Goal: Task Accomplishment & Management: Use online tool/utility

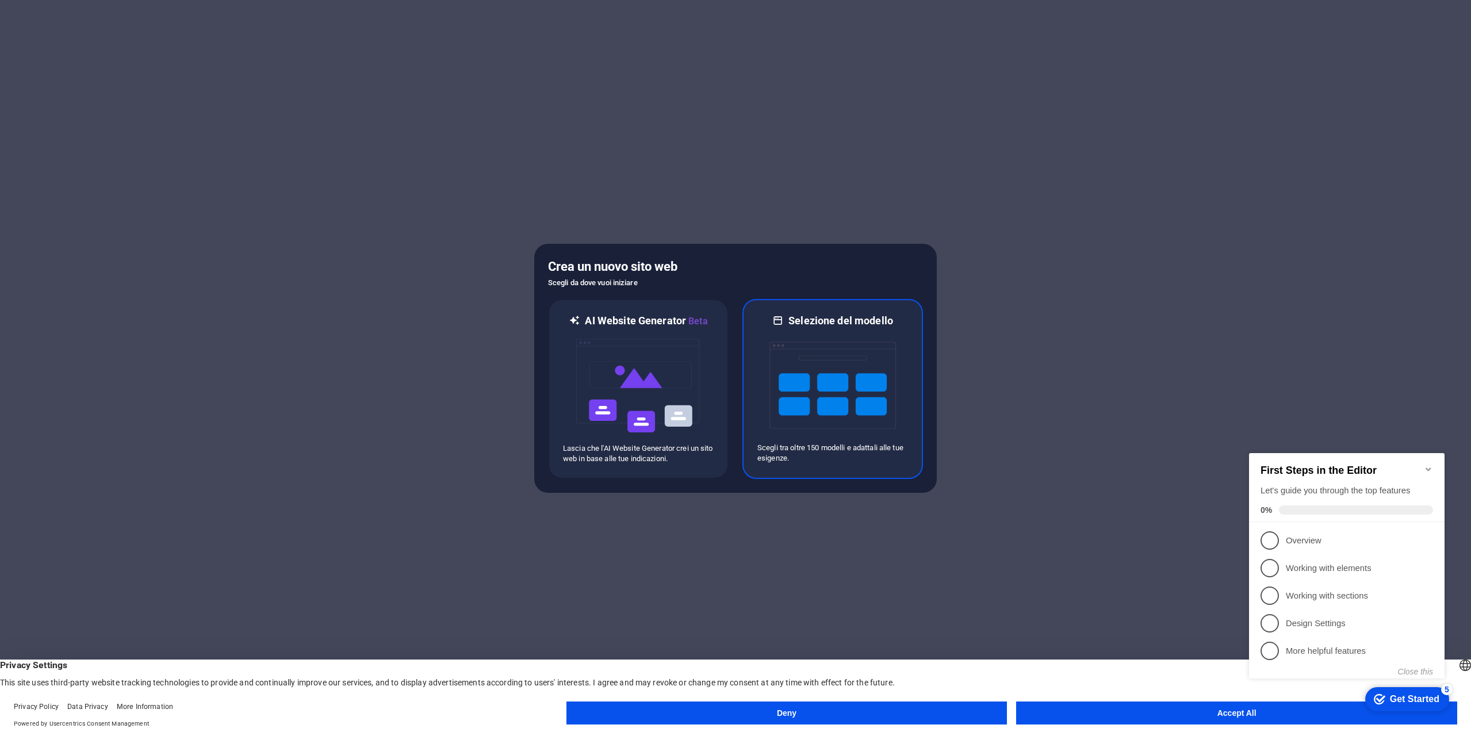
click at [848, 339] on img at bounding box center [832, 385] width 127 height 115
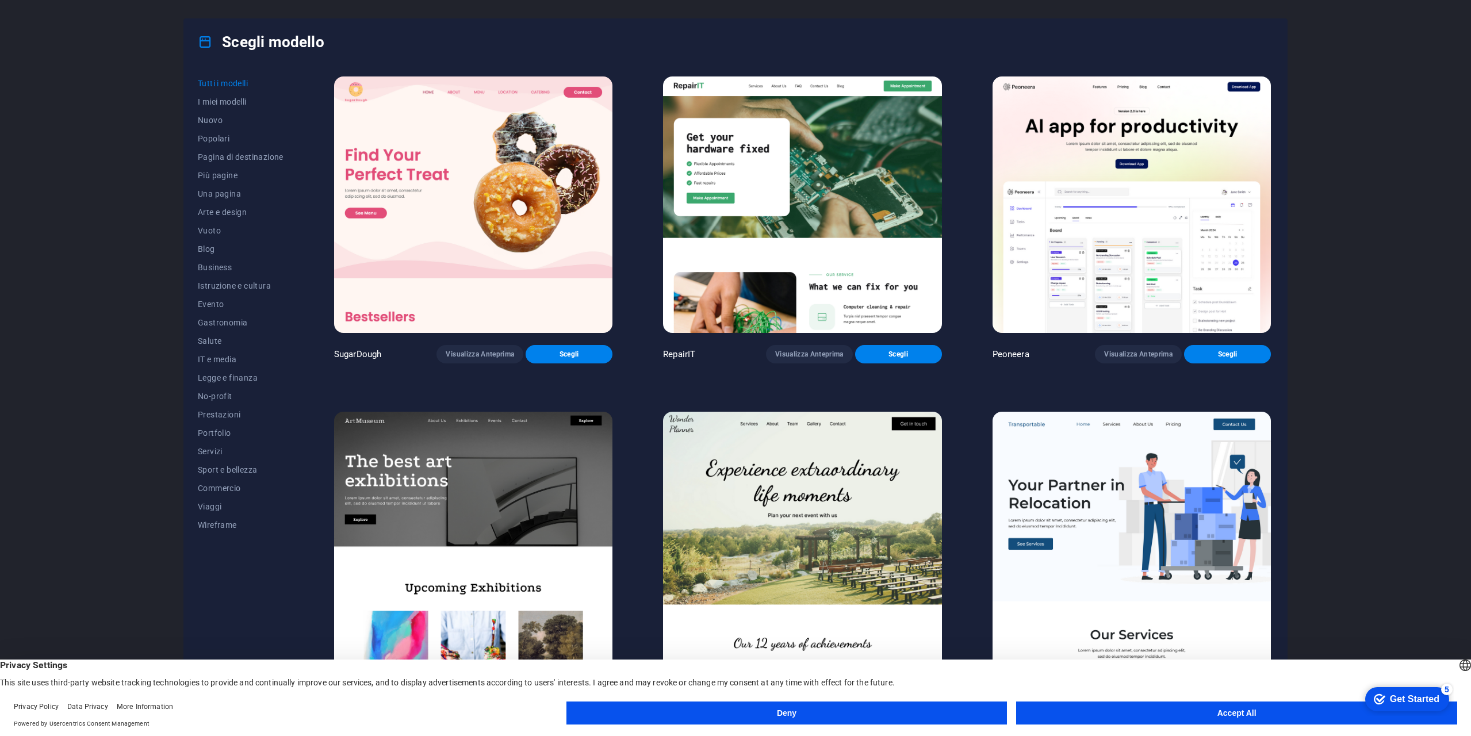
click at [845, 173] on img at bounding box center [802, 204] width 278 height 256
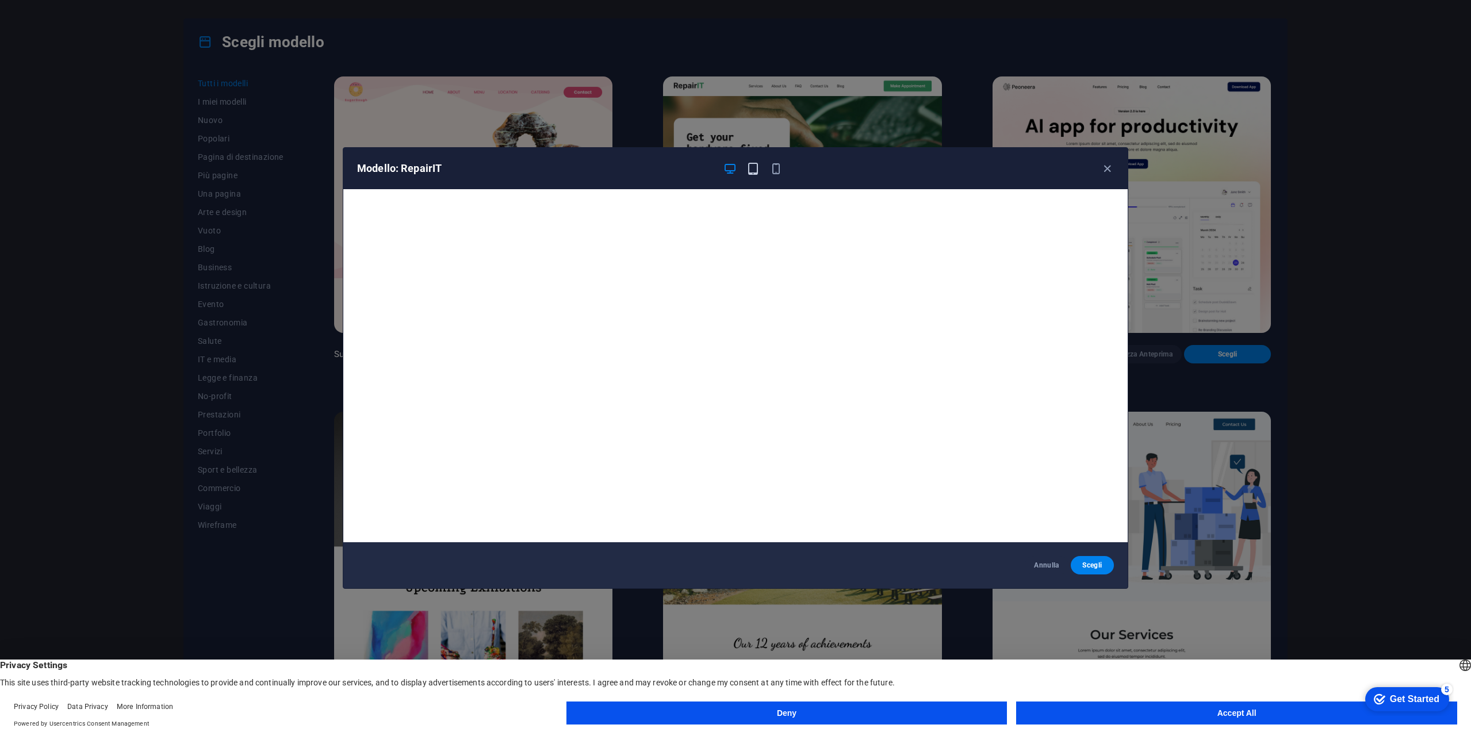
click at [755, 171] on icon "button" at bounding box center [752, 168] width 13 height 13
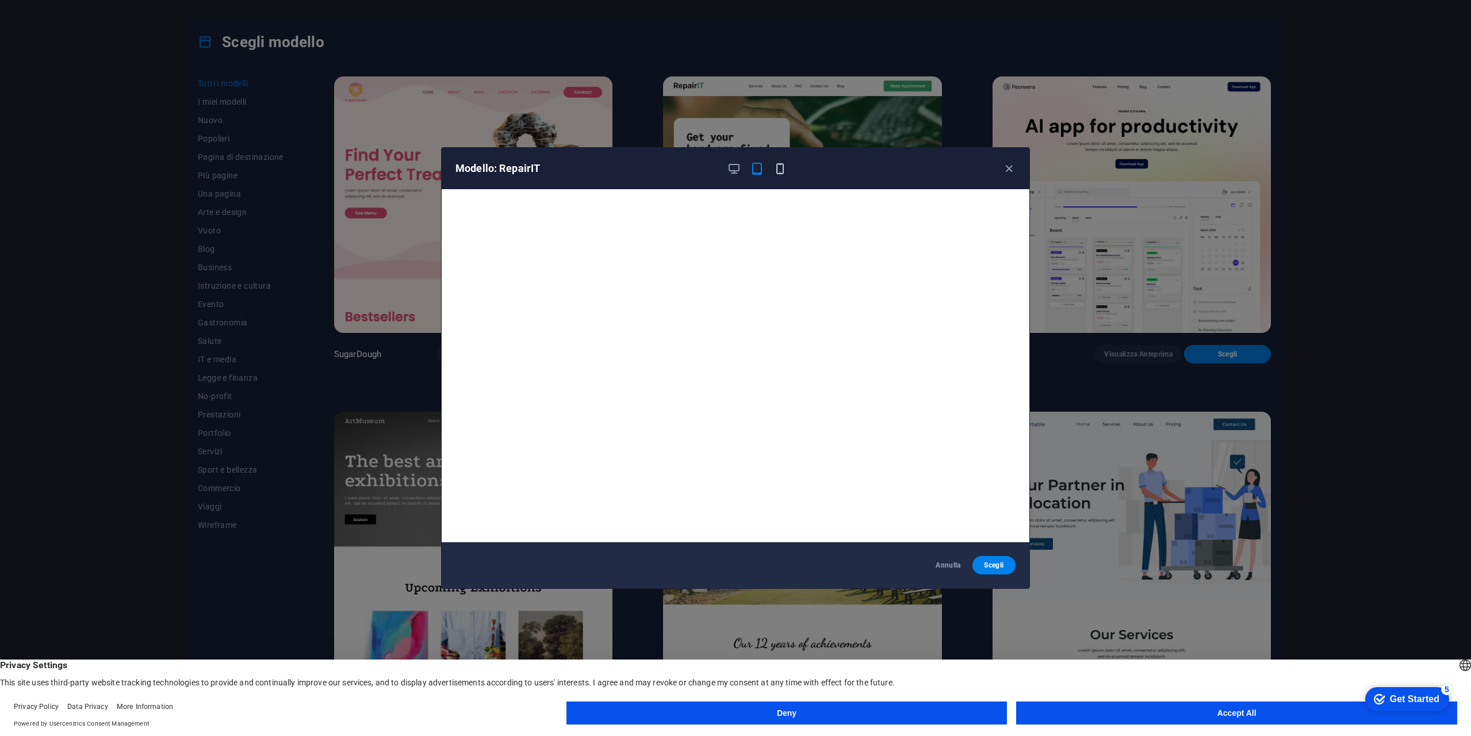
click at [776, 166] on icon "button" at bounding box center [779, 168] width 13 height 13
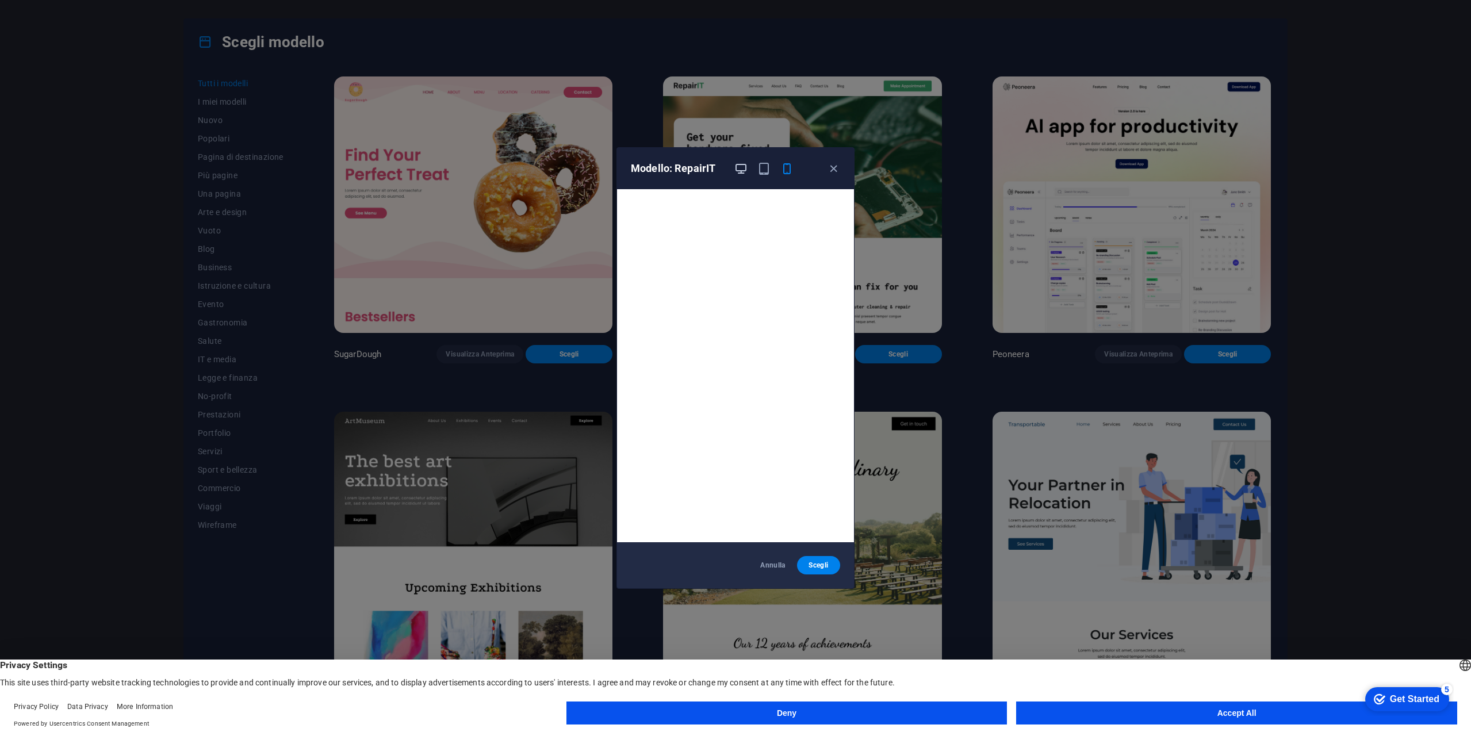
click at [741, 168] on icon "button" at bounding box center [740, 168] width 13 height 13
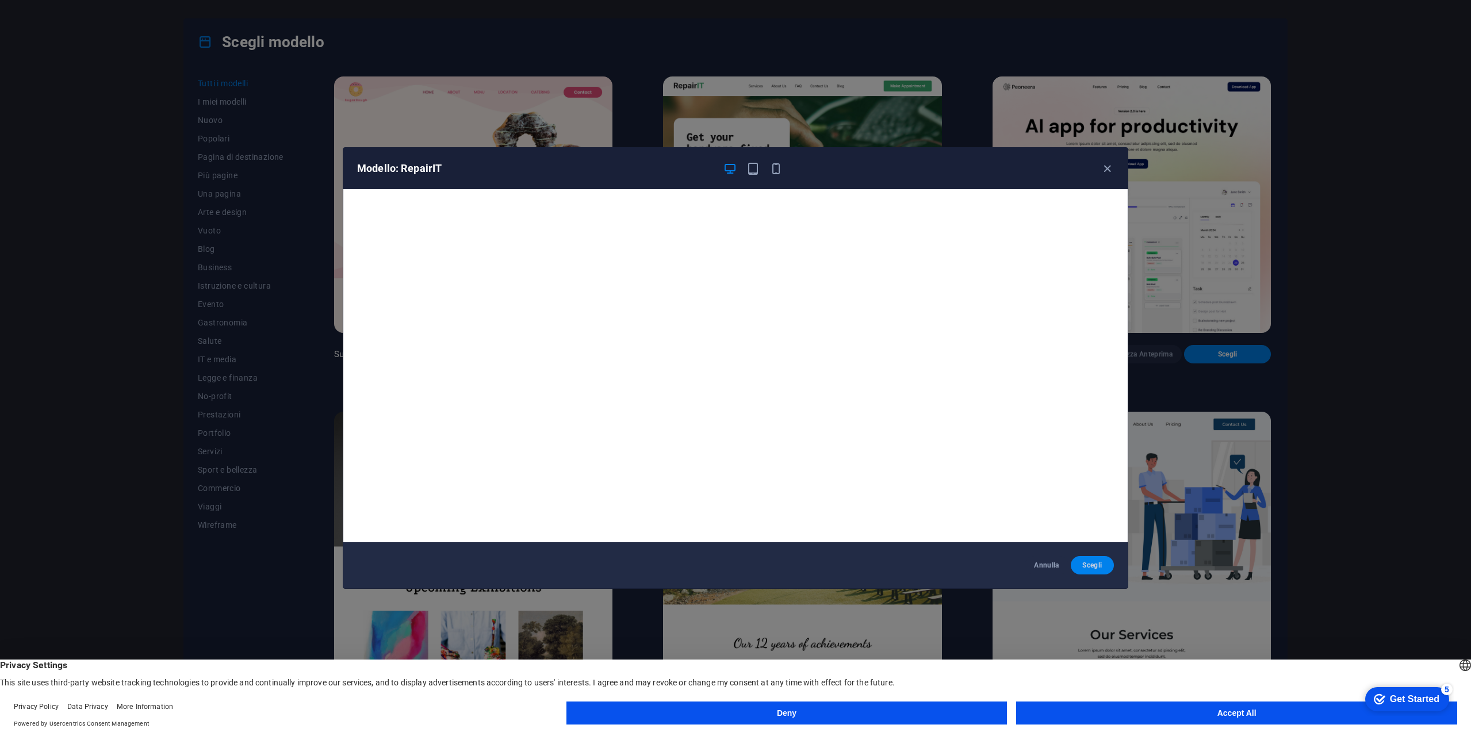
click at [1090, 562] on span "Scegli" at bounding box center [1092, 565] width 25 height 9
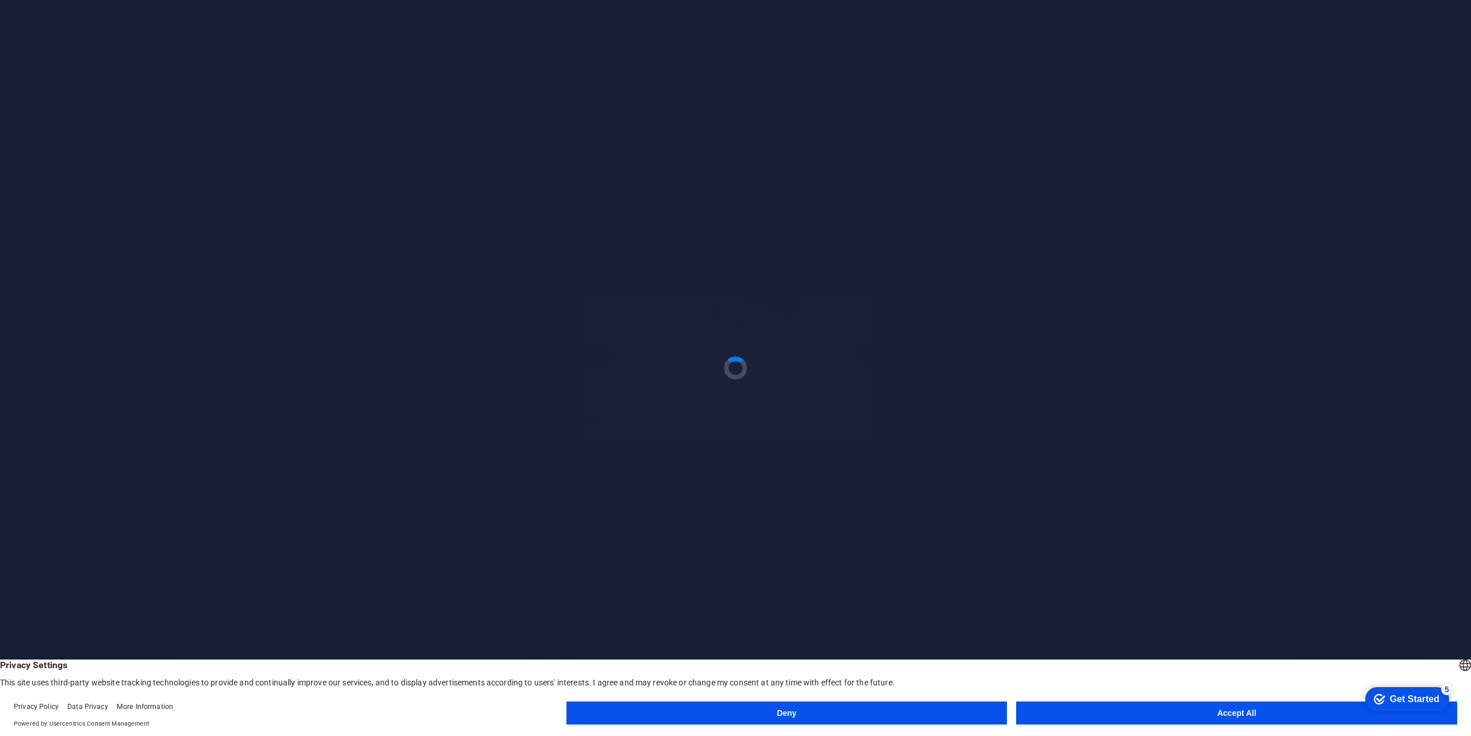
click at [1206, 702] on button "Accept All" at bounding box center [1236, 713] width 441 height 23
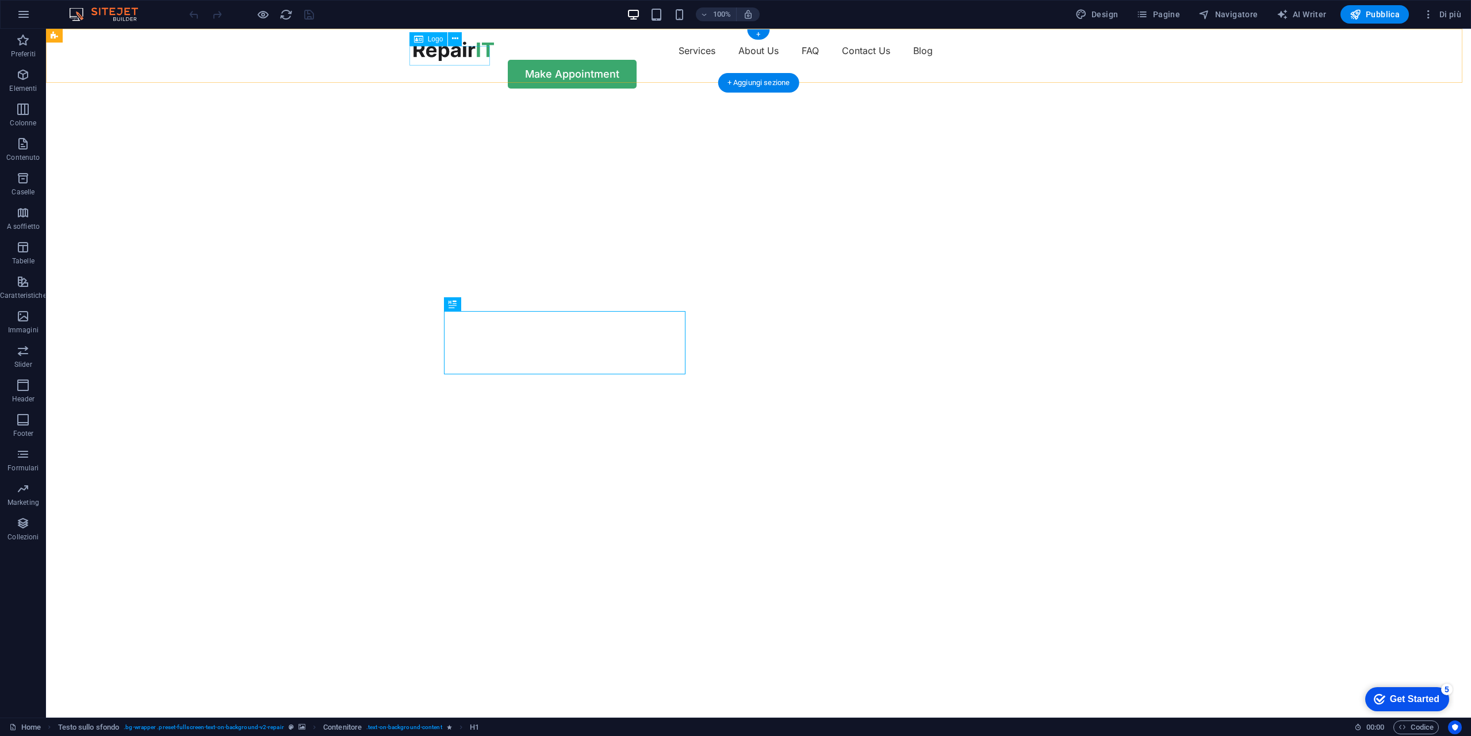
click at [463, 54] on div at bounding box center [453, 51] width 81 height 20
click at [445, 51] on div at bounding box center [453, 51] width 81 height 20
select select "px"
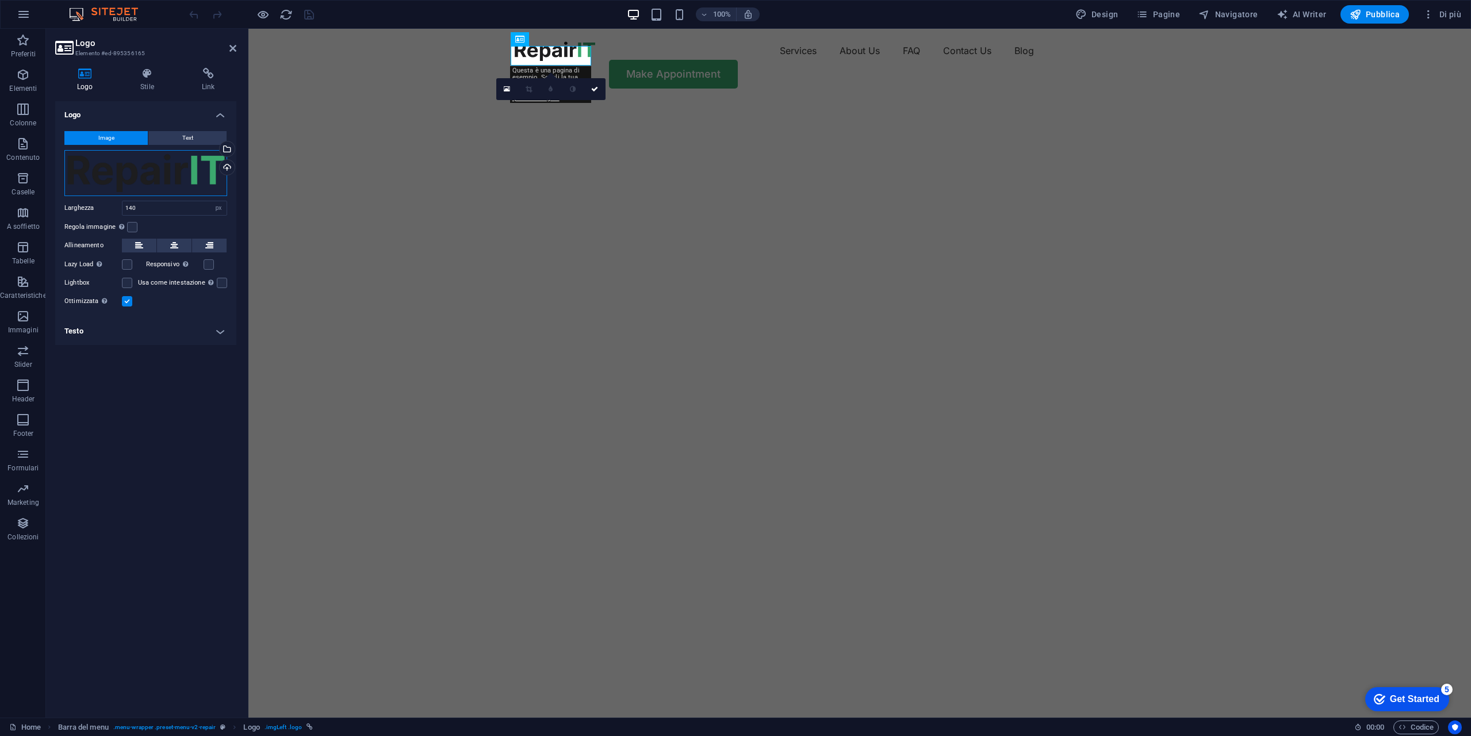
click at [187, 178] on div "Trascina qui i file, fai clic per sceglierli o selezionali da File o dalle nost…" at bounding box center [145, 173] width 163 height 46
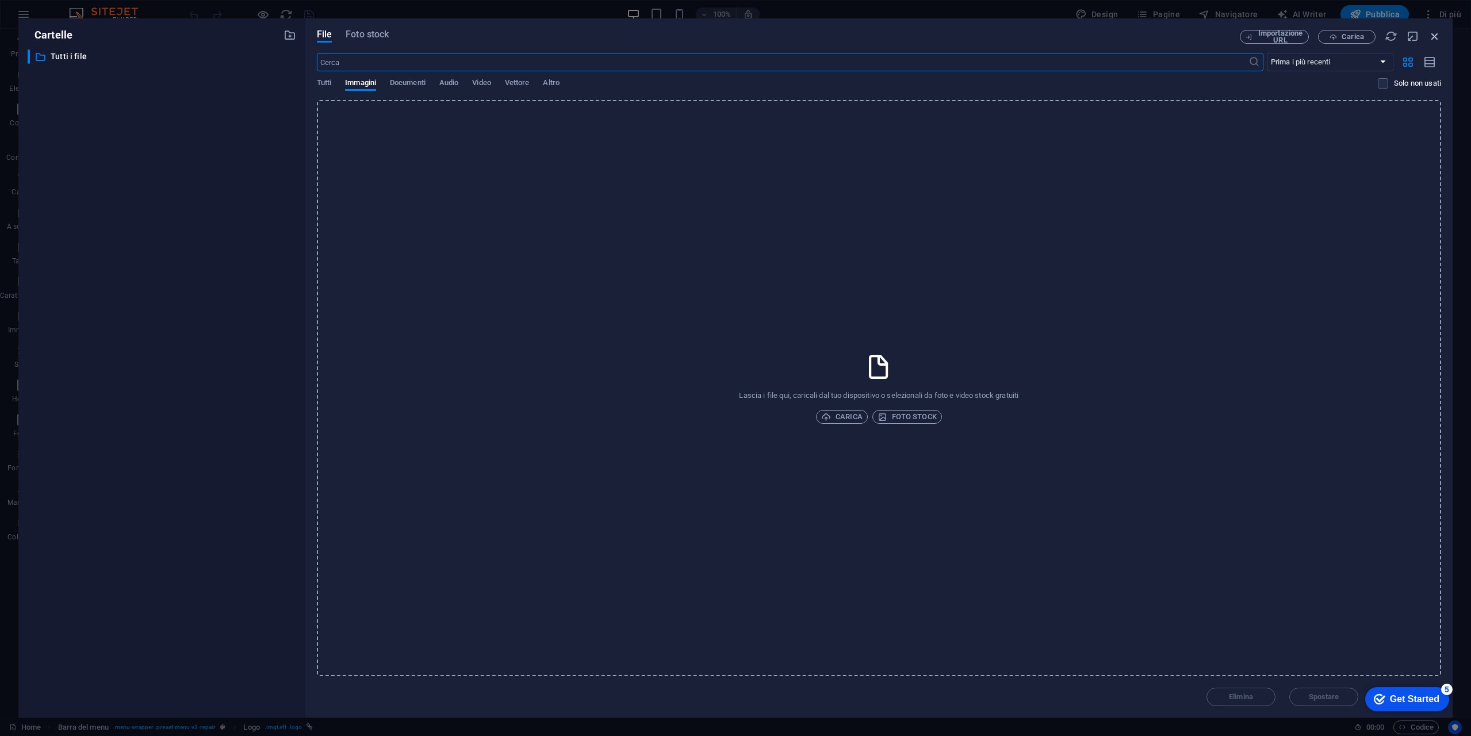
click at [1431, 35] on icon "button" at bounding box center [1434, 36] width 13 height 13
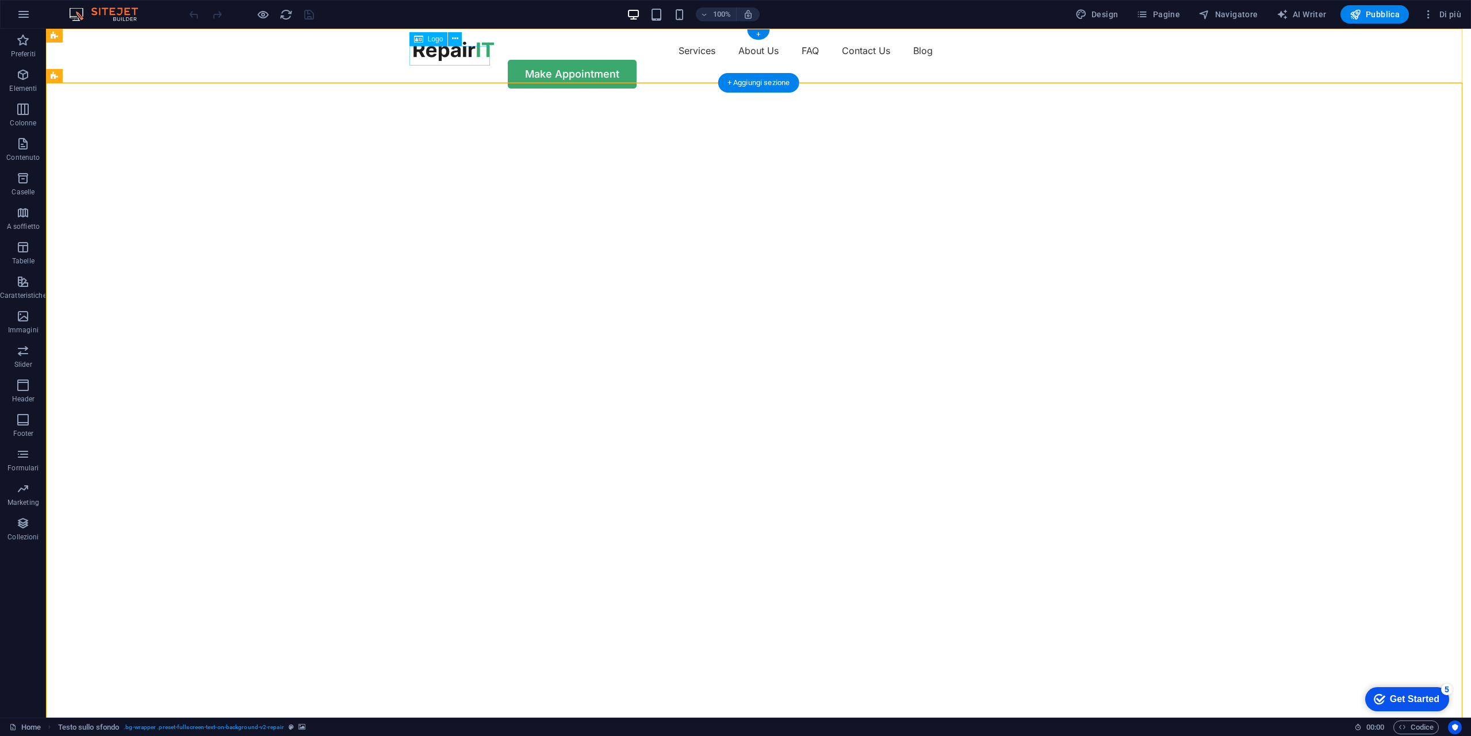
click at [470, 61] on div at bounding box center [453, 51] width 81 height 20
click at [456, 38] on icon at bounding box center [455, 39] width 6 height 12
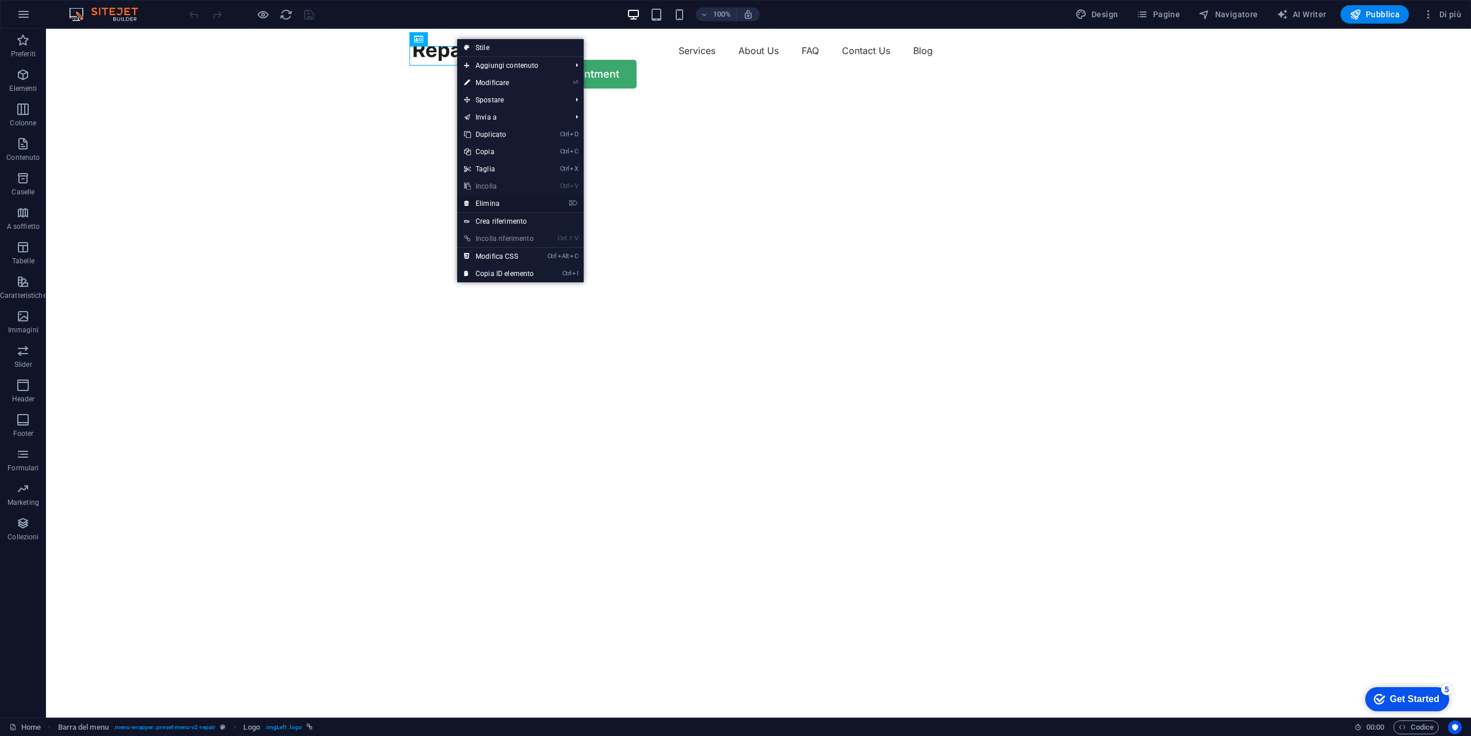
click at [510, 202] on link "⌦ Elimina" at bounding box center [498, 203] width 83 height 17
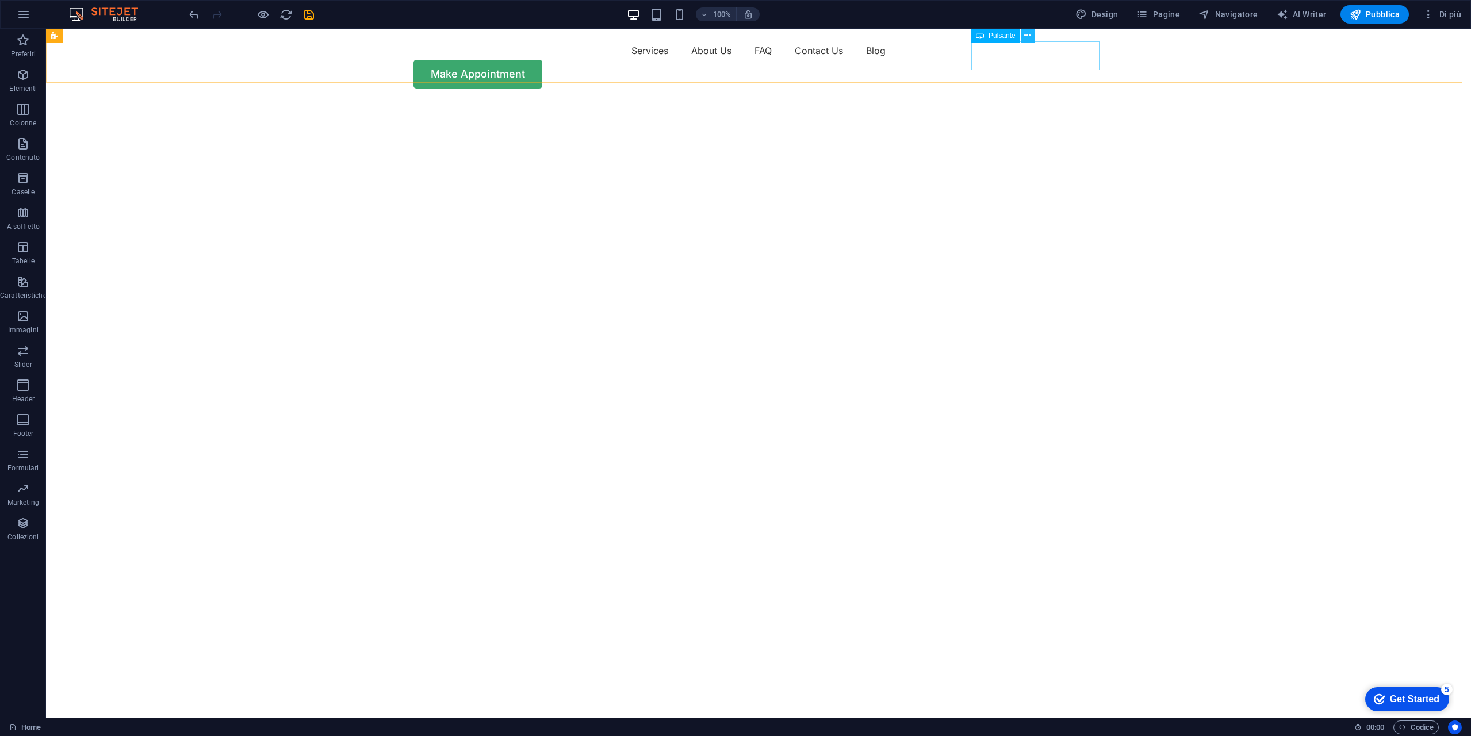
click at [1028, 36] on icon at bounding box center [1027, 36] width 6 height 12
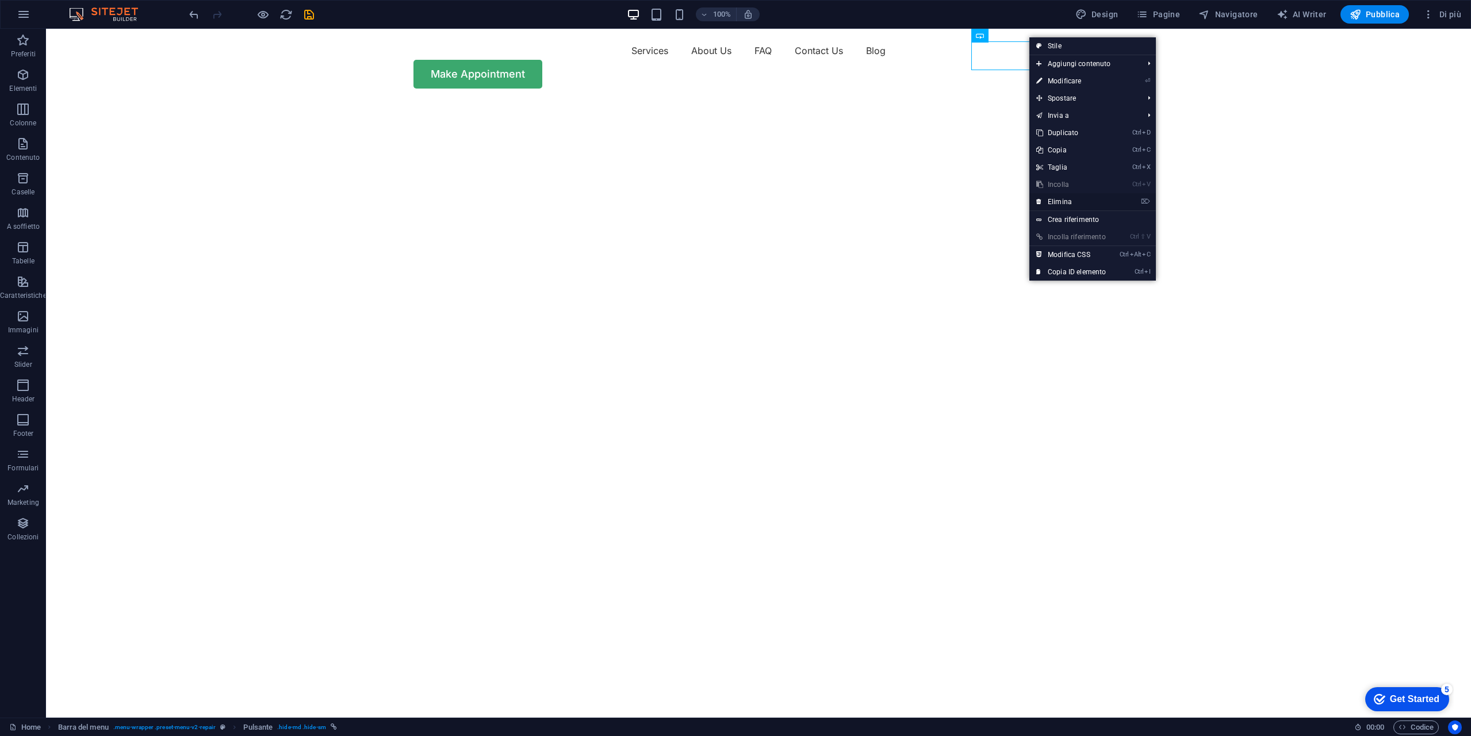
click at [1062, 196] on link "⌦ Elimina" at bounding box center [1070, 201] width 83 height 17
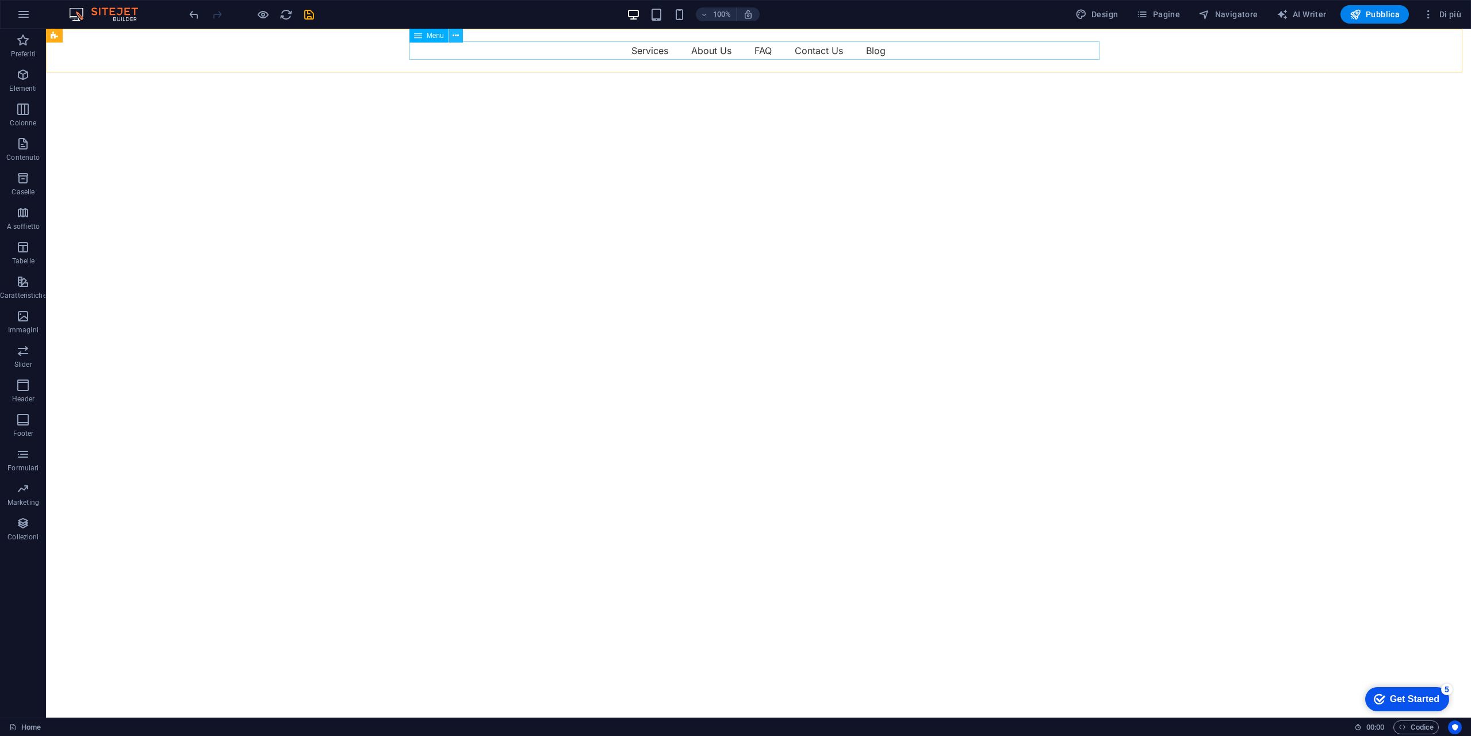
click at [456, 36] on icon at bounding box center [456, 36] width 6 height 12
click at [695, 72] on img "1/2" at bounding box center [754, 72] width 1417 height 0
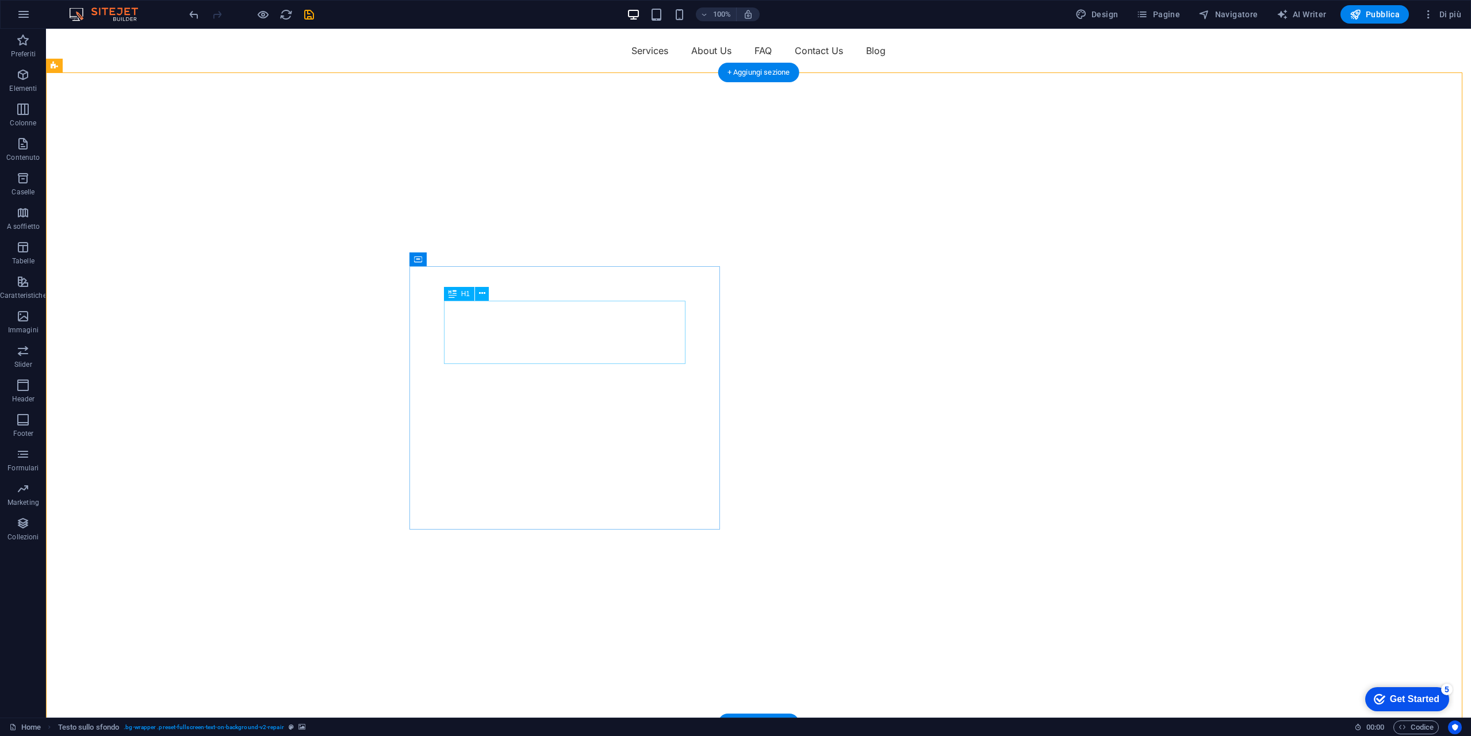
click at [473, 263] on icon at bounding box center [474, 259] width 6 height 12
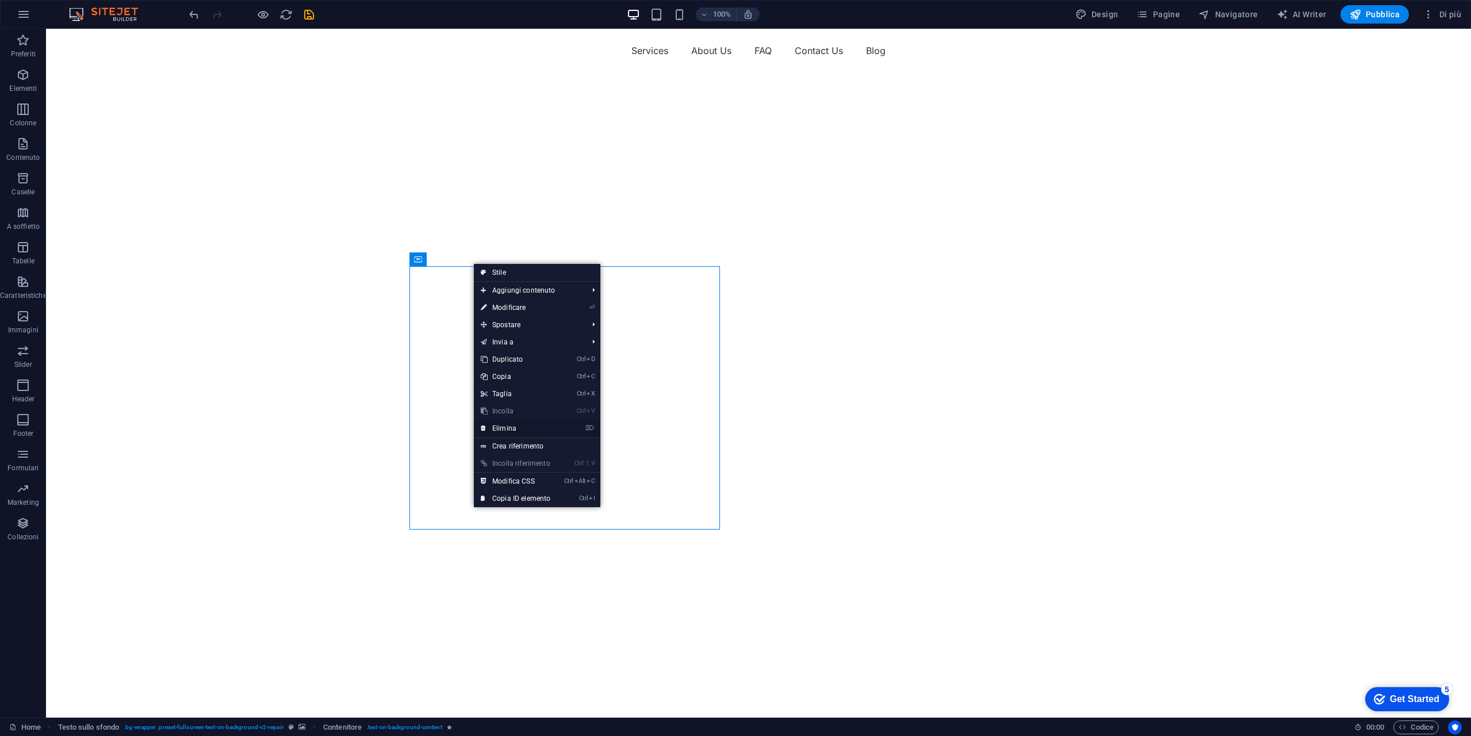
click at [504, 430] on link "⌦ Elimina" at bounding box center [515, 428] width 83 height 17
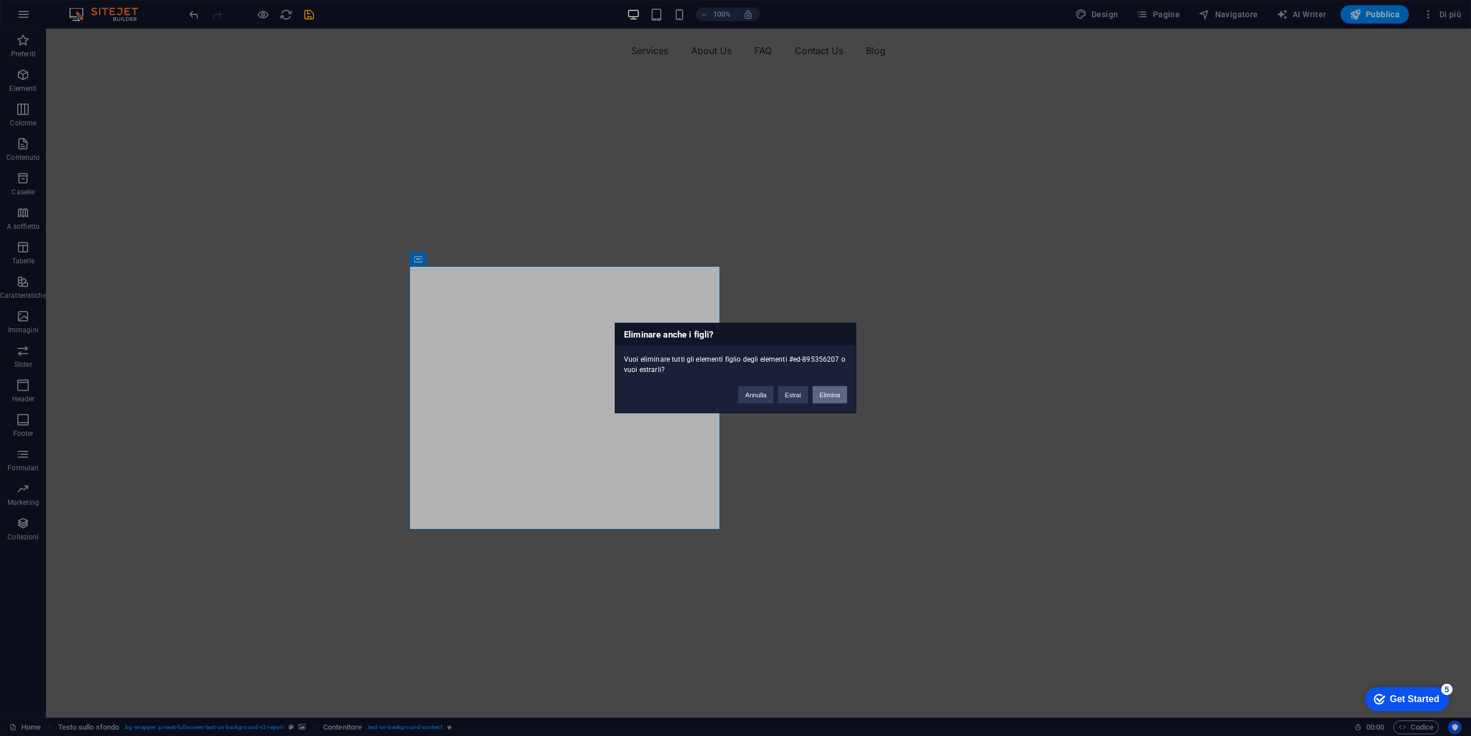
click at [834, 393] on button "Elimina" at bounding box center [830, 394] width 35 height 17
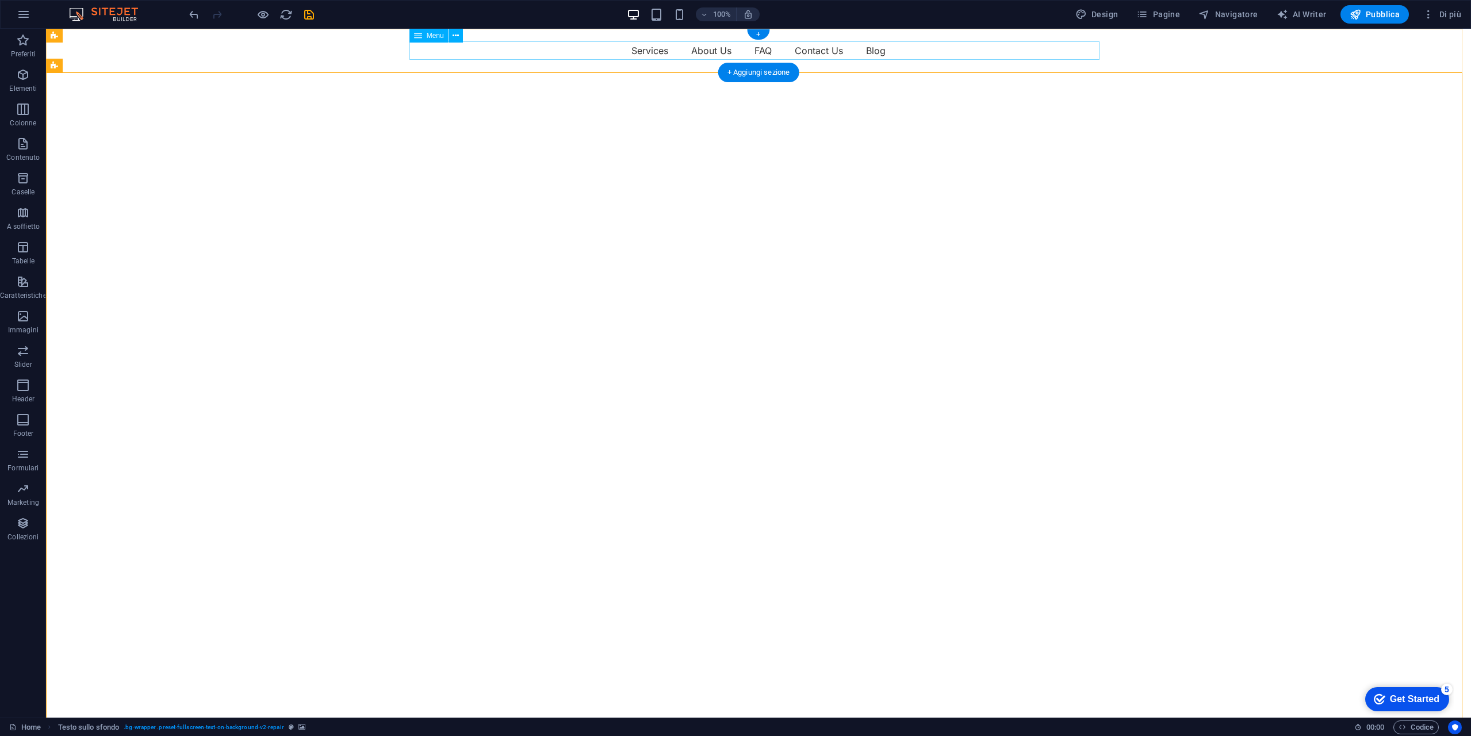
click at [813, 56] on nav "Services About Us FAQ Contact Us Blog" at bounding box center [758, 50] width 690 height 18
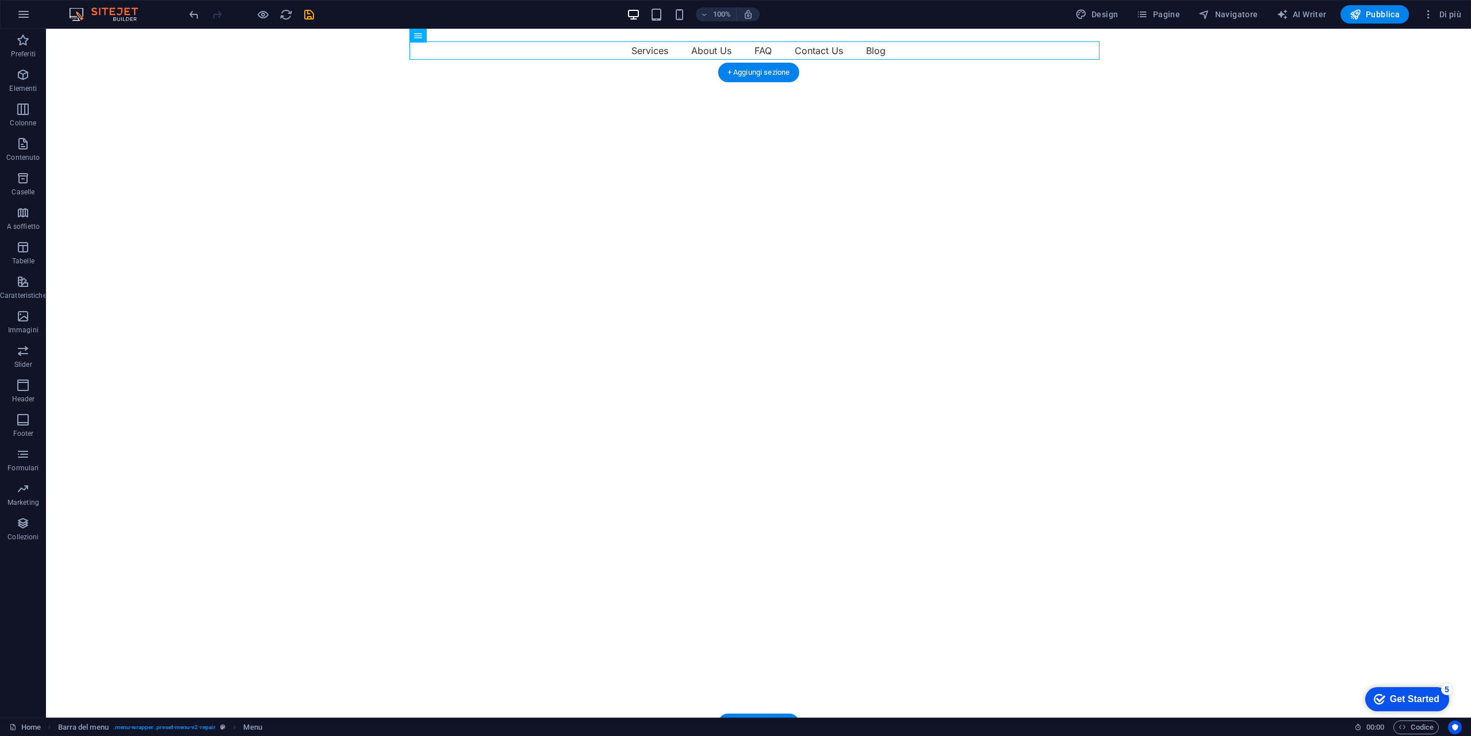
select select "vh"
select select "fade"
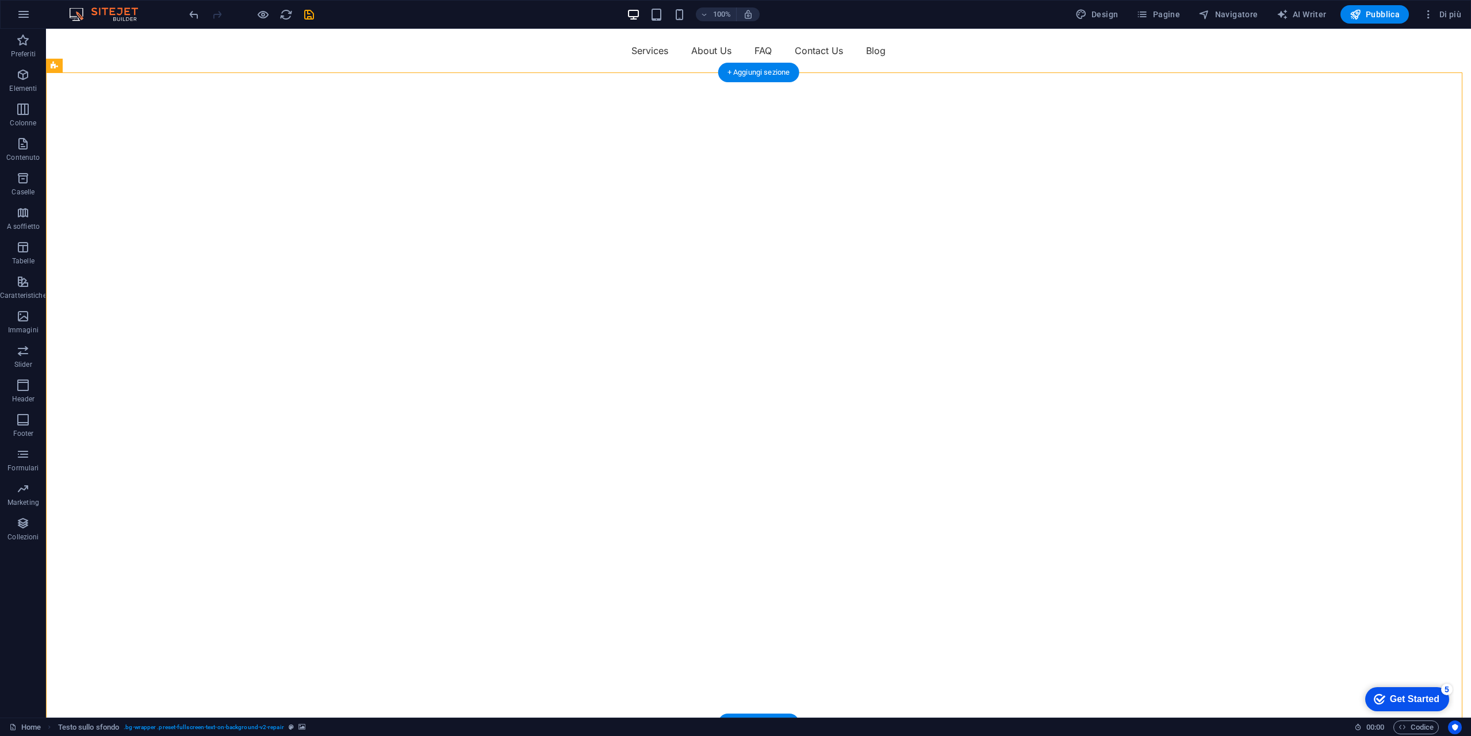
select select "ms"
select select "s"
select select "progressive"
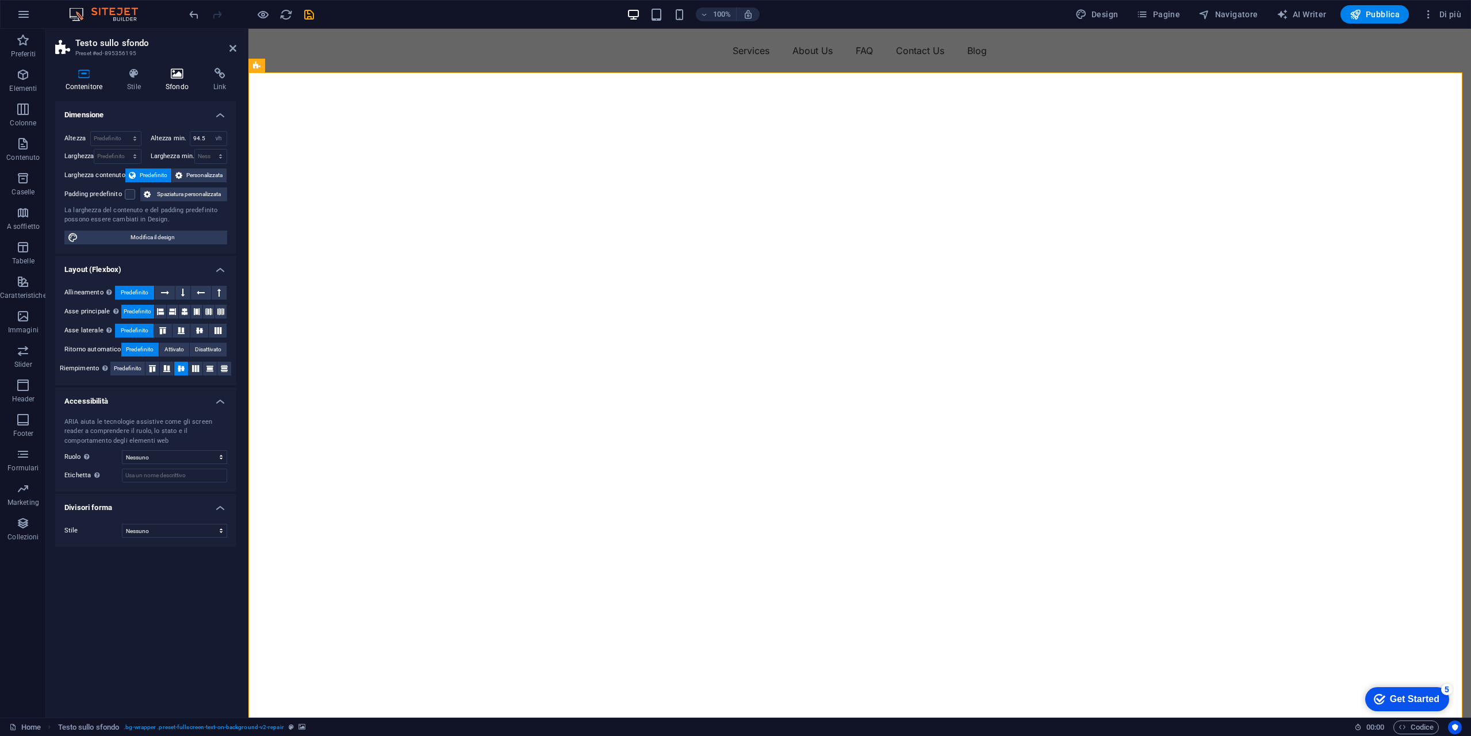
click at [173, 79] on icon at bounding box center [176, 74] width 43 height 12
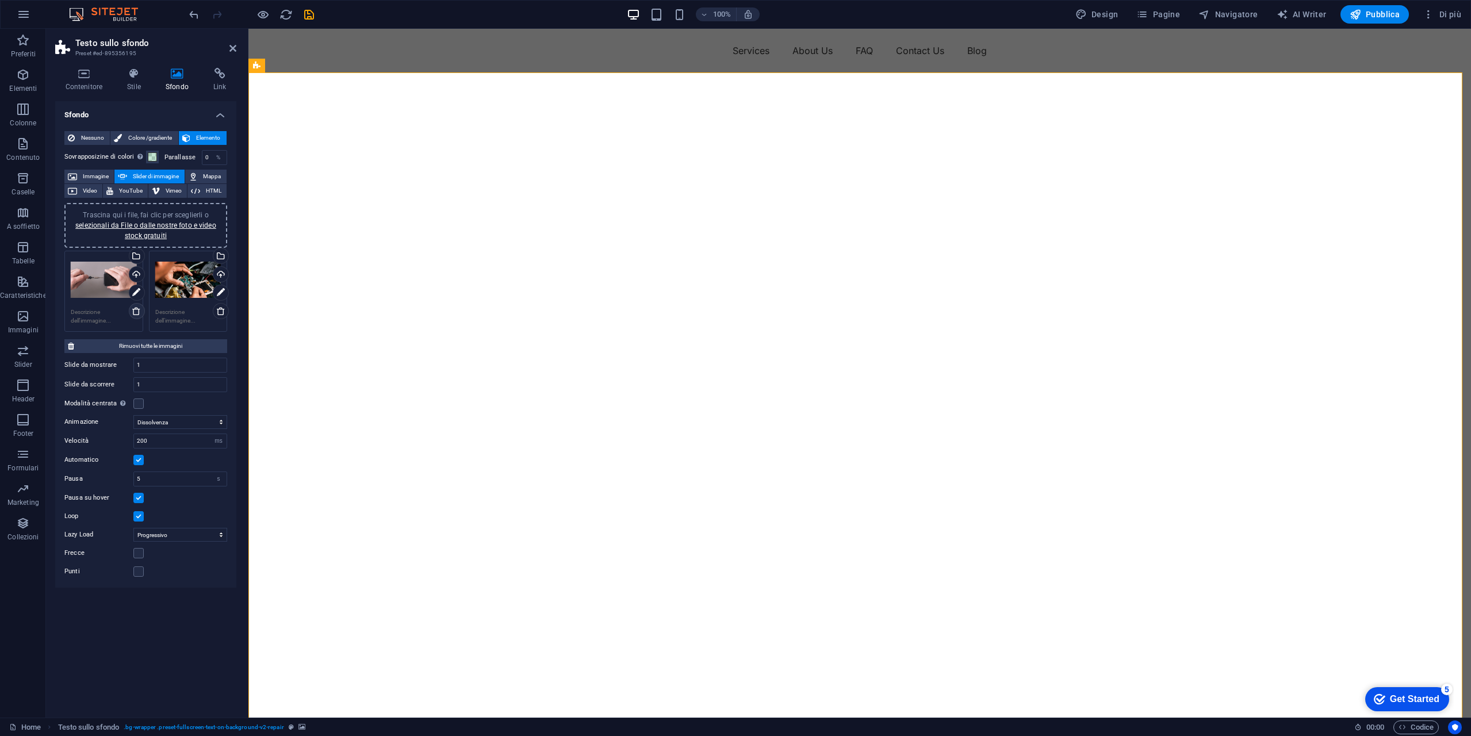
click at [136, 313] on icon at bounding box center [136, 310] width 9 height 9
click at [186, 280] on div "Trascina qui i file, fai clic per sceglierli o selezionali da File o dalle nost…" at bounding box center [188, 280] width 66 height 46
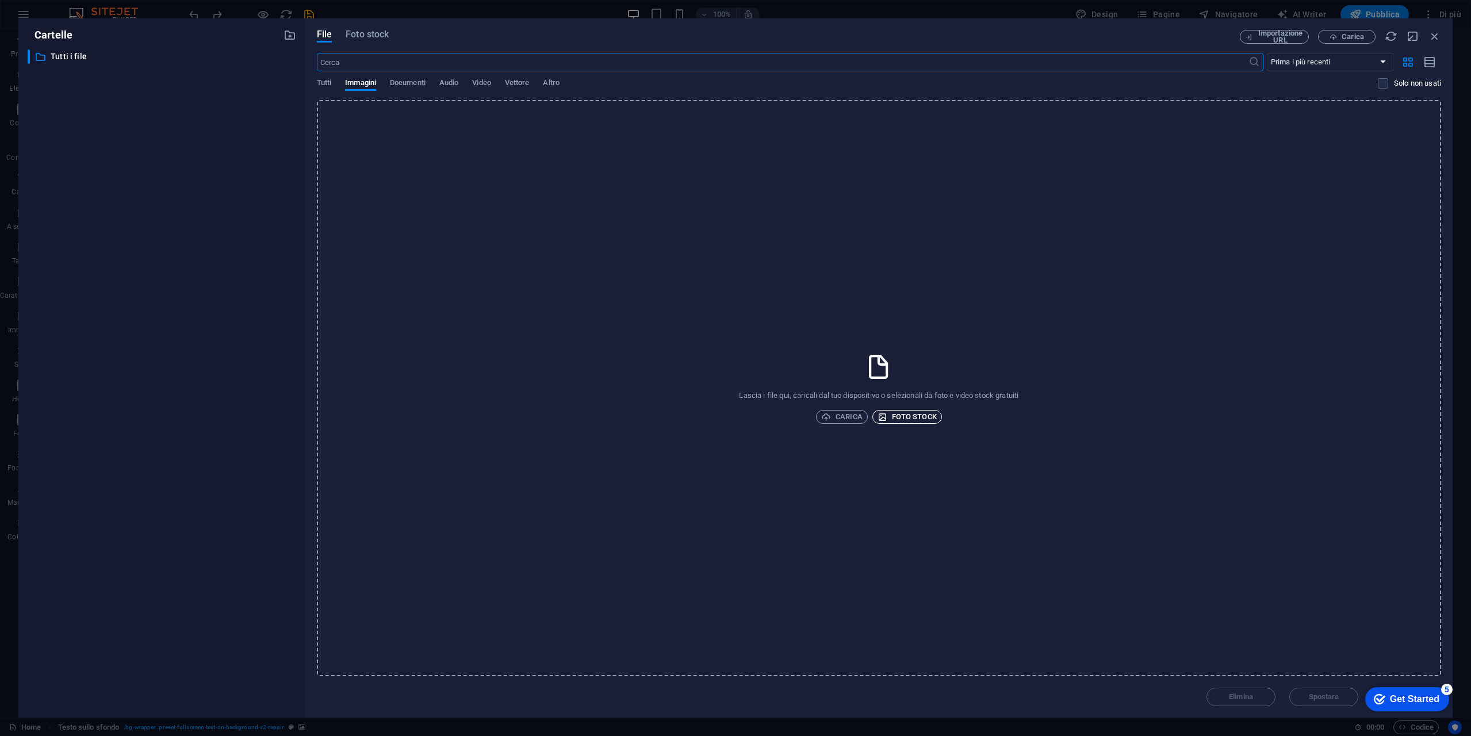
click at [914, 411] on span "Foto stock" at bounding box center [906, 417] width 59 height 14
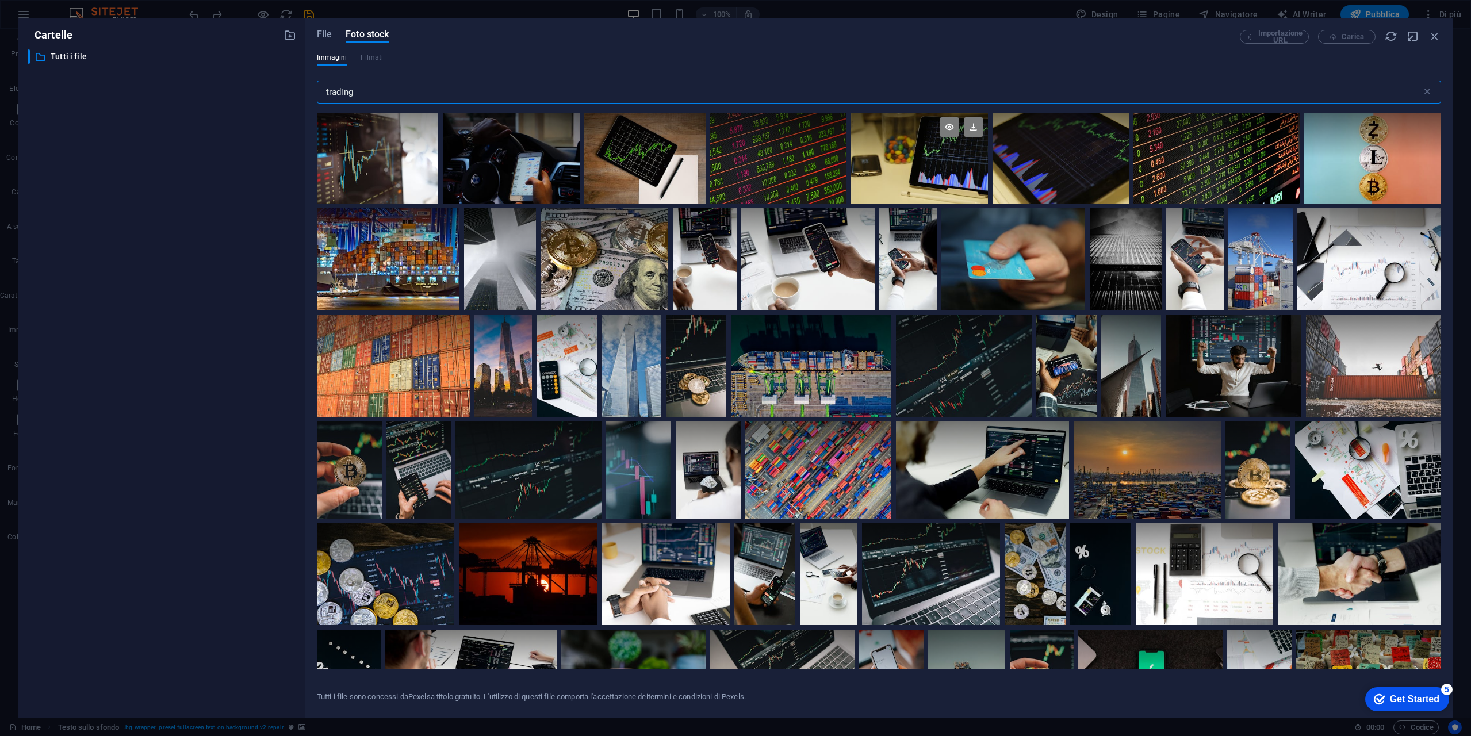
type input "trading"
click at [928, 177] on div at bounding box center [919, 158] width 137 height 91
click at [519, 486] on div at bounding box center [528, 469] width 146 height 97
click at [547, 489] on div at bounding box center [528, 494] width 146 height 49
click at [547, 489] on div at bounding box center [528, 469] width 146 height 97
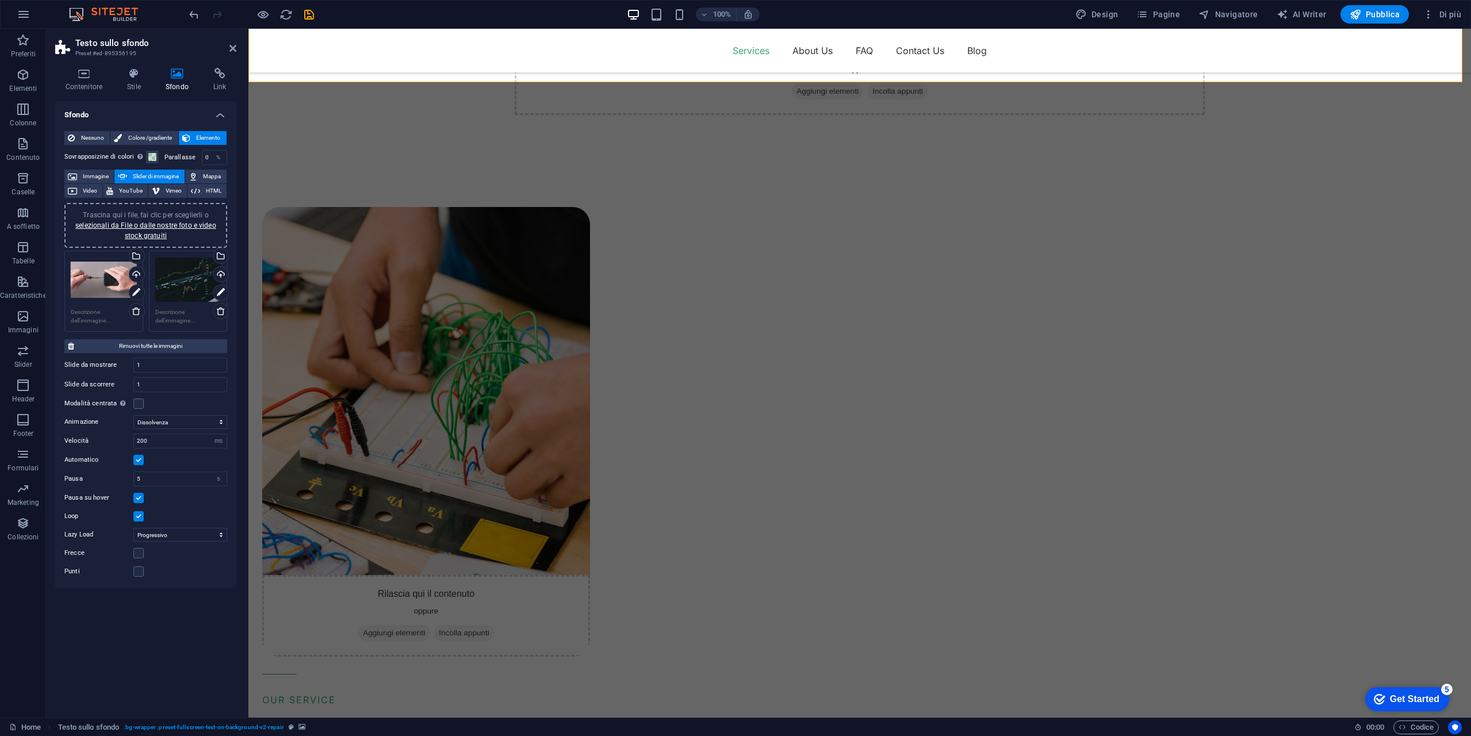
scroll to position [518, 0]
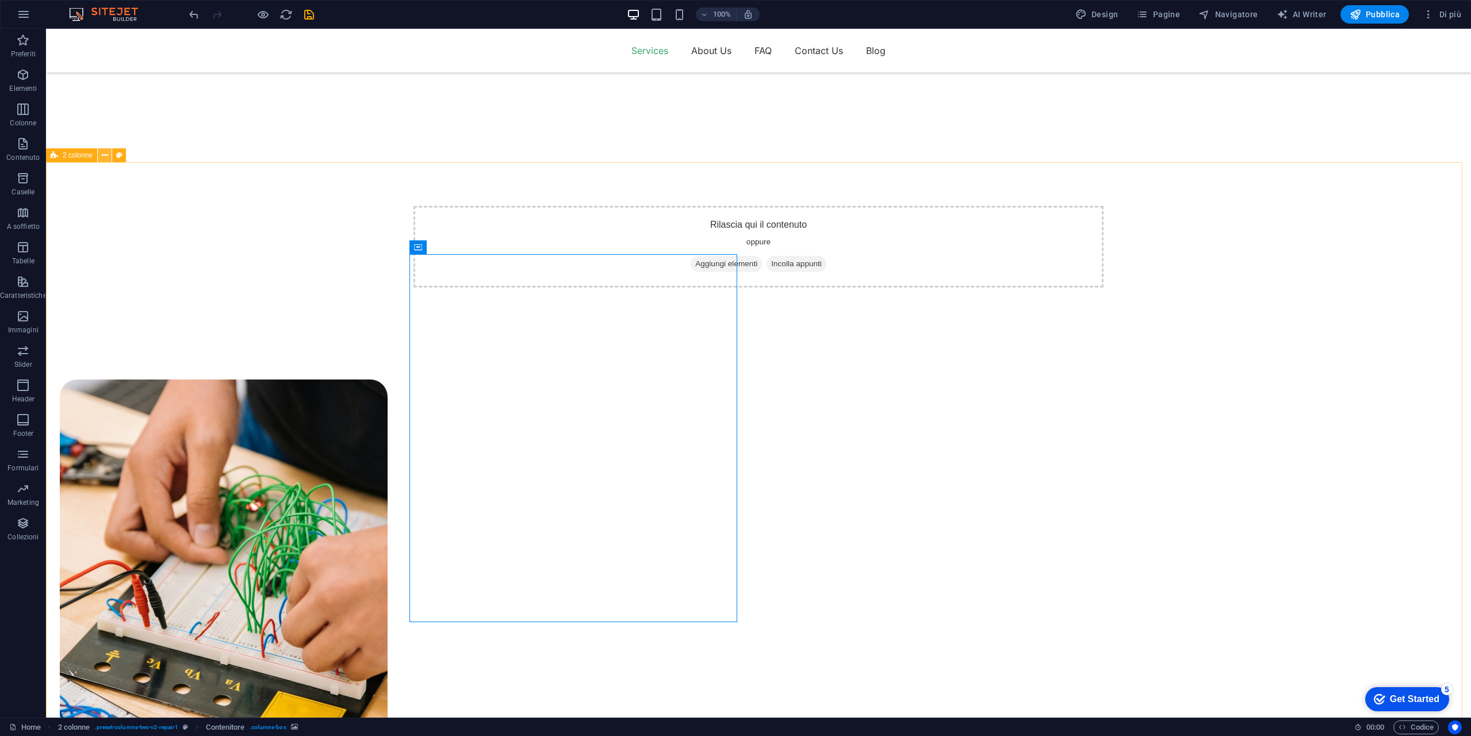
click at [106, 152] on icon at bounding box center [105, 156] width 6 height 12
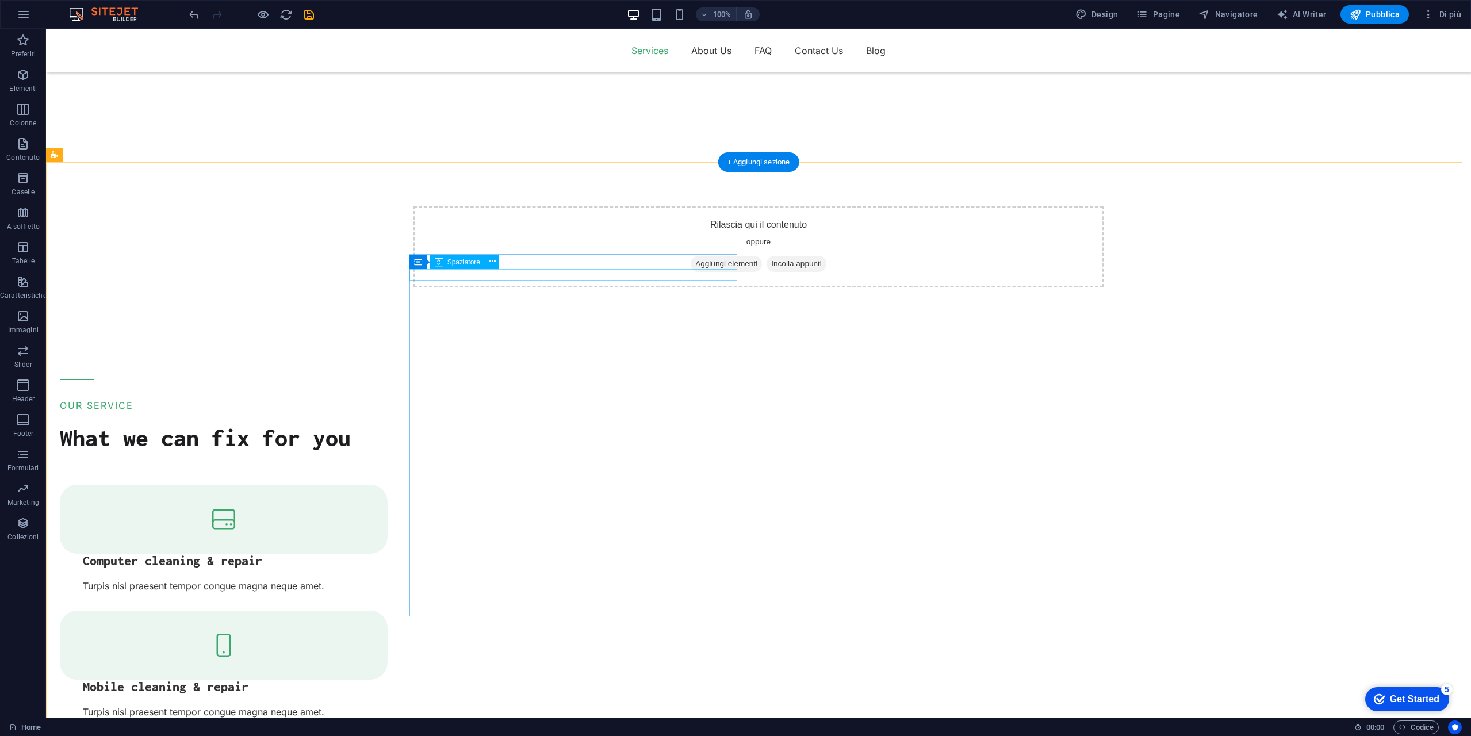
click at [388, 413] on div at bounding box center [224, 419] width 328 height 12
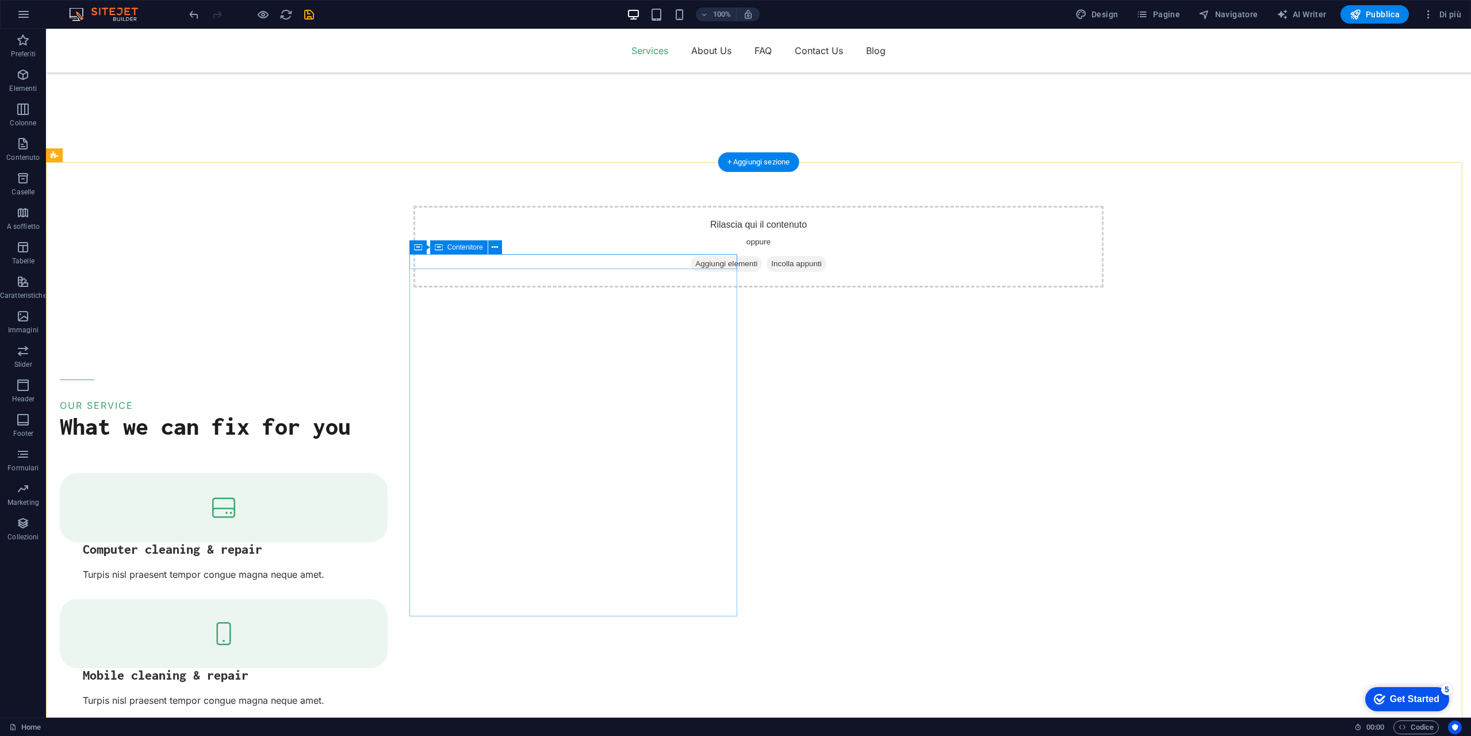
click at [388, 380] on div "OUR SERVICE" at bounding box center [224, 397] width 328 height 34
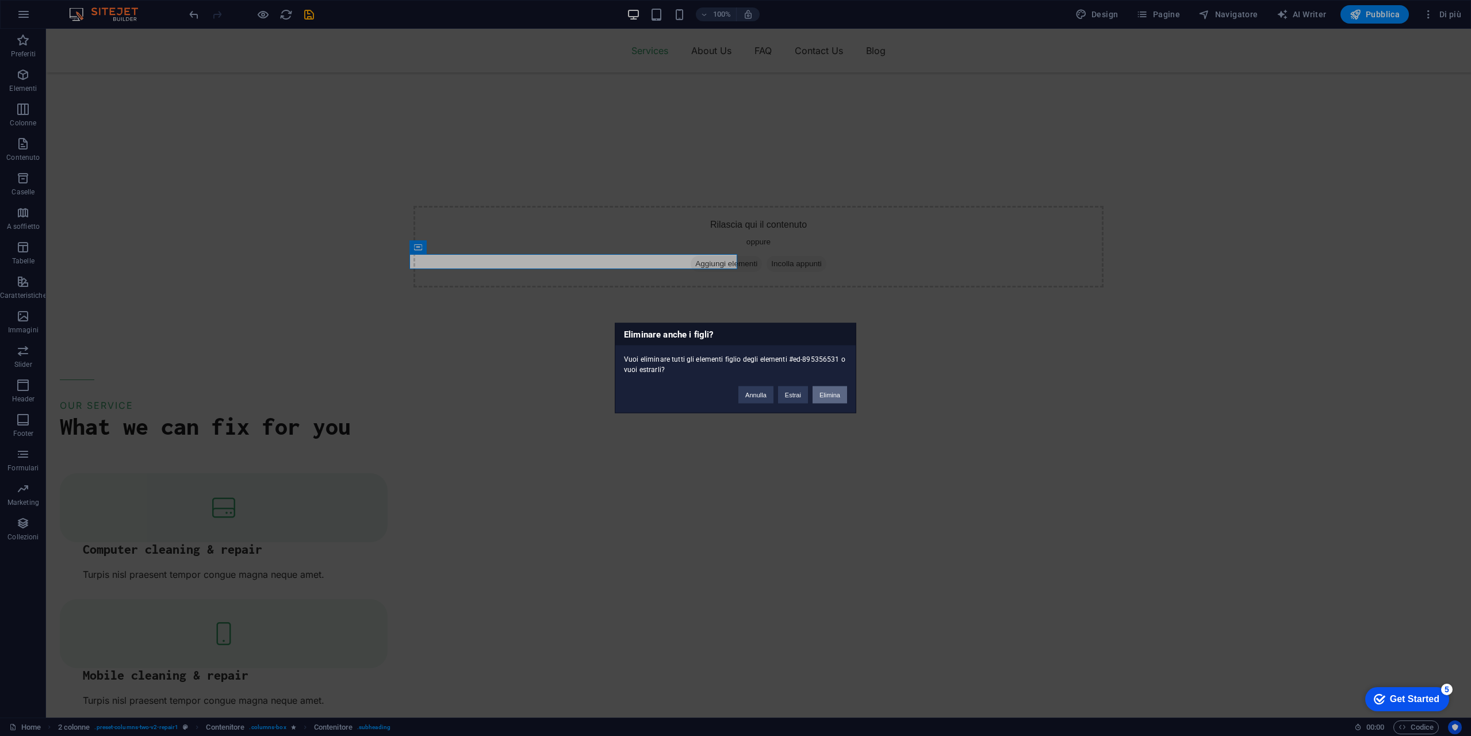
click at [841, 395] on button "Elimina" at bounding box center [830, 394] width 35 height 17
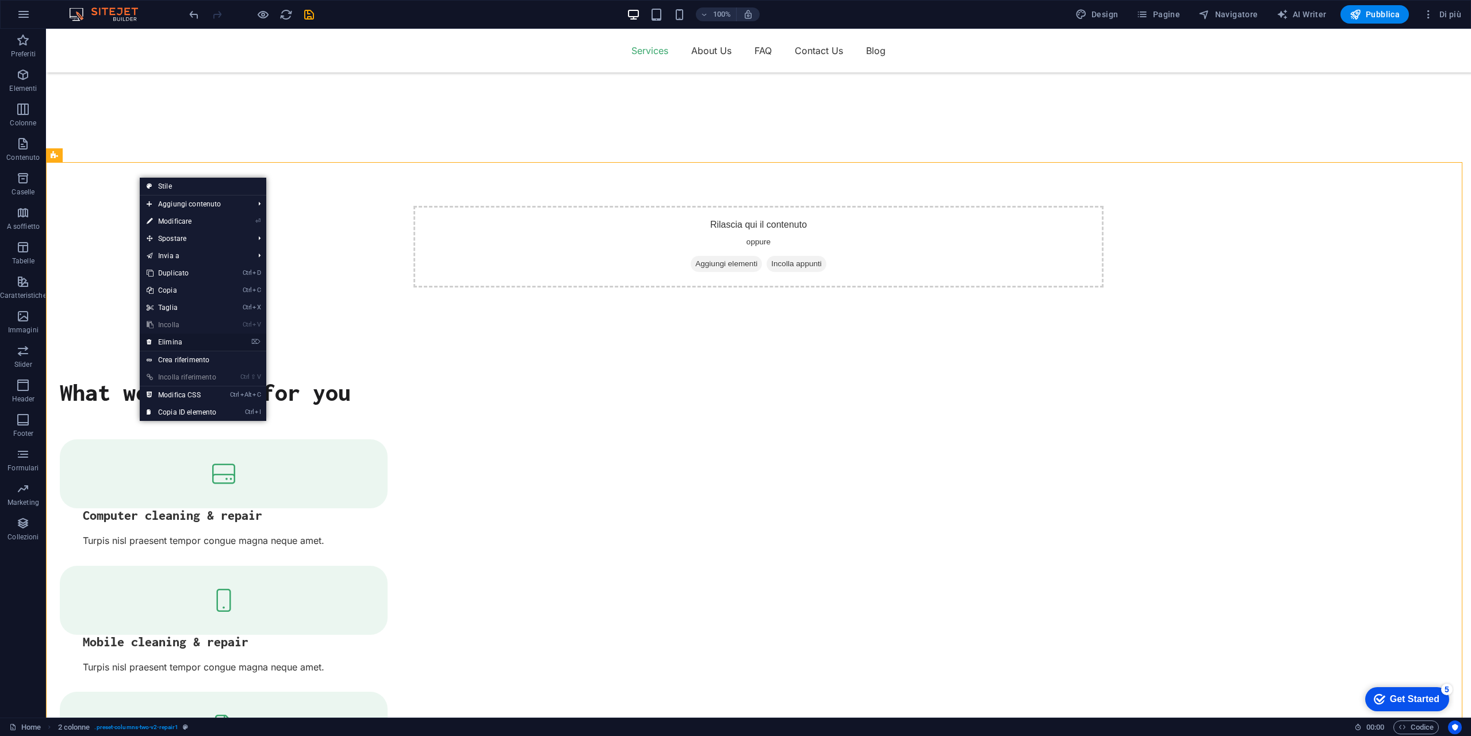
click at [174, 343] on link "⌦ Elimina" at bounding box center [181, 342] width 83 height 17
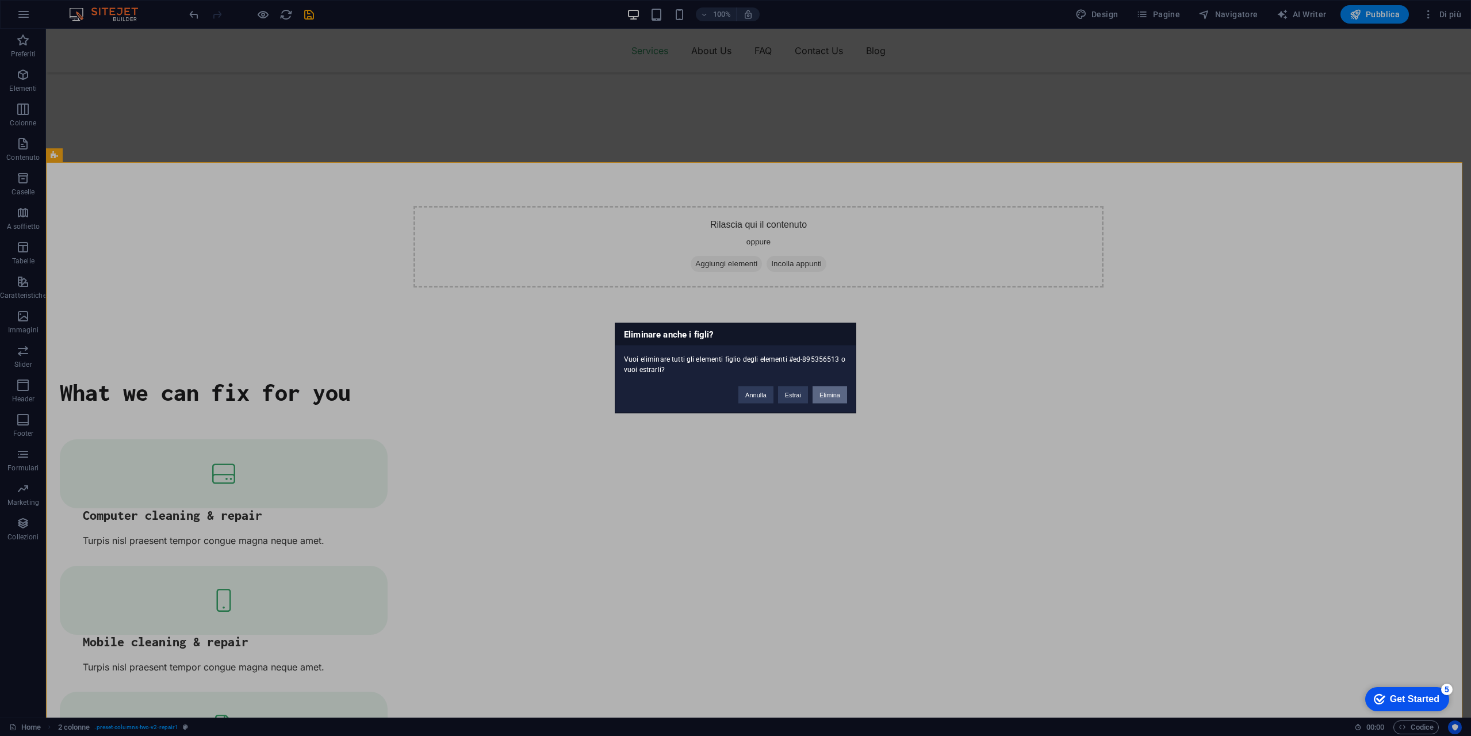
click at [837, 396] on button "Elimina" at bounding box center [830, 394] width 35 height 17
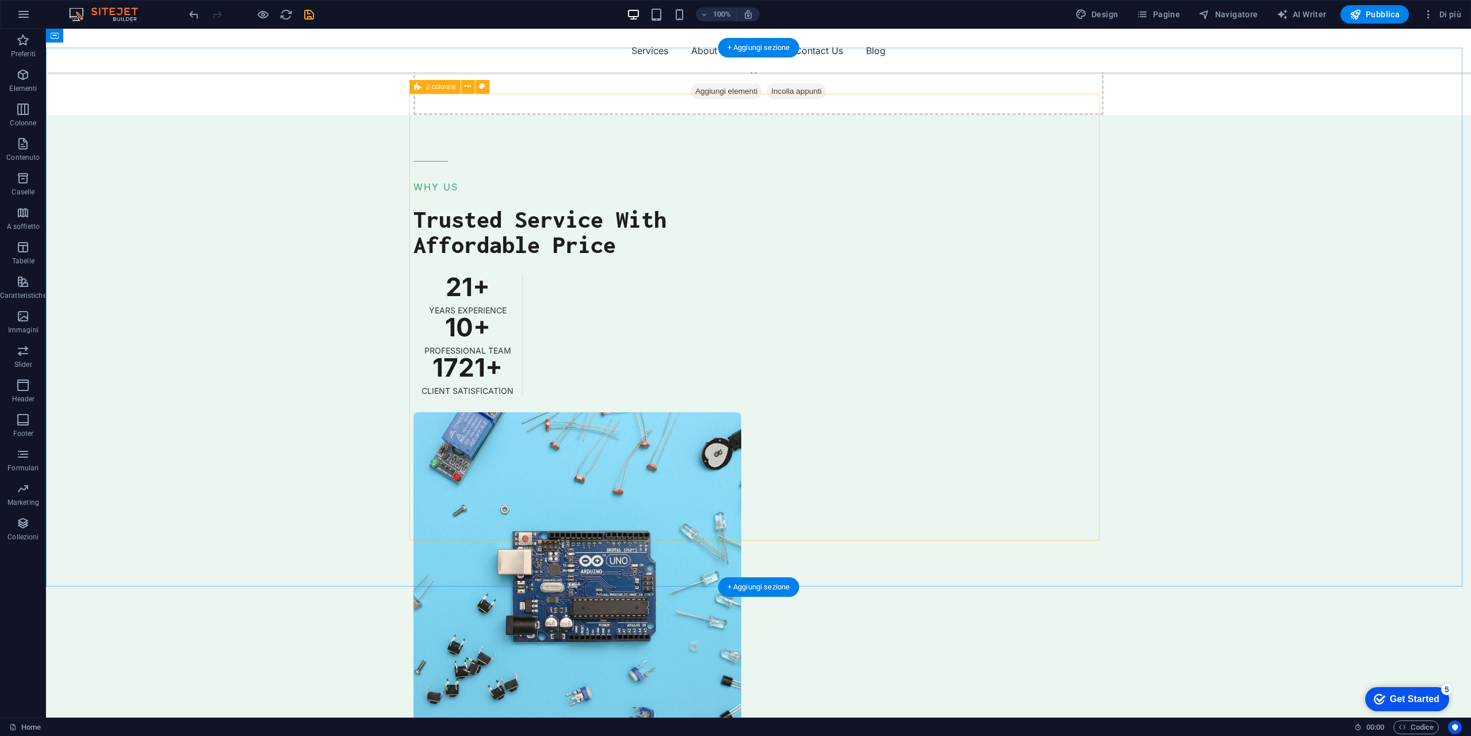
scroll to position [173, 0]
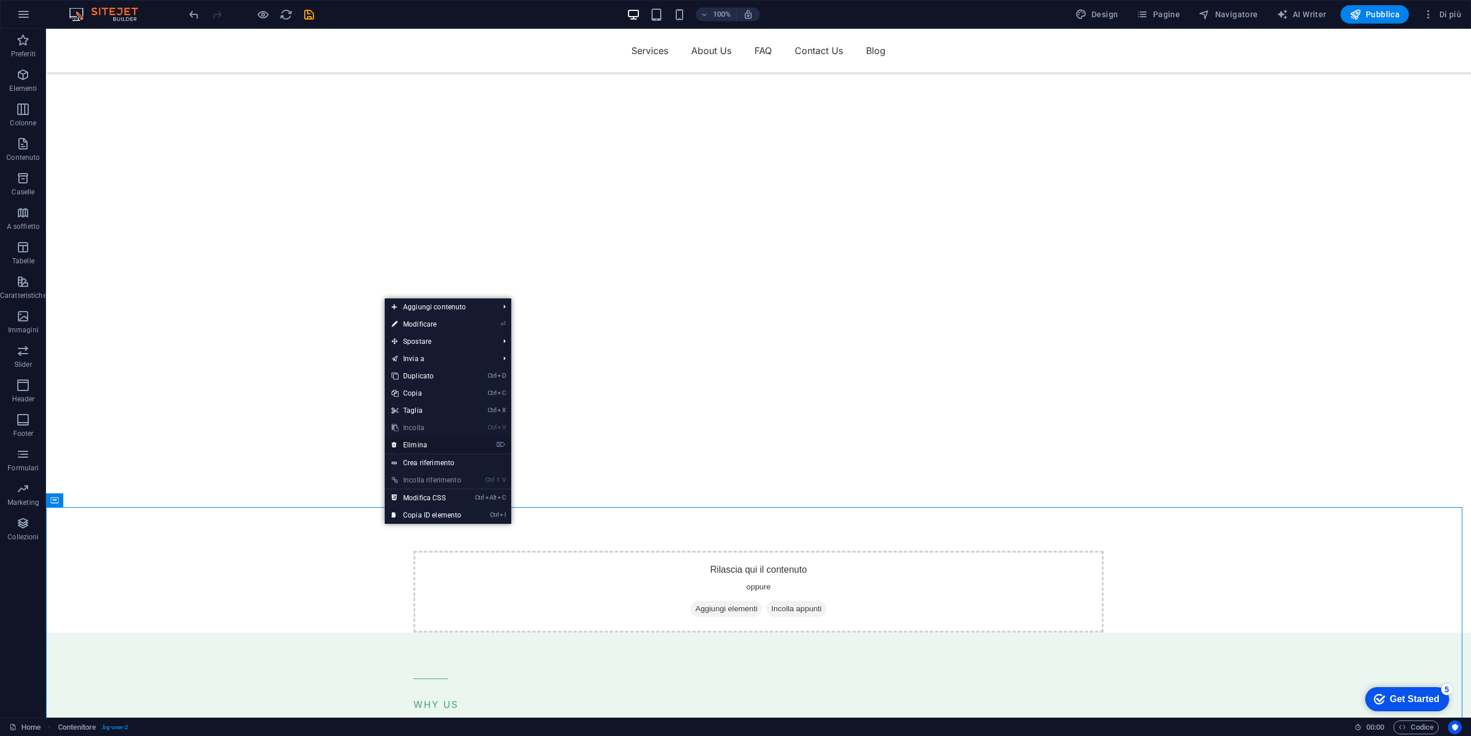
click at [449, 448] on link "⌦ Elimina" at bounding box center [426, 444] width 83 height 17
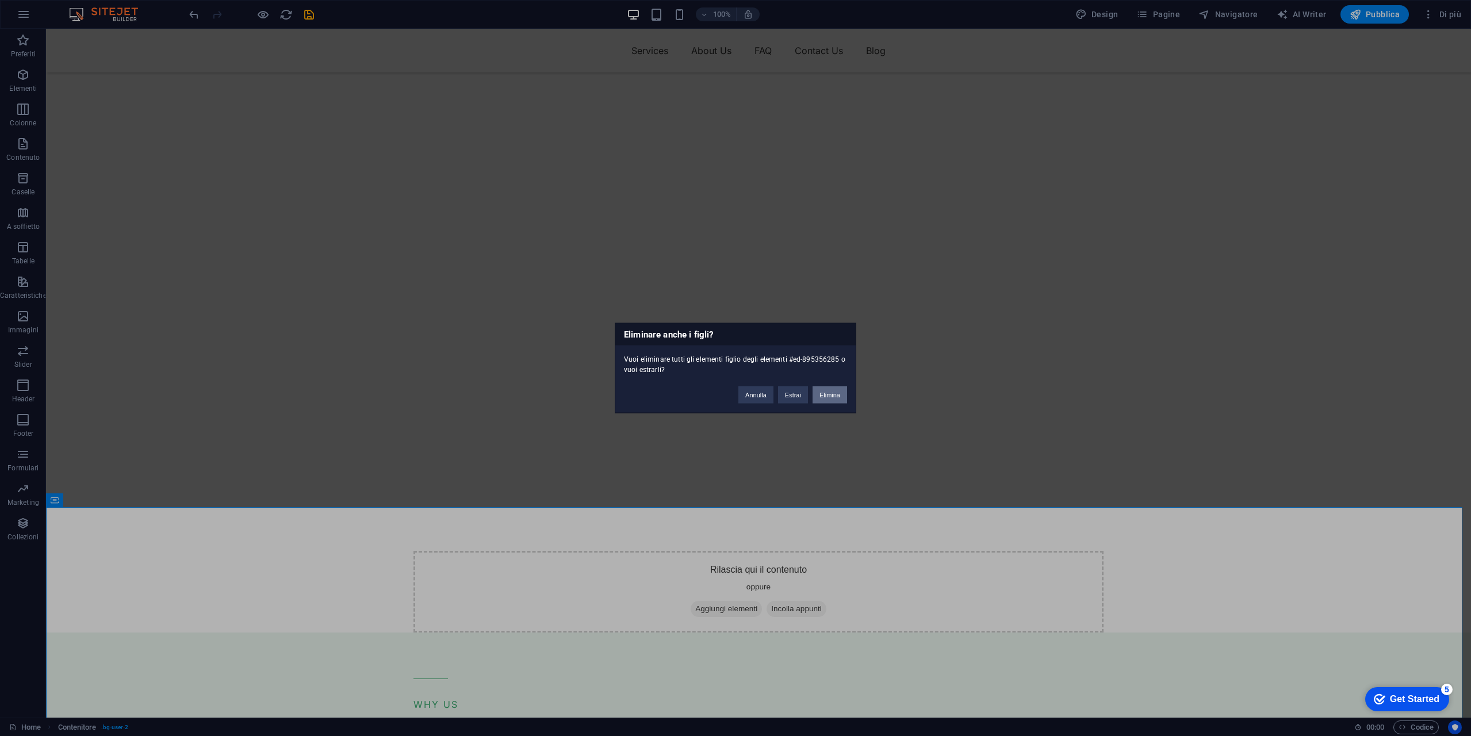
click at [831, 396] on button "Elimina" at bounding box center [830, 394] width 35 height 17
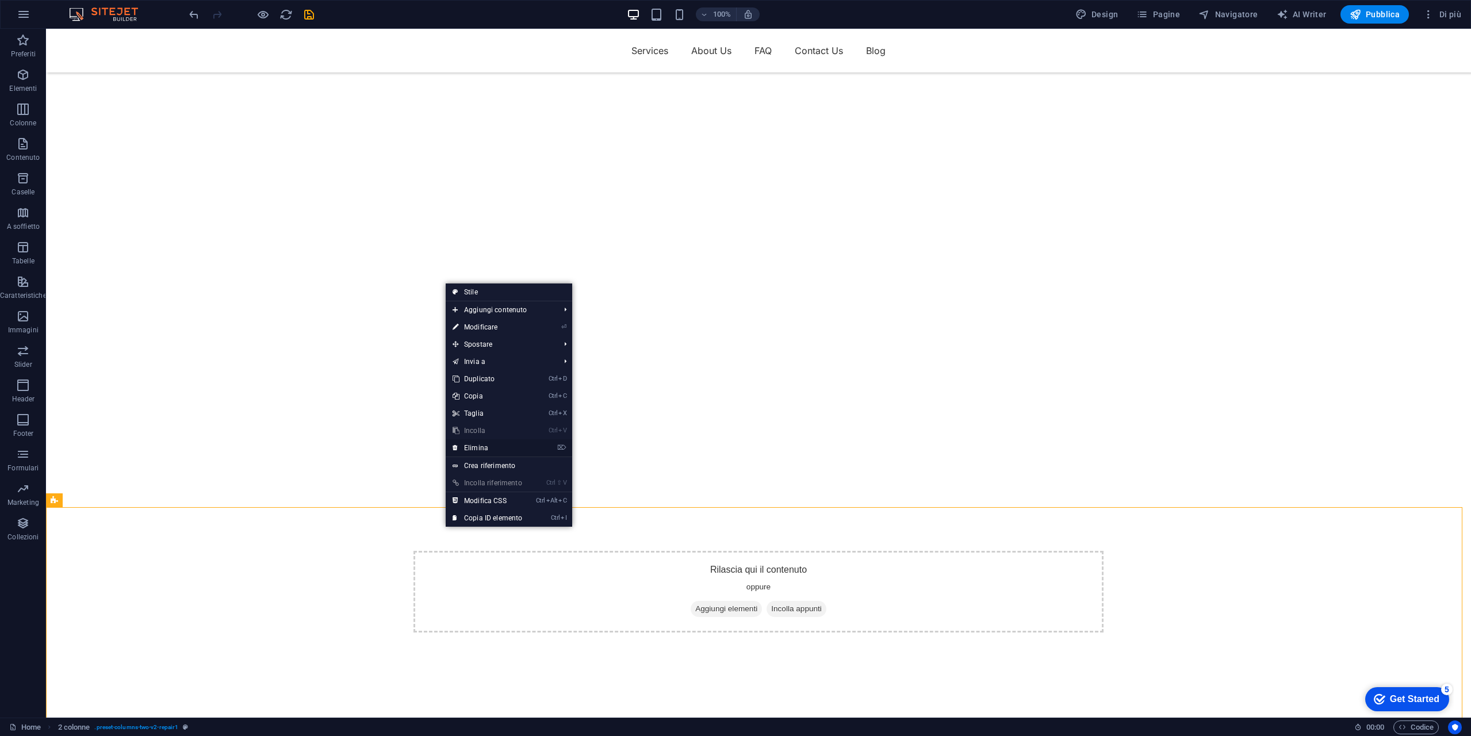
click at [479, 454] on link "⌦ Elimina" at bounding box center [487, 447] width 83 height 17
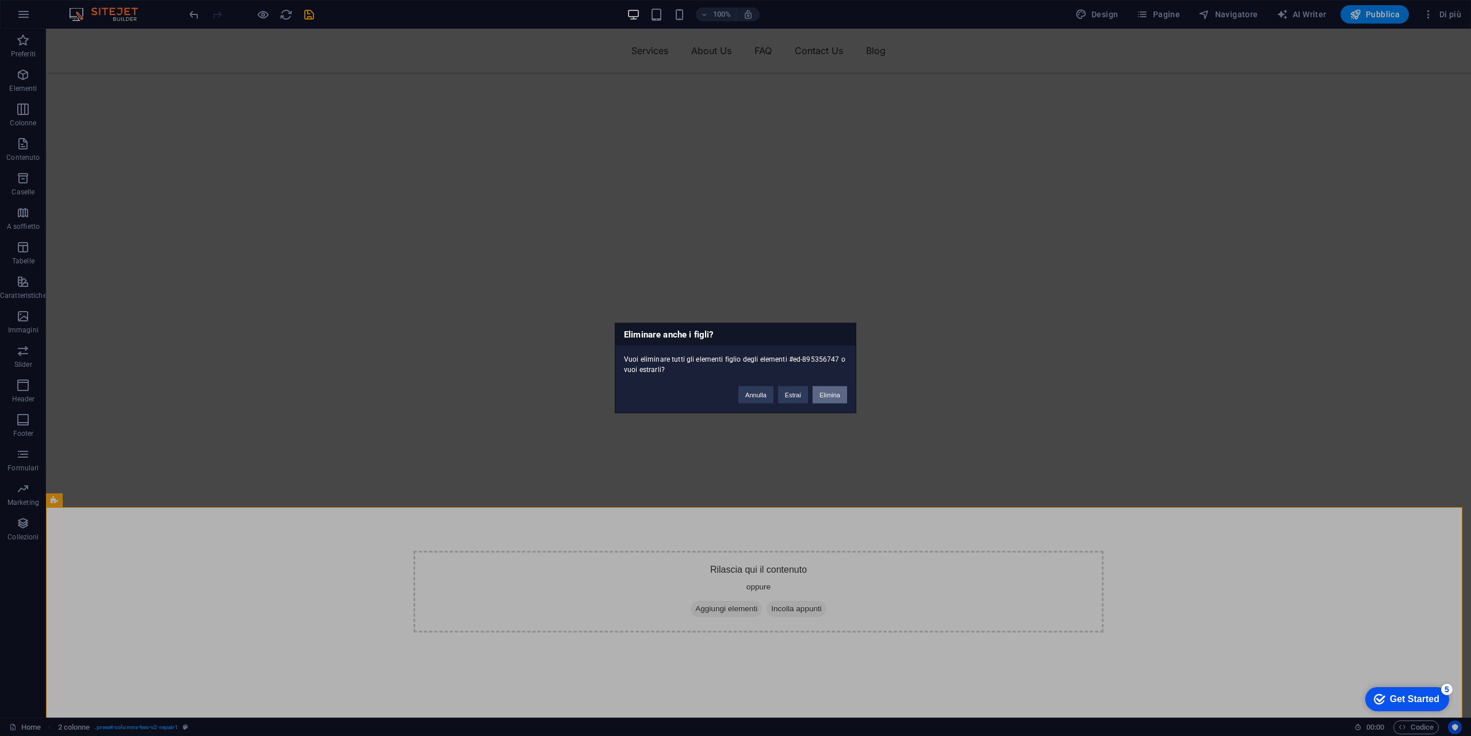
click at [835, 395] on button "Elimina" at bounding box center [830, 394] width 35 height 17
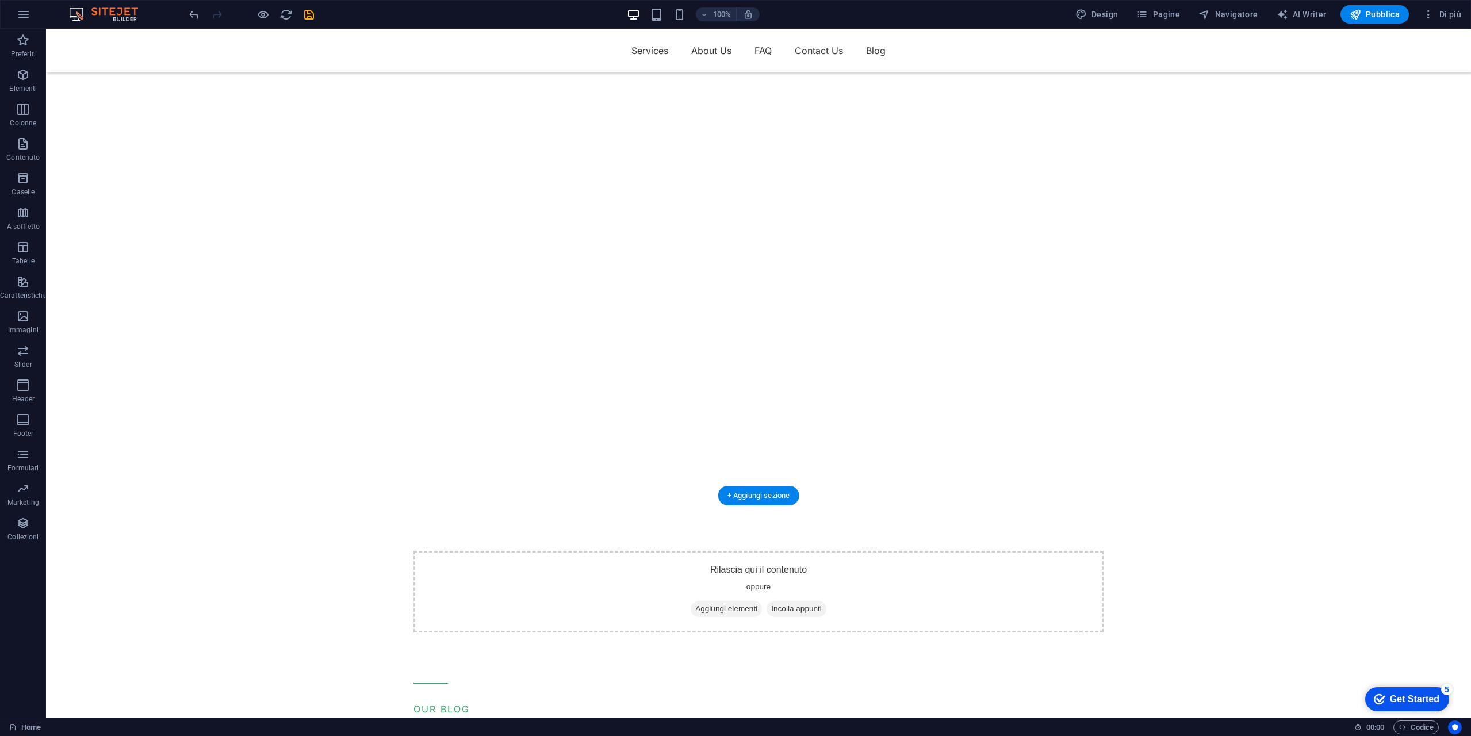
scroll to position [518, 0]
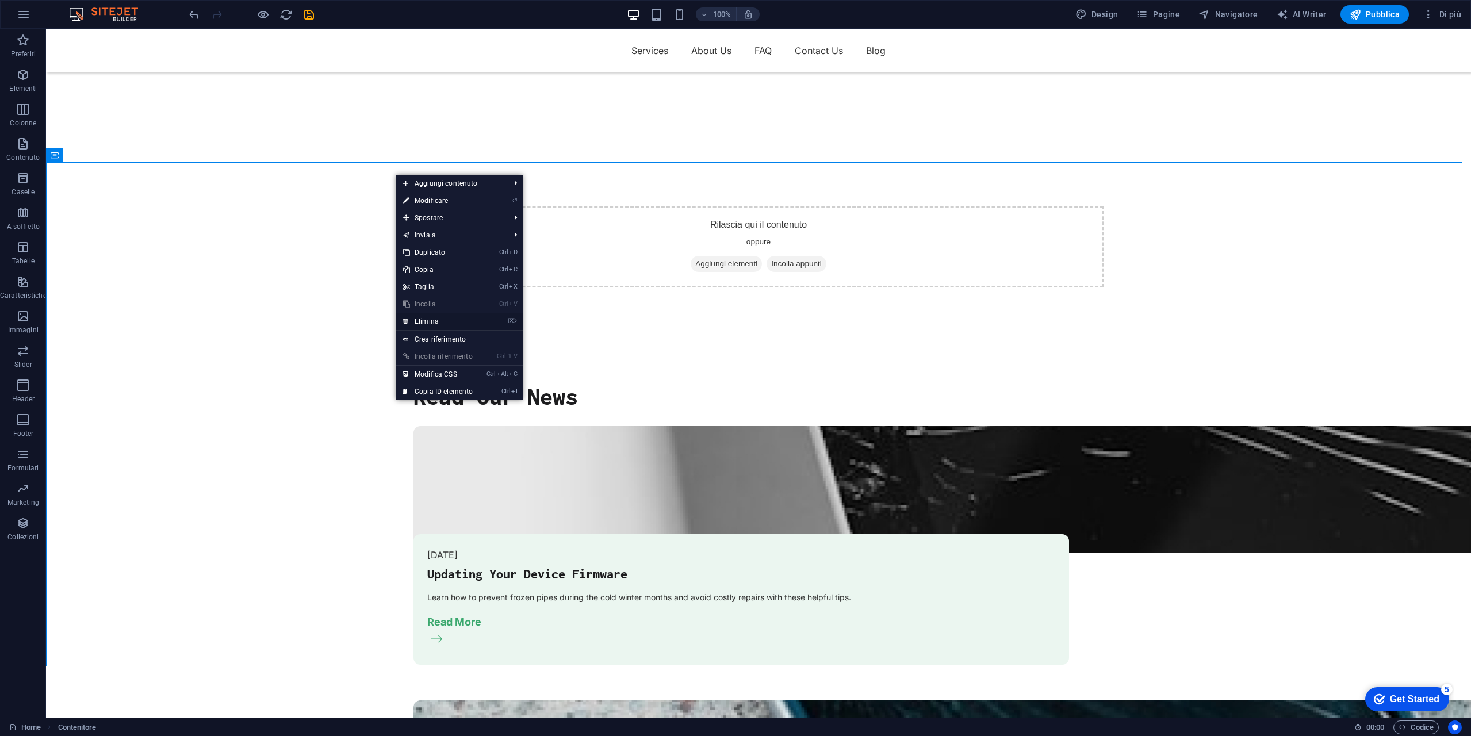
click at [463, 325] on link "⌦ Elimina" at bounding box center [437, 321] width 83 height 17
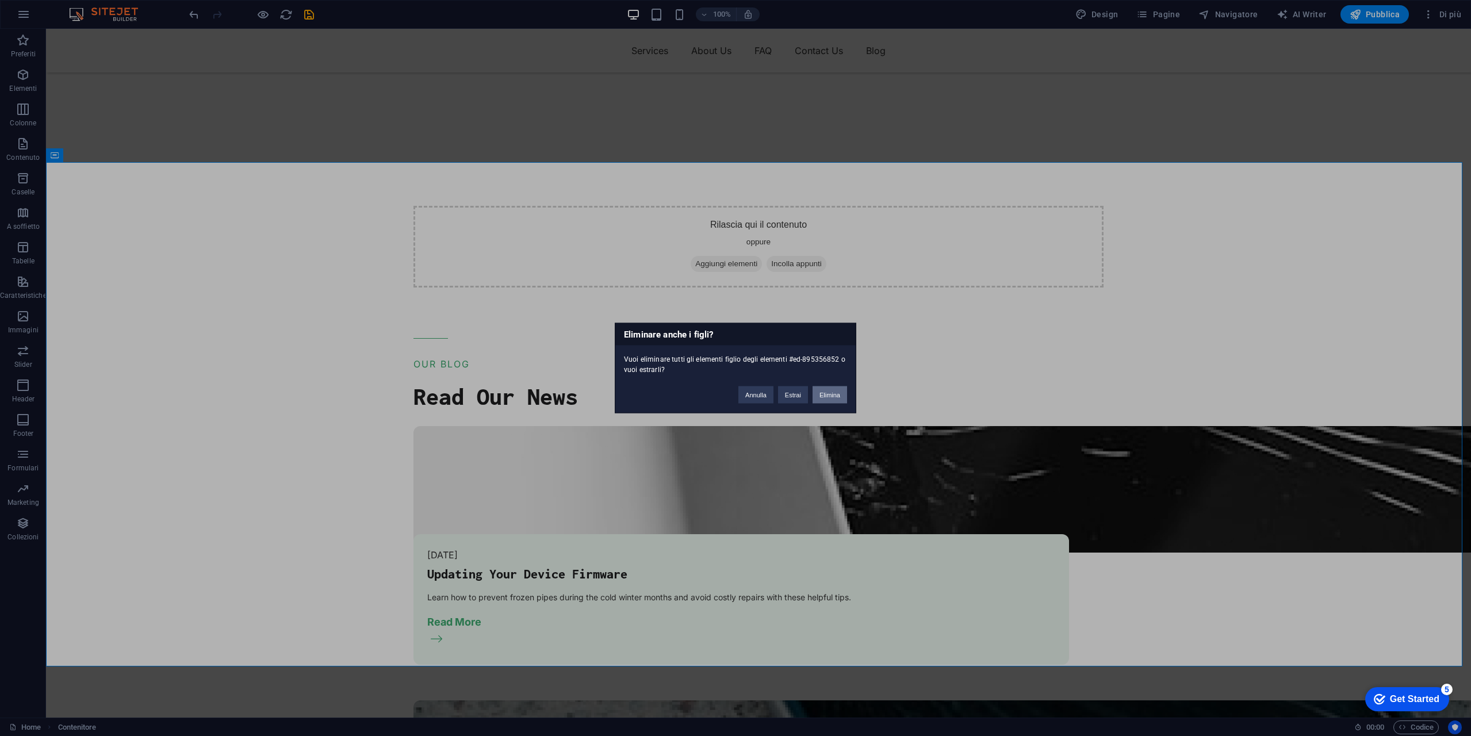
click at [834, 397] on button "Elimina" at bounding box center [830, 394] width 35 height 17
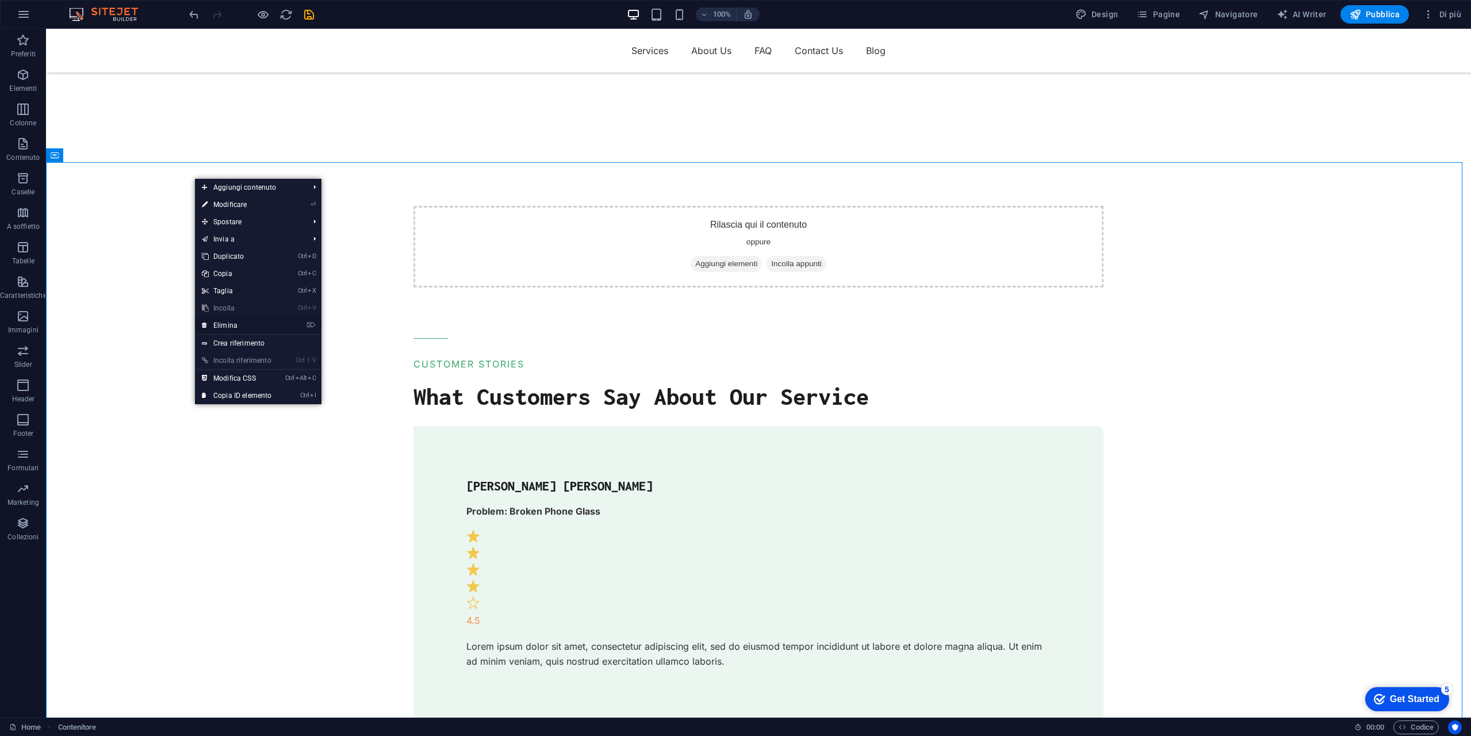
click at [260, 328] on link "⌦ Elimina" at bounding box center [236, 325] width 83 height 17
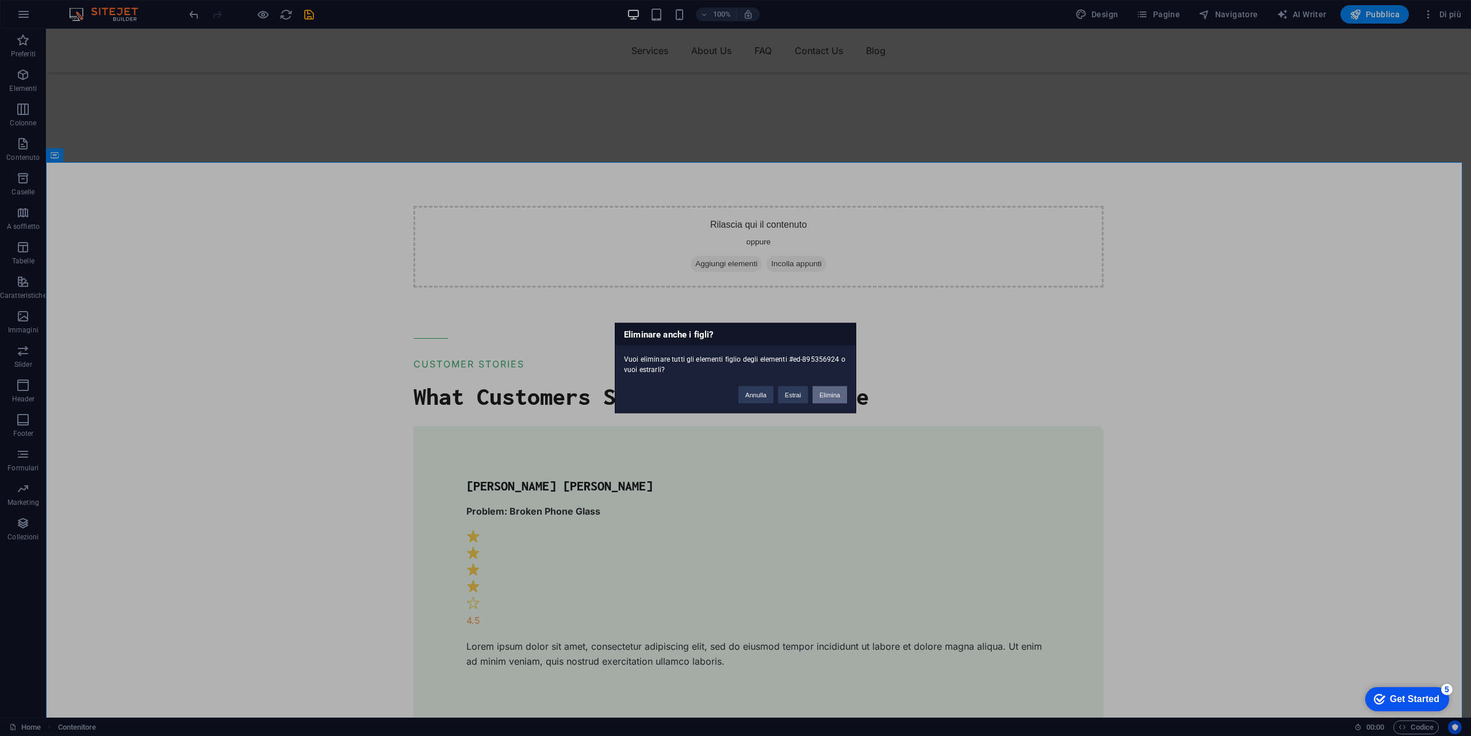
click at [831, 394] on button "Elimina" at bounding box center [830, 394] width 35 height 17
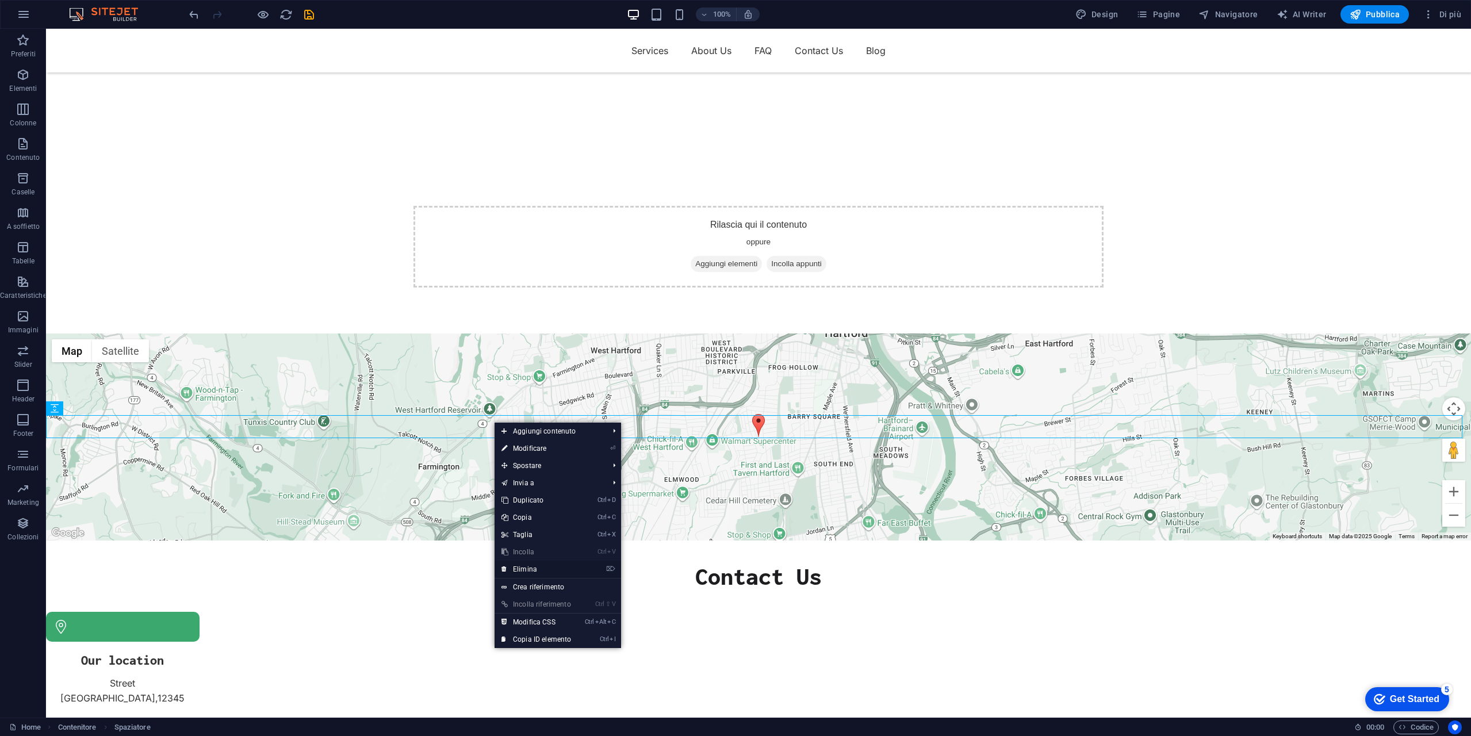
click at [553, 576] on link "⌦ Elimina" at bounding box center [536, 569] width 83 height 17
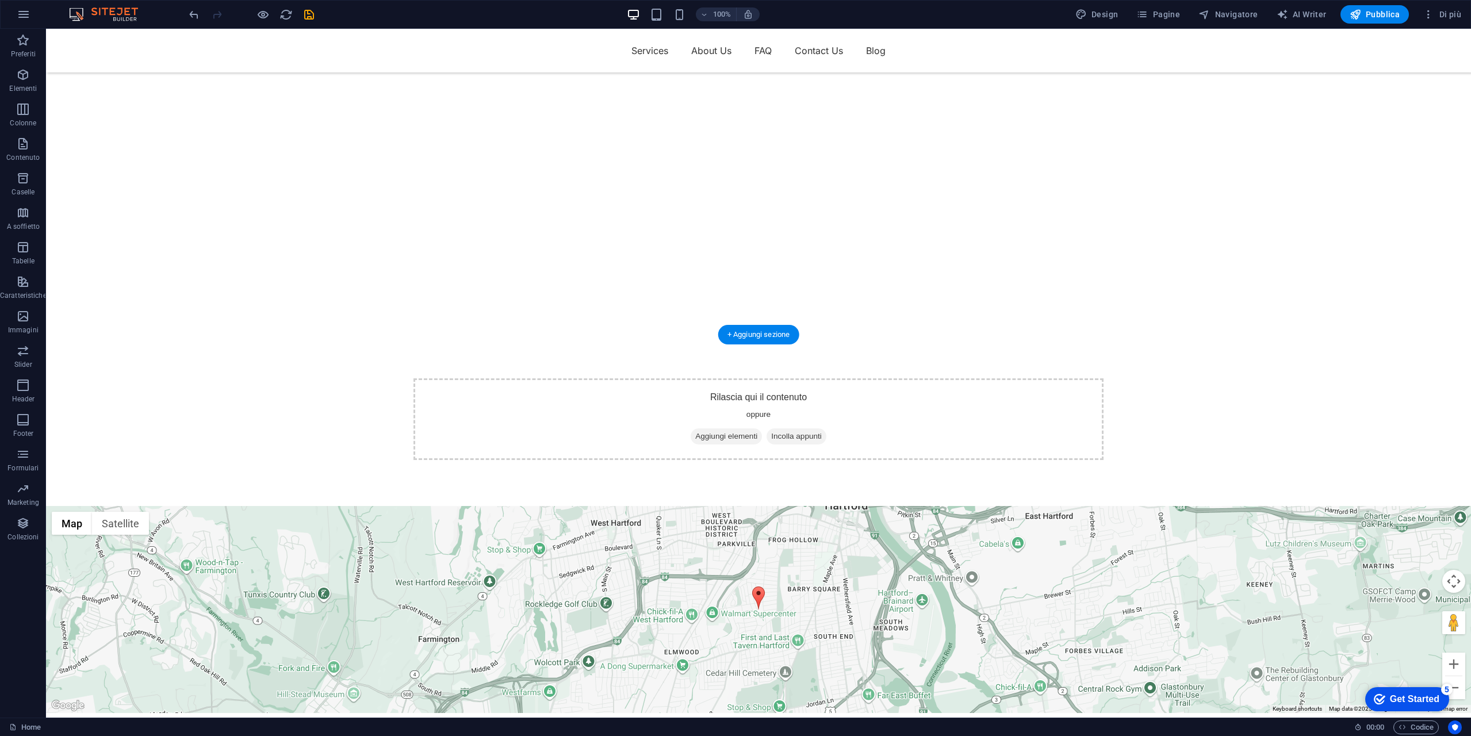
scroll to position [0, 0]
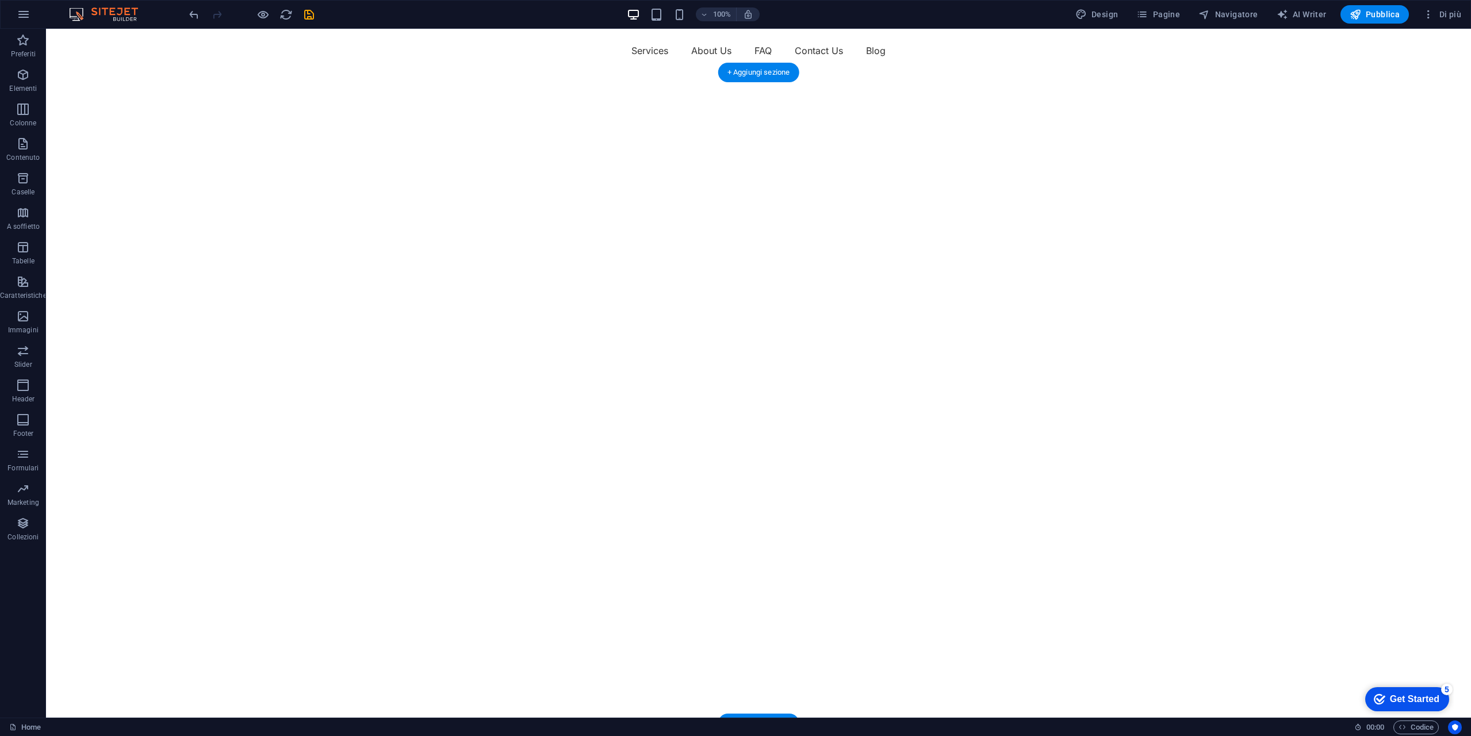
click at [785, 72] on img "1/2" at bounding box center [754, 72] width 1417 height 0
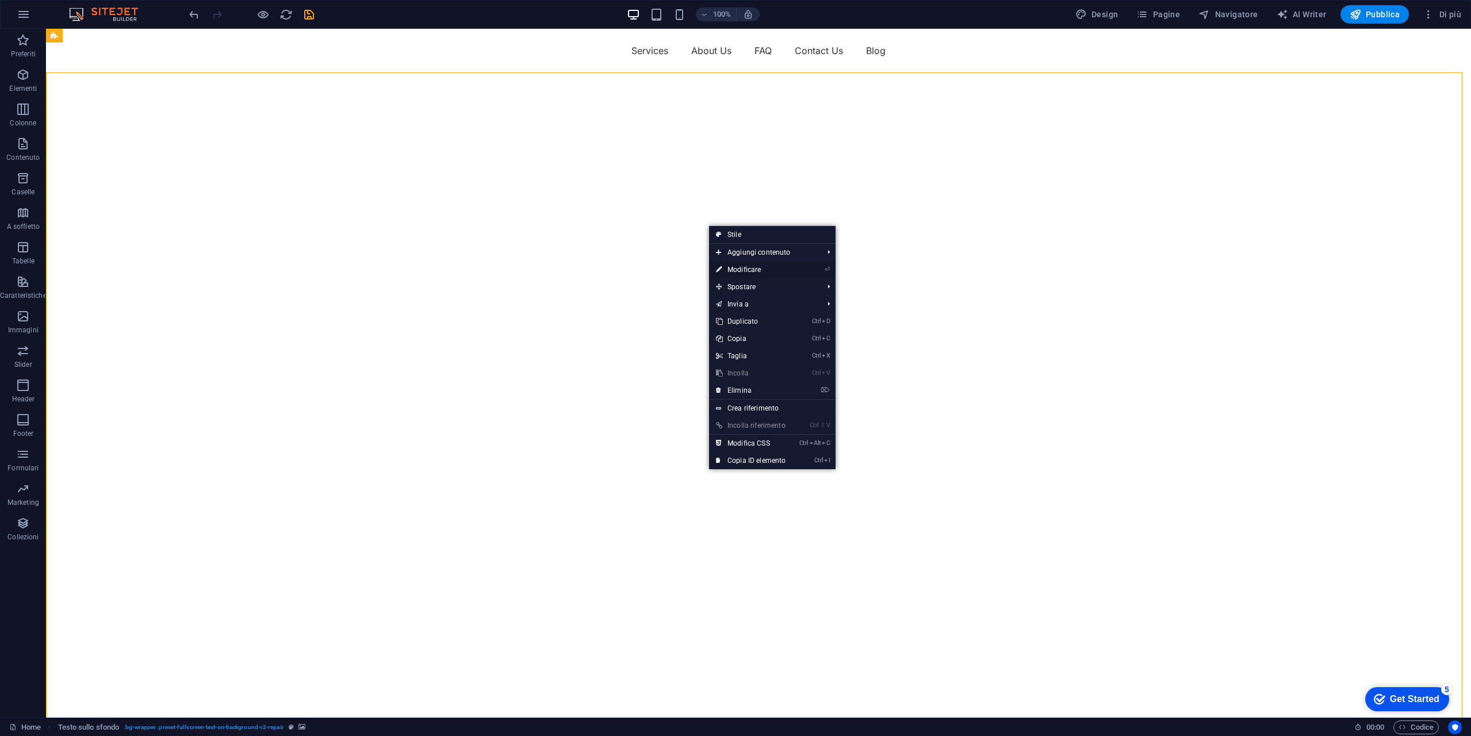
click at [757, 267] on link "⏎ Modificare" at bounding box center [750, 269] width 83 height 17
select select "fade"
select select "ms"
select select "s"
select select "progressive"
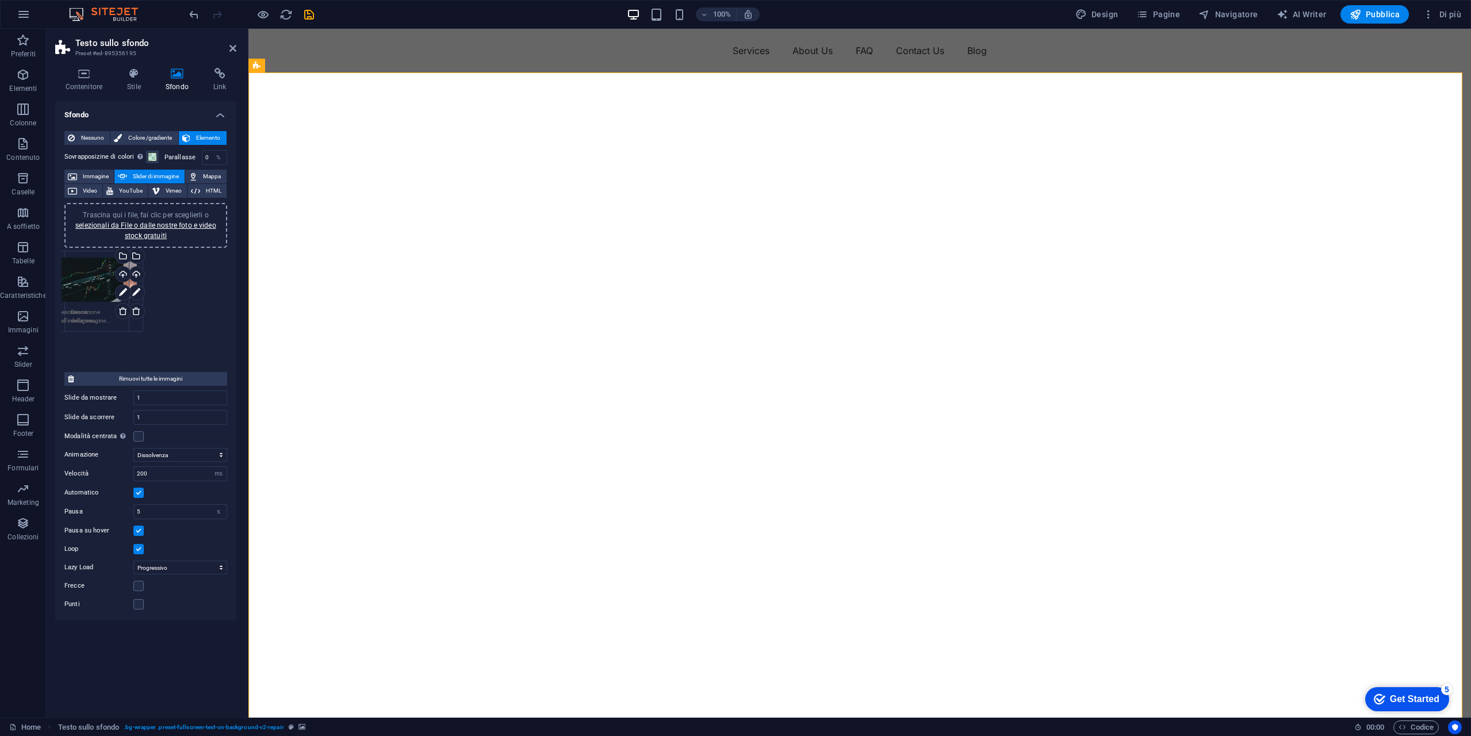
drag, startPoint x: 187, startPoint y: 286, endPoint x: 89, endPoint y: 286, distance: 97.8
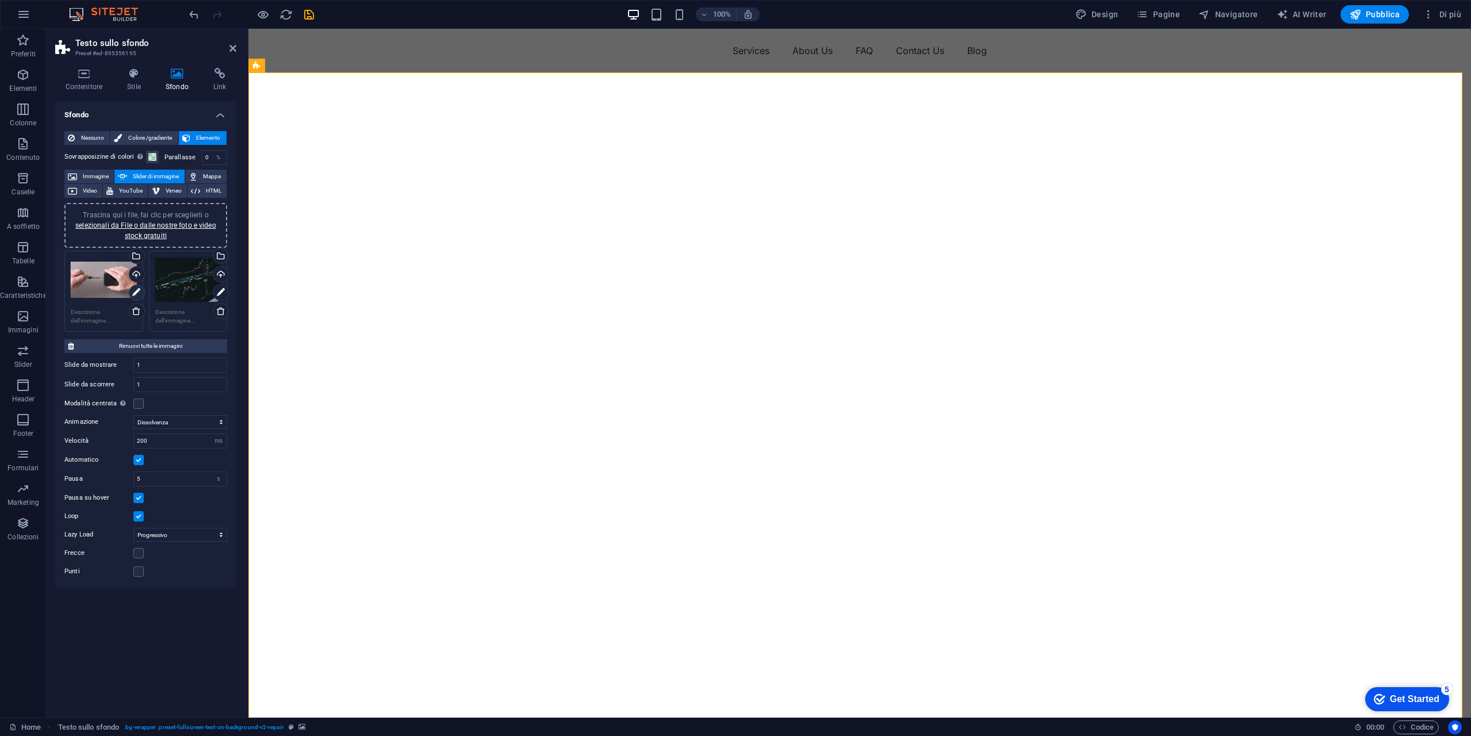
click at [139, 292] on icon at bounding box center [136, 293] width 8 height 14
click at [139, 257] on div "Seleziona i file dal file manager, dalle foto stock, o caricali" at bounding box center [135, 256] width 17 height 17
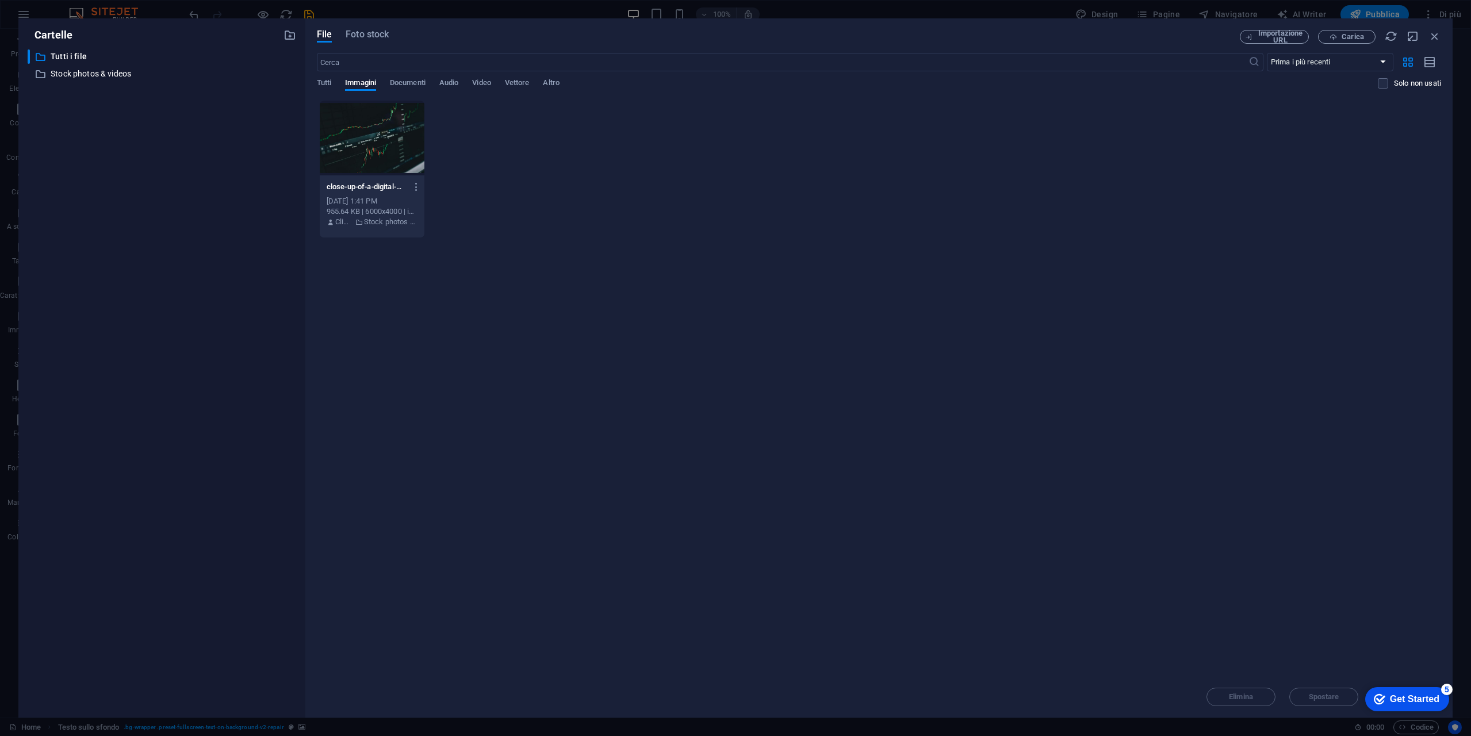
click at [376, 157] on div at bounding box center [372, 138] width 105 height 75
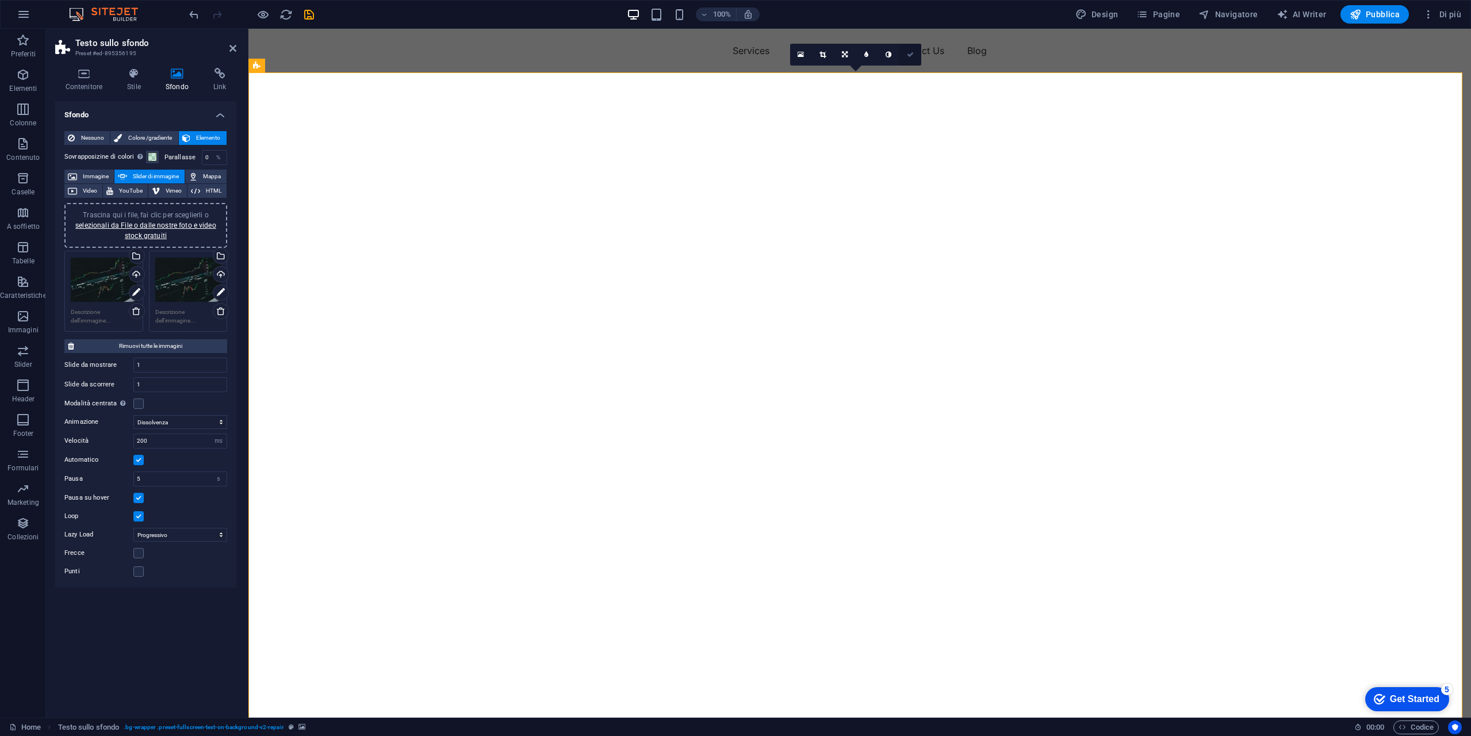
drag, startPoint x: 908, startPoint y: 53, endPoint x: 848, endPoint y: 33, distance: 63.6
click at [908, 53] on icon at bounding box center [910, 54] width 7 height 7
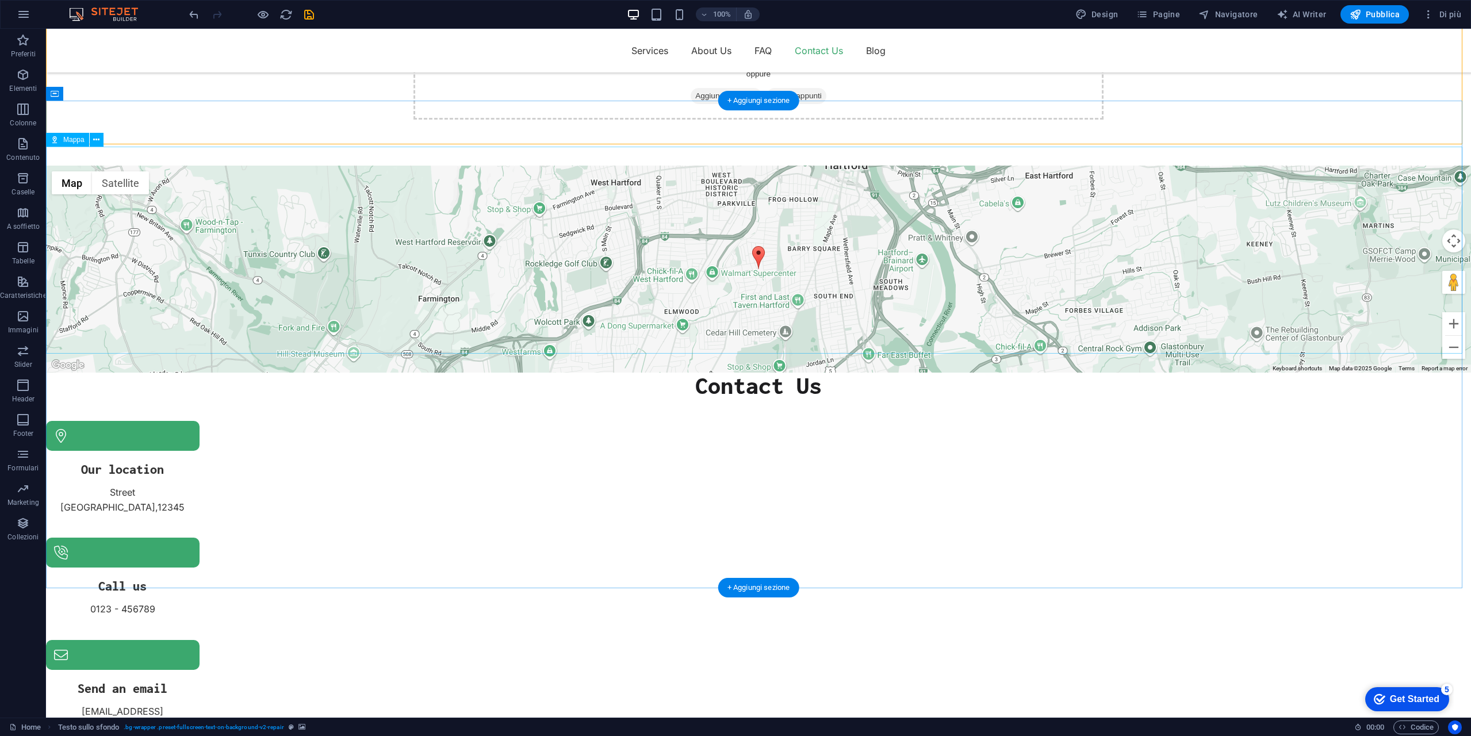
scroll to position [697, 0]
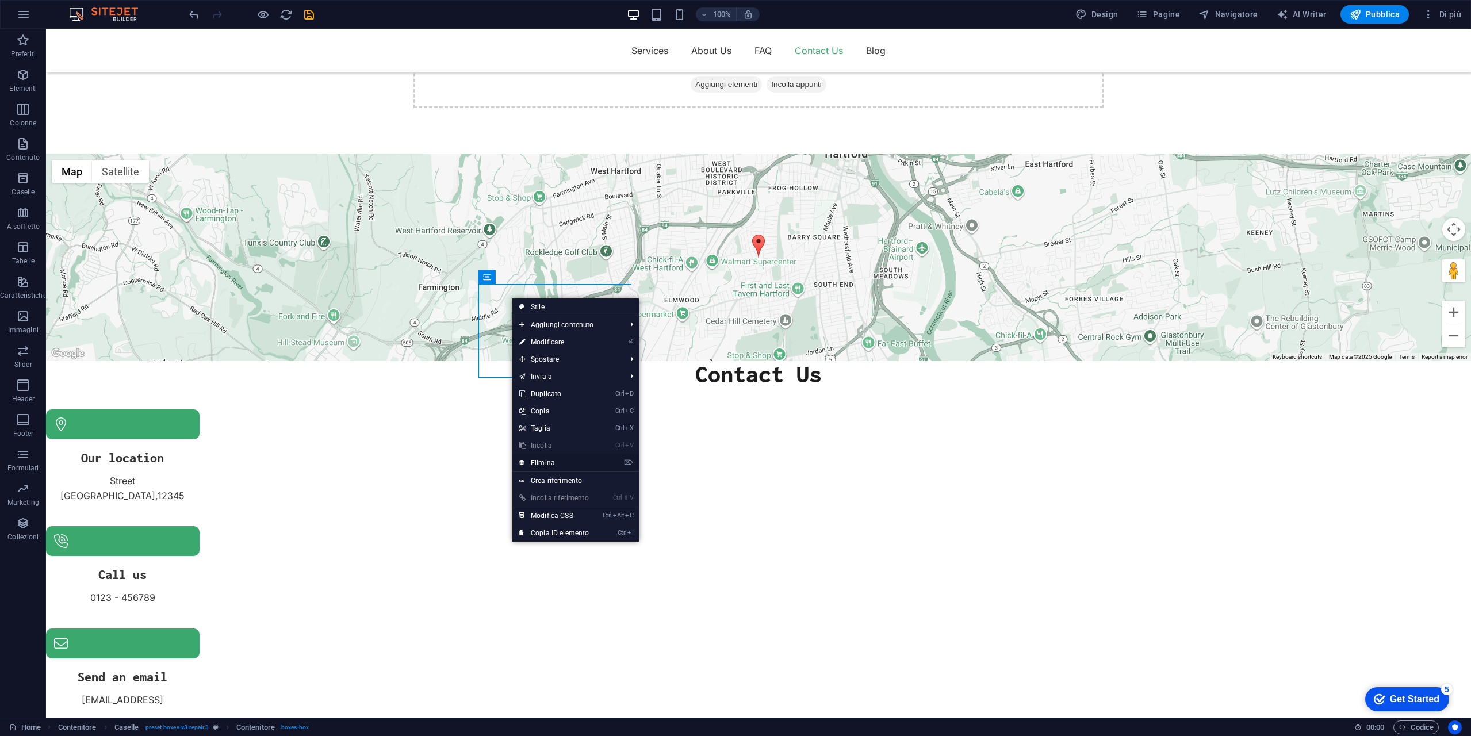
click at [567, 462] on link "⌦ Elimina" at bounding box center [553, 462] width 83 height 17
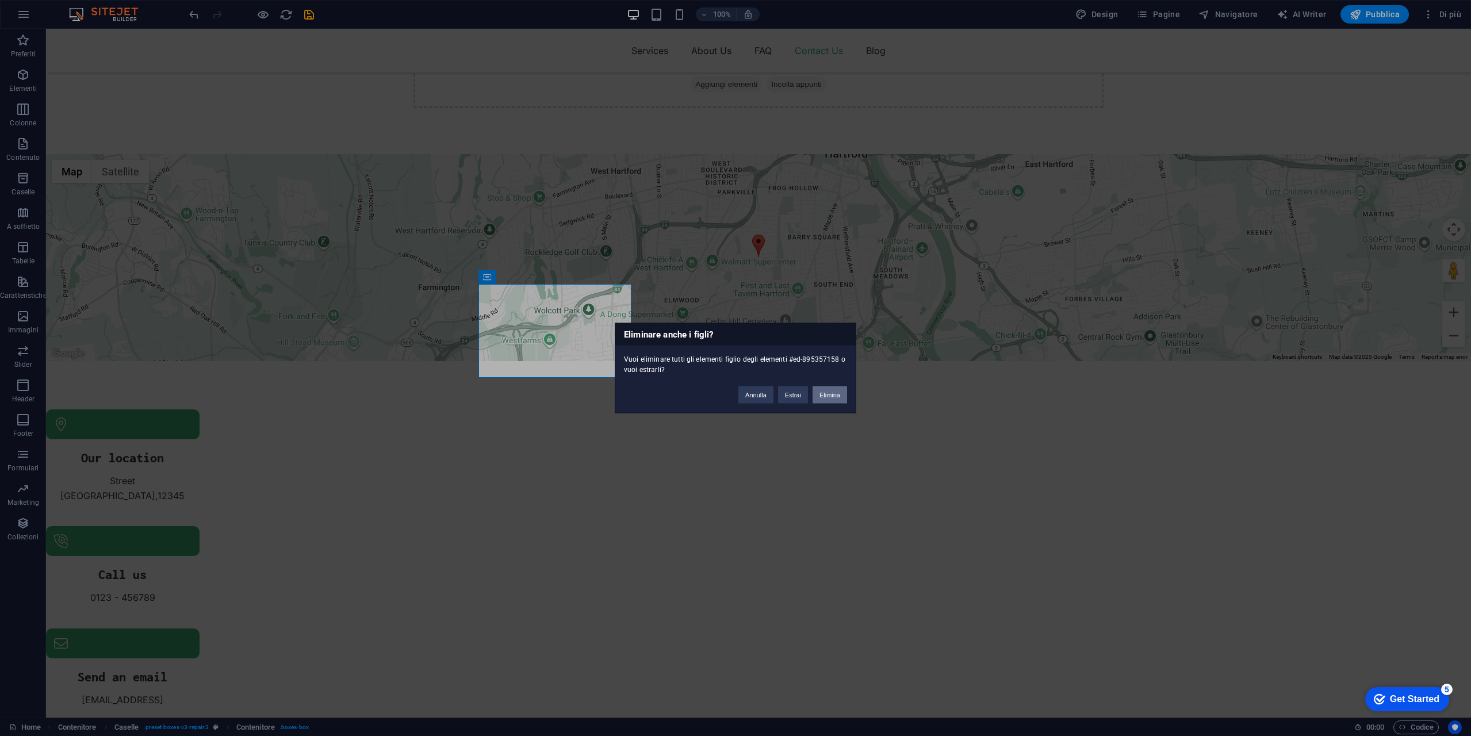
click at [833, 397] on button "Elimina" at bounding box center [830, 394] width 35 height 17
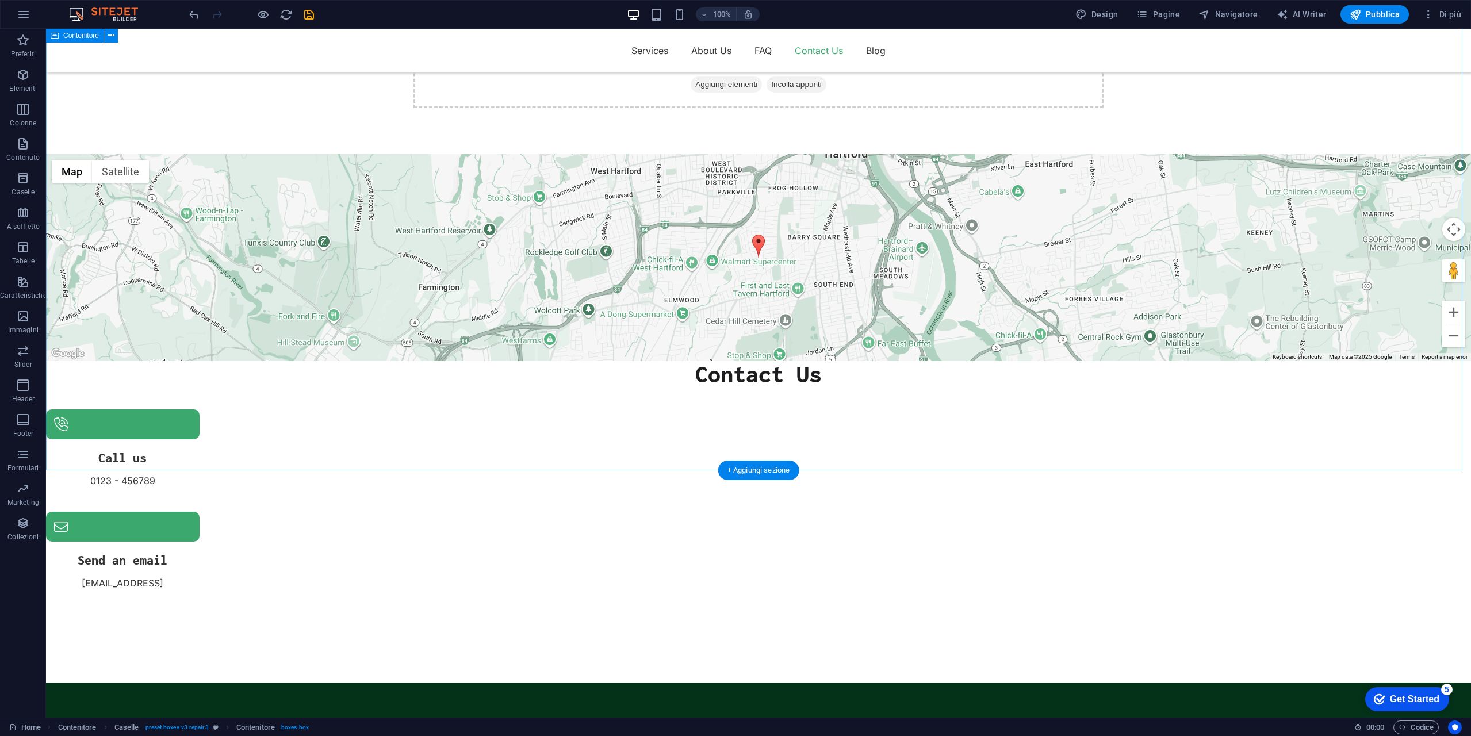
scroll to position [682, 0]
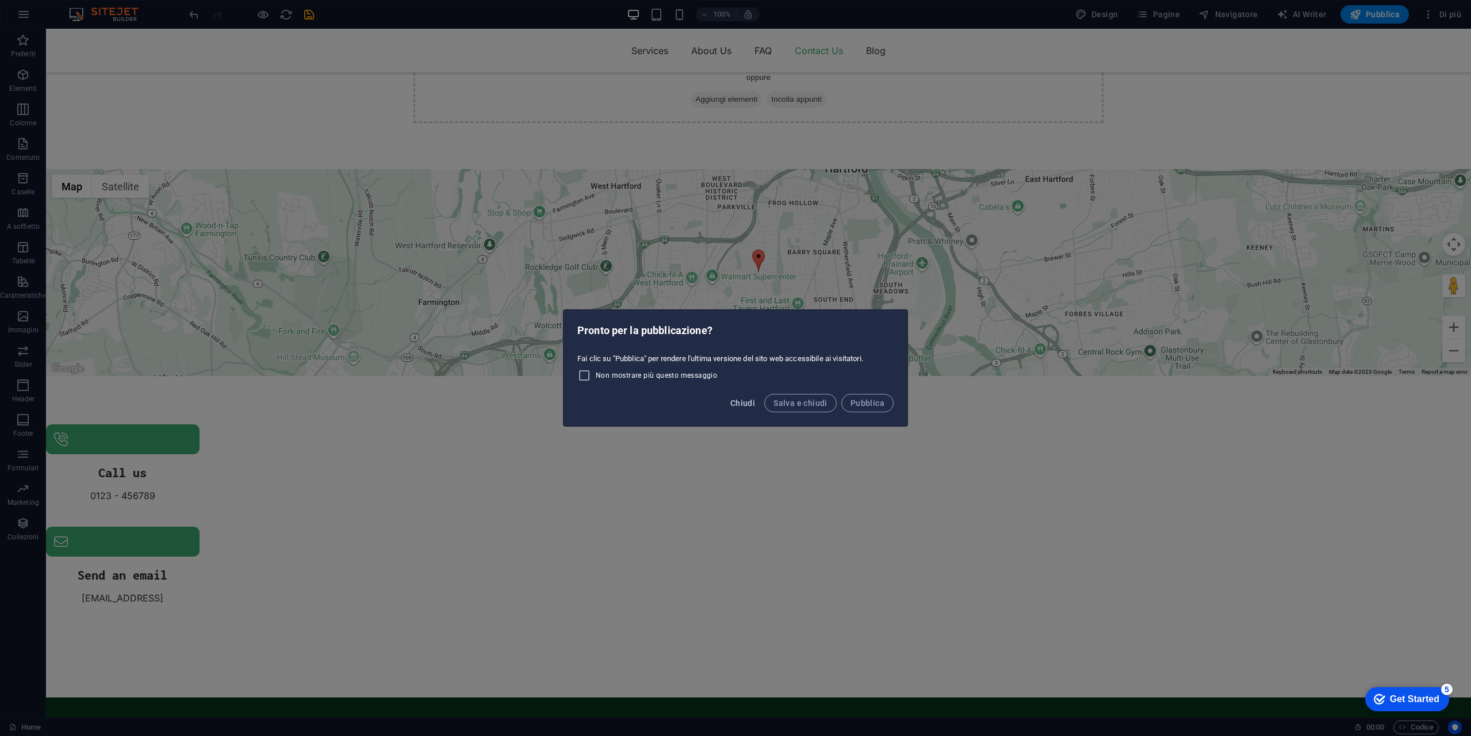
click at [748, 405] on span "Chiudi" at bounding box center [742, 402] width 25 height 9
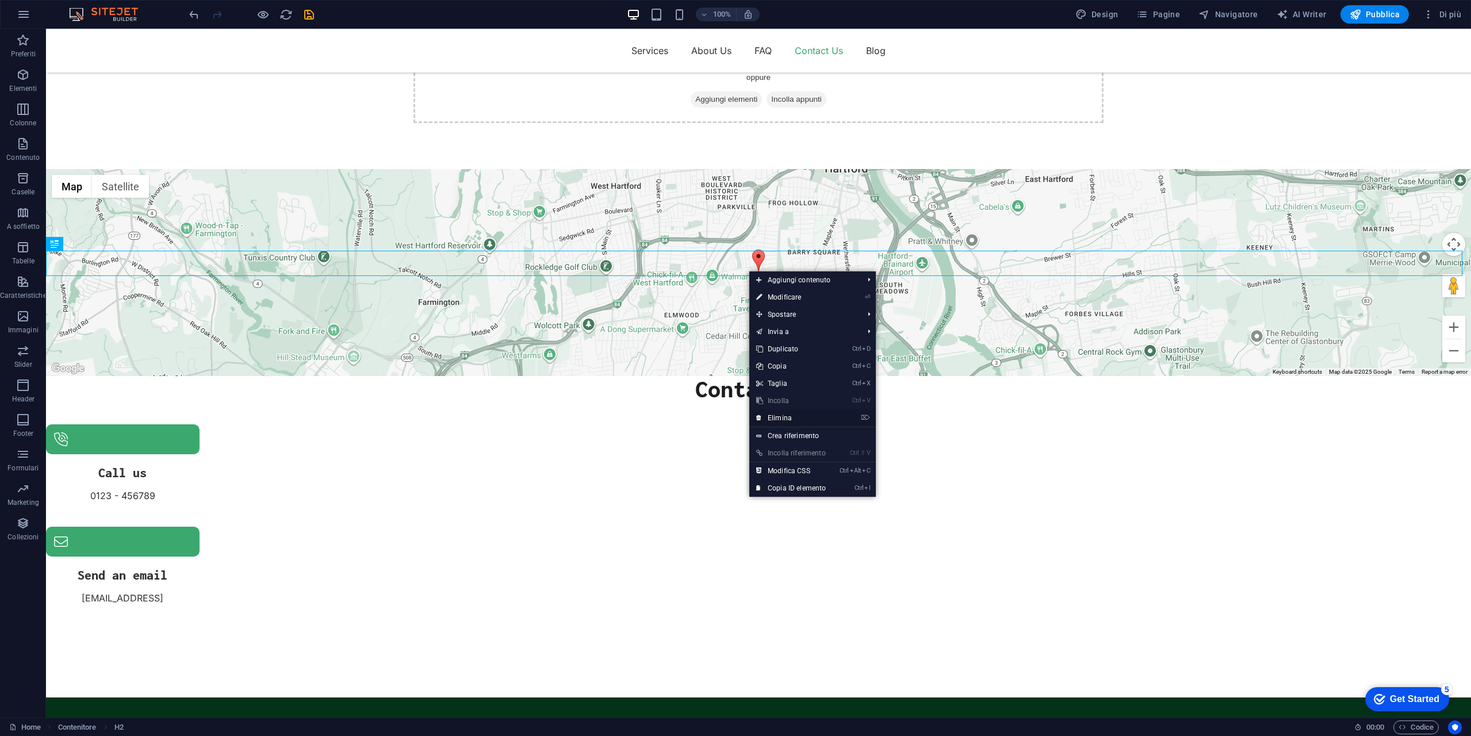
click at [796, 419] on link "⌦ Elimina" at bounding box center [790, 417] width 83 height 17
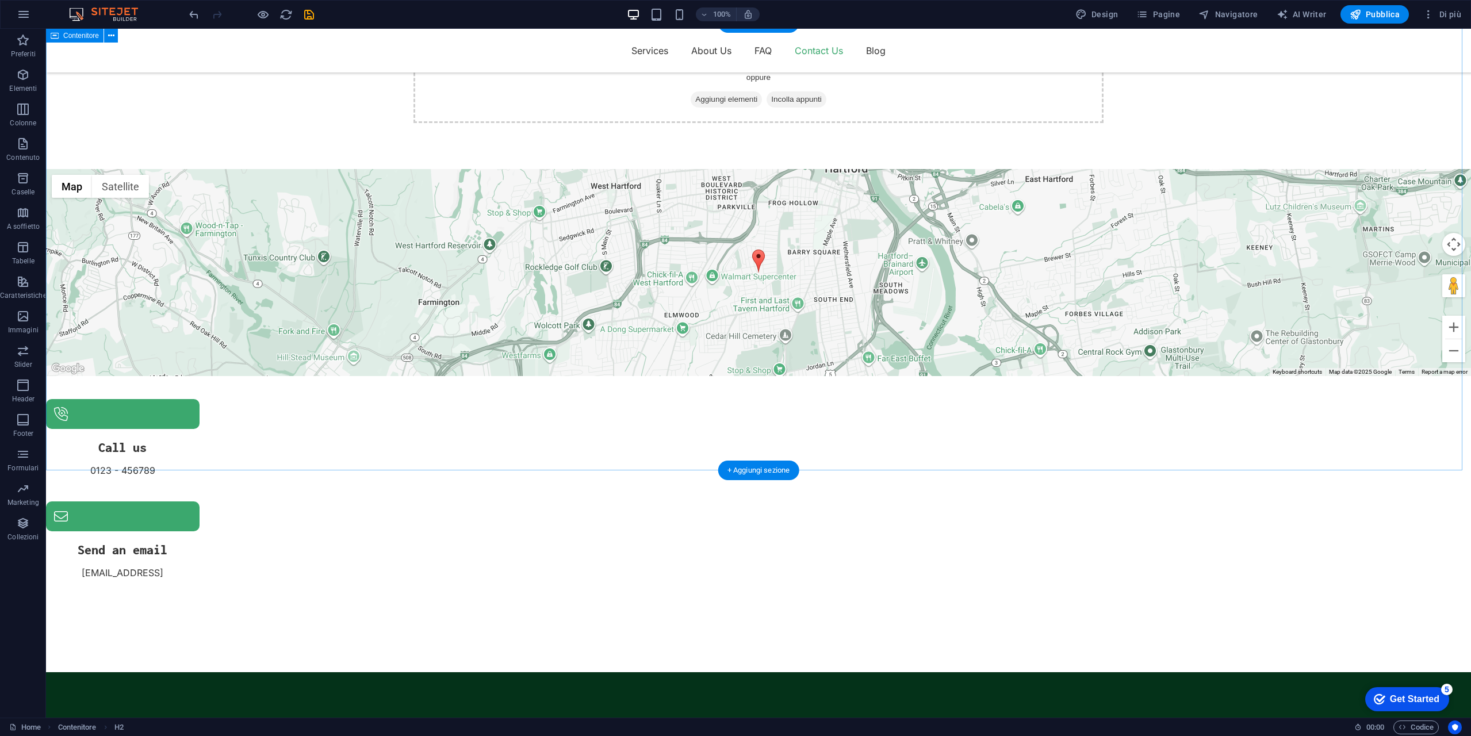
scroll to position [657, 0]
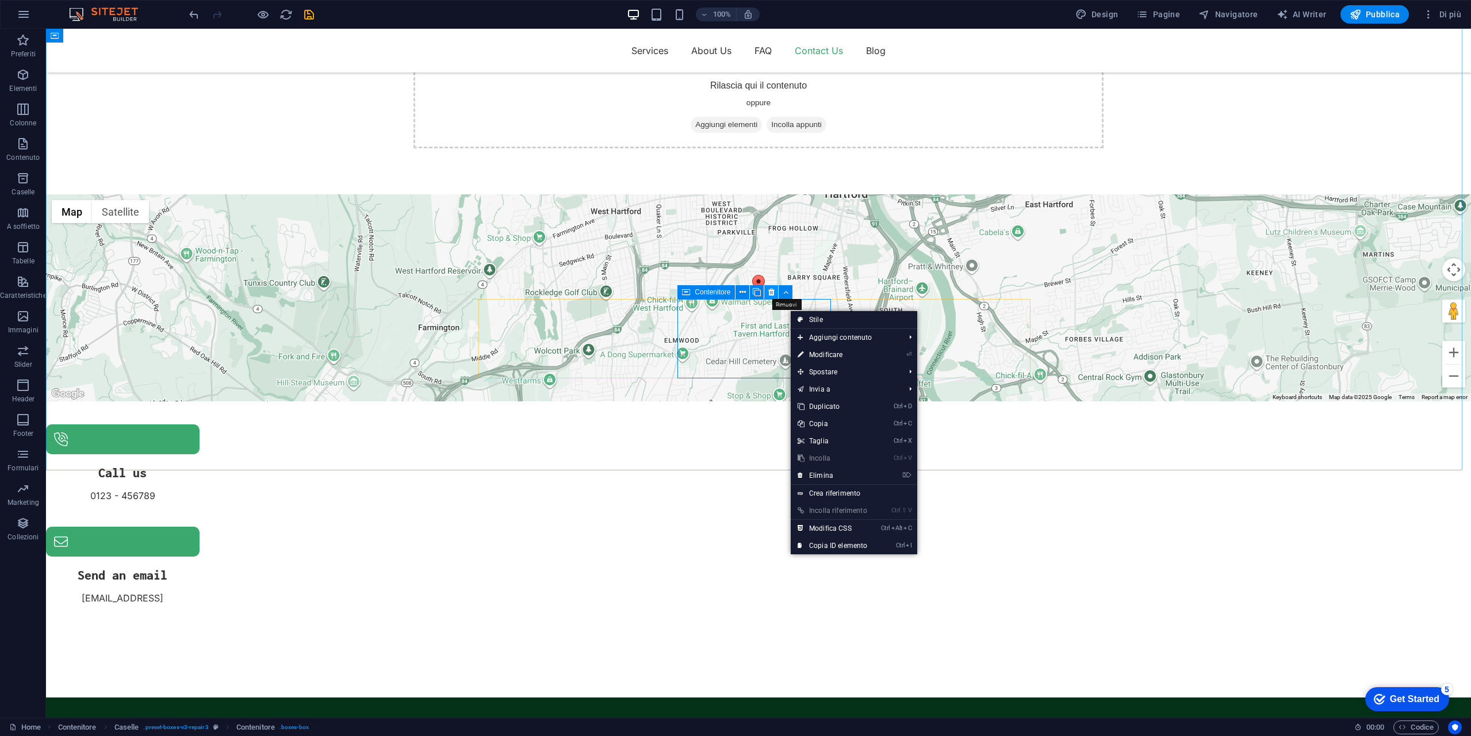
click at [771, 291] on icon at bounding box center [771, 292] width 6 height 12
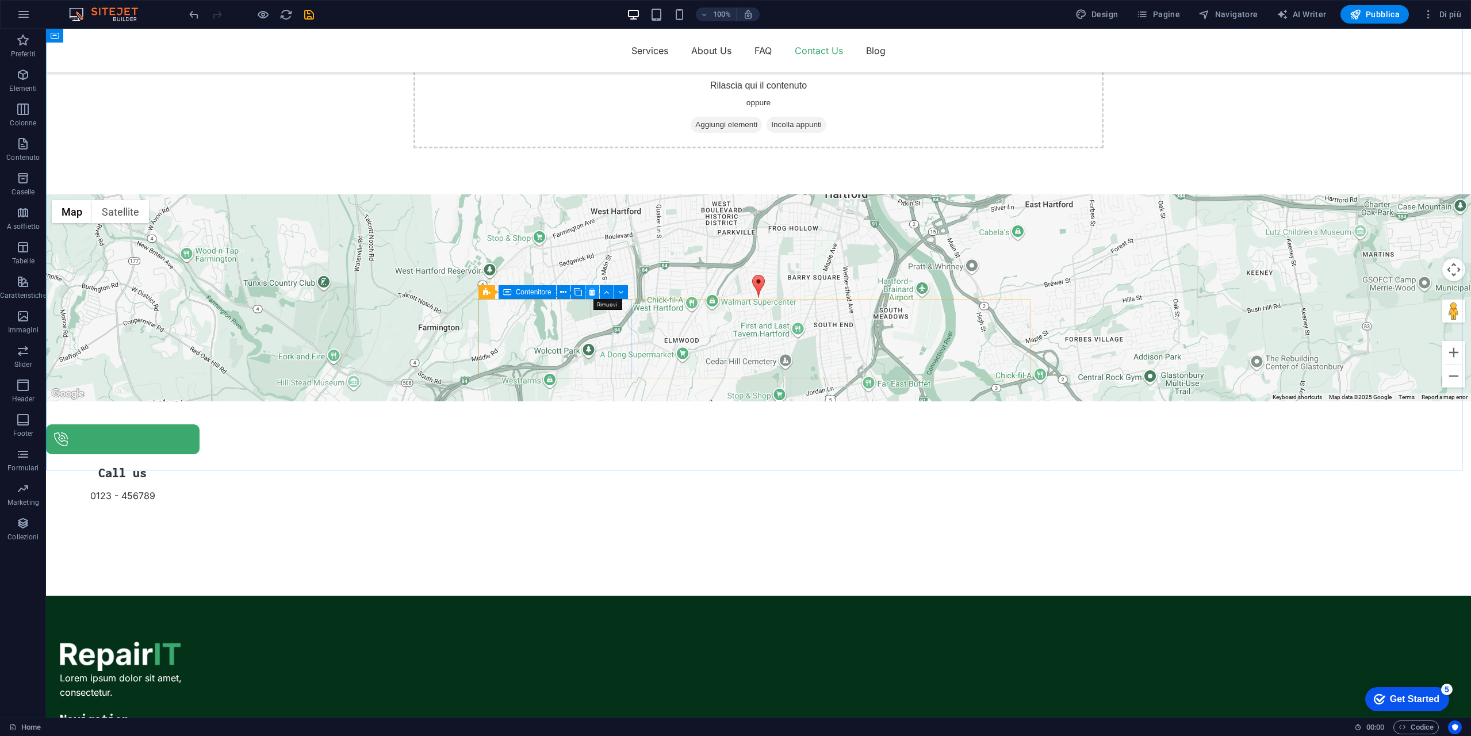
click at [593, 293] on icon at bounding box center [592, 292] width 6 height 12
click at [591, 293] on icon at bounding box center [592, 292] width 6 height 12
click at [598, 424] on div "Call us 0123 - 456789" at bounding box center [322, 463] width 552 height 79
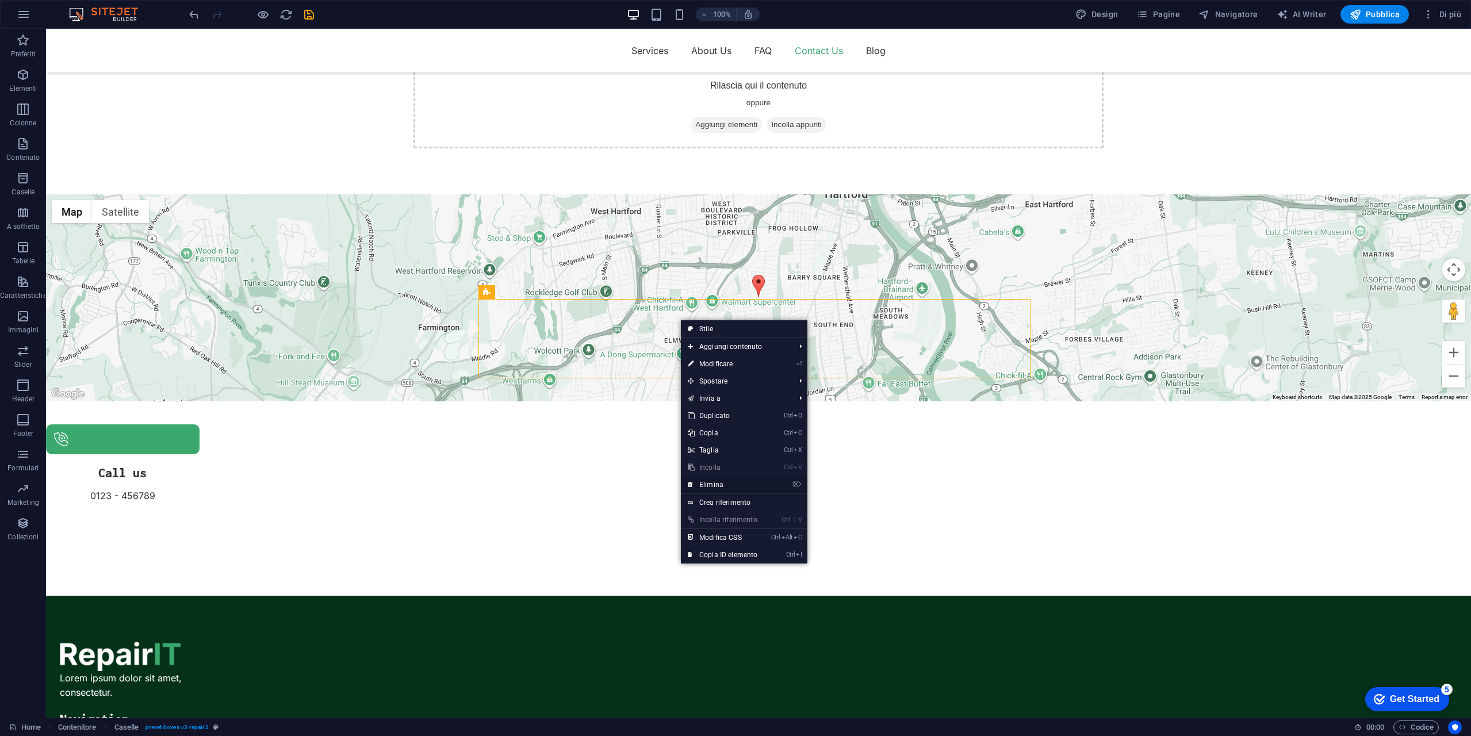
click at [729, 482] on link "⌦ Elimina" at bounding box center [722, 484] width 83 height 17
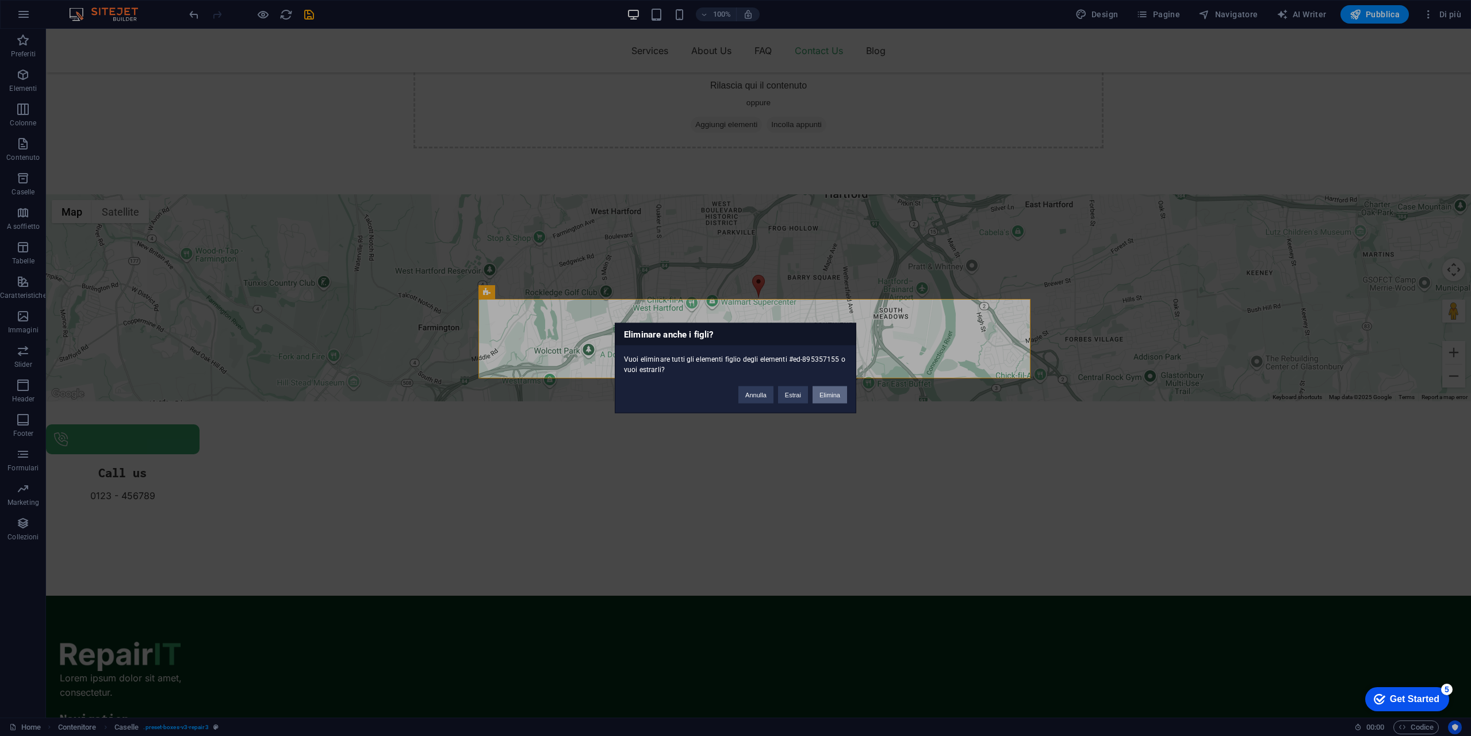
click at [832, 398] on button "Elimina" at bounding box center [830, 394] width 35 height 17
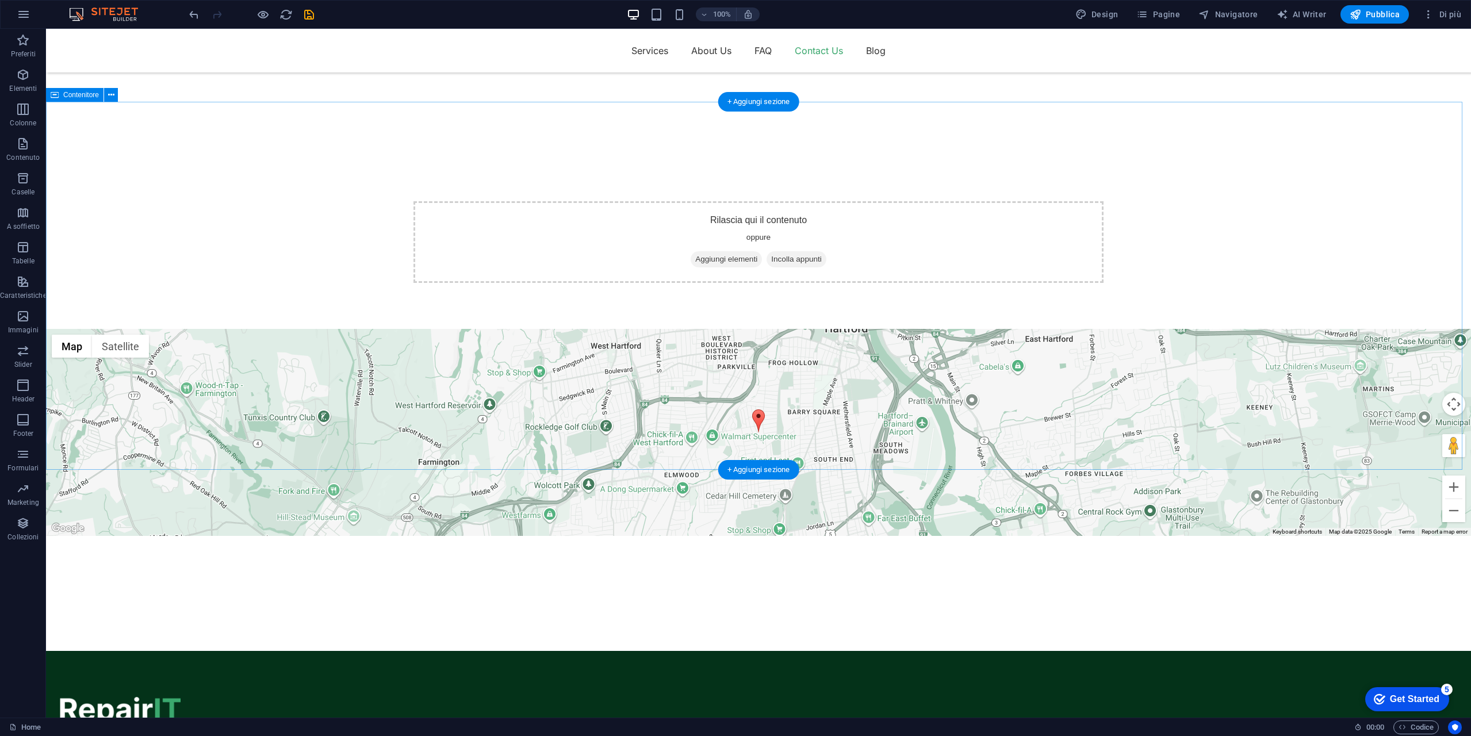
scroll to position [577, 0]
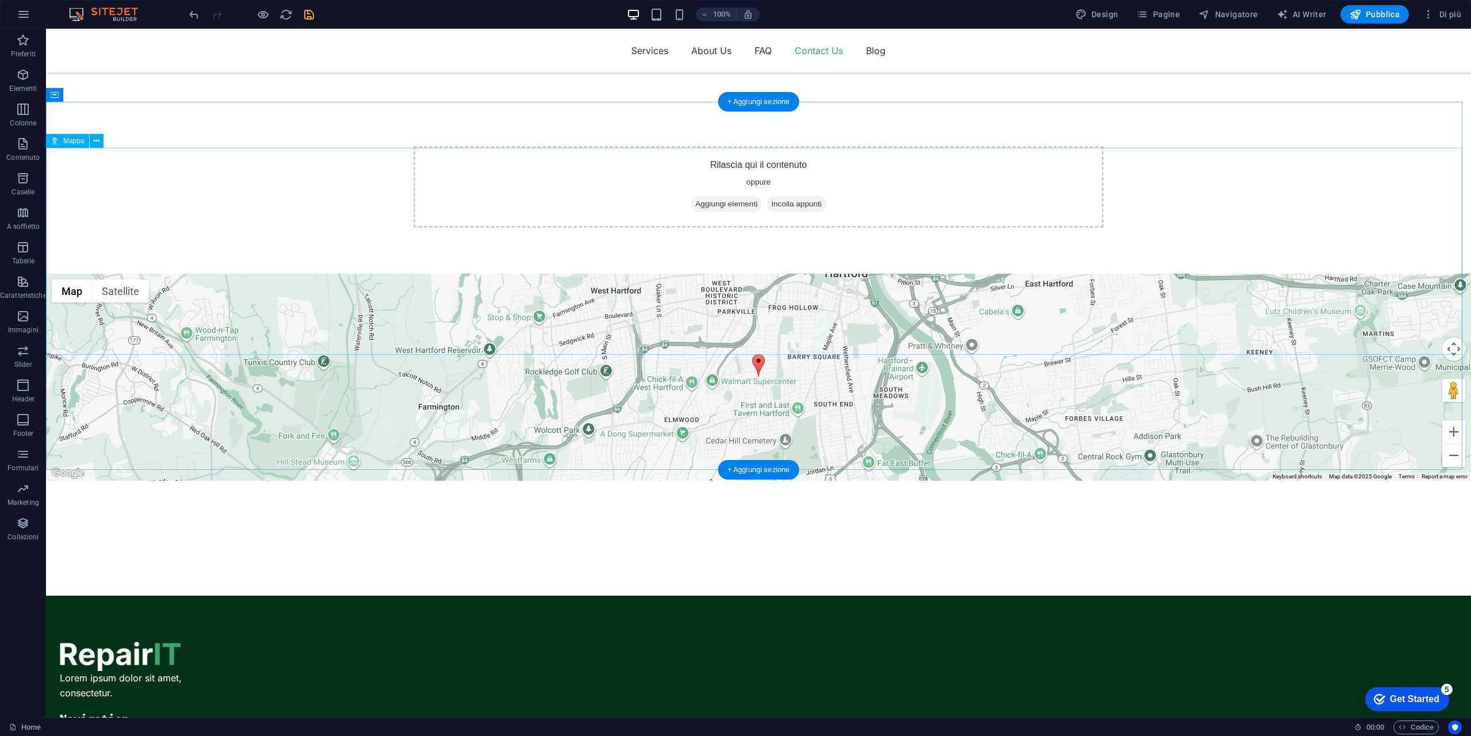
click at [787, 274] on div "← Move left → Move right ↑ Move up ↓ Move down + Zoom in - Zoom out Home Jump l…" at bounding box center [758, 377] width 1425 height 207
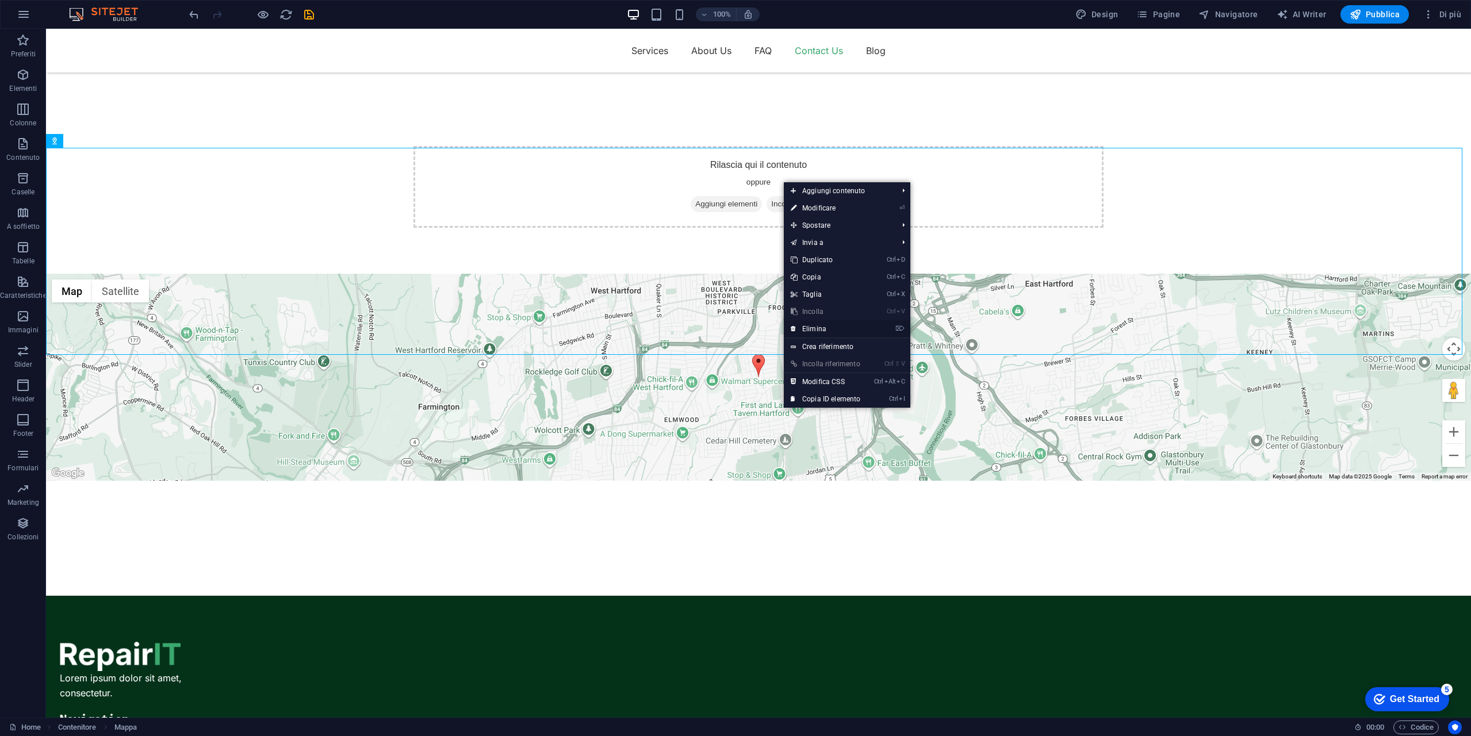
click at [840, 329] on link "⌦ Elimina" at bounding box center [825, 328] width 83 height 17
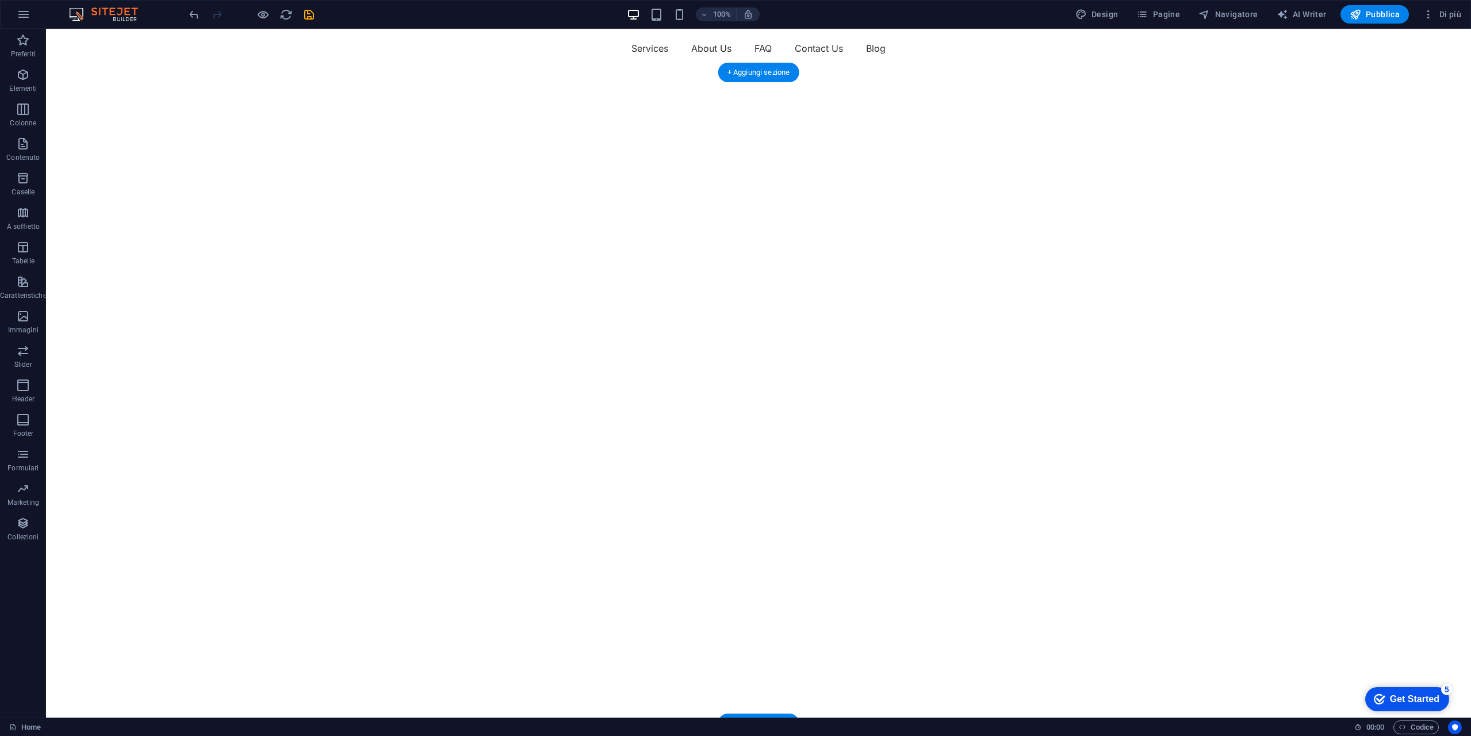
scroll to position [0, 0]
click at [708, 53] on nav "Services About Us FAQ Contact Us Blog" at bounding box center [758, 50] width 690 height 18
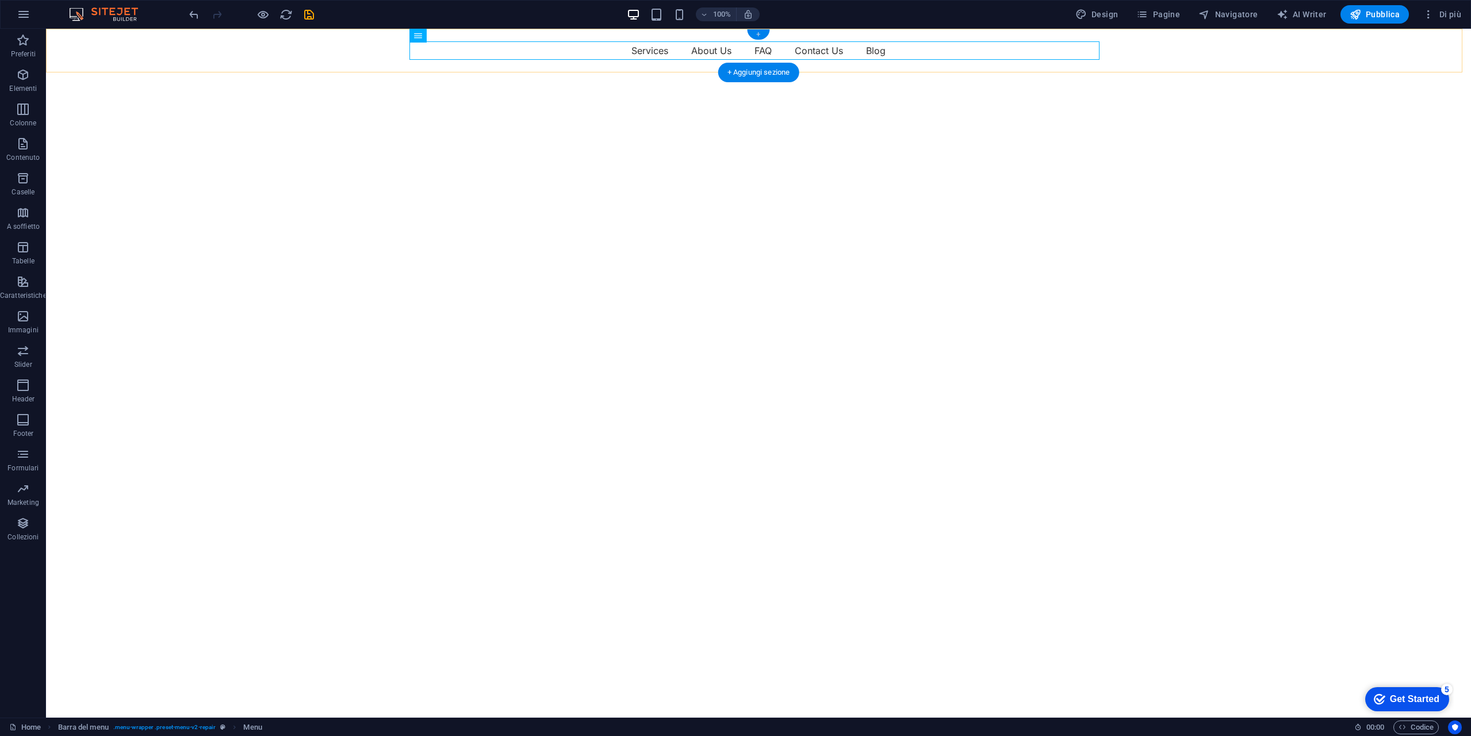
click at [758, 35] on div "+" at bounding box center [758, 34] width 22 height 10
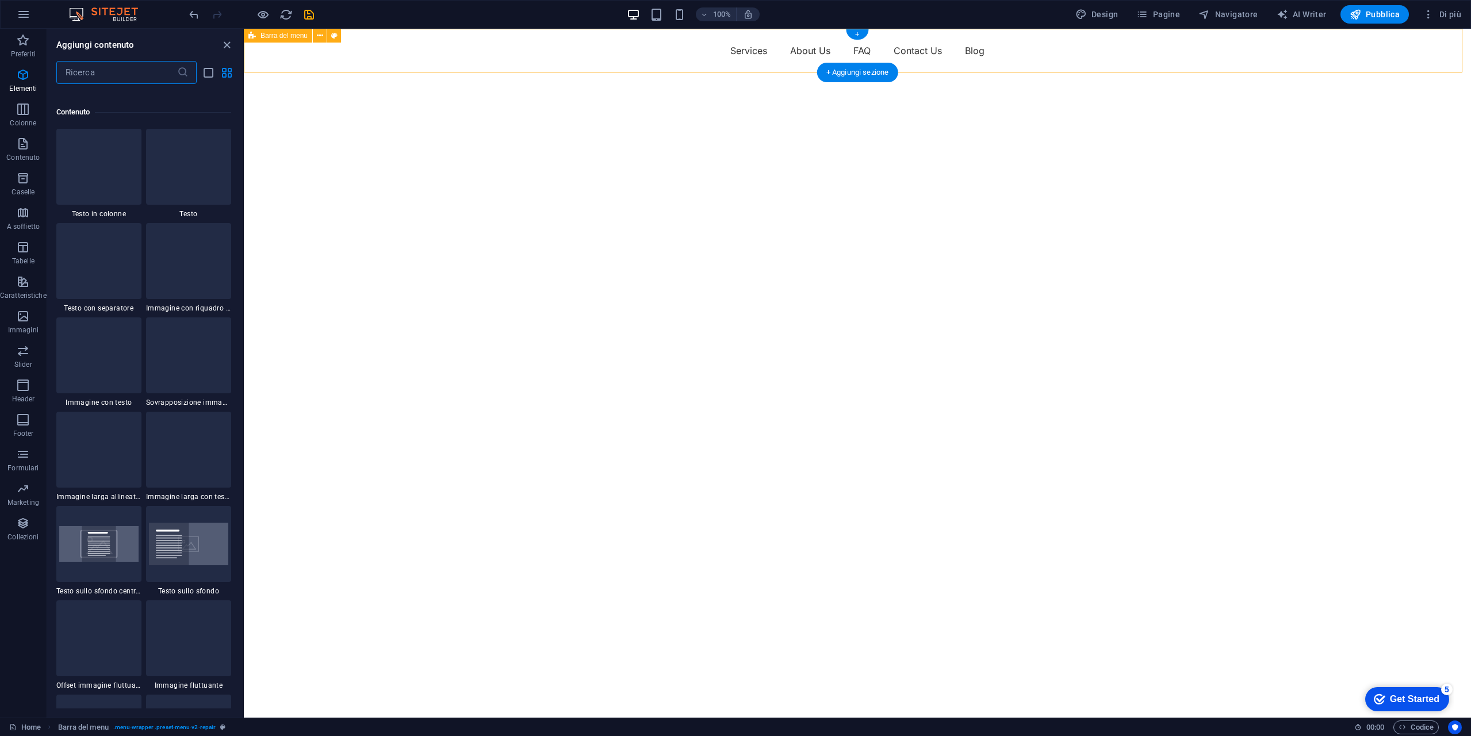
scroll to position [2012, 0]
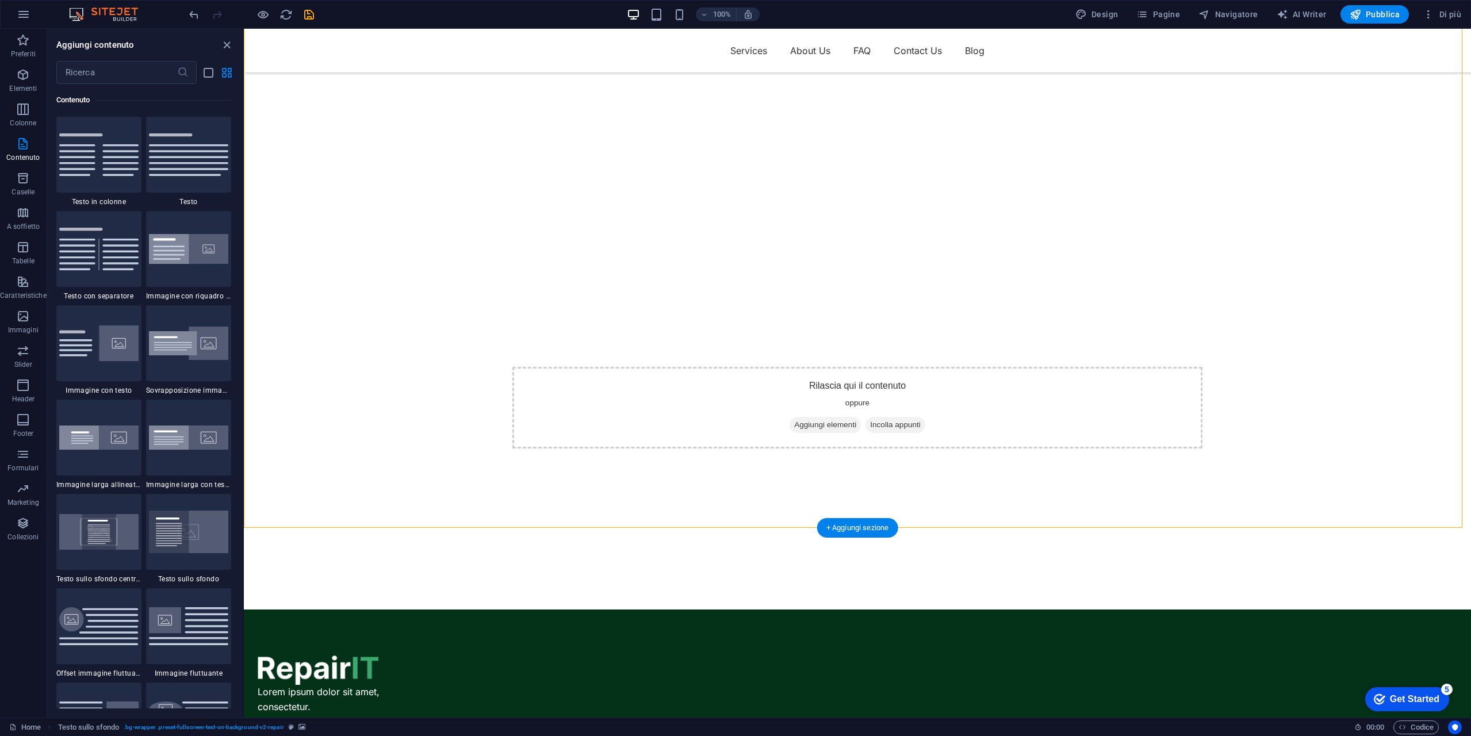
scroll to position [370, 0]
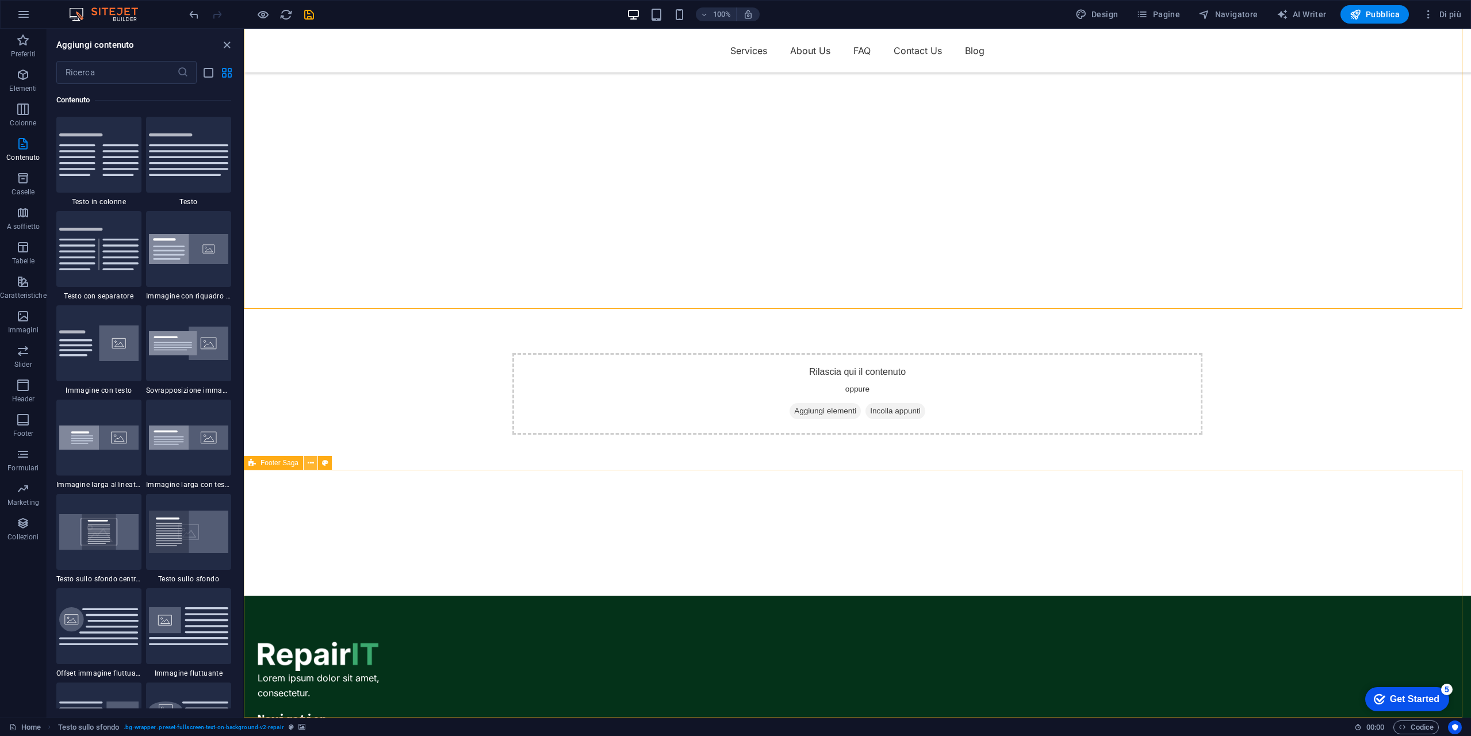
click at [311, 465] on icon at bounding box center [311, 463] width 6 height 12
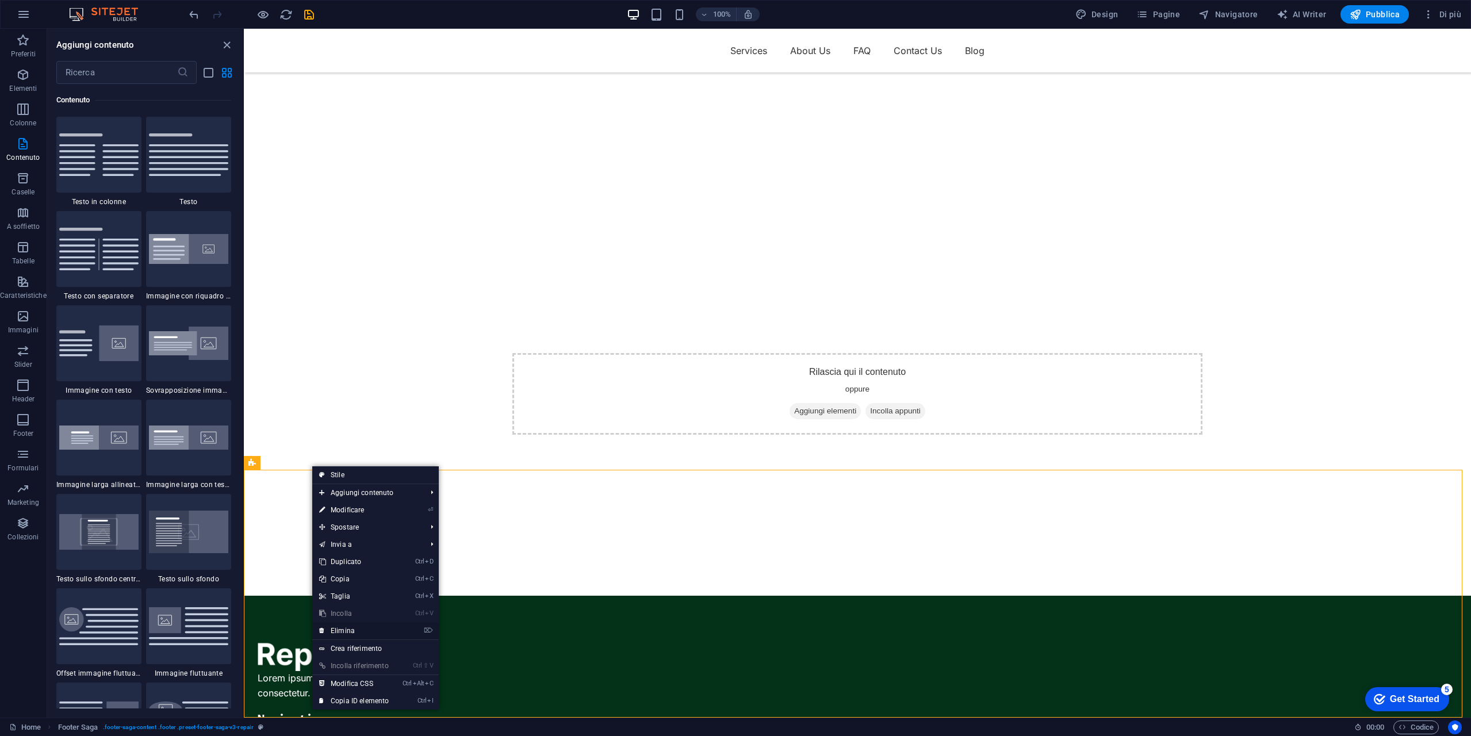
click at [375, 631] on link "⌦ Elimina" at bounding box center [353, 630] width 83 height 17
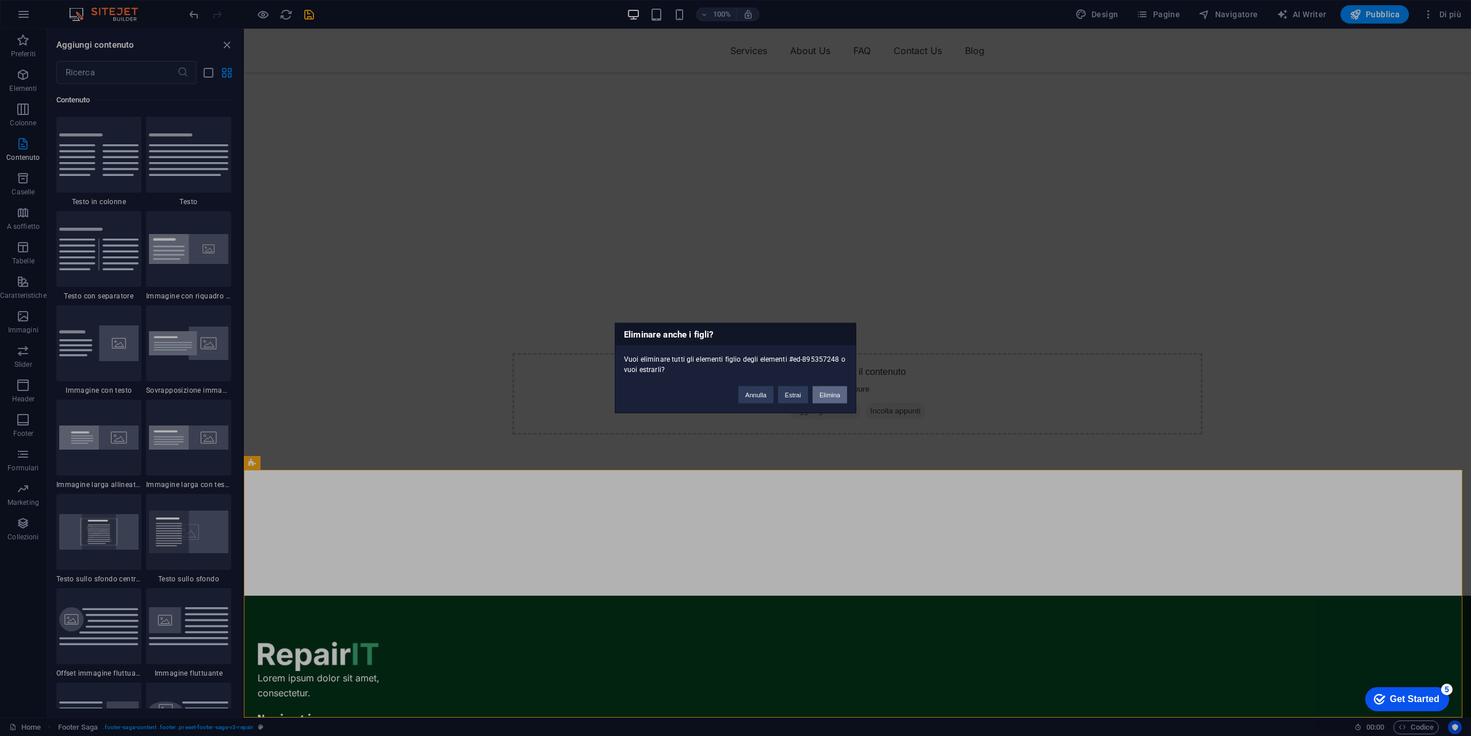
click at [835, 393] on button "Elimina" at bounding box center [830, 394] width 35 height 17
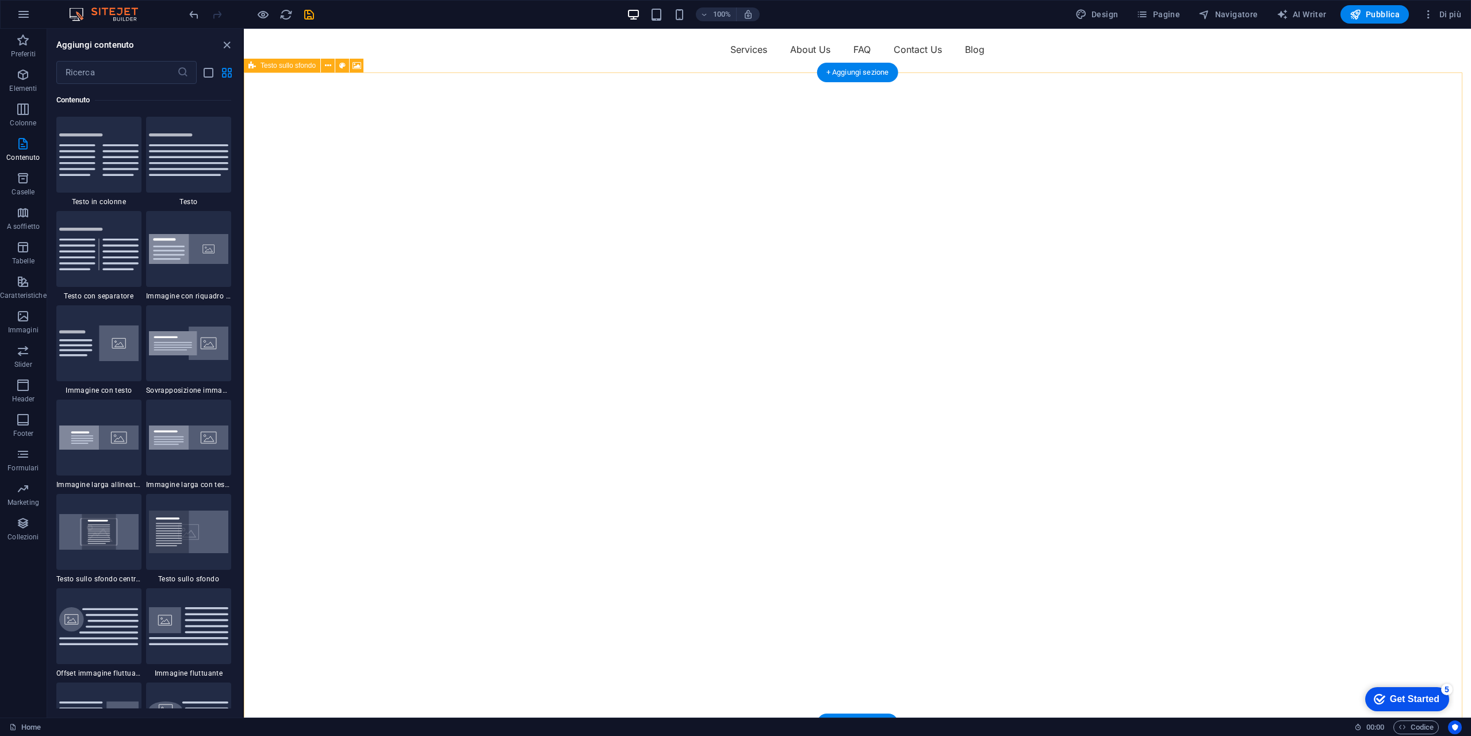
scroll to position [0, 0]
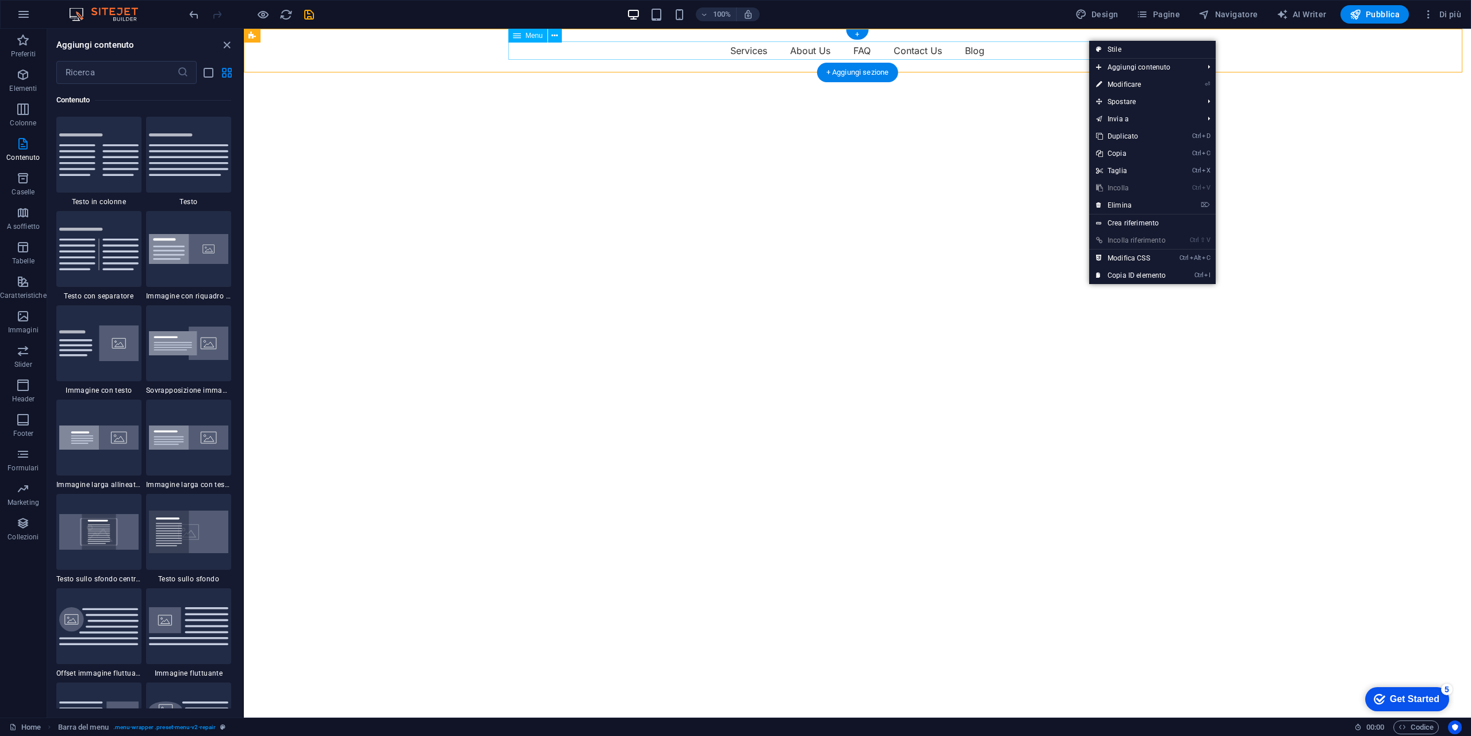
click at [620, 51] on nav "Services About Us FAQ Contact Us Blog" at bounding box center [857, 50] width 690 height 18
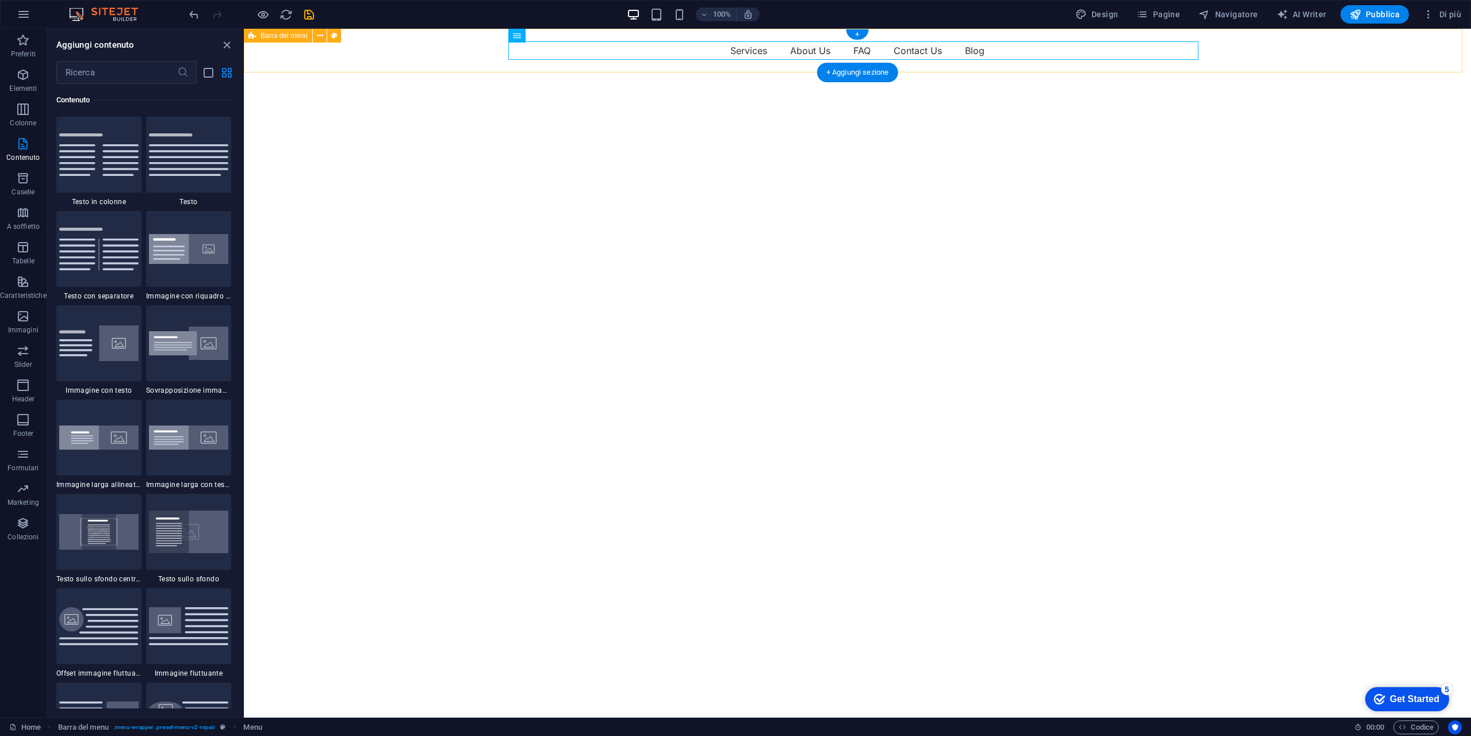
click at [480, 52] on div "Services About Us FAQ Contact Us Blog" at bounding box center [857, 51] width 1227 height 44
click at [319, 39] on icon at bounding box center [320, 36] width 6 height 12
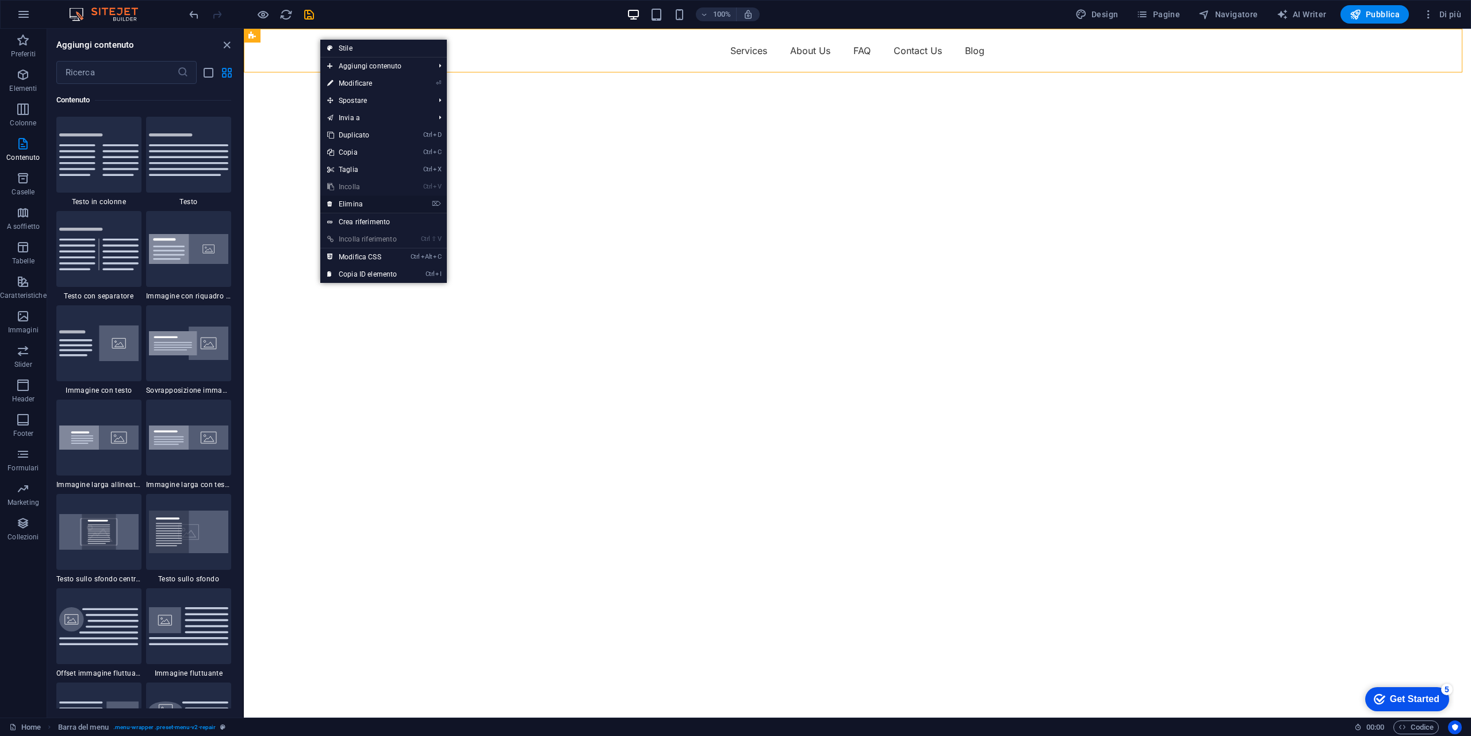
click at [375, 202] on link "⌦ Elimina" at bounding box center [361, 204] width 83 height 17
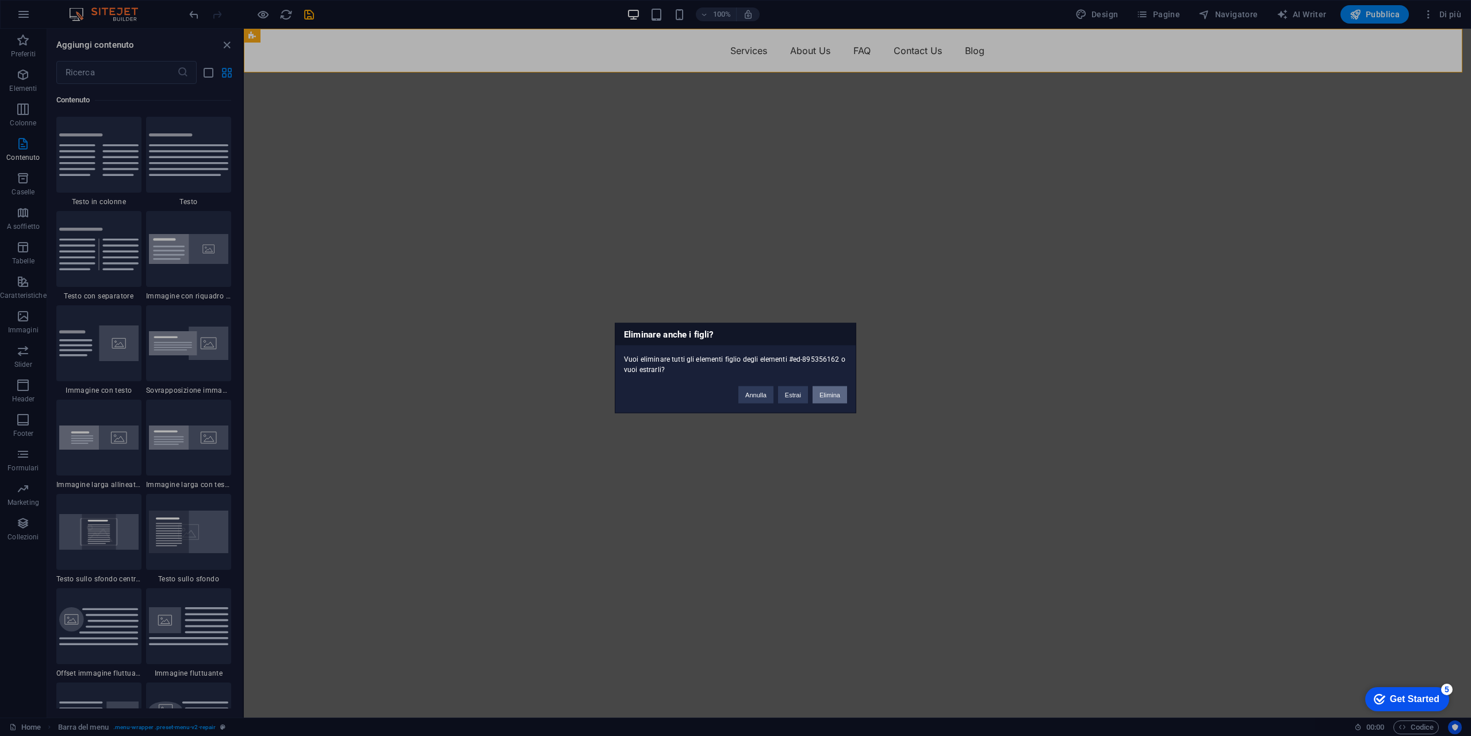
drag, startPoint x: 837, startPoint y: 392, endPoint x: 593, endPoint y: 352, distance: 246.9
click at [837, 392] on button "Elimina" at bounding box center [830, 394] width 35 height 17
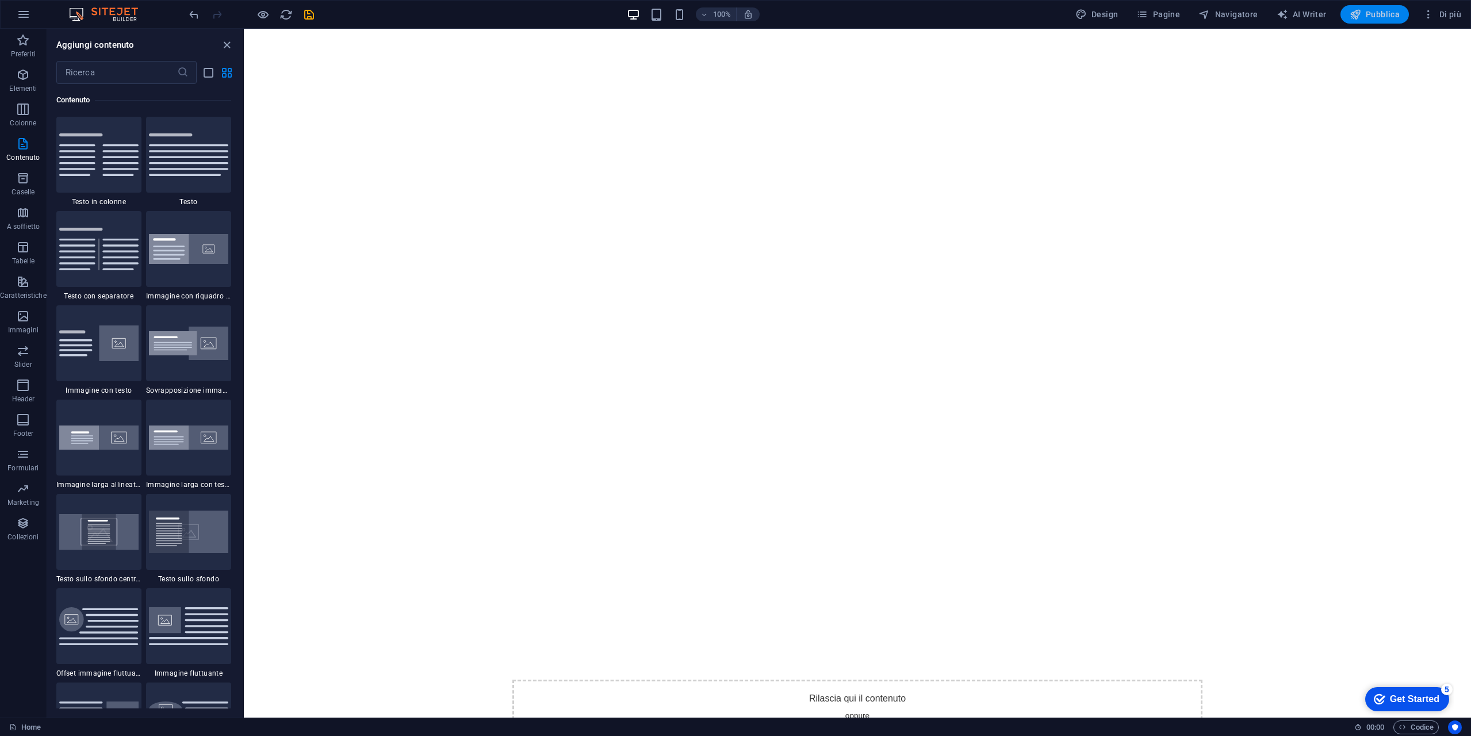
click at [1375, 16] on span "Pubblica" at bounding box center [1375, 15] width 51 height 12
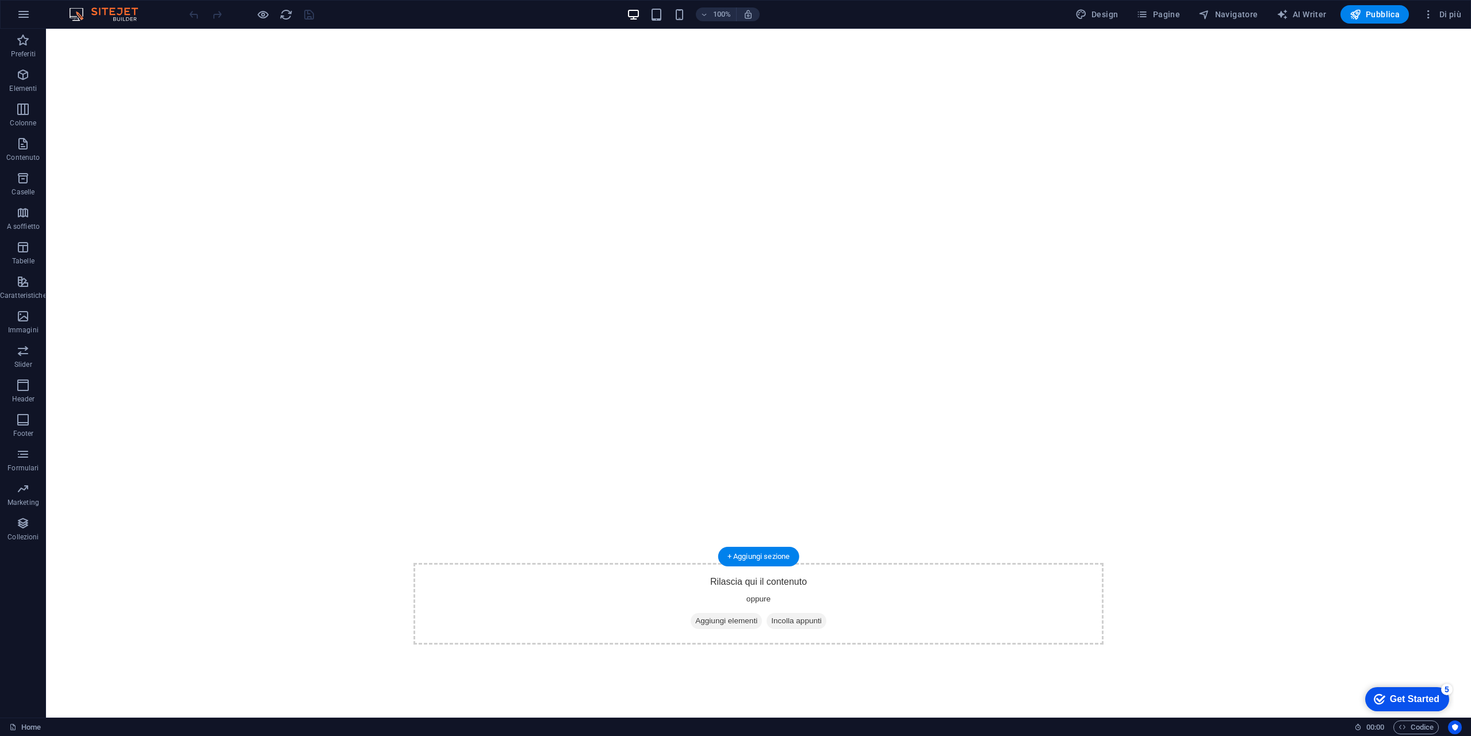
scroll to position [123, 0]
click at [114, 548] on button at bounding box center [111, 550] width 14 height 14
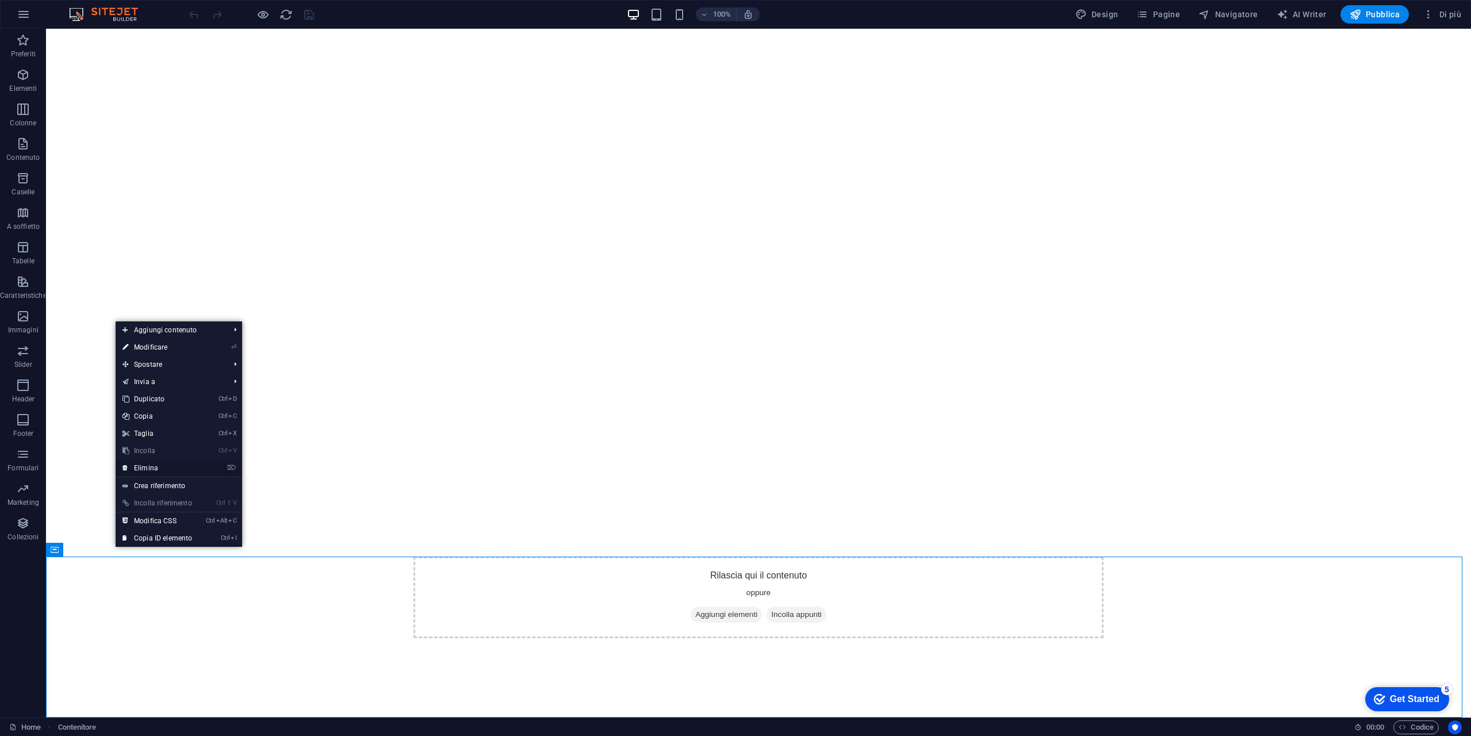
click at [168, 466] on link "⌦ Elimina" at bounding box center [157, 467] width 83 height 17
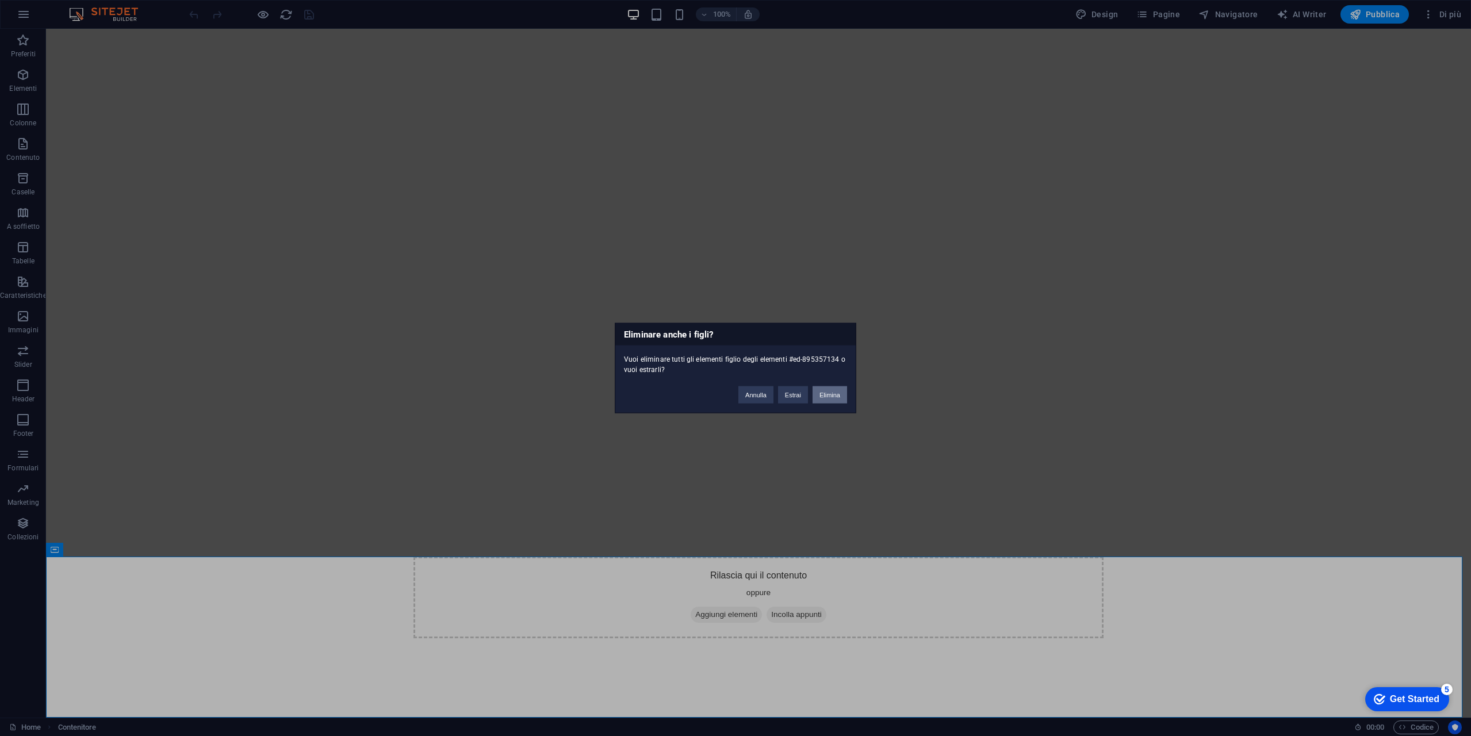
click at [841, 389] on button "Elimina" at bounding box center [830, 394] width 35 height 17
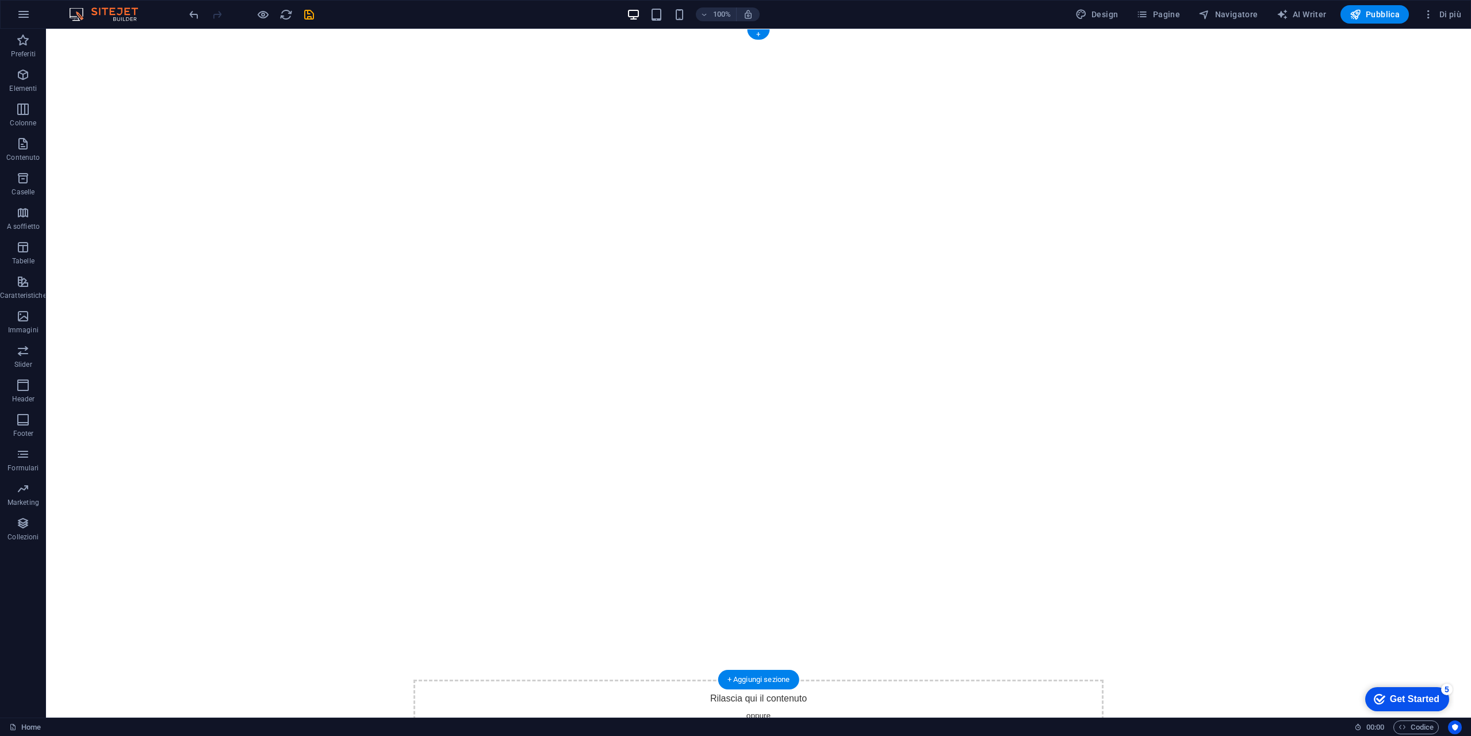
click at [827, 29] on img "1/2" at bounding box center [754, 29] width 1417 height 0
click at [315, 16] on icon "save" at bounding box center [308, 14] width 13 height 13
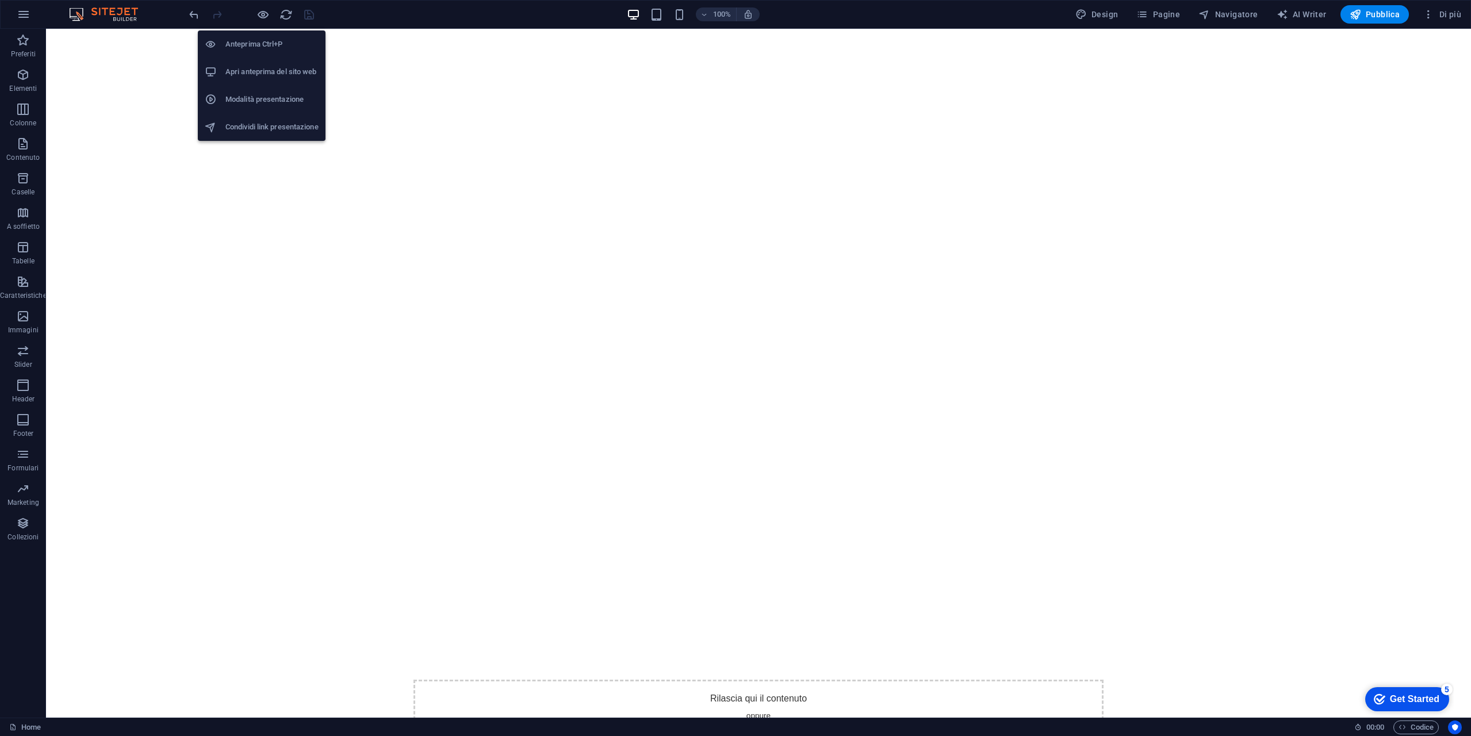
click at [261, 44] on h6 "Anteprima Ctrl+P" at bounding box center [271, 44] width 93 height 14
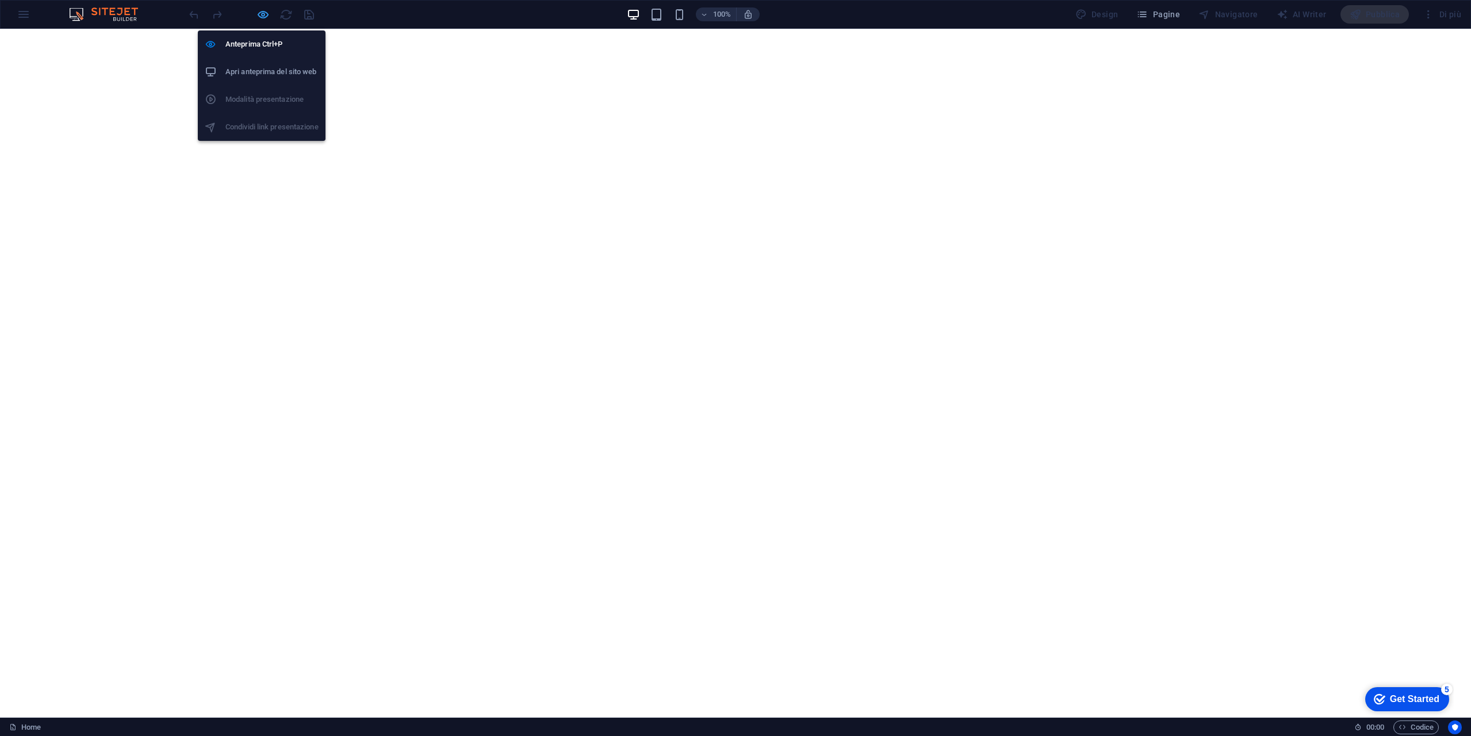
click at [260, 13] on icon "button" at bounding box center [262, 14] width 13 height 13
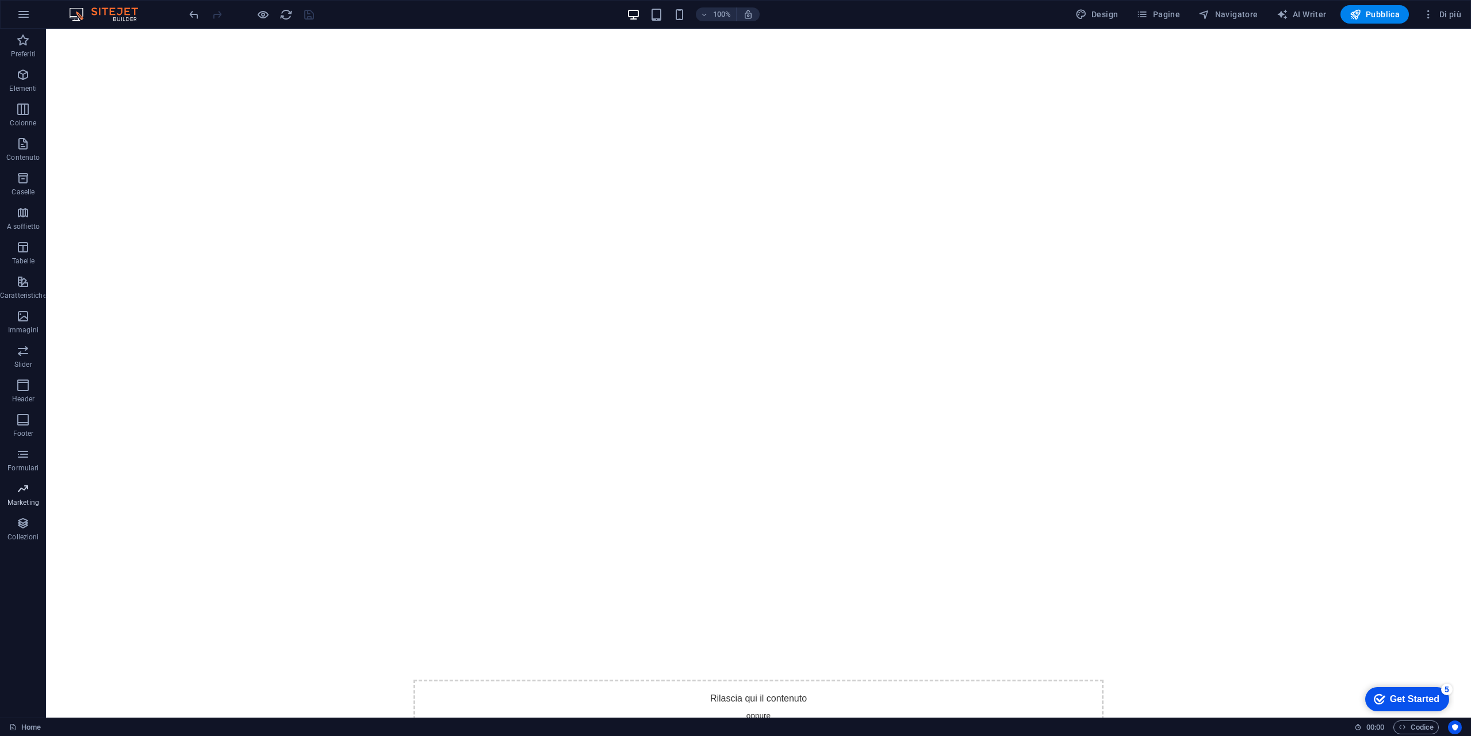
click at [29, 499] on p "Marketing" at bounding box center [23, 502] width 32 height 9
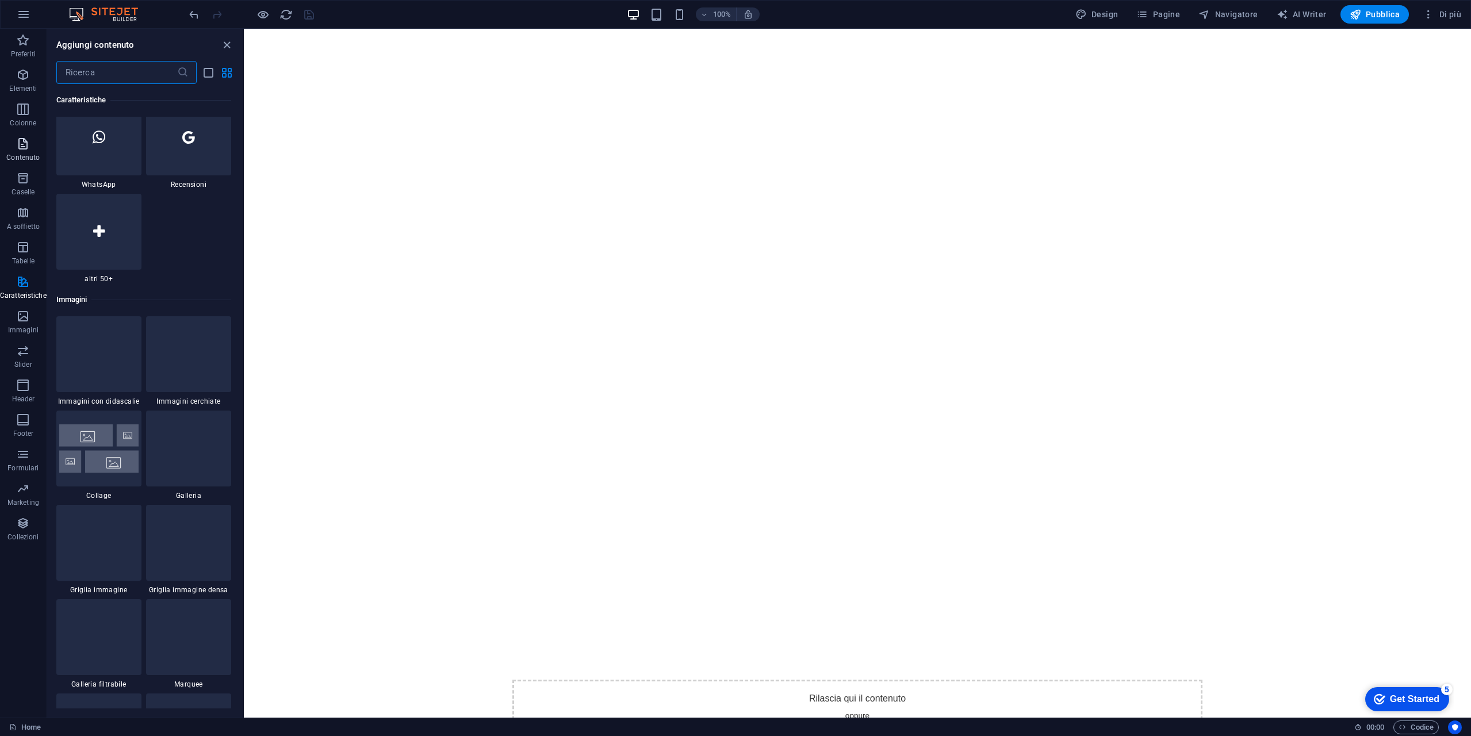
scroll to position [5571, 0]
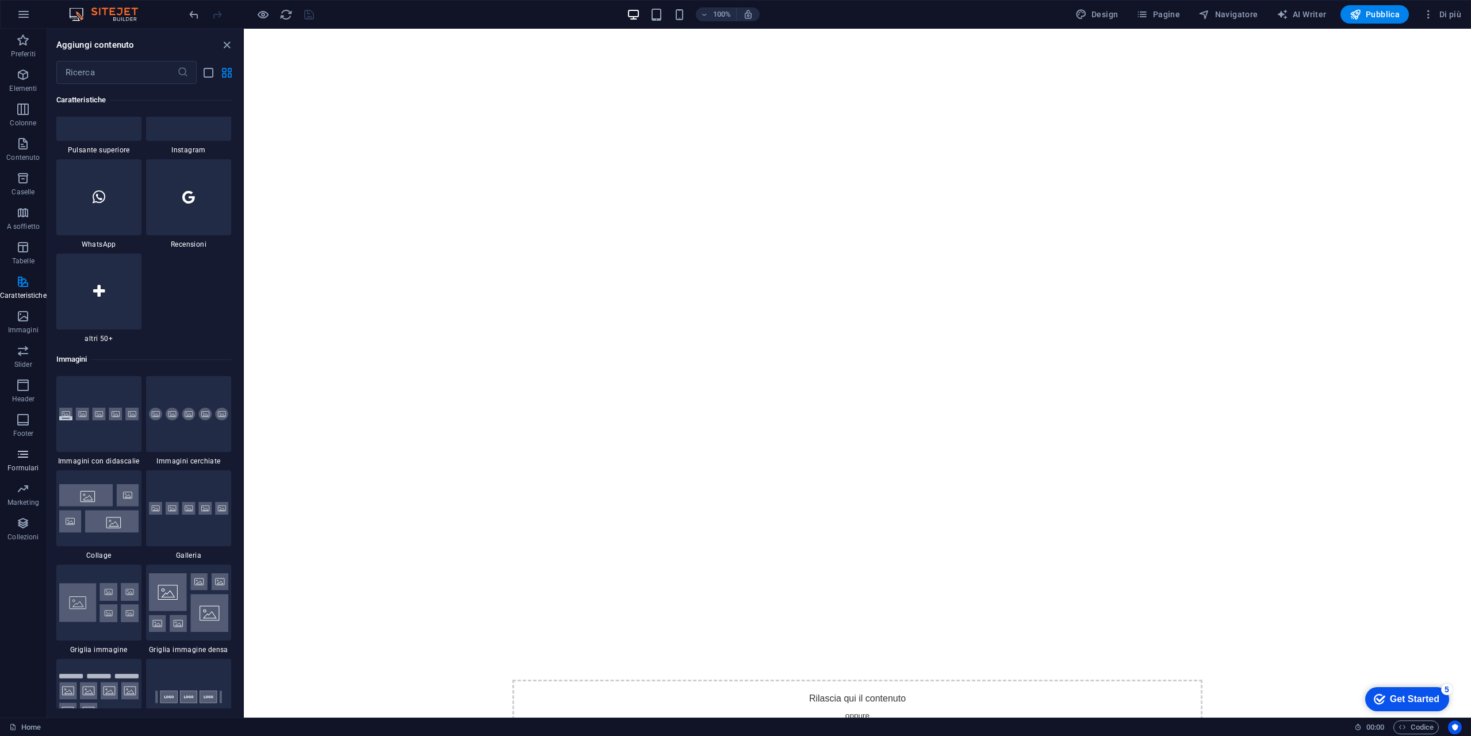
click at [29, 458] on icon "button" at bounding box center [23, 454] width 14 height 14
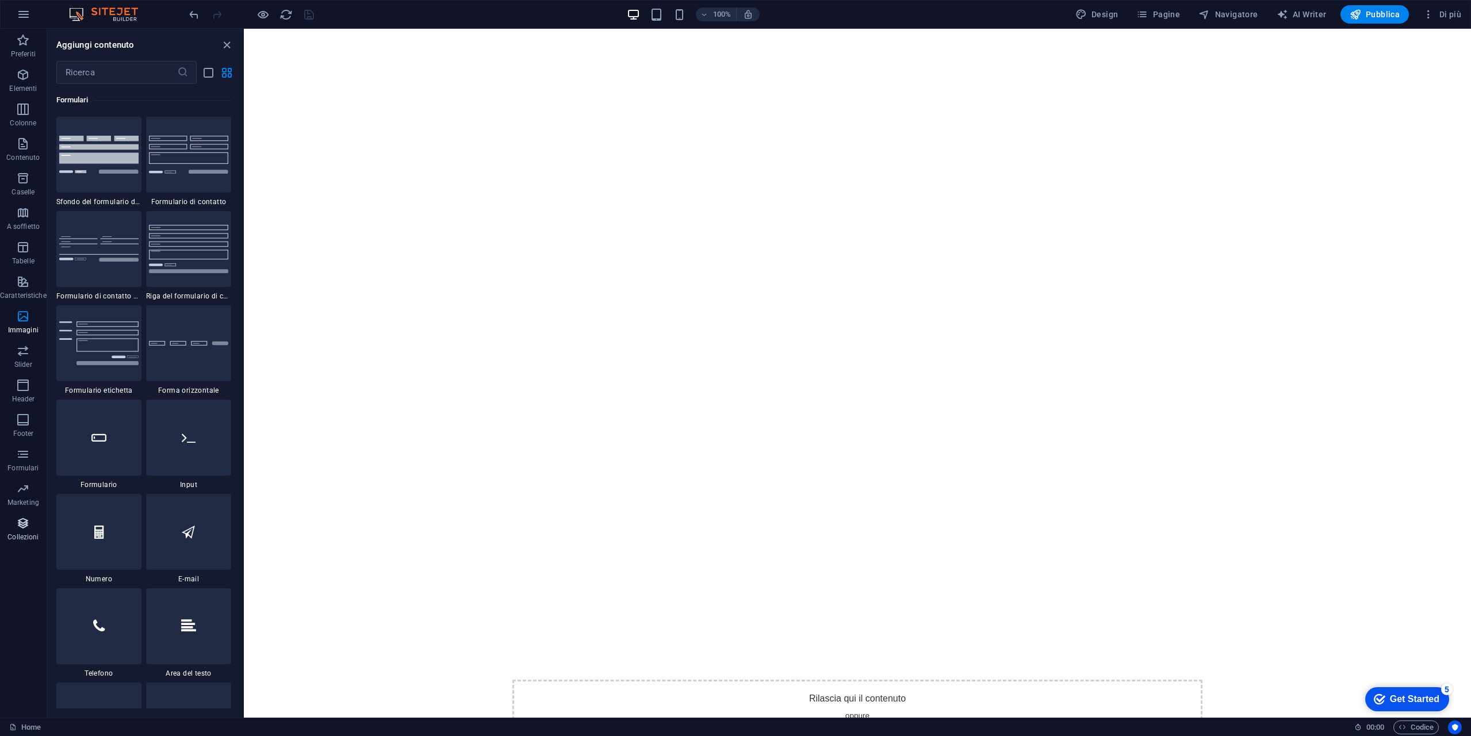
click at [20, 525] on icon "button" at bounding box center [23, 523] width 14 height 14
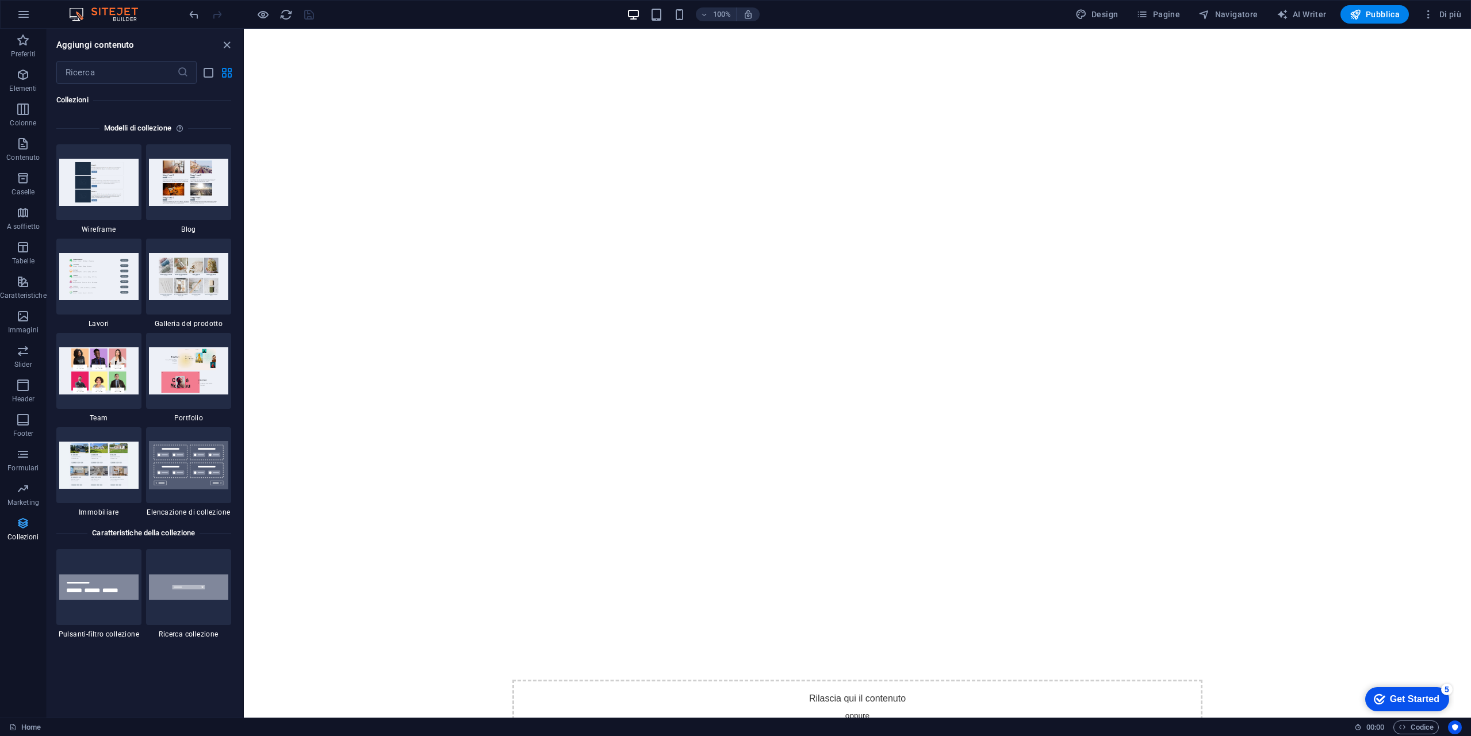
scroll to position [10526, 0]
click at [24, 151] on span "Contenuto" at bounding box center [23, 151] width 47 height 28
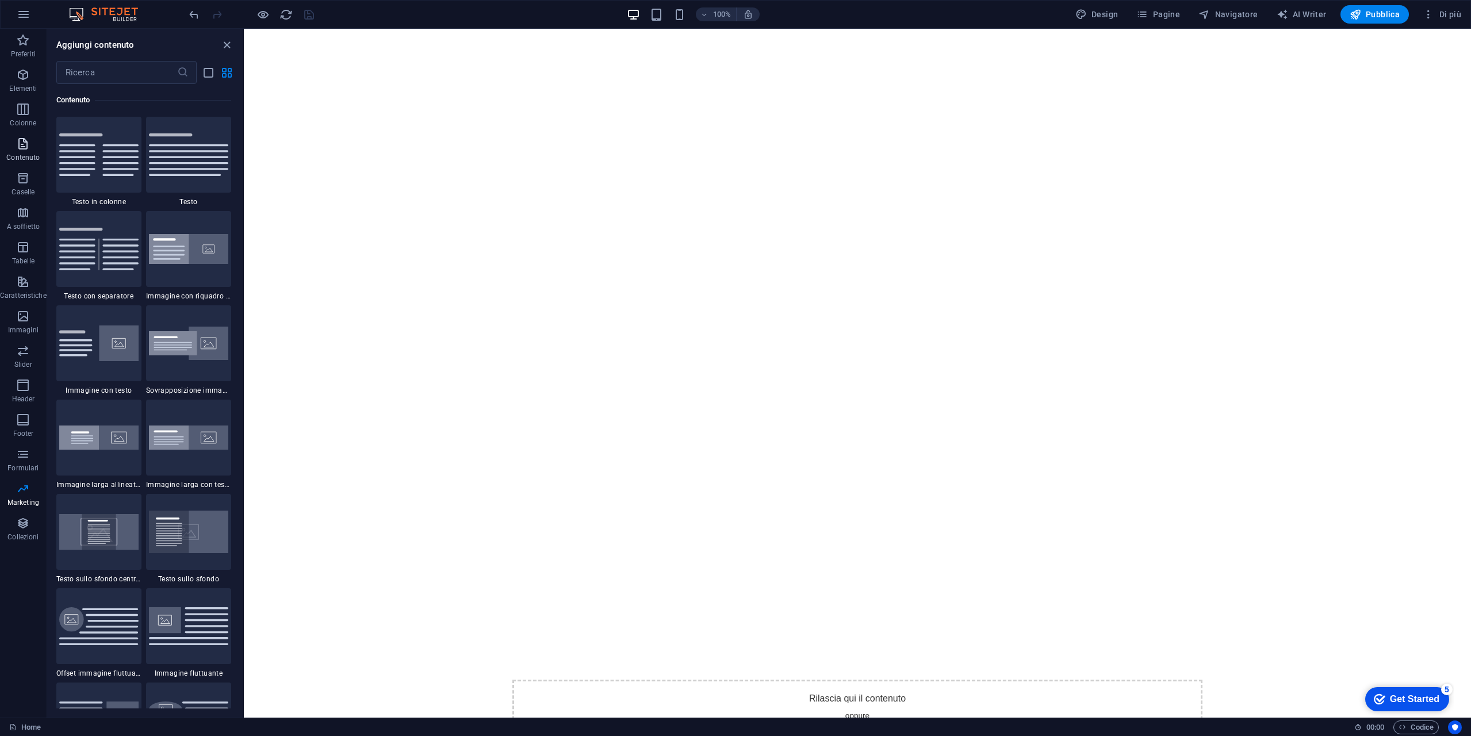
scroll to position [2012, 0]
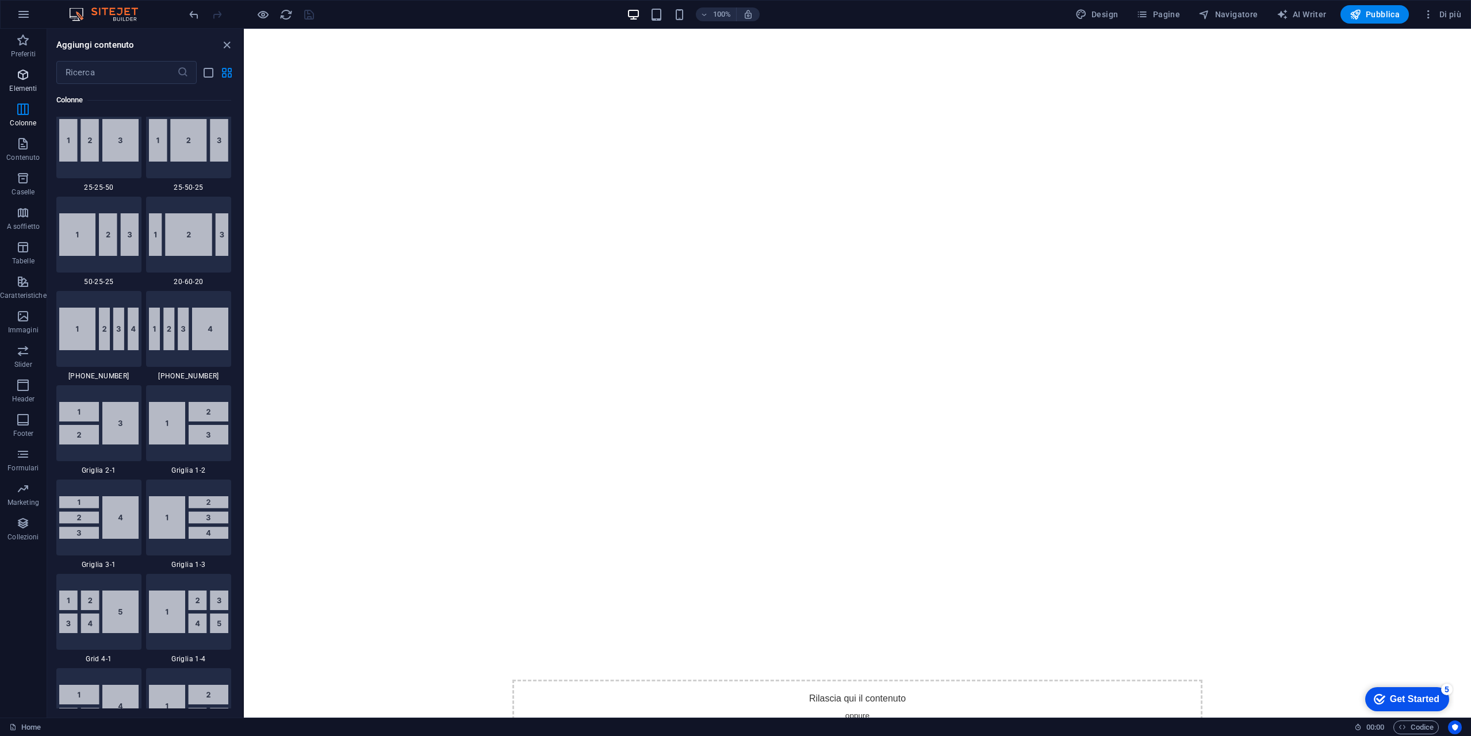
click at [17, 78] on icon "button" at bounding box center [23, 75] width 14 height 14
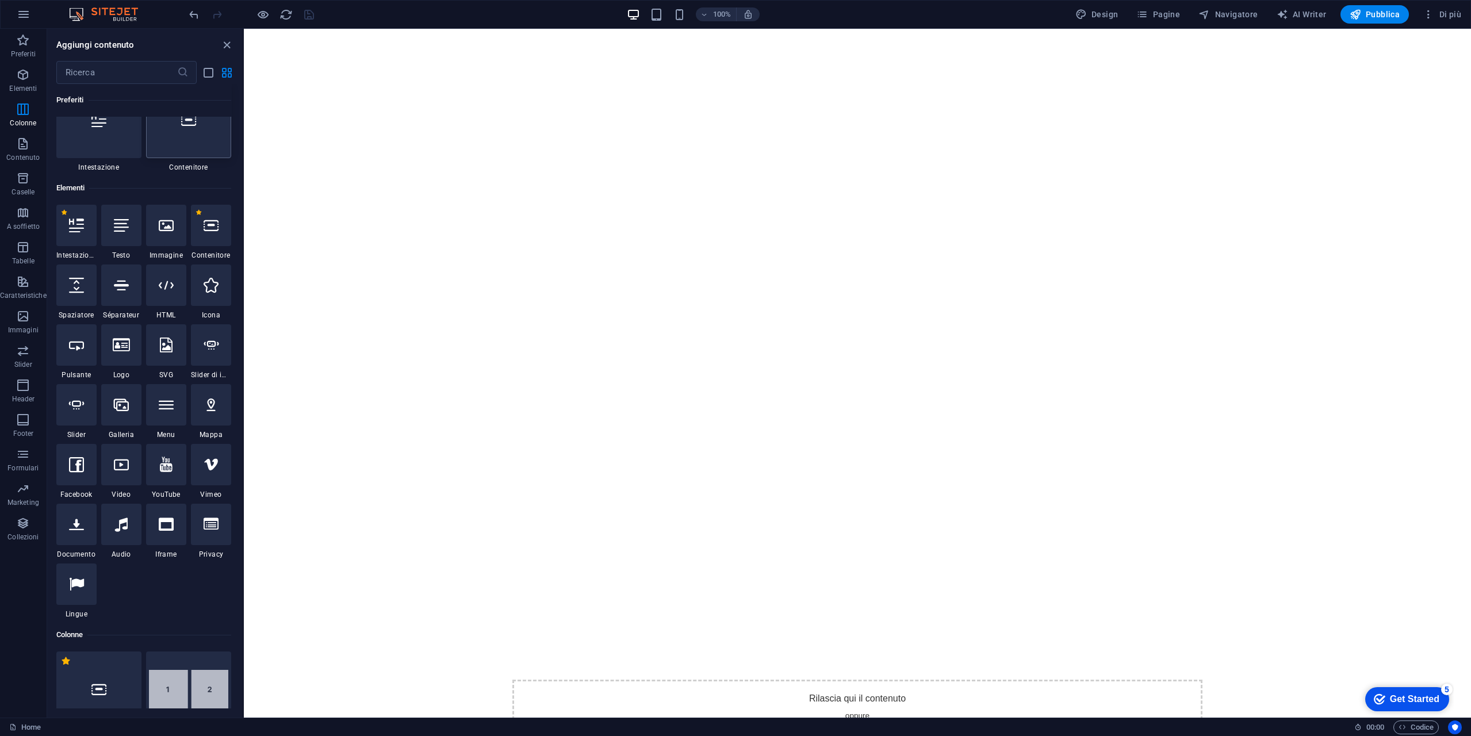
scroll to position [0, 0]
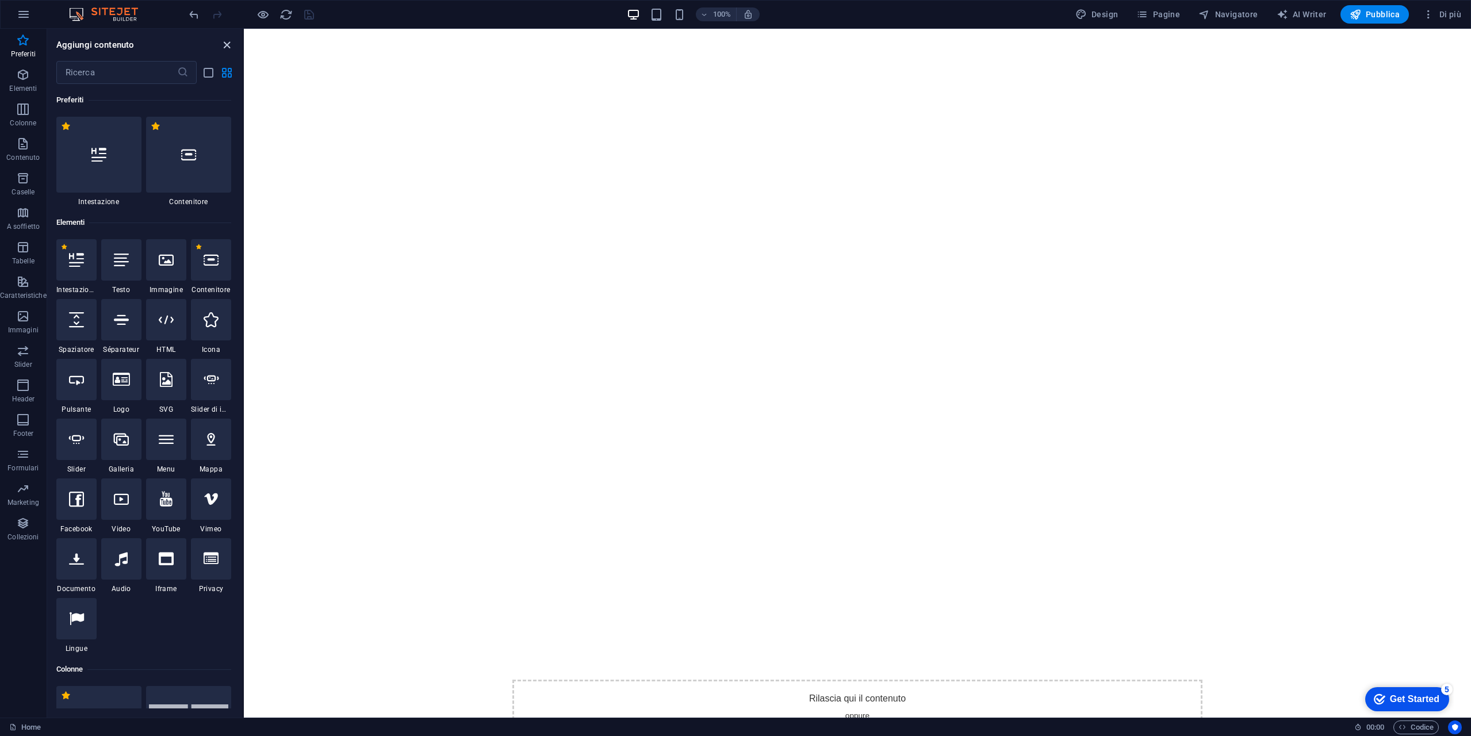
click at [229, 42] on icon "close panel" at bounding box center [226, 45] width 13 height 13
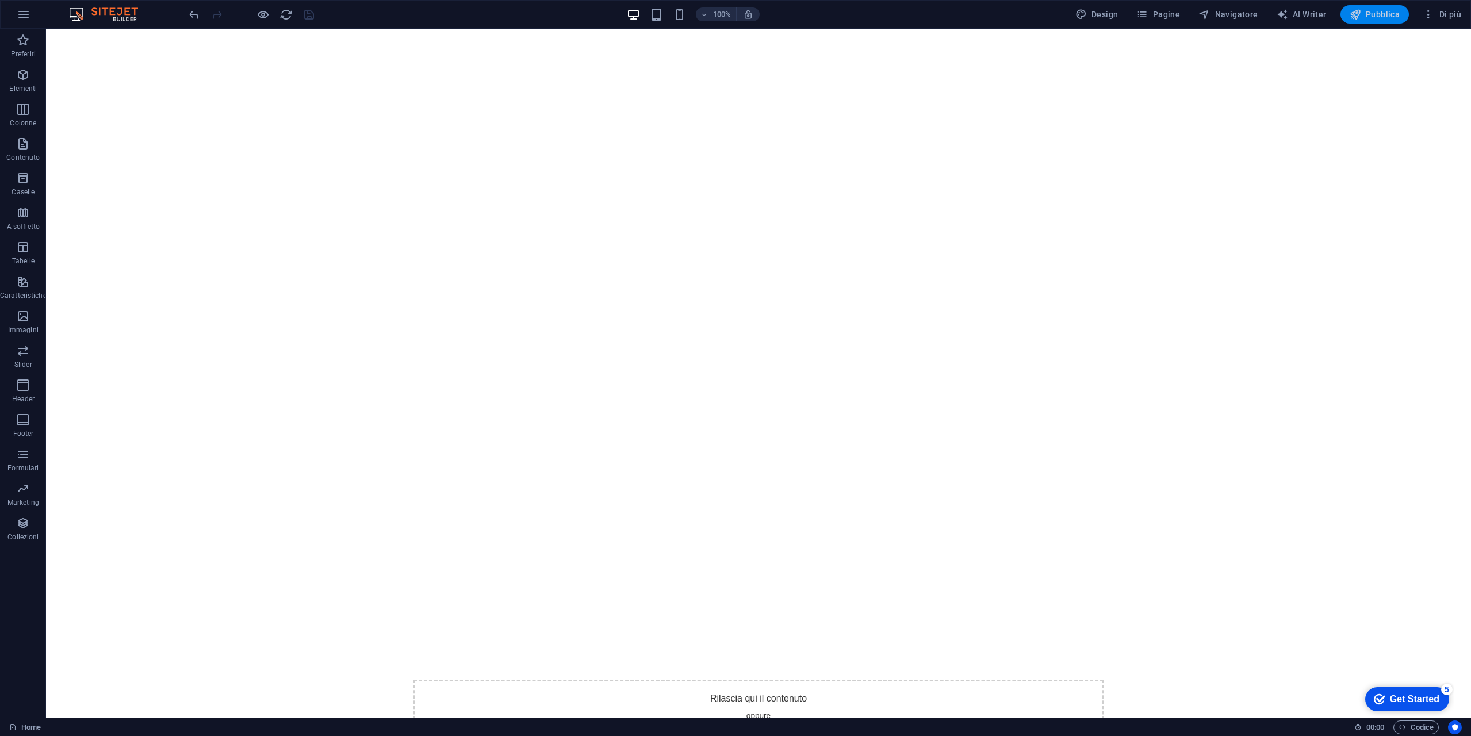
click at [1377, 14] on span "Pubblica" at bounding box center [1375, 15] width 51 height 12
click at [27, 18] on icon "button" at bounding box center [24, 14] width 14 height 14
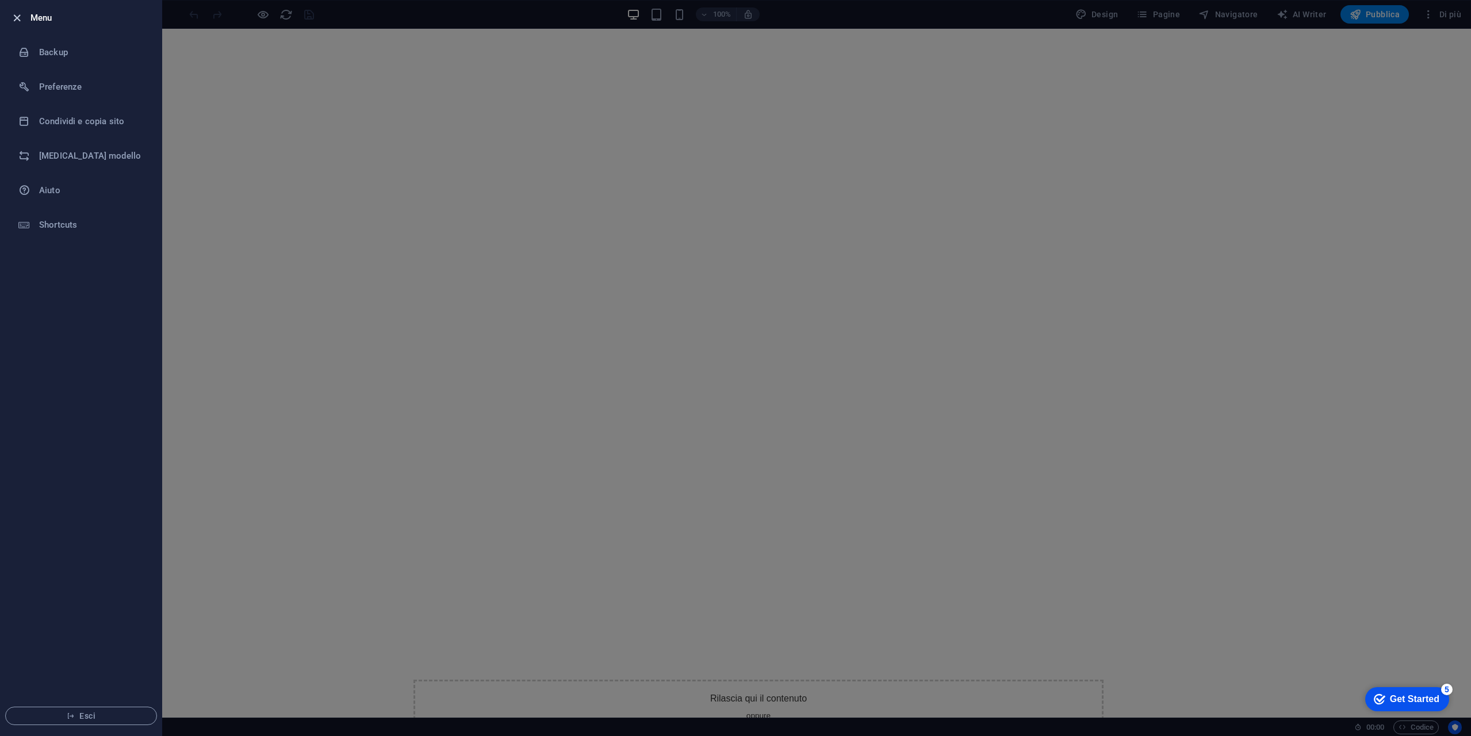
click at [21, 18] on icon "button" at bounding box center [16, 18] width 13 height 13
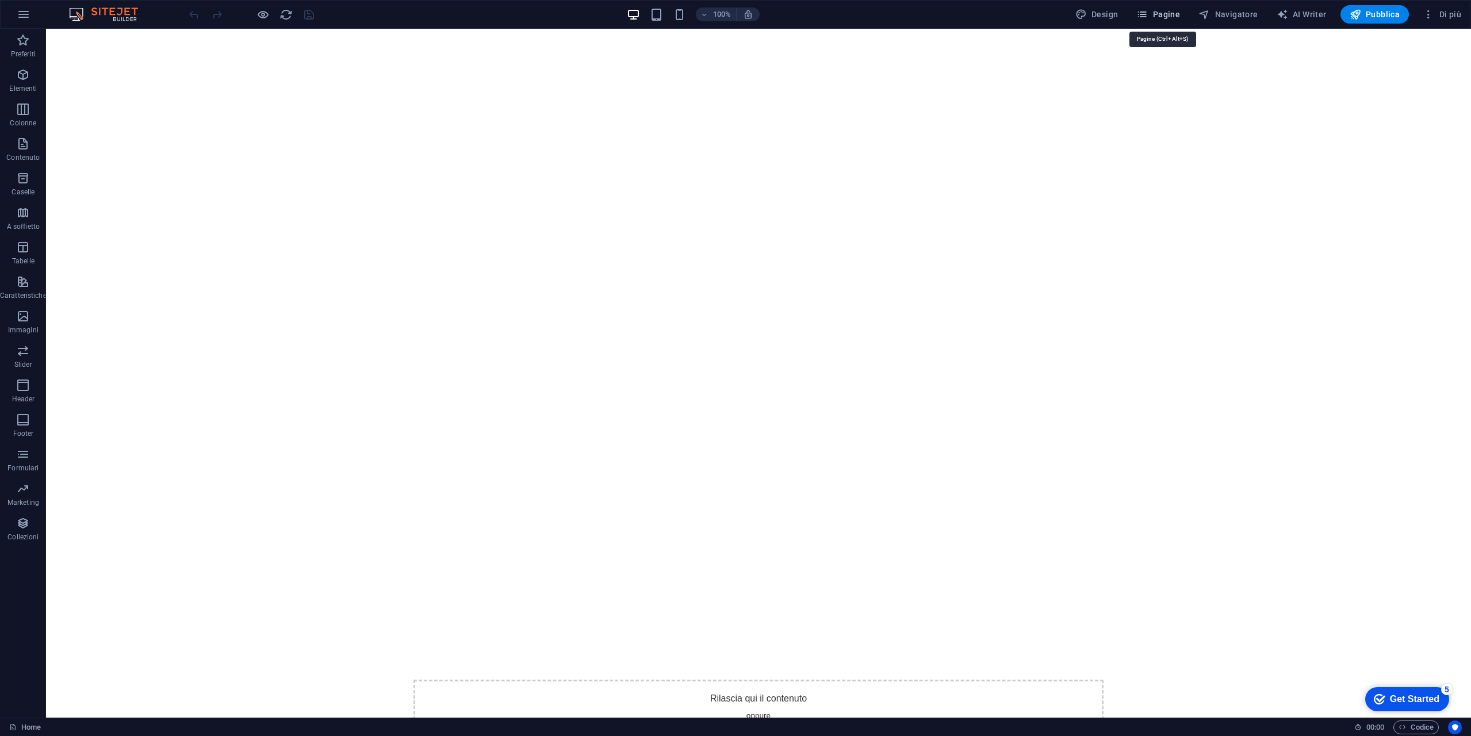
click at [1173, 21] on button "Pagine" at bounding box center [1158, 14] width 53 height 18
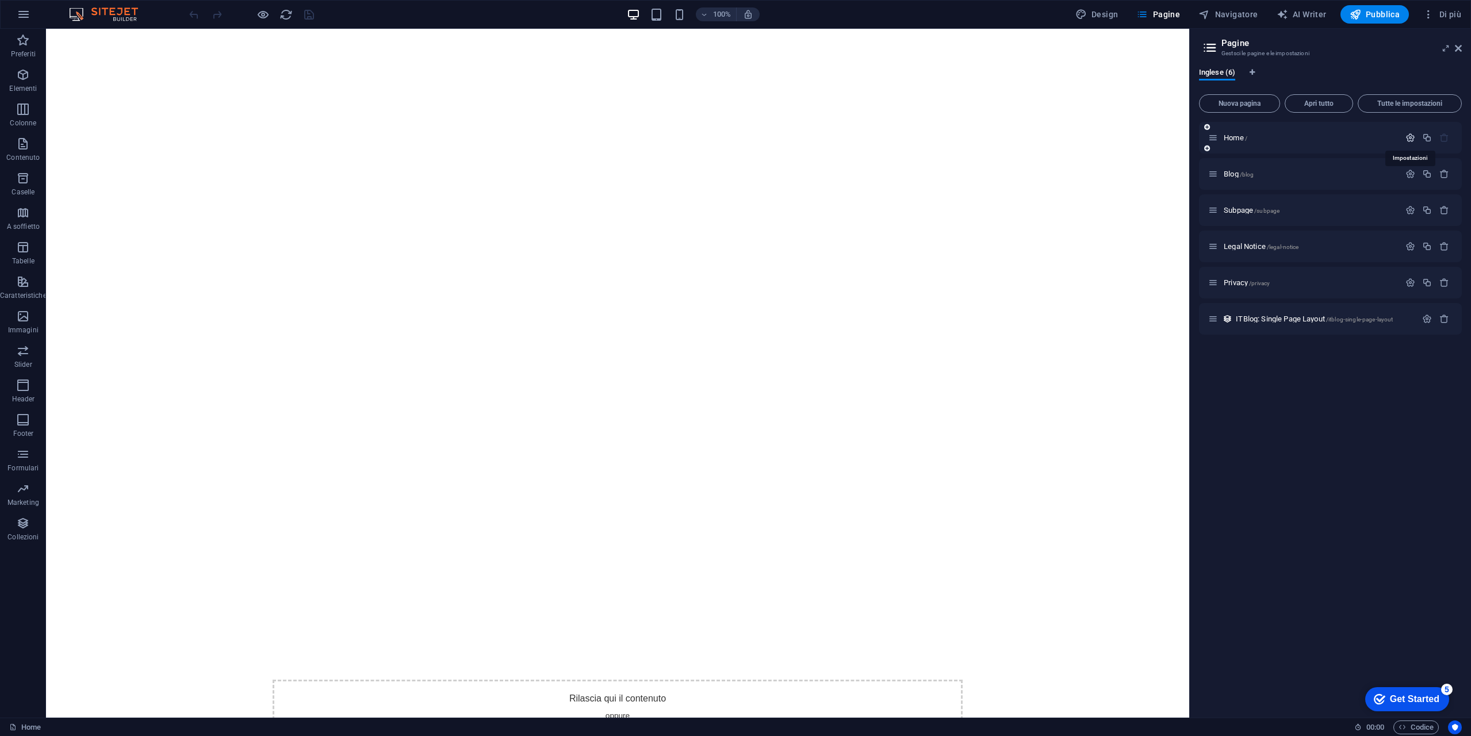
click at [1411, 142] on icon "button" at bounding box center [1410, 138] width 10 height 10
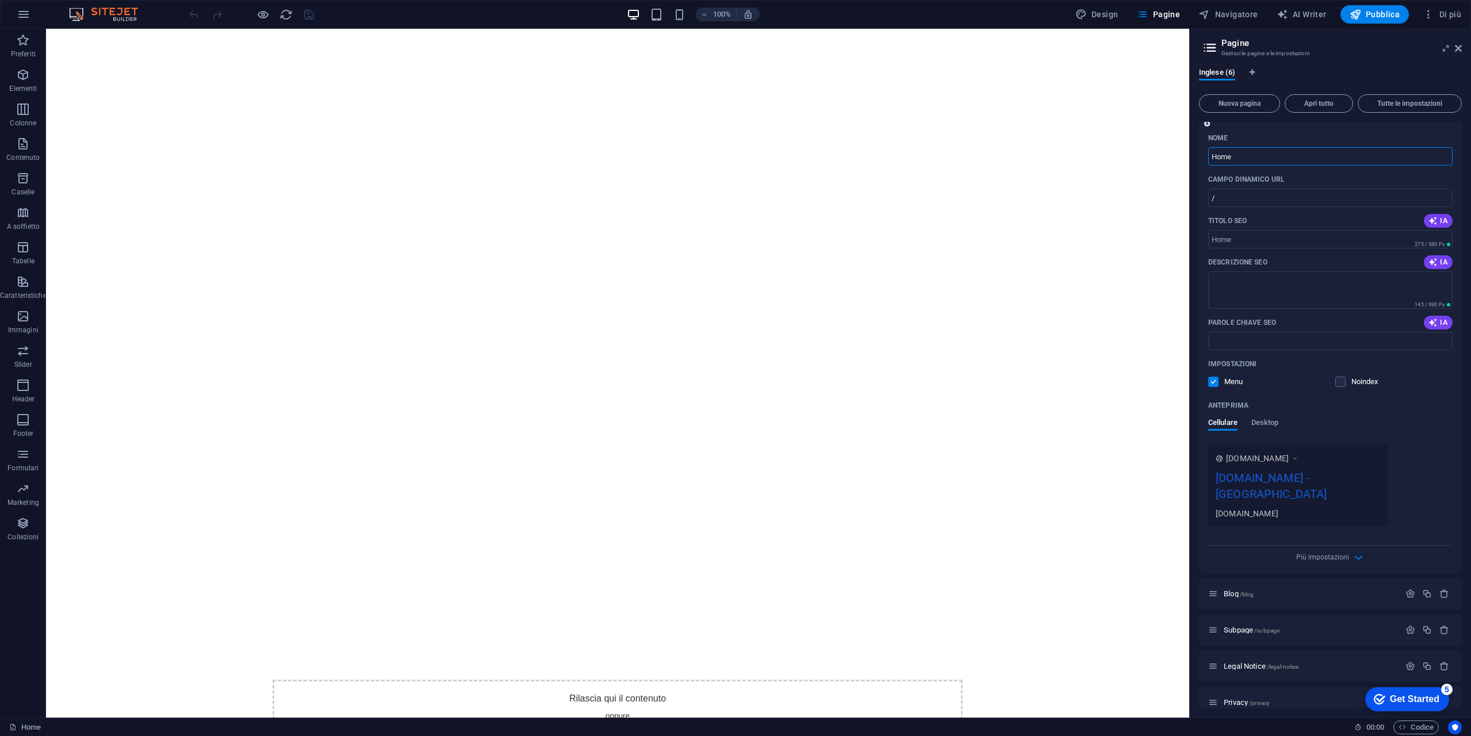
scroll to position [59, 0]
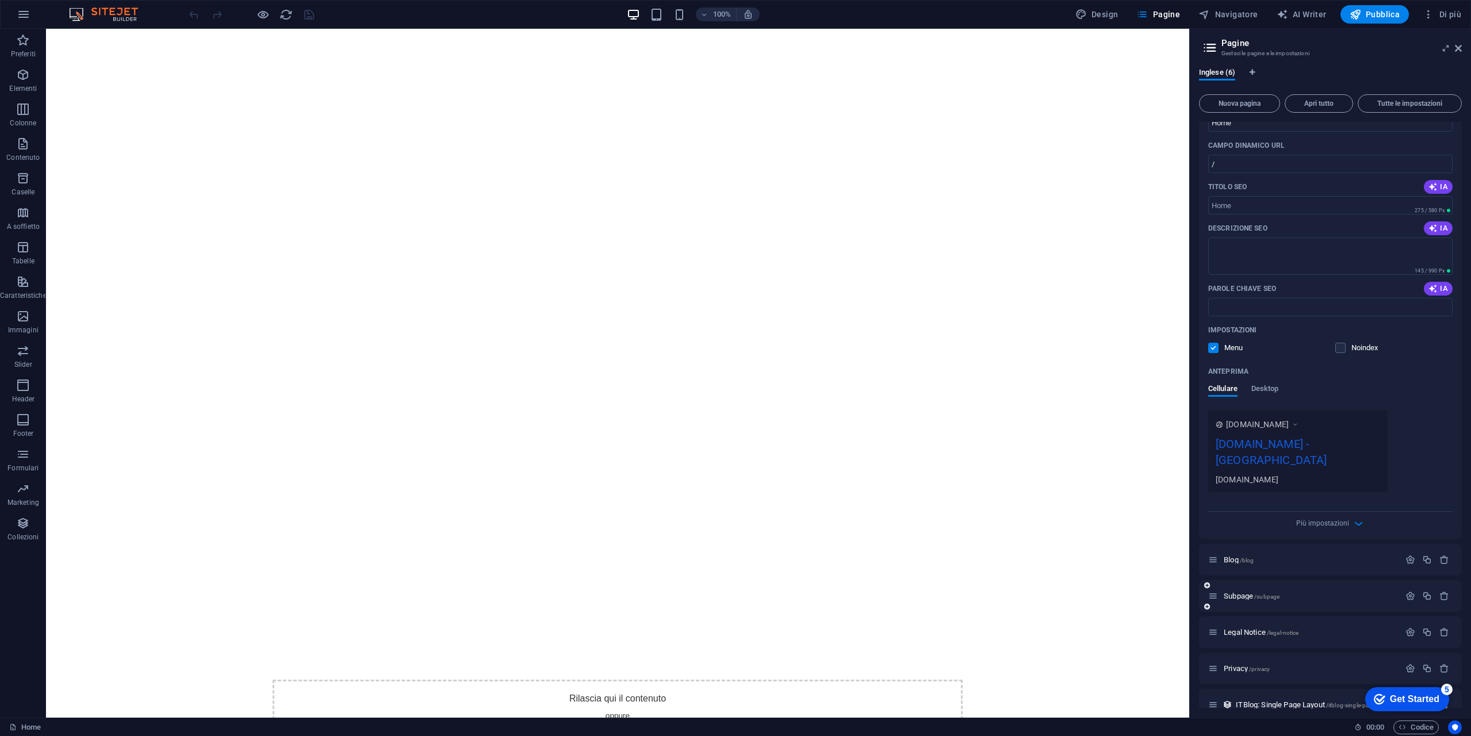
click at [1312, 589] on div "Subpage /subpage" at bounding box center [1303, 595] width 191 height 13
click at [1316, 592] on p "Subpage /subpage" at bounding box center [1310, 595] width 173 height 7
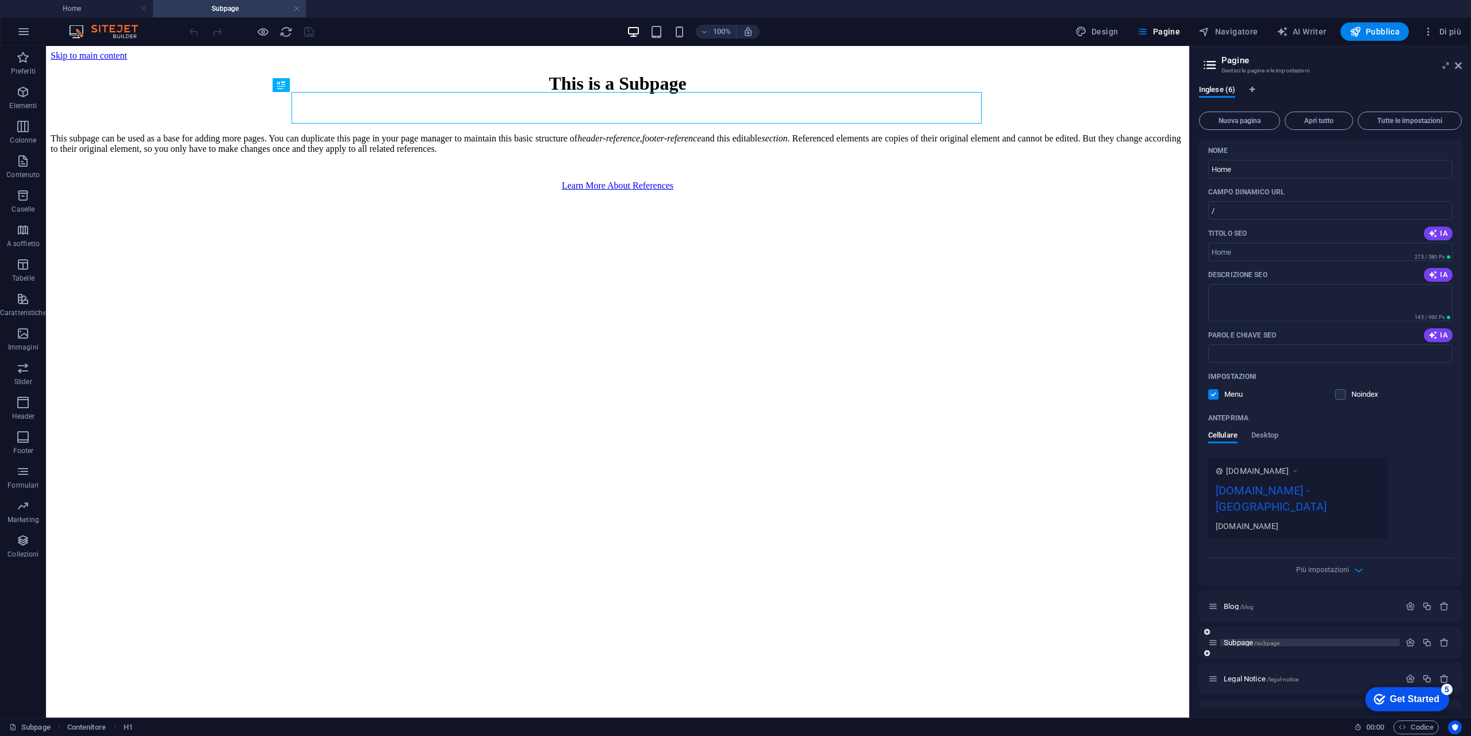
scroll to position [0, 0]
click at [1346, 566] on span "Più impostazioni" at bounding box center [1322, 570] width 53 height 8
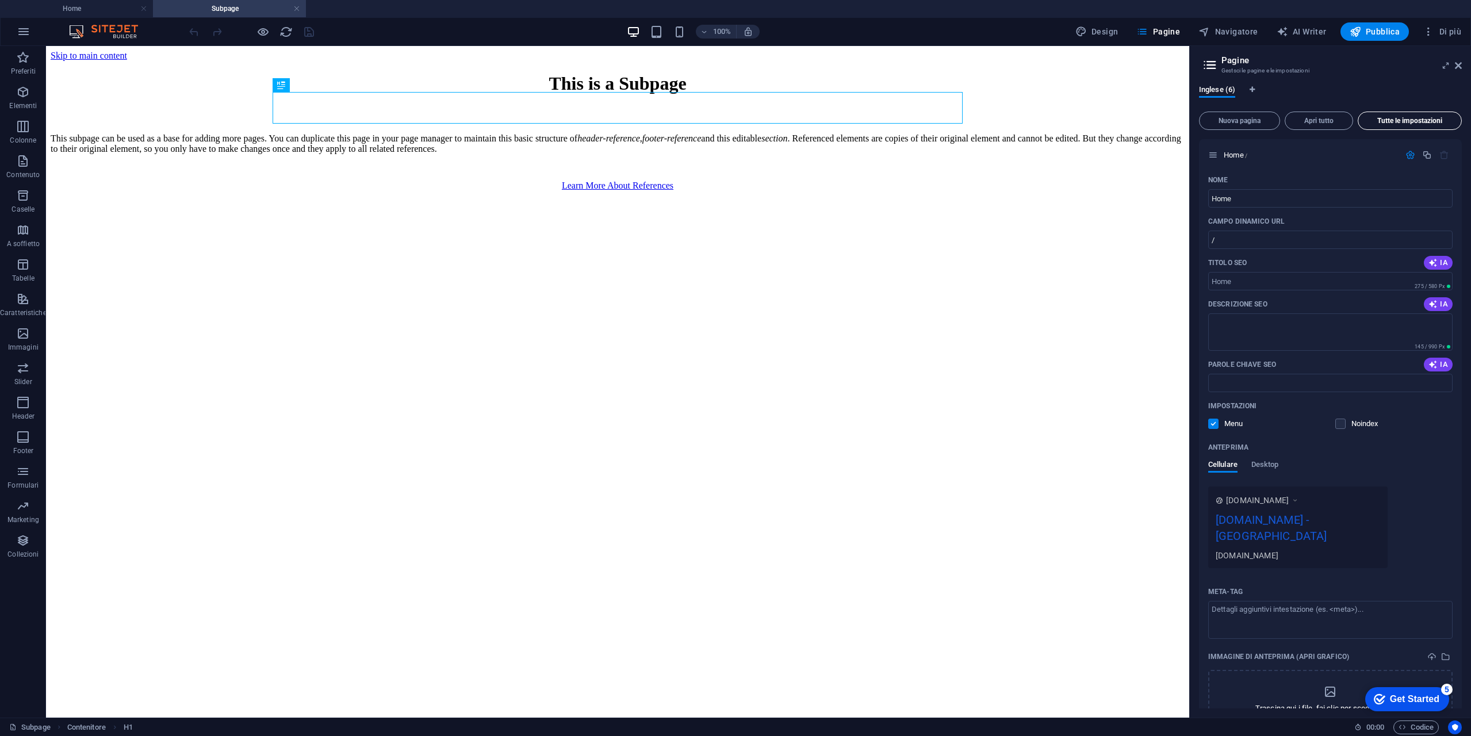
click at [1406, 122] on span "Tutte le impostazioni" at bounding box center [1410, 120] width 94 height 7
click at [1235, 151] on span "Home /" at bounding box center [1236, 155] width 24 height 9
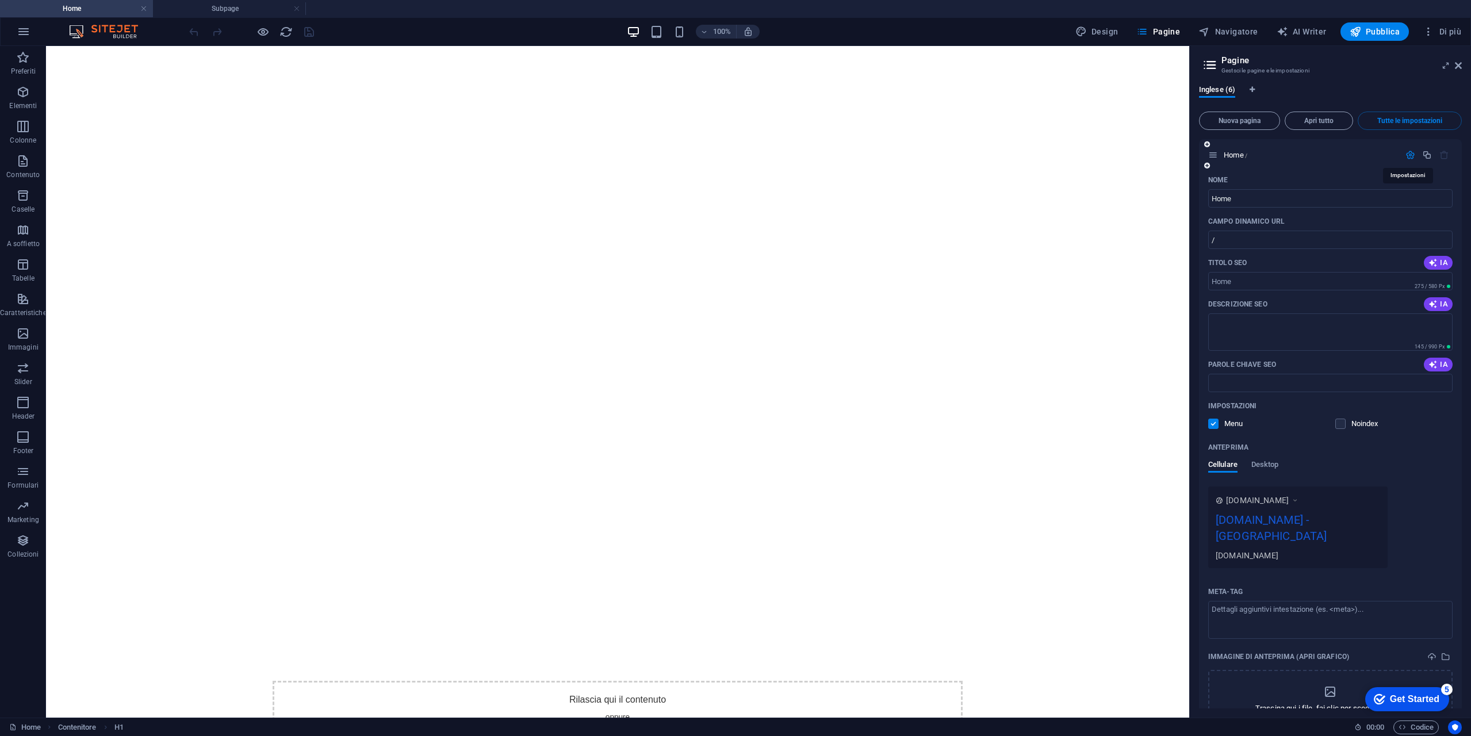
click at [1406, 159] on icon "button" at bounding box center [1410, 155] width 10 height 10
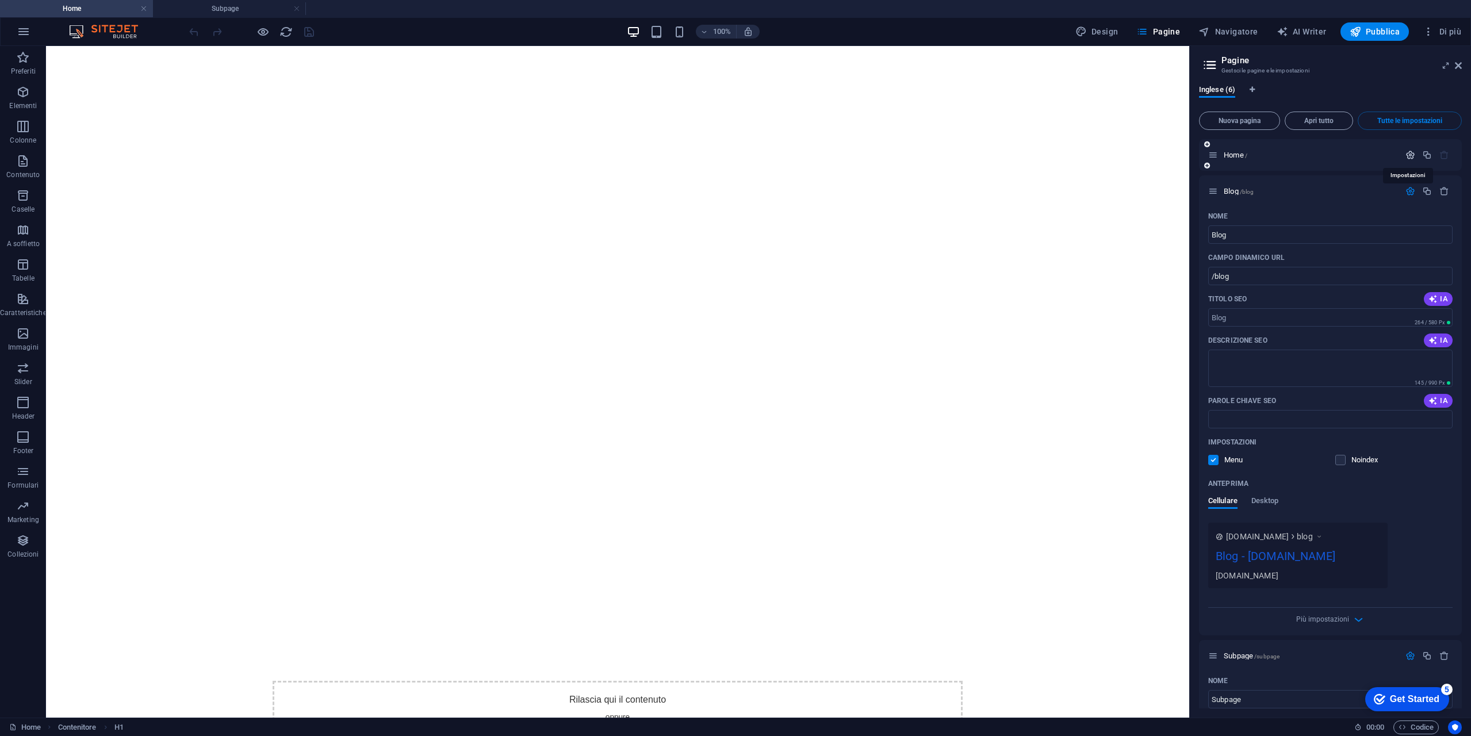
click at [1406, 159] on icon "button" at bounding box center [1410, 155] width 10 height 10
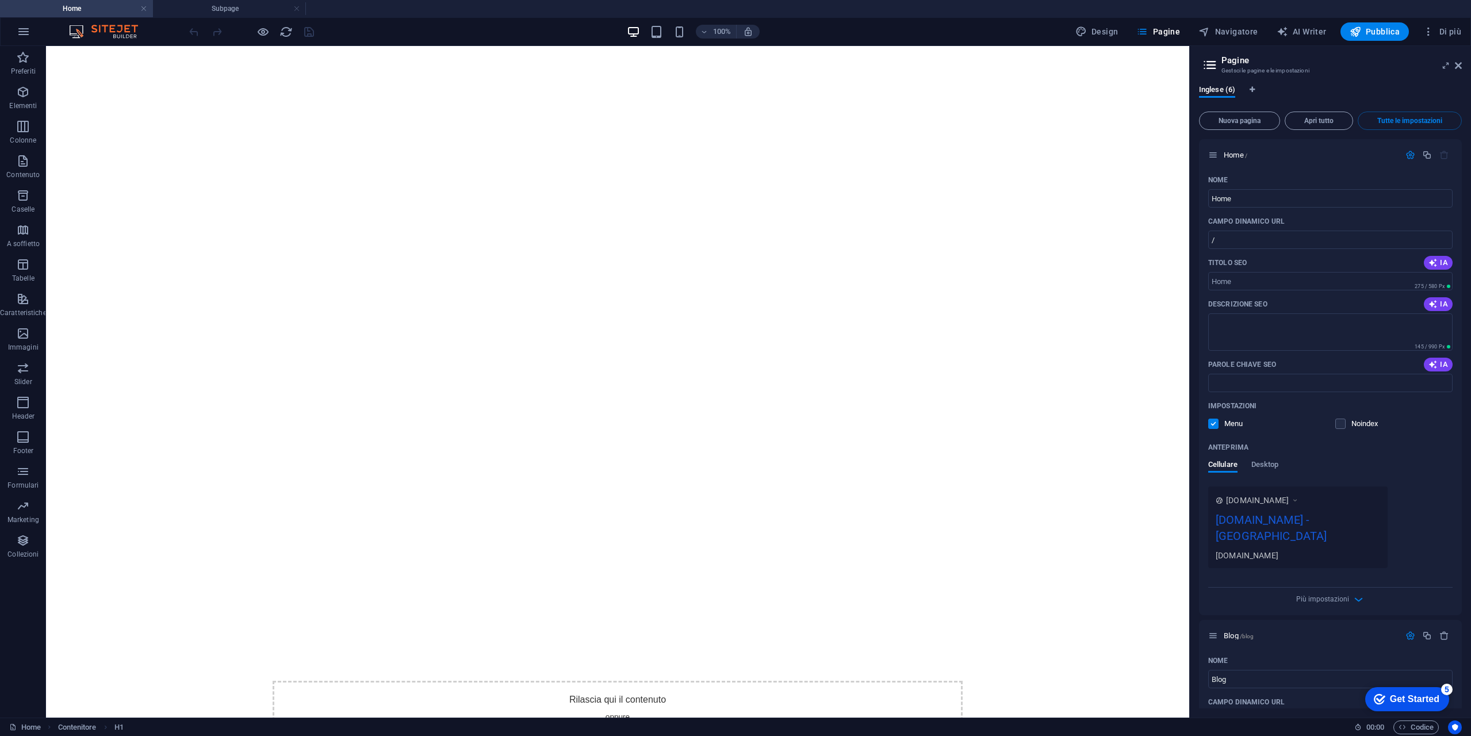
click at [1214, 61] on icon at bounding box center [1209, 65] width 17 height 16
click at [1240, 37] on span "Navigatore" at bounding box center [1227, 32] width 59 height 12
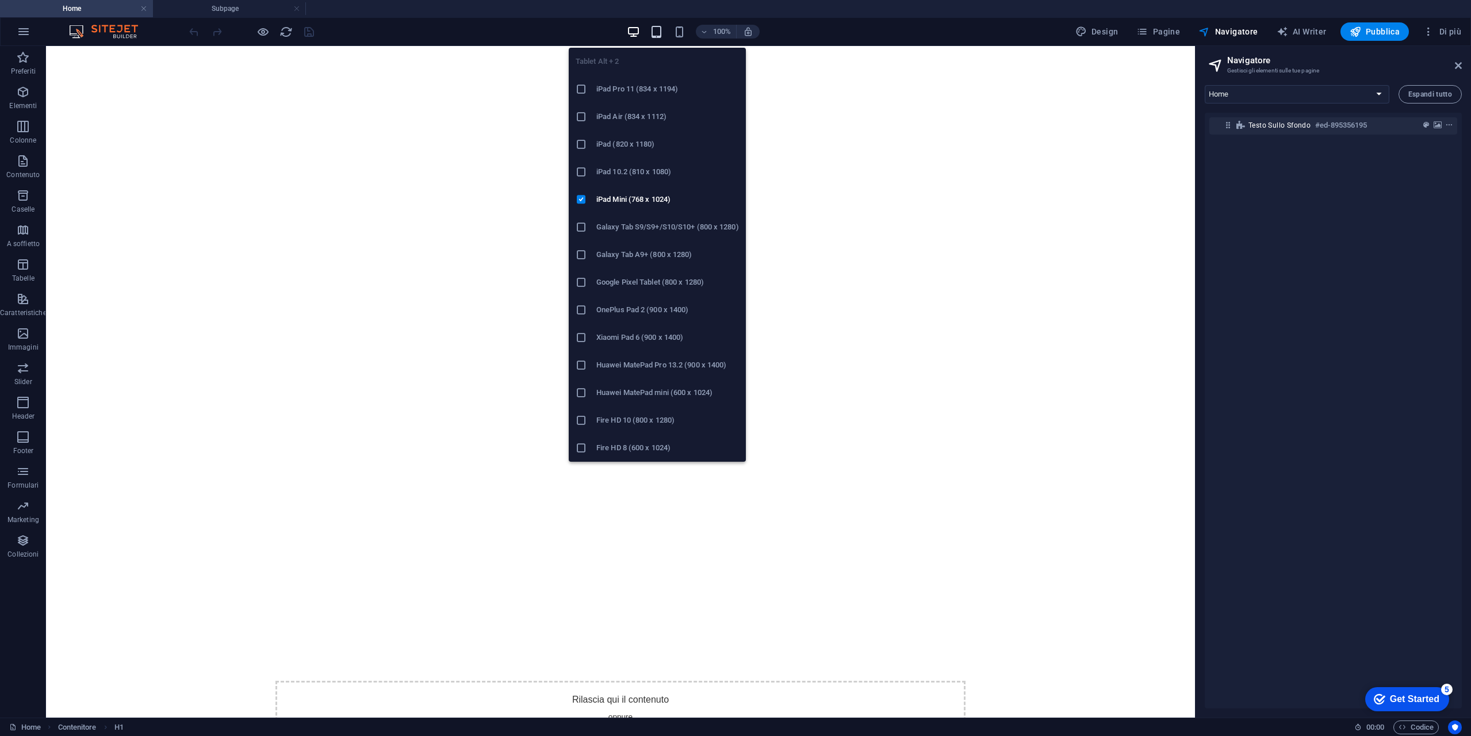
click at [659, 32] on icon "button" at bounding box center [656, 31] width 13 height 13
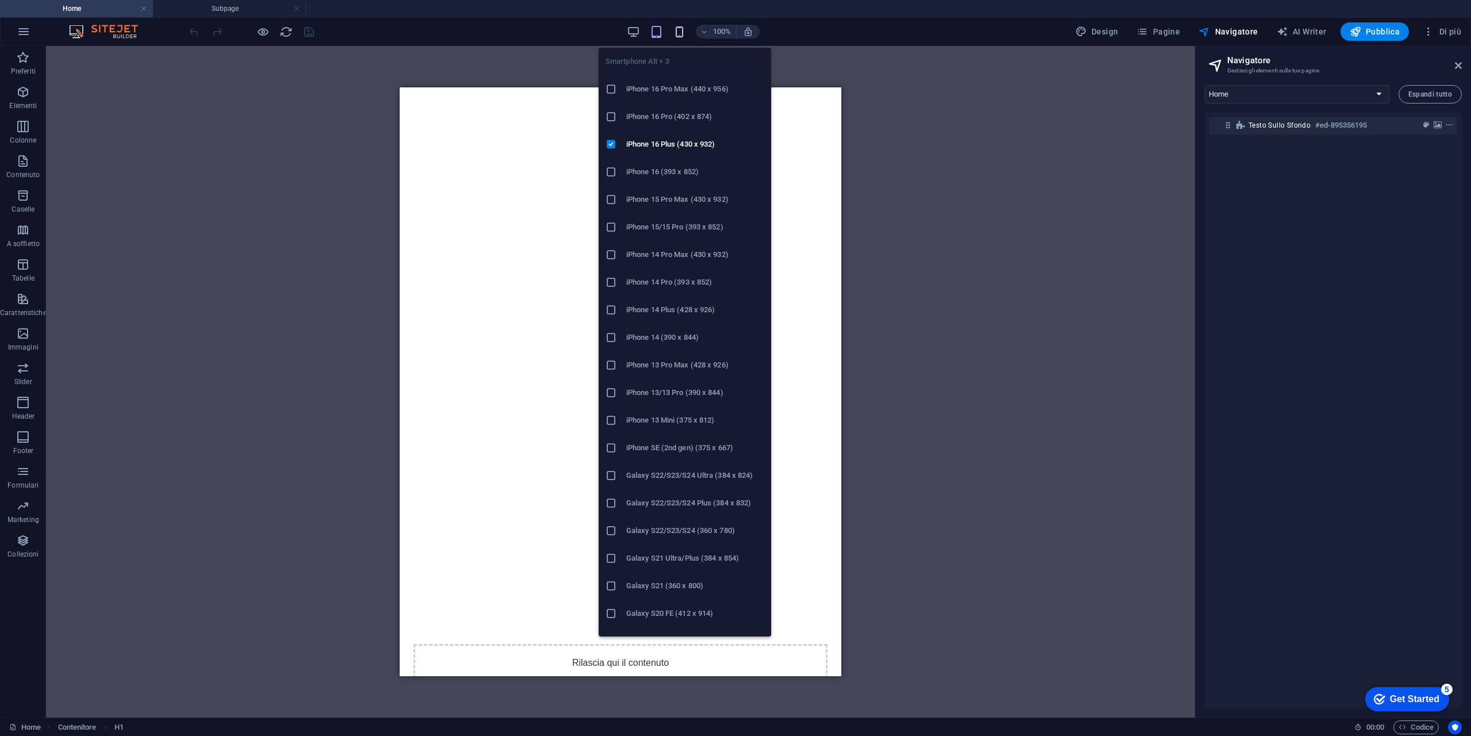
click at [684, 30] on icon "button" at bounding box center [679, 31] width 13 height 13
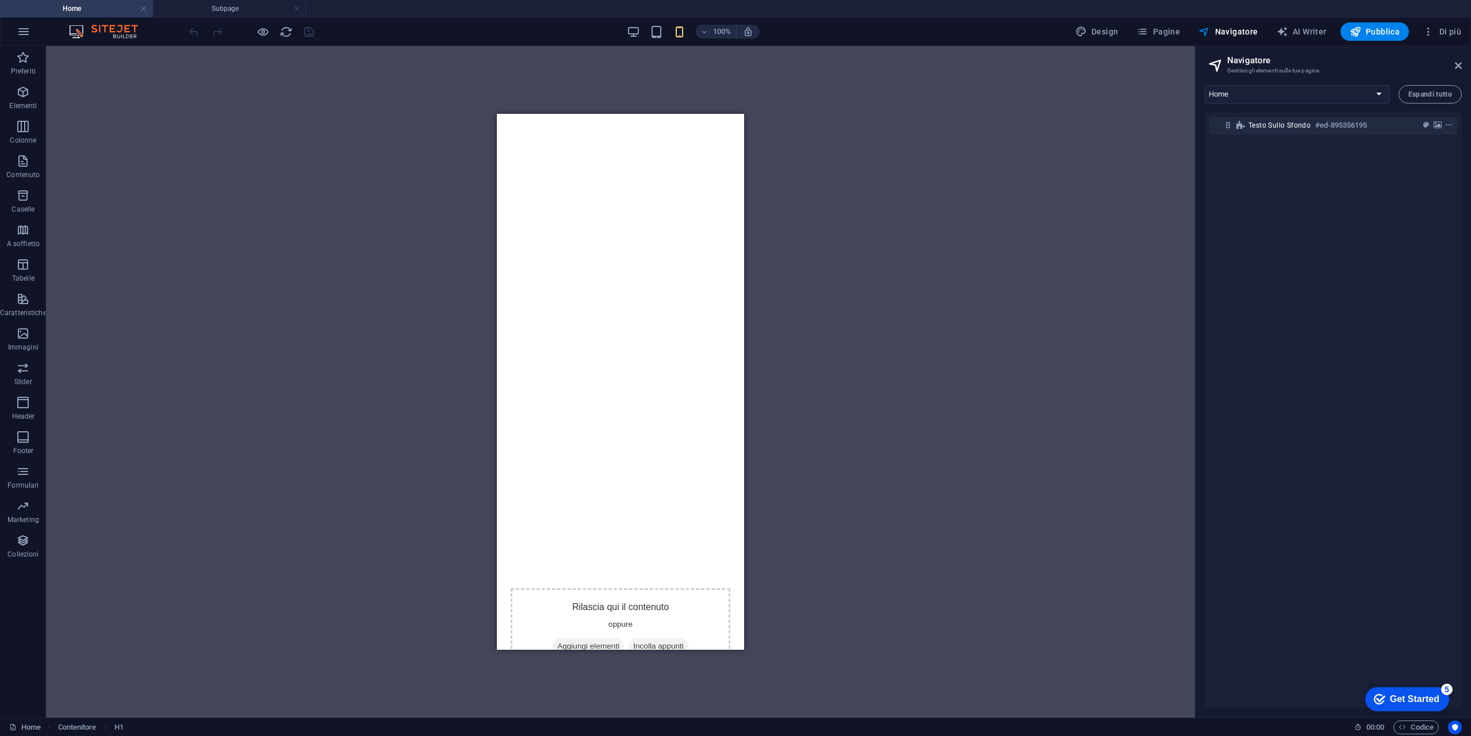
click at [618, 600] on html "Skip to main content Rilascia qui il contenuto oppure Aggiungi elementi Incolla…" at bounding box center [620, 392] width 247 height 556
click at [650, 604] on html "Skip to main content Rilascia qui il contenuto oppure Aggiungi elementi Incolla…" at bounding box center [620, 392] width 247 height 556
drag, startPoint x: 642, startPoint y: 619, endPoint x: 639, endPoint y: 629, distance: 9.6
click at [641, 623] on html "Skip to main content Rilascia qui il contenuto oppure Aggiungi elementi Incolla…" at bounding box center [620, 392] width 247 height 556
click at [639, 629] on html "Skip to main content Rilascia qui il contenuto oppure Aggiungi elementi Incolla…" at bounding box center [620, 392] width 247 height 556
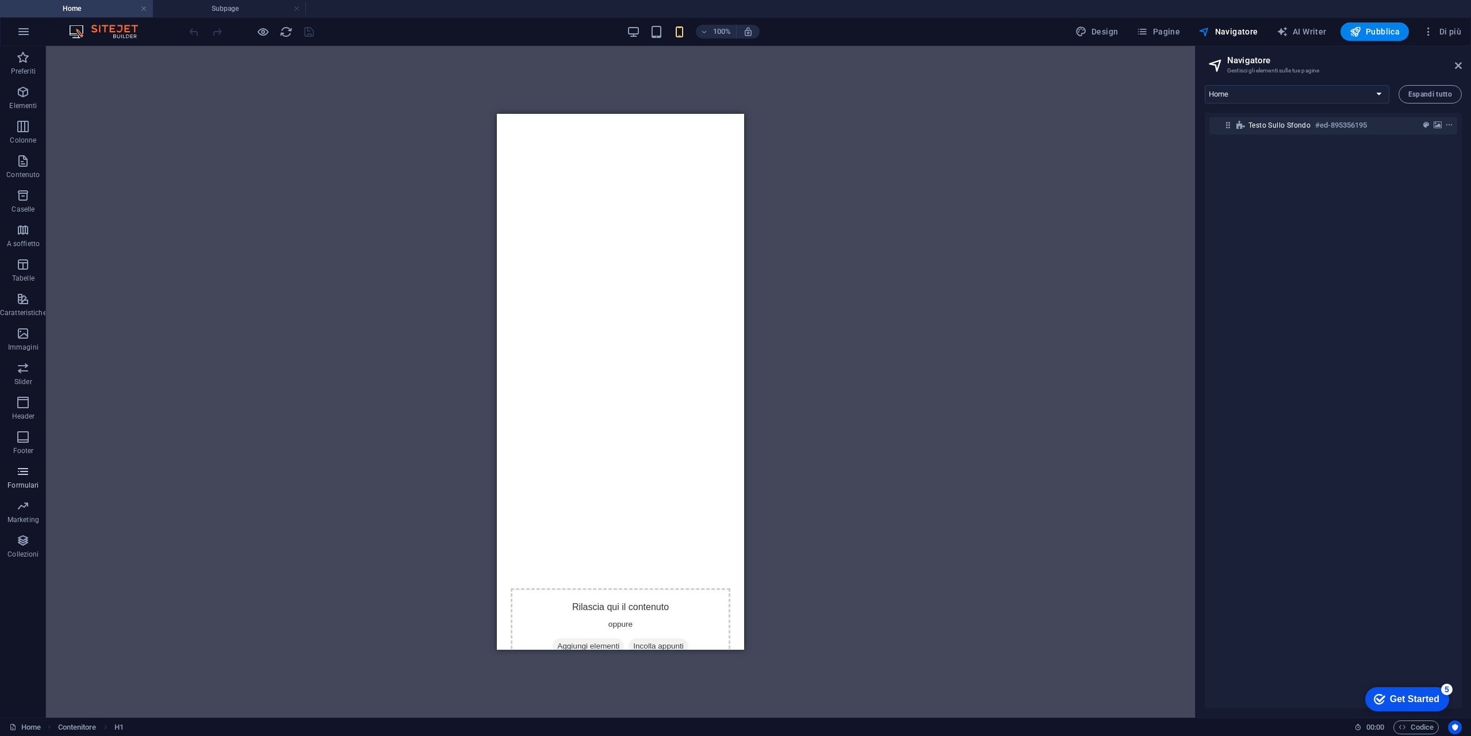
click at [24, 482] on p "Formulari" at bounding box center [22, 485] width 31 height 9
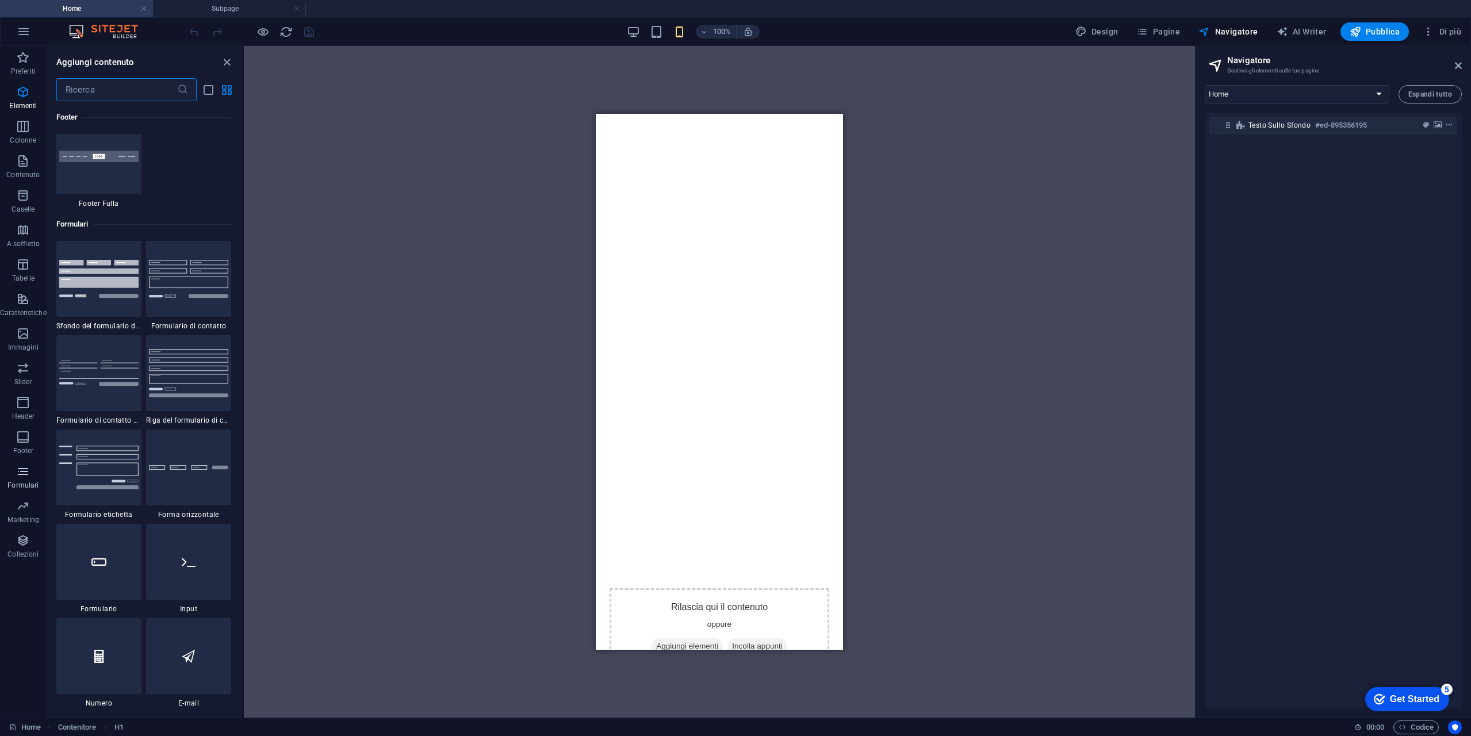
scroll to position [8395, 0]
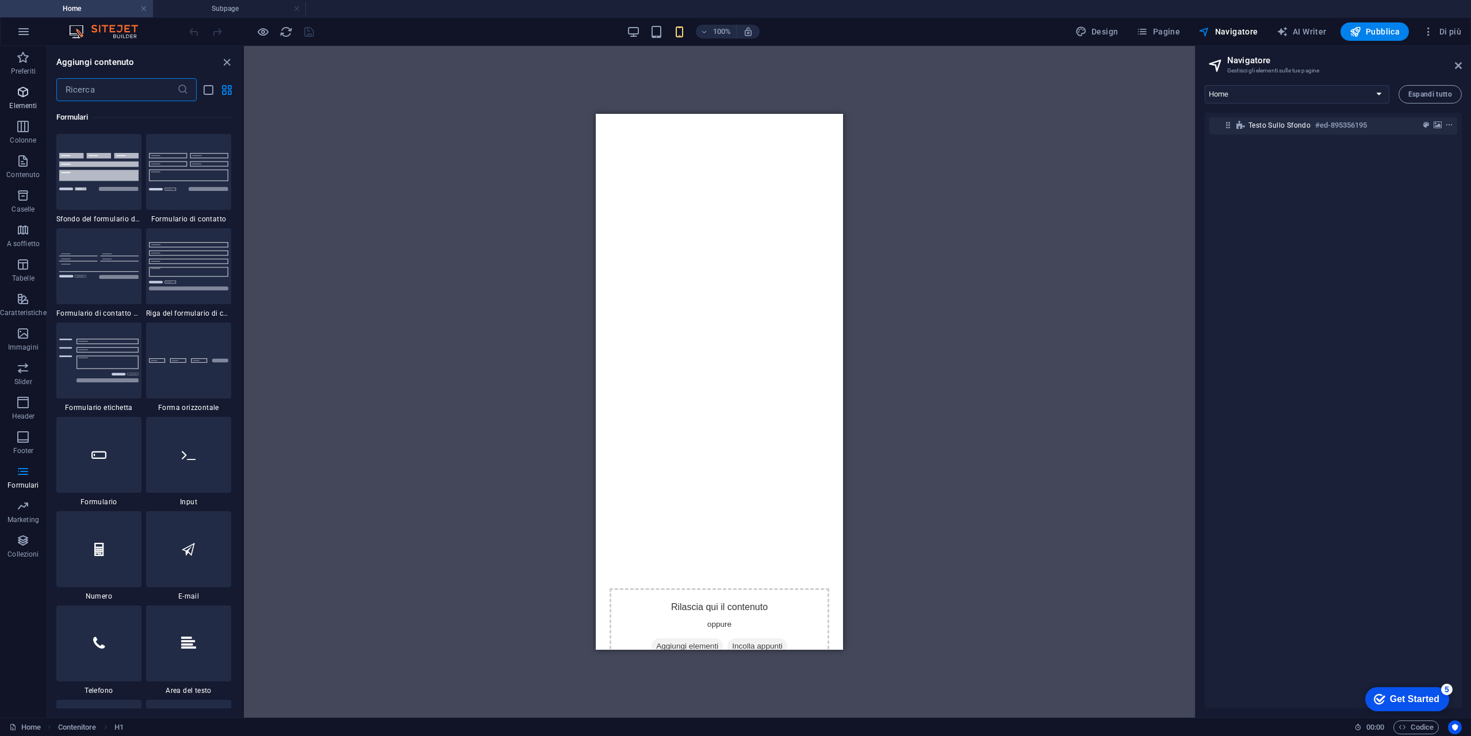
click at [19, 96] on icon "button" at bounding box center [23, 92] width 14 height 14
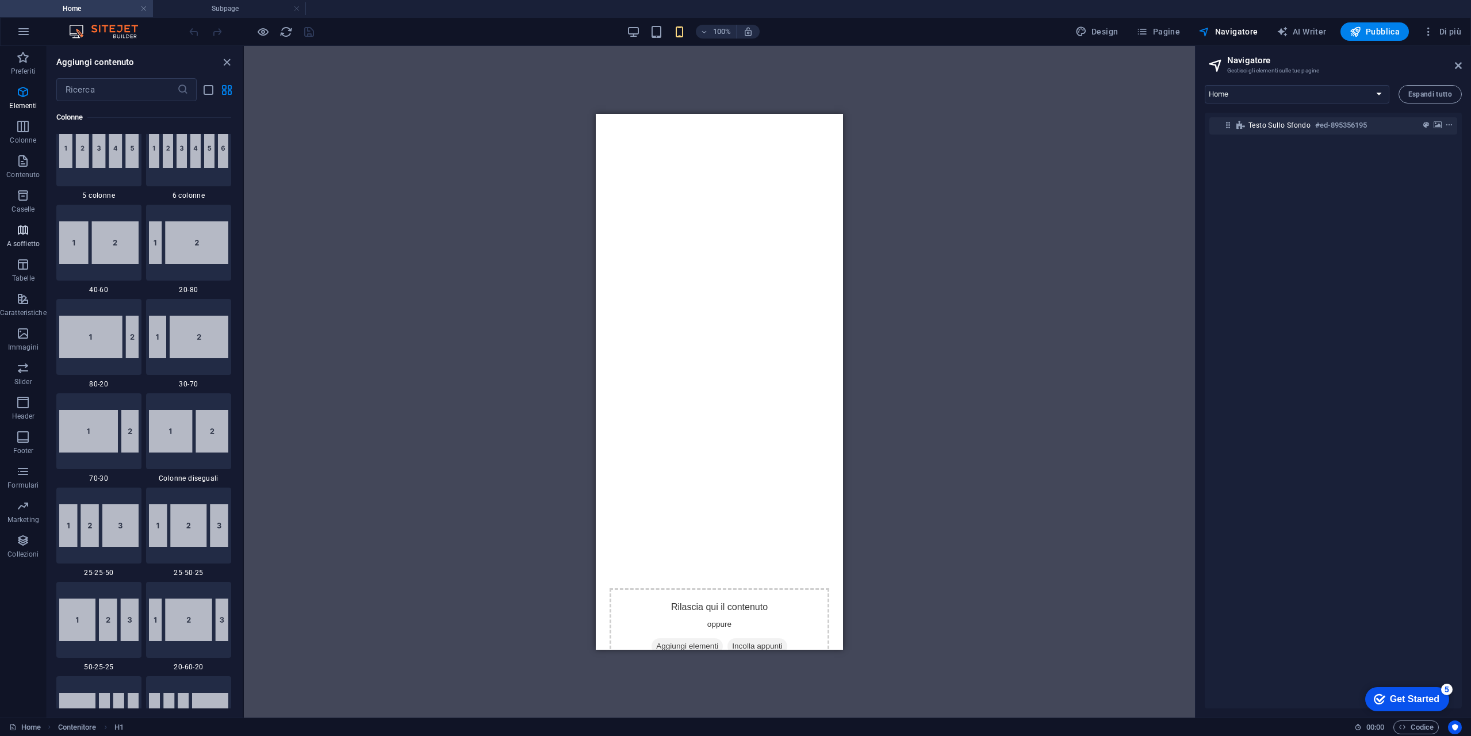
scroll to position [863, 0]
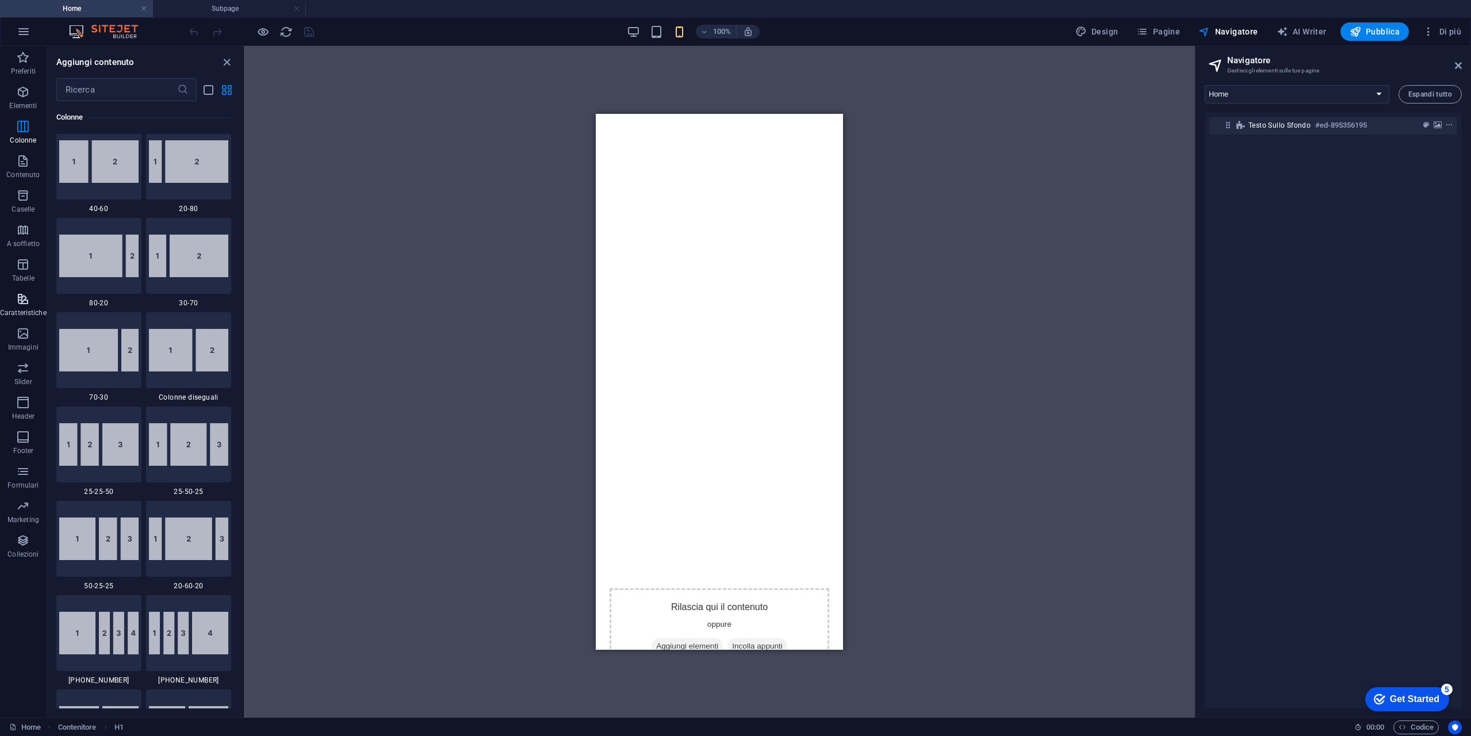
click at [31, 303] on span "Caratteristiche" at bounding box center [23, 306] width 47 height 28
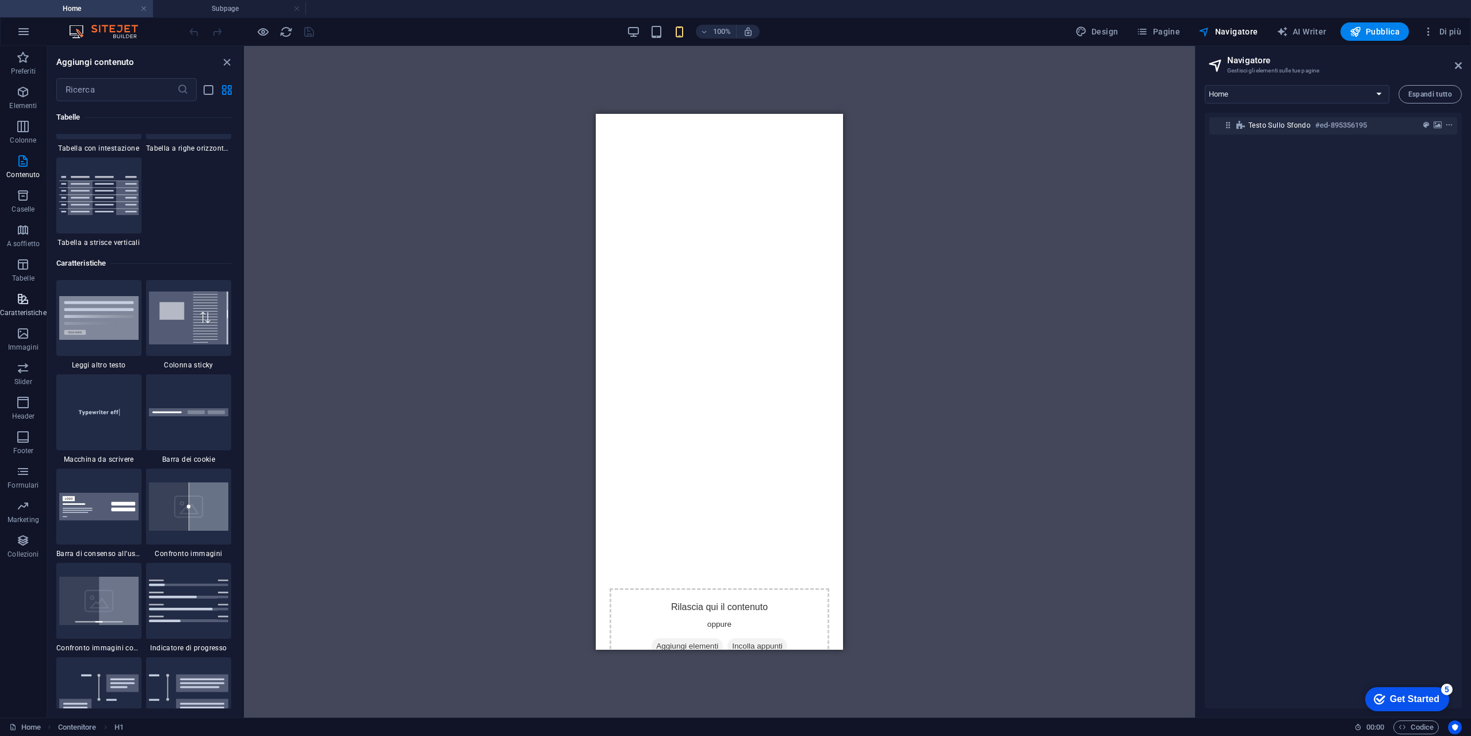
scroll to position [4482, 0]
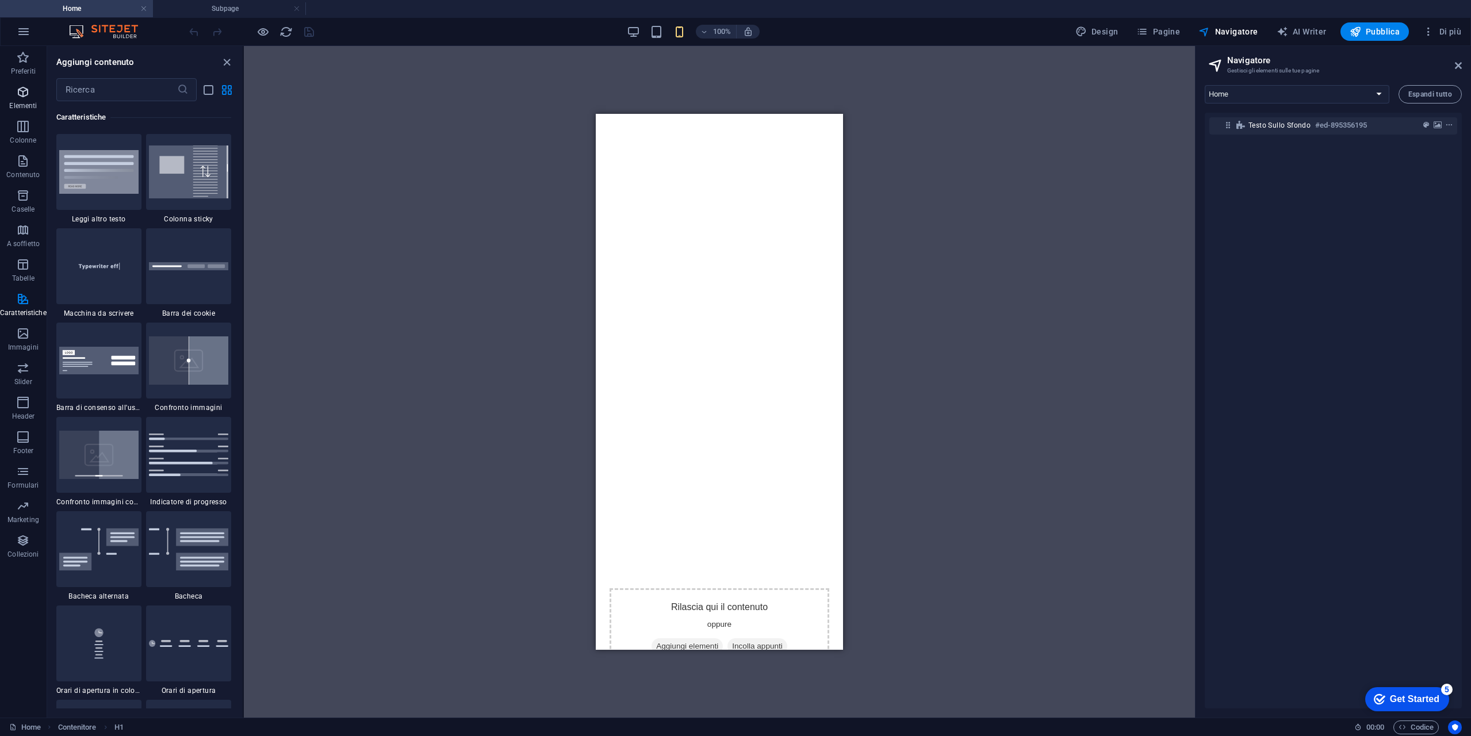
click at [26, 108] on p "Elementi" at bounding box center [23, 105] width 28 height 9
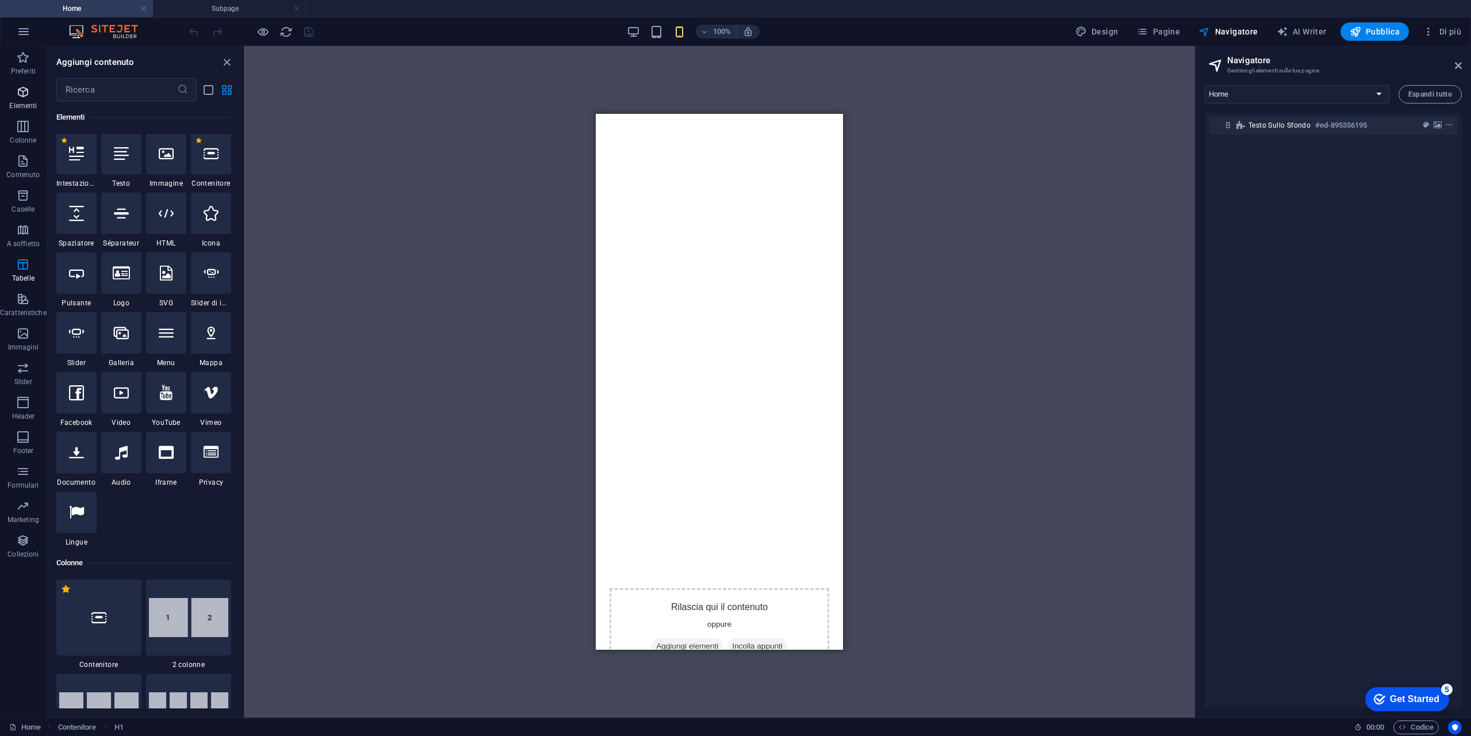
scroll to position [122, 0]
click at [166, 340] on icon at bounding box center [166, 334] width 15 height 15
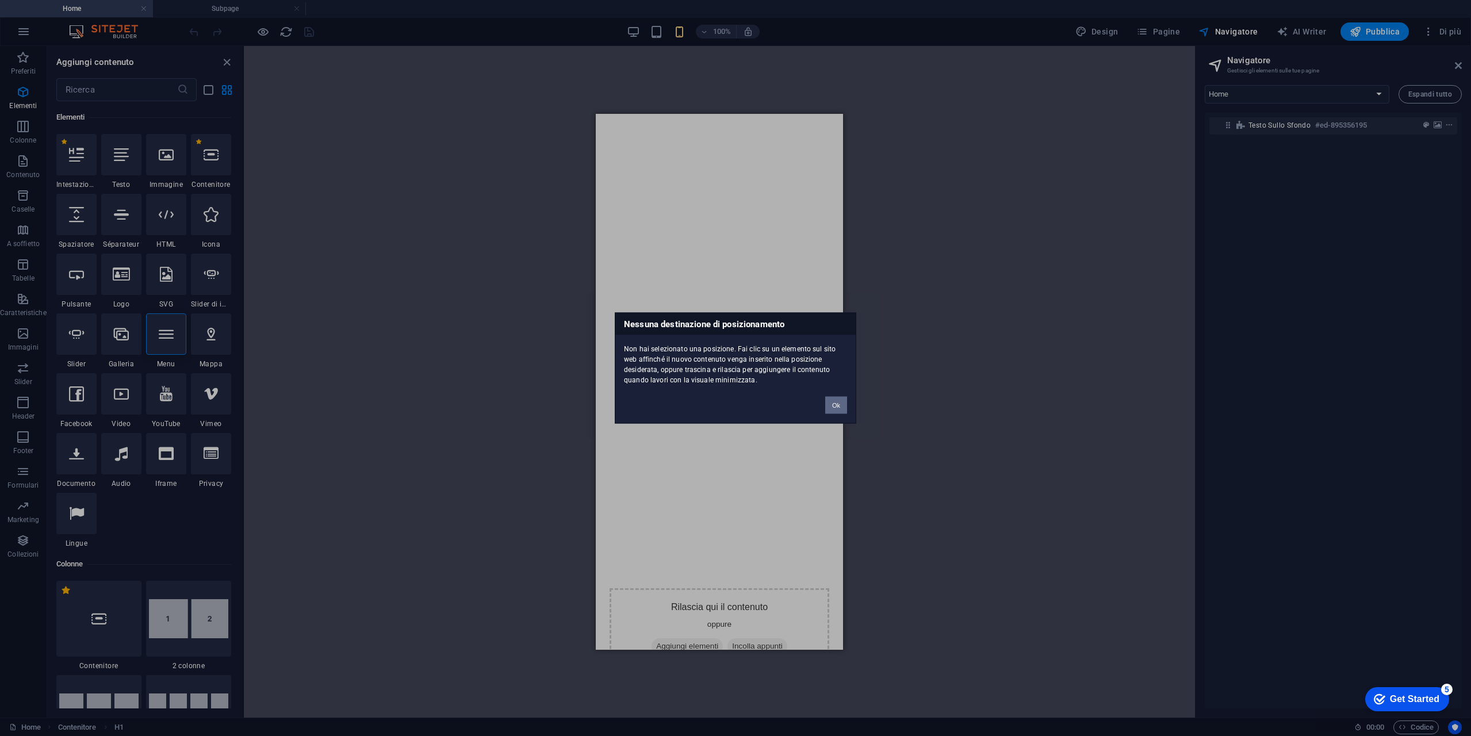
click at [833, 408] on button "Ok" at bounding box center [836, 405] width 22 height 17
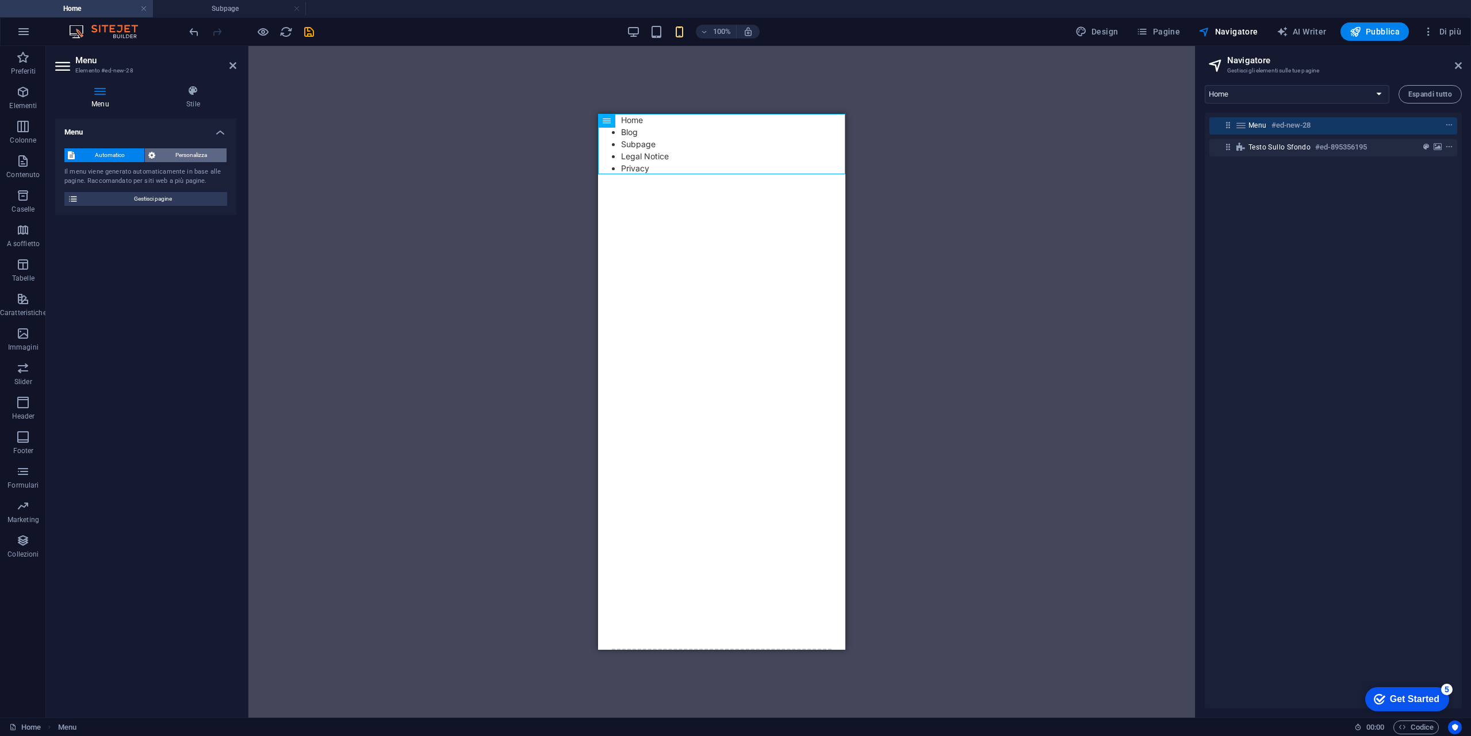
click at [185, 157] on span "Personalizza" at bounding box center [191, 155] width 64 height 14
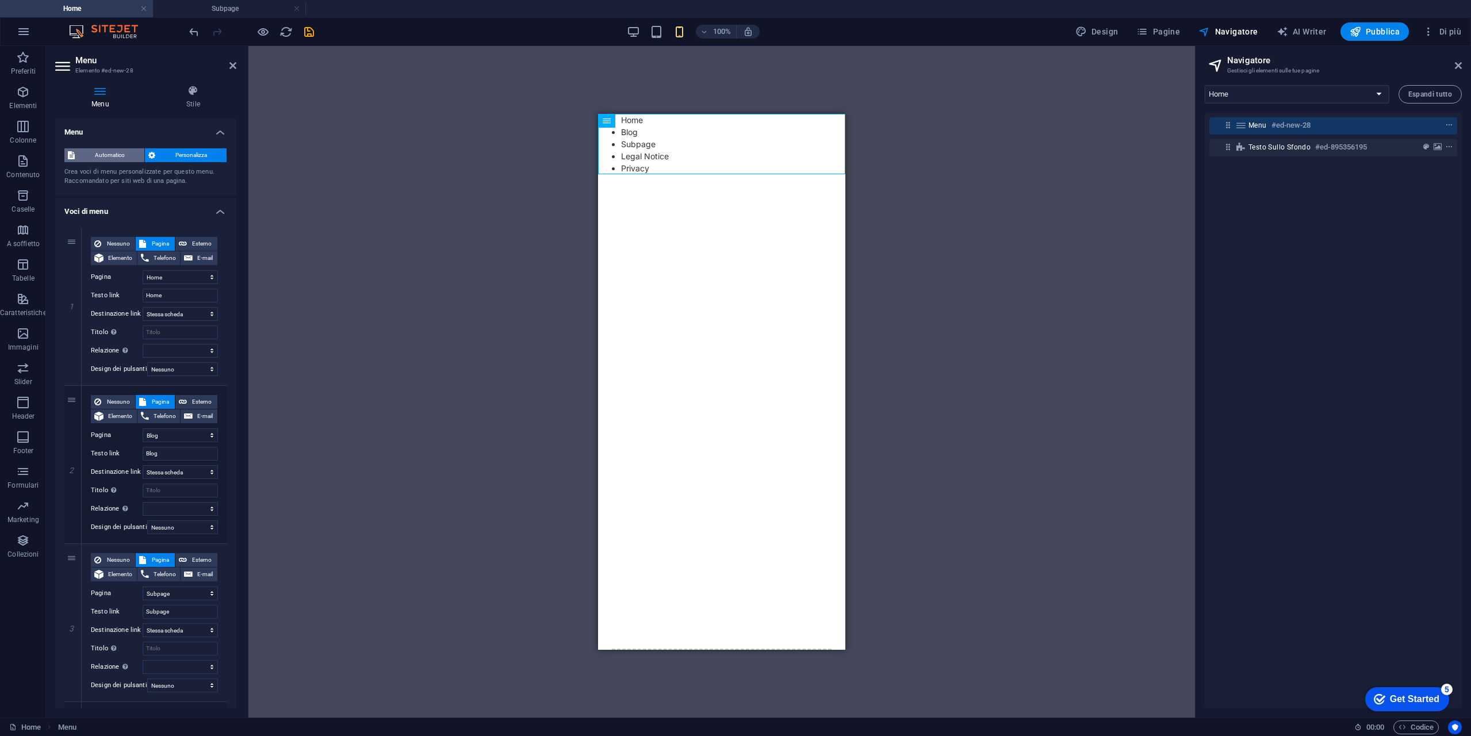
click at [103, 151] on span "Automatico" at bounding box center [109, 155] width 63 height 14
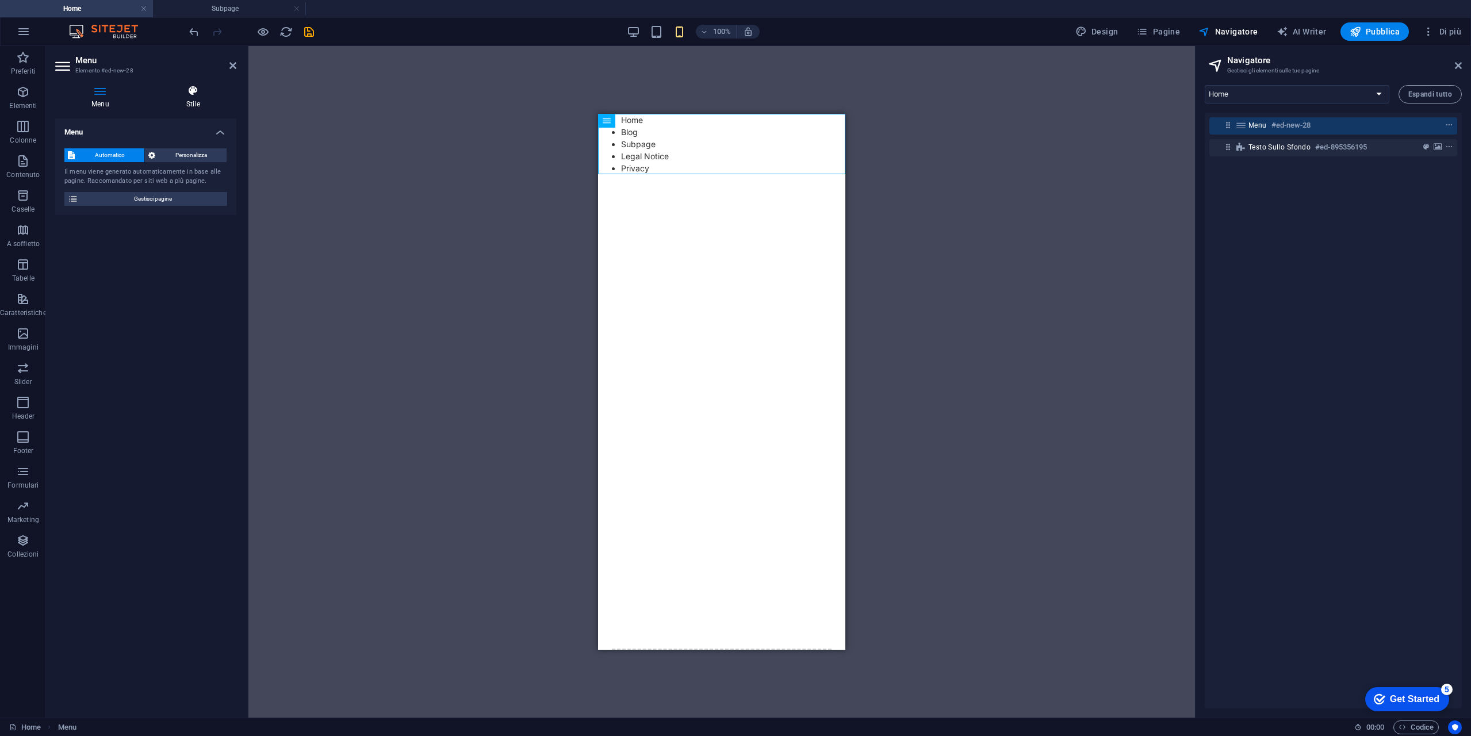
click at [202, 93] on icon at bounding box center [193, 91] width 86 height 12
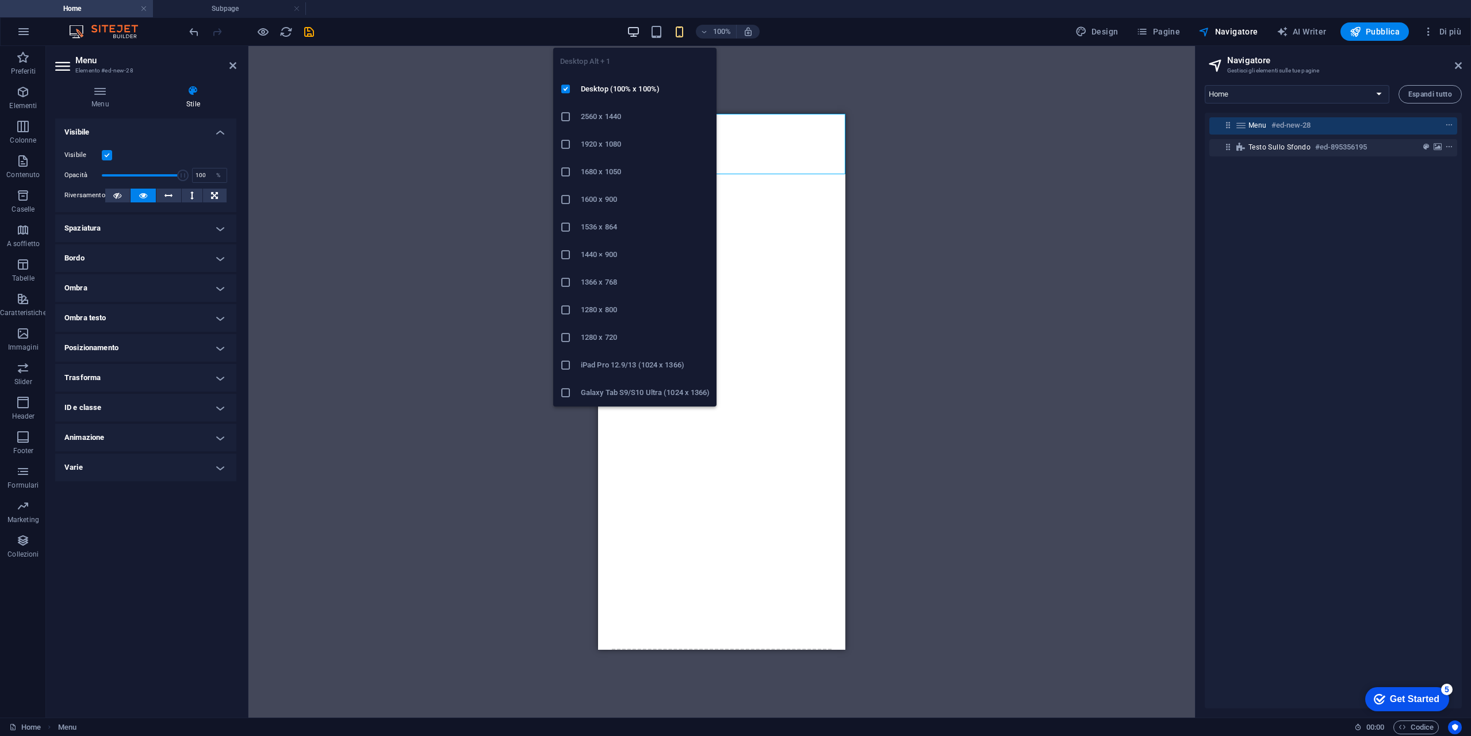
click at [635, 35] on icon "button" at bounding box center [633, 31] width 13 height 13
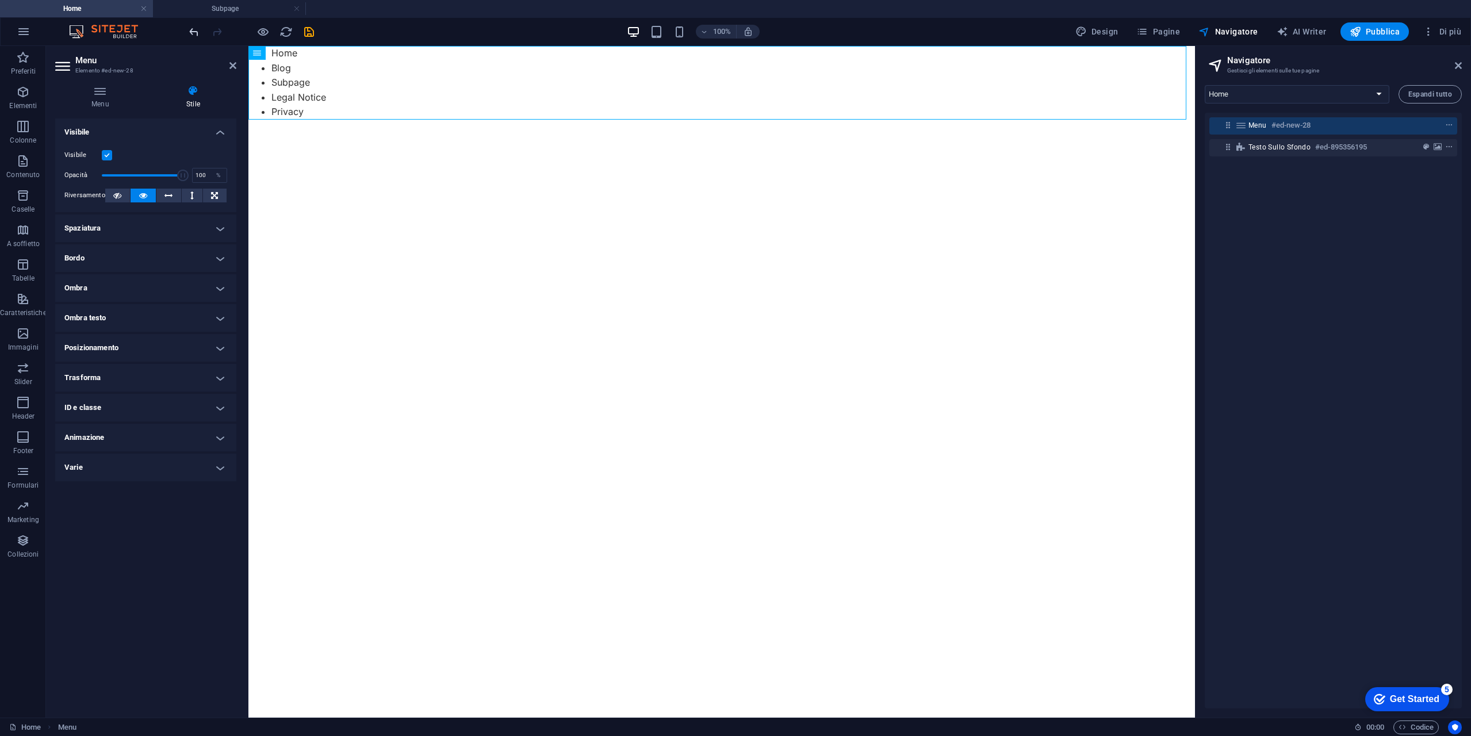
click at [198, 31] on icon "undo" at bounding box center [193, 31] width 13 height 13
click at [194, 30] on icon "undo" at bounding box center [193, 31] width 13 height 13
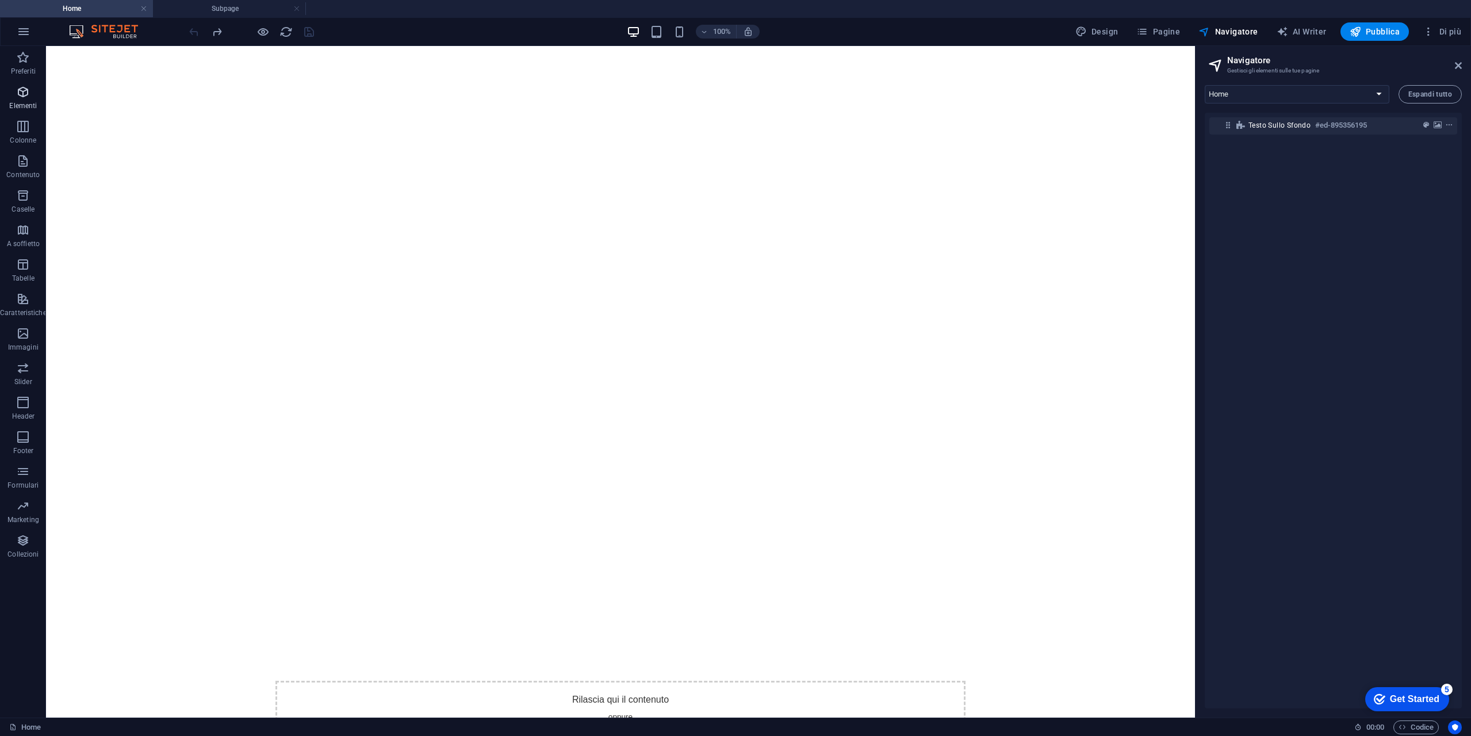
click at [22, 100] on span "Elementi" at bounding box center [23, 99] width 47 height 28
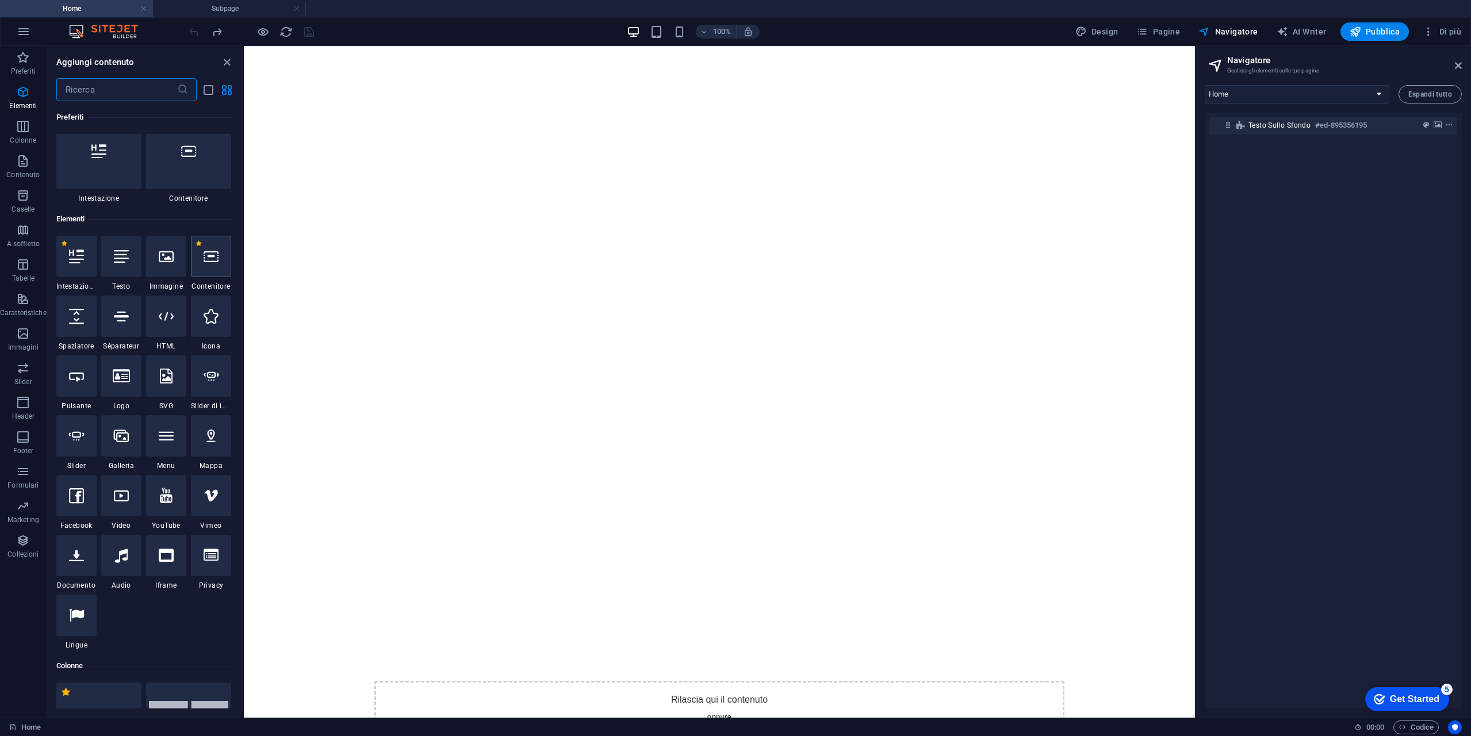
scroll to position [0, 0]
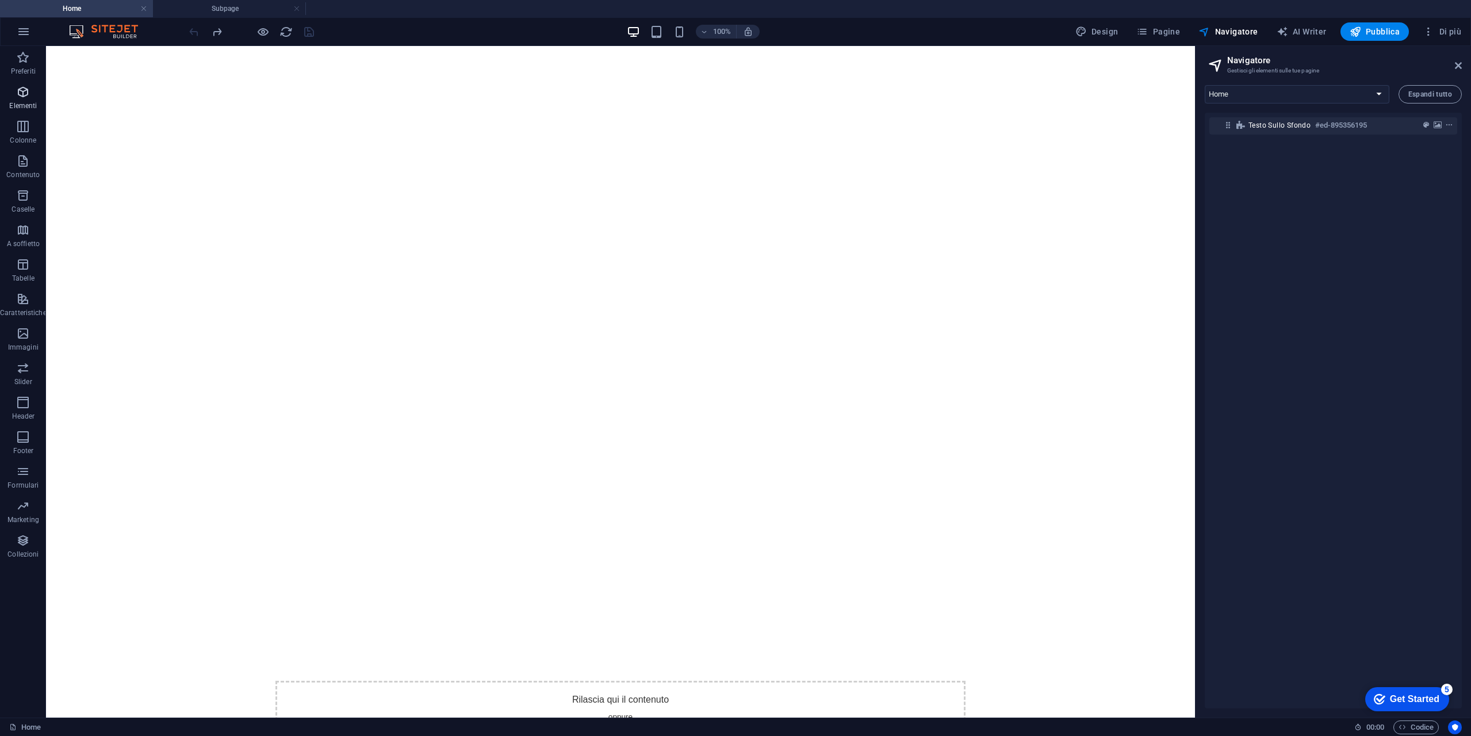
click at [32, 102] on p "Elementi" at bounding box center [23, 105] width 28 height 9
click at [31, 106] on p "Elementi" at bounding box center [23, 105] width 28 height 9
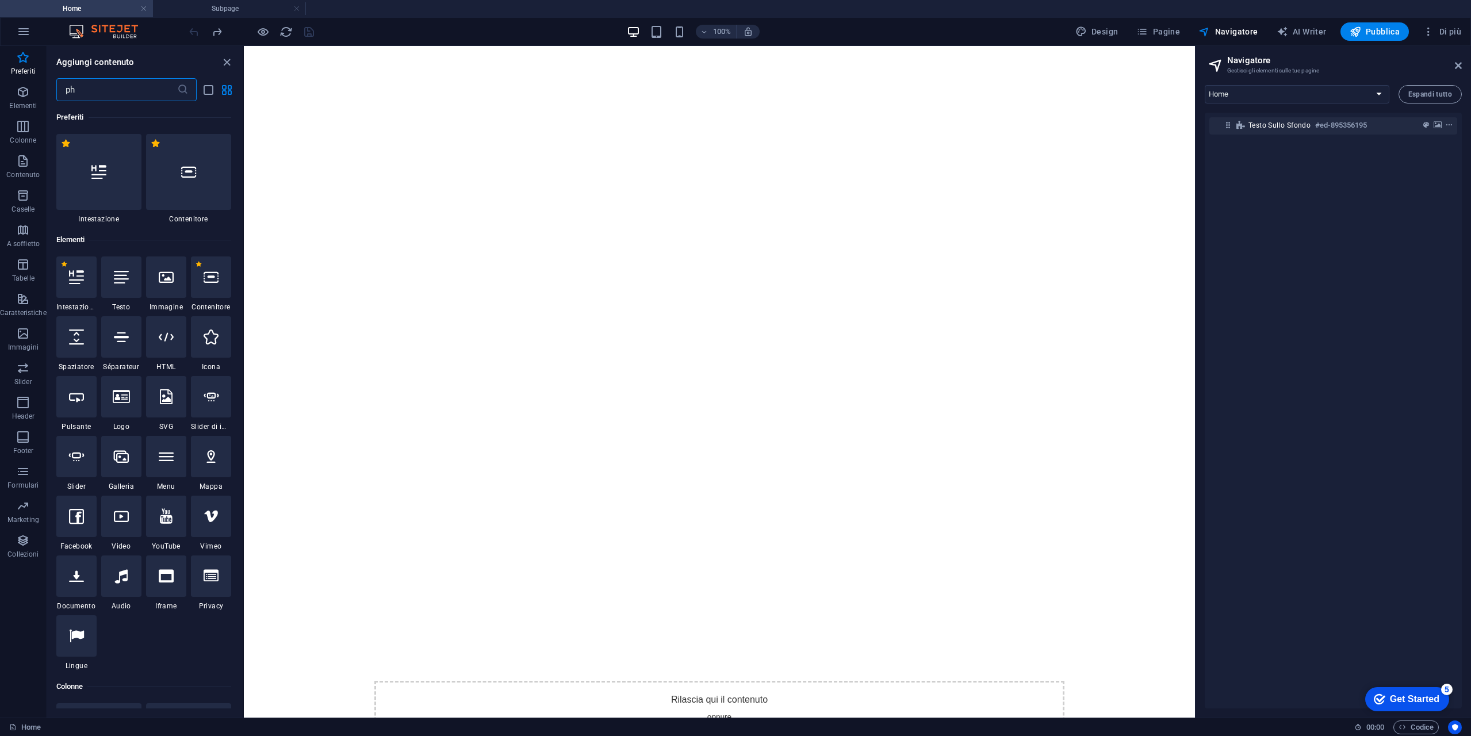
type input "php"
click at [174, 344] on div at bounding box center [166, 336] width 40 height 41
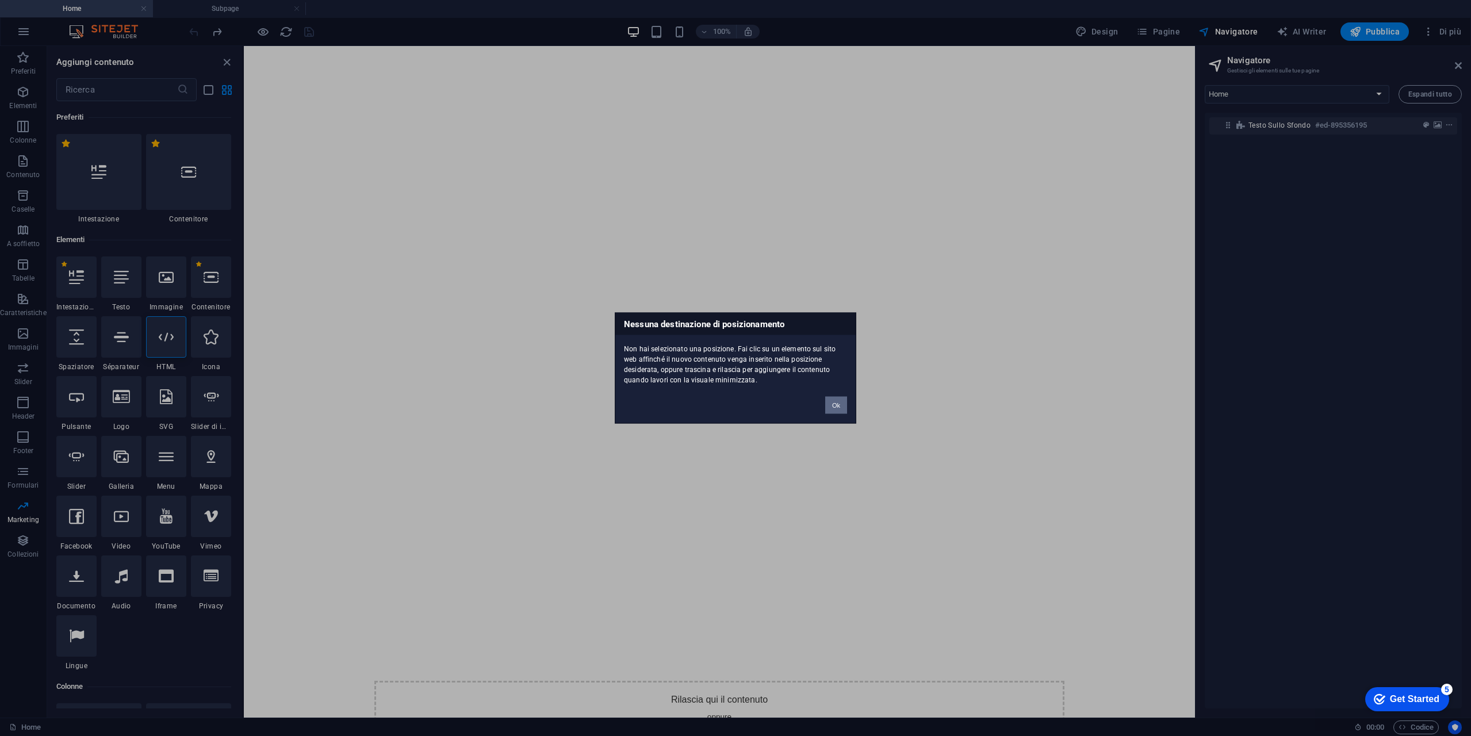
click at [840, 407] on button "Ok" at bounding box center [836, 405] width 22 height 17
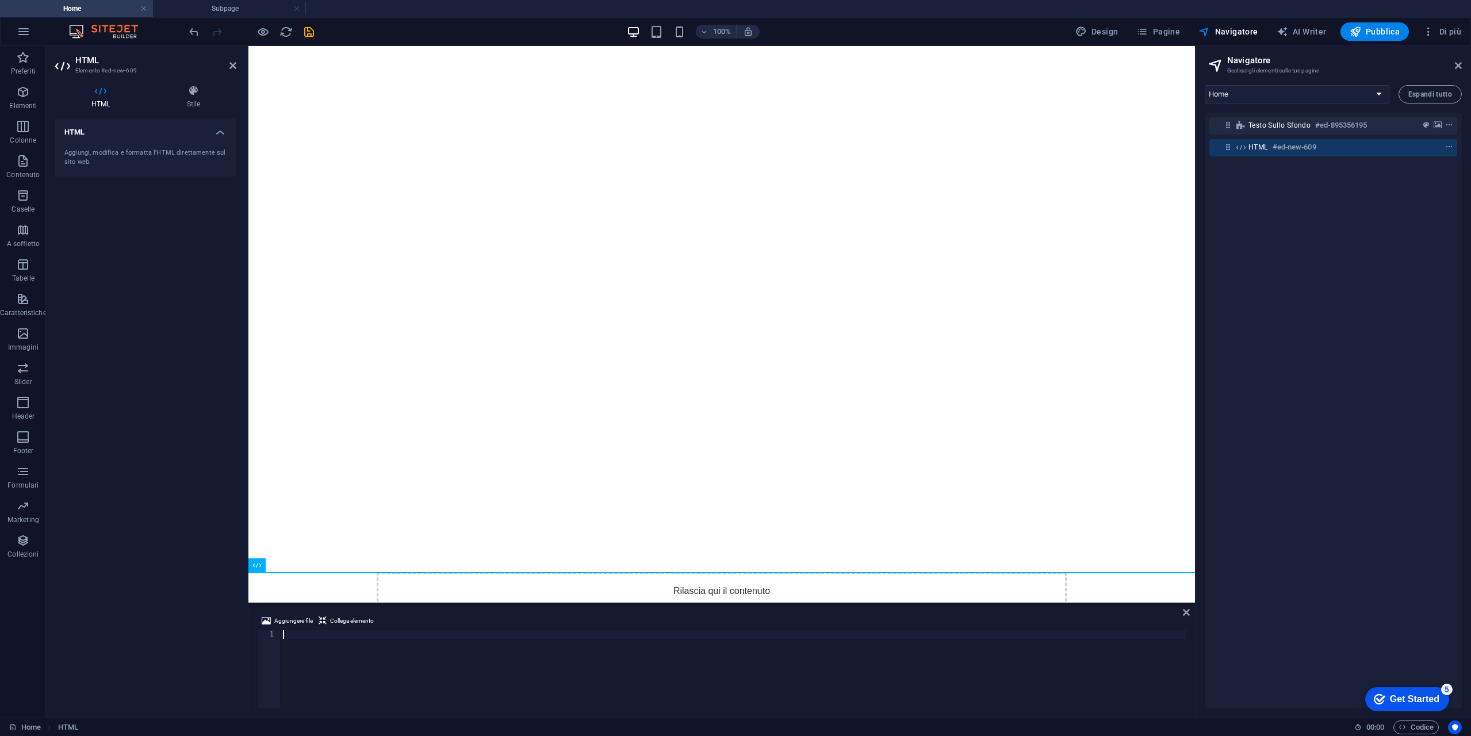
click at [316, 637] on div at bounding box center [733, 677] width 905 height 95
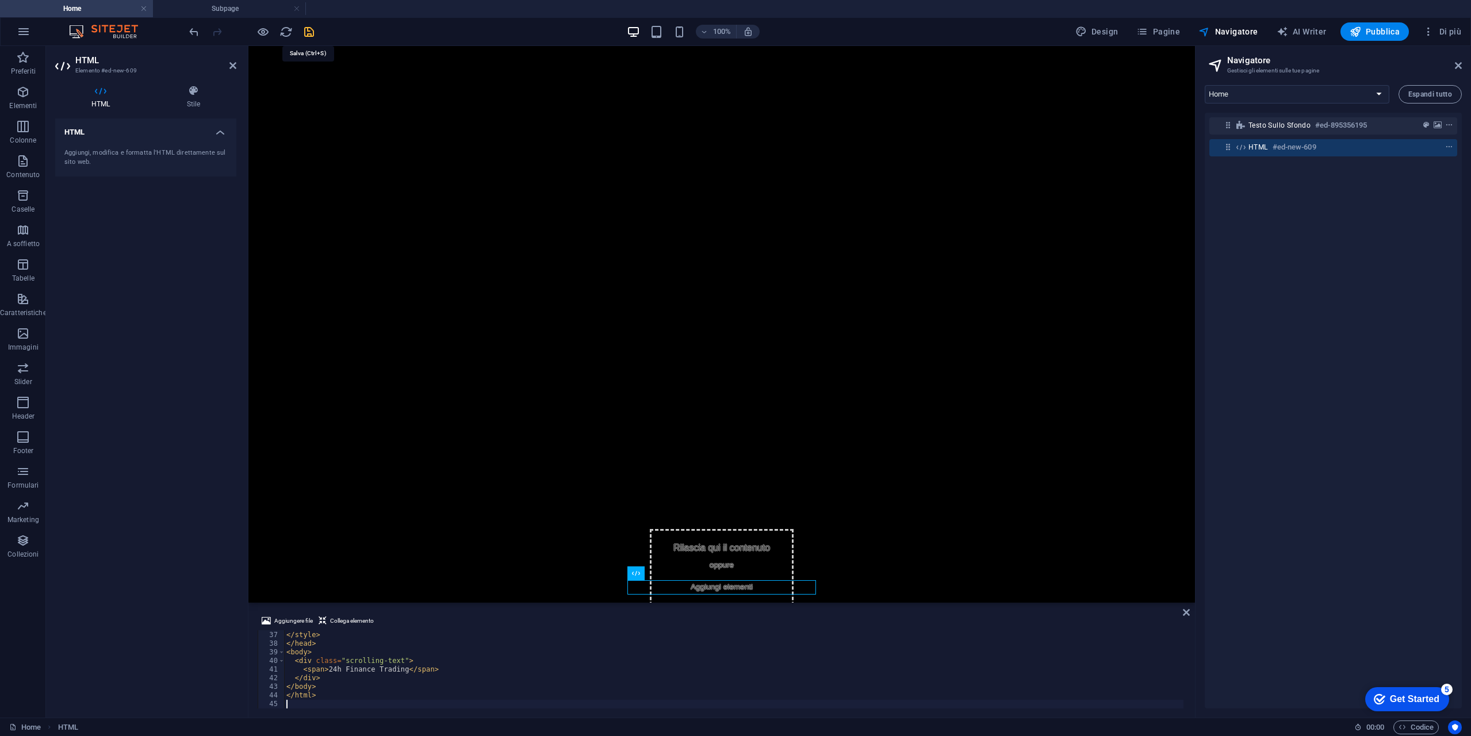
click at [311, 32] on icon "save" at bounding box center [308, 31] width 13 height 13
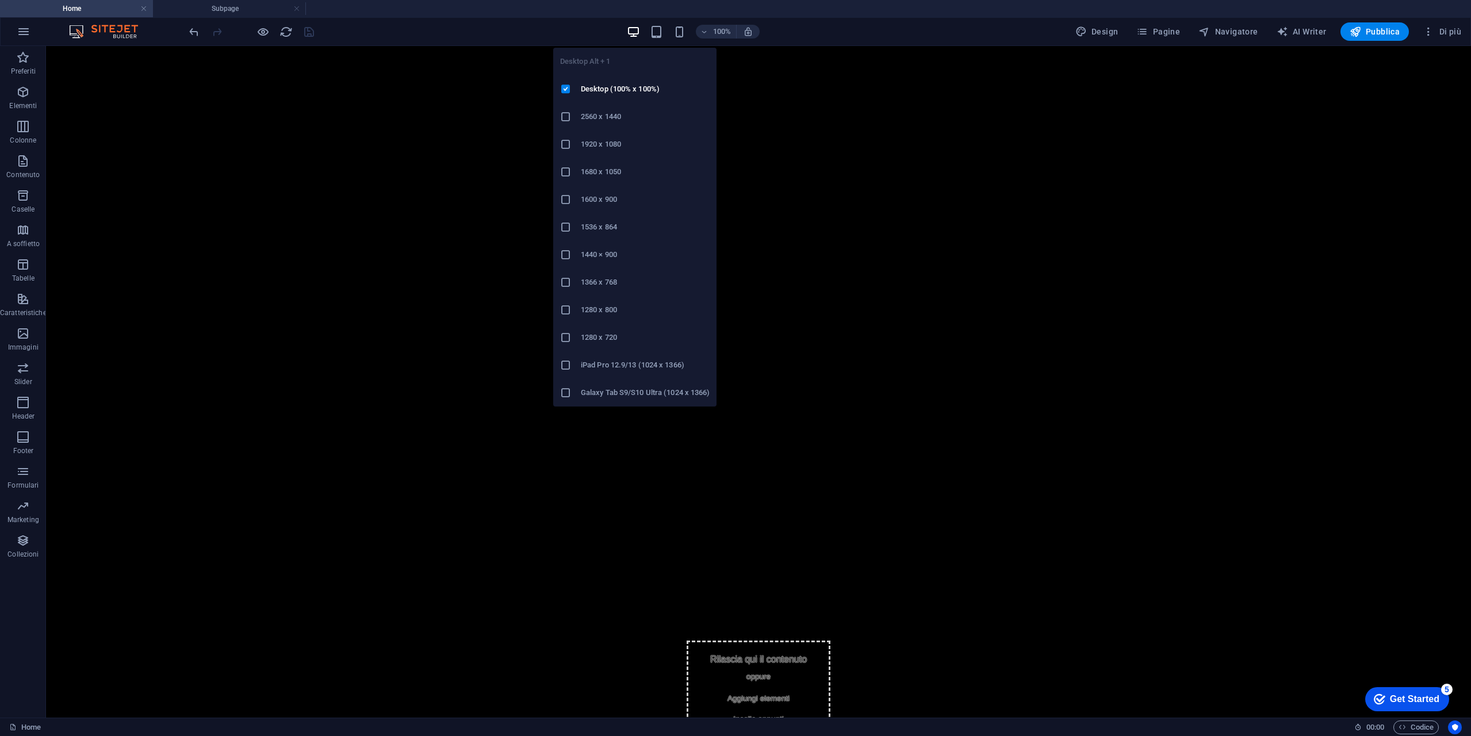
click at [638, 33] on icon "button" at bounding box center [633, 31] width 13 height 13
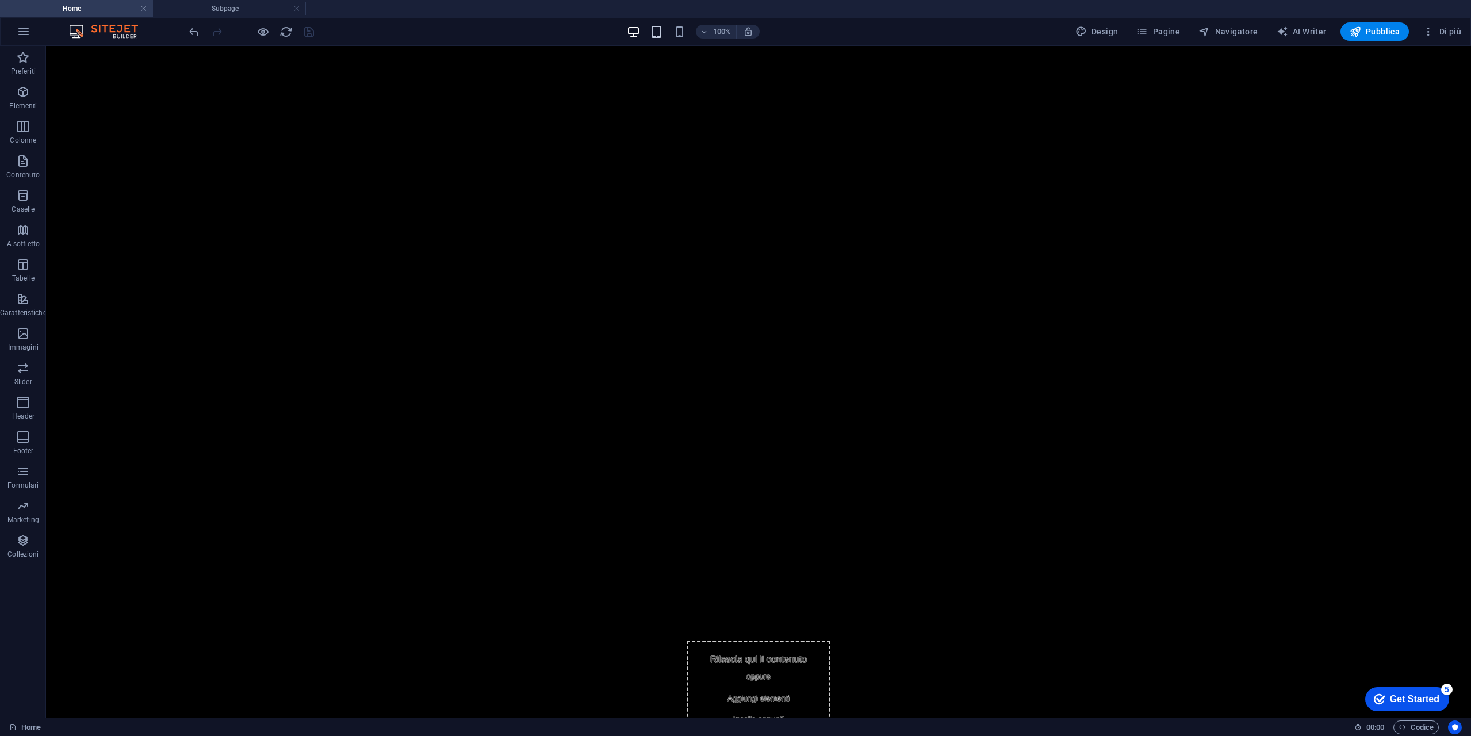
click at [661, 34] on icon "button" at bounding box center [656, 31] width 13 height 13
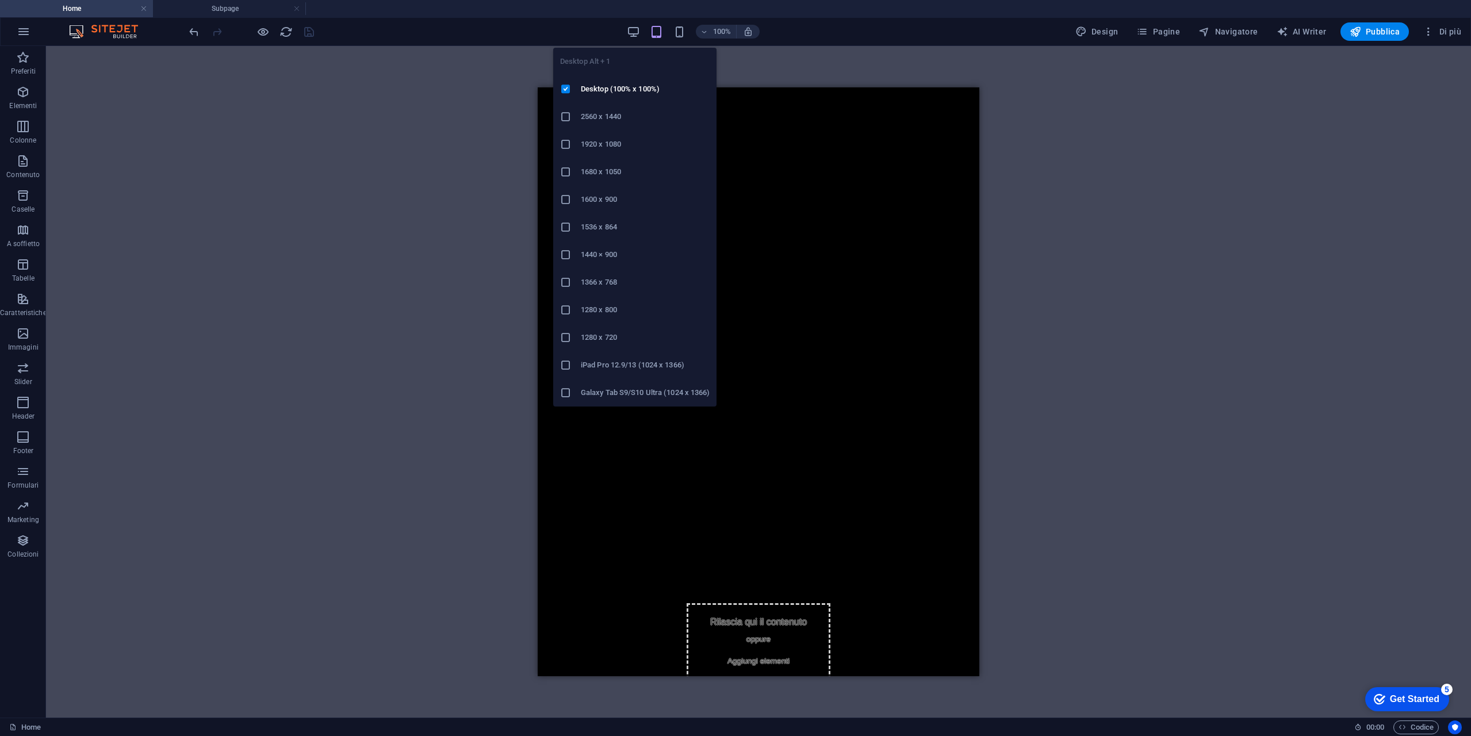
click at [627, 36] on div "100% Design Pagine Navigatore AI Writer Pubblica Di più" at bounding box center [826, 31] width 1279 height 18
click at [634, 28] on icon "button" at bounding box center [633, 31] width 13 height 13
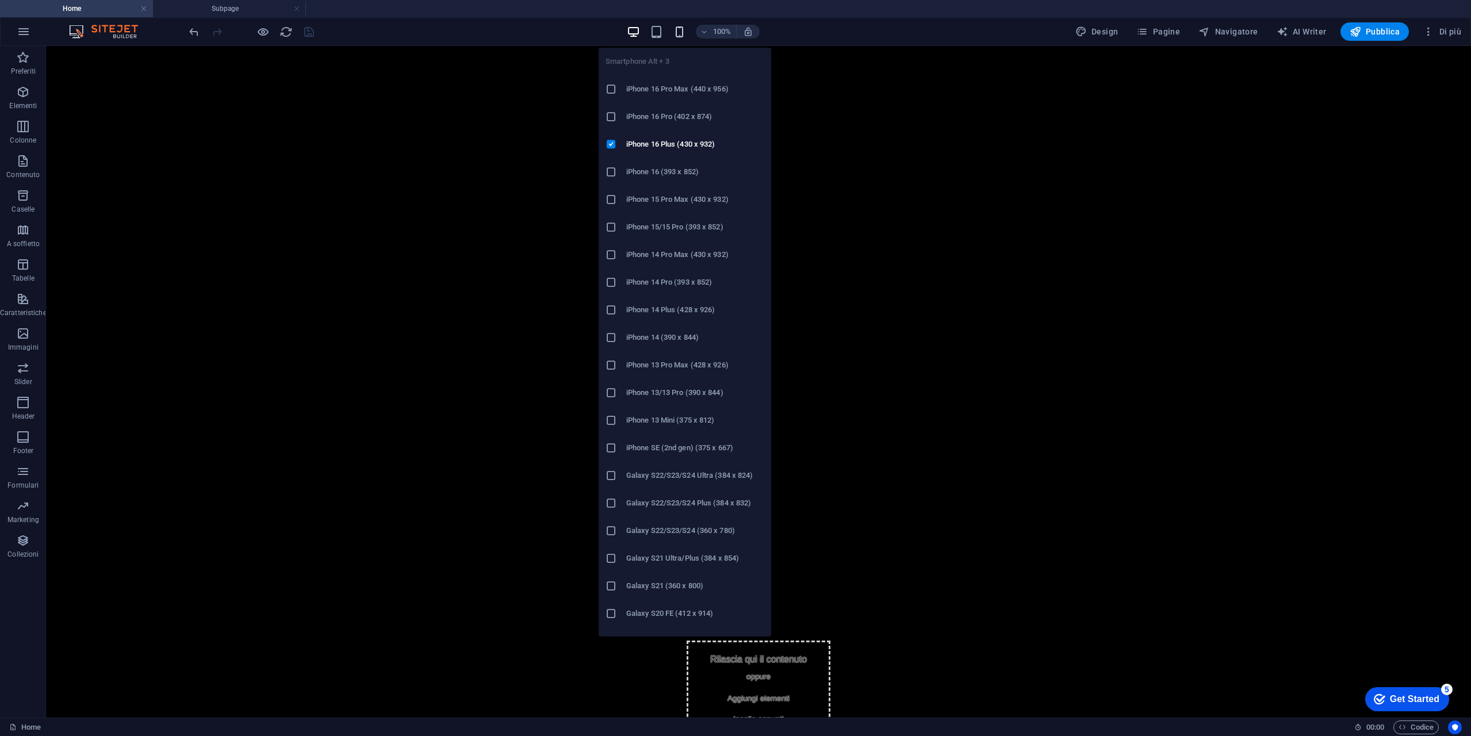
click at [680, 30] on icon "button" at bounding box center [679, 31] width 13 height 13
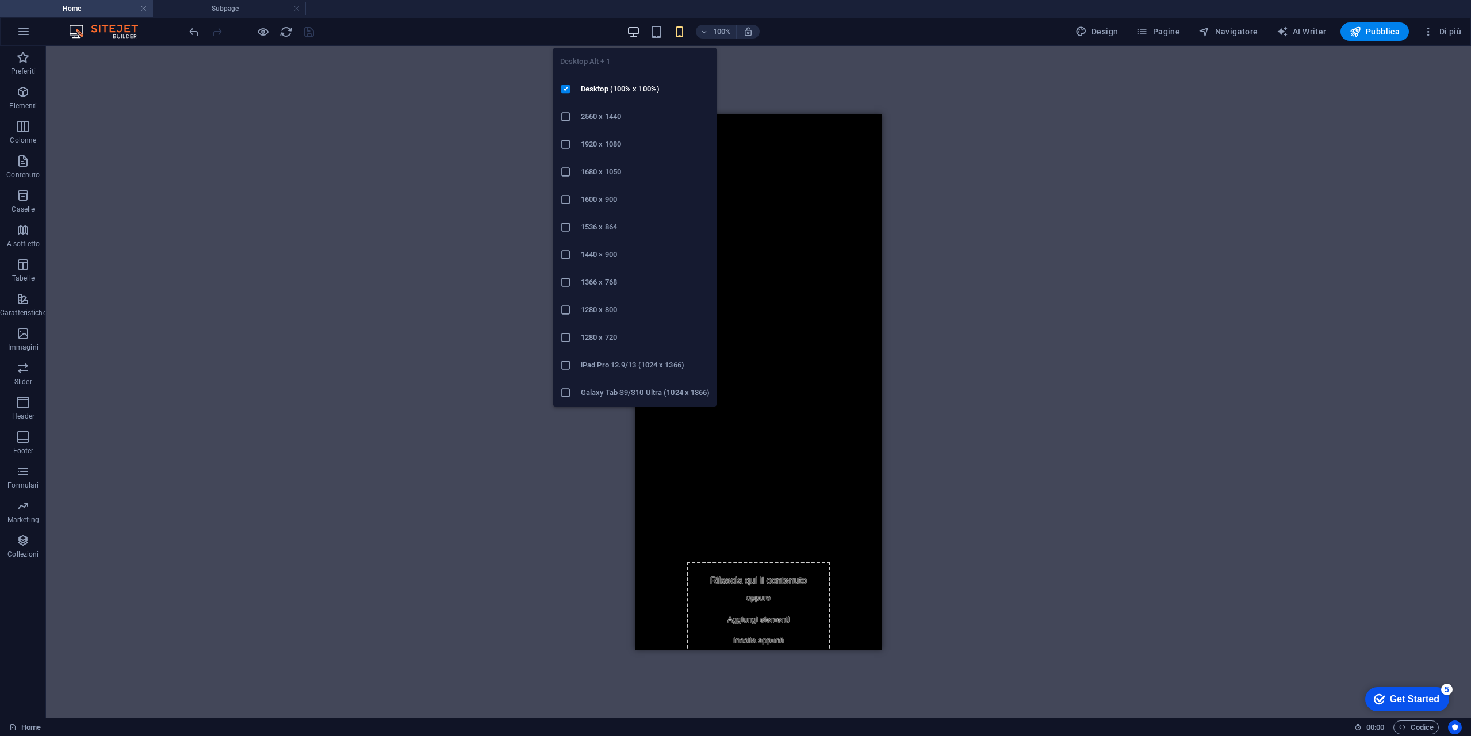
click at [638, 32] on icon "button" at bounding box center [633, 31] width 13 height 13
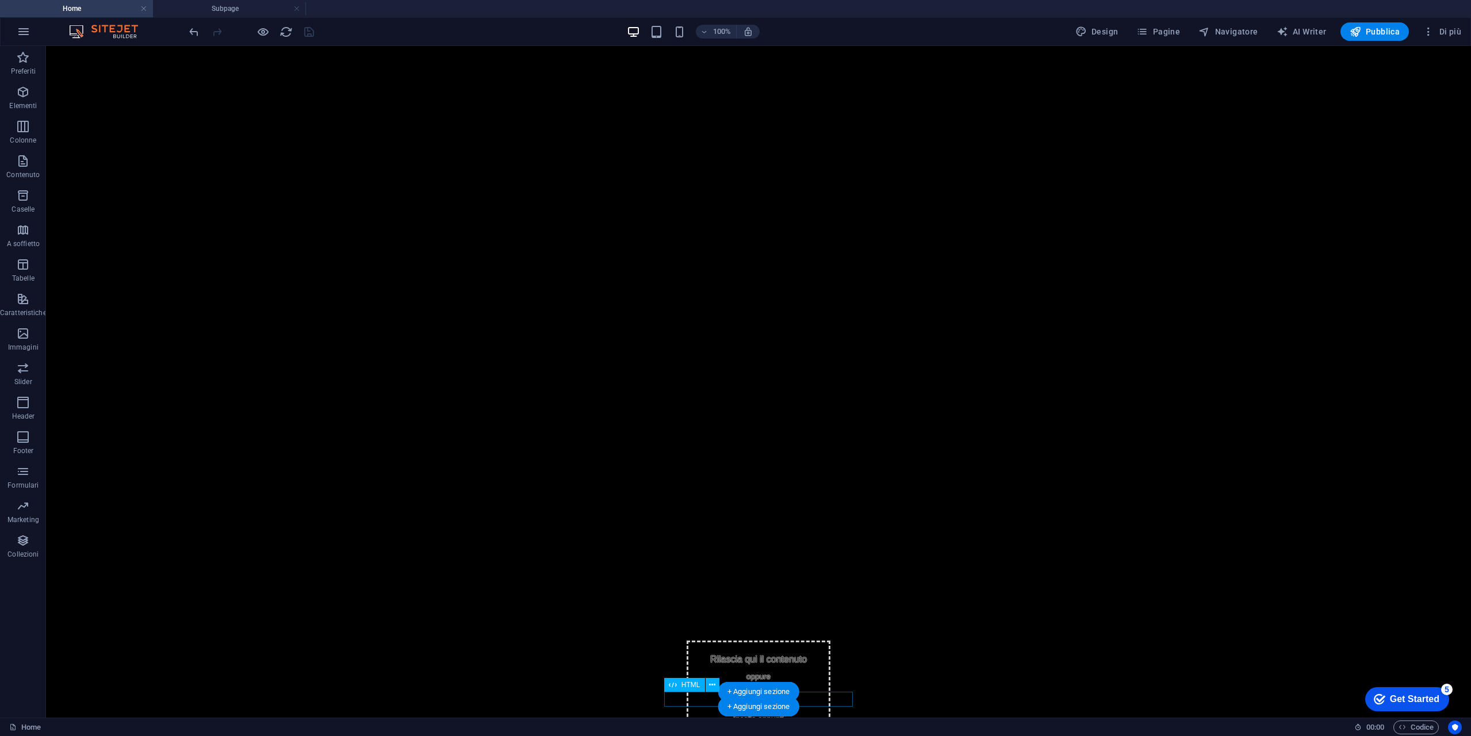
click at [810, 735] on div "Scroll Test 24h Finance Trading" at bounding box center [758, 750] width 171 height 15
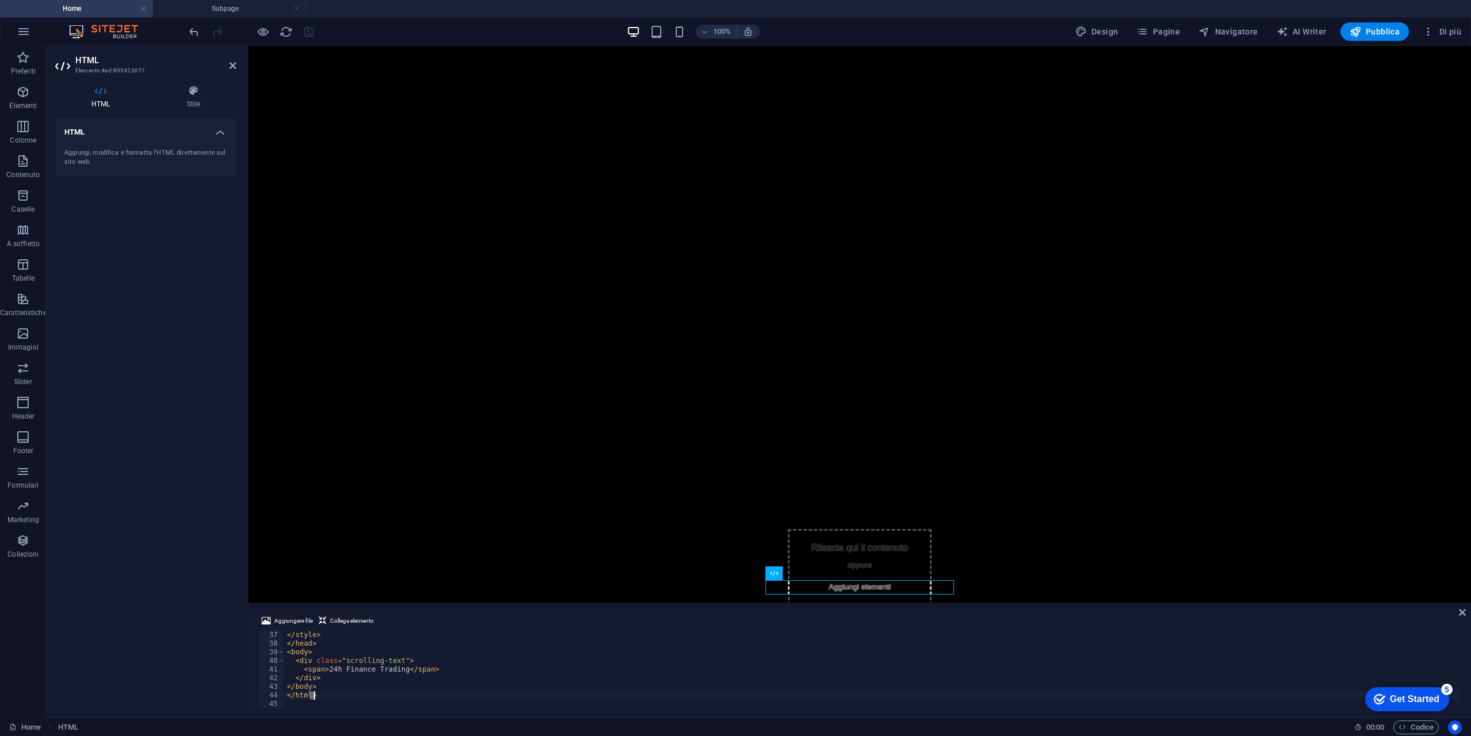
click at [810, 697] on div "} </ style > </ head > < body > < div class = "scrolling-text" > < span > 24h F…" at bounding box center [872, 669] width 1175 height 95
click at [359, 652] on div "< title > Scroll Test </ title > < style > body { display : flex ; justify-cont…" at bounding box center [872, 677] width 1175 height 95
type textarea "justify-content: center;"
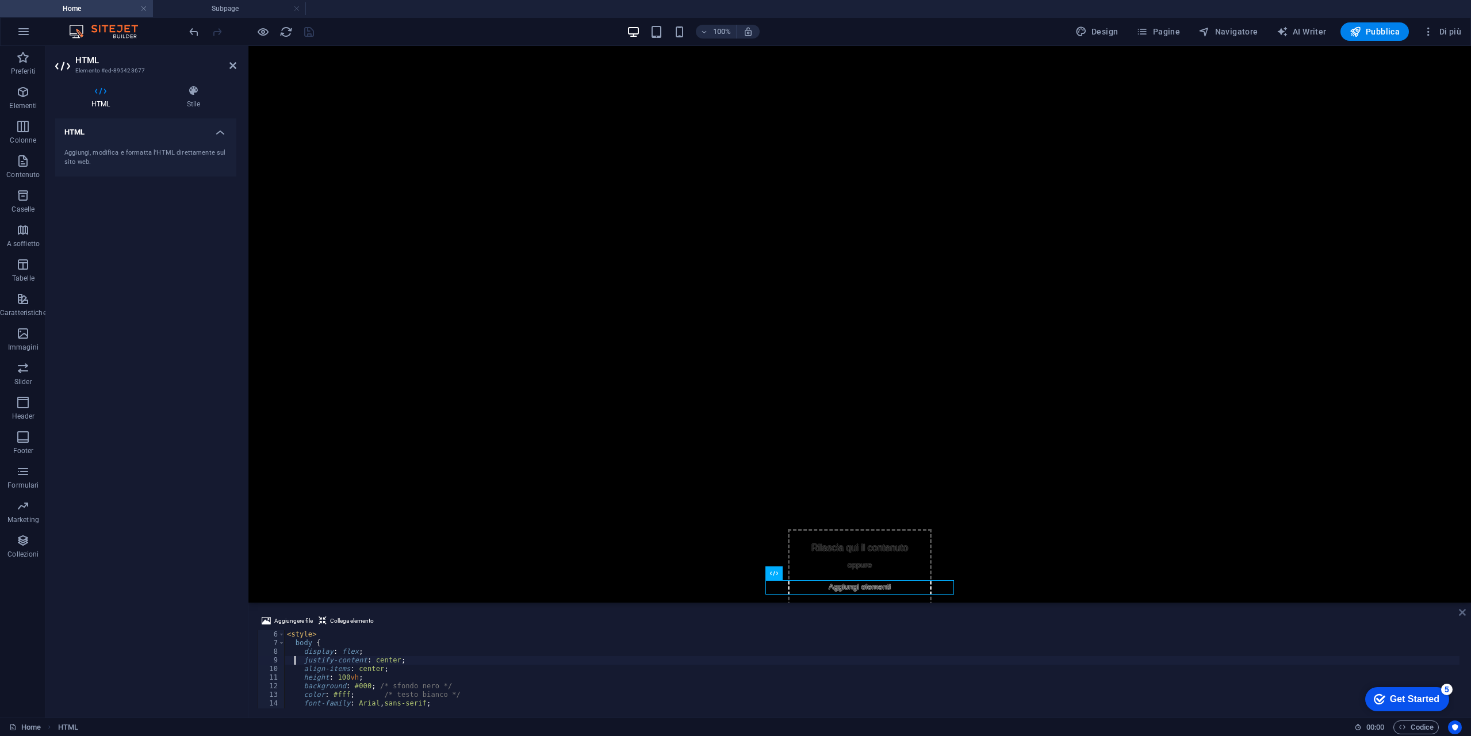
click at [1463, 614] on icon at bounding box center [1462, 612] width 7 height 9
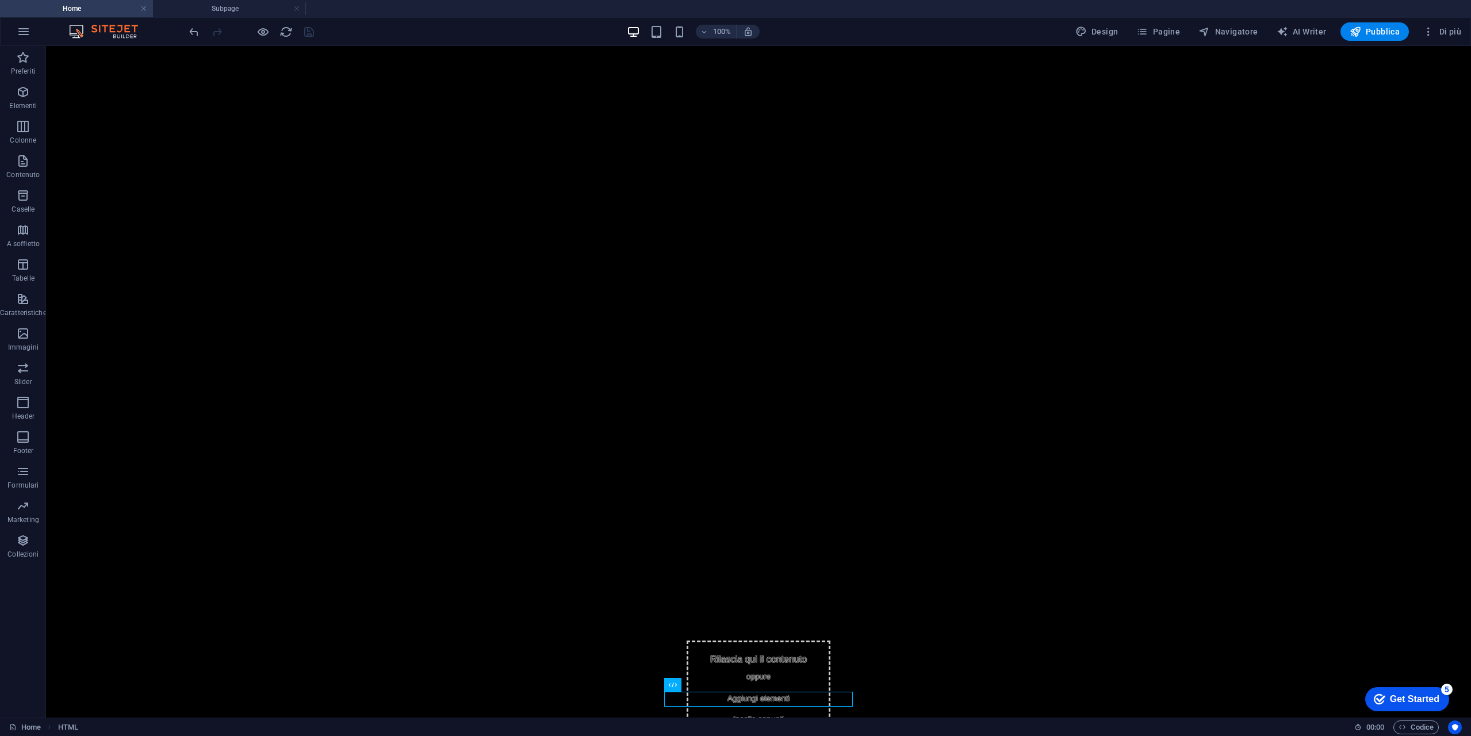
drag, startPoint x: 807, startPoint y: 699, endPoint x: 844, endPoint y: 727, distance: 46.2
click at [844, 718] on html "Skip to main content Rilascia qui il contenuto oppure Aggiungi elementi Incolla…" at bounding box center [758, 382] width 1425 height 672
drag, startPoint x: 816, startPoint y: 706, endPoint x: 835, endPoint y: 702, distance: 19.3
click at [835, 735] on div "Scroll Test 24h Finance Trading" at bounding box center [758, 750] width 171 height 15
drag, startPoint x: 832, startPoint y: 699, endPoint x: 806, endPoint y: 596, distance: 106.1
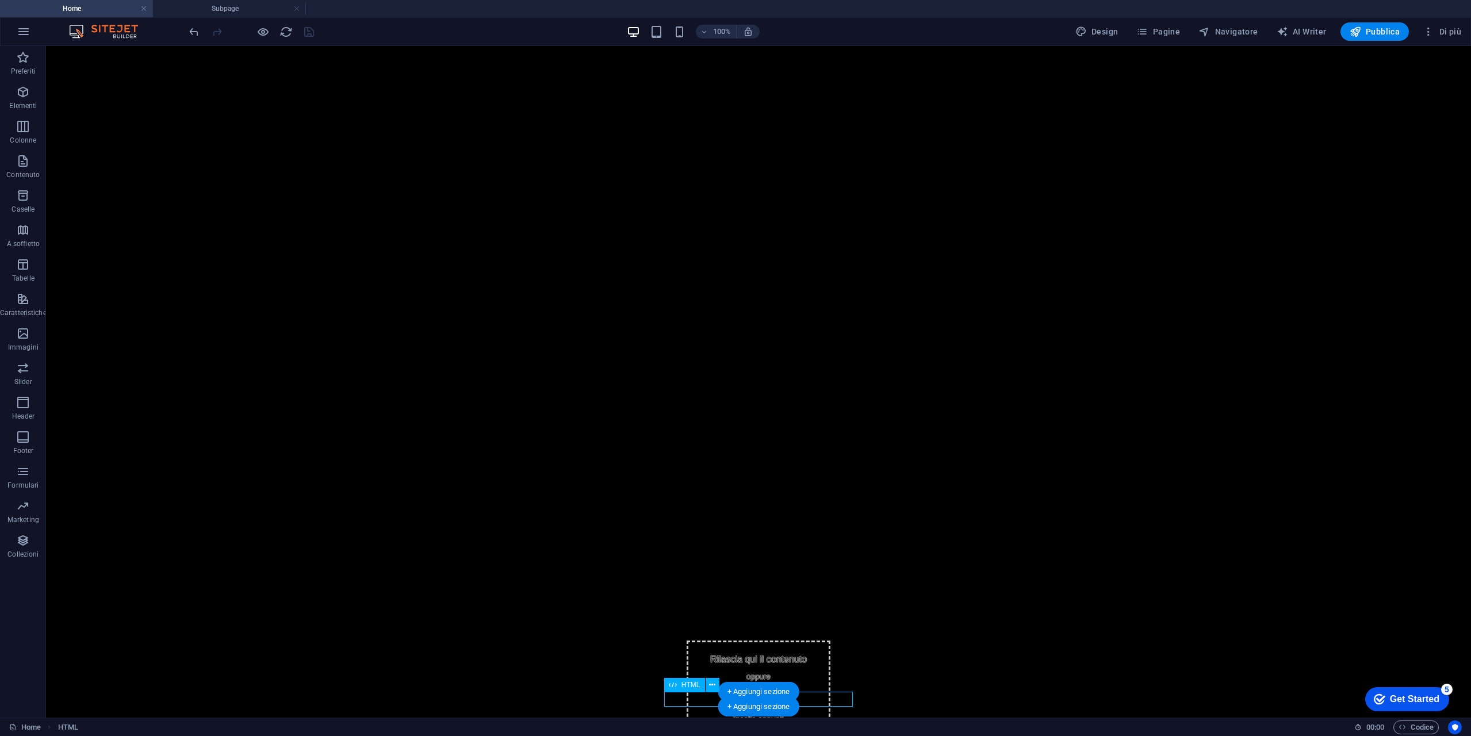
click at [811, 735] on div "Scroll Test 24h Finance Trading" at bounding box center [758, 750] width 171 height 15
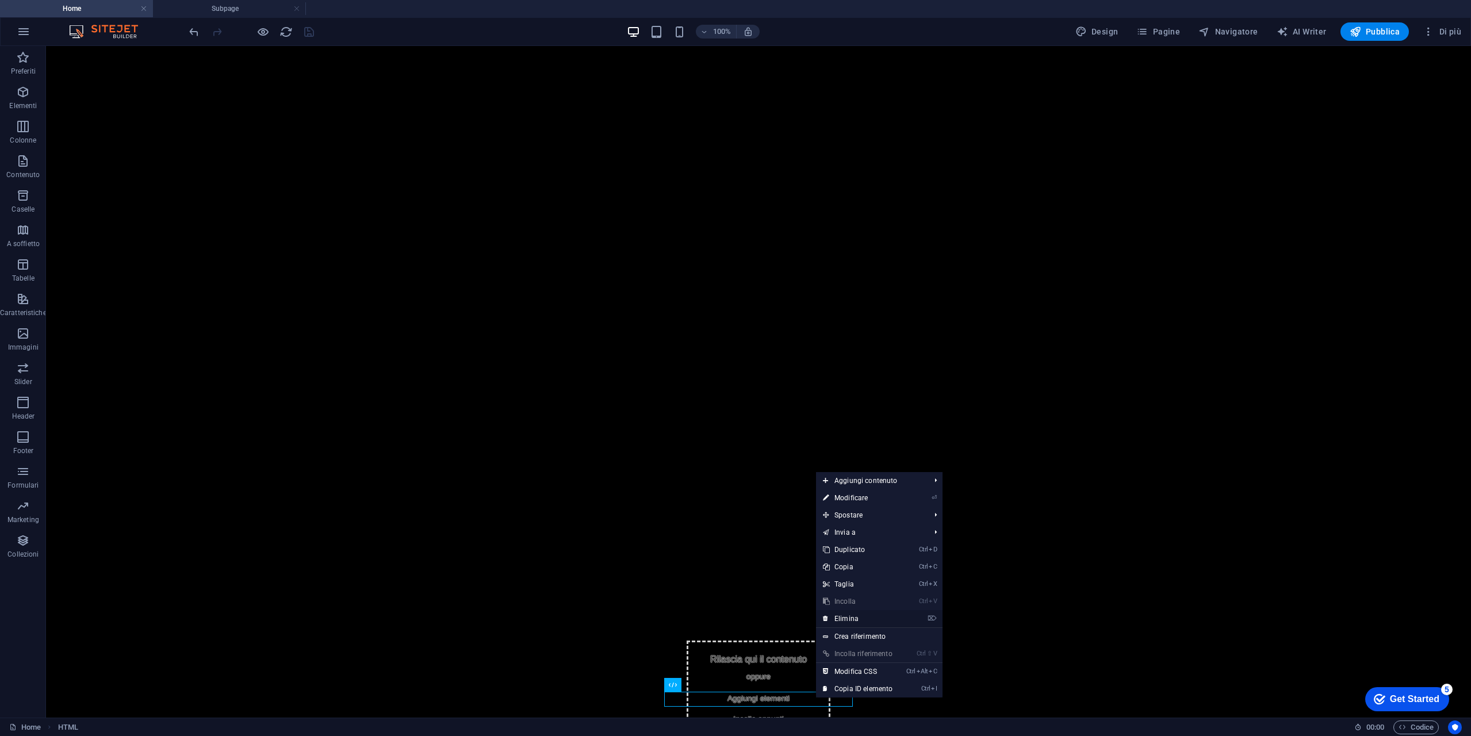
click at [867, 613] on link "⌦ Elimina" at bounding box center [857, 618] width 83 height 17
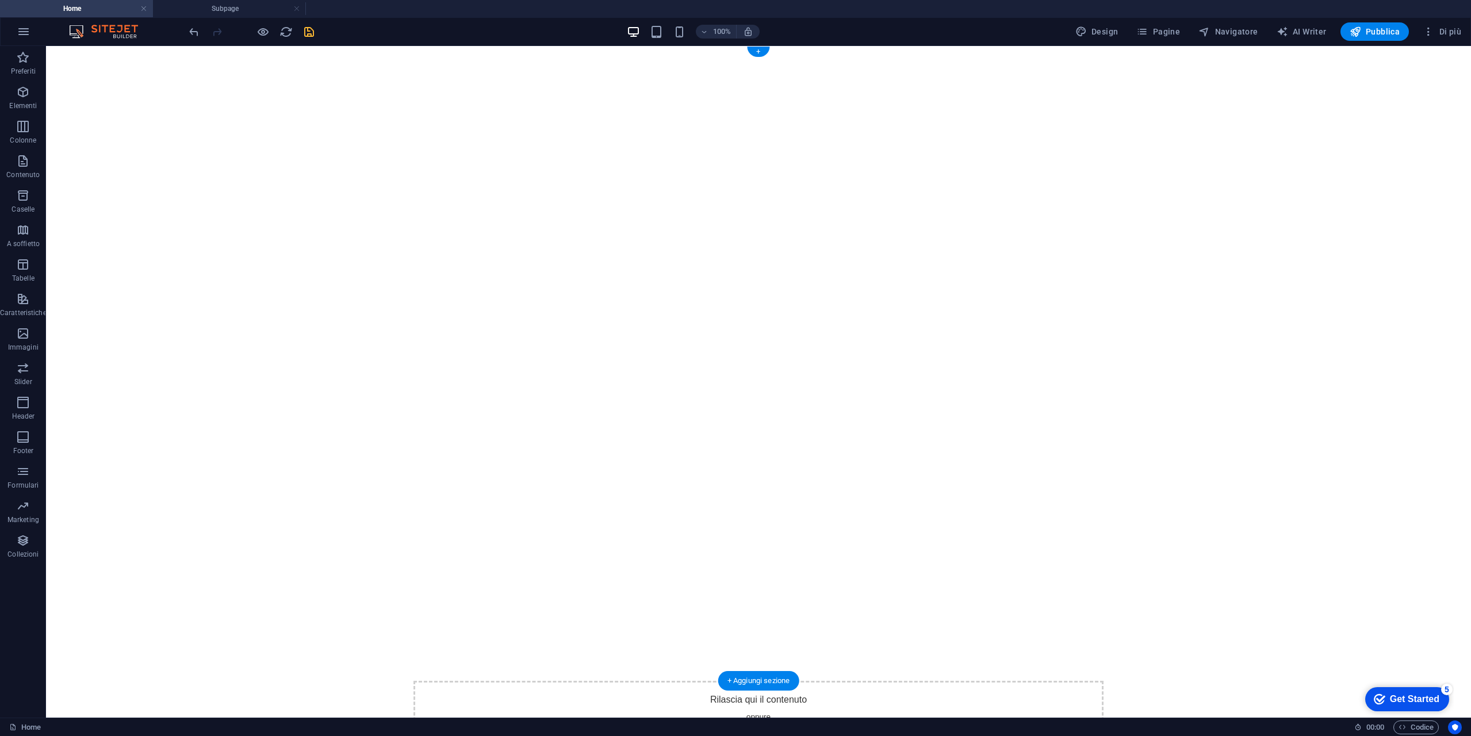
click at [463, 201] on div at bounding box center [758, 363] width 1425 height 635
click at [608, 514] on div at bounding box center [758, 363] width 1425 height 635
click at [679, 46] on img "1/2" at bounding box center [758, 46] width 1425 height 0
click at [1296, 33] on span "AI Writer" at bounding box center [1302, 32] width 50 height 12
select select "English"
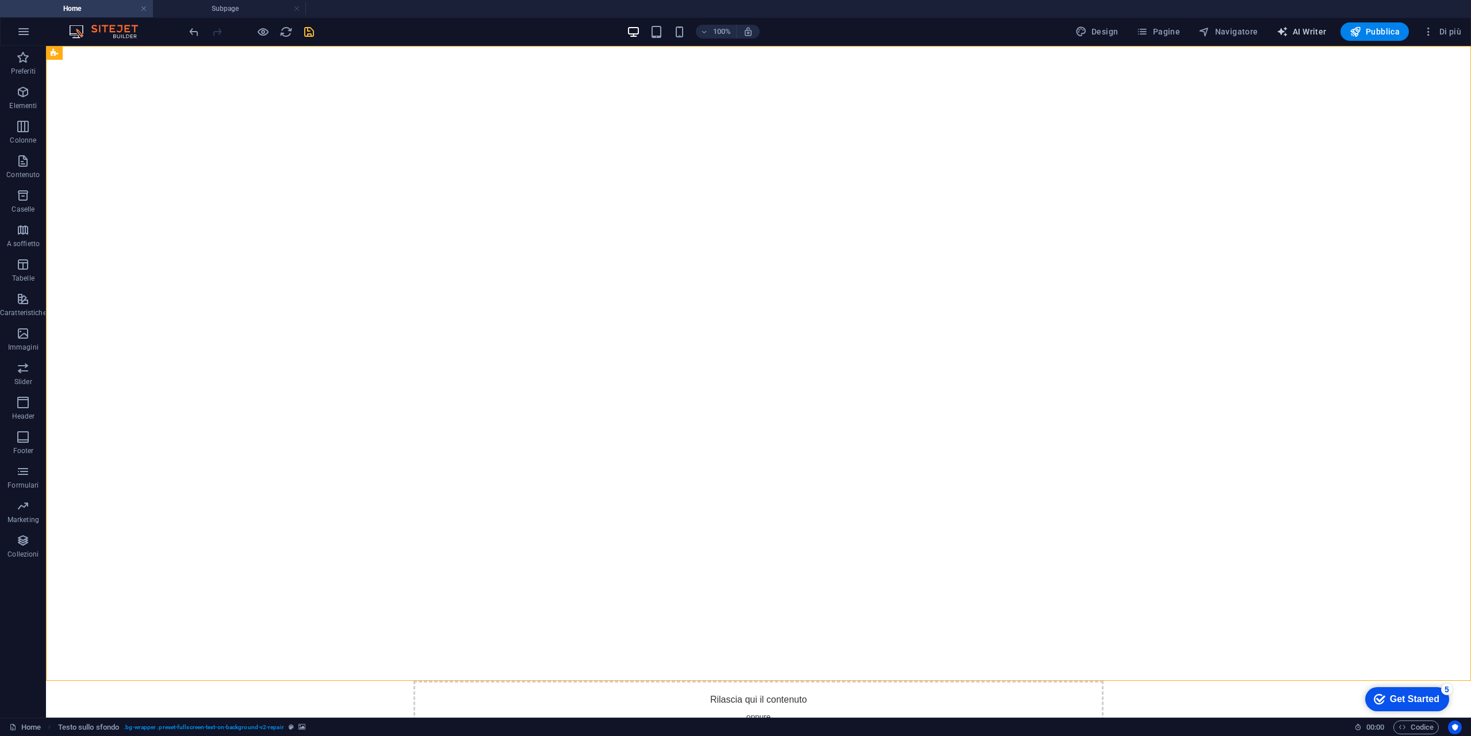
select select "English"
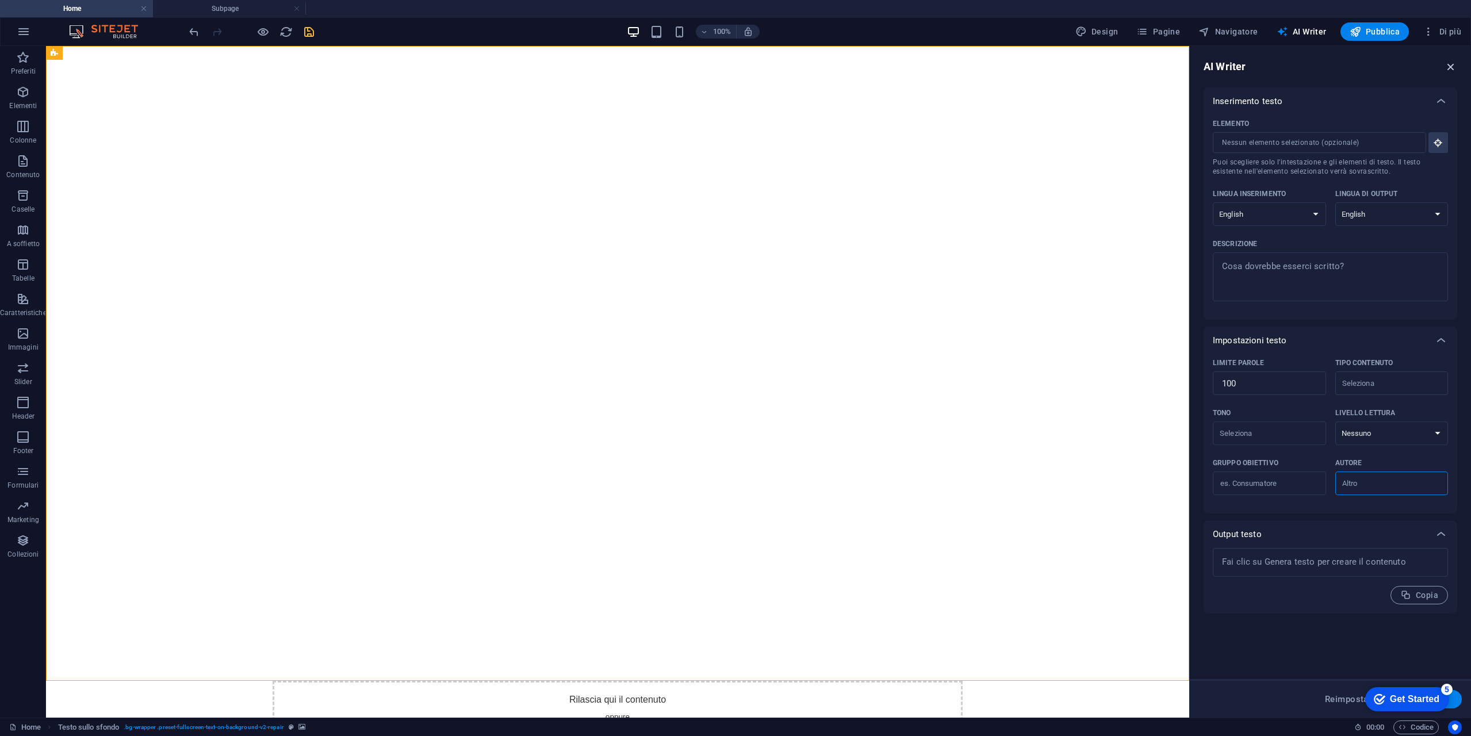
click at [1451, 65] on icon "button" at bounding box center [1450, 66] width 13 height 13
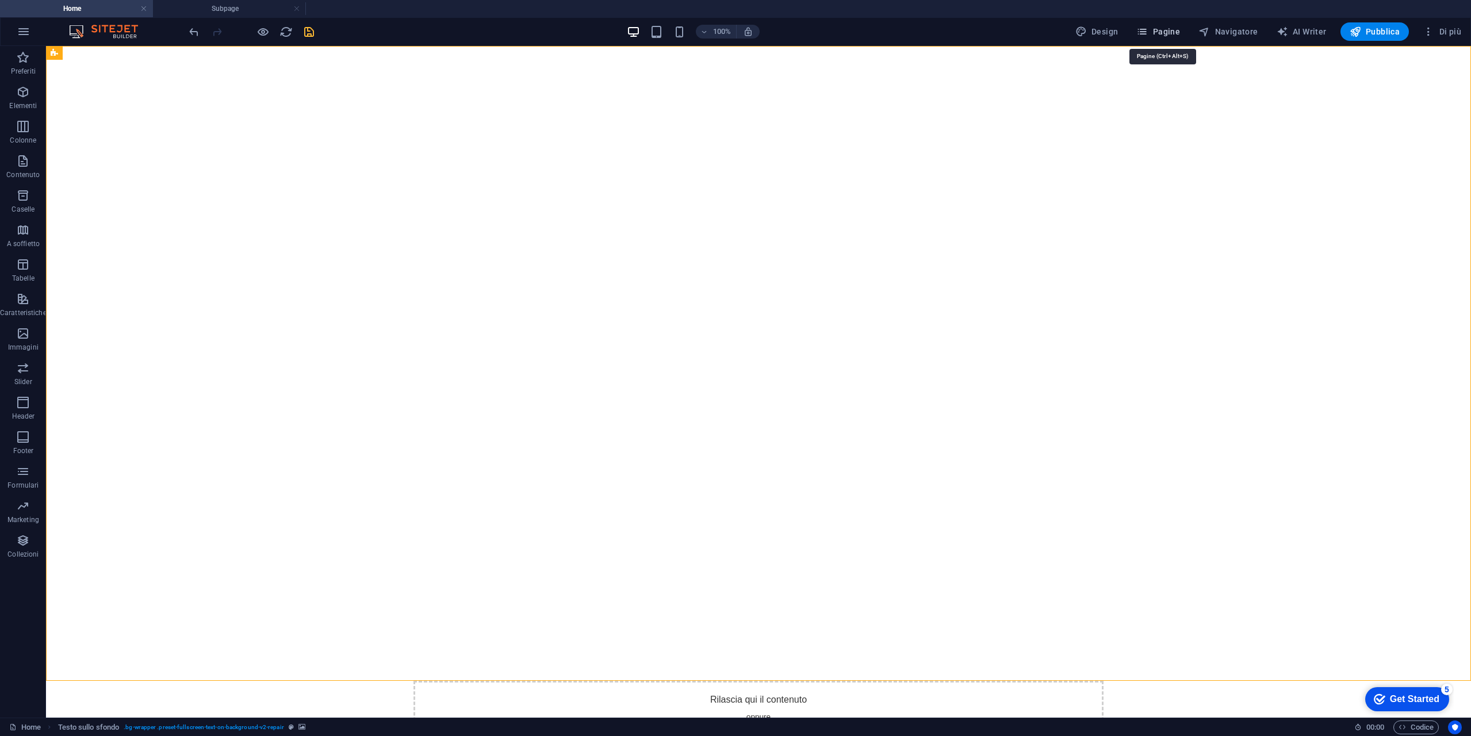
click at [1163, 29] on span "Pagine" at bounding box center [1158, 32] width 44 height 12
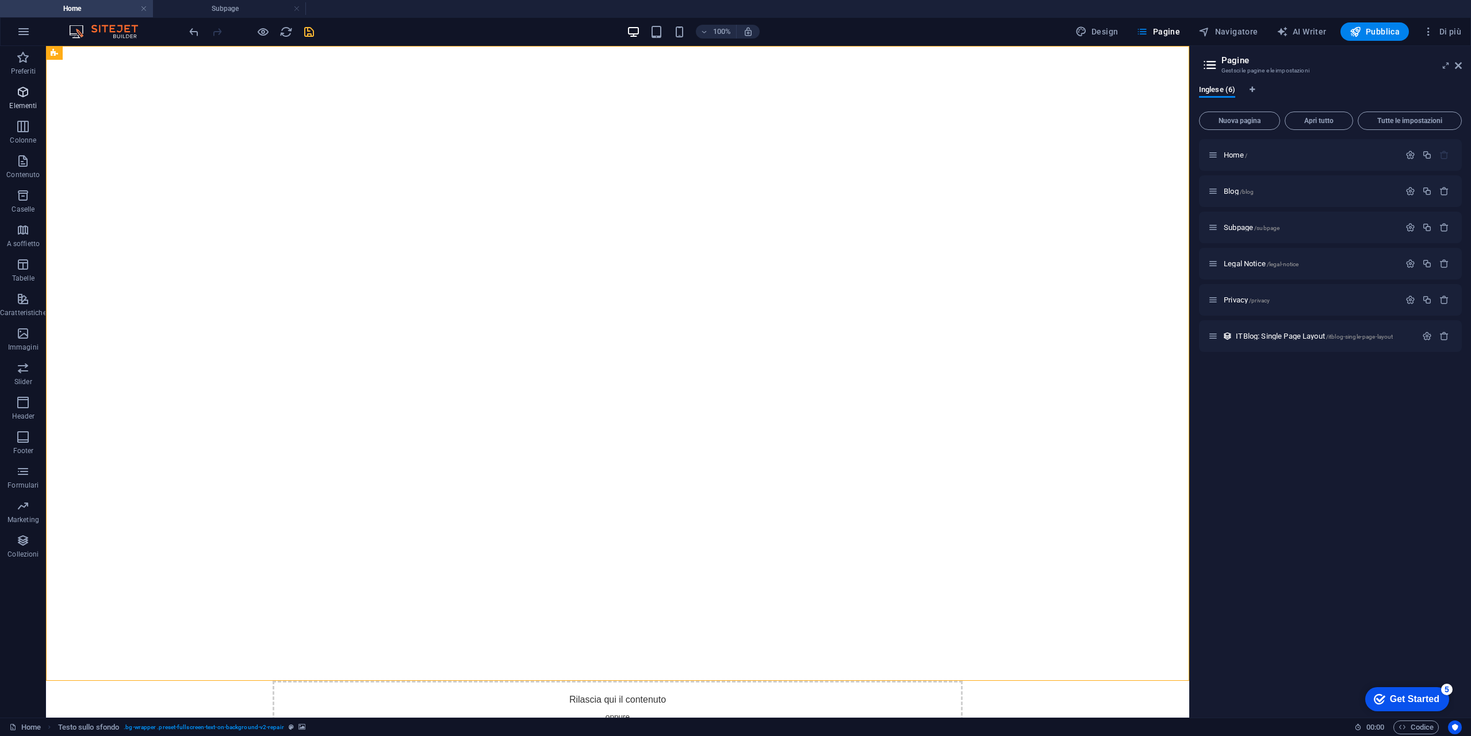
click at [37, 101] on span "Elementi" at bounding box center [23, 99] width 47 height 28
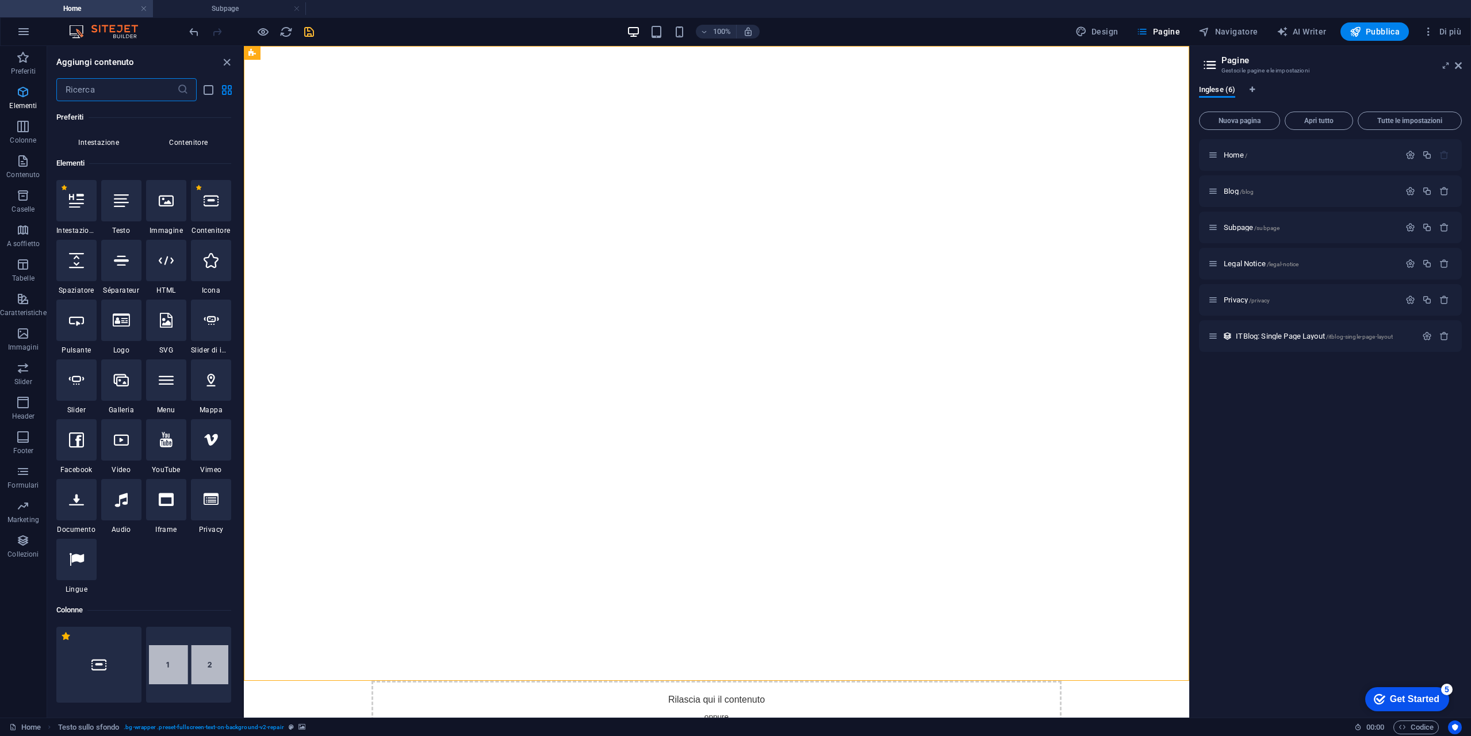
scroll to position [122, 0]
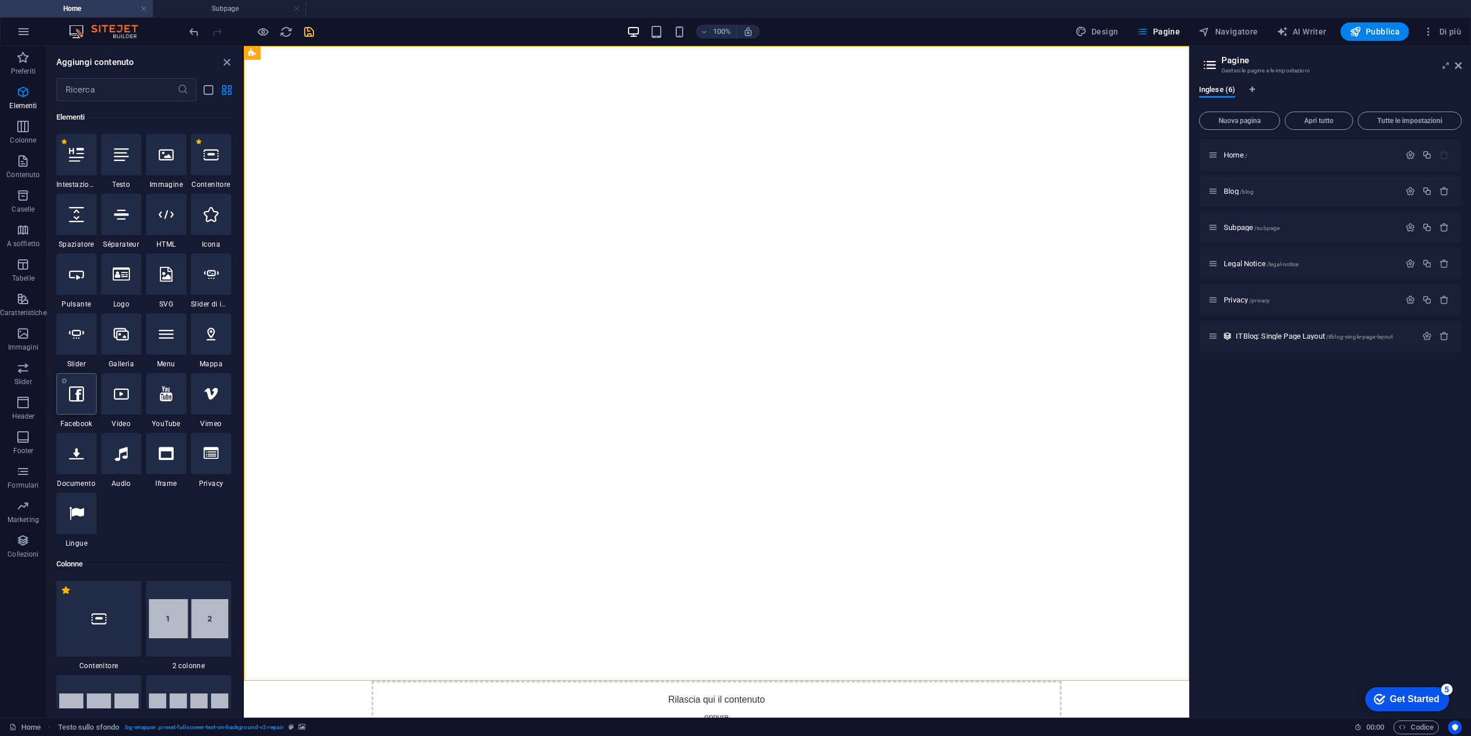
click at [68, 405] on div at bounding box center [76, 393] width 40 height 41
select select "%"
select select "px"
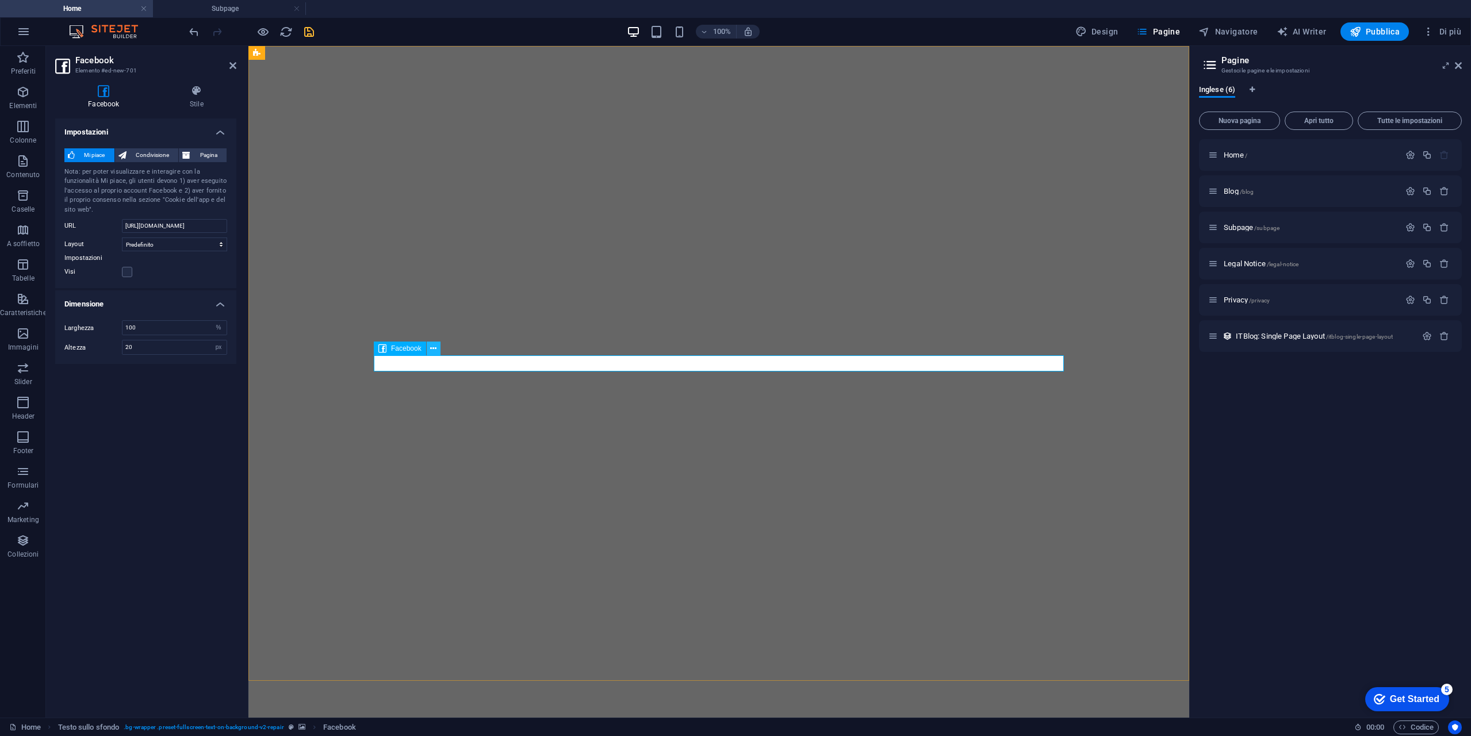
click at [431, 347] on icon at bounding box center [433, 349] width 6 height 12
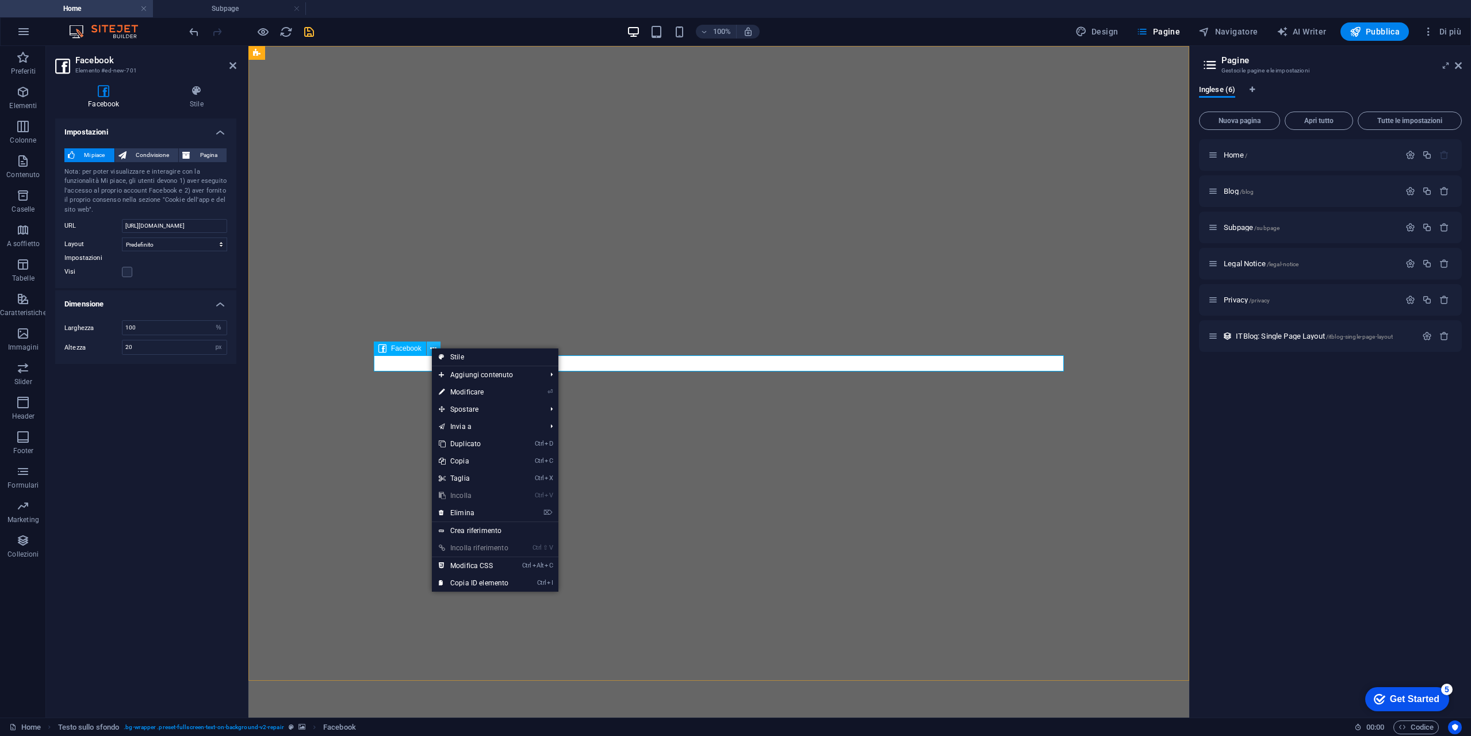
click at [431, 347] on icon at bounding box center [433, 349] width 6 height 12
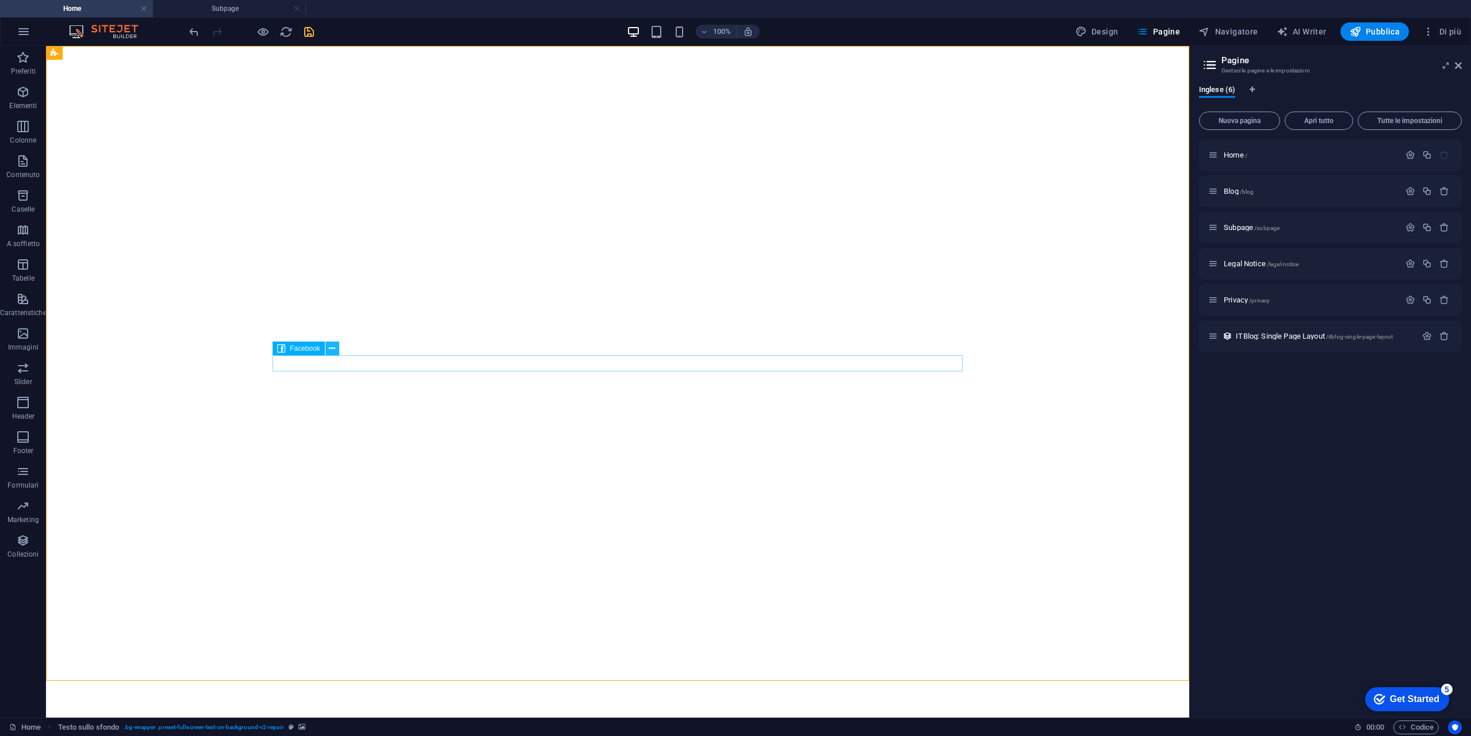
click at [337, 347] on button at bounding box center [332, 349] width 14 height 14
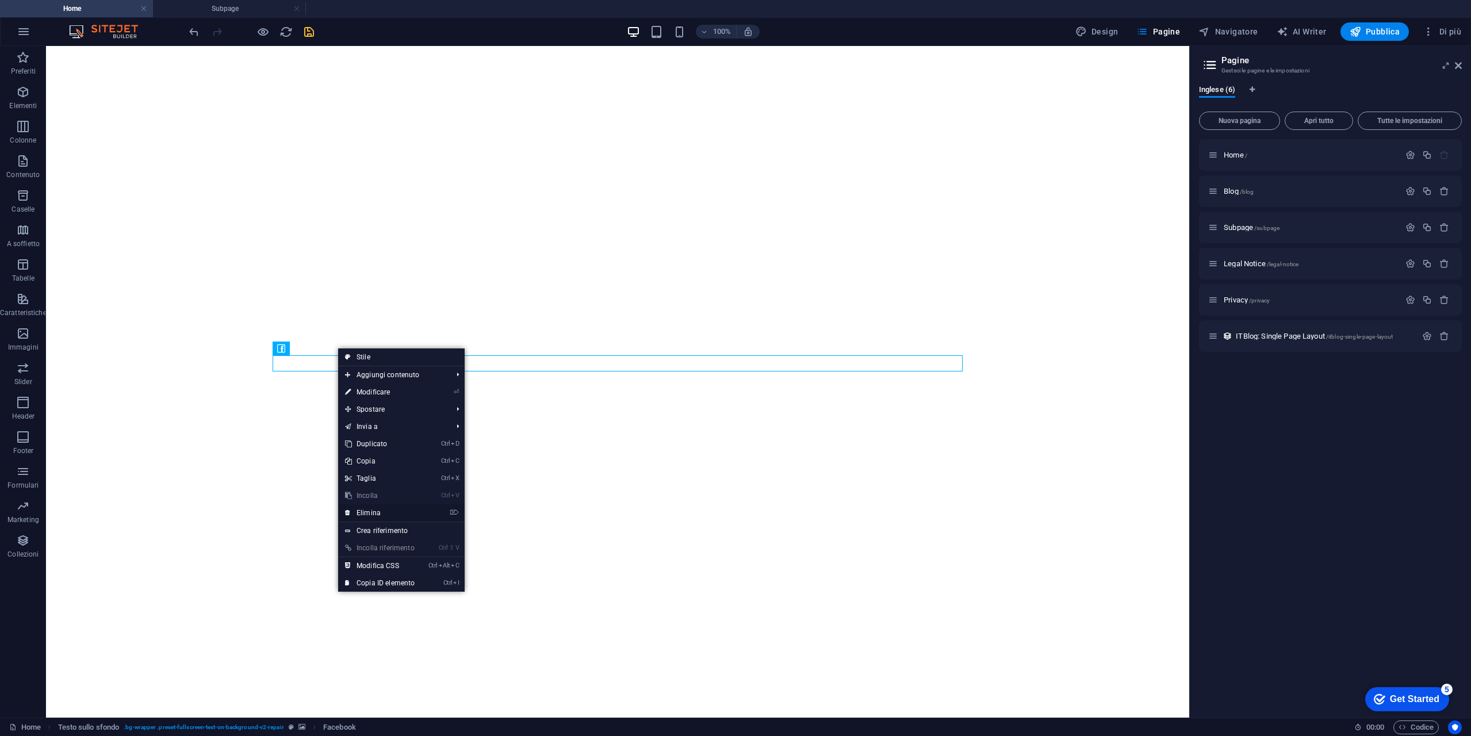
click at [401, 509] on link "⌦ Elimina" at bounding box center [379, 512] width 83 height 17
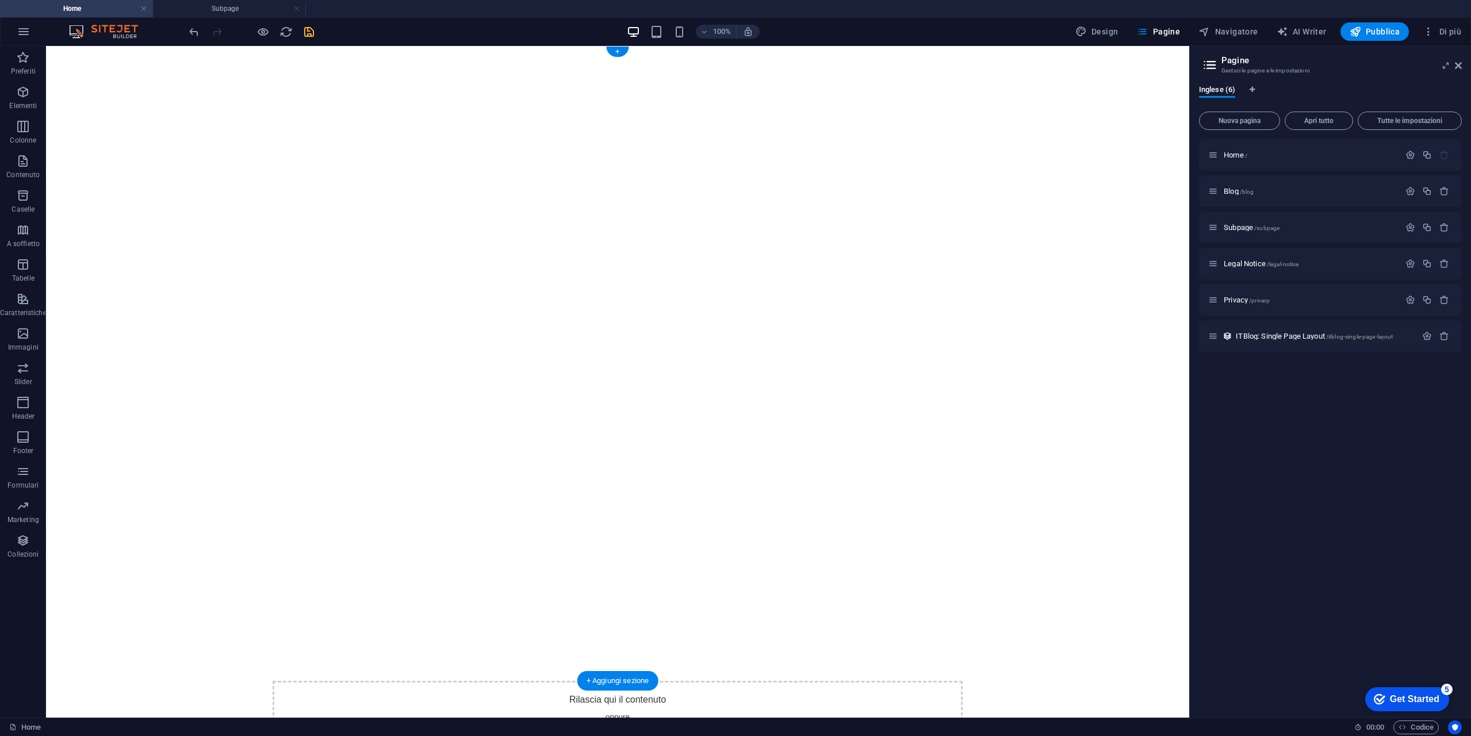
click at [313, 32] on icon "save" at bounding box center [308, 31] width 13 height 13
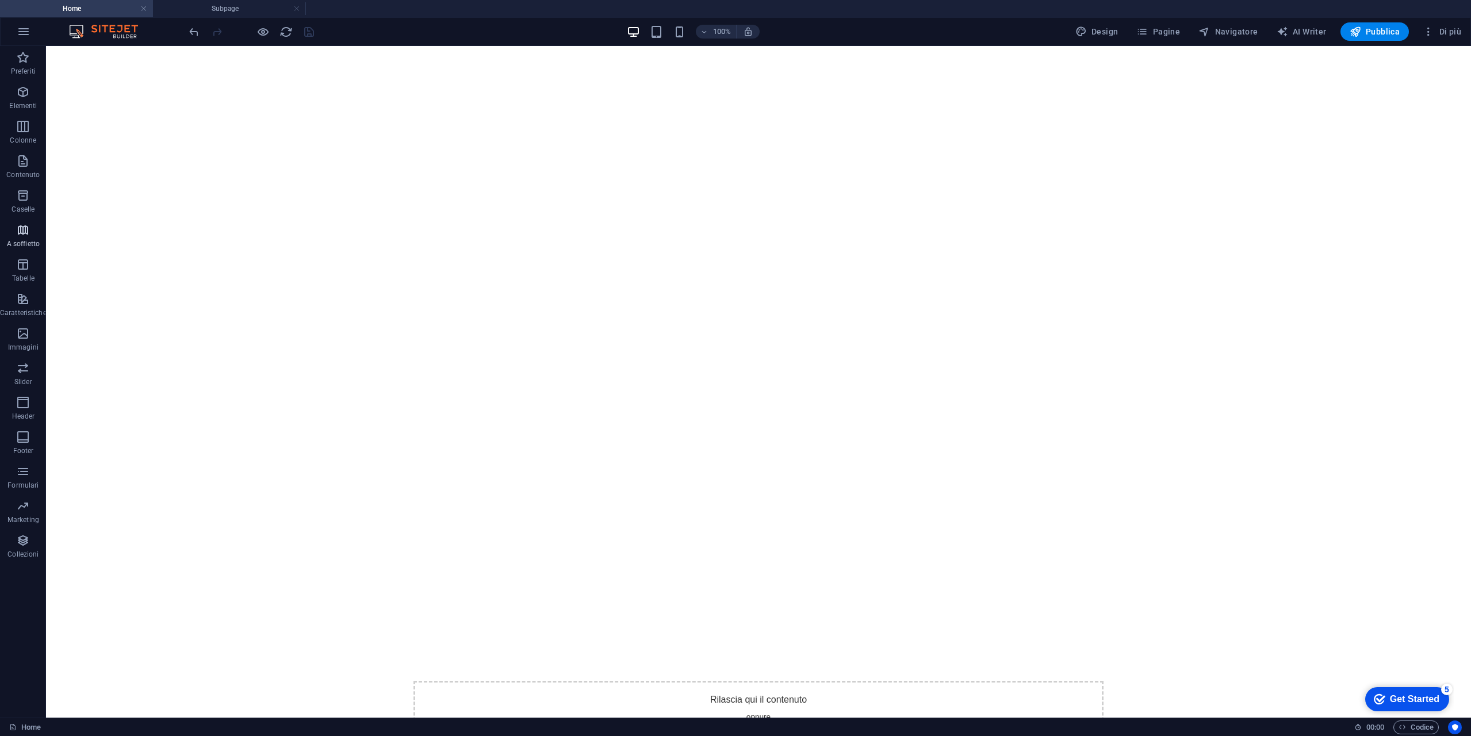
click at [30, 244] on p "A soffietto" at bounding box center [23, 243] width 33 height 9
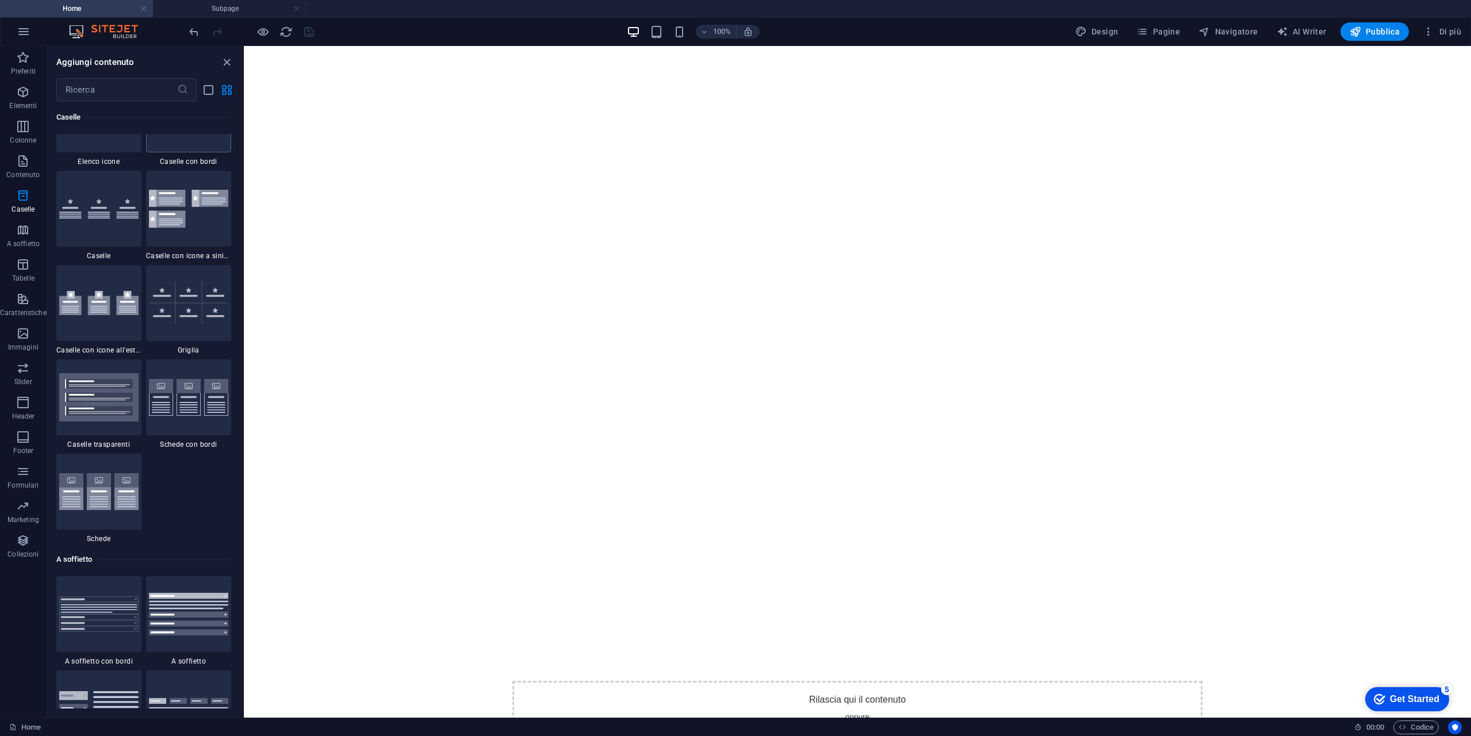
scroll to position [3154, 0]
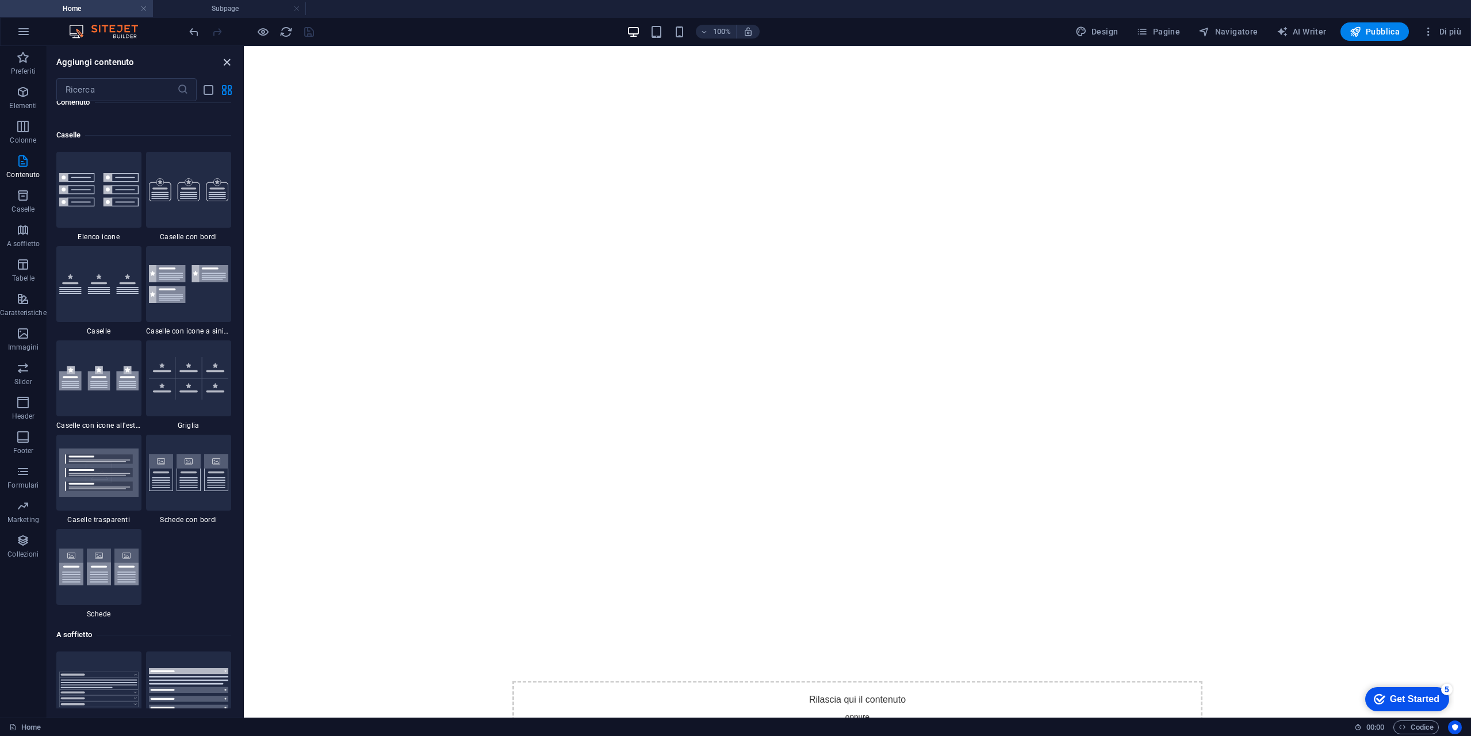
click at [228, 65] on icon "close panel" at bounding box center [226, 62] width 13 height 13
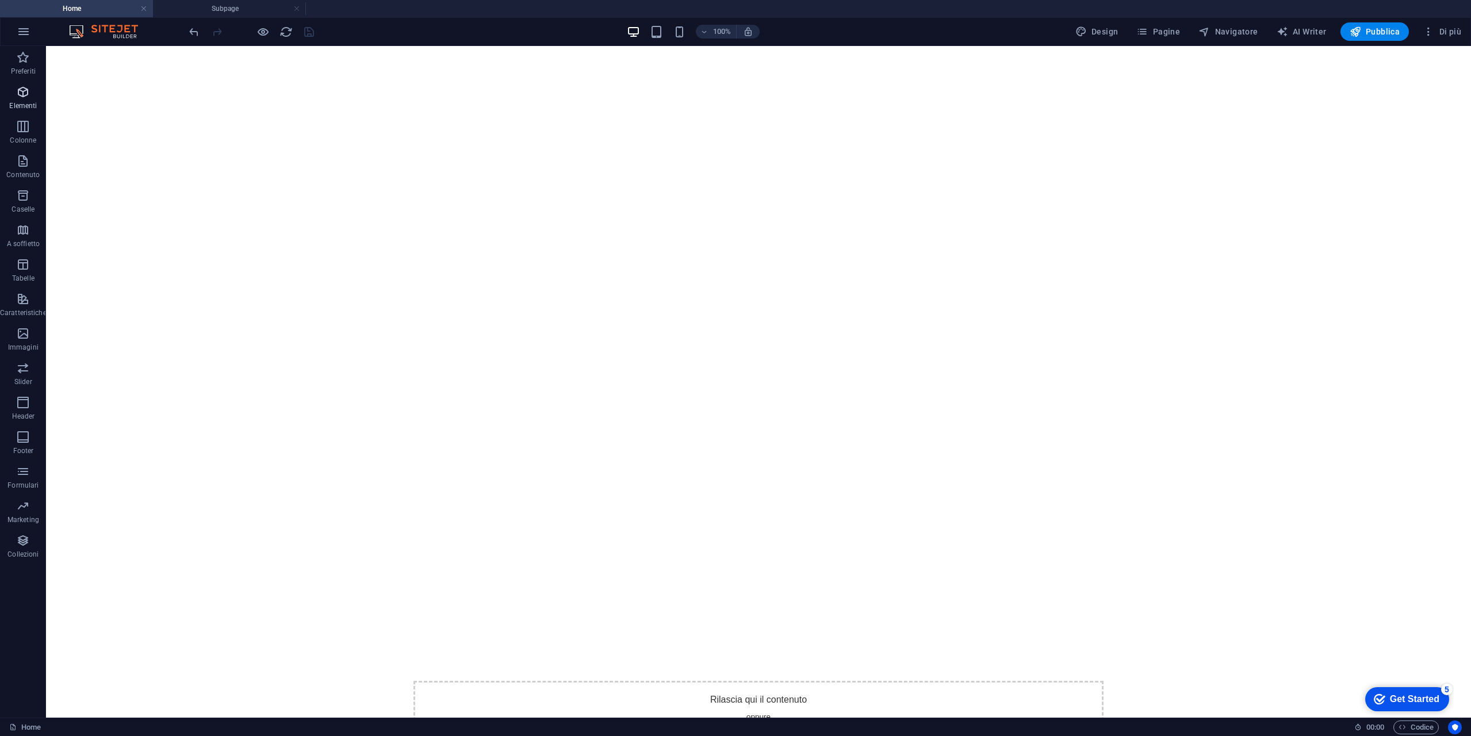
click at [24, 97] on icon "button" at bounding box center [23, 92] width 14 height 14
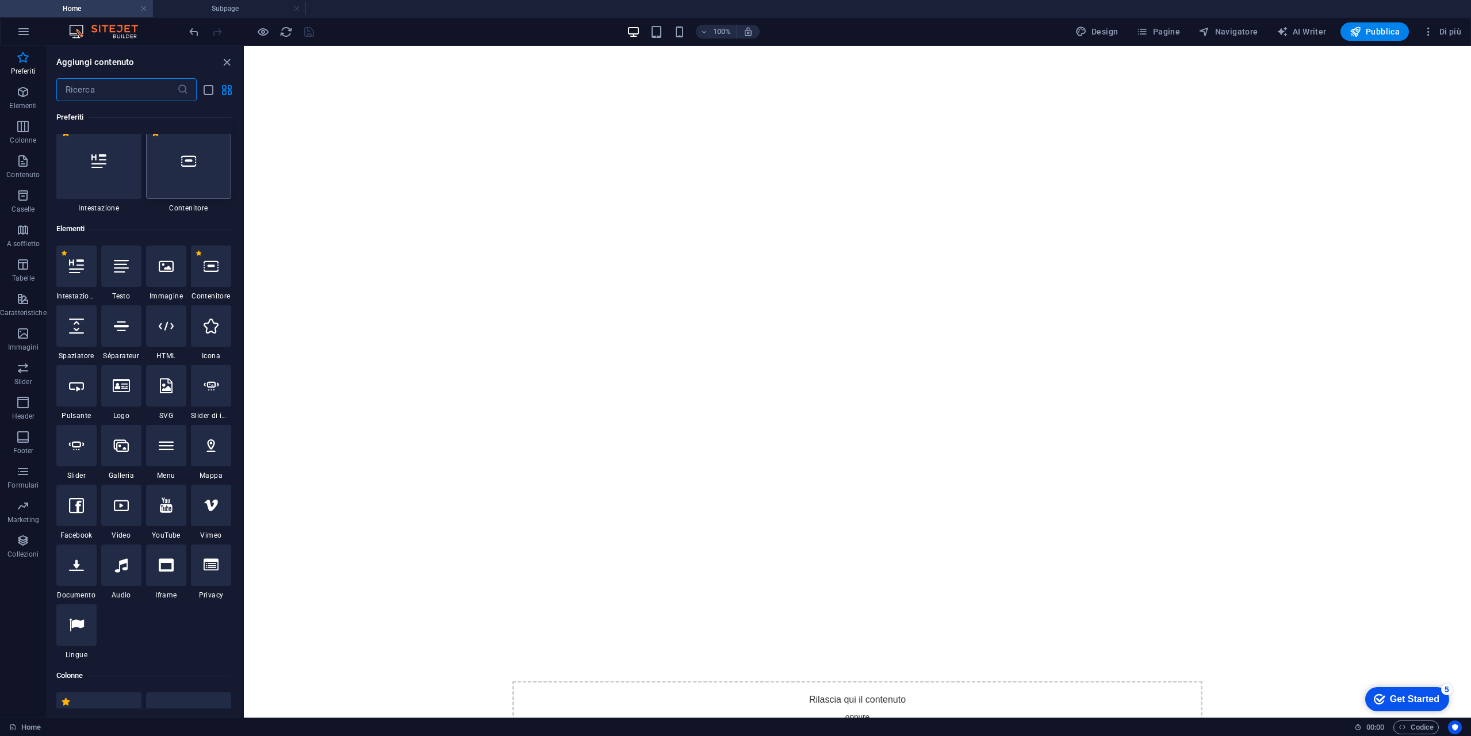
scroll to position [0, 0]
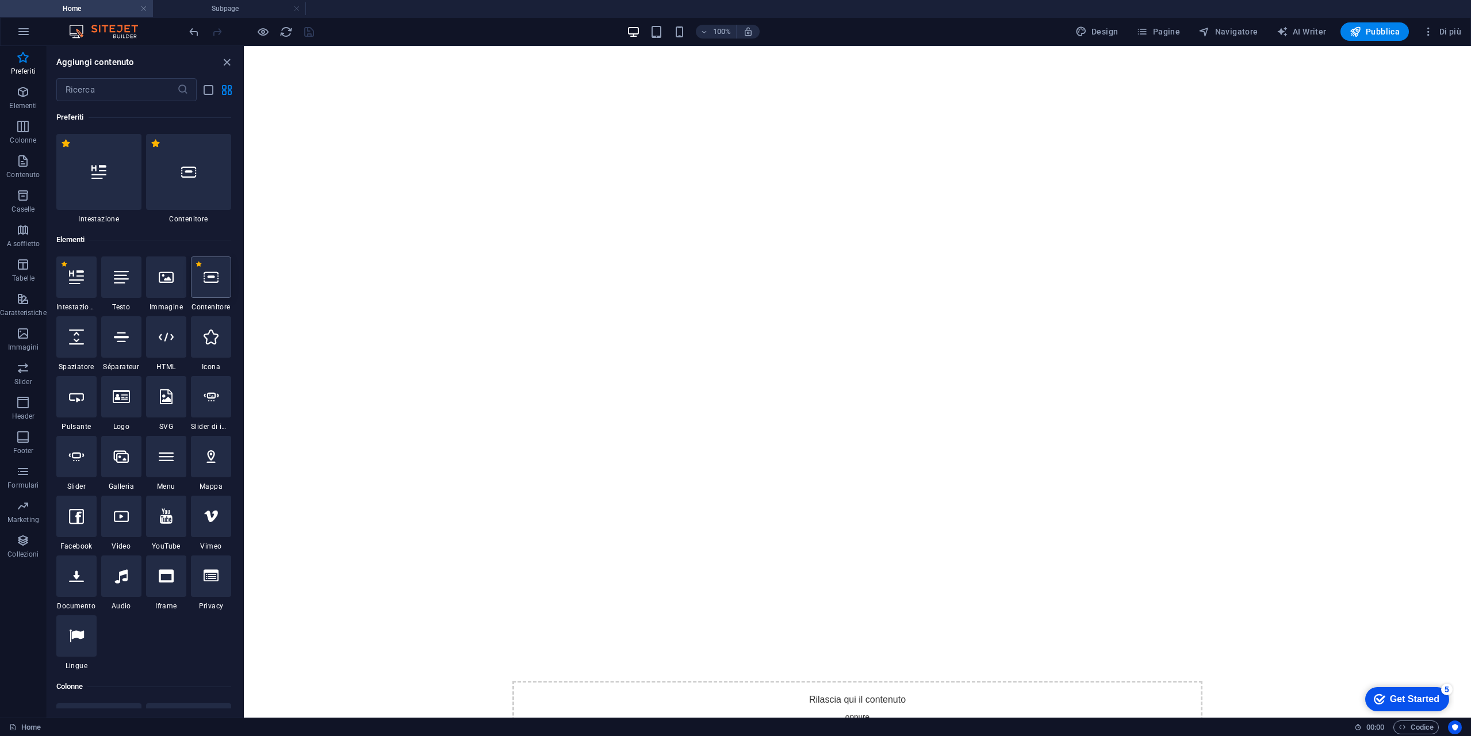
click at [220, 290] on div at bounding box center [211, 276] width 40 height 41
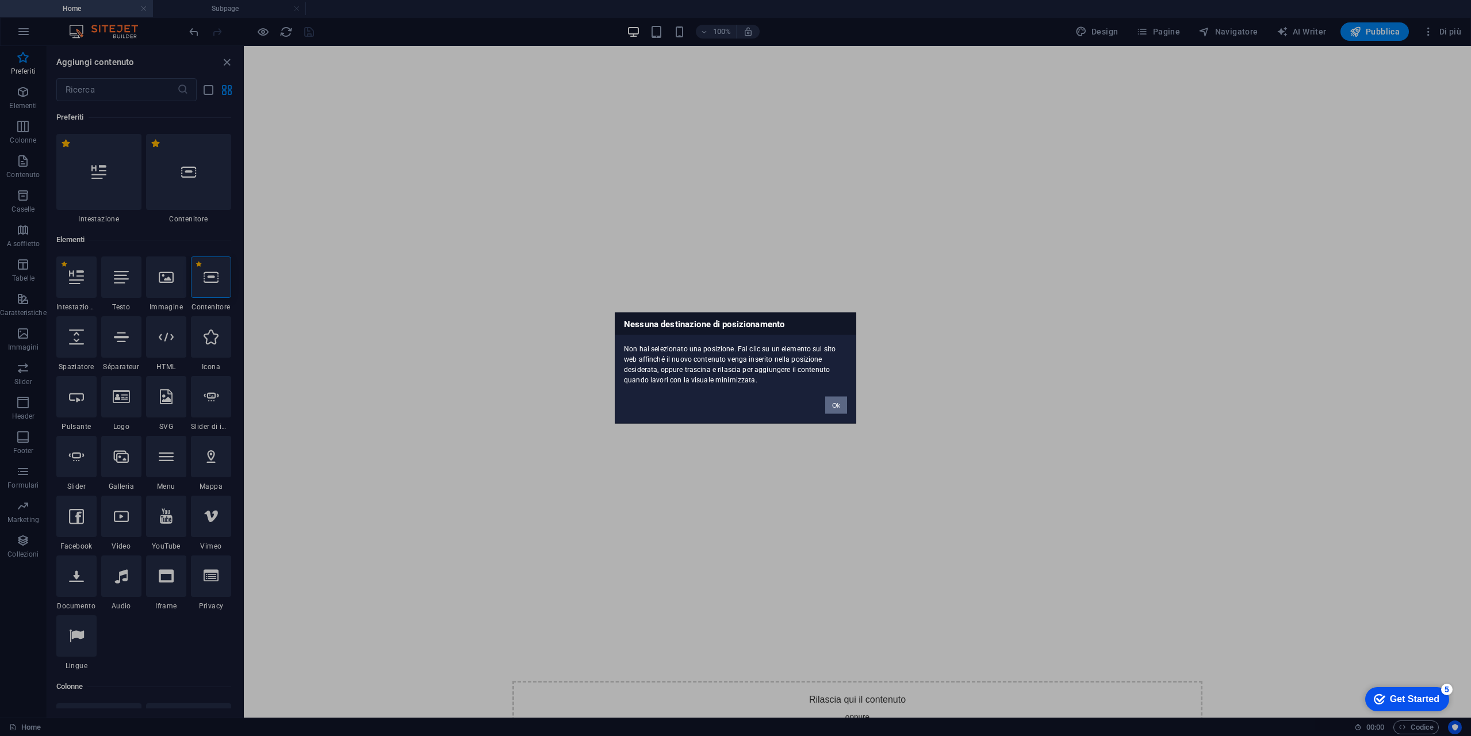
drag, startPoint x: 834, startPoint y: 408, endPoint x: 388, endPoint y: 339, distance: 450.9
click at [834, 407] on button "Ok" at bounding box center [836, 405] width 22 height 17
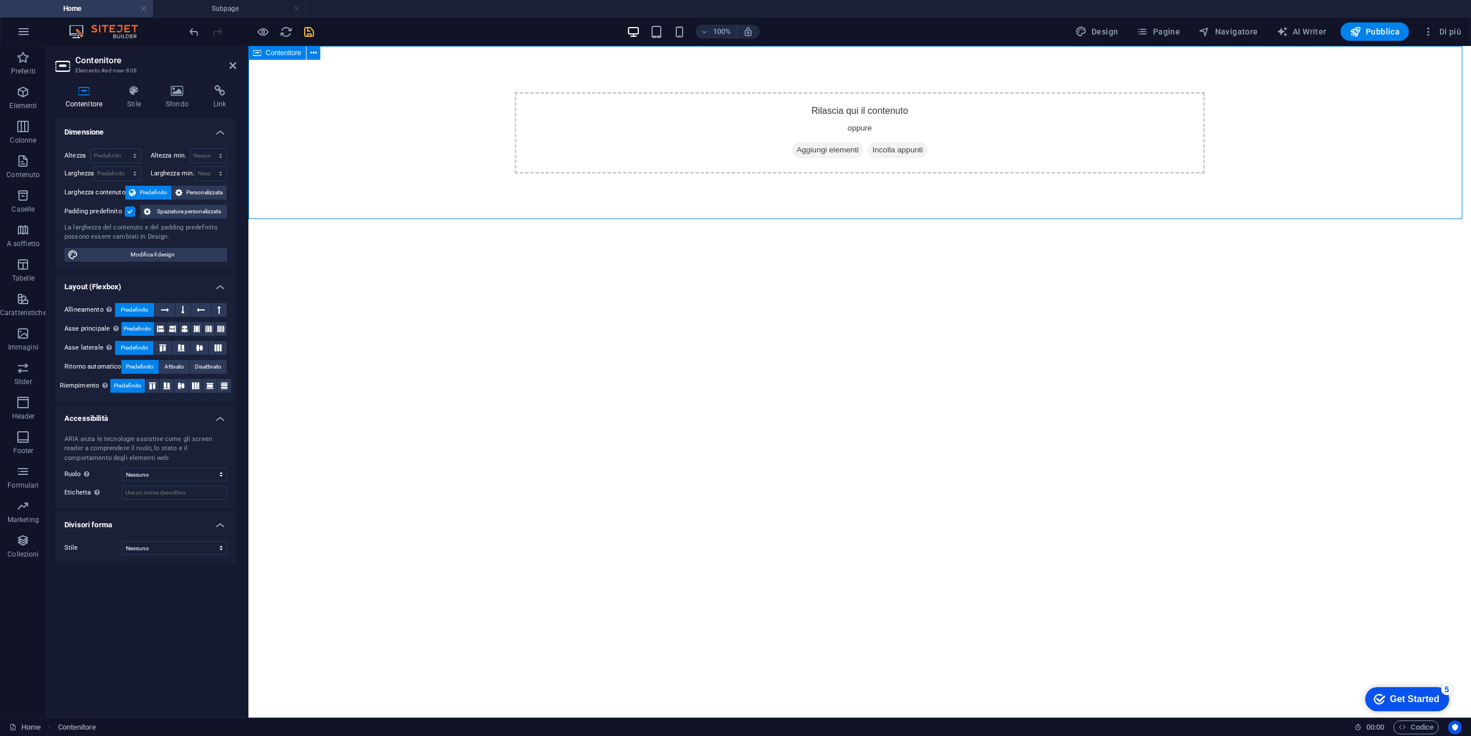
click at [391, 179] on div "Rilascia qui il contenuto oppure Aggiungi elementi Incolla appunti" at bounding box center [859, 133] width 1223 height 174
click at [131, 152] on select "Predefinito px rem % vh vw" at bounding box center [116, 156] width 50 height 14
click at [146, 131] on h4 "Dimensione" at bounding box center [145, 128] width 181 height 21
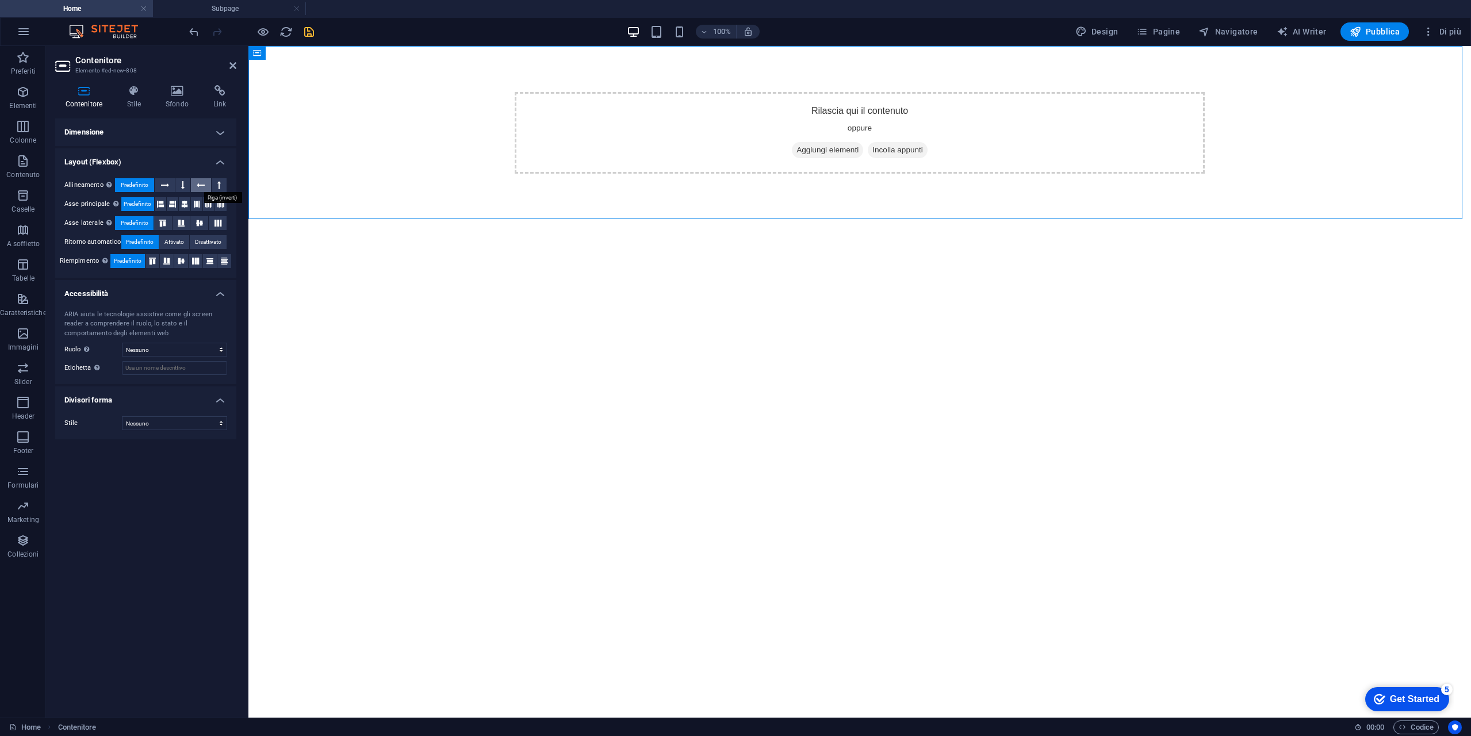
click at [200, 187] on icon at bounding box center [201, 185] width 8 height 14
click at [159, 204] on icon at bounding box center [160, 204] width 7 height 14
click at [185, 223] on icon at bounding box center [181, 223] width 14 height 7
click at [204, 260] on button at bounding box center [210, 261] width 14 height 14
click at [147, 137] on h4 "Dimensione" at bounding box center [145, 132] width 181 height 28
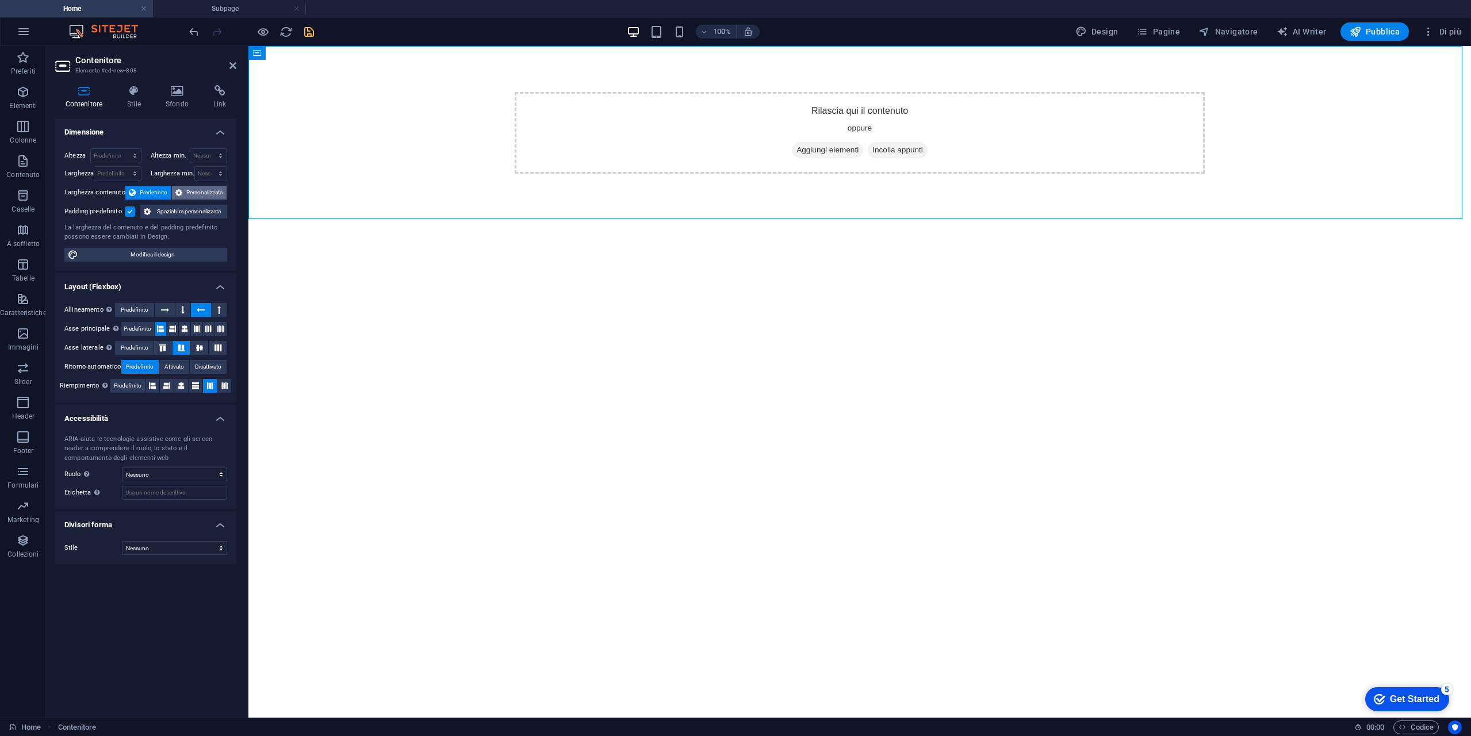
click at [197, 190] on span "Personalizzata" at bounding box center [204, 193] width 37 height 14
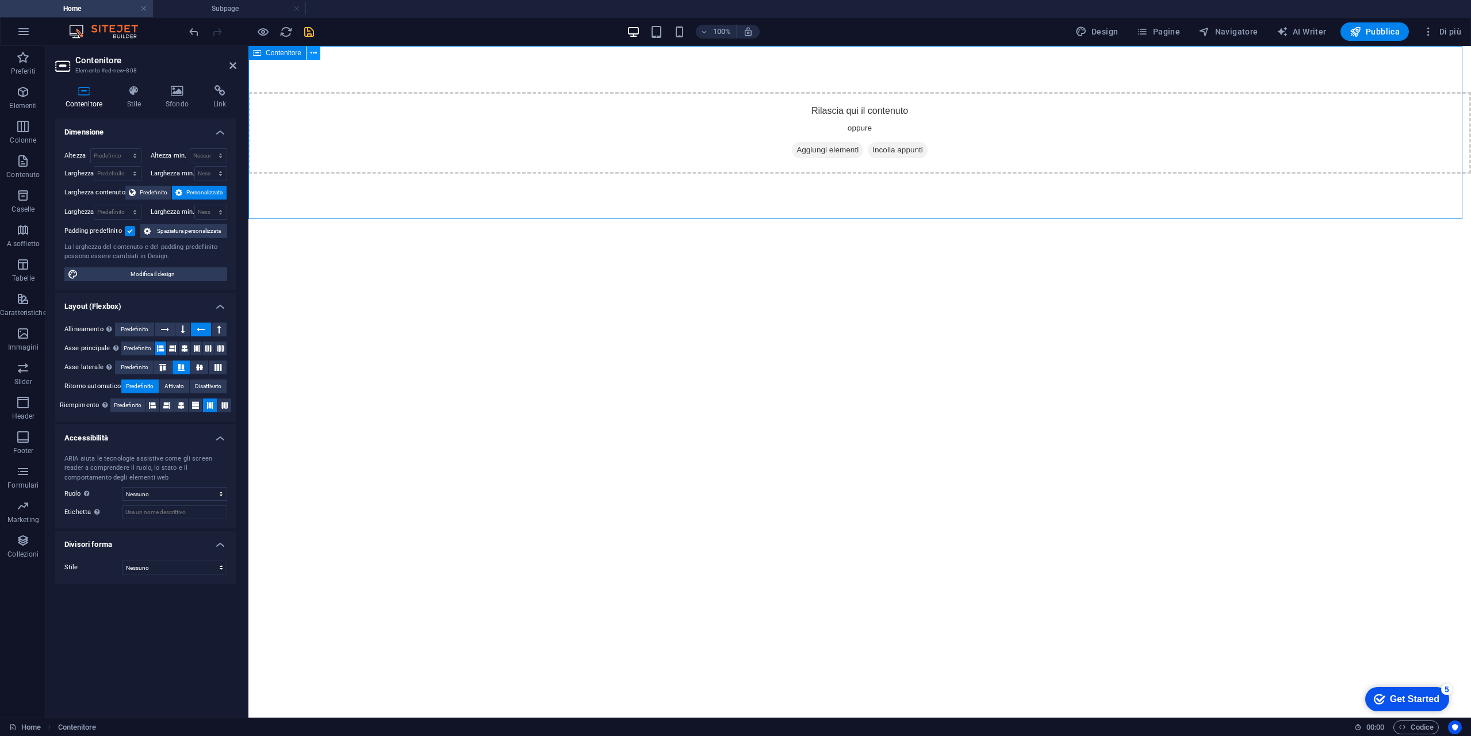
click at [313, 53] on icon at bounding box center [314, 53] width 6 height 12
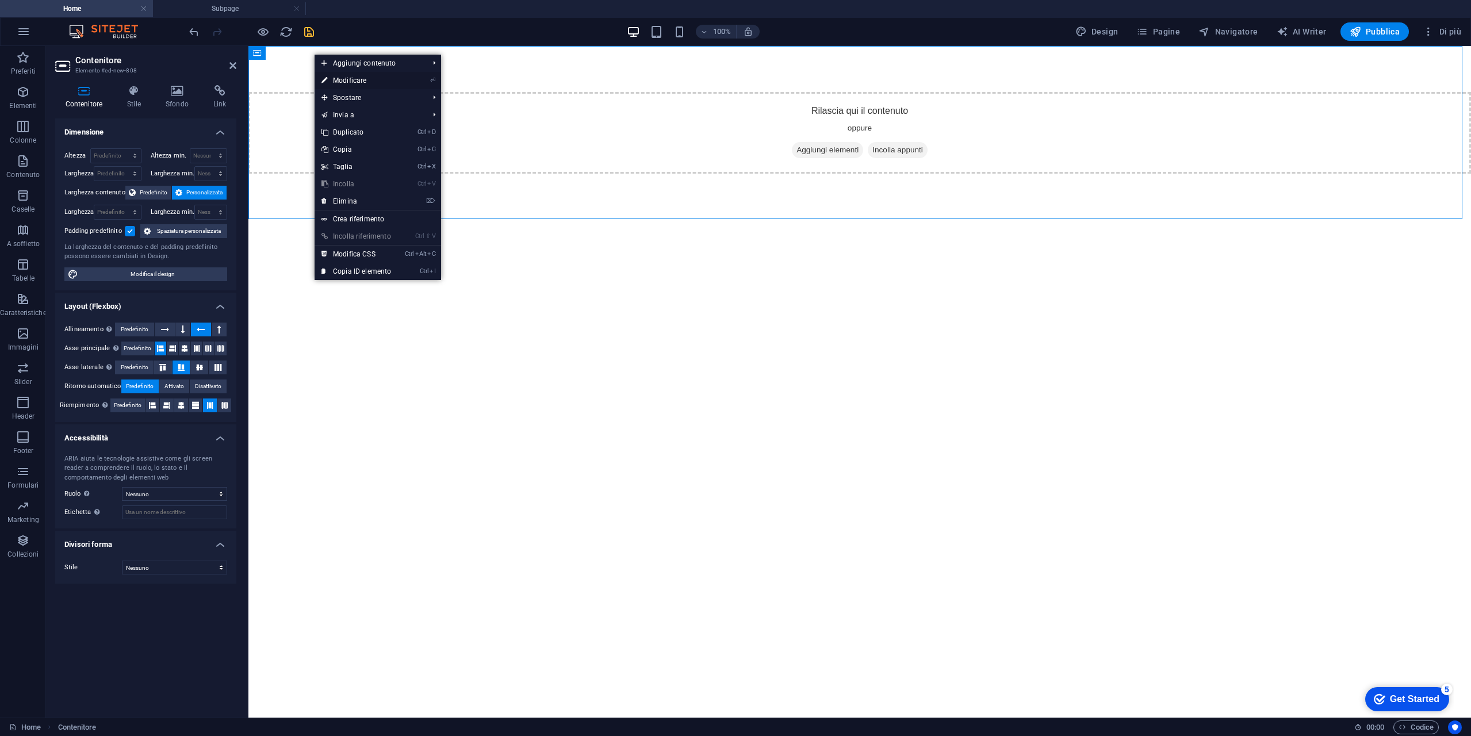
click at [363, 76] on link "⏎ Modificare" at bounding box center [356, 80] width 83 height 17
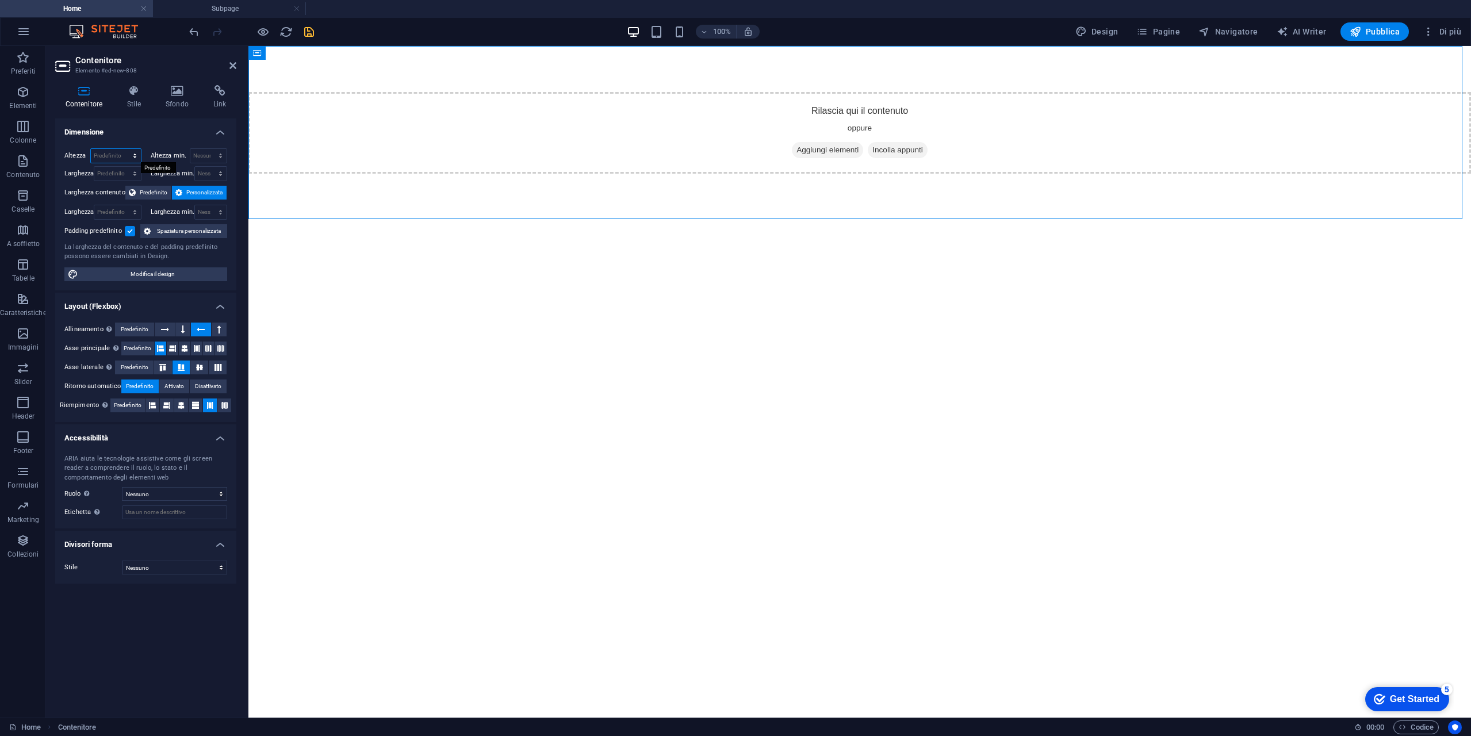
click at [119, 152] on select "Predefinito px rem % vh vw" at bounding box center [116, 156] width 50 height 14
select select "px"
click at [125, 149] on select "Predefinito px rem % vh vw" at bounding box center [116, 156] width 50 height 14
type input "301"
click at [113, 173] on select "Predefinito px rem % em vh vw" at bounding box center [117, 174] width 46 height 14
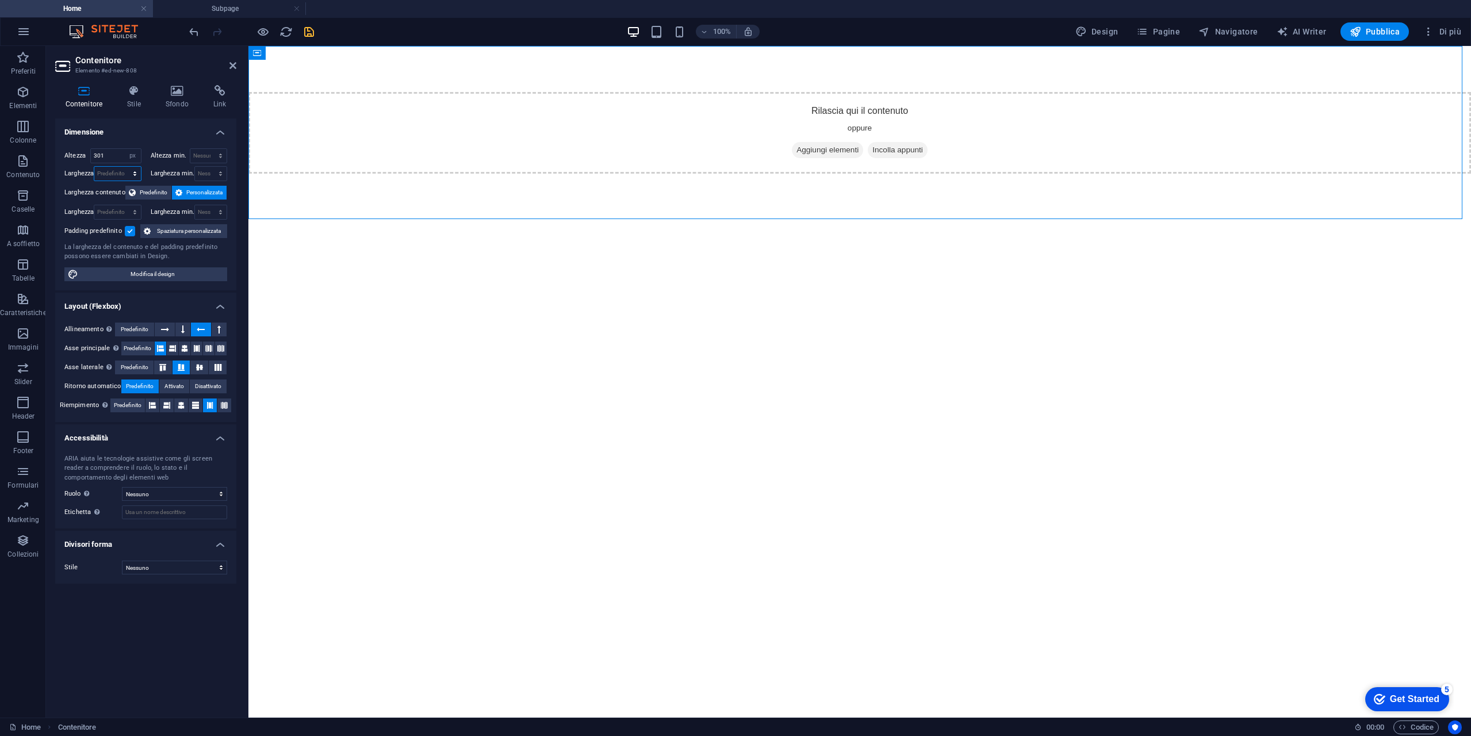
select select "px"
click at [125, 167] on select "Predefinito px rem % em vh vw" at bounding box center [117, 174] width 46 height 14
type input "1000"
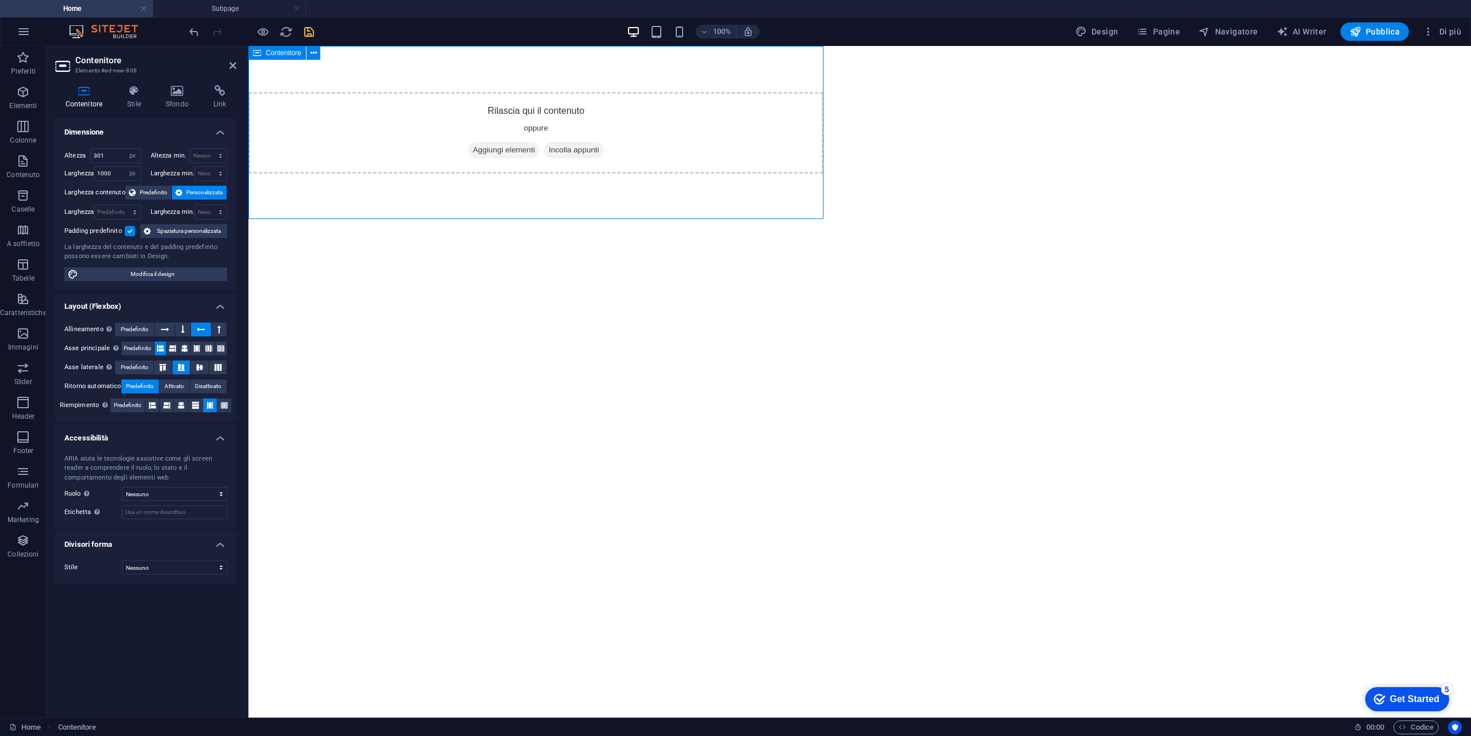
click at [314, 208] on div "Rilascia qui il contenuto oppure Aggiungi elementi Incolla appunti" at bounding box center [535, 132] width 575 height 173
click at [148, 102] on h4 "Stile" at bounding box center [136, 97] width 39 height 24
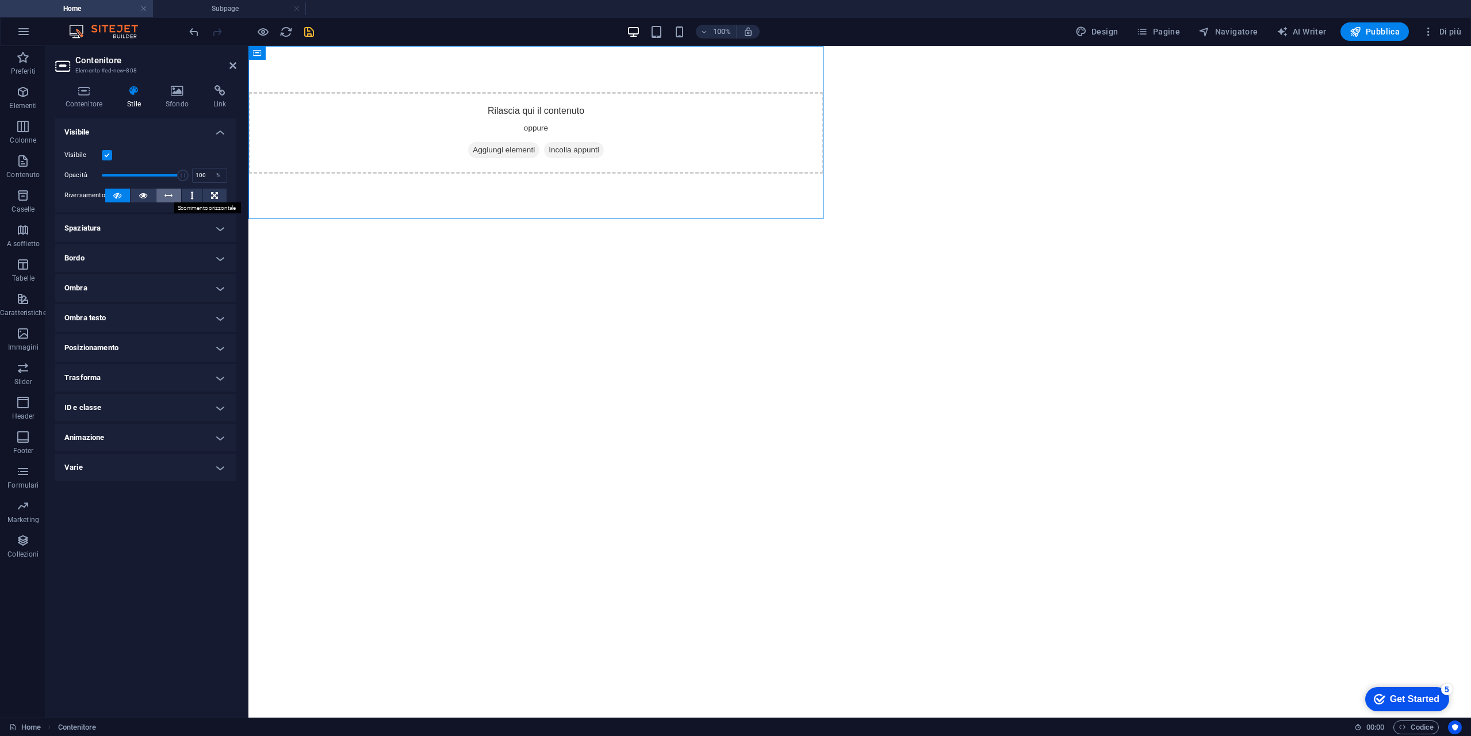
click at [177, 193] on button at bounding box center [168, 196] width 25 height 14
click at [191, 231] on h4 "Spaziatura" at bounding box center [145, 228] width 181 height 28
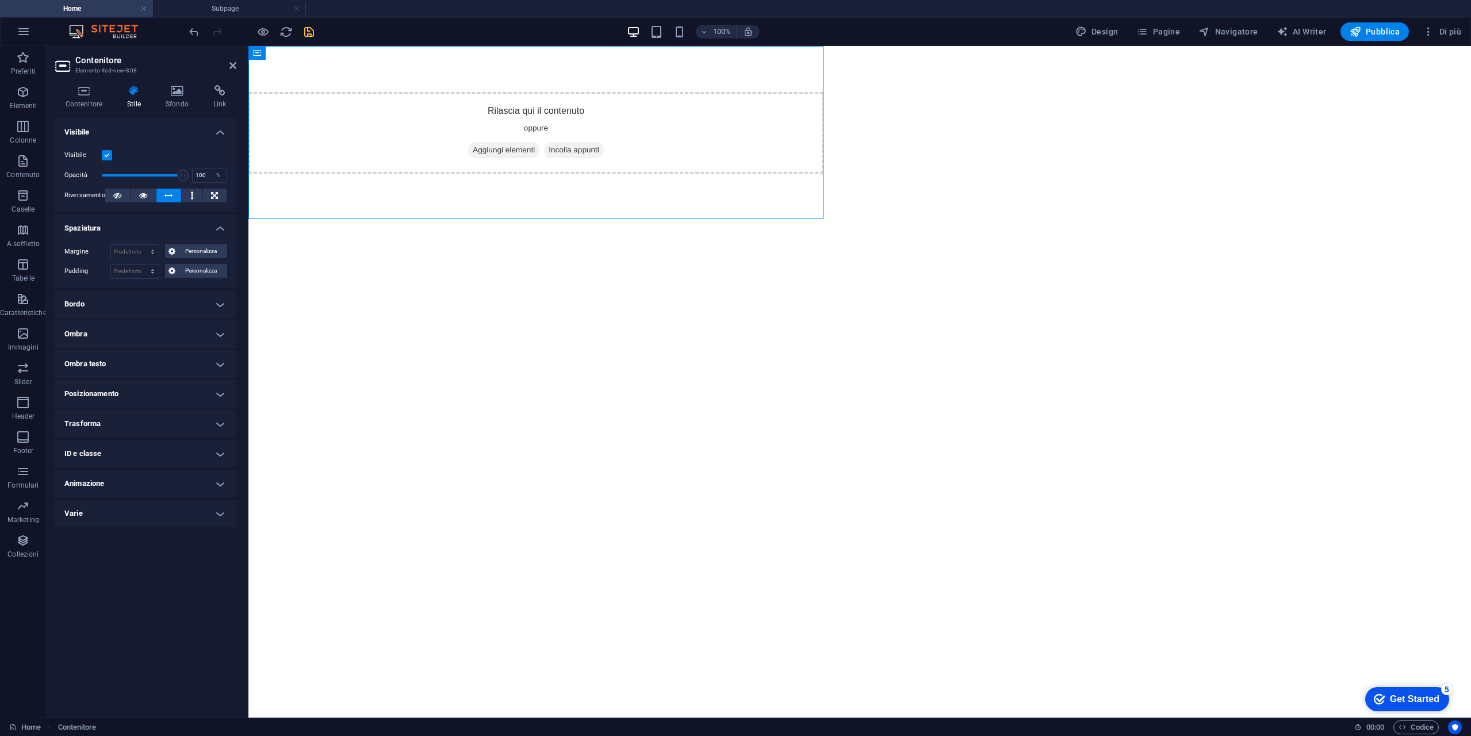
click at [191, 231] on h4 "Spaziatura" at bounding box center [145, 224] width 181 height 21
click at [177, 340] on h4 "Posizionamento" at bounding box center [145, 348] width 181 height 28
click at [113, 374] on span "Statico" at bounding box center [112, 371] width 17 height 14
click at [139, 370] on span "Relativo" at bounding box center [138, 371] width 20 height 14
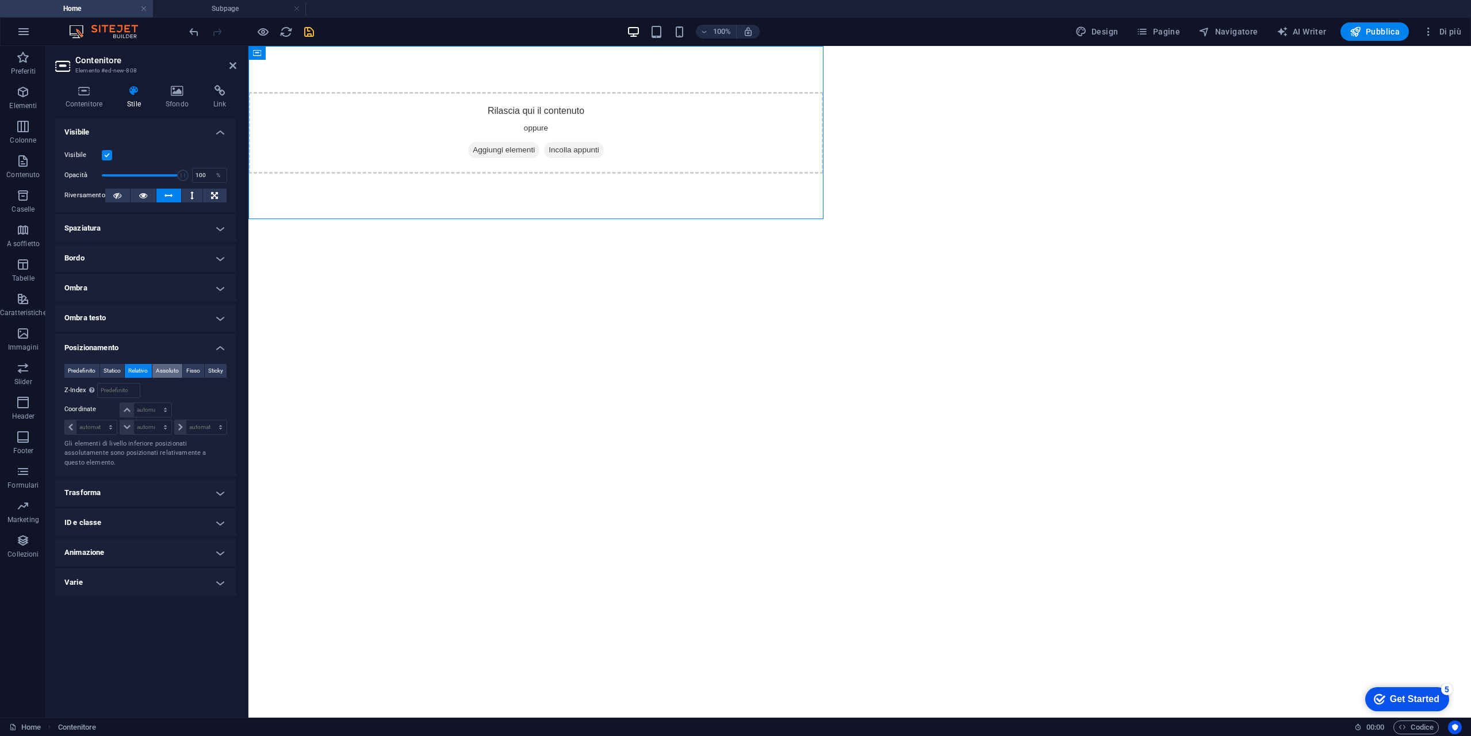
click at [172, 371] on span "Assoluto" at bounding box center [167, 371] width 23 height 14
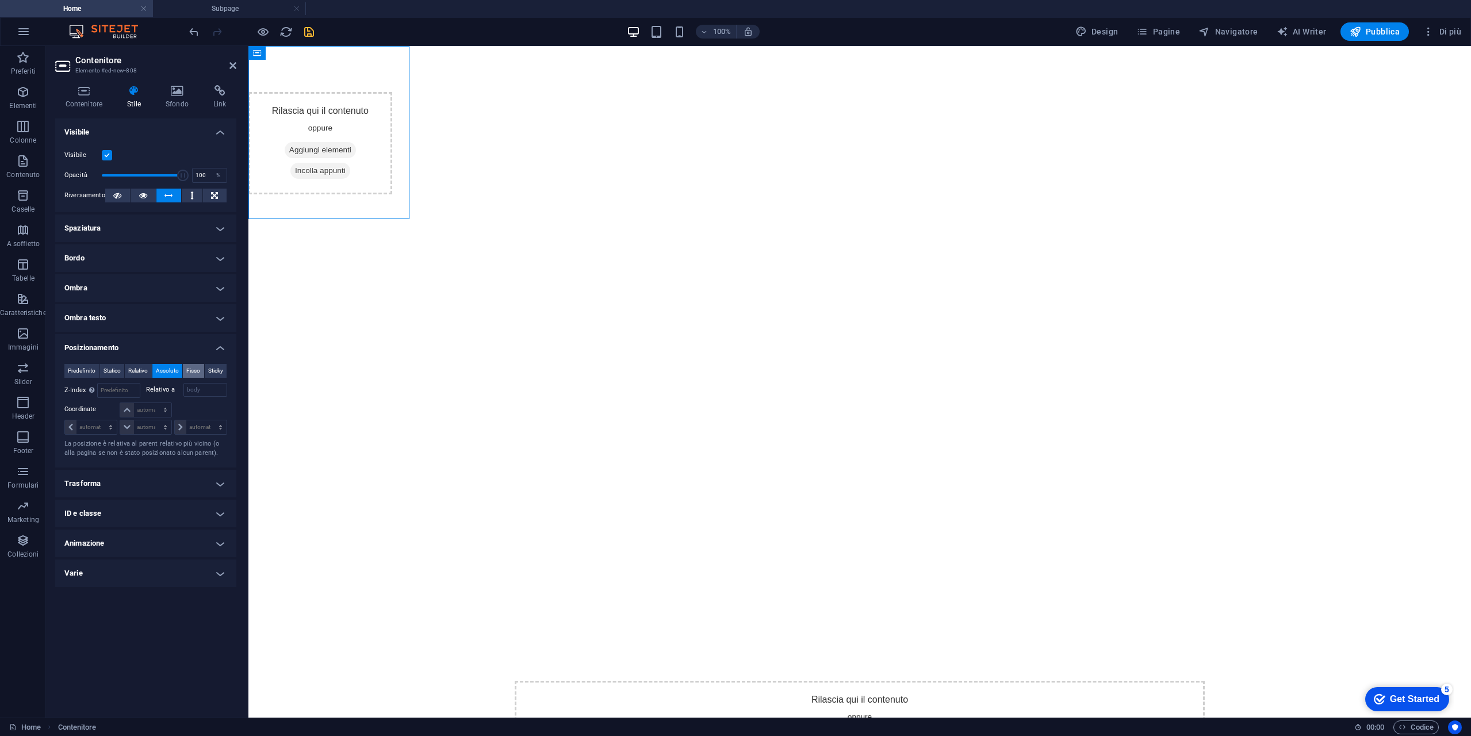
click at [195, 370] on span "Fisso" at bounding box center [193, 371] width 14 height 14
click at [219, 370] on span "Sticky" at bounding box center [215, 371] width 15 height 14
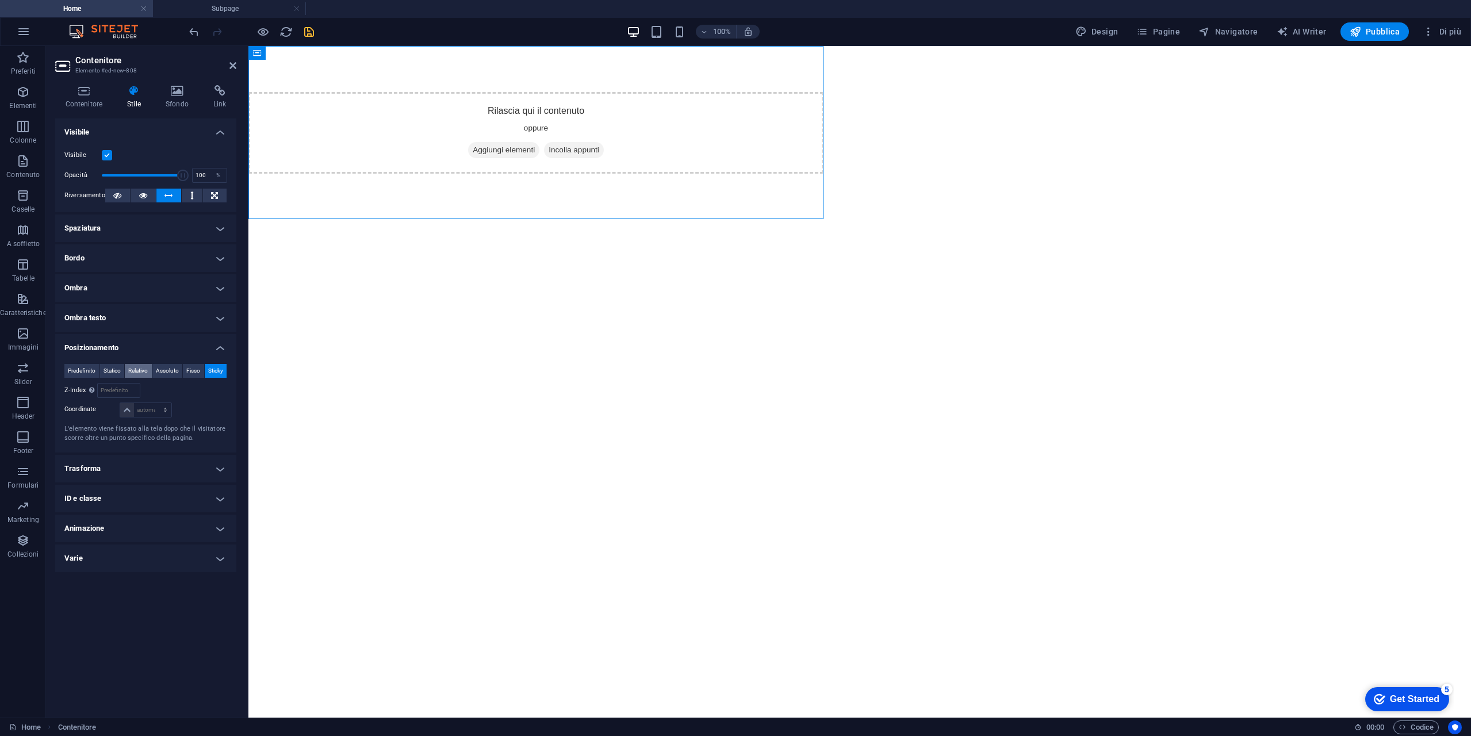
click at [129, 366] on span "Relativo" at bounding box center [138, 371] width 20 height 14
click at [110, 373] on span "Statico" at bounding box center [112, 371] width 17 height 14
click at [77, 378] on div "Predefinito Statico Relativo Assoluto Fisso Sticky Z-Index Imposta l'ordine deg…" at bounding box center [145, 378] width 163 height 29
click at [82, 365] on span "Predefinito" at bounding box center [82, 371] width 28 height 14
click at [236, 66] on aside "Contenitore Elemento #ed-new-808 Contenitore Stile Sfondo Link Dimensione Altez…" at bounding box center [147, 382] width 202 height 672
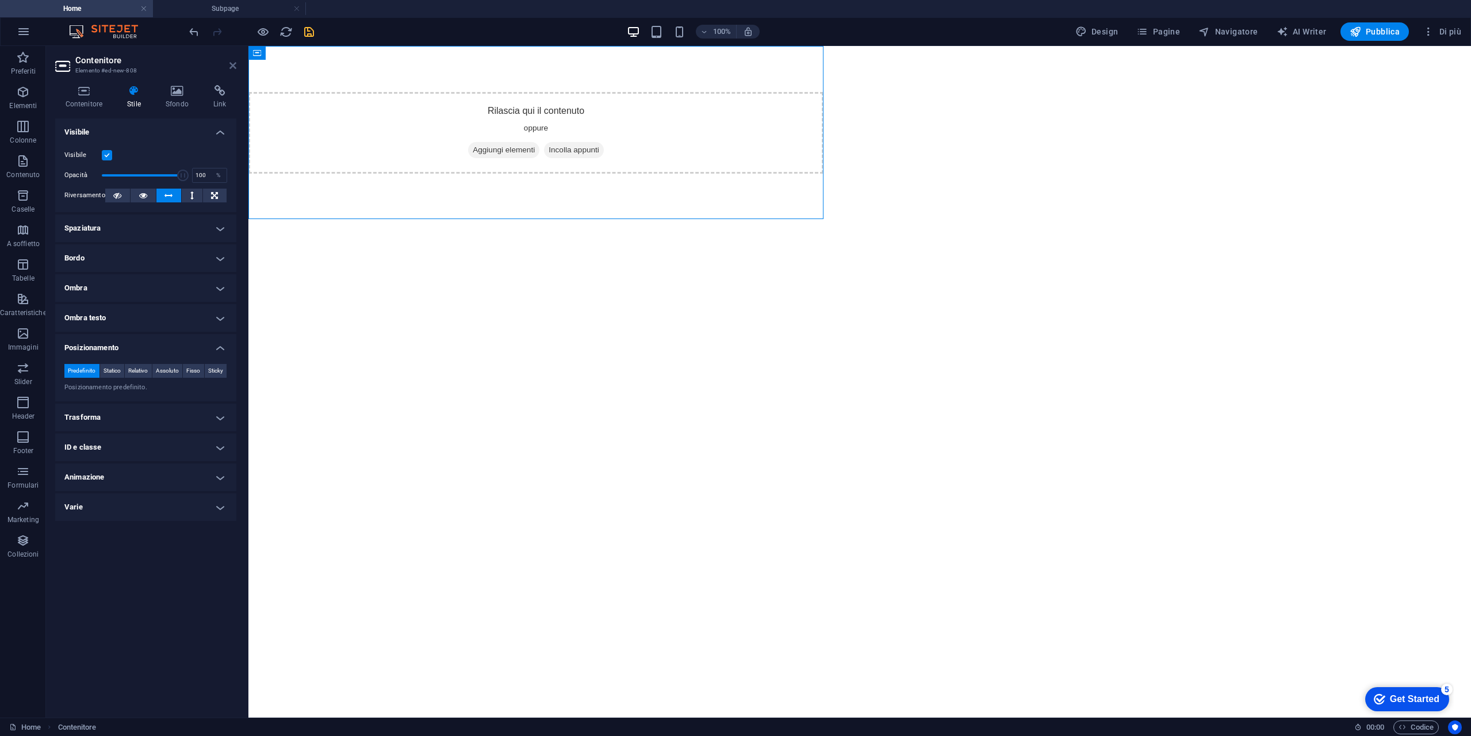
click at [233, 62] on icon at bounding box center [232, 65] width 7 height 9
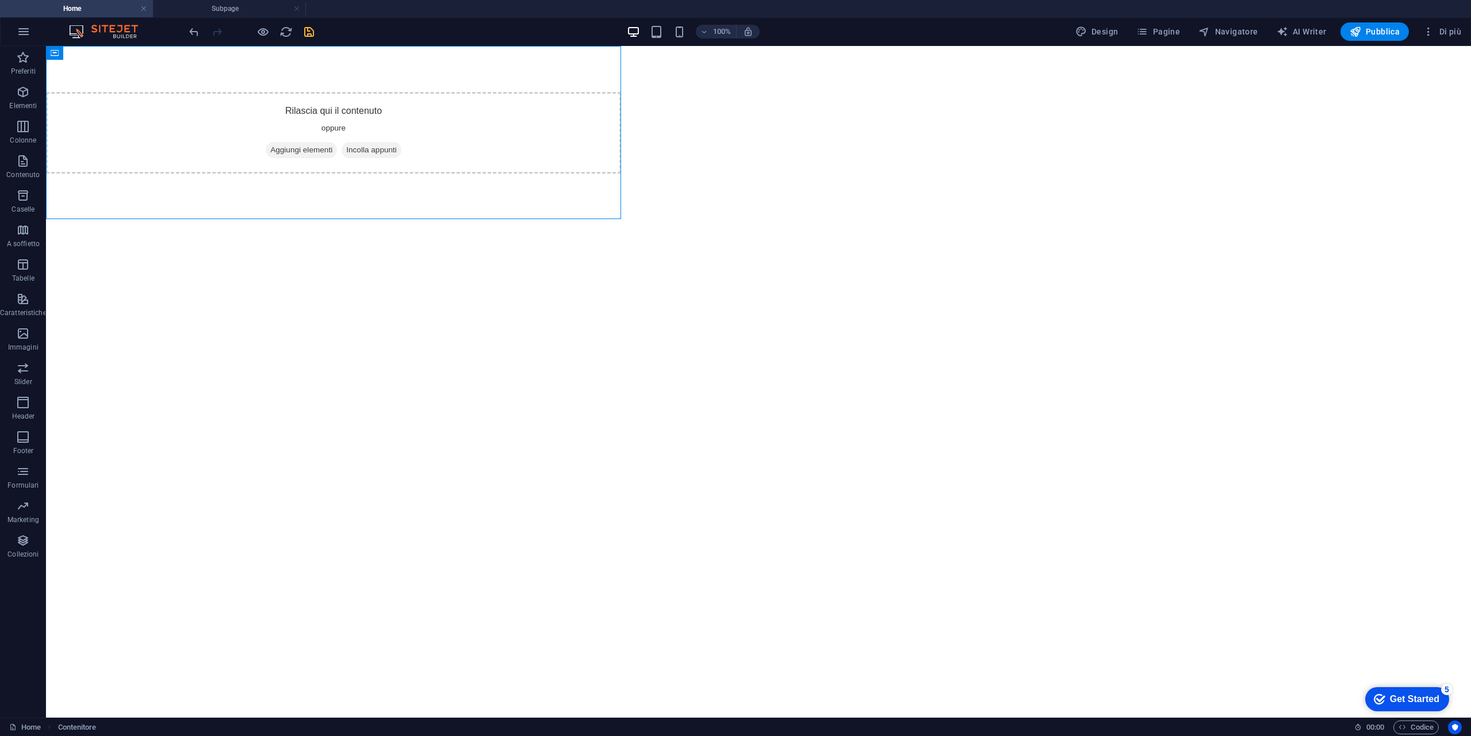
drag, startPoint x: 699, startPoint y: 189, endPoint x: 778, endPoint y: 112, distance: 110.2
click at [778, 112] on div "Rilascia qui il contenuto oppure Aggiungi elementi Incolla appunti Rilascia qui…" at bounding box center [758, 491] width 1425 height 890
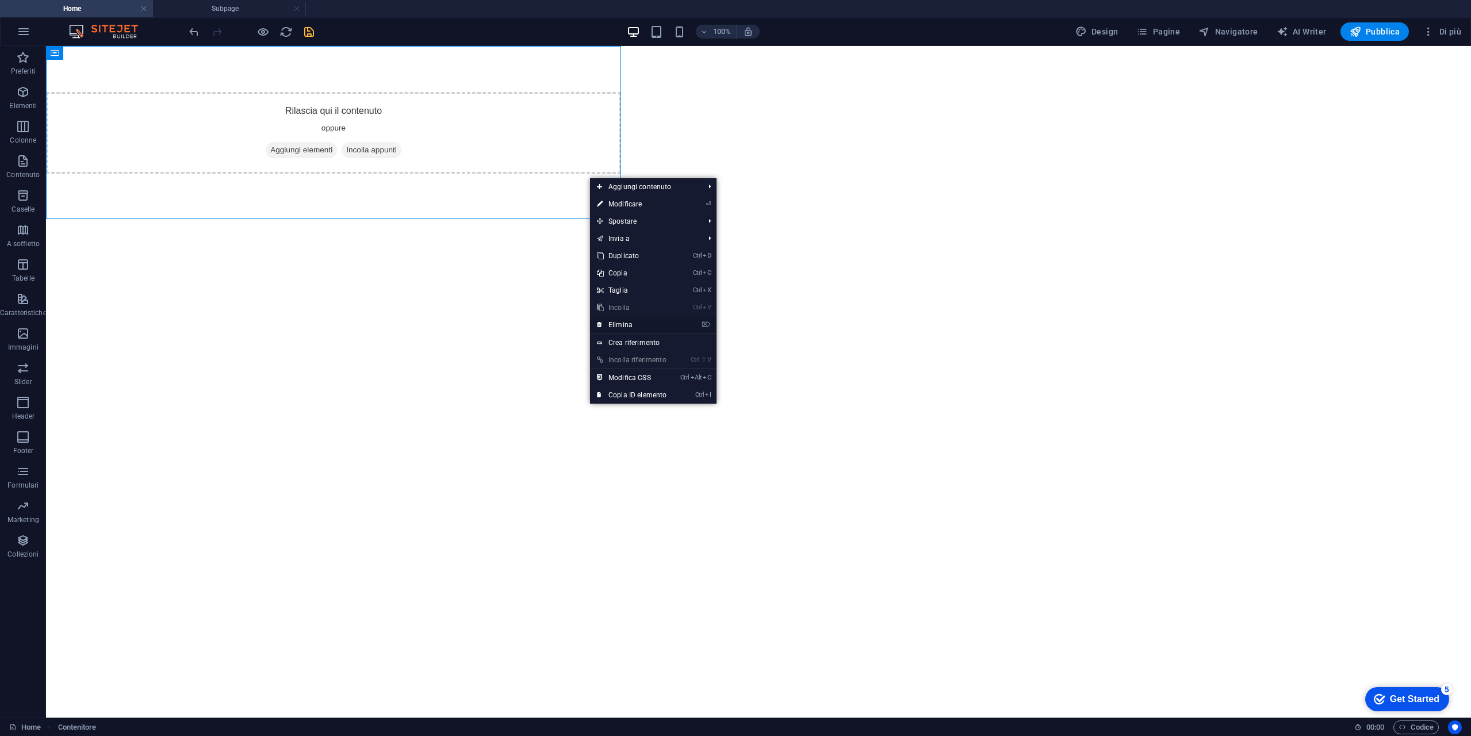
click at [631, 326] on link "⌦ Elimina" at bounding box center [631, 324] width 83 height 17
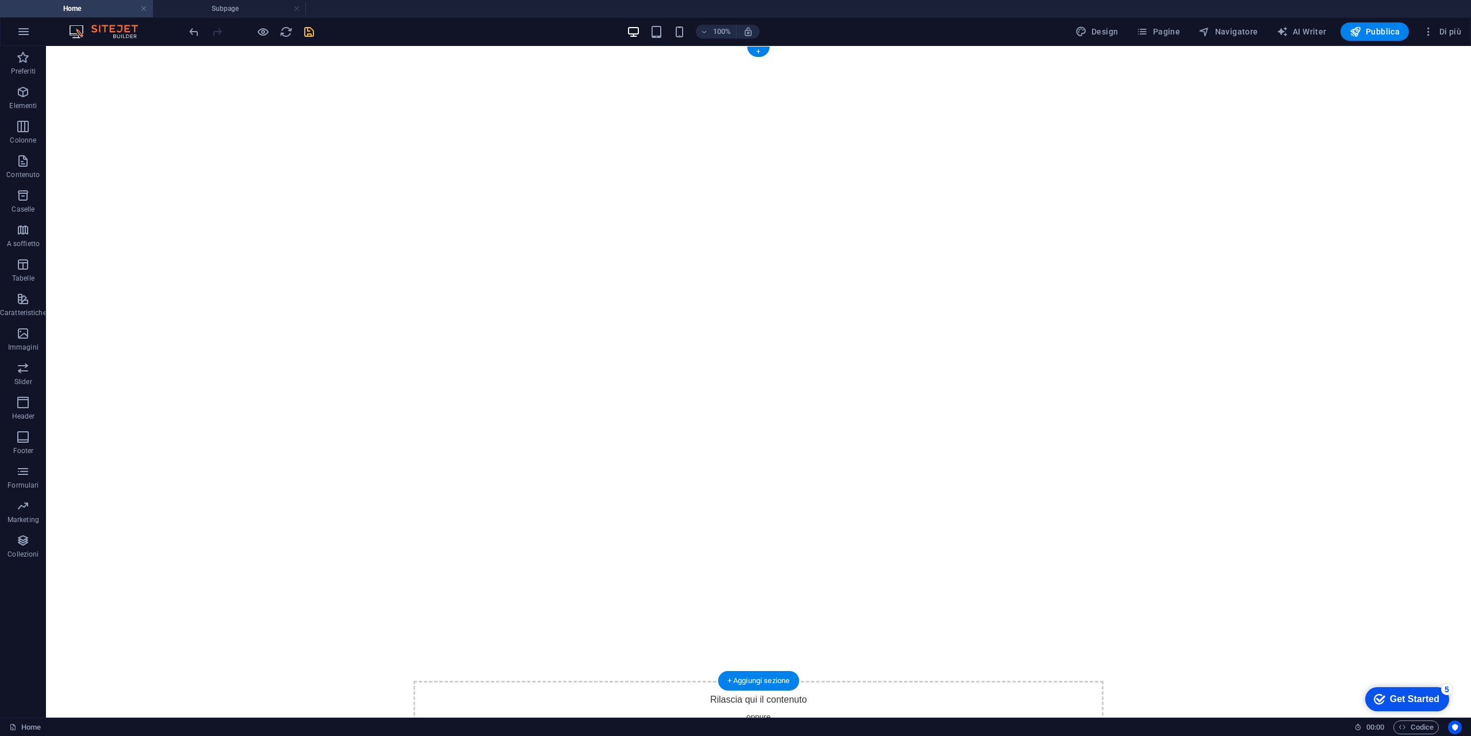
click at [277, 46] on img "1/2" at bounding box center [754, 46] width 1417 height 0
click at [33, 97] on span "Elementi" at bounding box center [23, 99] width 47 height 28
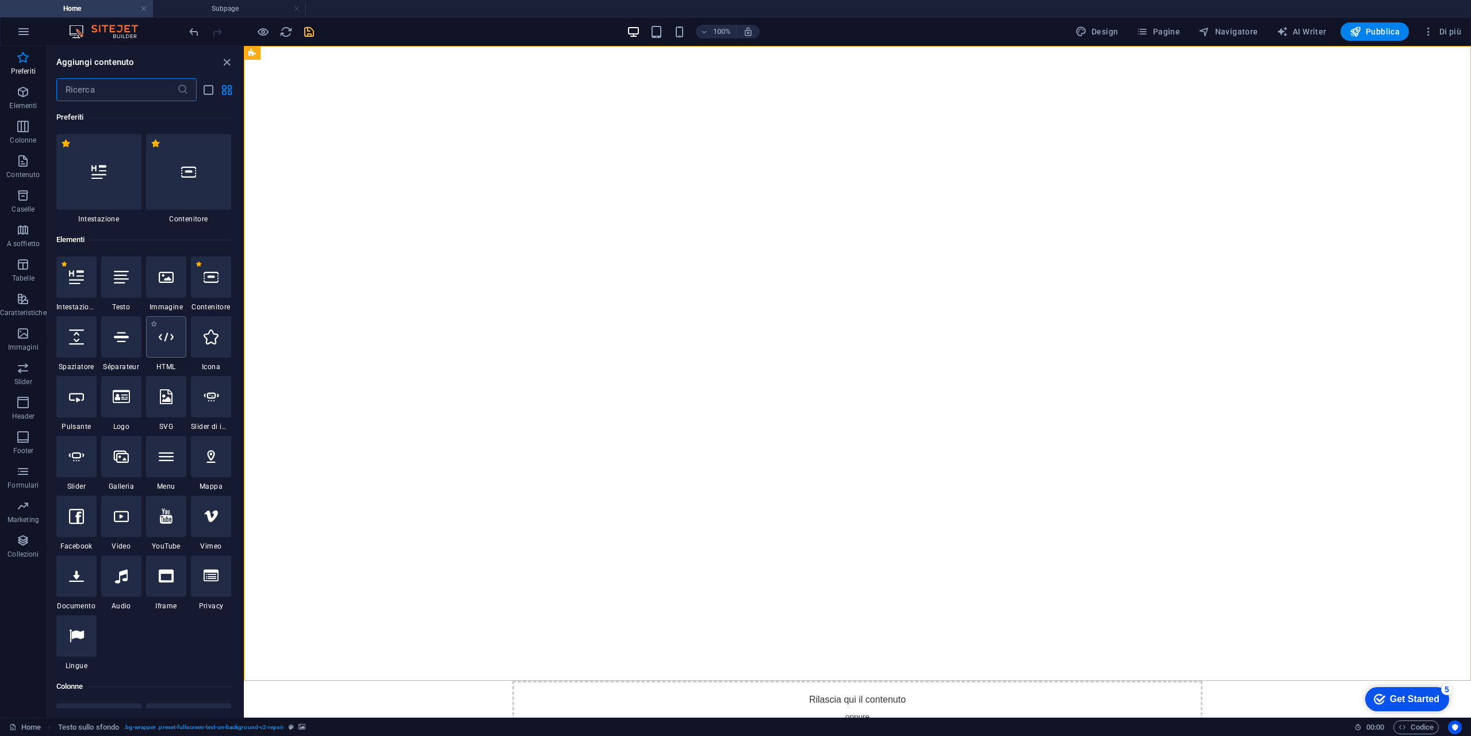
click at [175, 347] on div at bounding box center [166, 336] width 40 height 41
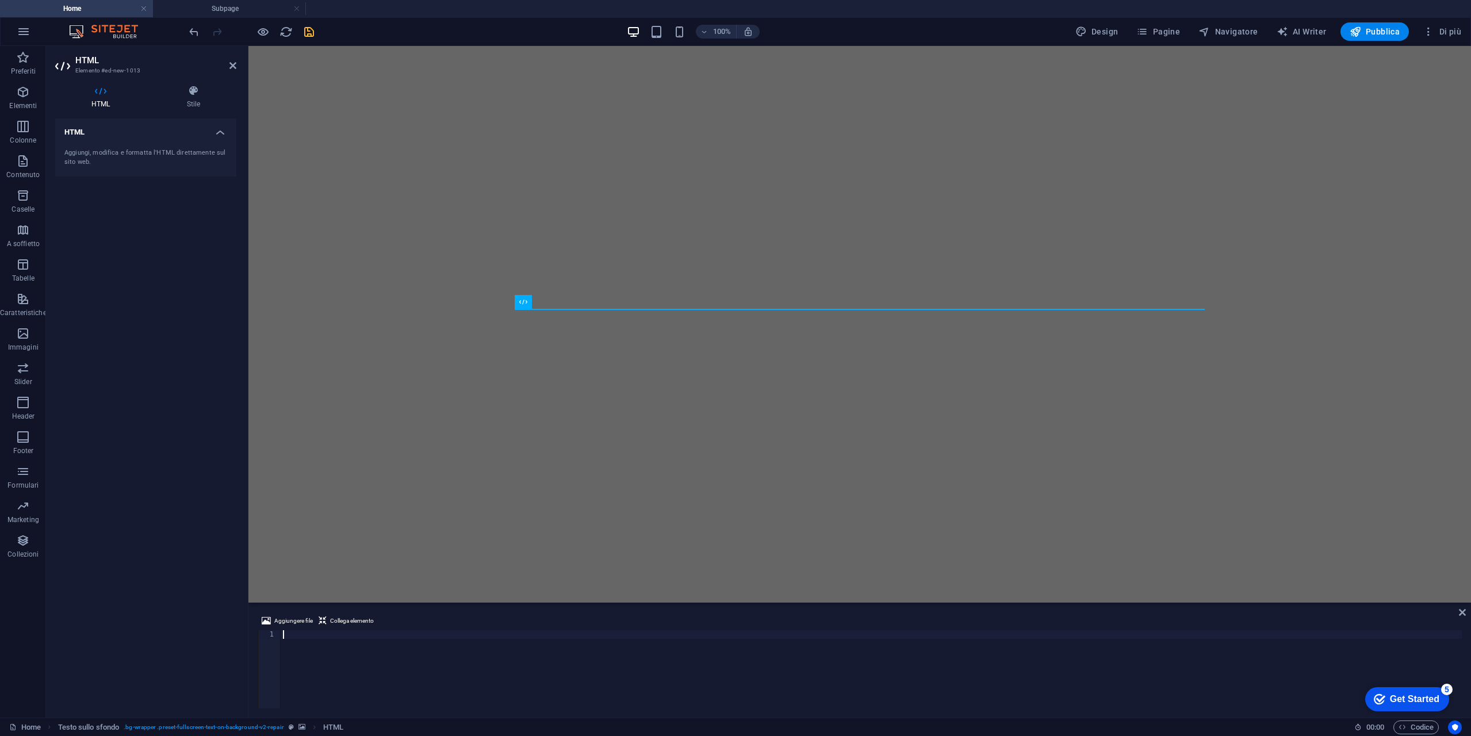
scroll to position [327, 0]
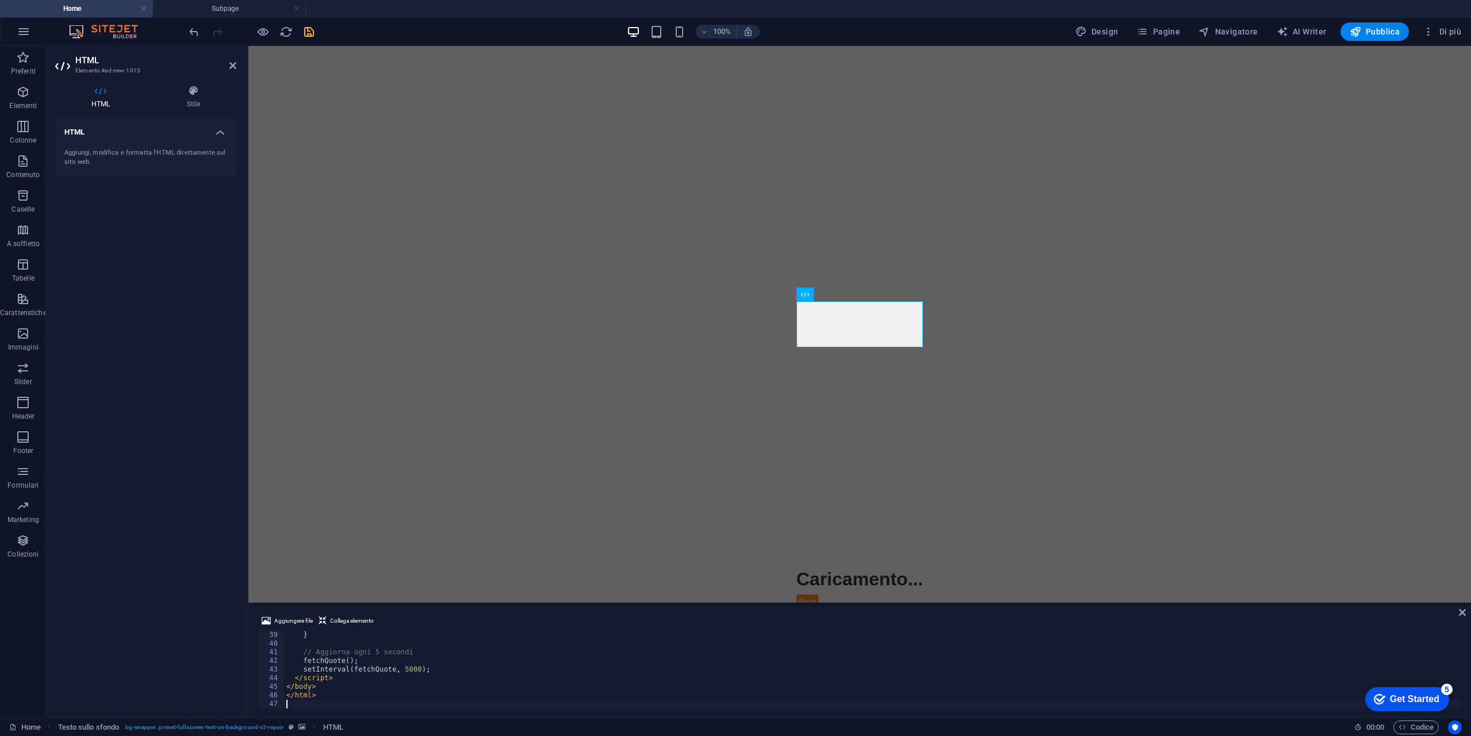
click at [469, 641] on div "} } // Aggiorna ogni 5 secondi fetchQuote ( ) ; setInterval ( fetchQuote , 5000…" at bounding box center [871, 669] width 1175 height 95
click at [313, 31] on icon "save" at bounding box center [308, 31] width 13 height 13
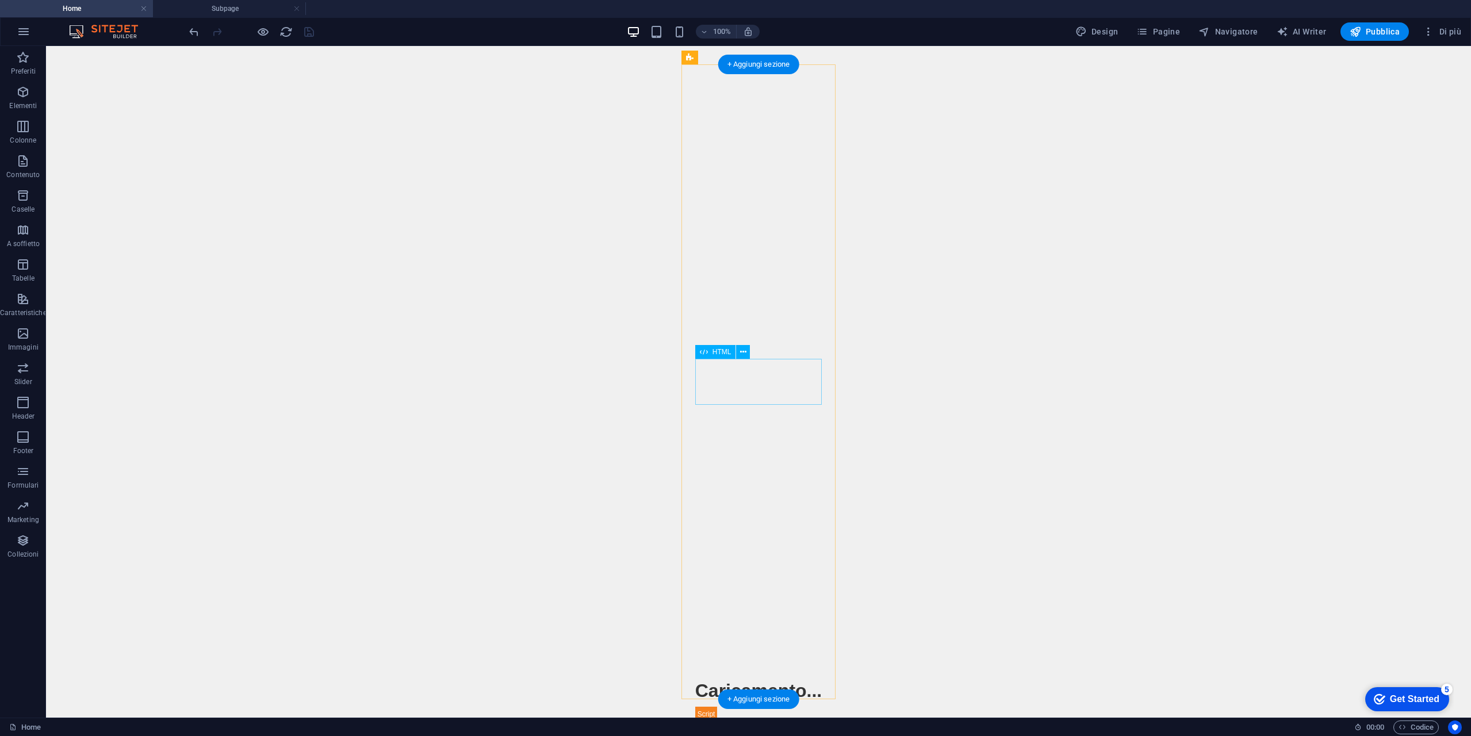
click at [752, 676] on div "Quote Ticker Caricamento..." at bounding box center [758, 698] width 127 height 45
click at [745, 354] on icon at bounding box center [743, 352] width 6 height 12
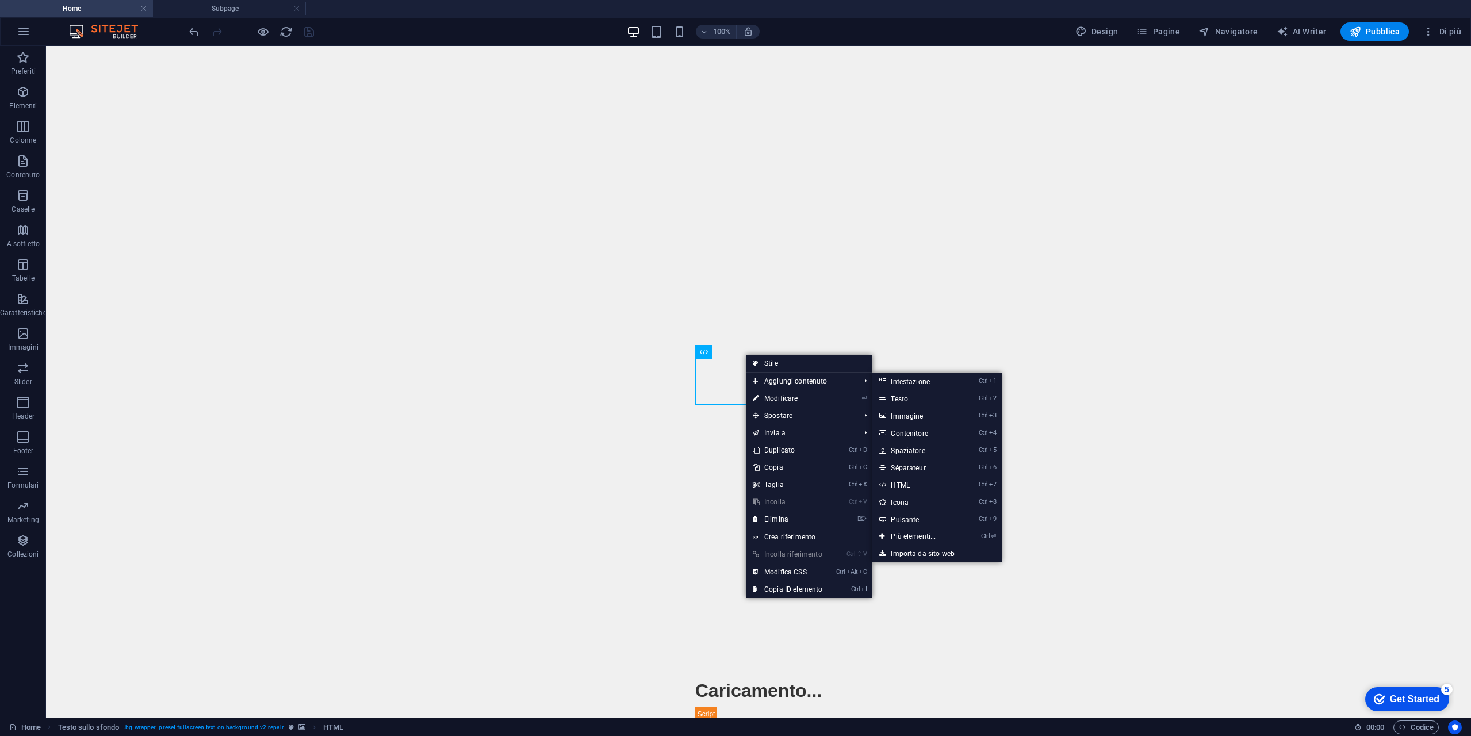
click at [1024, 308] on body "Skip to main content Quote Ticker Caricamento..." at bounding box center [758, 382] width 1425 height 672
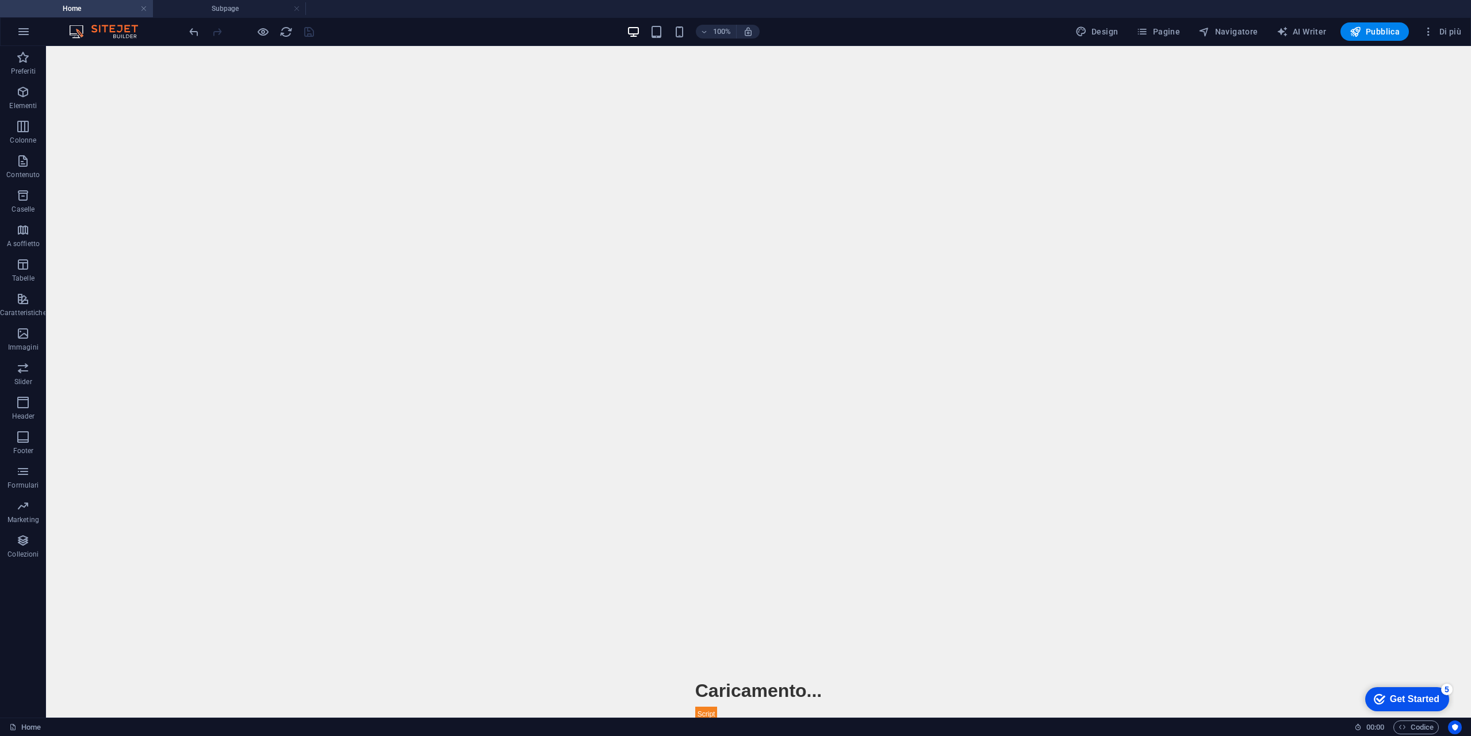
click at [275, 30] on div at bounding box center [251, 31] width 129 height 18
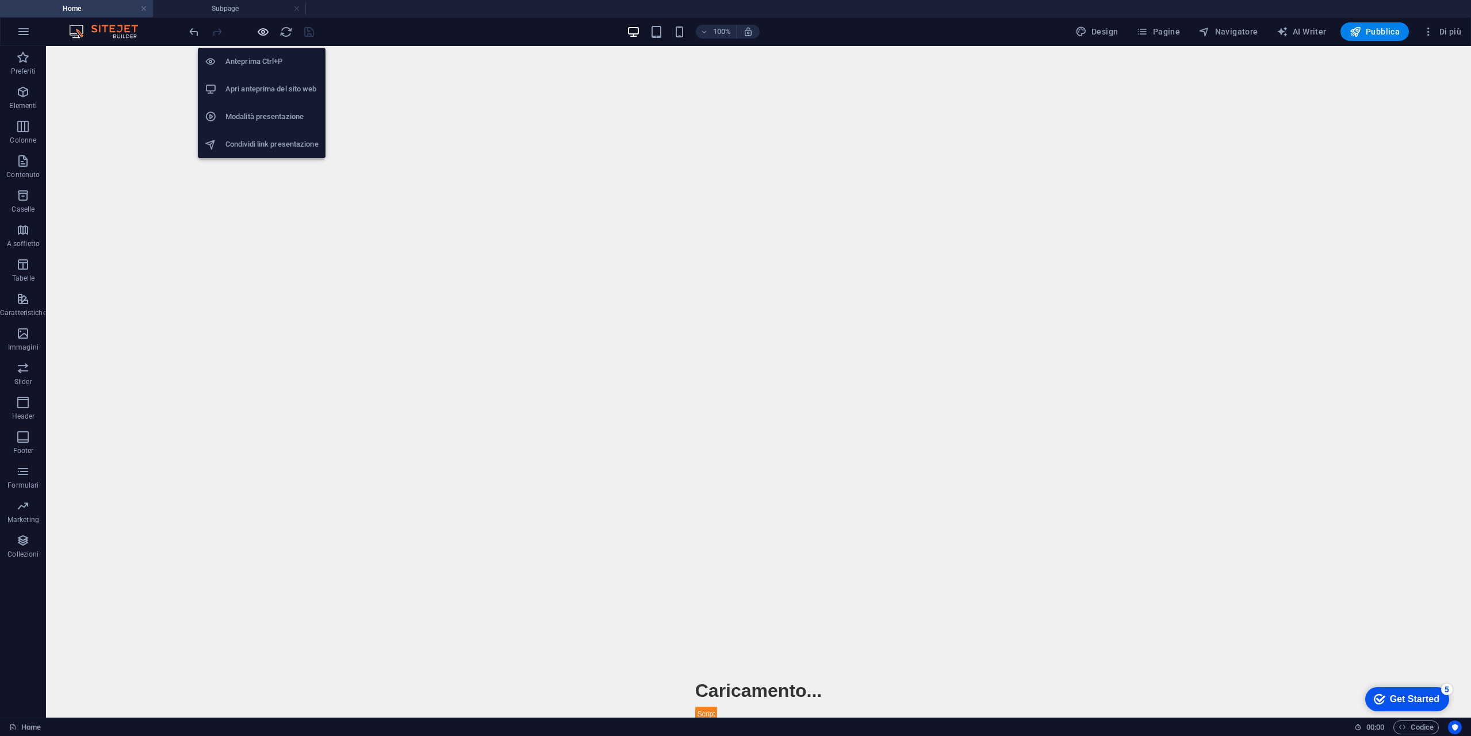
click at [258, 27] on icon "button" at bounding box center [262, 31] width 13 height 13
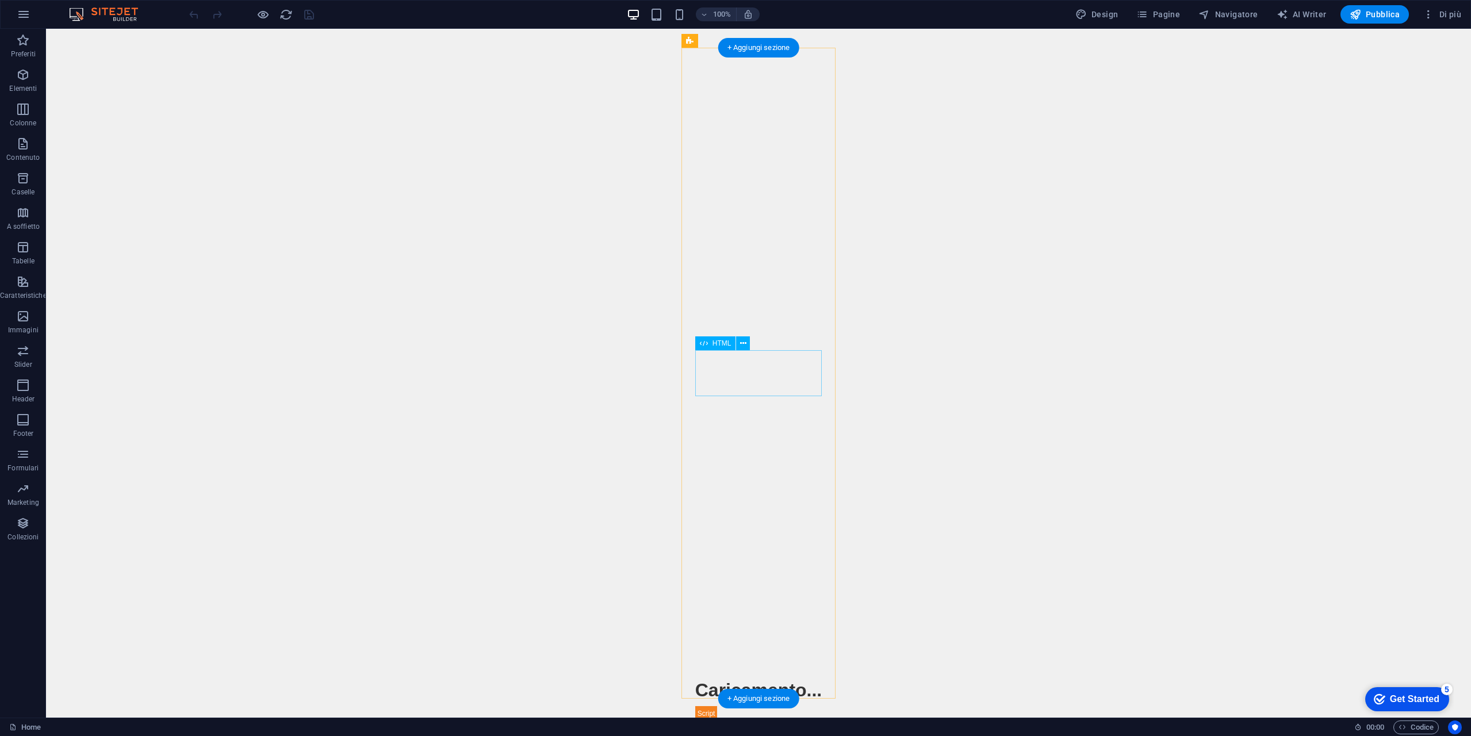
click at [721, 676] on div "Quote Ticker Caricamento..." at bounding box center [758, 698] width 127 height 45
click at [744, 342] on icon at bounding box center [743, 344] width 6 height 12
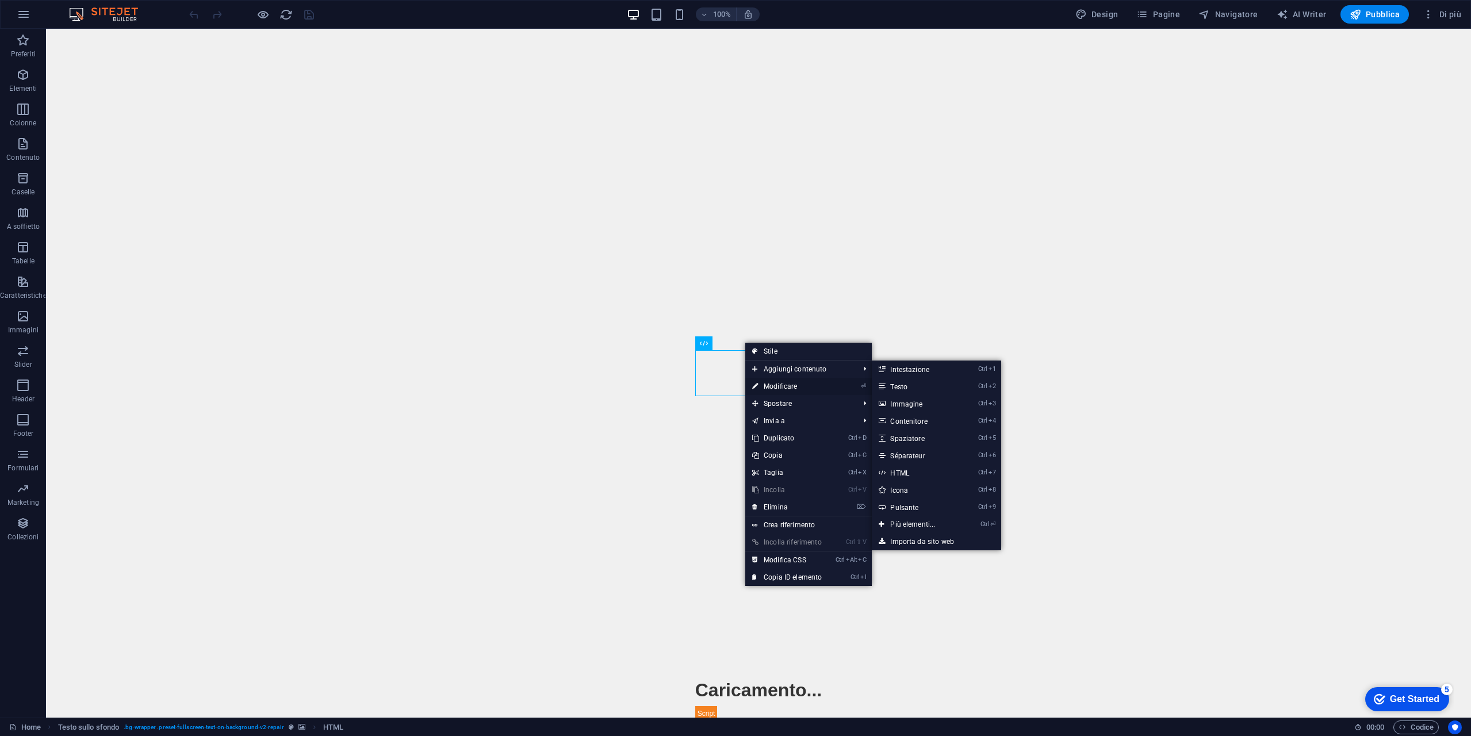
click at [787, 389] on link "⏎ Modificare" at bounding box center [786, 386] width 83 height 17
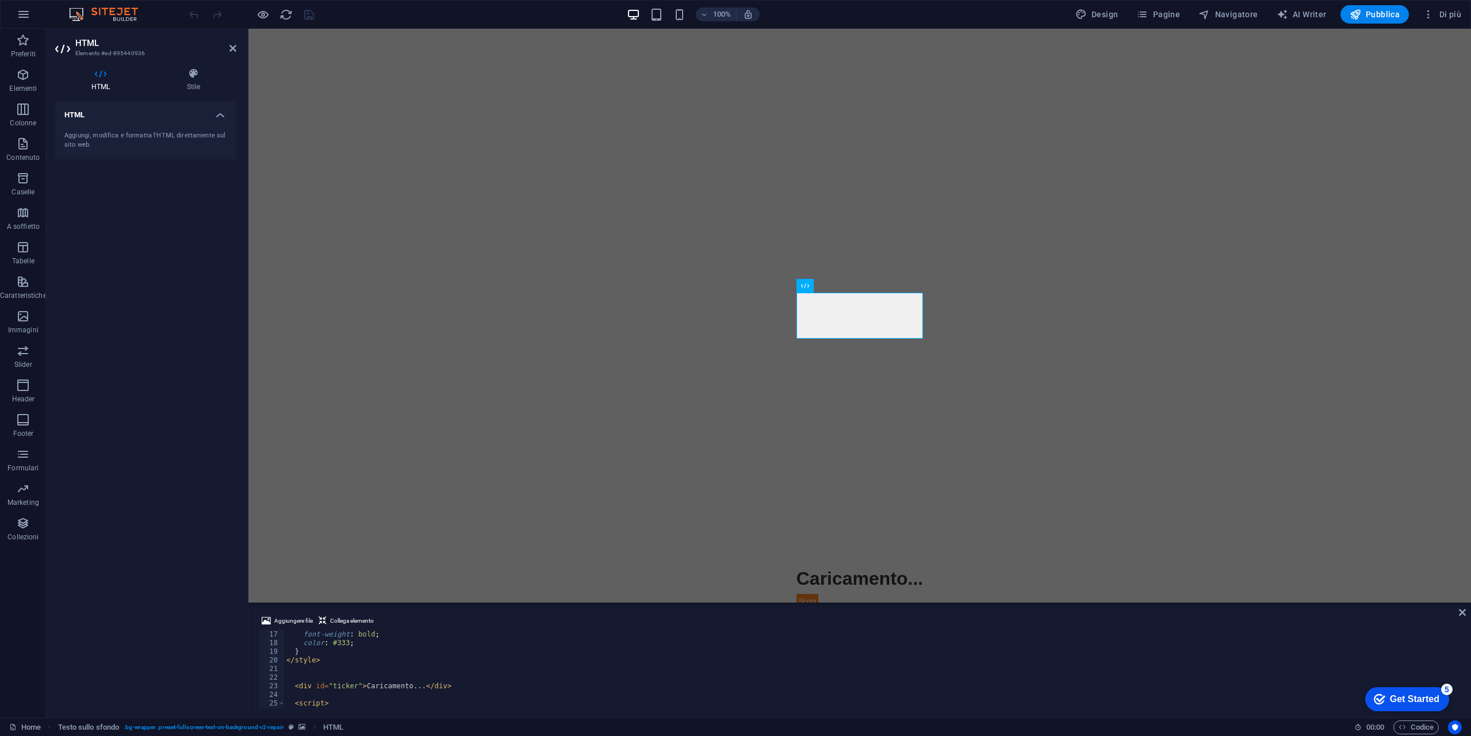
scroll to position [173, 0]
click at [426, 677] on div "< div id = "ticker" > Caricamento... </ div > < script > const apiKey = 'INSERI…" at bounding box center [871, 677] width 1175 height 95
type textarea "const apiKey = 'd2k3l21r01qj8a5lt8d0d2k3l21r01qj8a5lt8dg';"
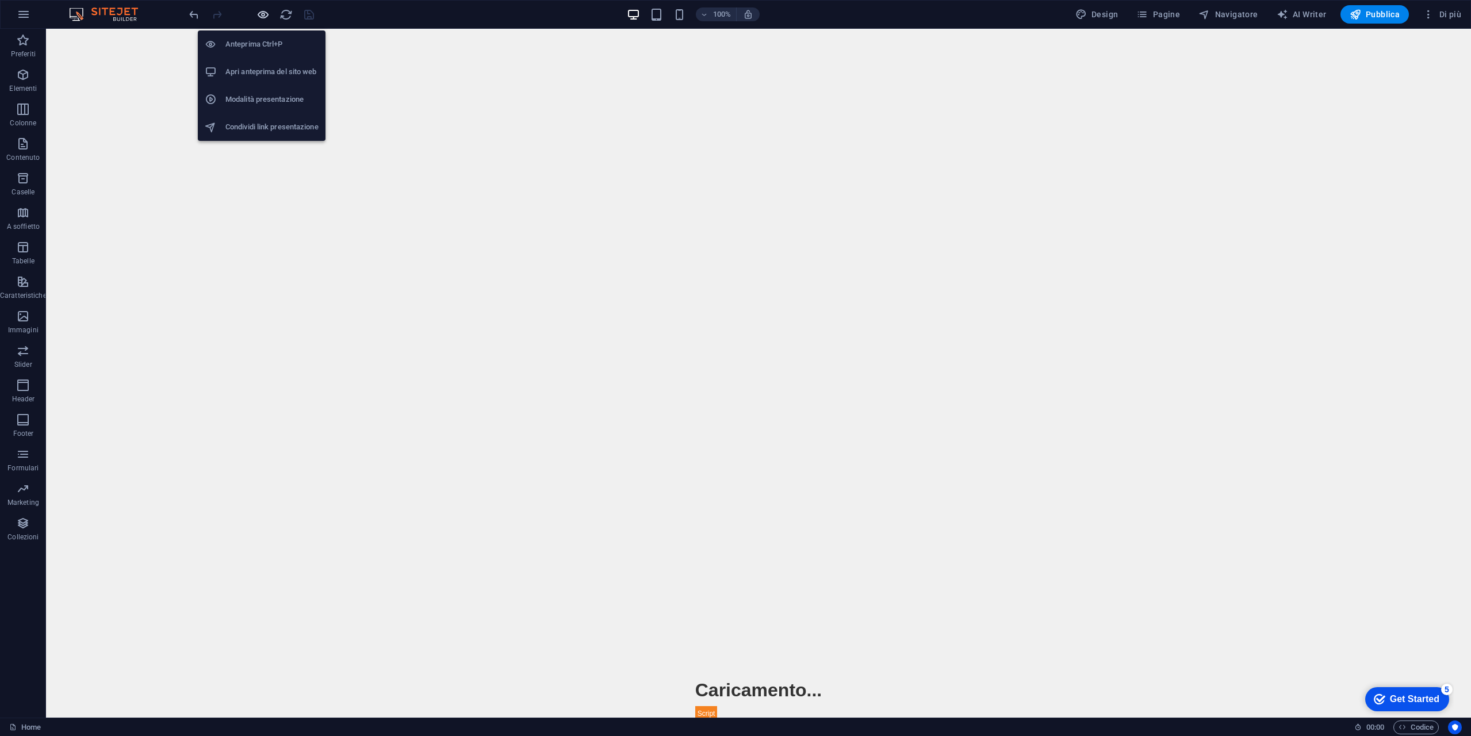
click at [258, 12] on icon "button" at bounding box center [262, 14] width 13 height 13
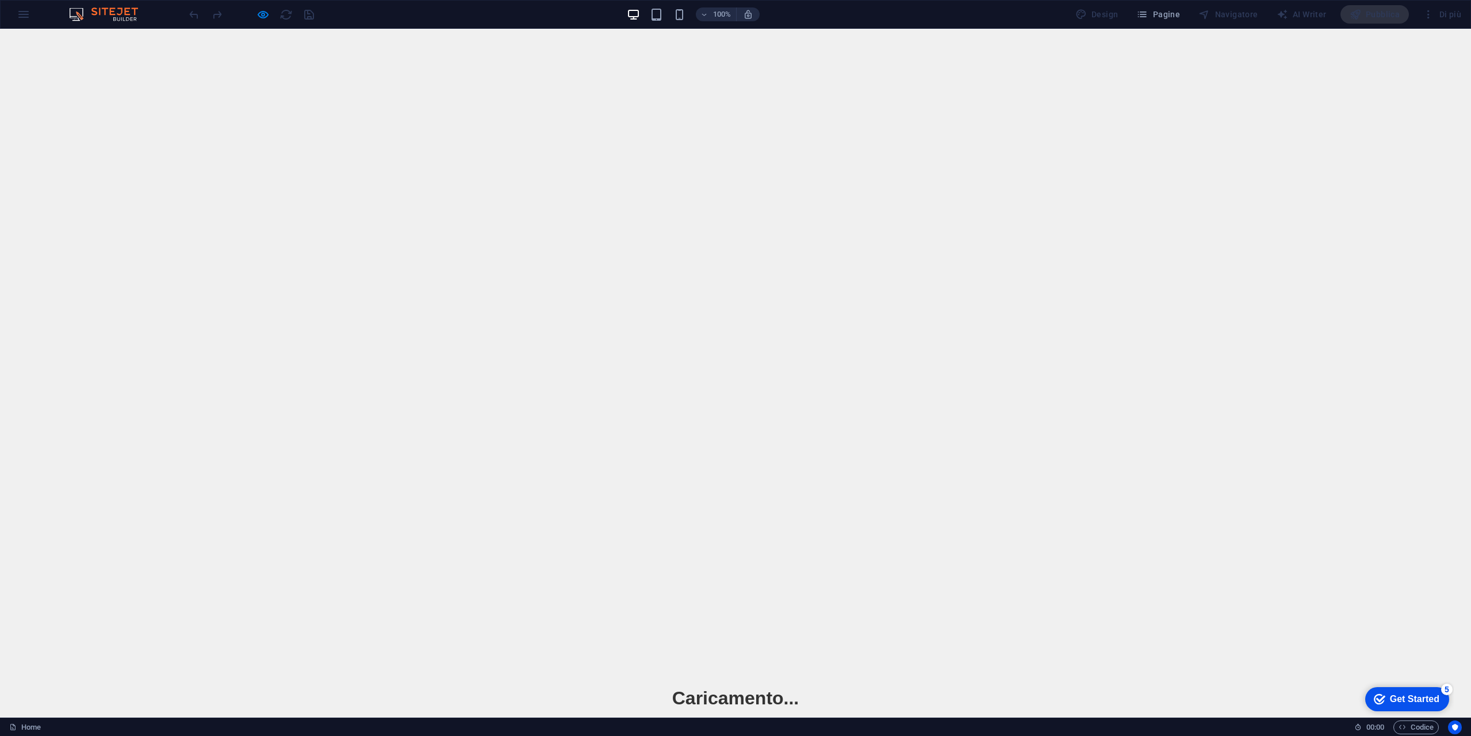
click at [735, 684] on div "Caricamento..." at bounding box center [735, 698] width 127 height 29
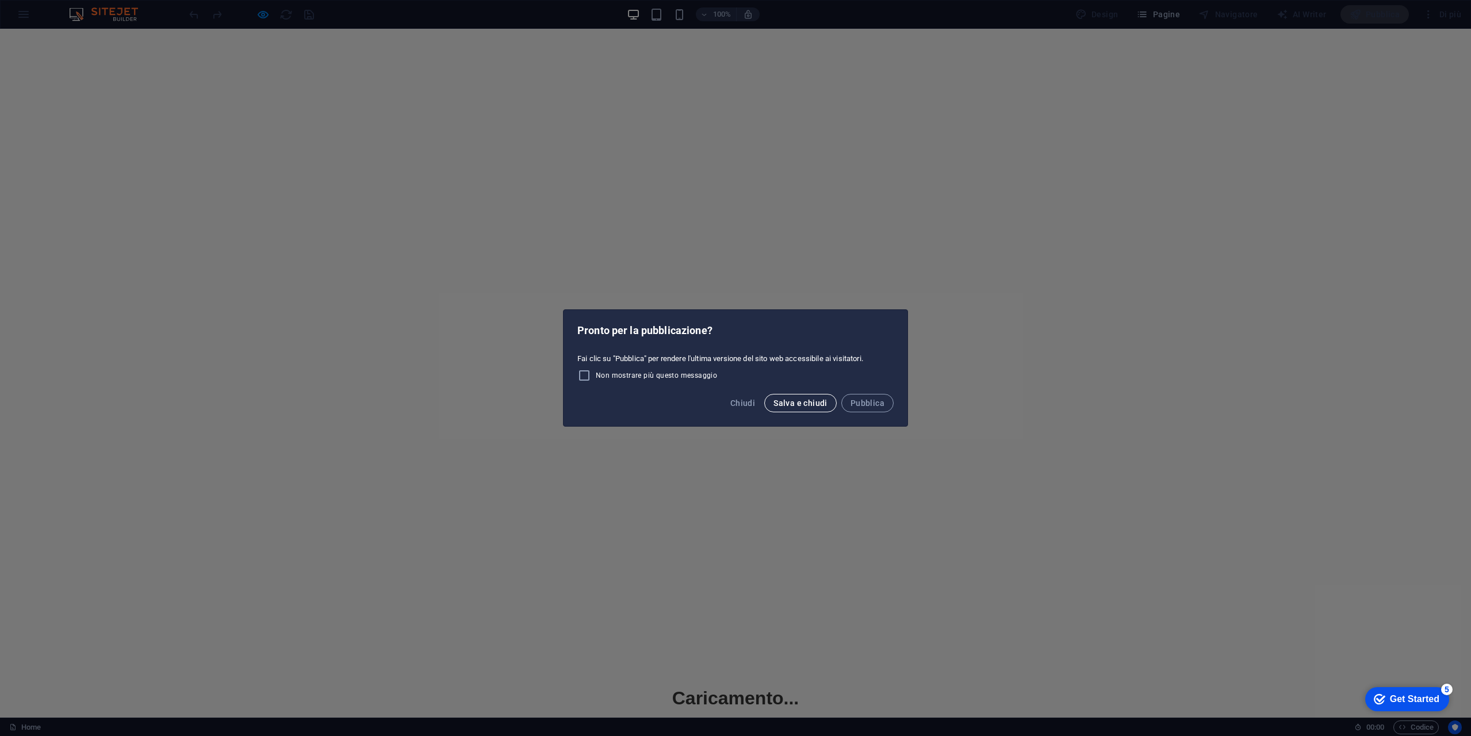
click at [784, 402] on span "Salva e chiudi" at bounding box center [800, 402] width 54 height 9
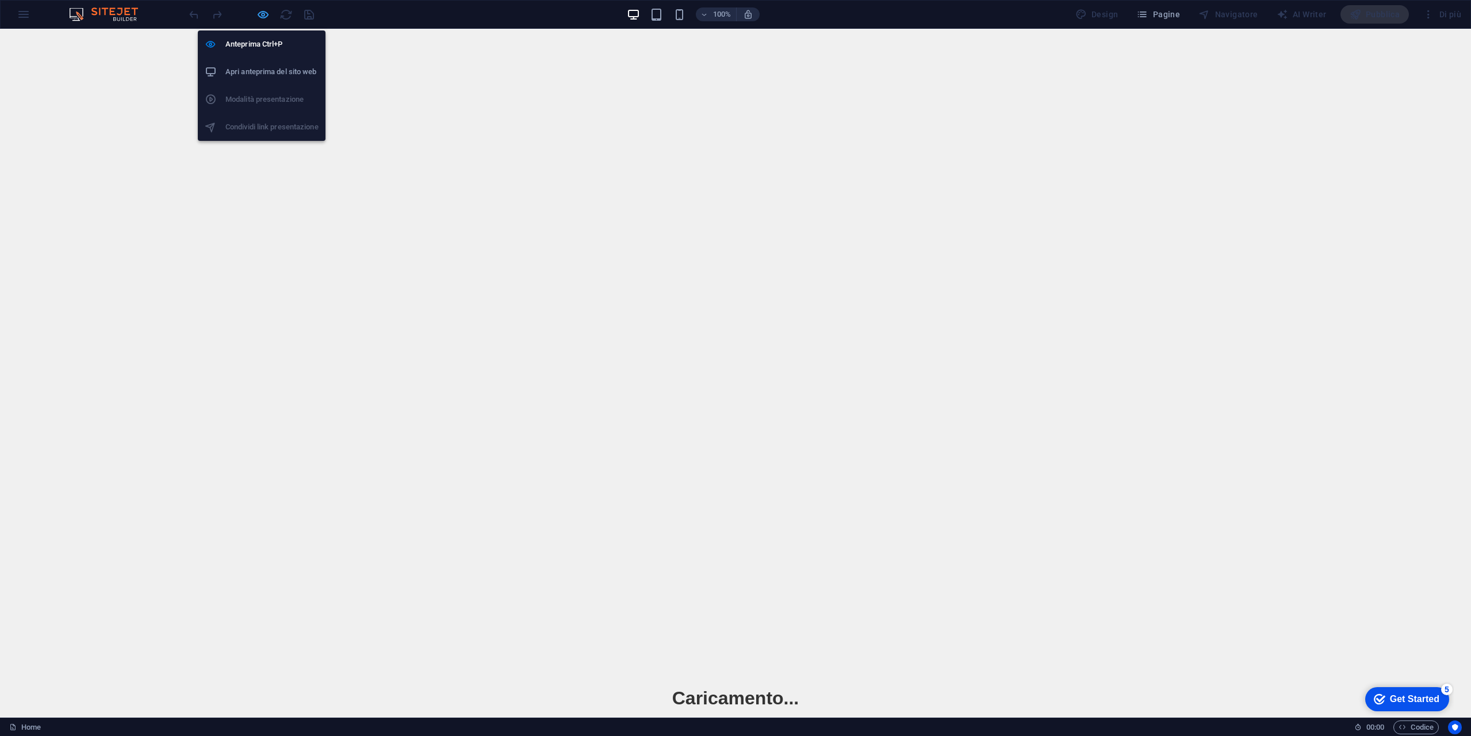
click at [269, 12] on icon "button" at bounding box center [262, 14] width 13 height 13
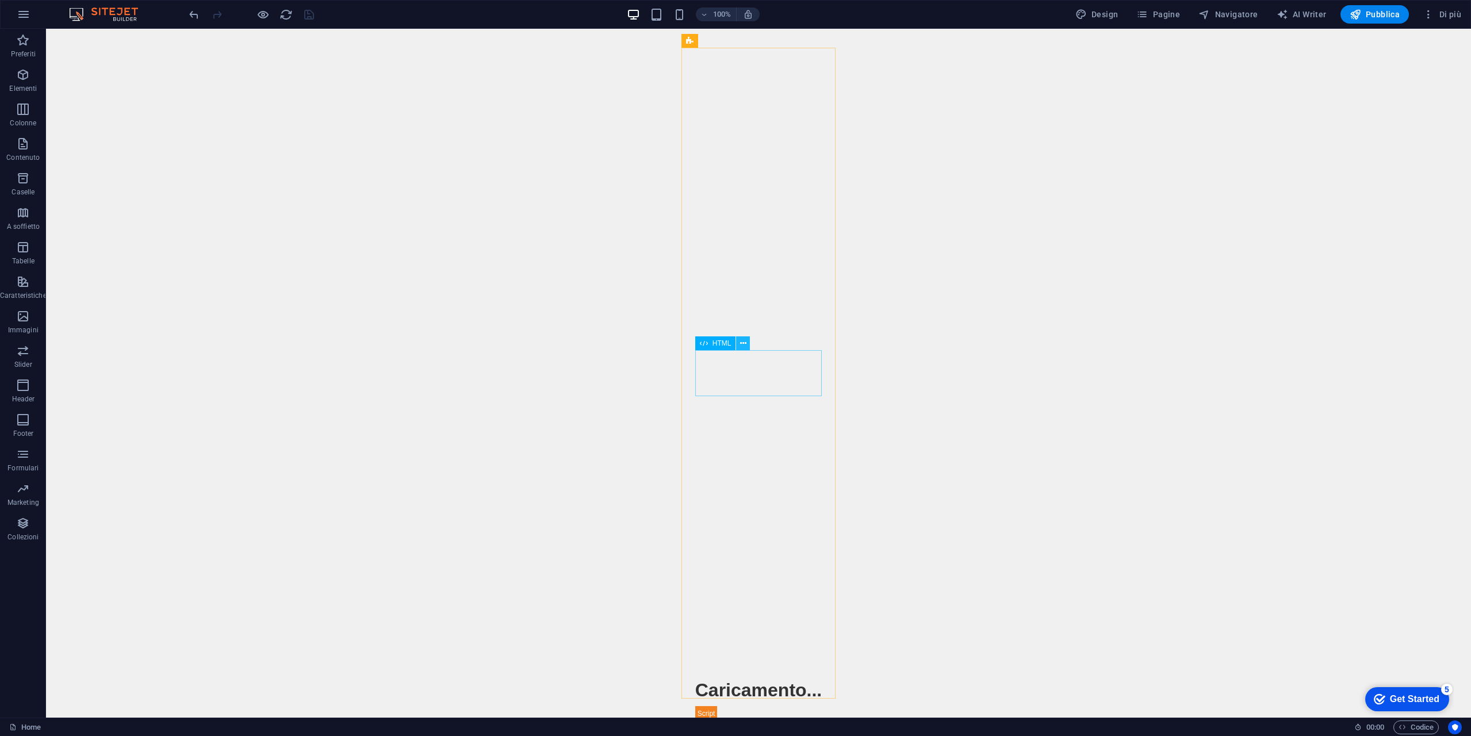
click at [745, 347] on icon at bounding box center [743, 344] width 6 height 12
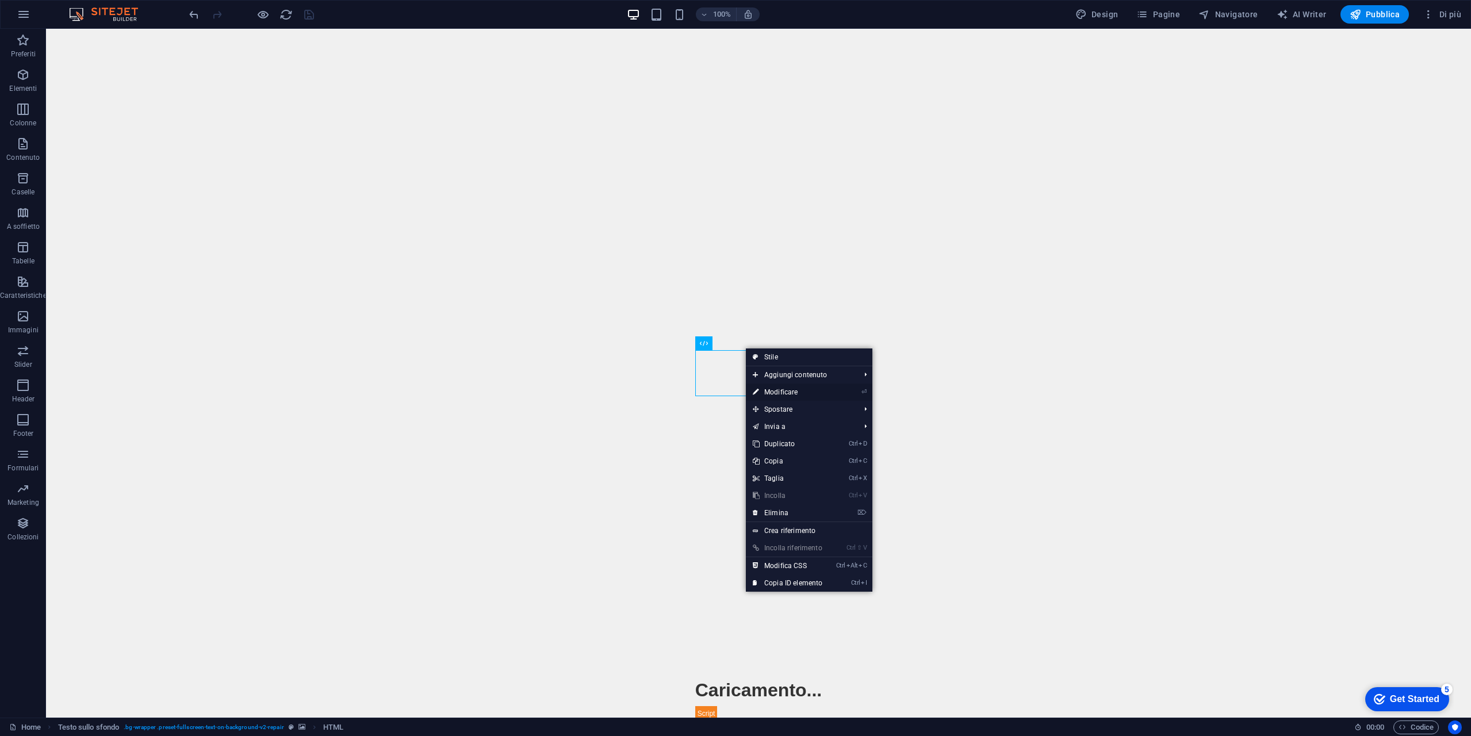
click at [793, 390] on link "⏎ Modificare" at bounding box center [787, 392] width 83 height 17
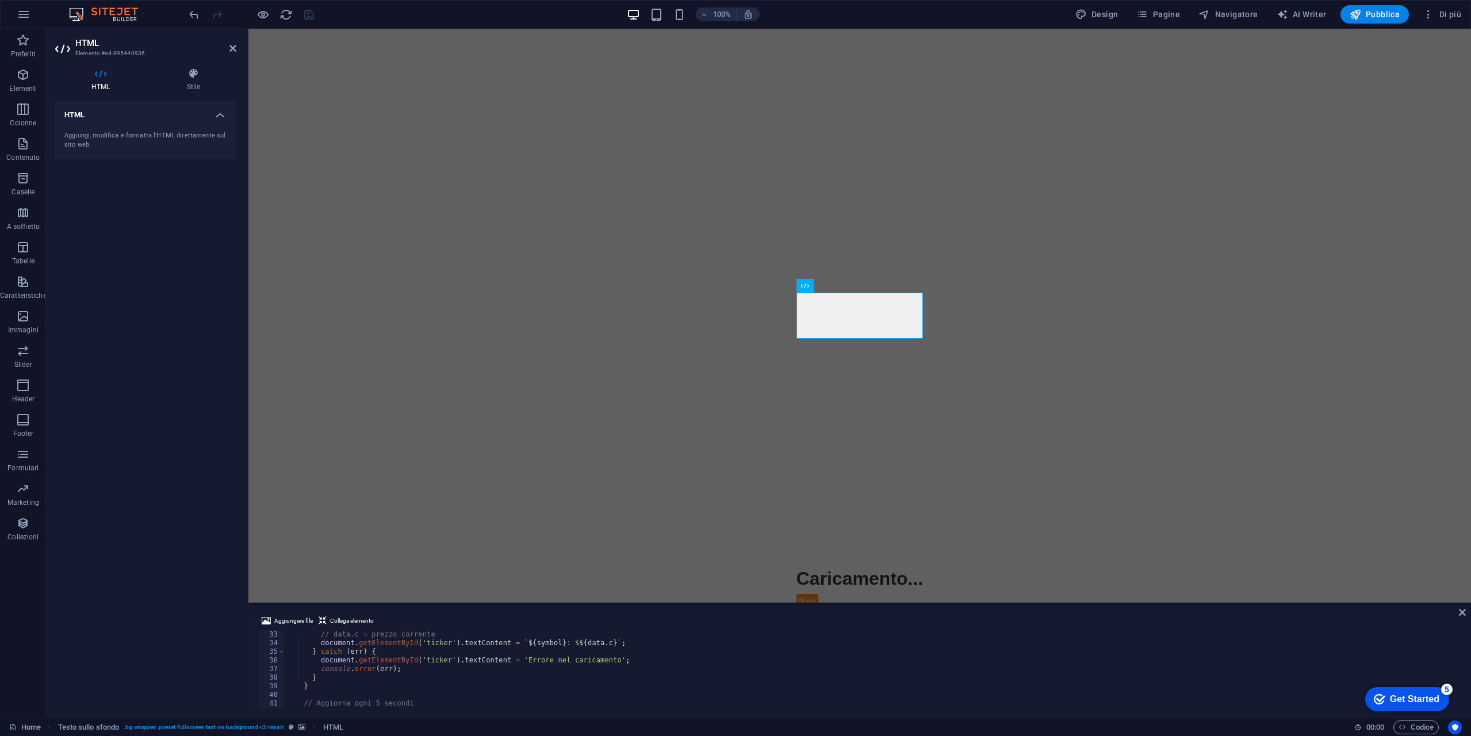
scroll to position [327, 0]
click at [1209, 297] on body "Skip to main content Quote Ticker Caricamento..." at bounding box center [859, 316] width 1223 height 574
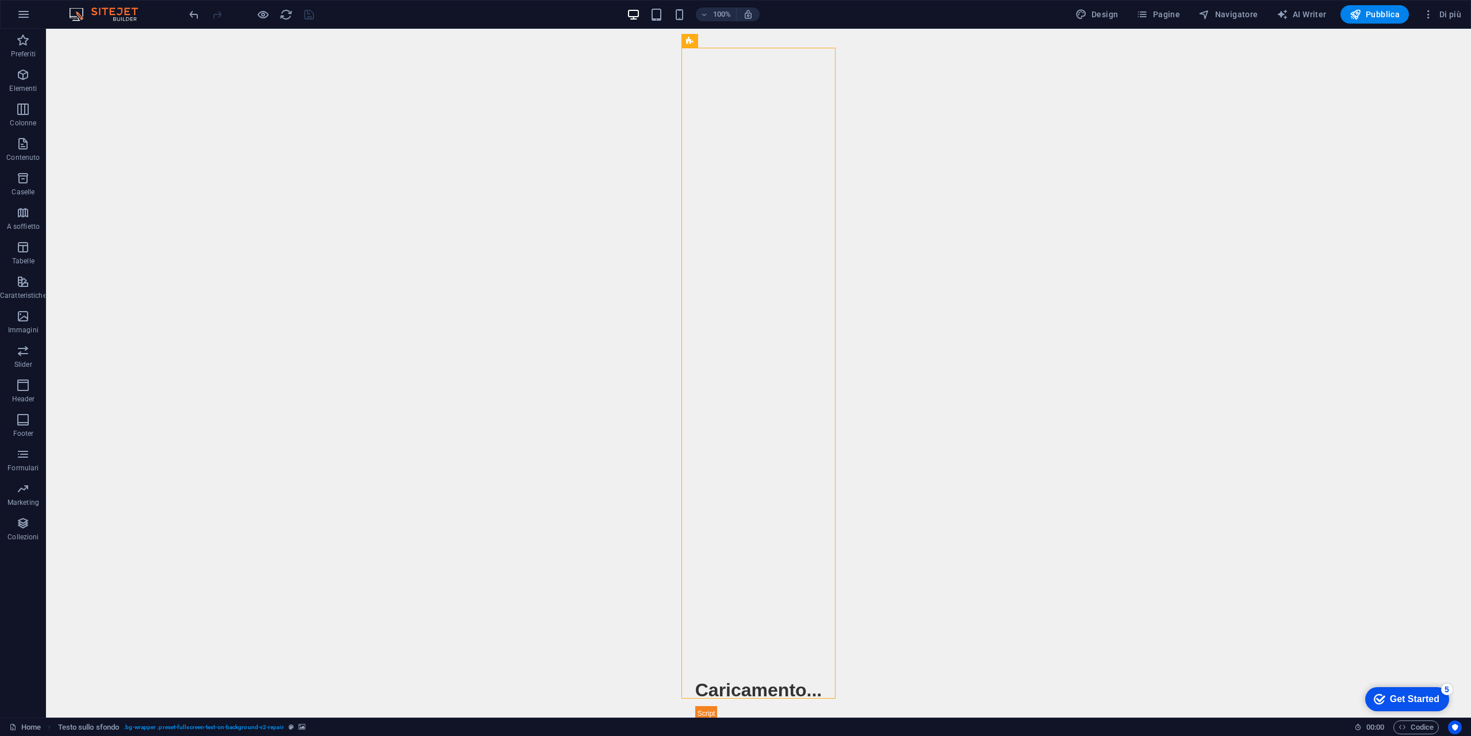
drag, startPoint x: 869, startPoint y: 317, endPoint x: 781, endPoint y: 343, distance: 91.7
click at [750, 676] on div "Quote Ticker Caricamento..." at bounding box center [758, 698] width 127 height 45
drag, startPoint x: 769, startPoint y: 372, endPoint x: 742, endPoint y: 365, distance: 28.5
click at [739, 347] on button at bounding box center [743, 343] width 14 height 14
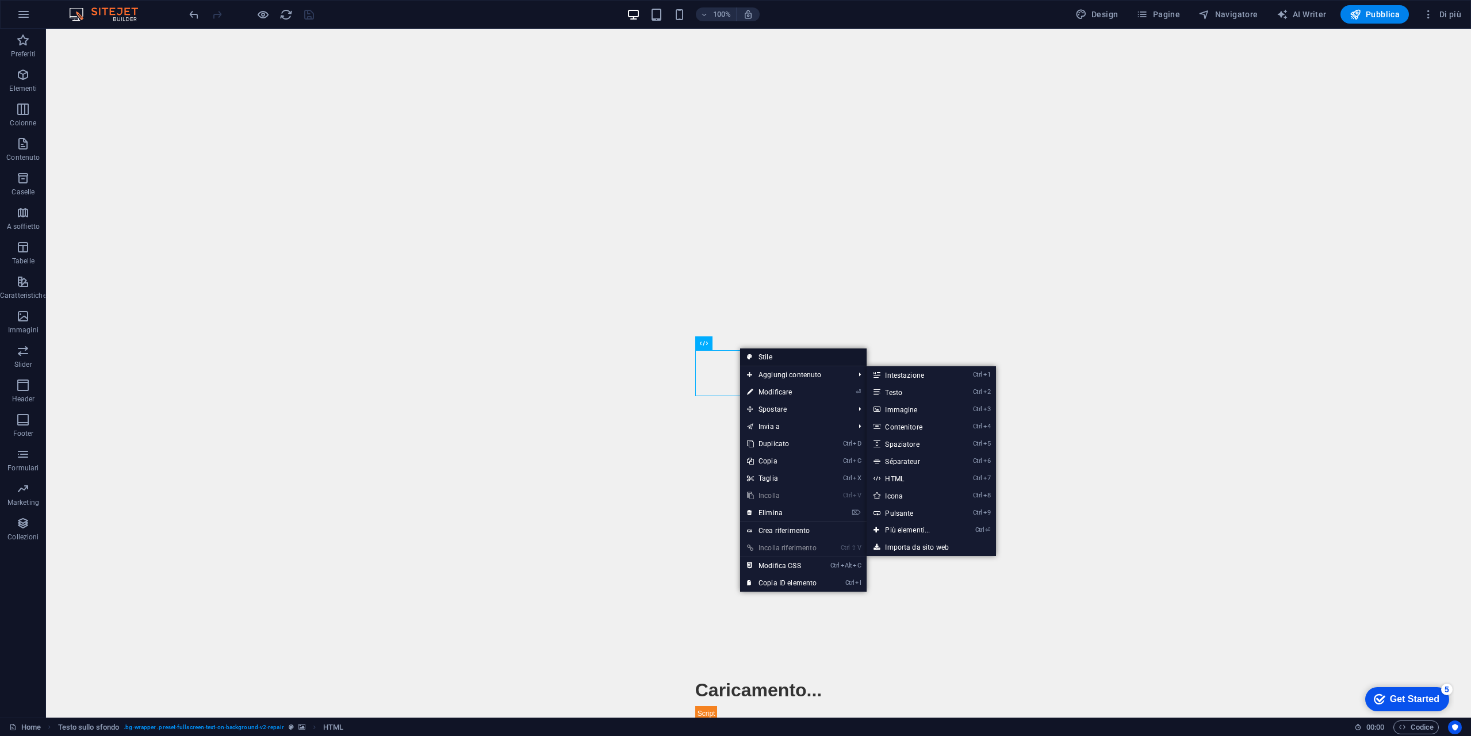
click at [798, 353] on link "Stile" at bounding box center [803, 356] width 127 height 17
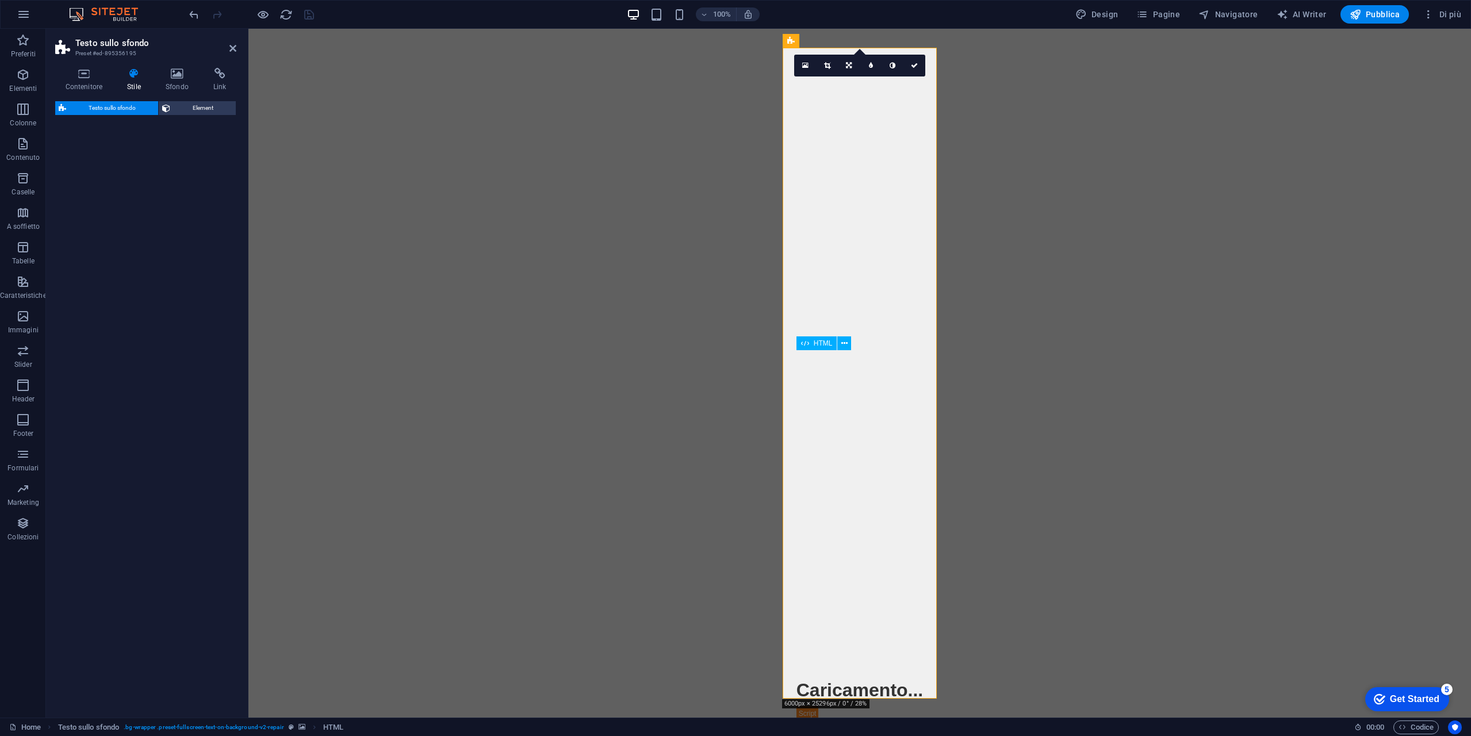
select select "%"
select select "rem"
select select "px"
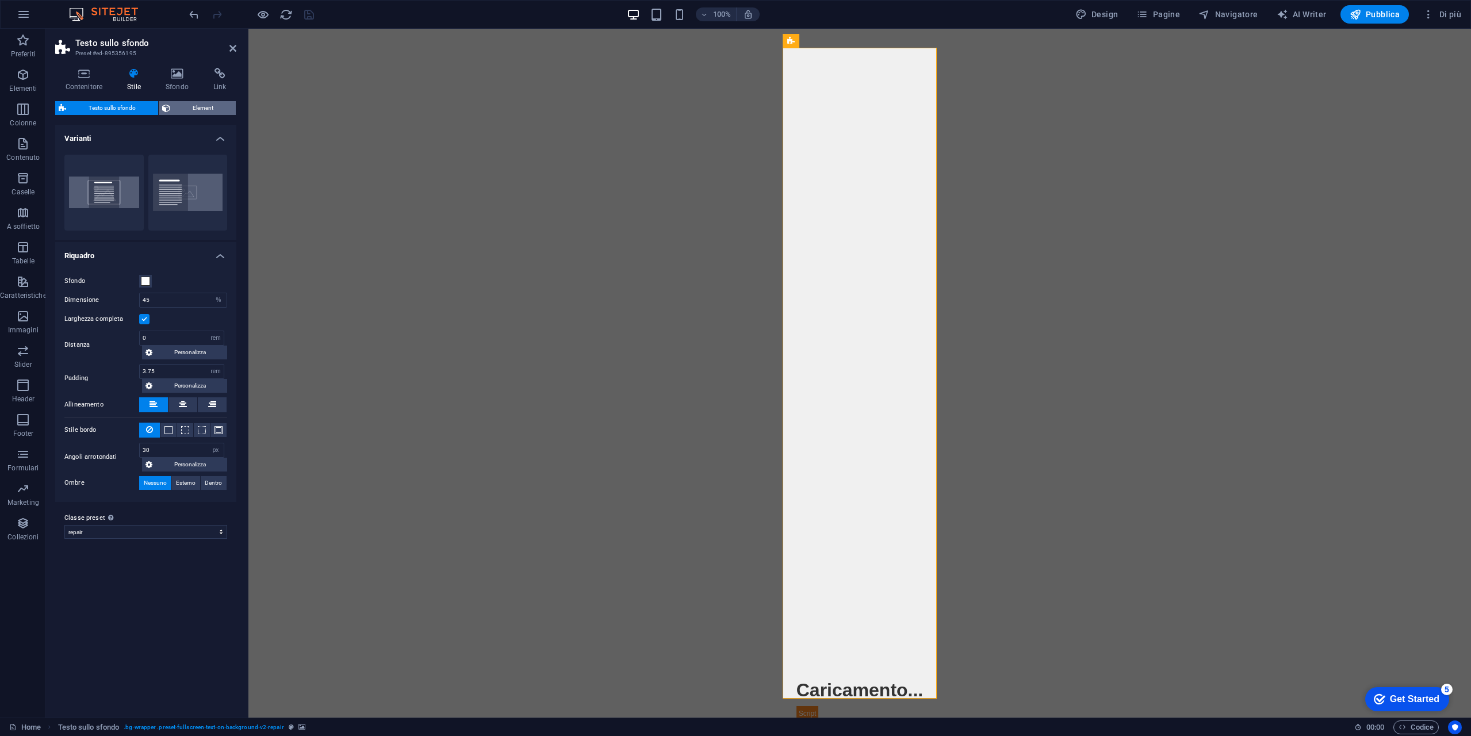
click at [200, 104] on span "Element" at bounding box center [203, 108] width 59 height 14
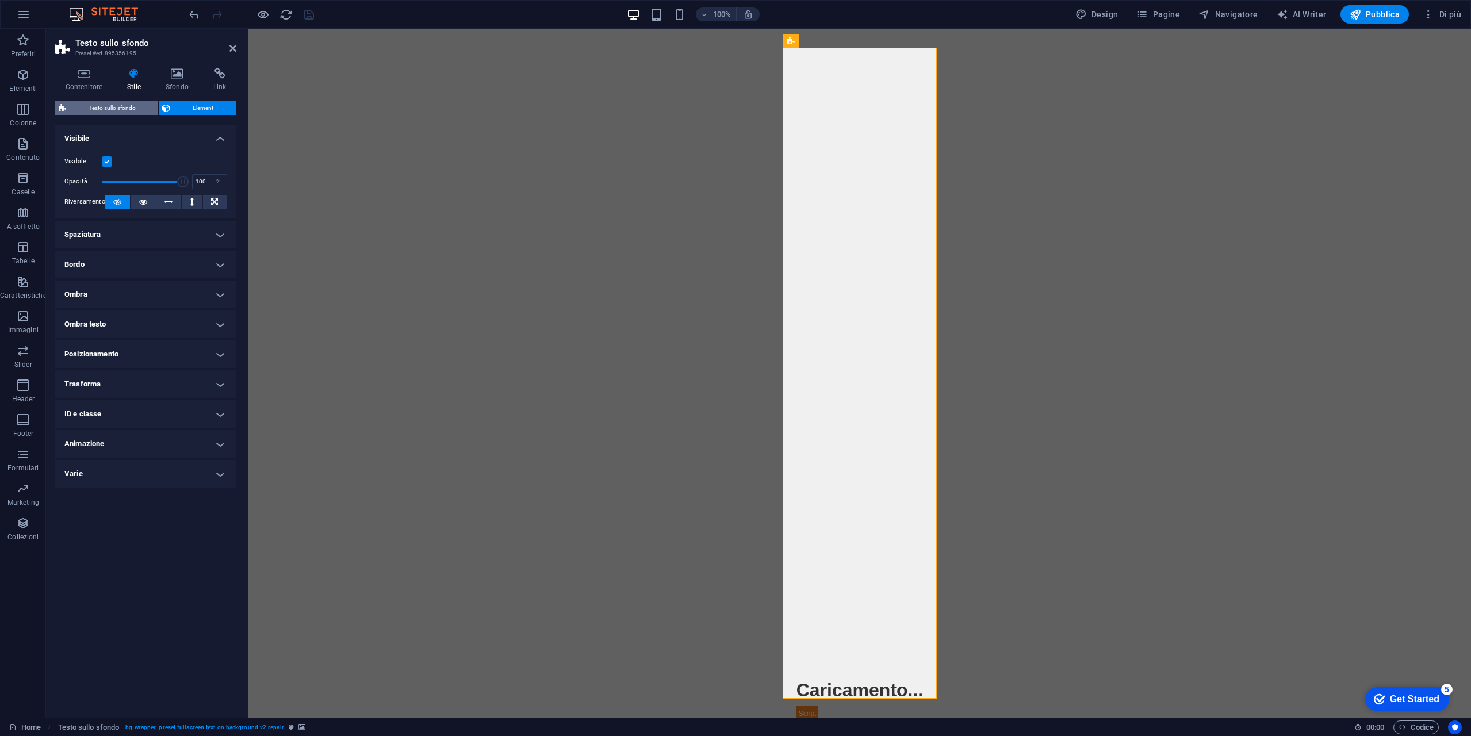
click at [117, 104] on span "Testo sullo sfondo" at bounding box center [112, 108] width 85 height 14
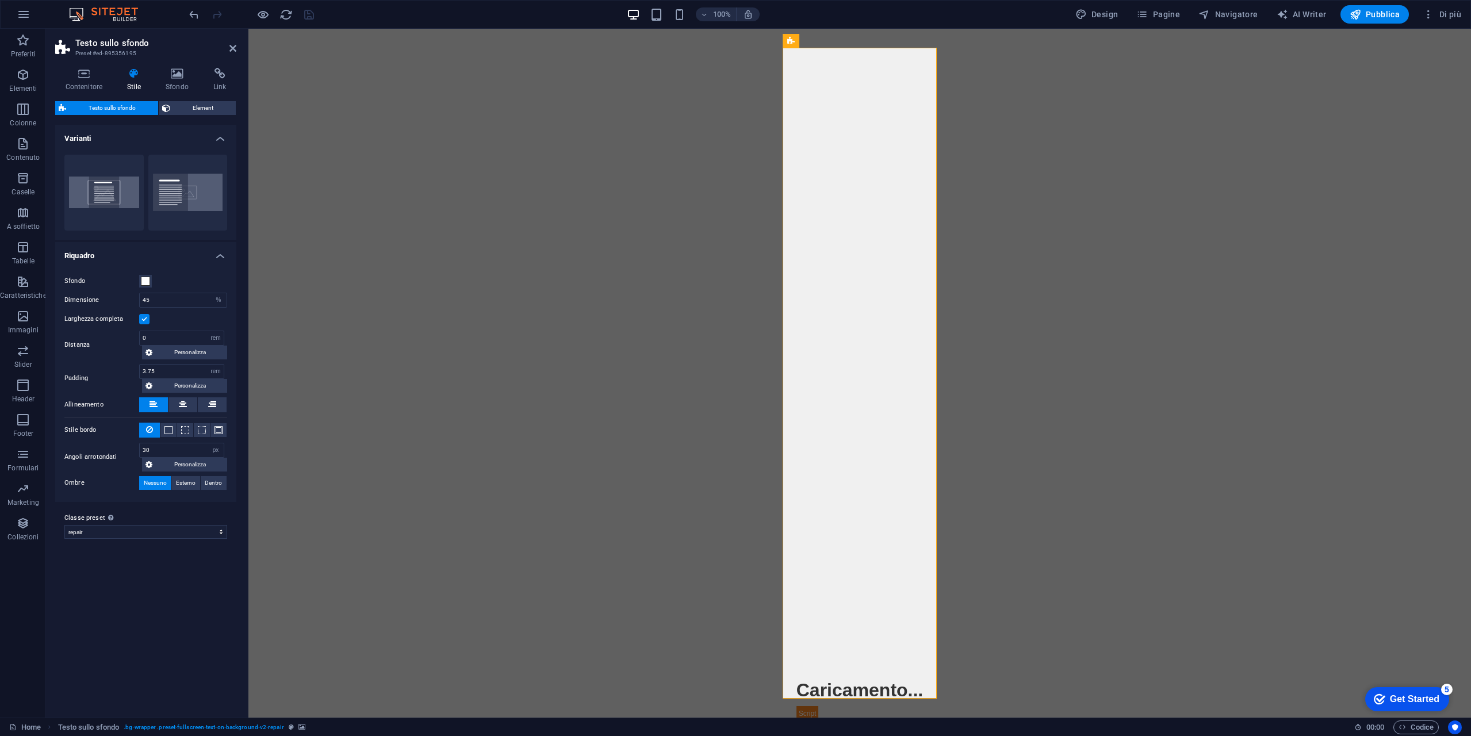
click at [148, 321] on label at bounding box center [144, 319] width 10 height 10
click at [0, 0] on input "Larghezza completa" at bounding box center [0, 0] width 0 height 0
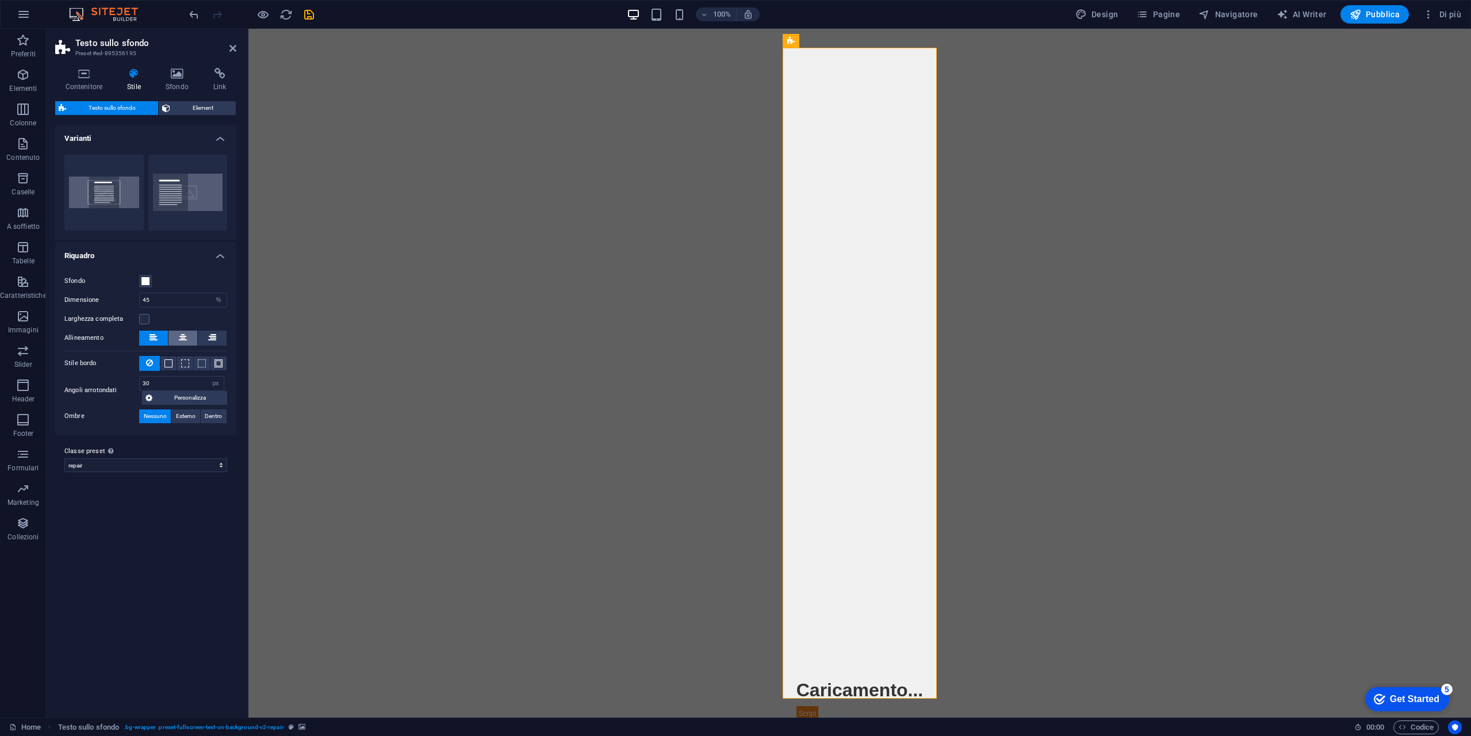
click at [191, 335] on button at bounding box center [182, 338] width 29 height 15
click at [163, 361] on button at bounding box center [168, 364] width 16 height 14
click at [185, 363] on span at bounding box center [185, 363] width 8 height 8
click at [170, 362] on span at bounding box center [168, 363] width 8 height 8
click at [150, 362] on icon at bounding box center [149, 363] width 7 height 14
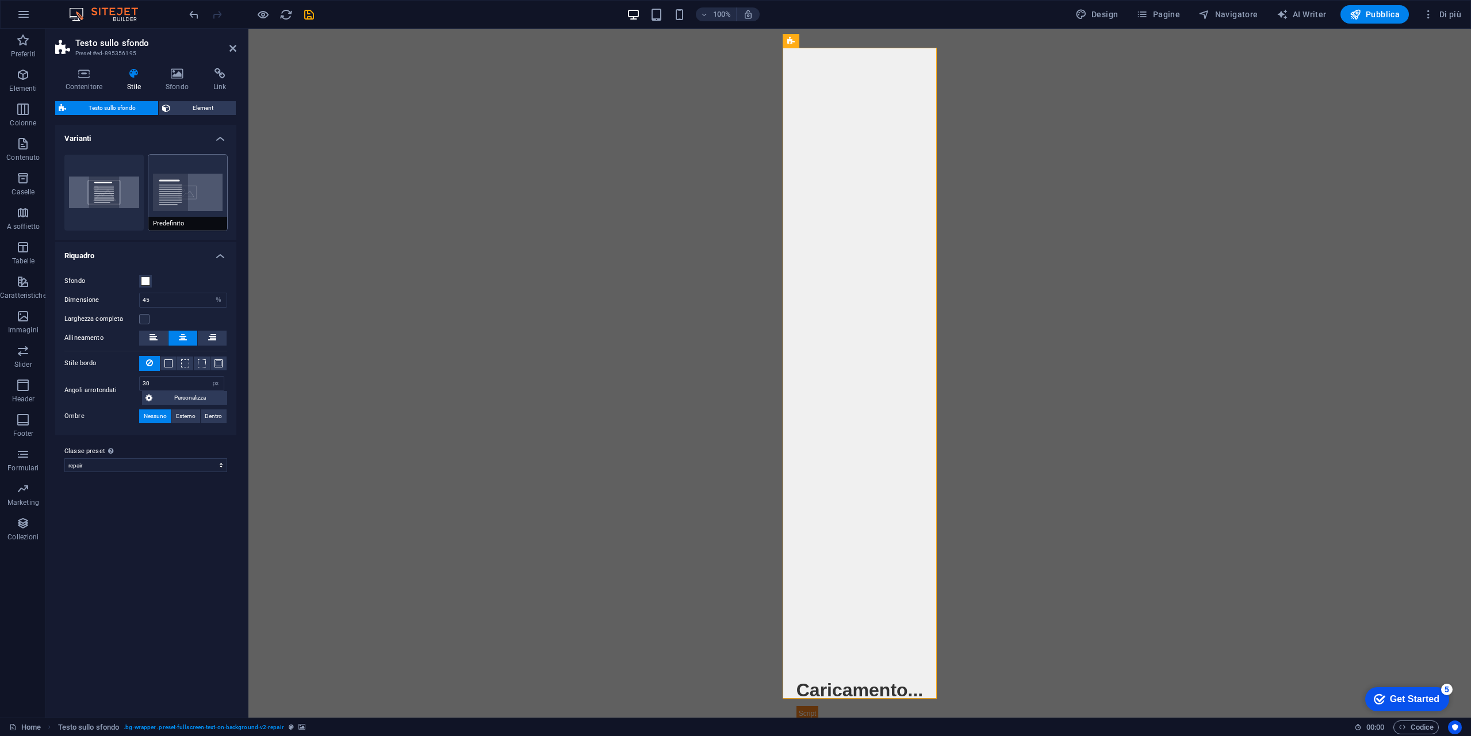
click at [208, 200] on button "Predefinito" at bounding box center [187, 193] width 79 height 76
type input "50"
type input "4"
type input "0"
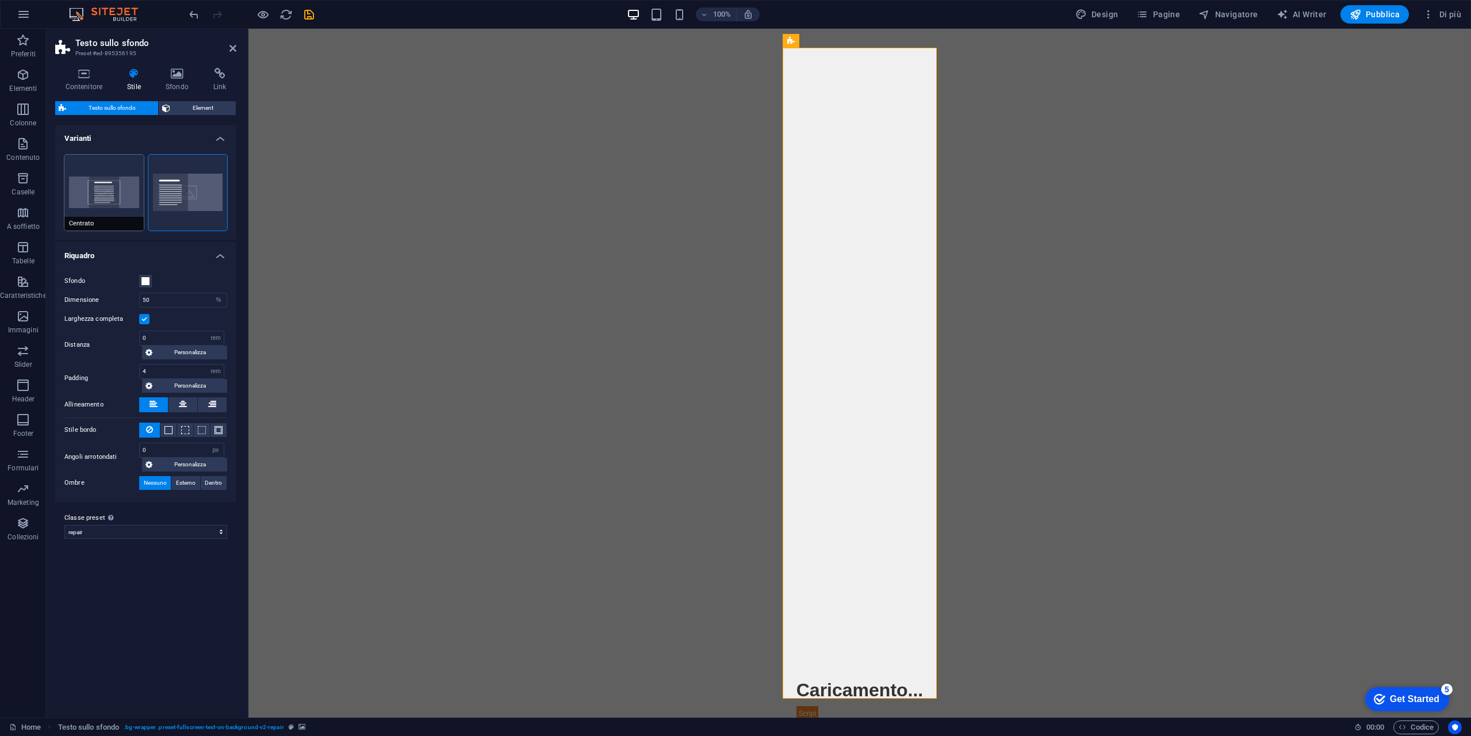
click at [120, 199] on button "Centrato" at bounding box center [103, 193] width 79 height 76
click at [204, 108] on span "Element" at bounding box center [203, 108] width 59 height 14
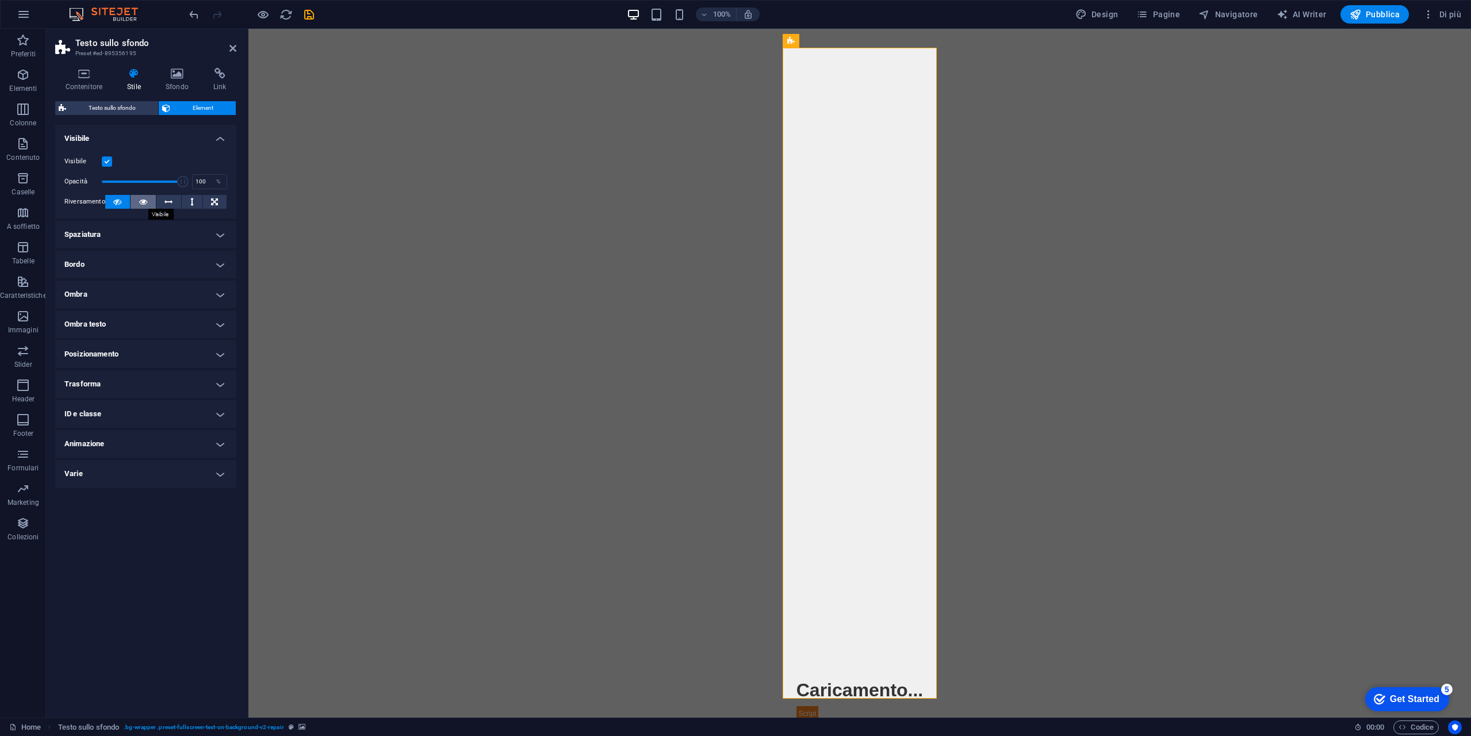
click at [141, 204] on icon at bounding box center [143, 202] width 8 height 14
click at [178, 236] on h4 "Spaziatura" at bounding box center [145, 235] width 181 height 28
click at [178, 236] on h4 "Spaziatura" at bounding box center [145, 231] width 181 height 21
click at [171, 382] on h4 "Trasforma" at bounding box center [145, 384] width 181 height 28
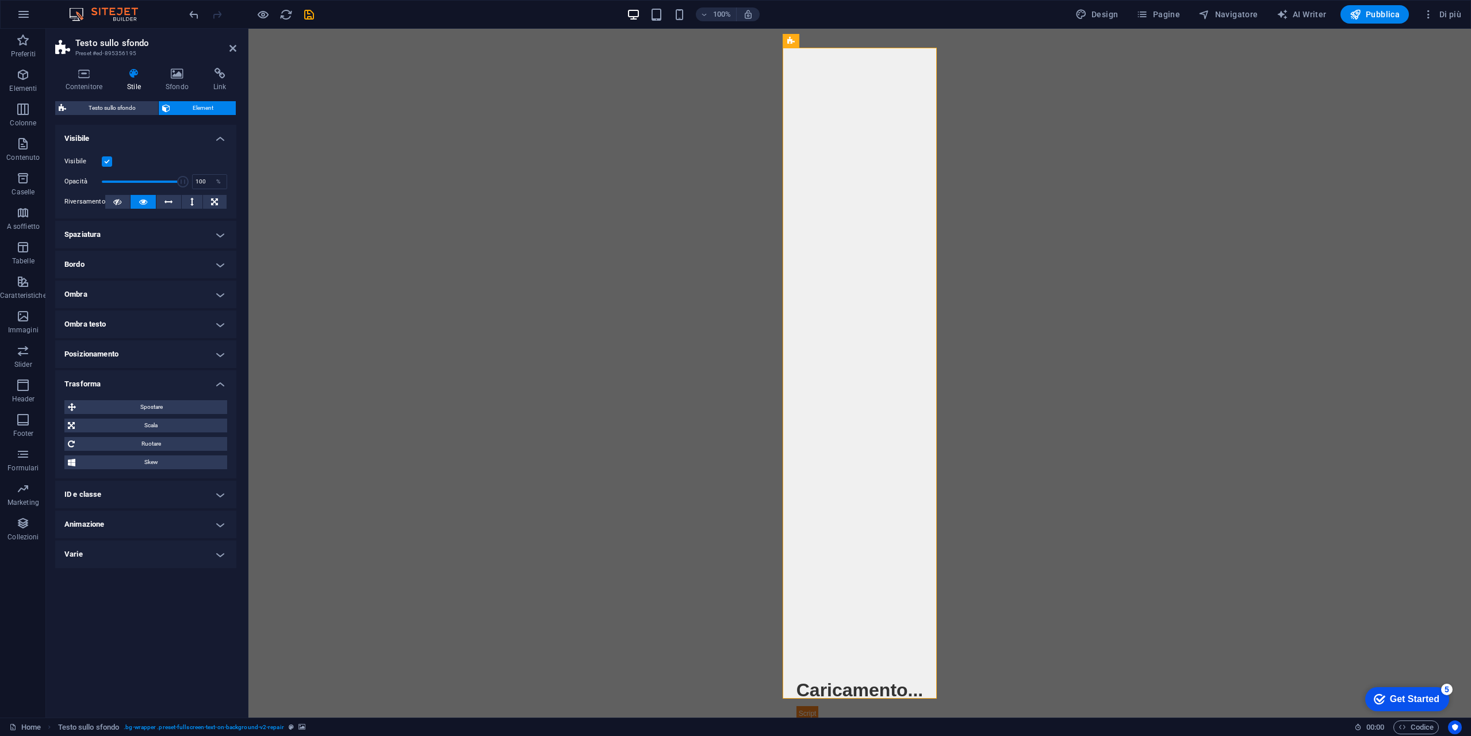
click at [174, 378] on h4 "Trasforma" at bounding box center [145, 380] width 181 height 21
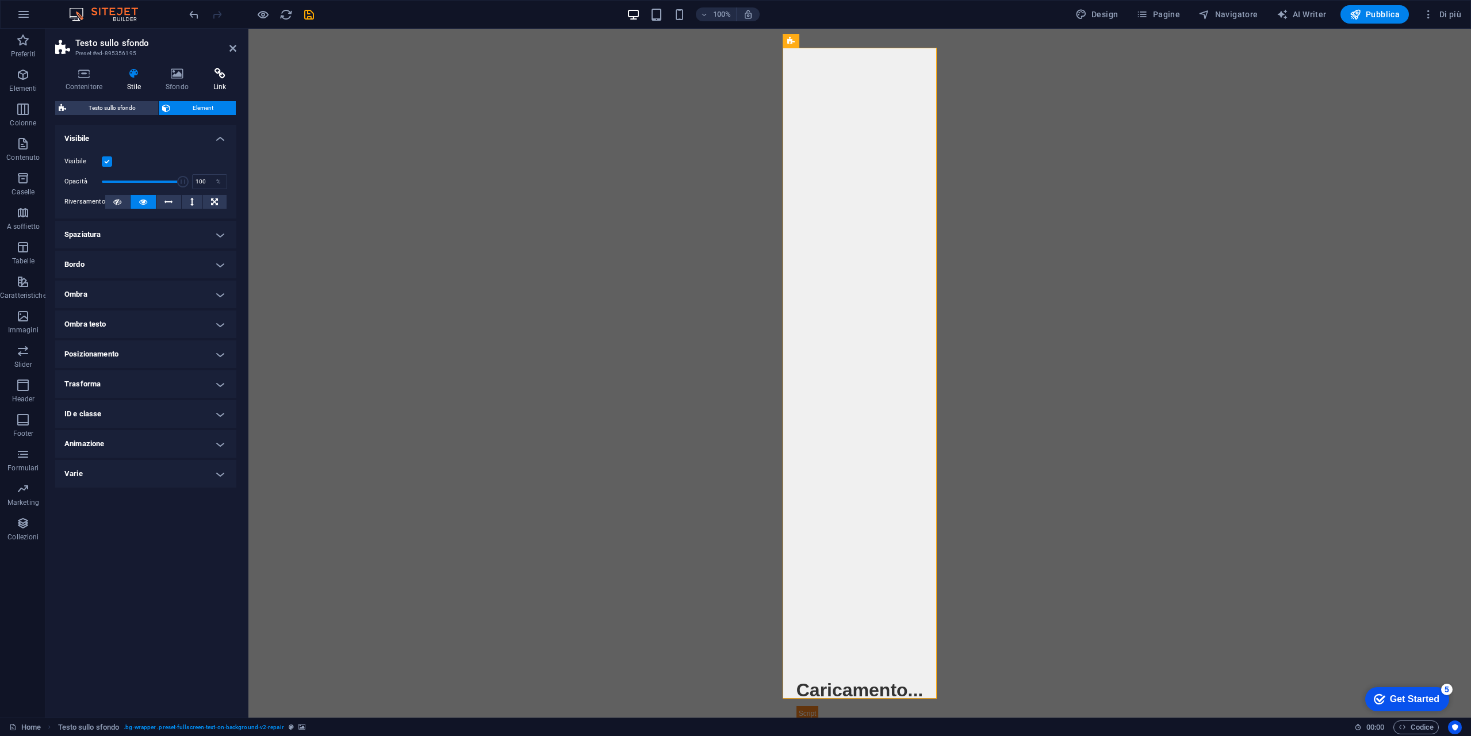
click at [216, 85] on h4 "Link" at bounding box center [219, 80] width 33 height 24
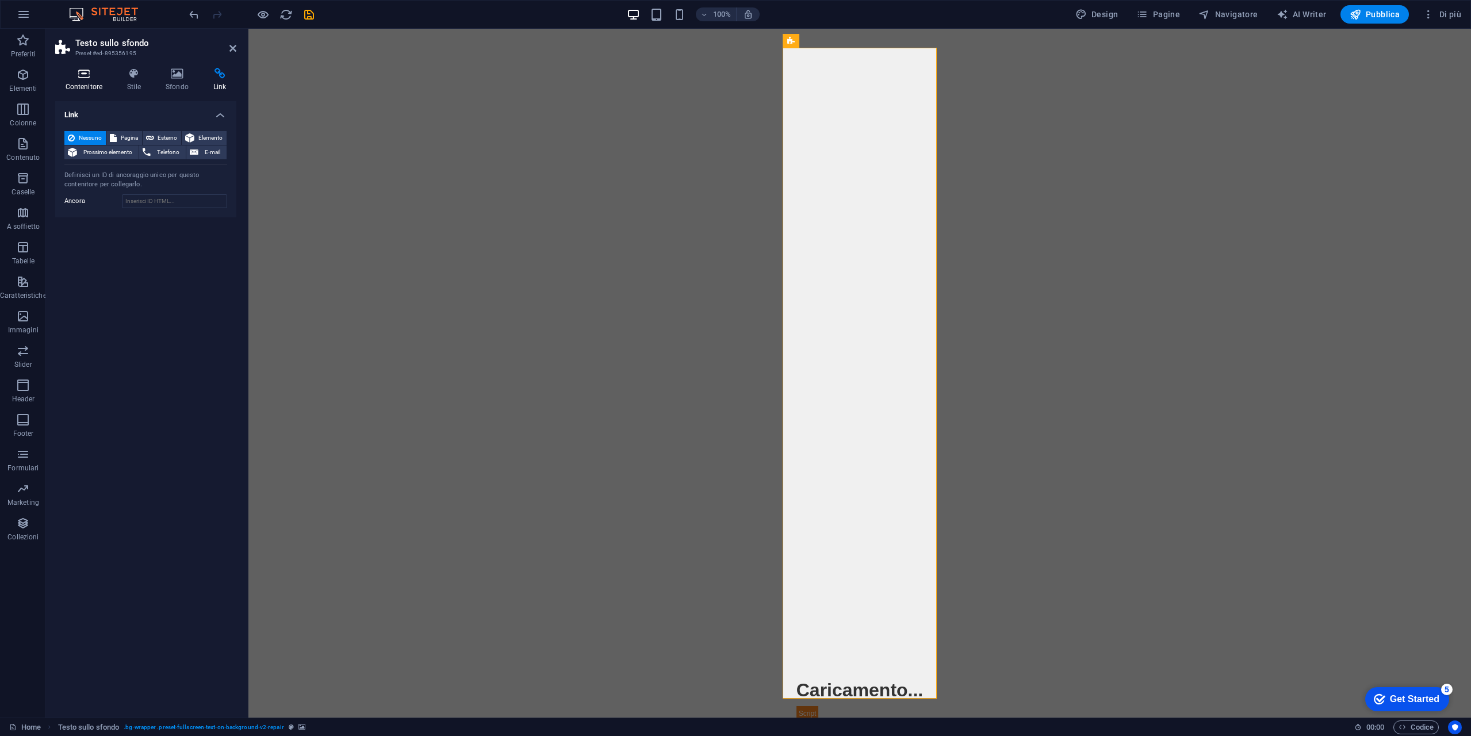
click at [90, 79] on icon at bounding box center [84, 74] width 58 height 12
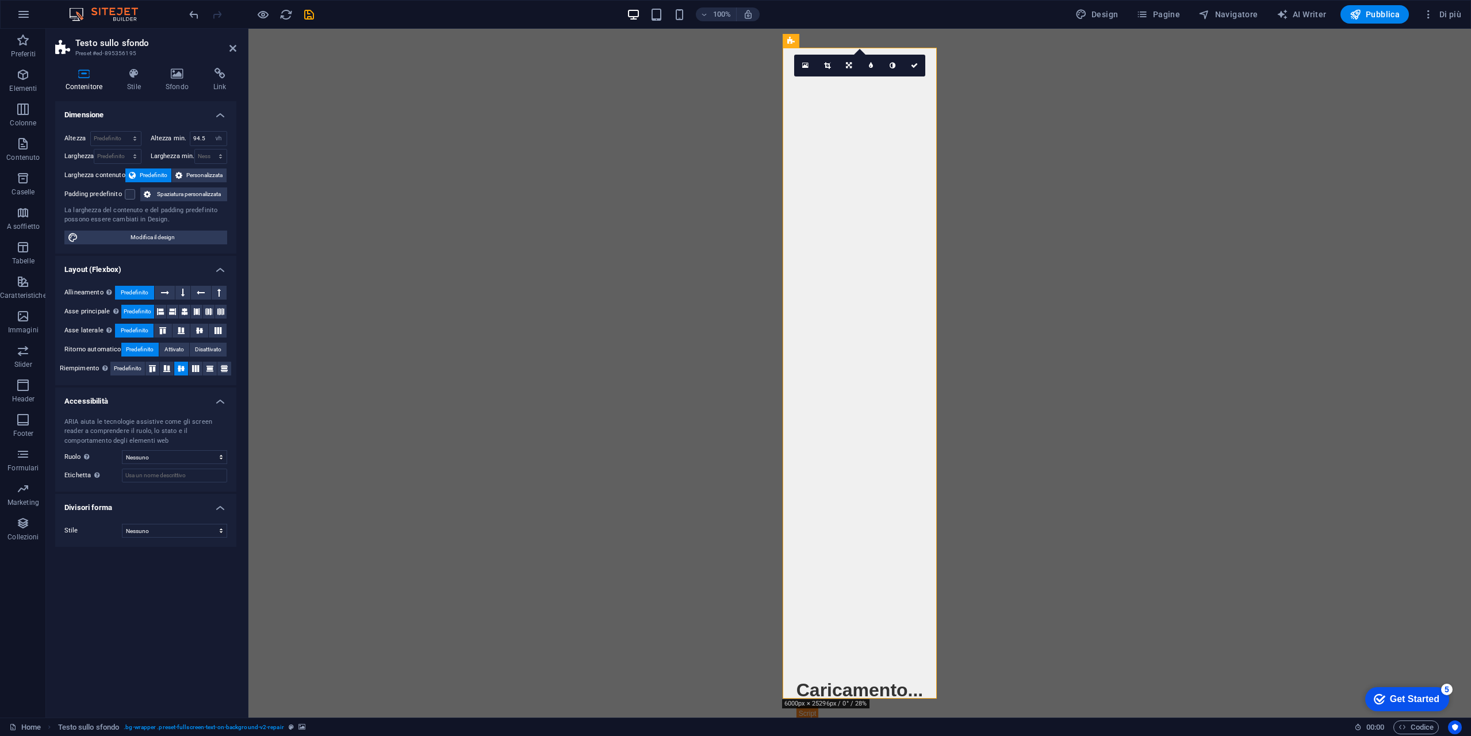
click at [870, 25] on img "1/2" at bounding box center [860, 25] width 155 height 0
click at [231, 48] on icon at bounding box center [232, 48] width 7 height 9
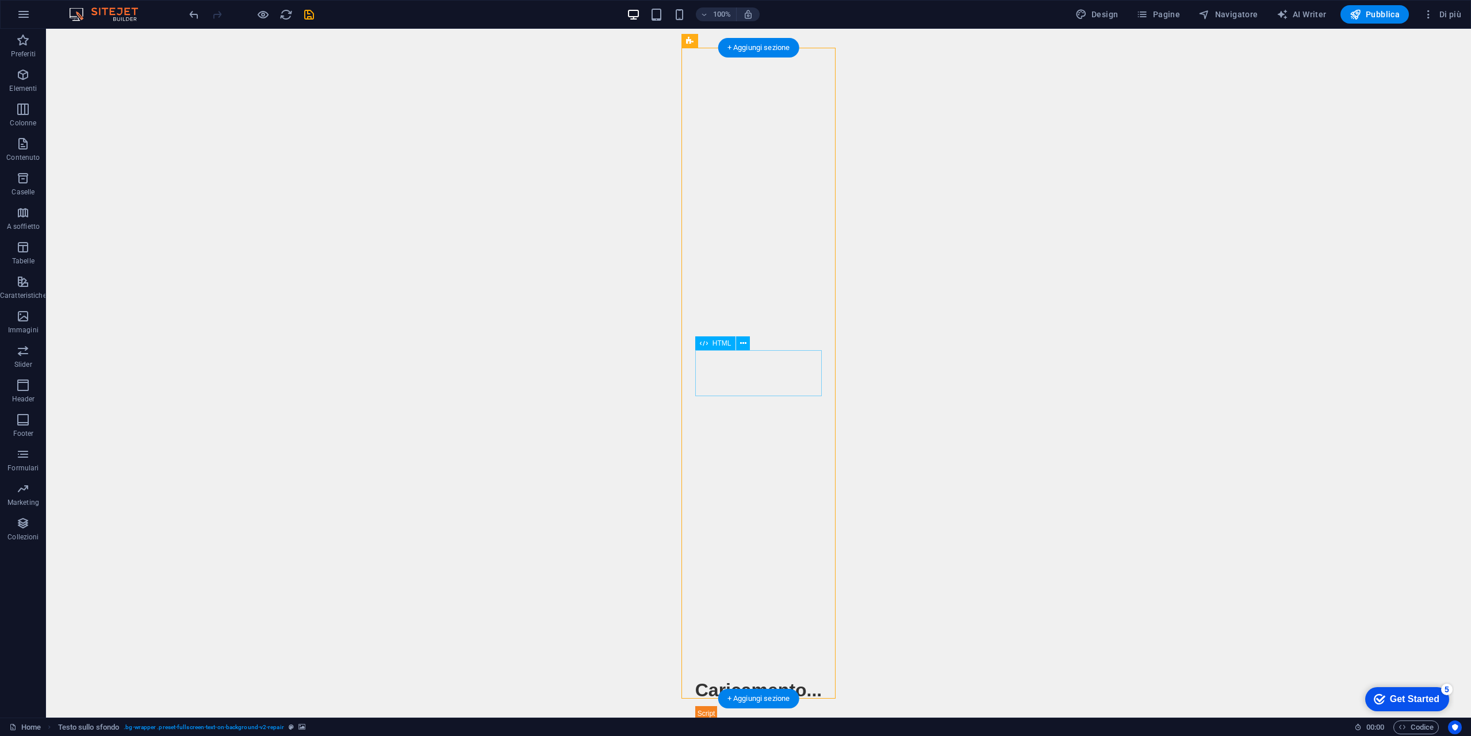
click at [741, 676] on div "Quote Ticker Caricamento..." at bounding box center [758, 698] width 127 height 45
click at [742, 676] on div "Quote Ticker Caricamento..." at bounding box center [758, 698] width 127 height 45
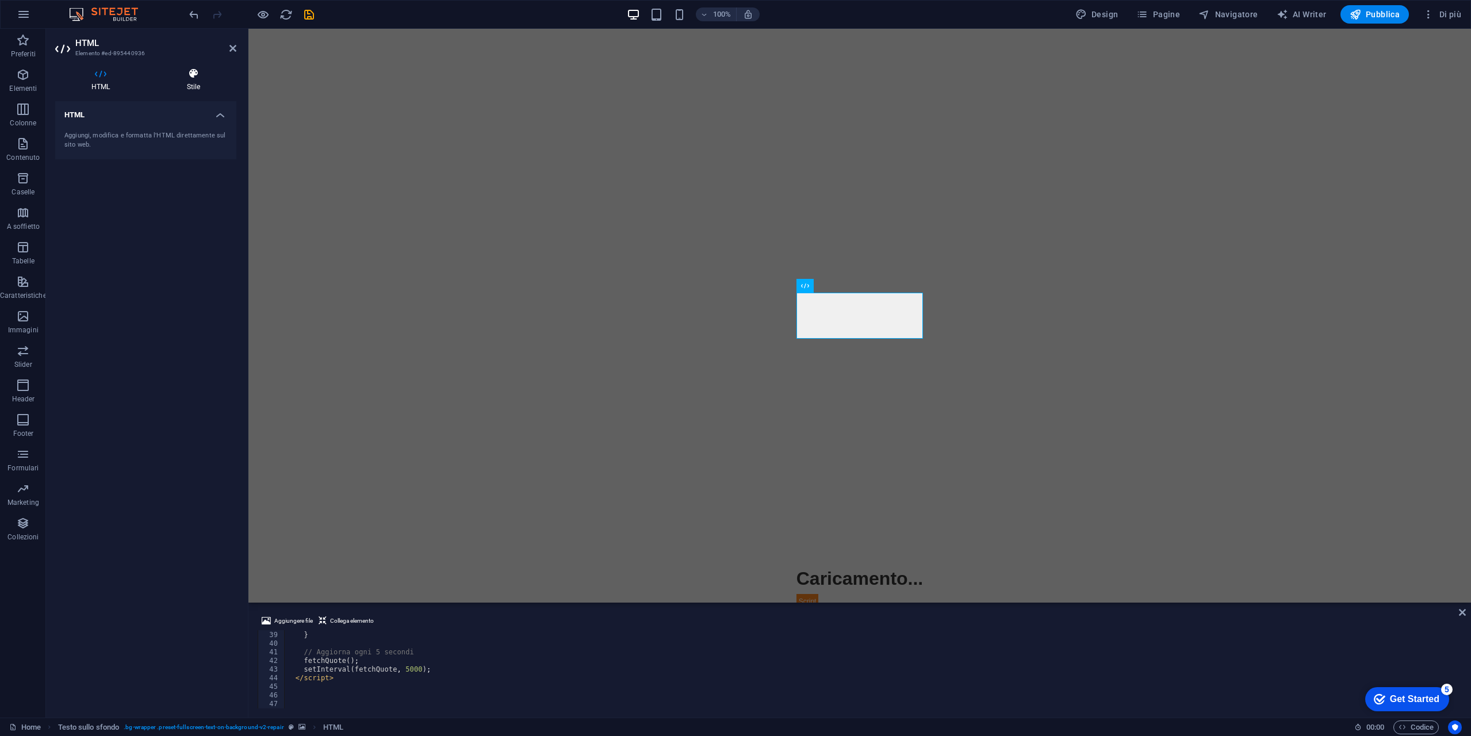
click at [193, 71] on icon at bounding box center [194, 74] width 86 height 12
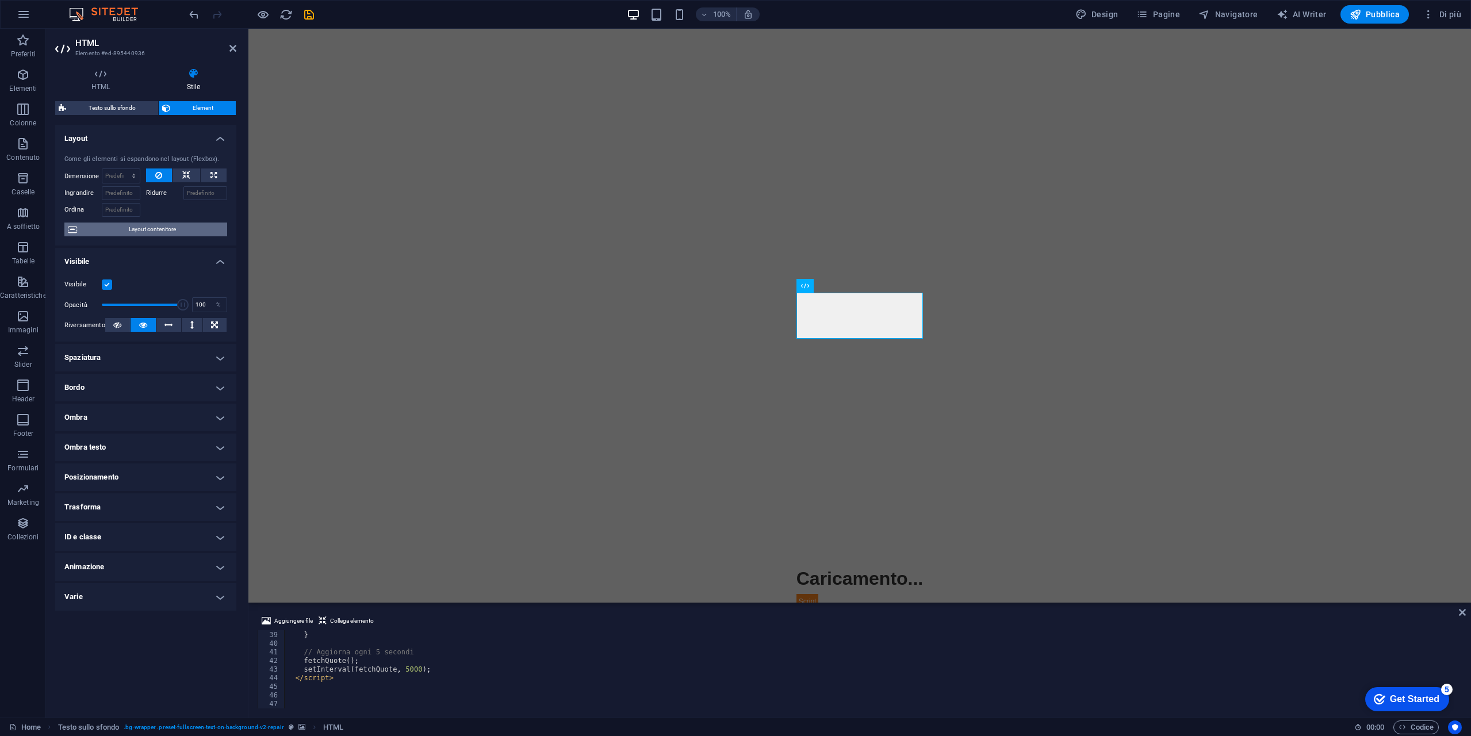
click at [156, 230] on span "Layout contenitore" at bounding box center [152, 230] width 143 height 14
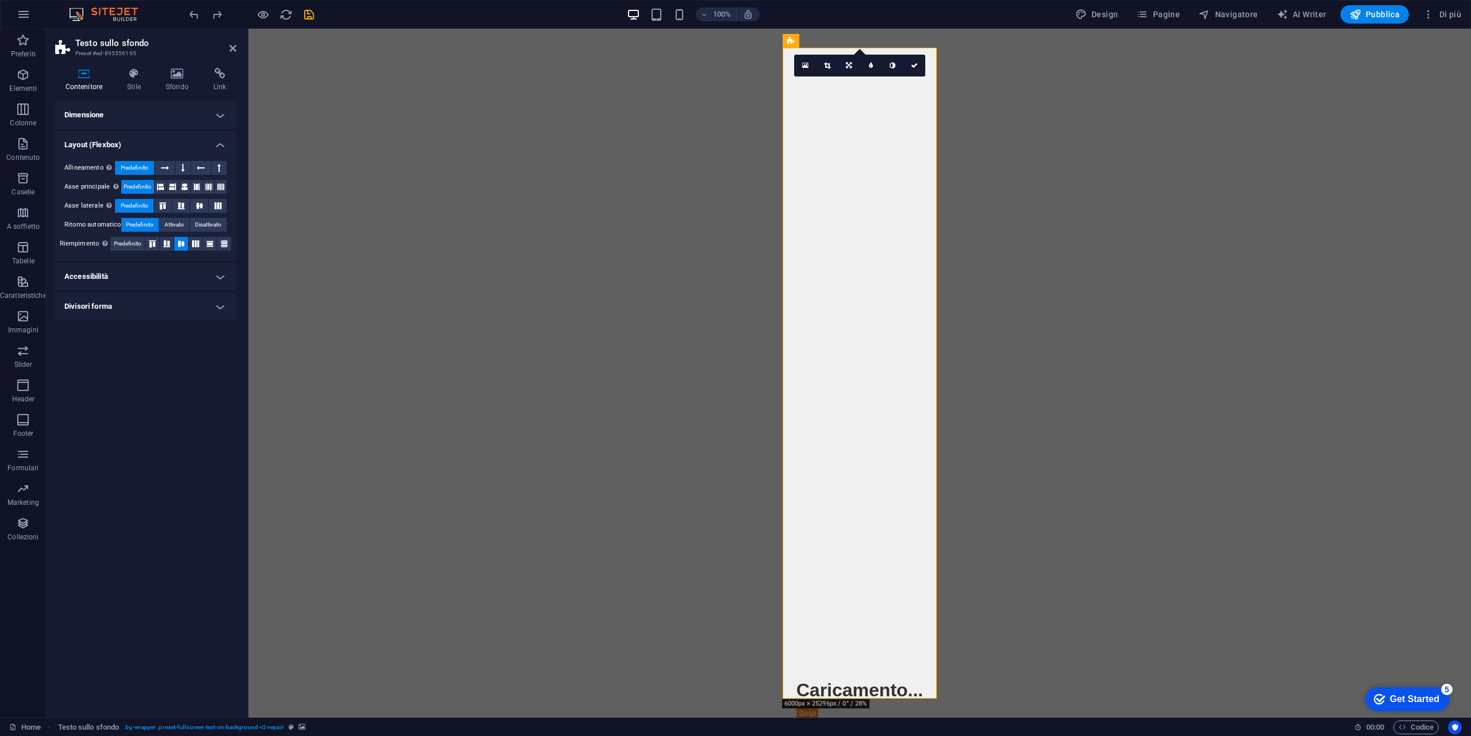
click at [783, 25] on img "2/2" at bounding box center [705, 25] width 155 height 0
click at [868, 676] on div "Quote Ticker Caricamento..." at bounding box center [859, 698] width 127 height 45
click at [848, 676] on div "Quote Ticker Caricamento..." at bounding box center [859, 698] width 127 height 45
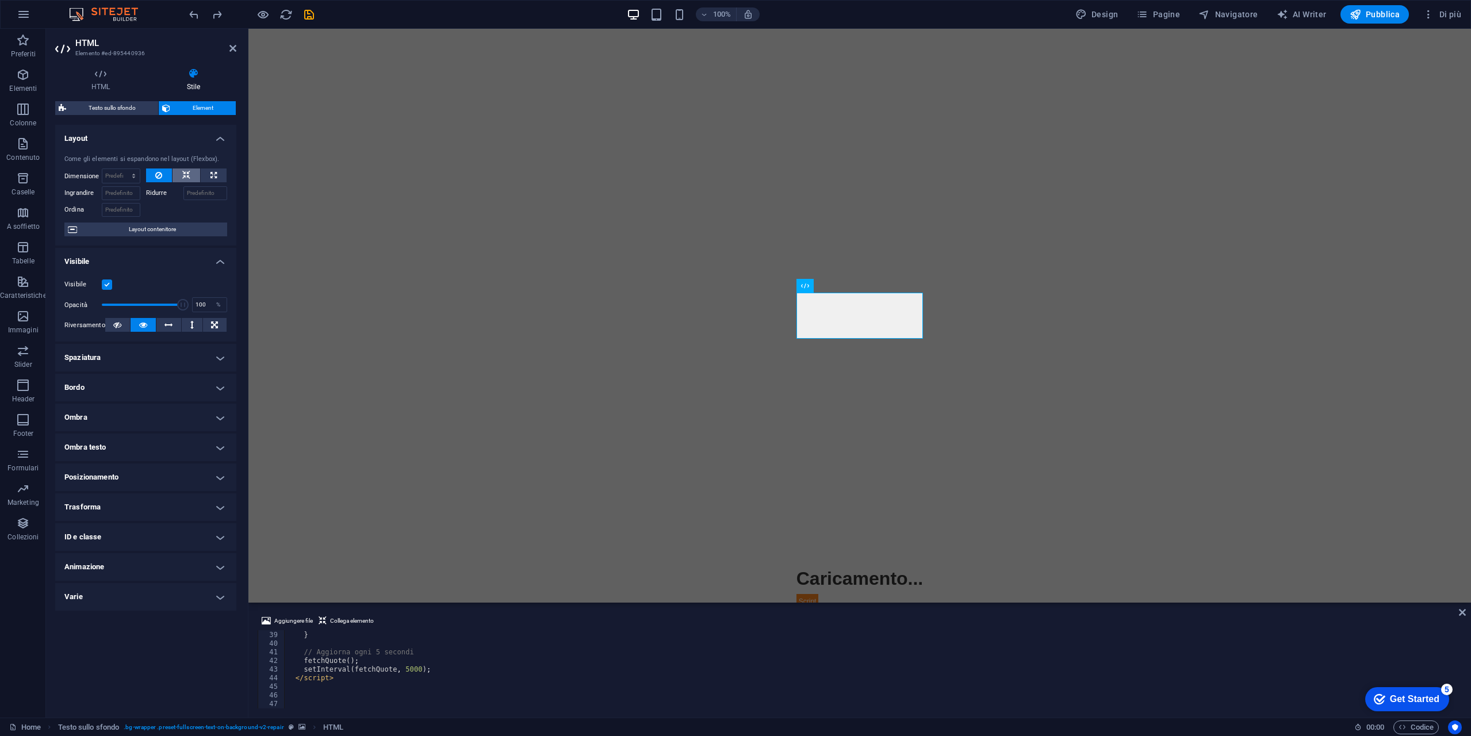
click at [191, 175] on button at bounding box center [187, 175] width 28 height 14
click at [221, 174] on button at bounding box center [214, 175] width 26 height 14
type input "100"
select select "%"
click at [182, 174] on icon at bounding box center [186, 175] width 8 height 14
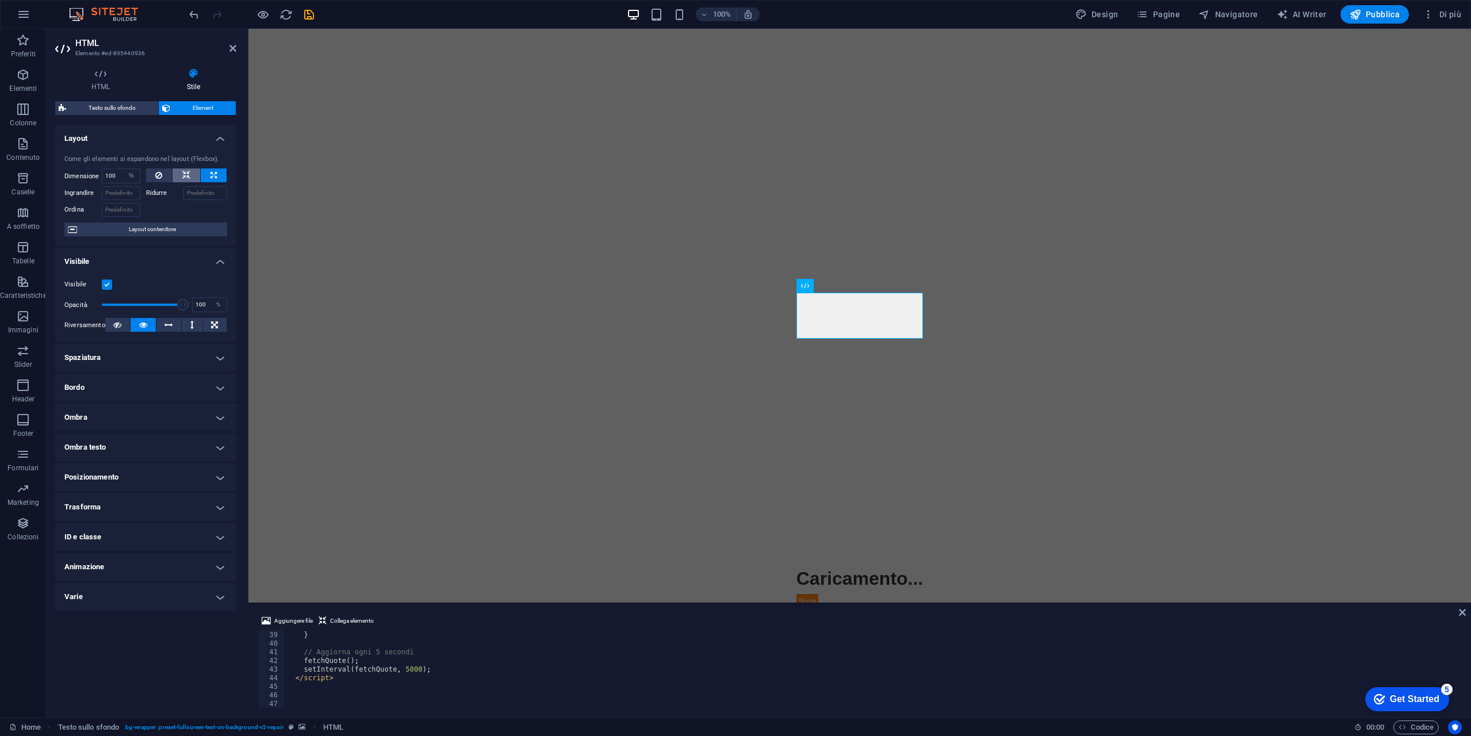
select select "DISABLED_OPTION_VALUE"
click at [308, 19] on icon "save" at bounding box center [308, 14] width 13 height 13
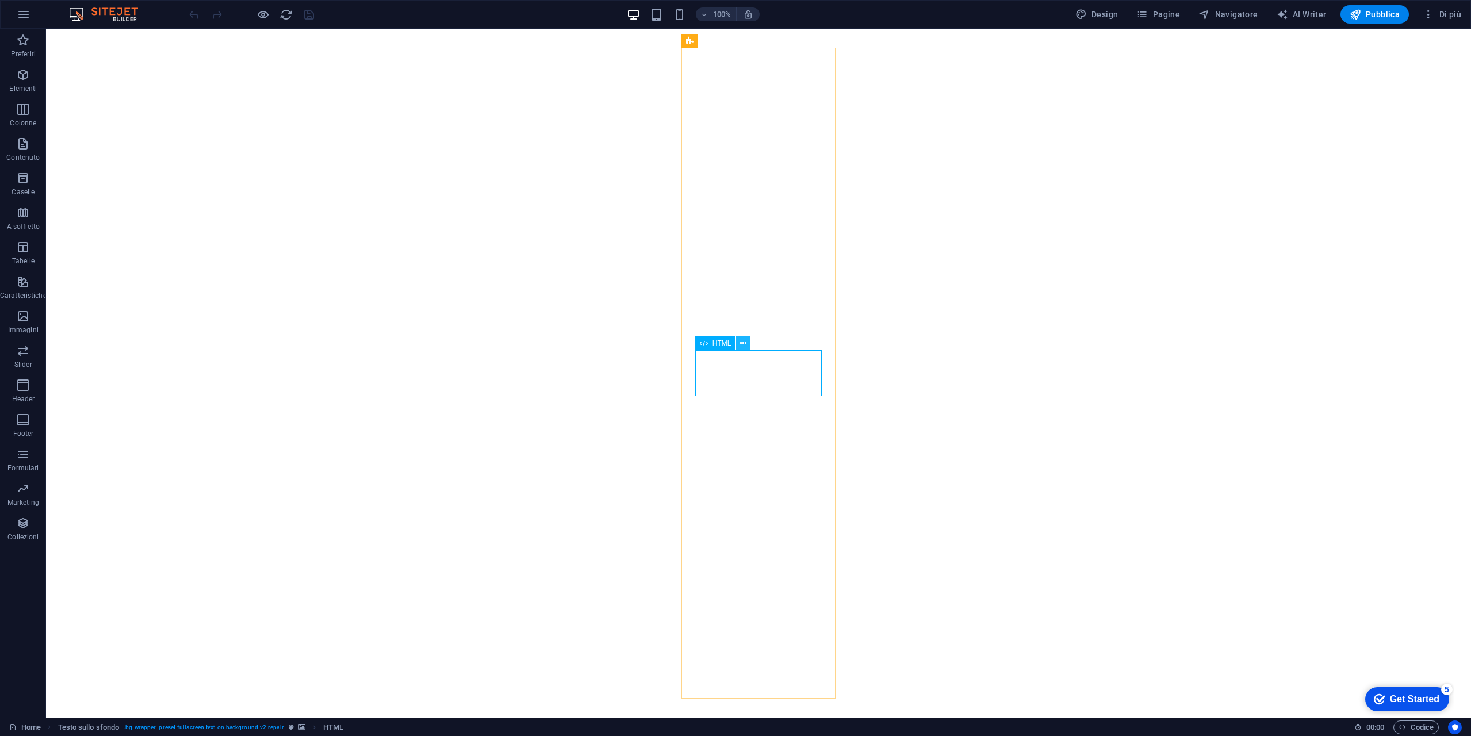
click at [745, 346] on icon at bounding box center [743, 344] width 6 height 12
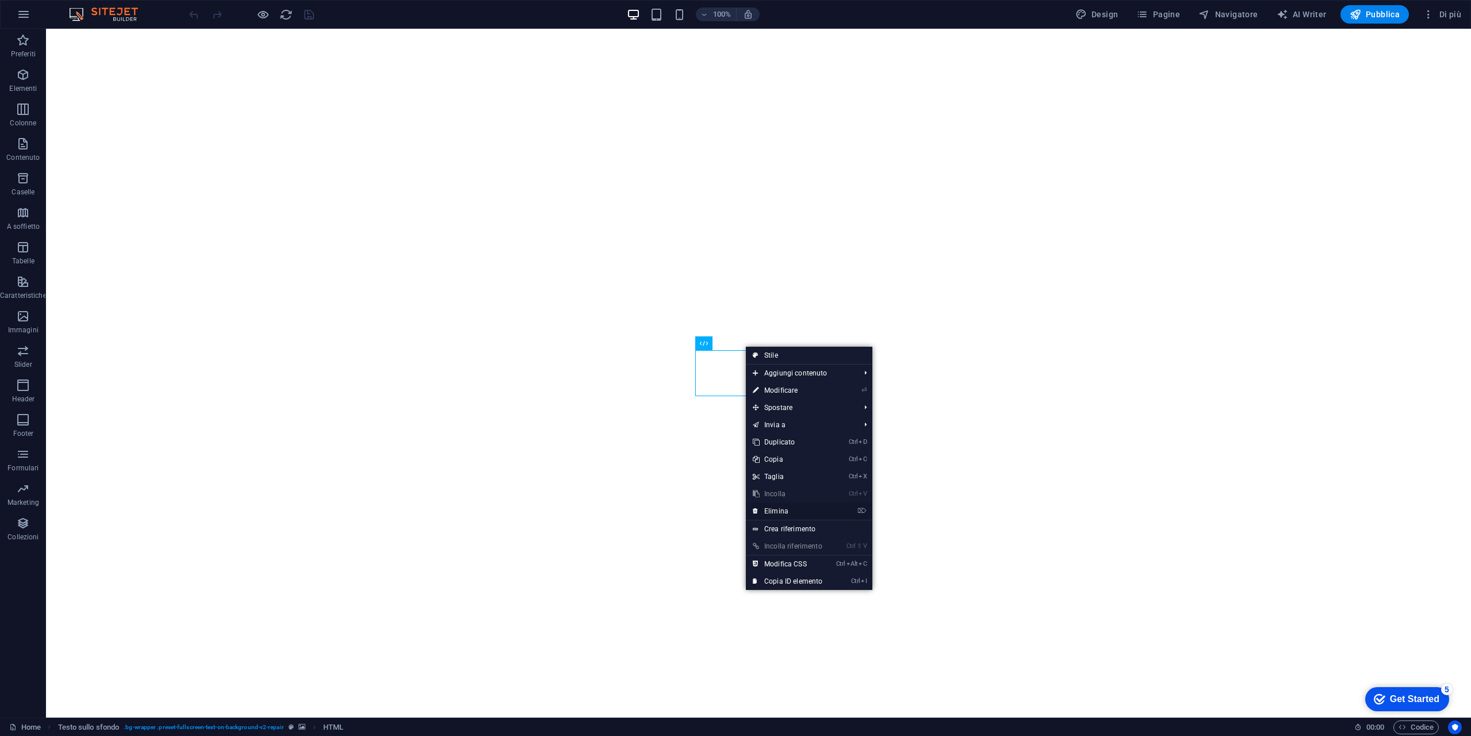
click at [785, 508] on link "⌦ Elimina" at bounding box center [787, 511] width 83 height 17
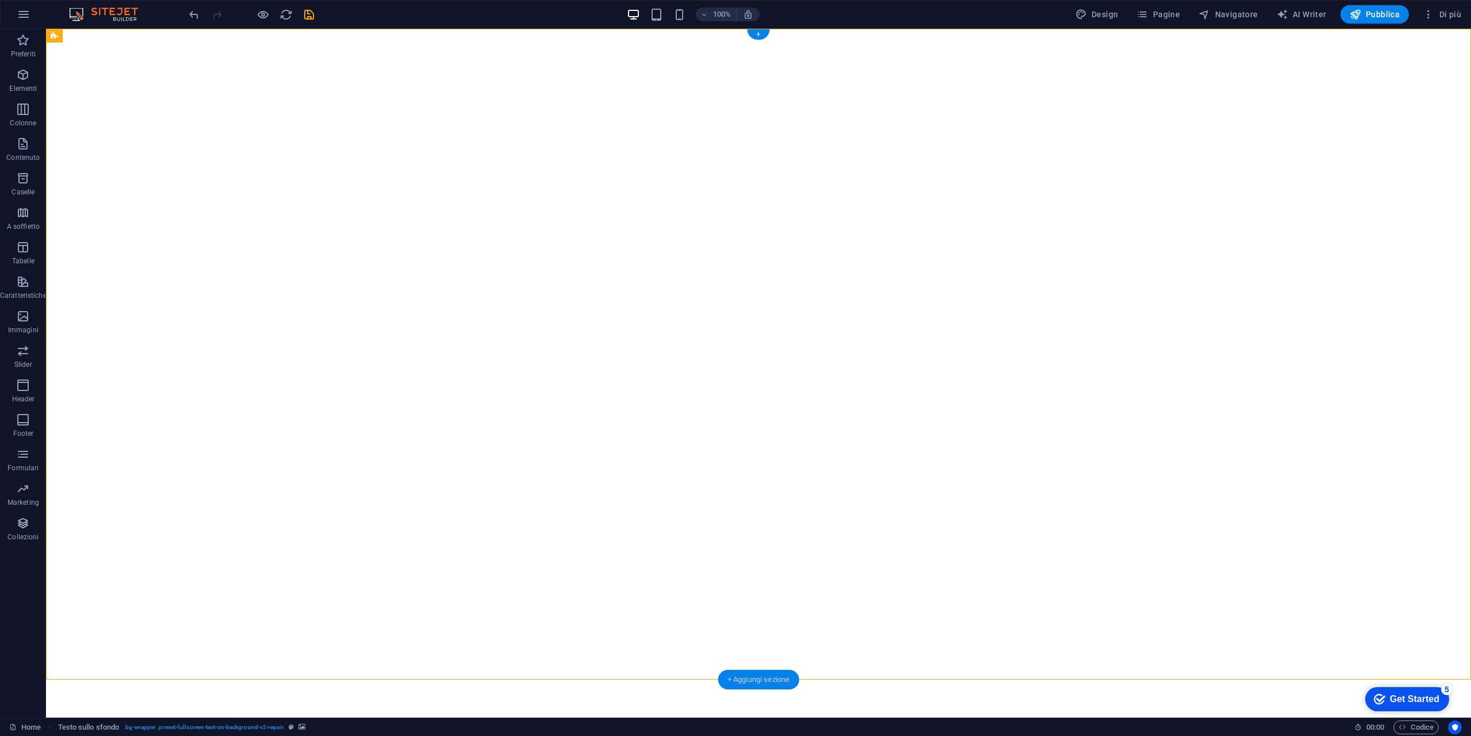
click at [781, 684] on div "+ Aggiungi sezione" at bounding box center [758, 680] width 81 height 20
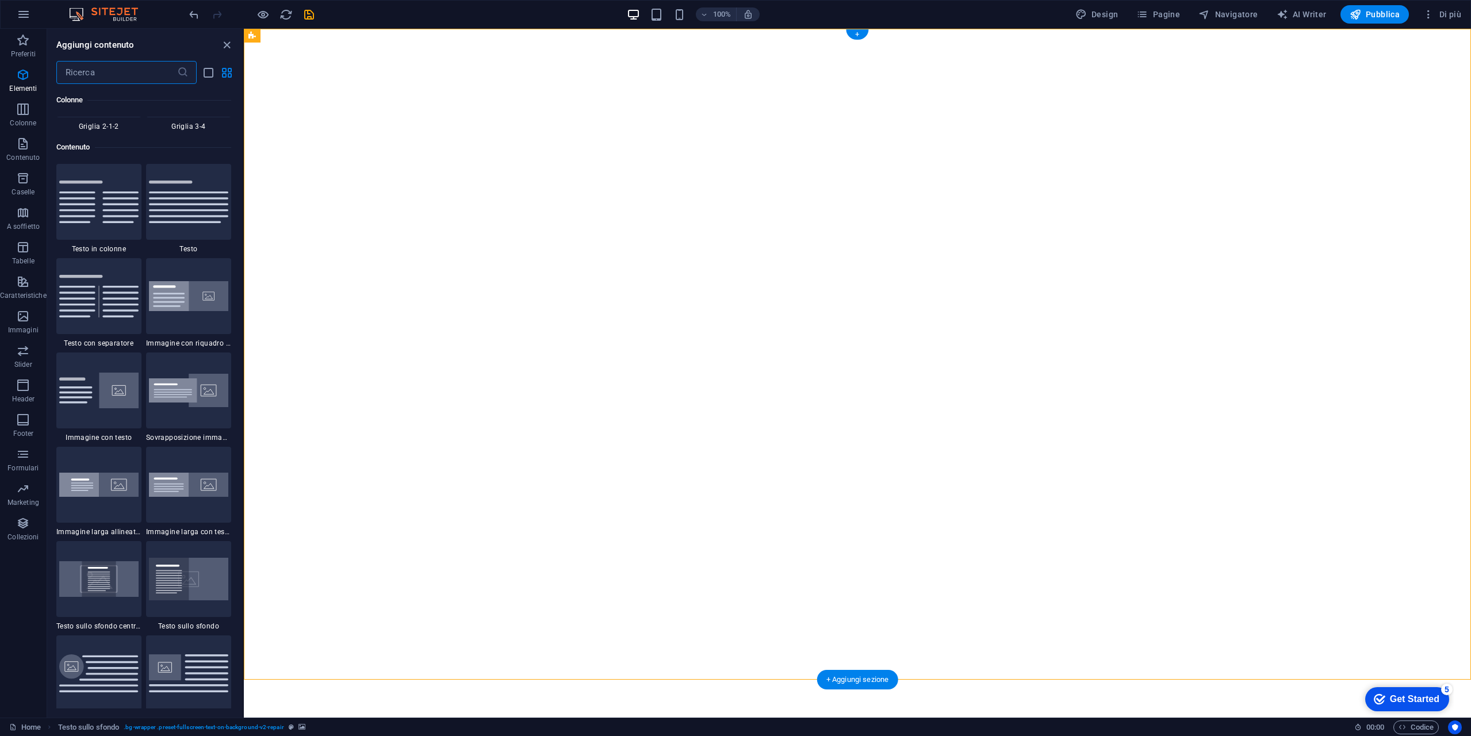
scroll to position [2012, 0]
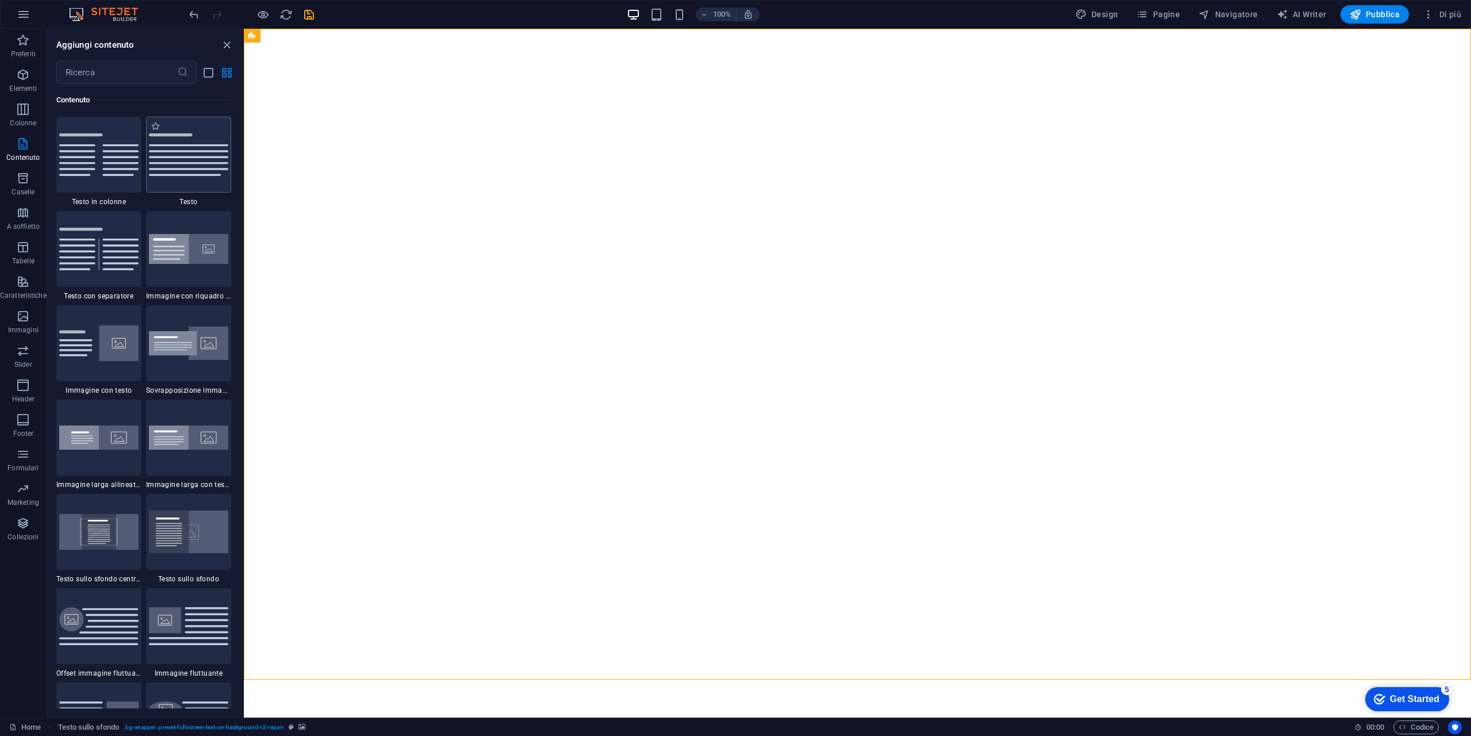
click at [187, 157] on img at bounding box center [188, 154] width 79 height 43
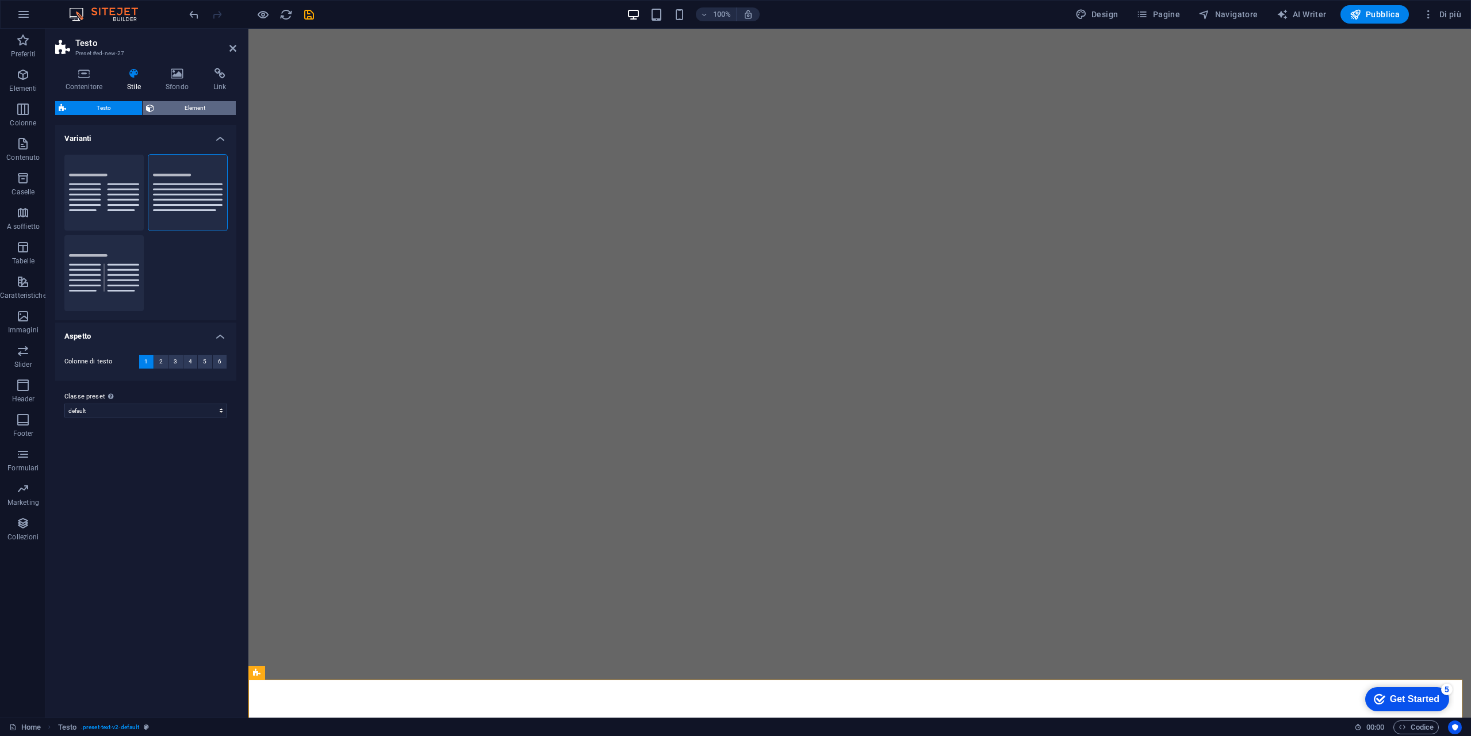
click at [172, 105] on span "Element" at bounding box center [195, 108] width 75 height 14
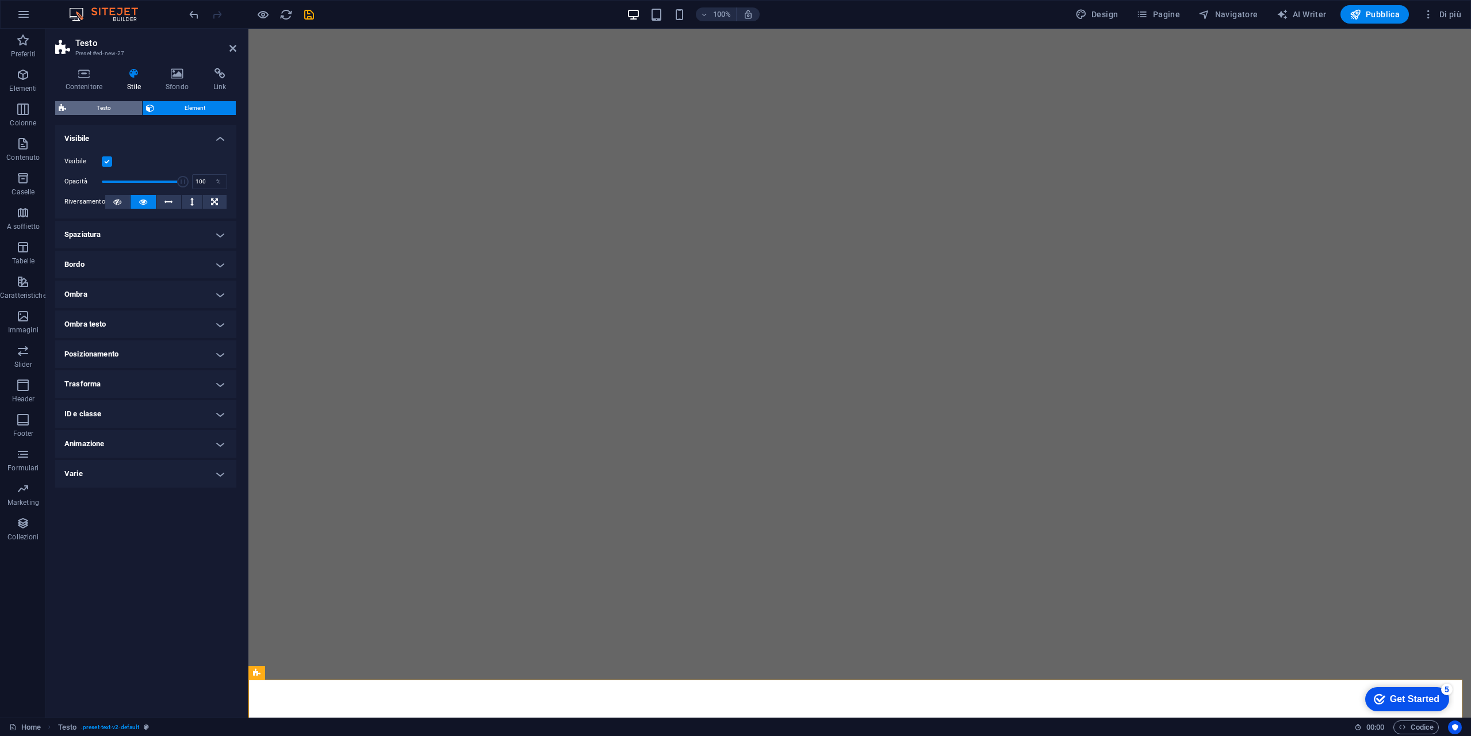
click at [83, 104] on span "Testo" at bounding box center [104, 108] width 69 height 14
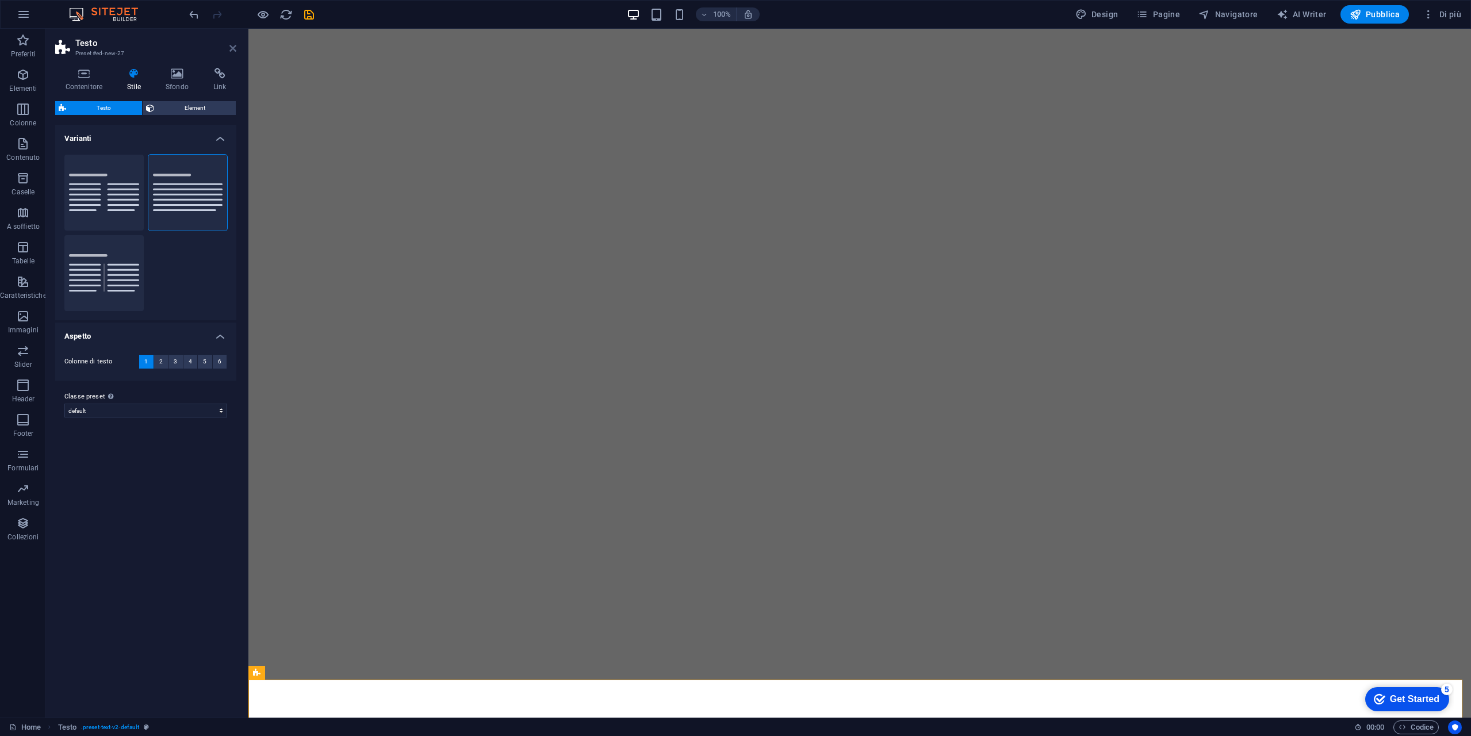
click at [231, 50] on icon at bounding box center [232, 48] width 7 height 9
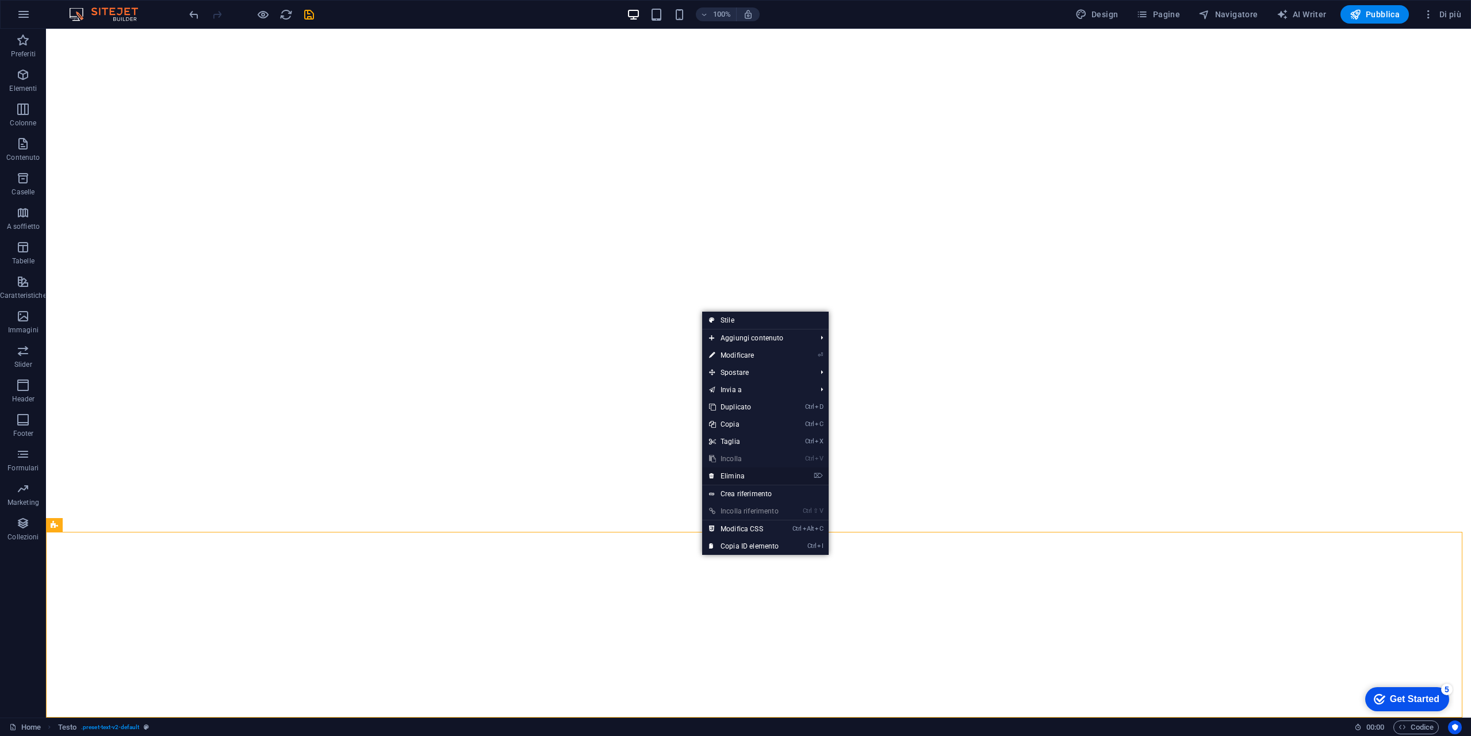
click at [763, 478] on link "⌦ Elimina" at bounding box center [743, 475] width 83 height 17
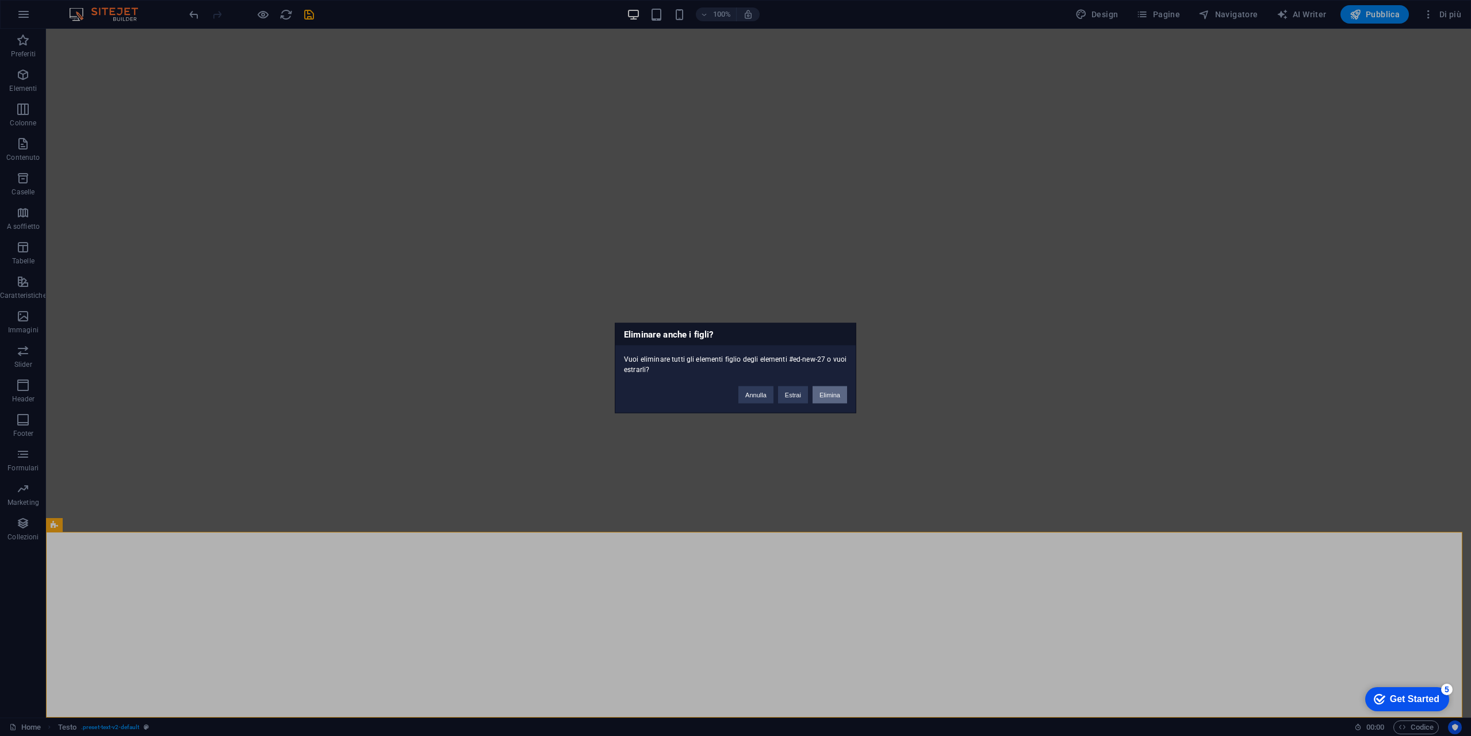
click at [829, 397] on button "Elimina" at bounding box center [830, 394] width 35 height 17
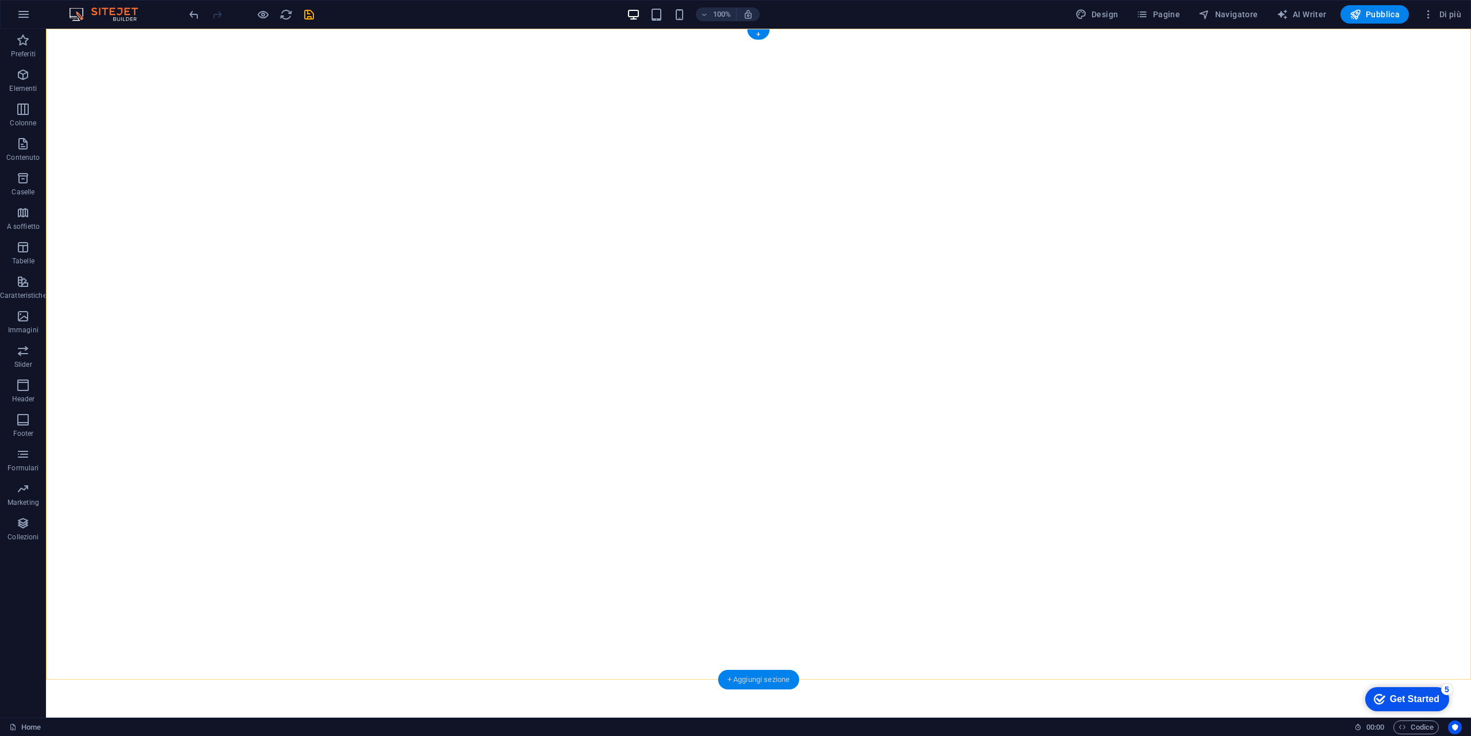
click at [781, 680] on div "+ Aggiungi sezione" at bounding box center [758, 680] width 81 height 20
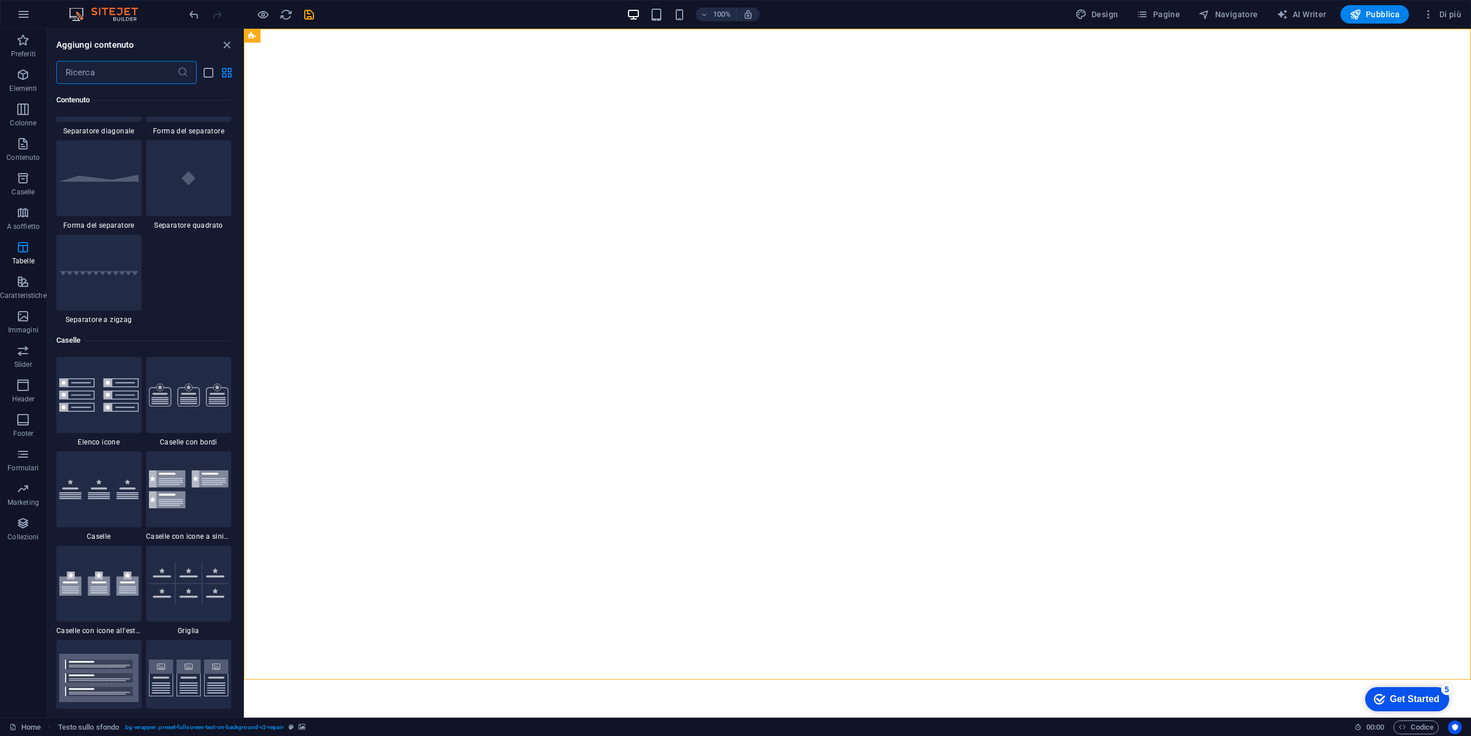
scroll to position [2530, 0]
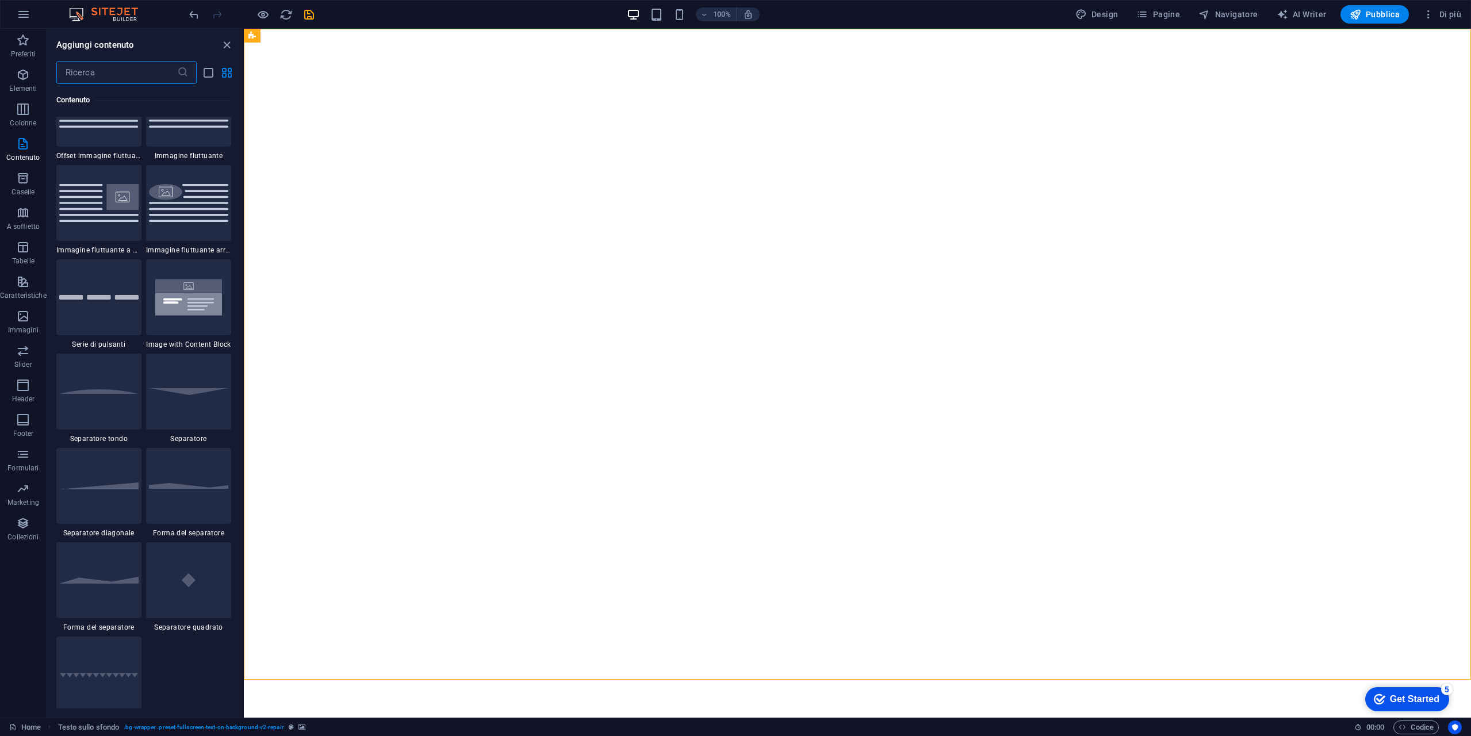
click at [93, 71] on input "text" at bounding box center [116, 72] width 121 height 23
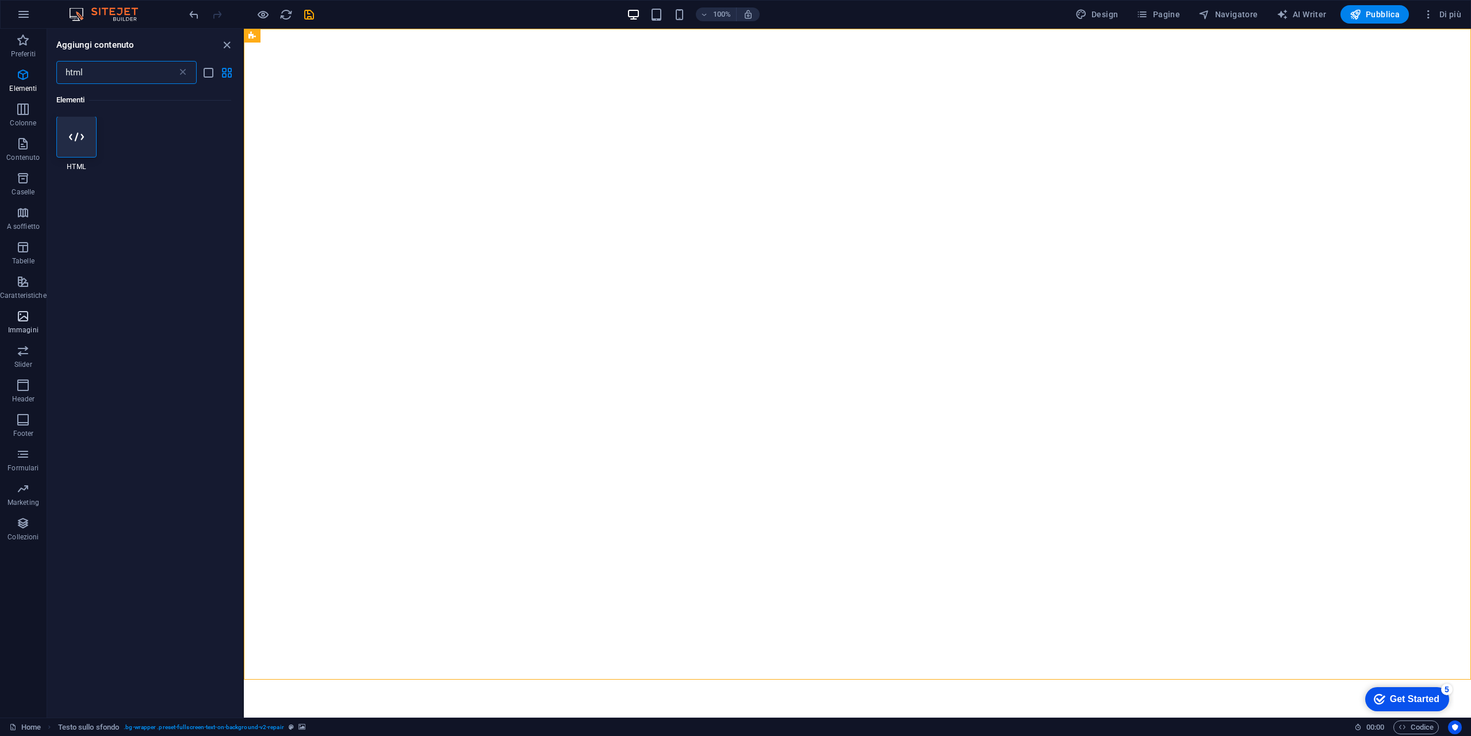
scroll to position [0, 0]
type input "html"
click at [75, 119] on div at bounding box center [76, 137] width 40 height 41
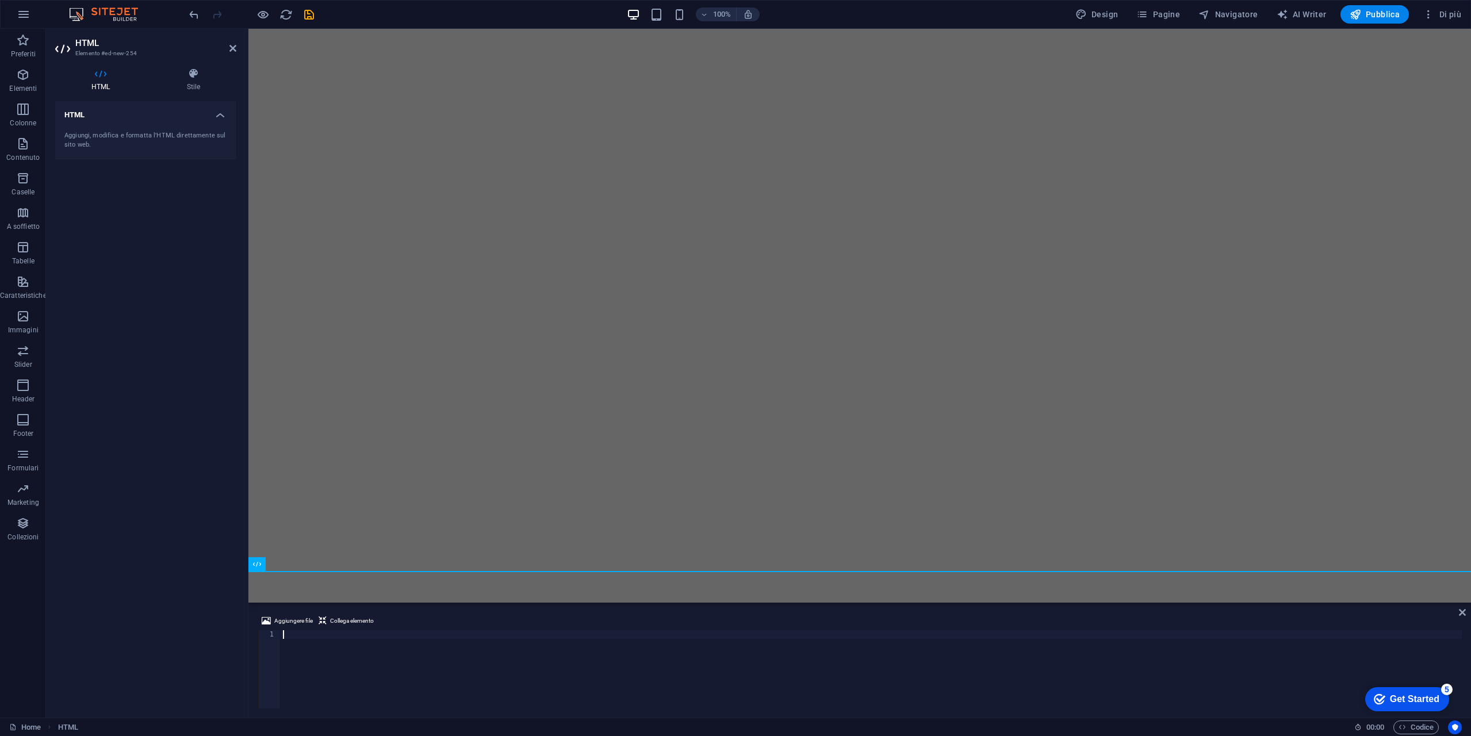
type textarea "d2k3l21r01qj8a5lt8d0d2k3l21r01qj8a5lt8dg"
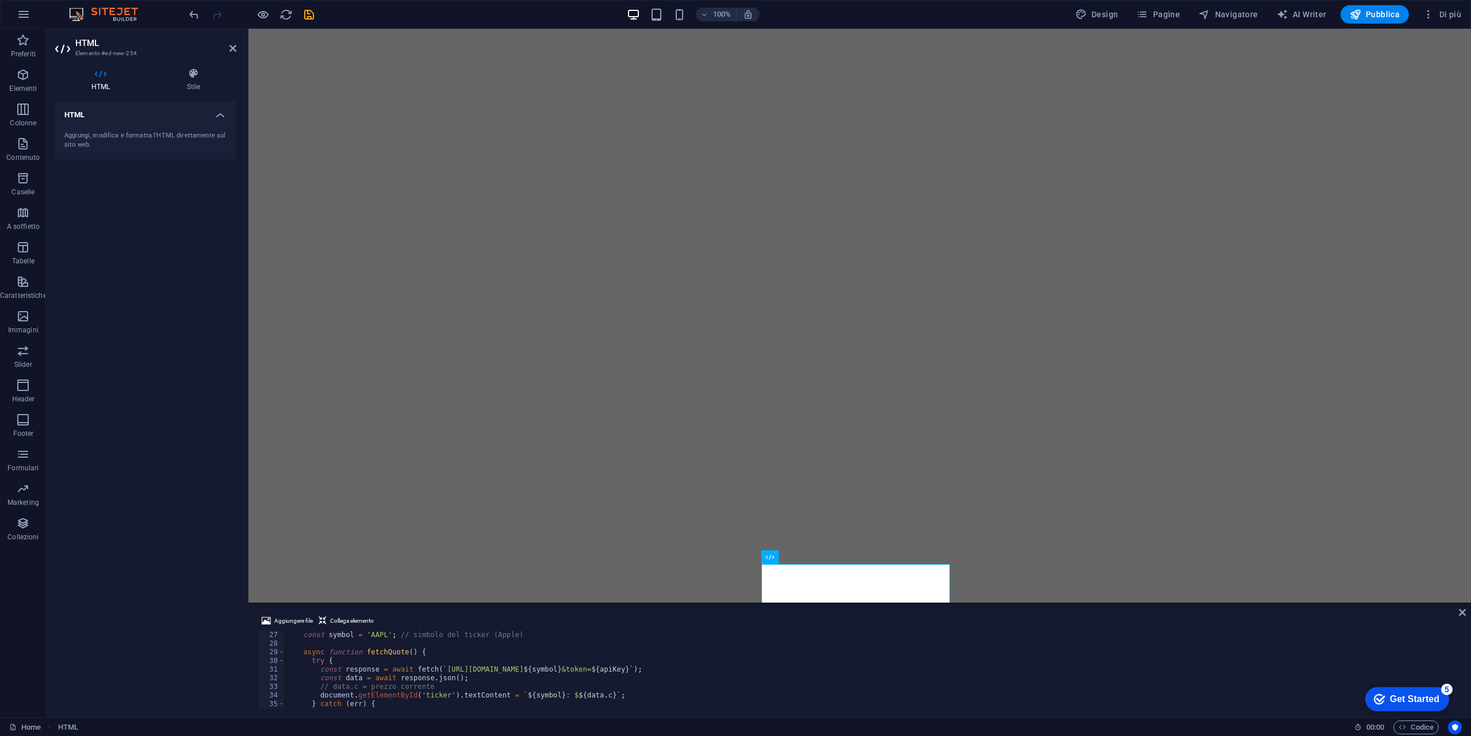
scroll to position [189, 0]
click at [413, 659] on div "< body > < div id = "ticker" > Caricamento... </ div > < script > const apiKey …" at bounding box center [871, 669] width 1175 height 95
paste textarea "d2k3l21r01qj8a5lt8d0d2k3l21r01qj8a5lt8dg"
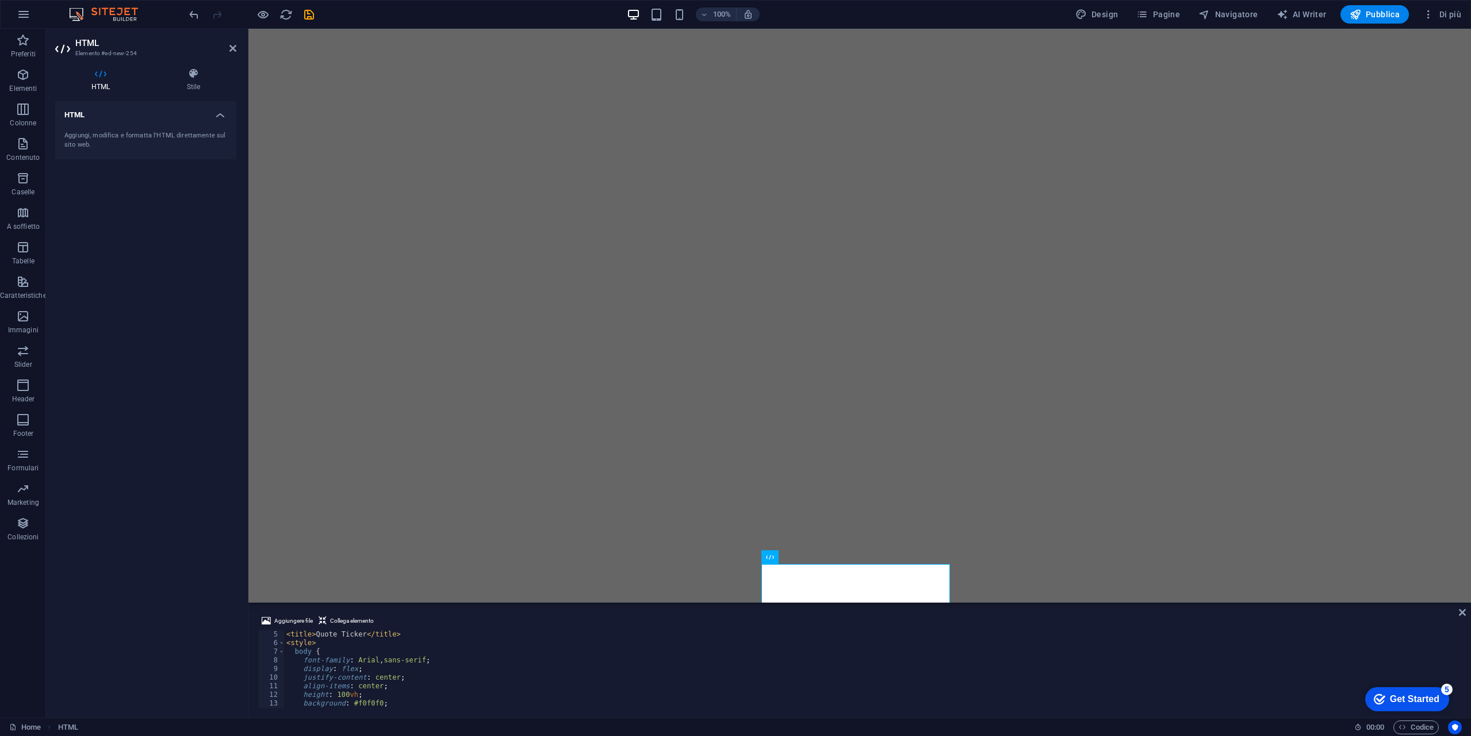
click at [433, 649] on div "< title > Quote Ticker </ title > < style > body { font-family : Arial , sans-s…" at bounding box center [871, 677] width 1175 height 95
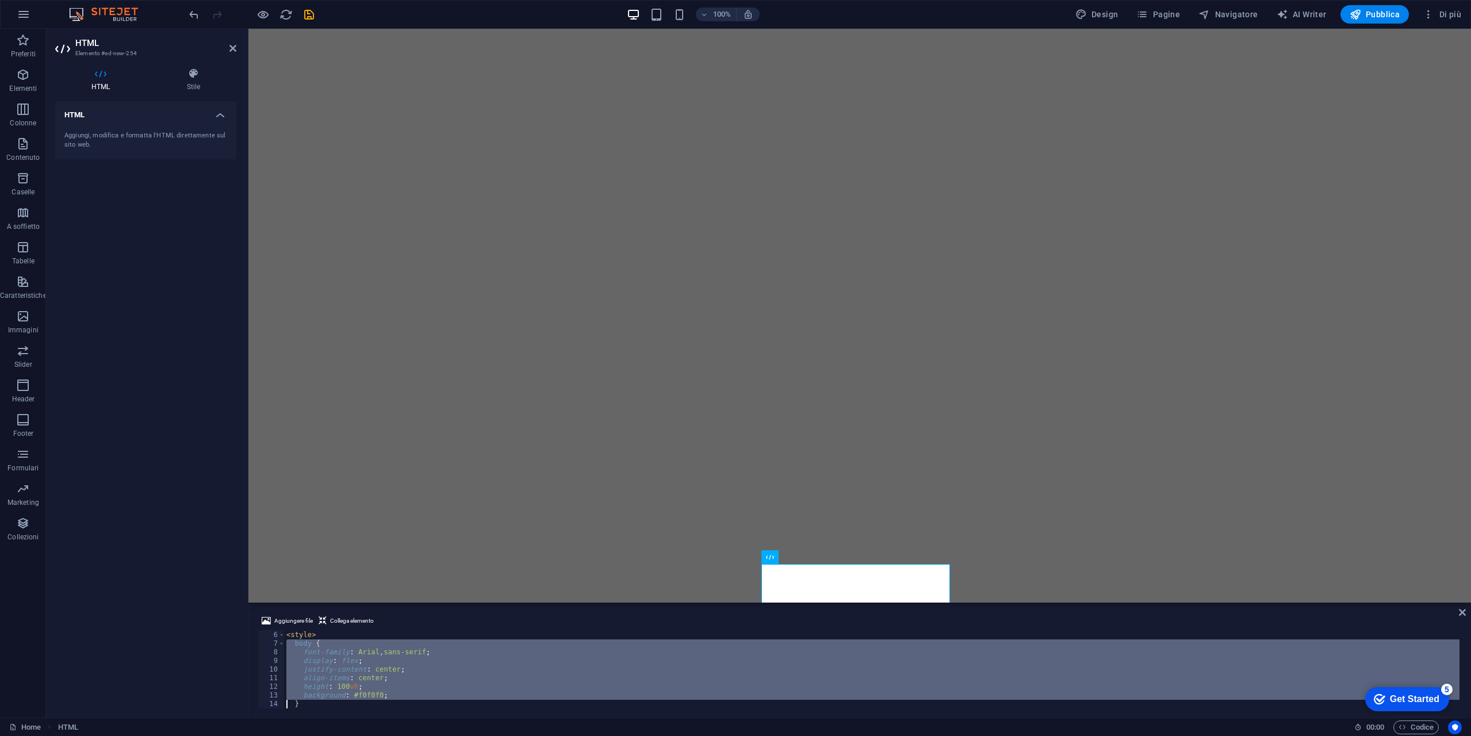
scroll to position [51, 0]
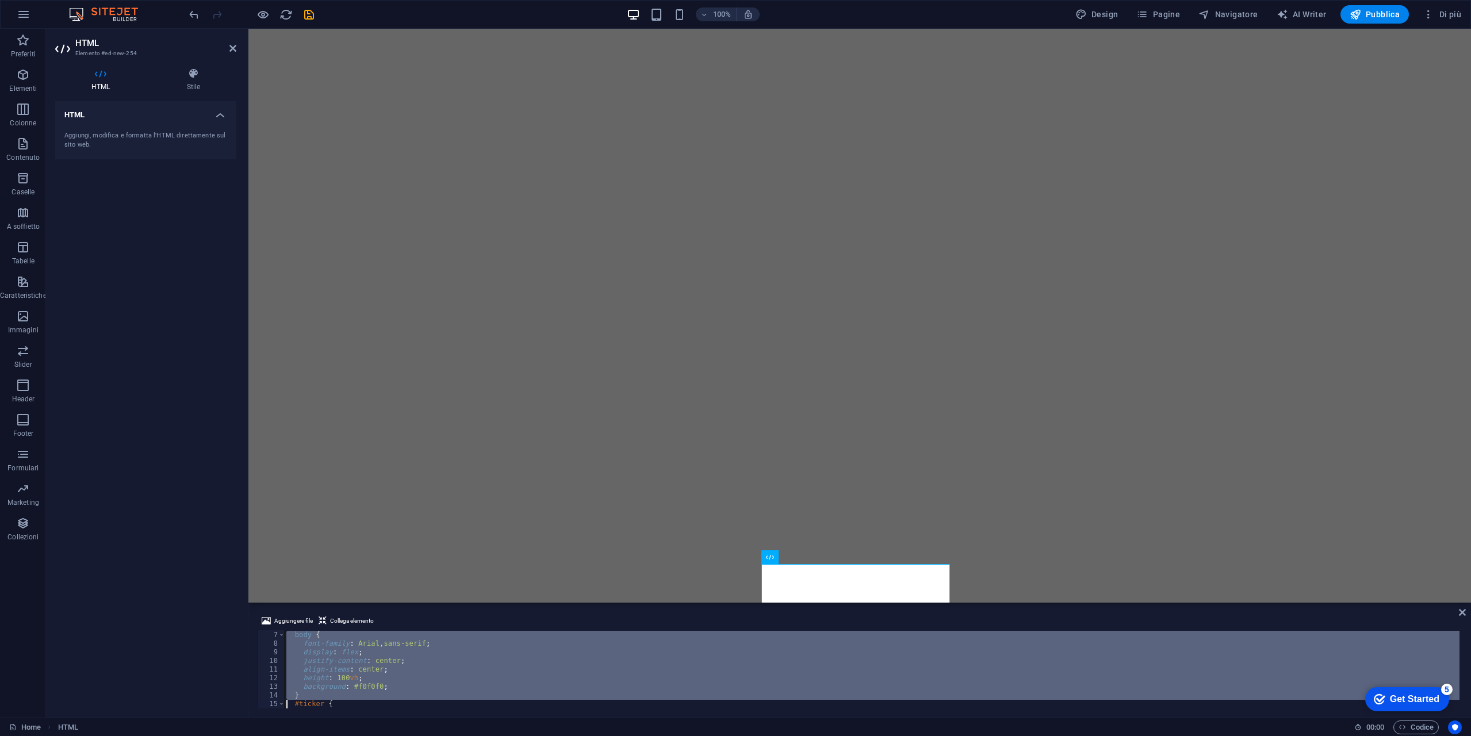
type textarea "#ticker {"
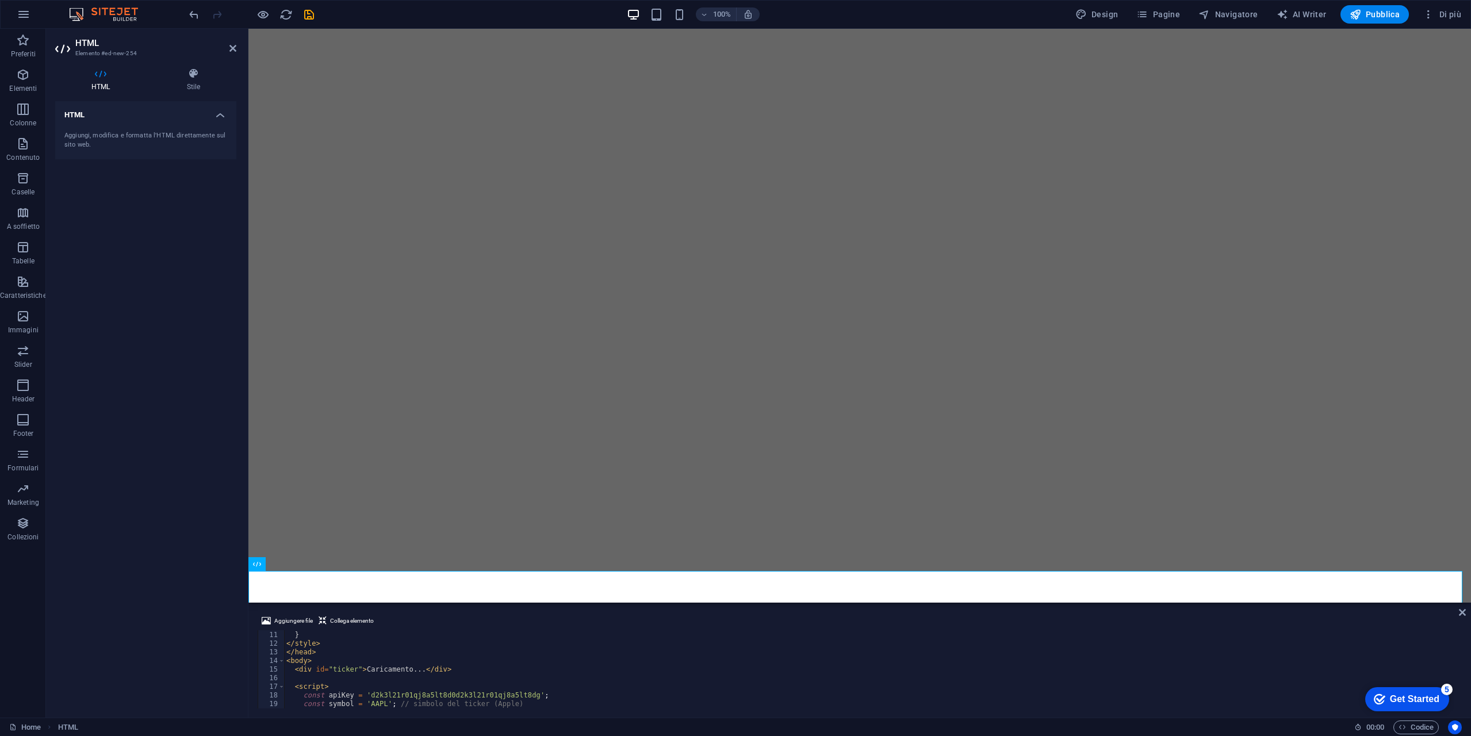
scroll to position [86, 0]
click at [309, 14] on icon "save" at bounding box center [308, 14] width 13 height 13
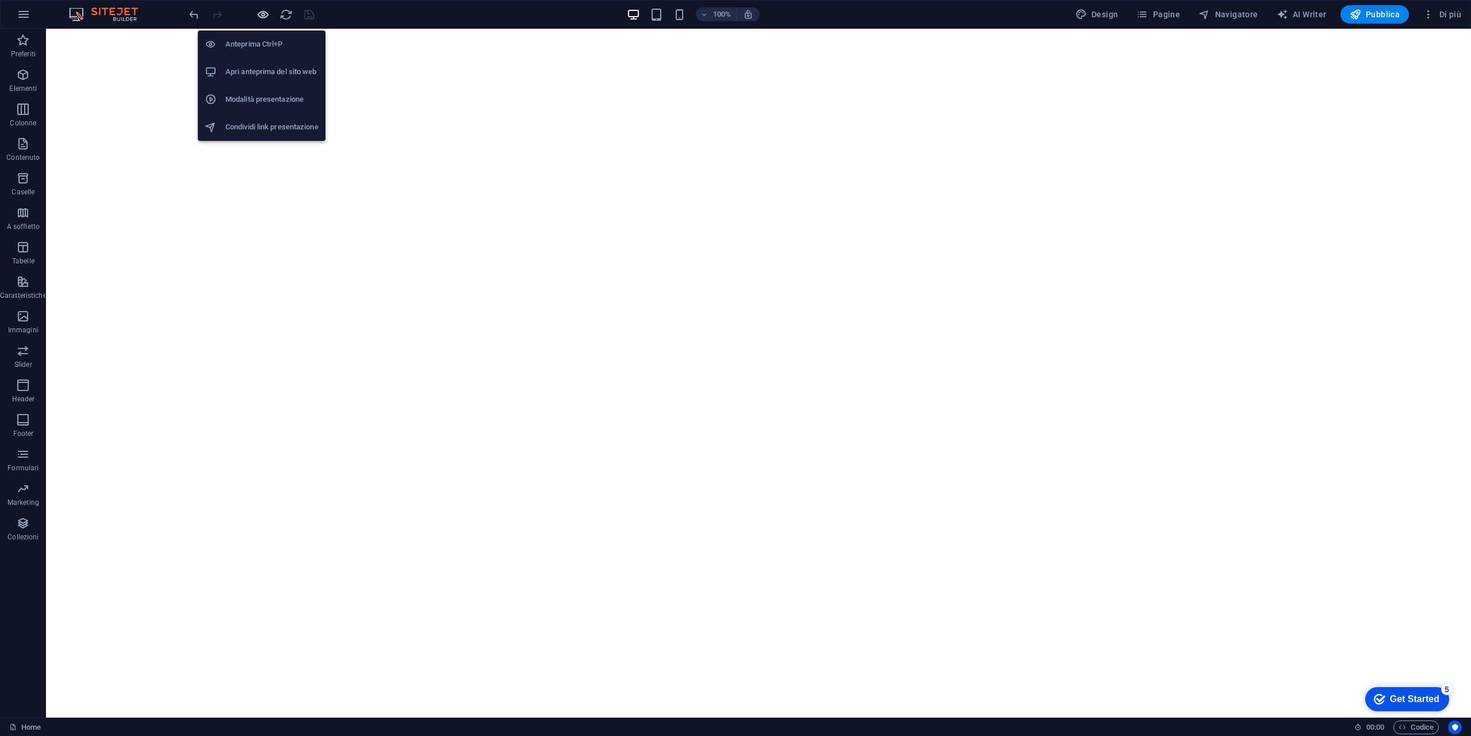
click at [265, 14] on icon "button" at bounding box center [262, 14] width 13 height 13
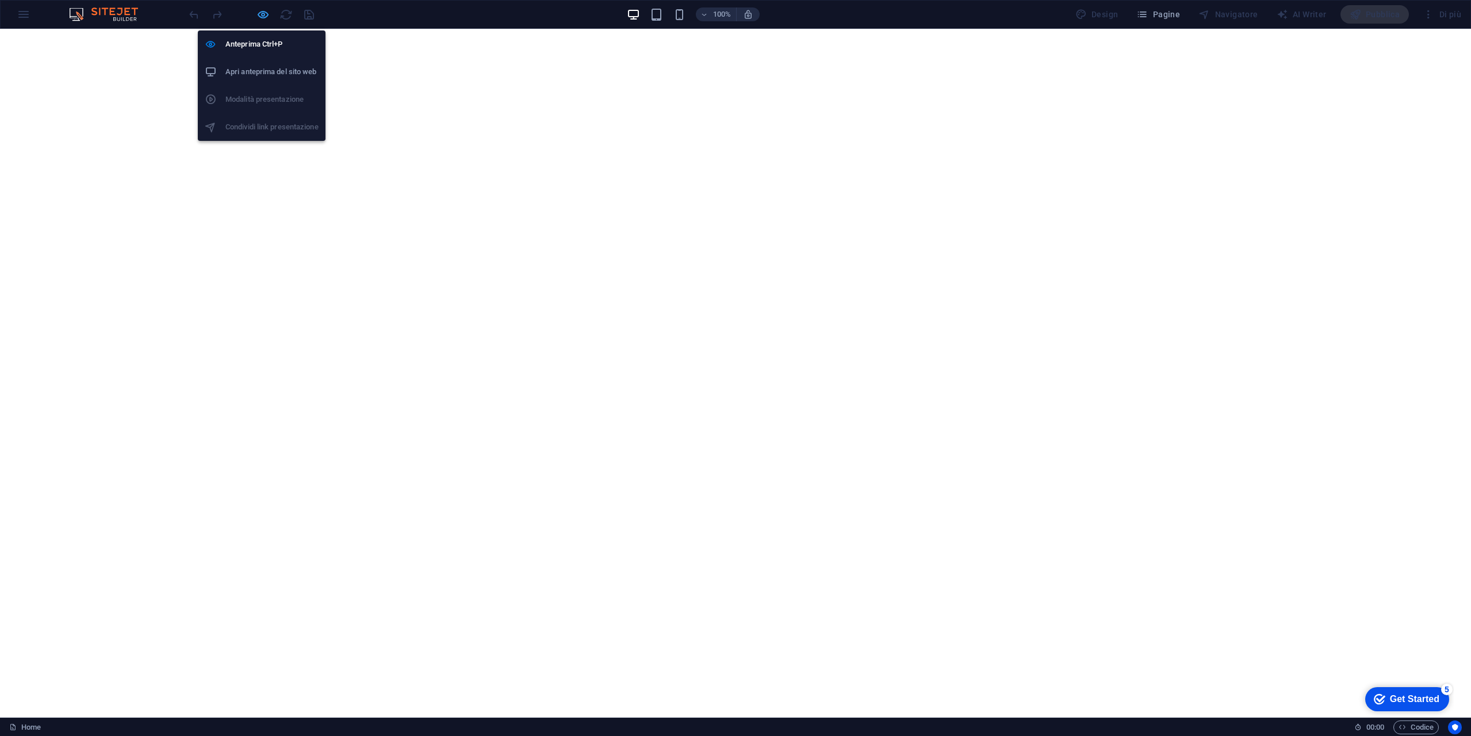
click at [262, 9] on icon "button" at bounding box center [262, 14] width 13 height 13
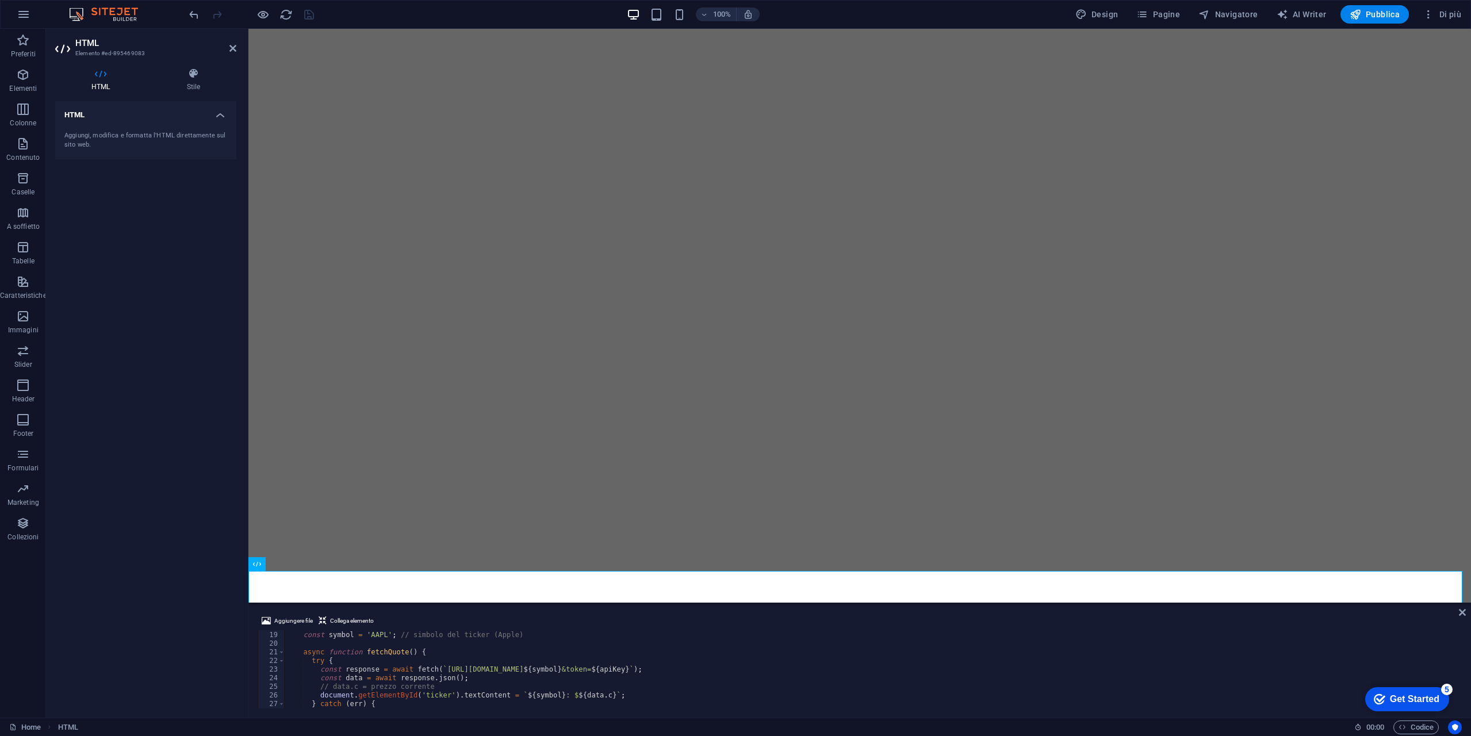
scroll to position [120, 0]
click at [523, 669] on div "< body > < div id = "ticker" > Caricamento... </ div > < script > const apiKey …" at bounding box center [871, 669] width 1175 height 95
click at [402, 653] on div "< body > < div id = "ticker" > Caricamento... </ div > < script > const apiKey …" at bounding box center [871, 669] width 1175 height 95
click at [398, 671] on div "} } // Aggiorna ogni 5 secondi fetchQuote ( ) ; setInterval ( fetchQuote , 5000…" at bounding box center [871, 669] width 1175 height 95
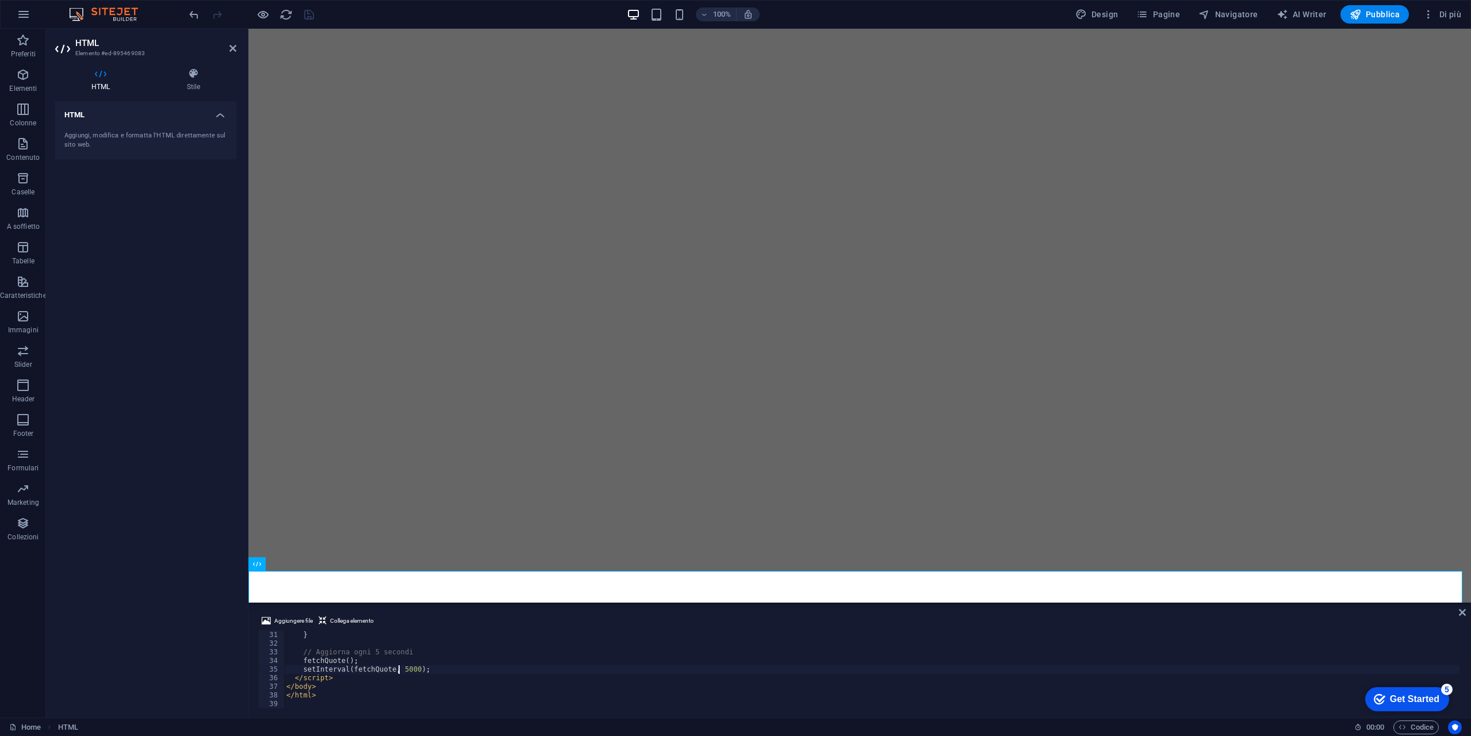
click at [399, 672] on div "} } // Aggiorna ogni 5 secondi fetchQuote ( ) ; setInterval ( fetchQuote , 5000…" at bounding box center [871, 669] width 1175 height 95
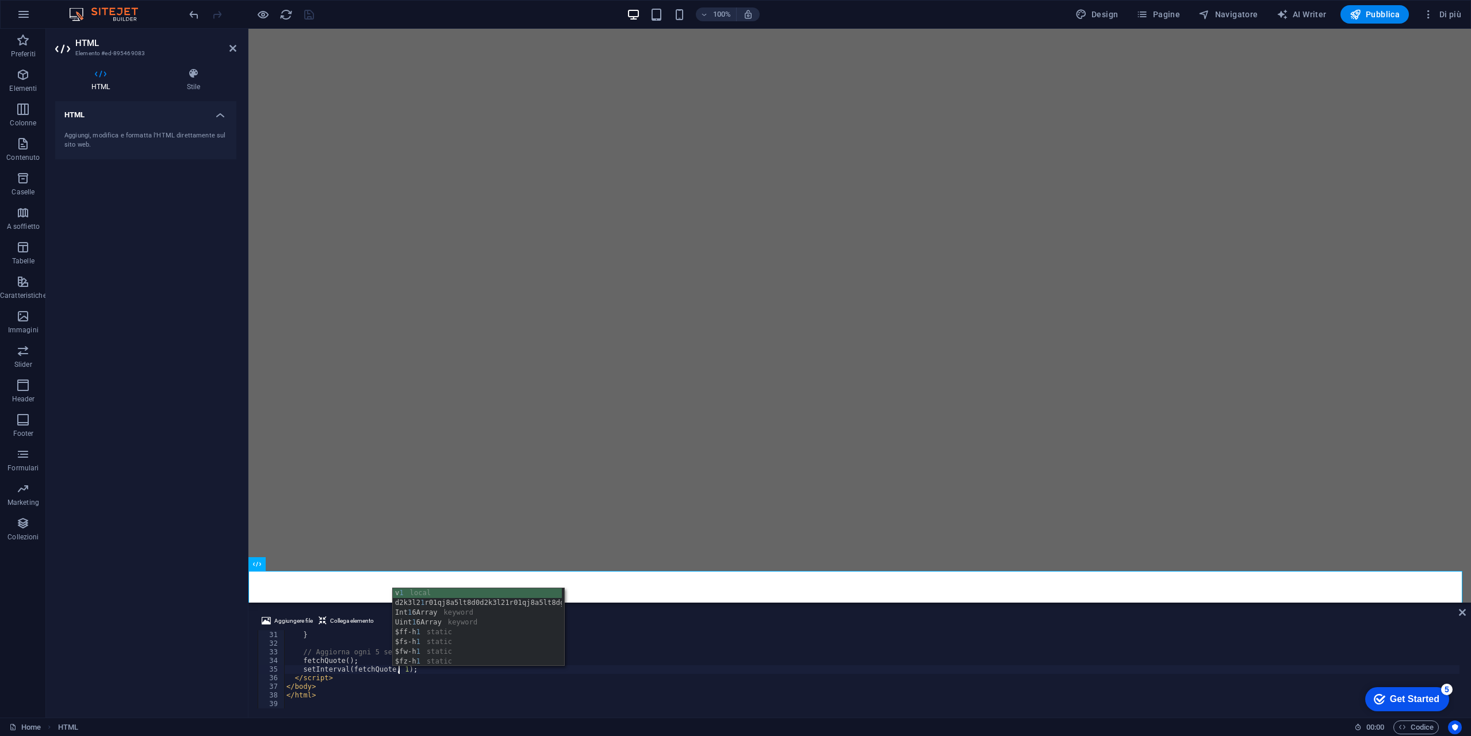
scroll to position [0, 9]
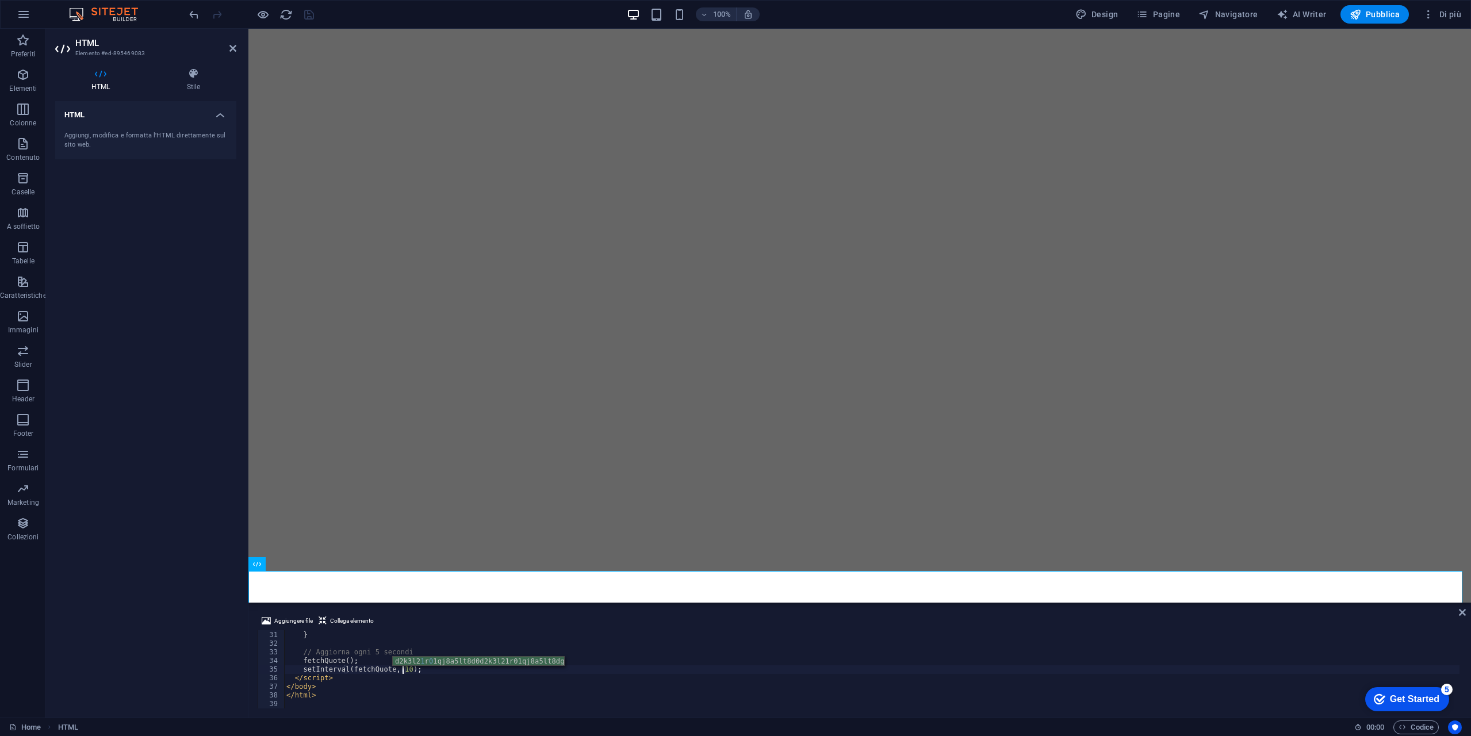
type textarea "setInterval(fetchQuote, 1000);"
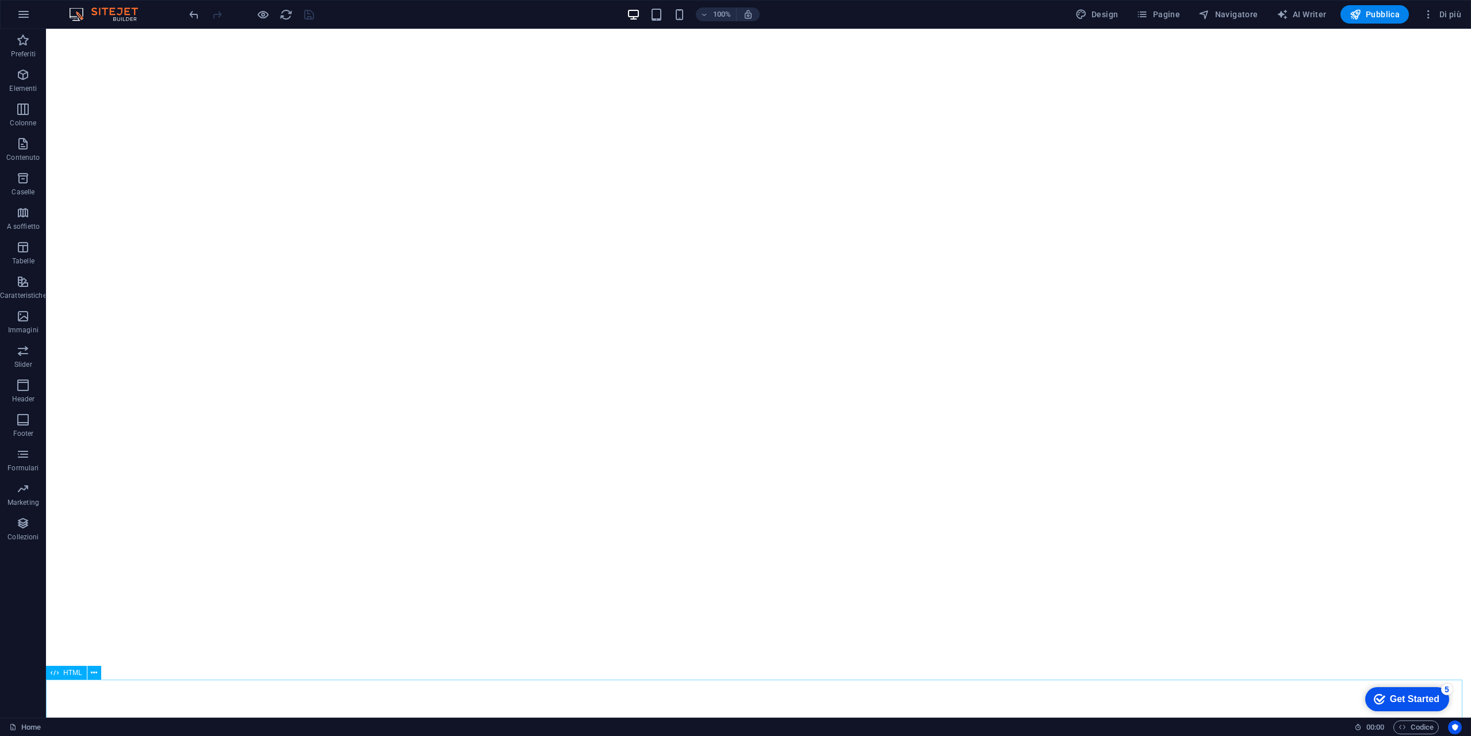
click at [85, 675] on div "HTML" at bounding box center [66, 673] width 41 height 14
click at [94, 673] on icon at bounding box center [94, 673] width 6 height 12
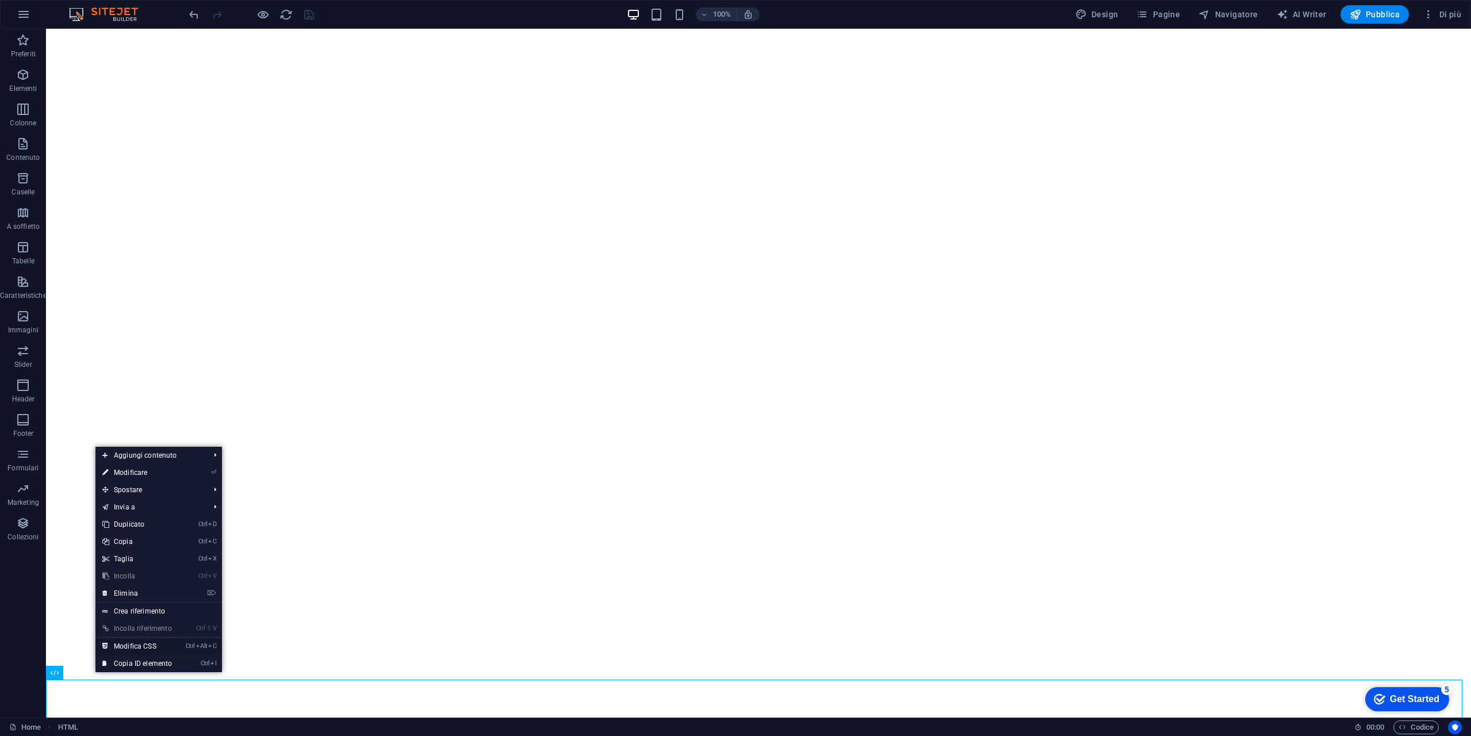
click at [166, 643] on link "Ctrl Alt C Modifica CSS" at bounding box center [136, 646] width 83 height 17
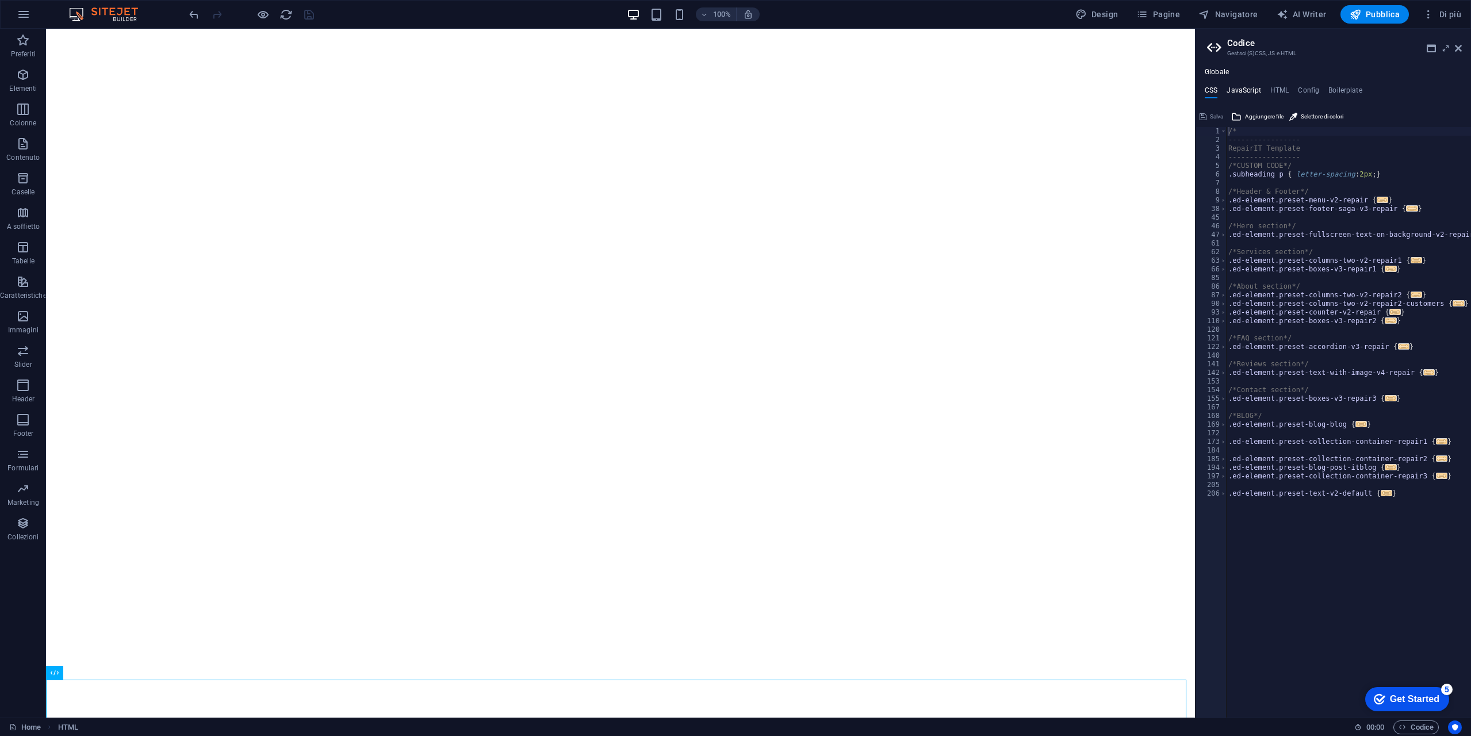
click at [1255, 93] on h4 "JavaScript" at bounding box center [1244, 92] width 34 height 13
type textarea "/* JS for preset "Menu V2" */"
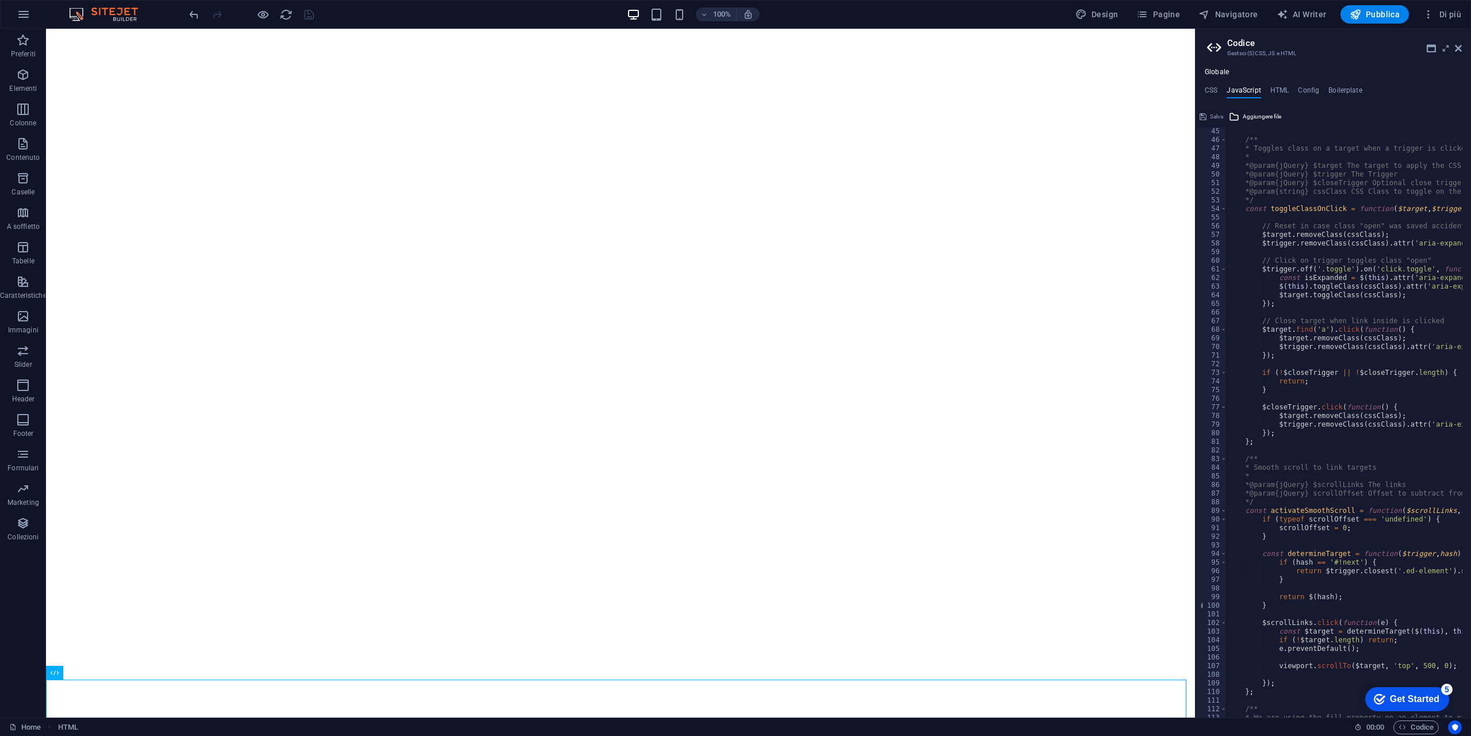
scroll to position [242, 0]
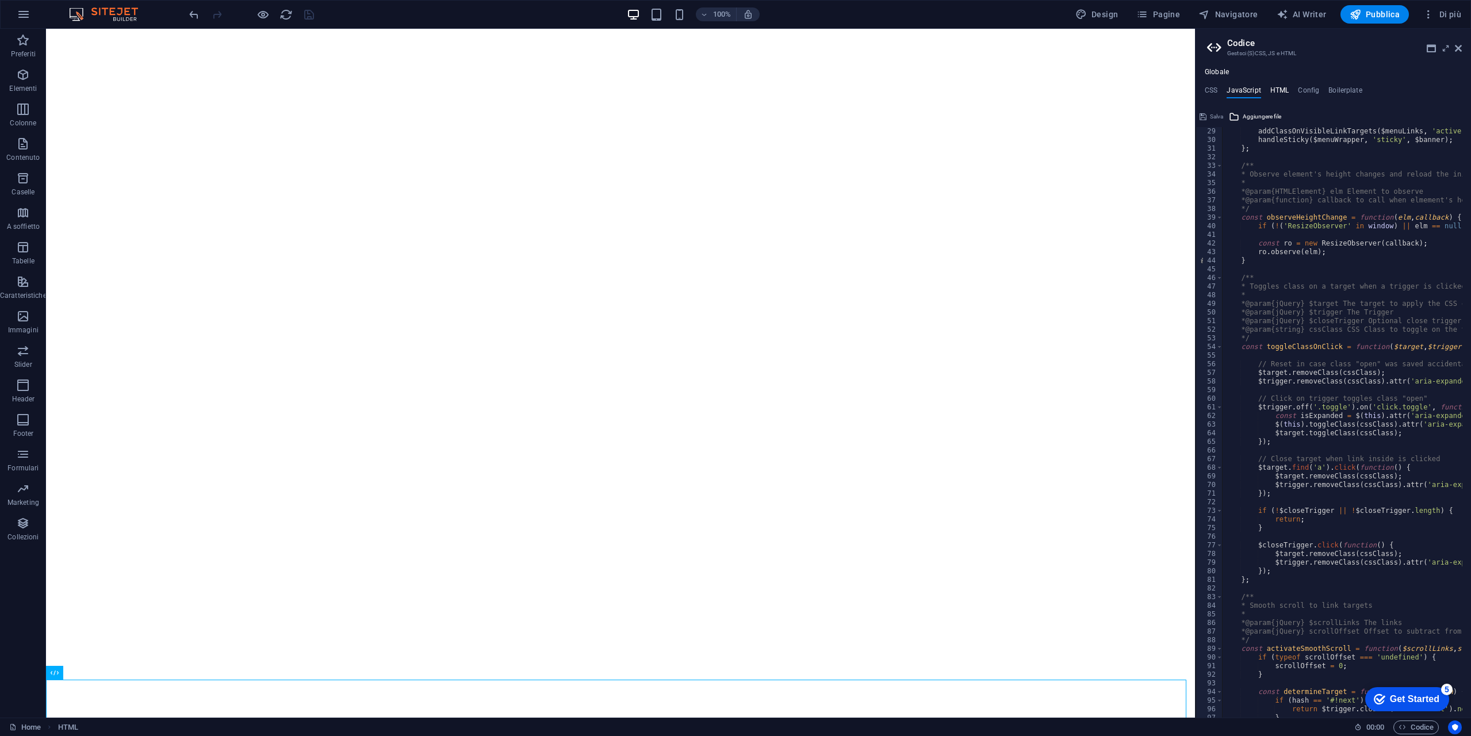
click at [1285, 89] on h4 "HTML" at bounding box center [1279, 92] width 19 height 13
type textarea "<a href="#main-content" class="button wv-link-content">Skip to main content</a>"
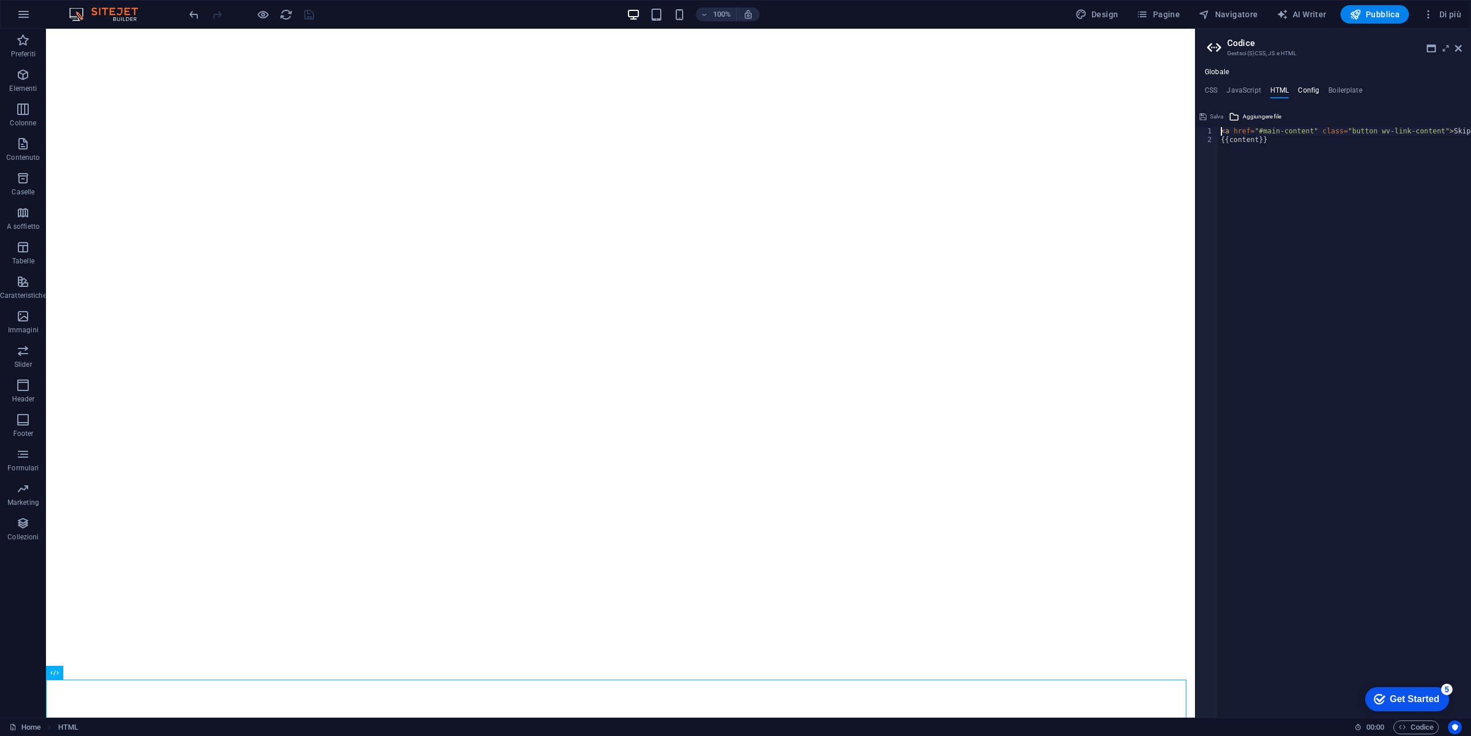
click at [1305, 91] on h4 "Config" at bounding box center [1308, 92] width 21 height 13
type textarea "$color-background: #ffffff;"
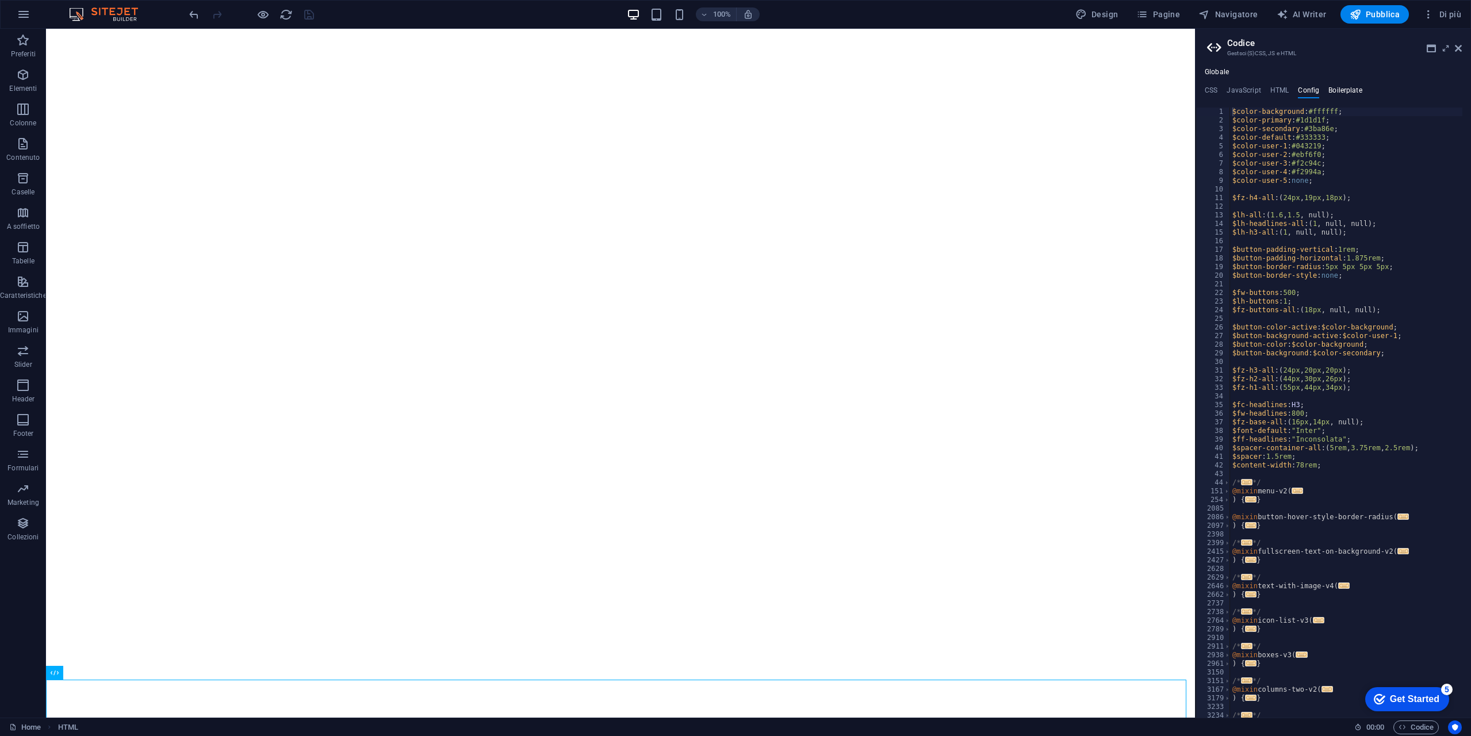
click at [1336, 88] on h4 "Boilerplate" at bounding box center [1345, 92] width 34 height 13
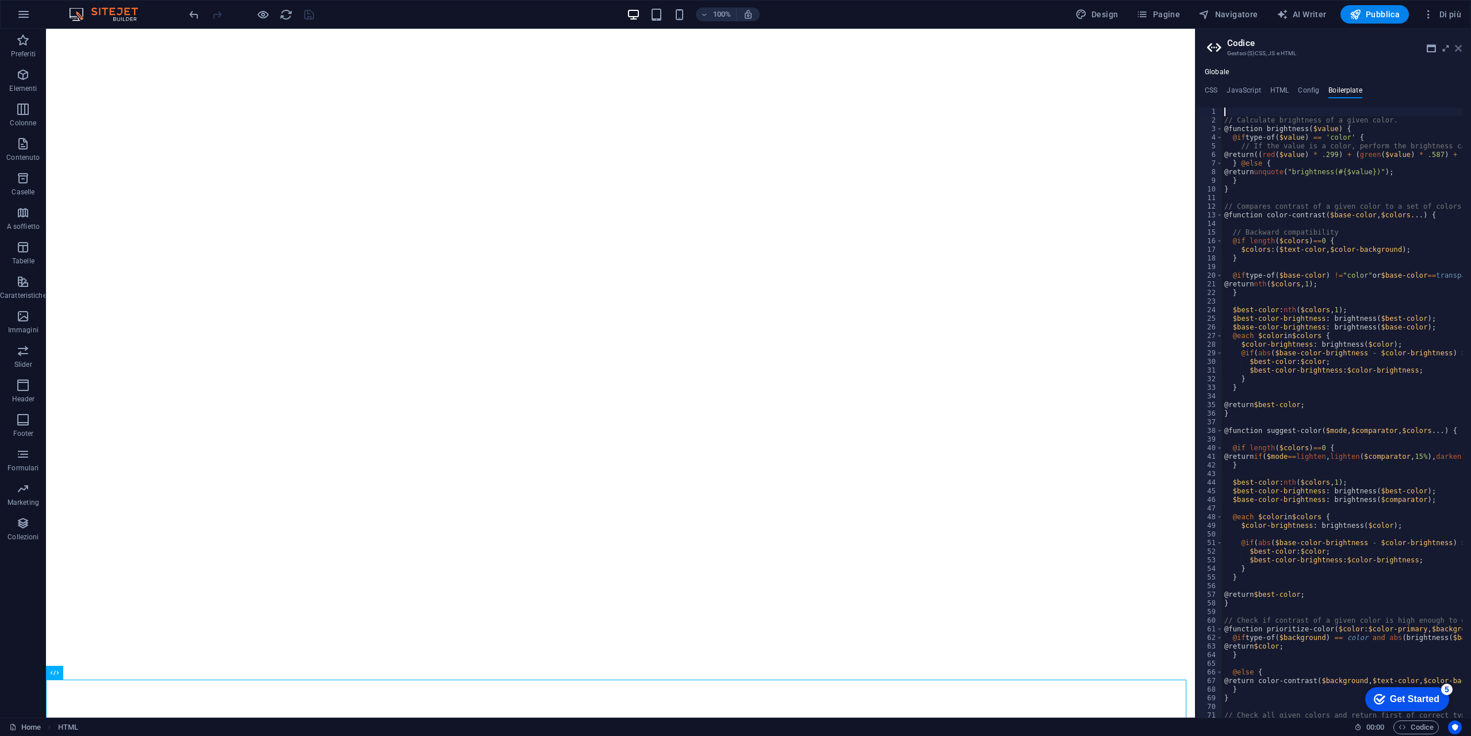
click at [1460, 52] on icon at bounding box center [1458, 48] width 7 height 9
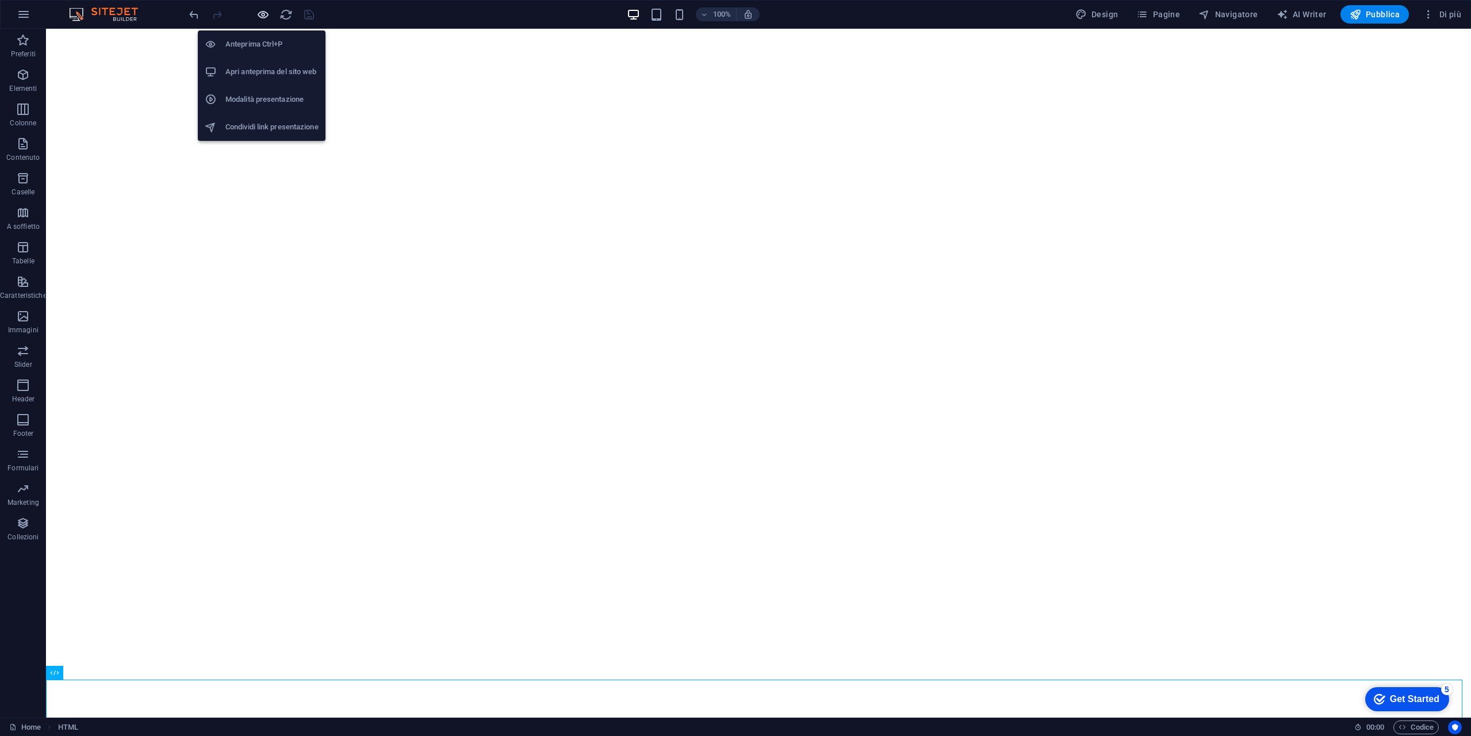
click at [260, 17] on icon "button" at bounding box center [262, 14] width 13 height 13
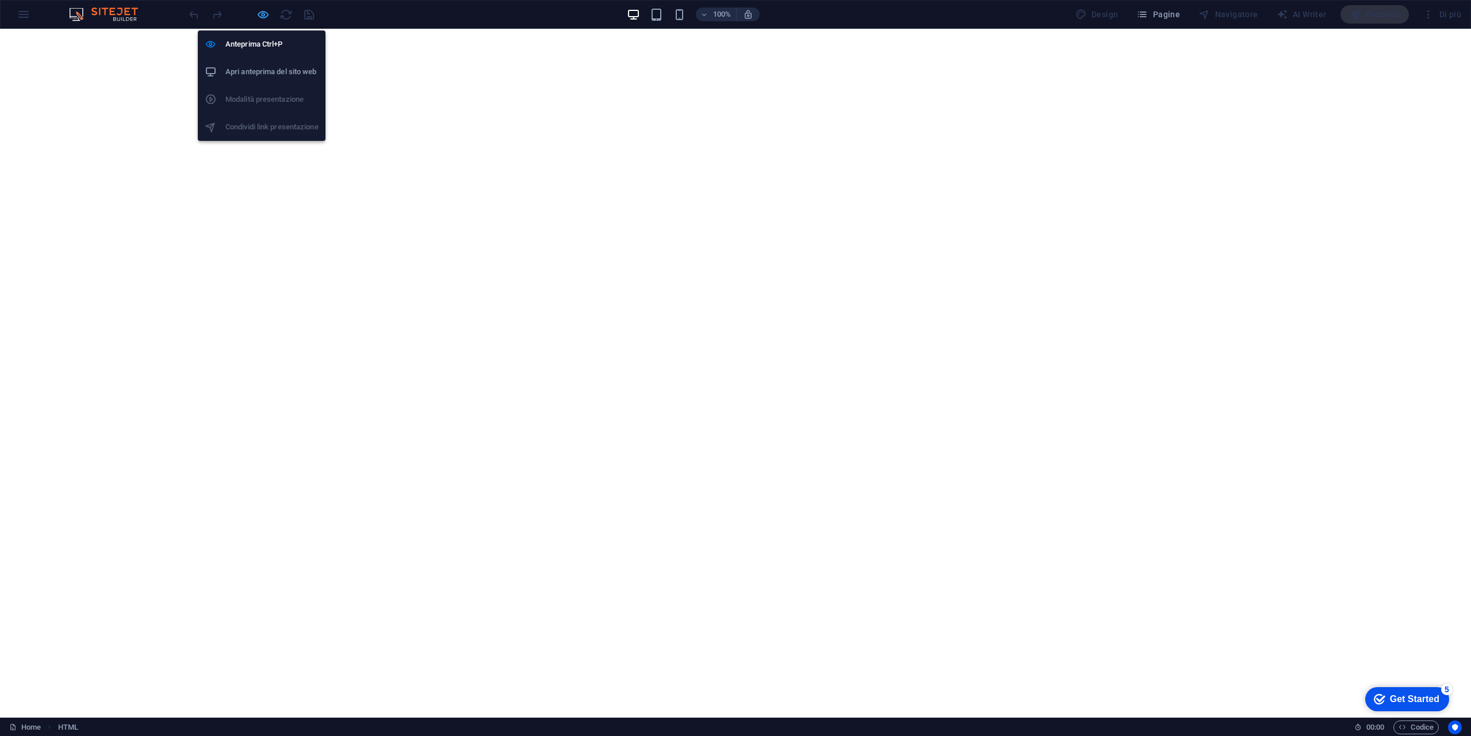
click at [267, 13] on icon "button" at bounding box center [262, 14] width 13 height 13
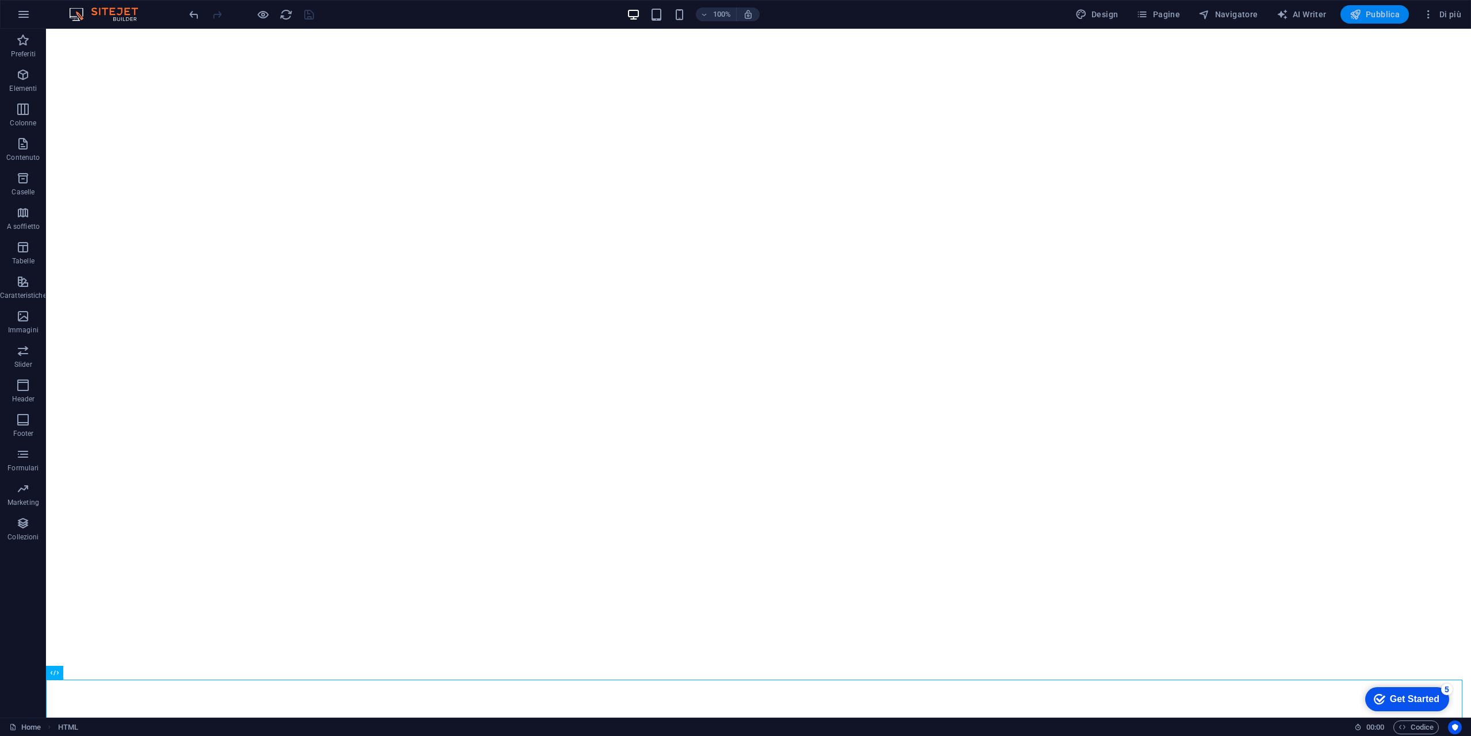
click at [1386, 21] on button "Pubblica" at bounding box center [1374, 14] width 69 height 18
click at [94, 666] on icon at bounding box center [94, 665] width 6 height 12
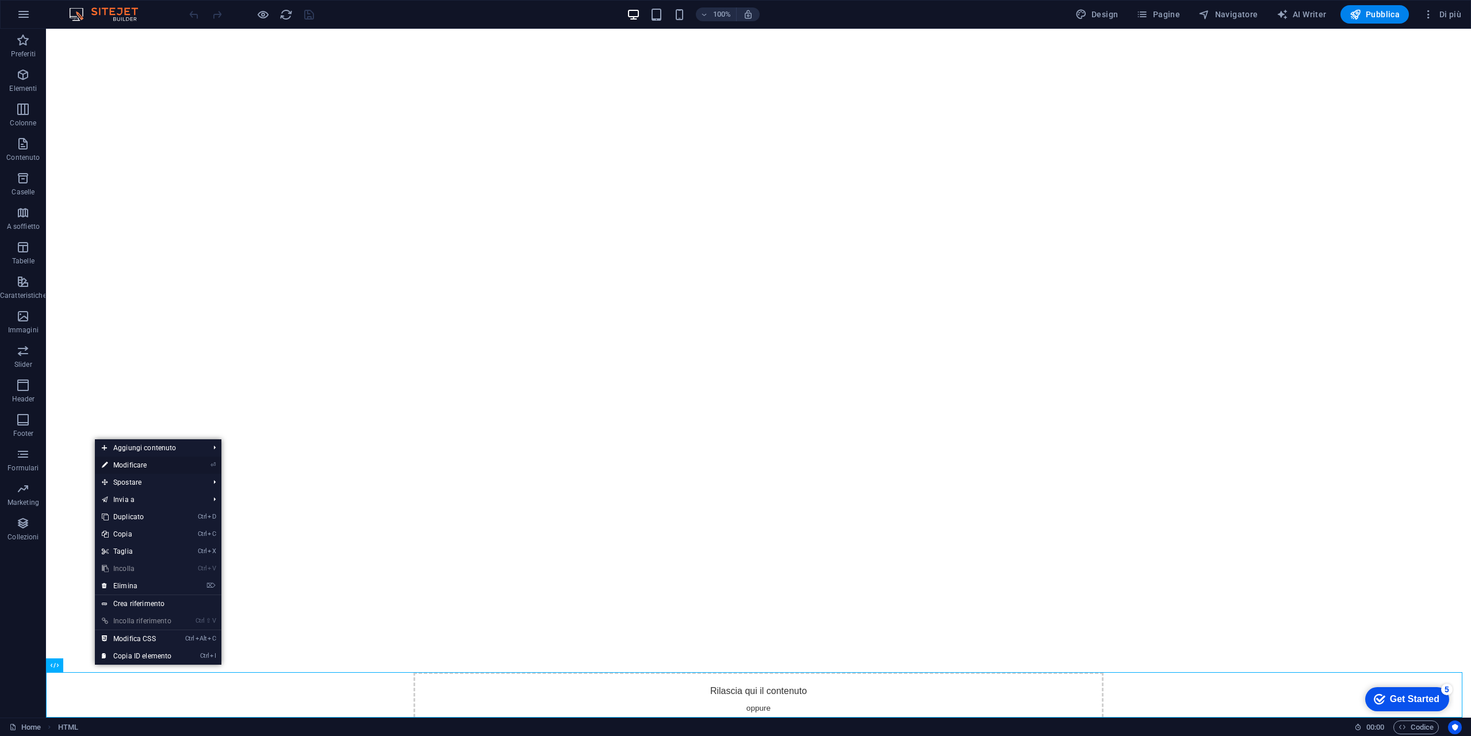
click at [158, 465] on link "⏎ Modificare" at bounding box center [136, 465] width 83 height 17
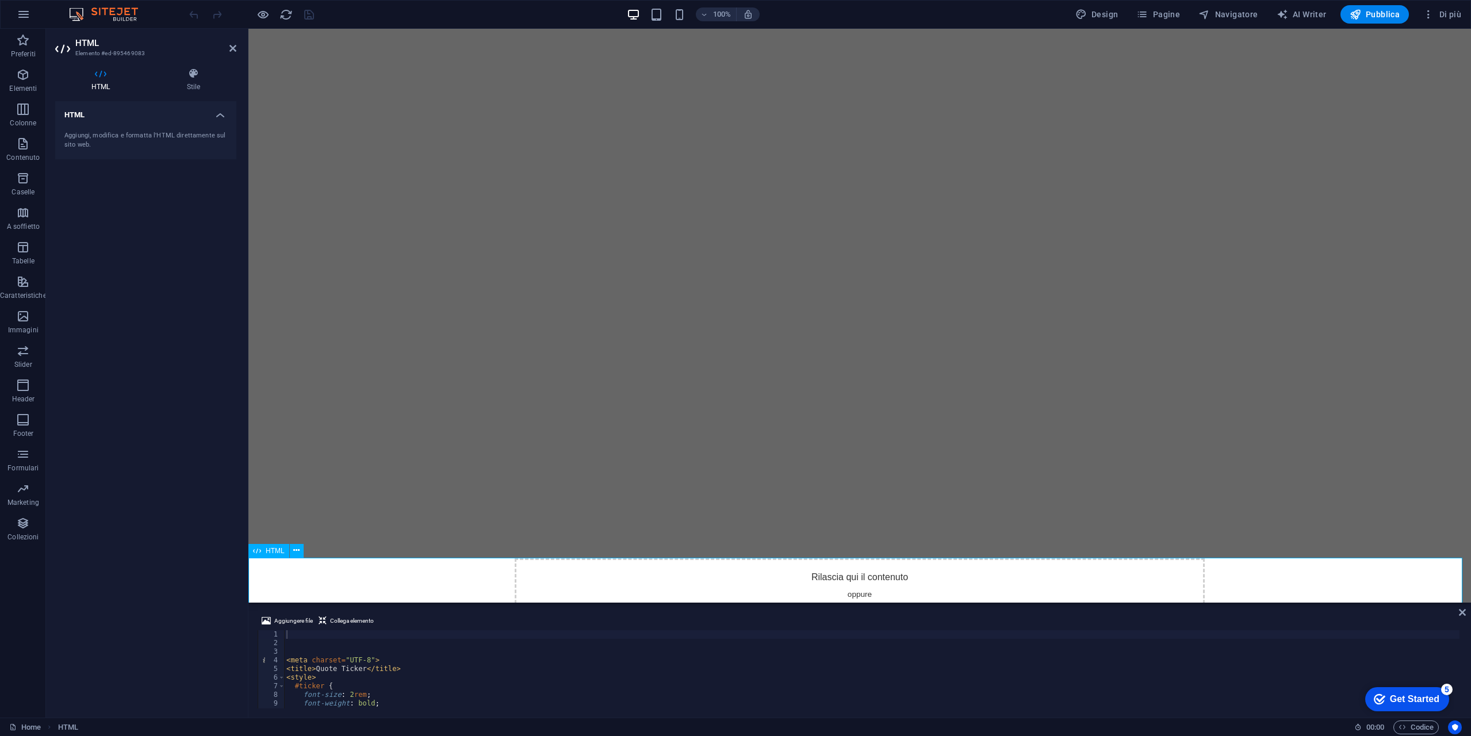
scroll to position [14, 0]
type textarea "#ticker {"
click at [416, 685] on div "< meta charset = "UTF-8" > < title > Quote Ticker </ title > < style > #ticker …" at bounding box center [871, 677] width 1175 height 95
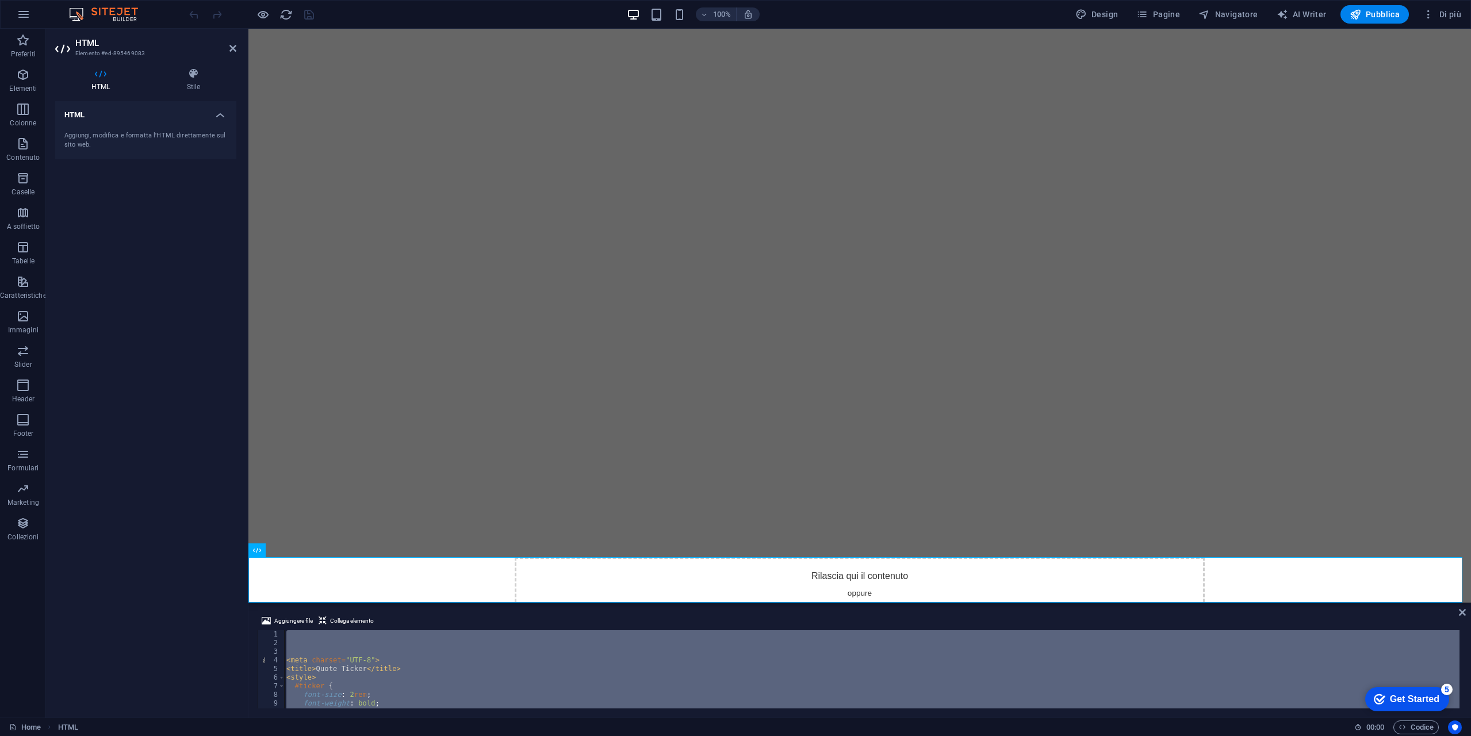
paste textarea
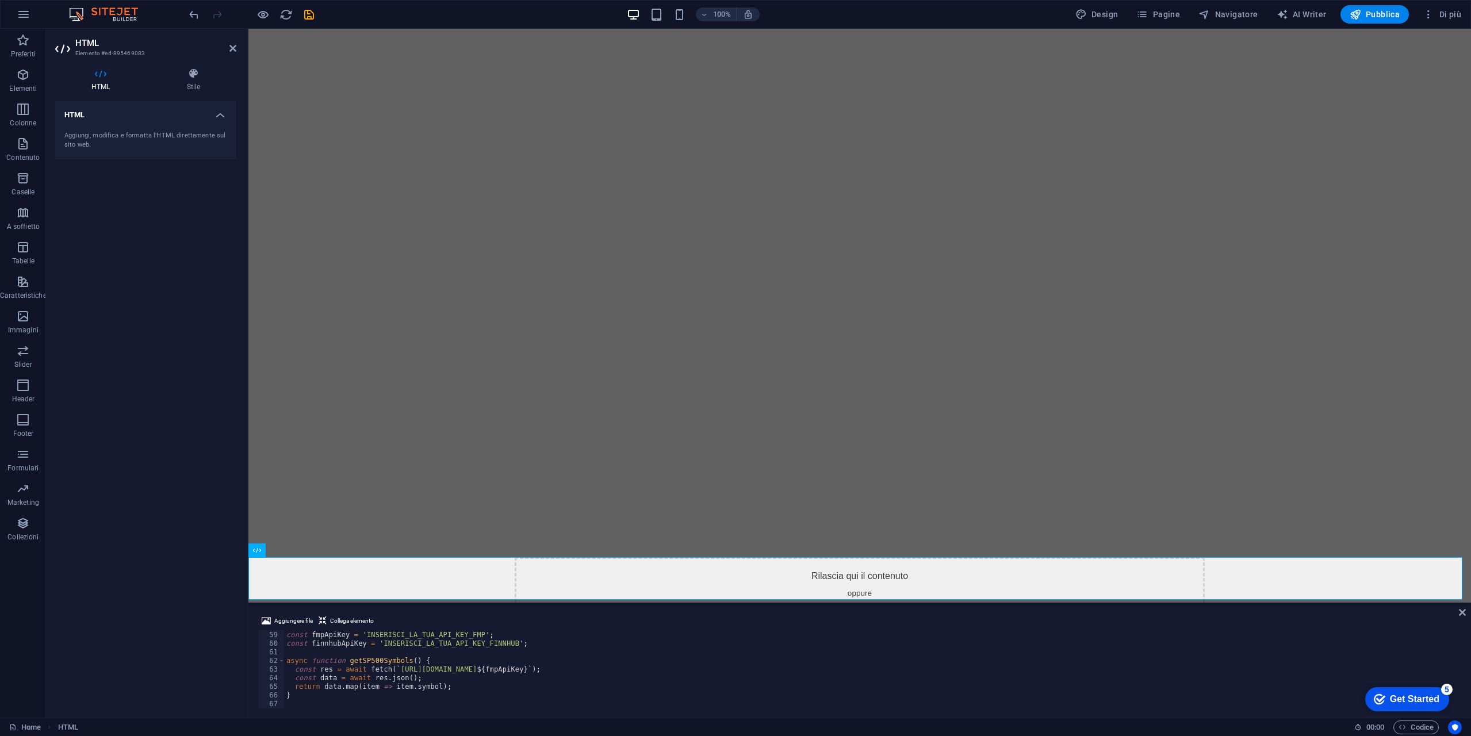
scroll to position [10, 0]
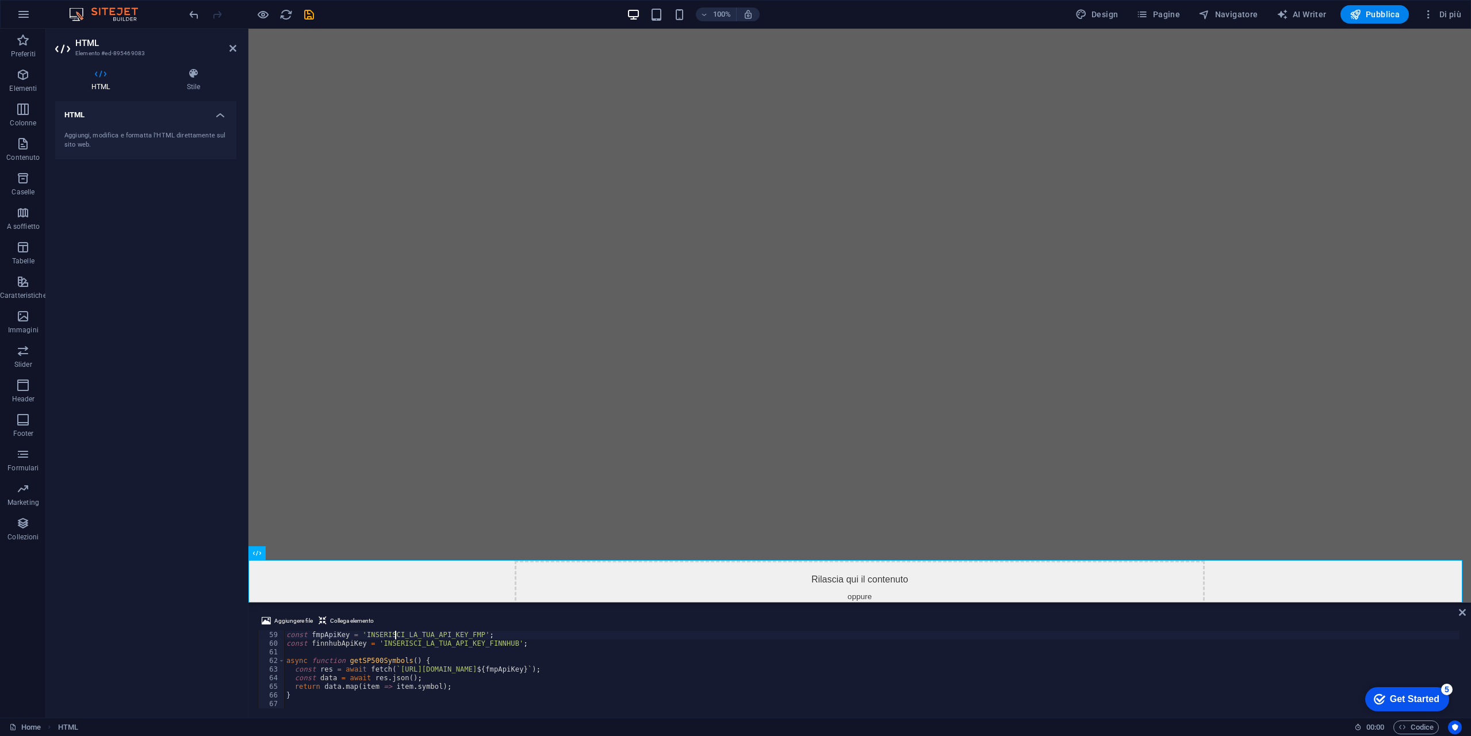
click at [394, 634] on div "< script > const fmpApiKey = 'INSERISCI_LA_TUA_API_KEY_FMP' ; const finnhubApiK…" at bounding box center [871, 669] width 1175 height 95
paste textarea "26VosjGeWp5TFxSAJ1BjnGZxEkMyAg8x"
click at [445, 645] on div "< script > const fmpApiKey = '26VosjGeWp5TFxSAJ1BjnGZxEkMyAg8x' ; const finnhub…" at bounding box center [871, 669] width 1175 height 95
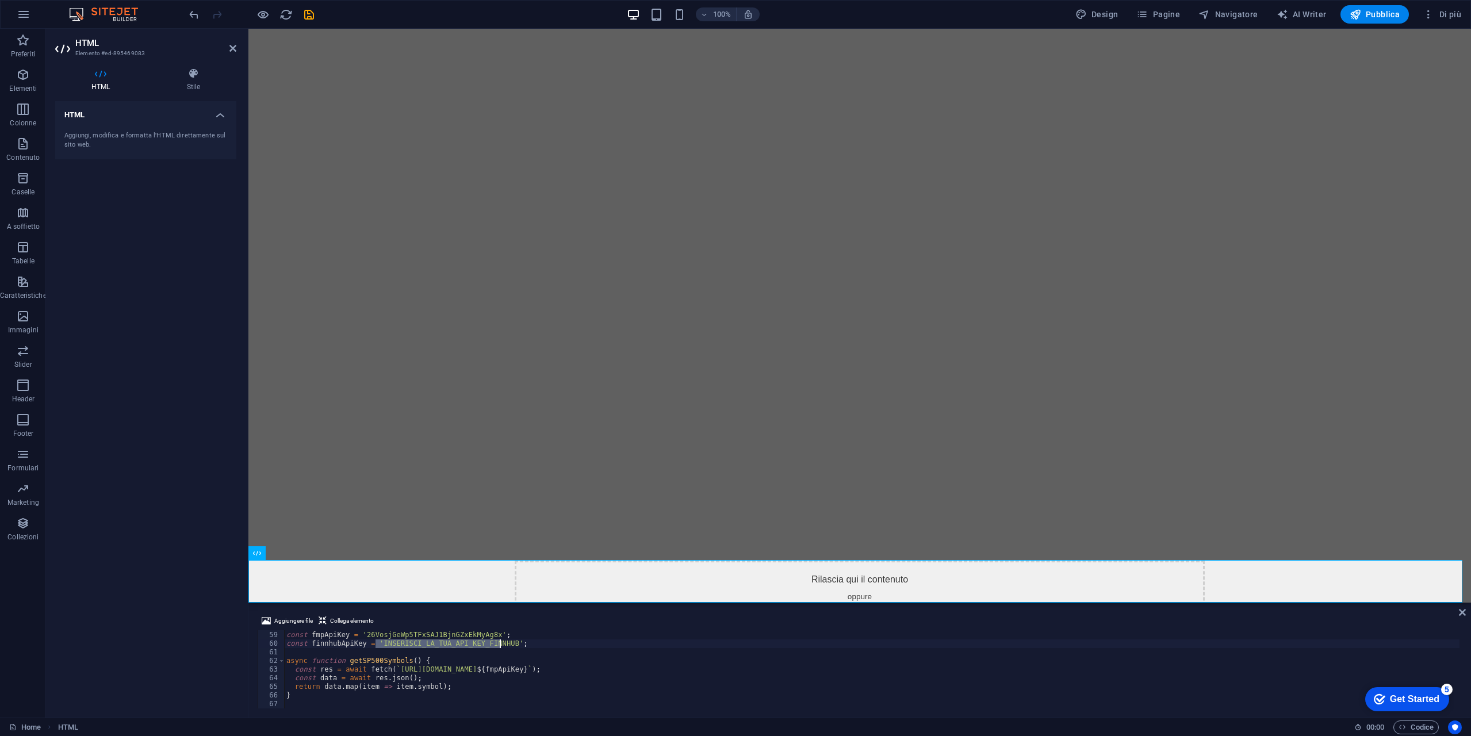
paste textarea "d2k3l21r01qj8a5lt8d0d2k3l21r01qj8a5lt8dg"
type textarea "const finnhubApiKey = 'd2k3l21r01qj8a5lt8d0d2k3l21r01qj8a5lt8dg';"
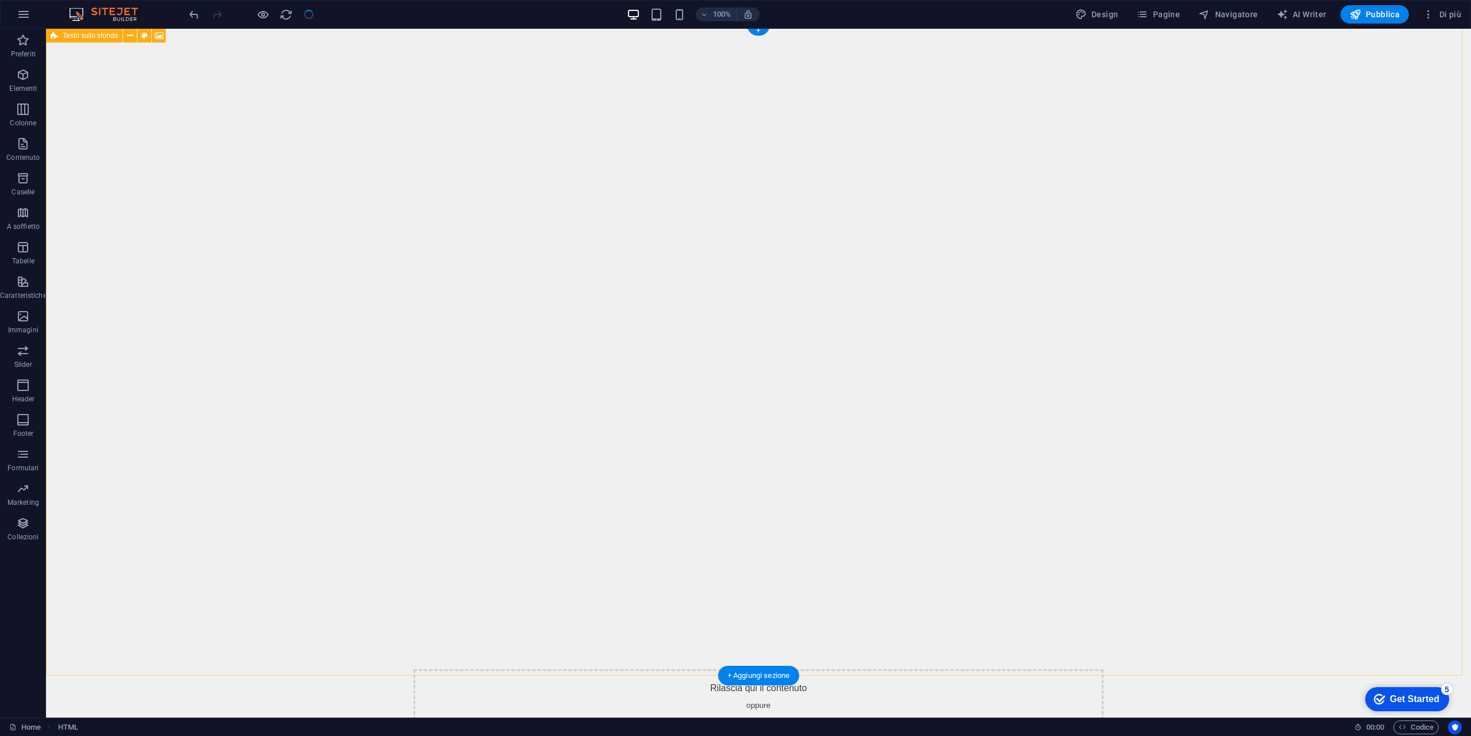
scroll to position [4, 0]
click at [1367, 14] on span "Pubblica" at bounding box center [1375, 15] width 51 height 12
click at [95, 666] on button at bounding box center [94, 673] width 14 height 14
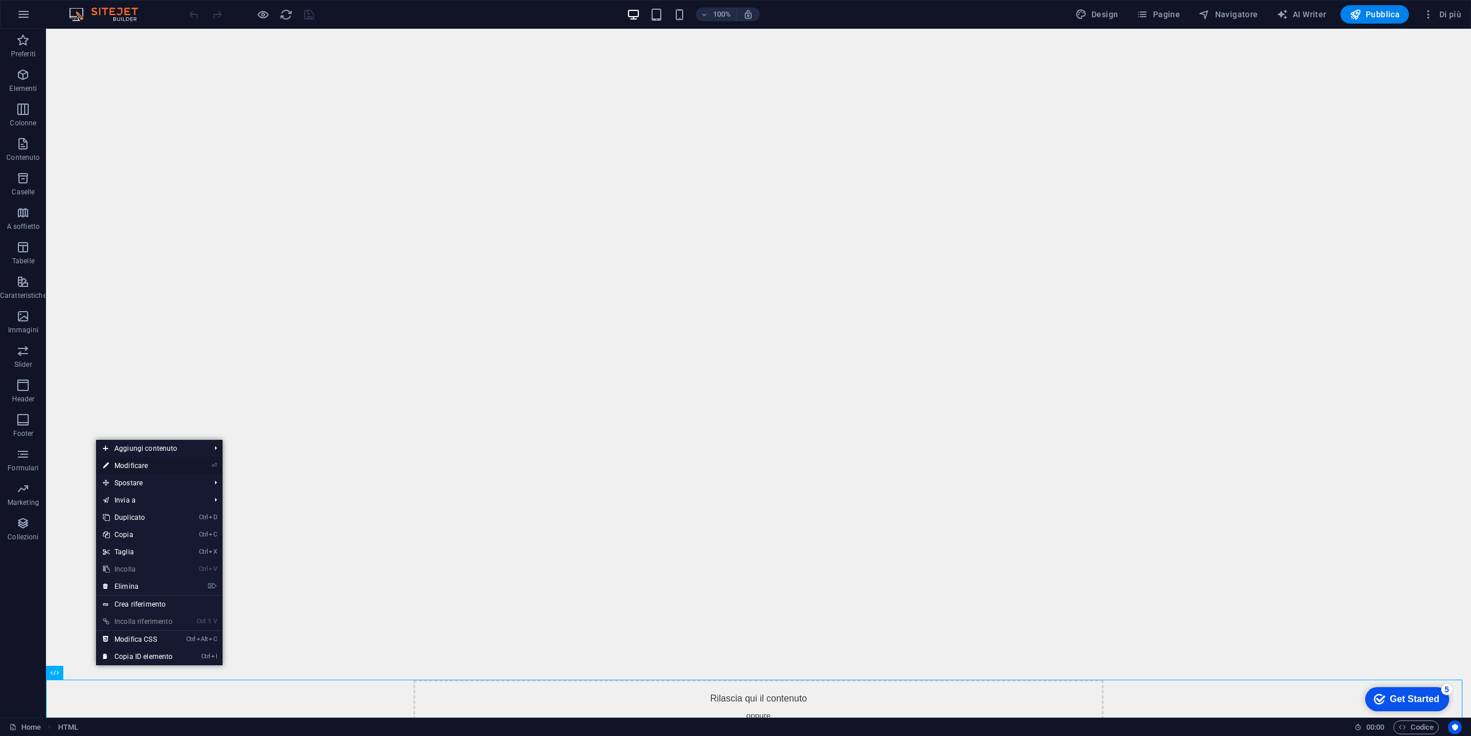
click at [154, 464] on link "⏎ Modificare" at bounding box center [137, 465] width 83 height 17
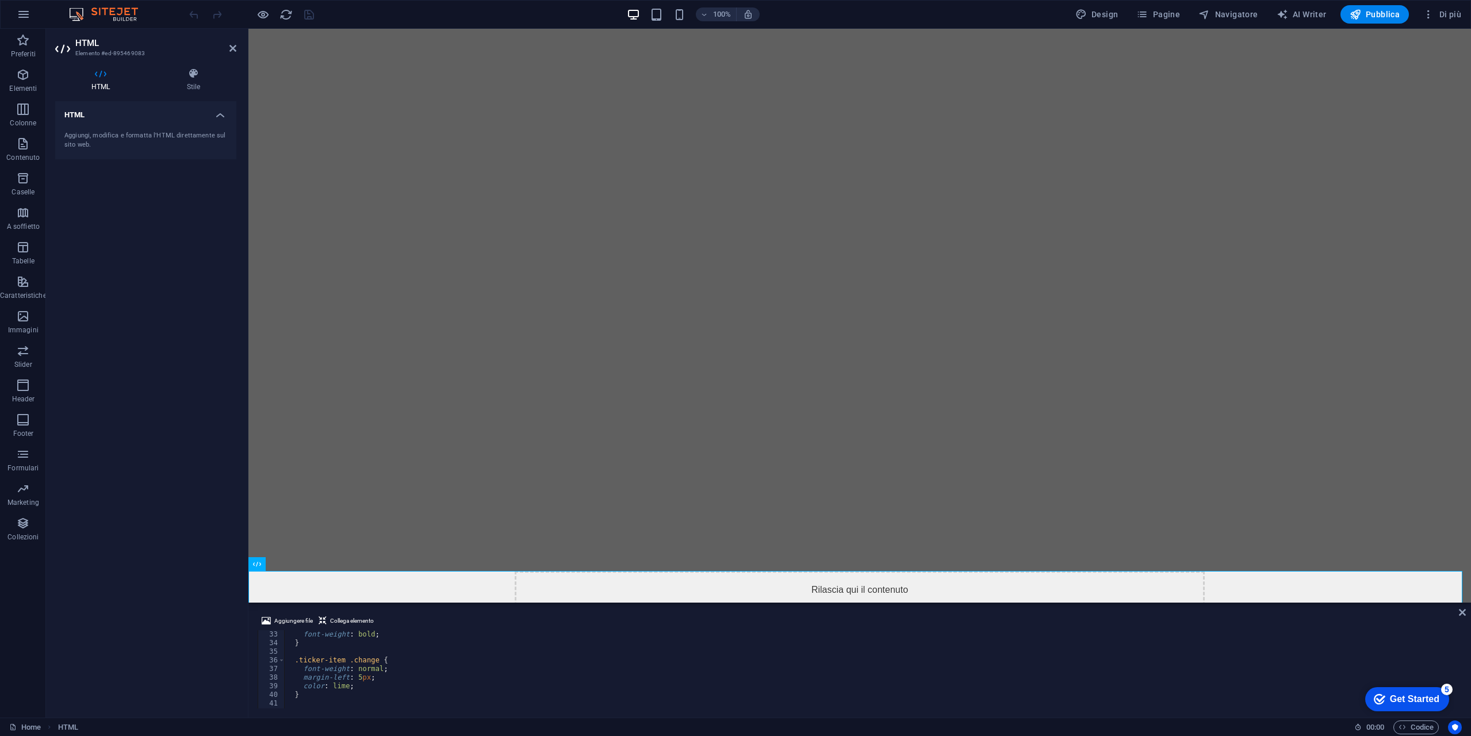
scroll to position [345, 0]
drag, startPoint x: 776, startPoint y: 632, endPoint x: 526, endPoint y: 473, distance: 296.2
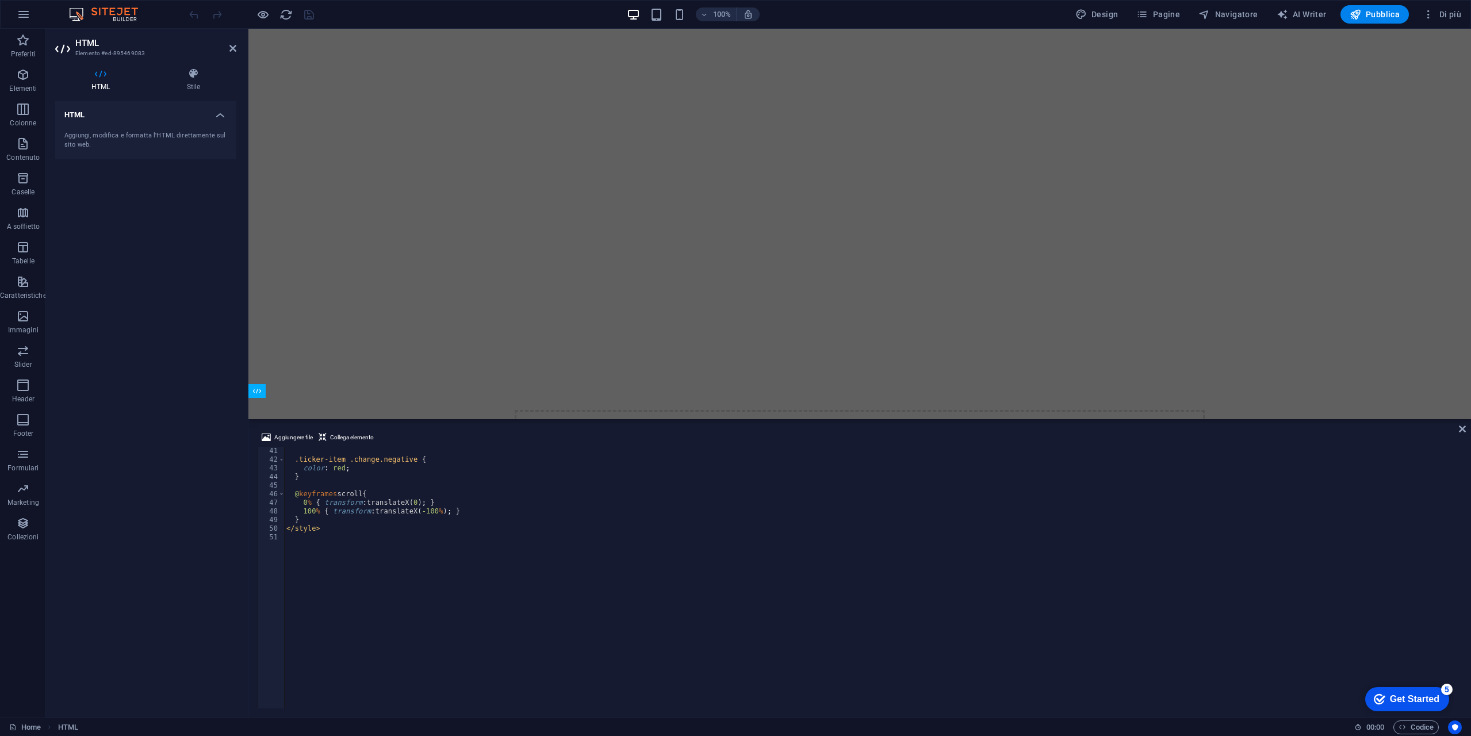
drag, startPoint x: 539, startPoint y: 604, endPoint x: 532, endPoint y: 413, distance: 190.5
click at [532, 413] on div "Segnaposto Testo [PERSON_NAME] sfondo HTML Aggiungere file Collega elemento 41 …" at bounding box center [859, 373] width 1223 height 689
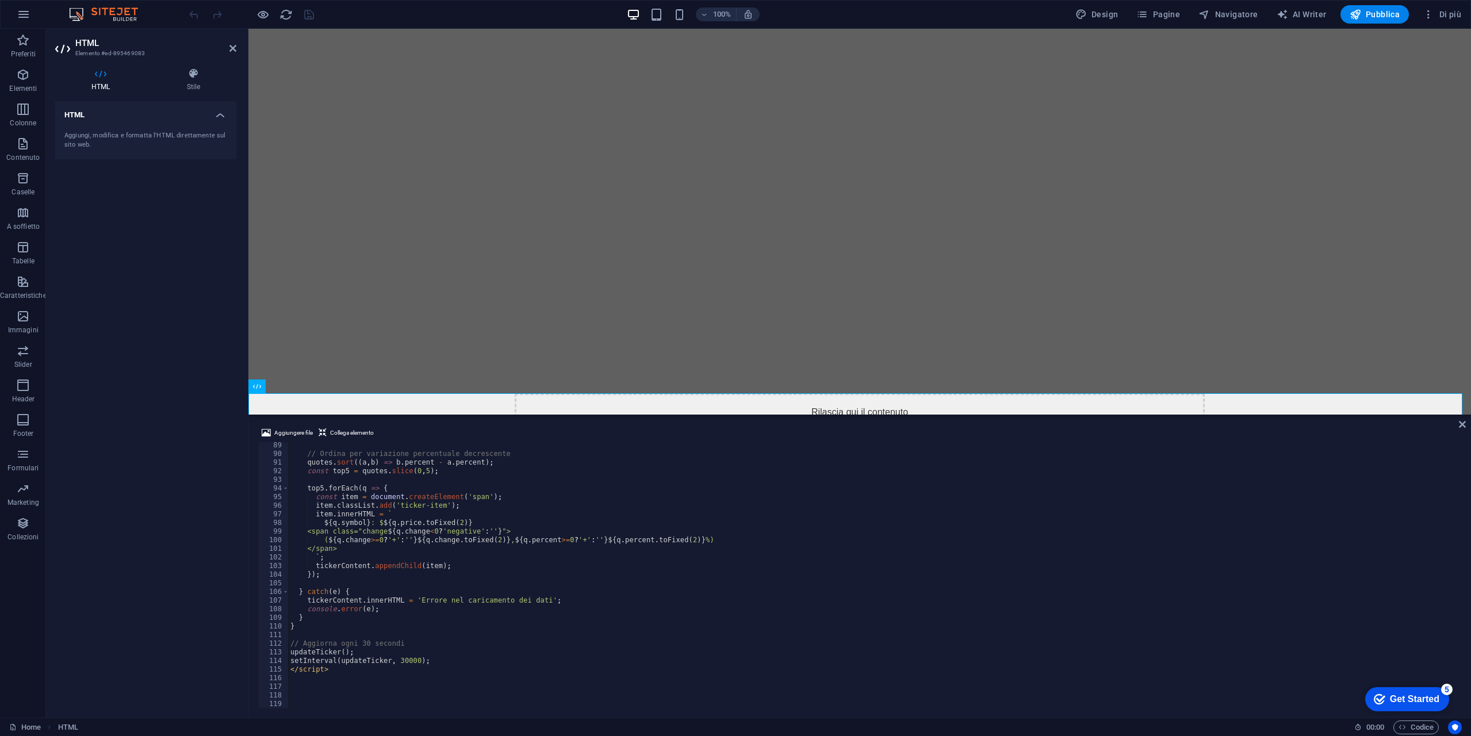
scroll to position [726, 0]
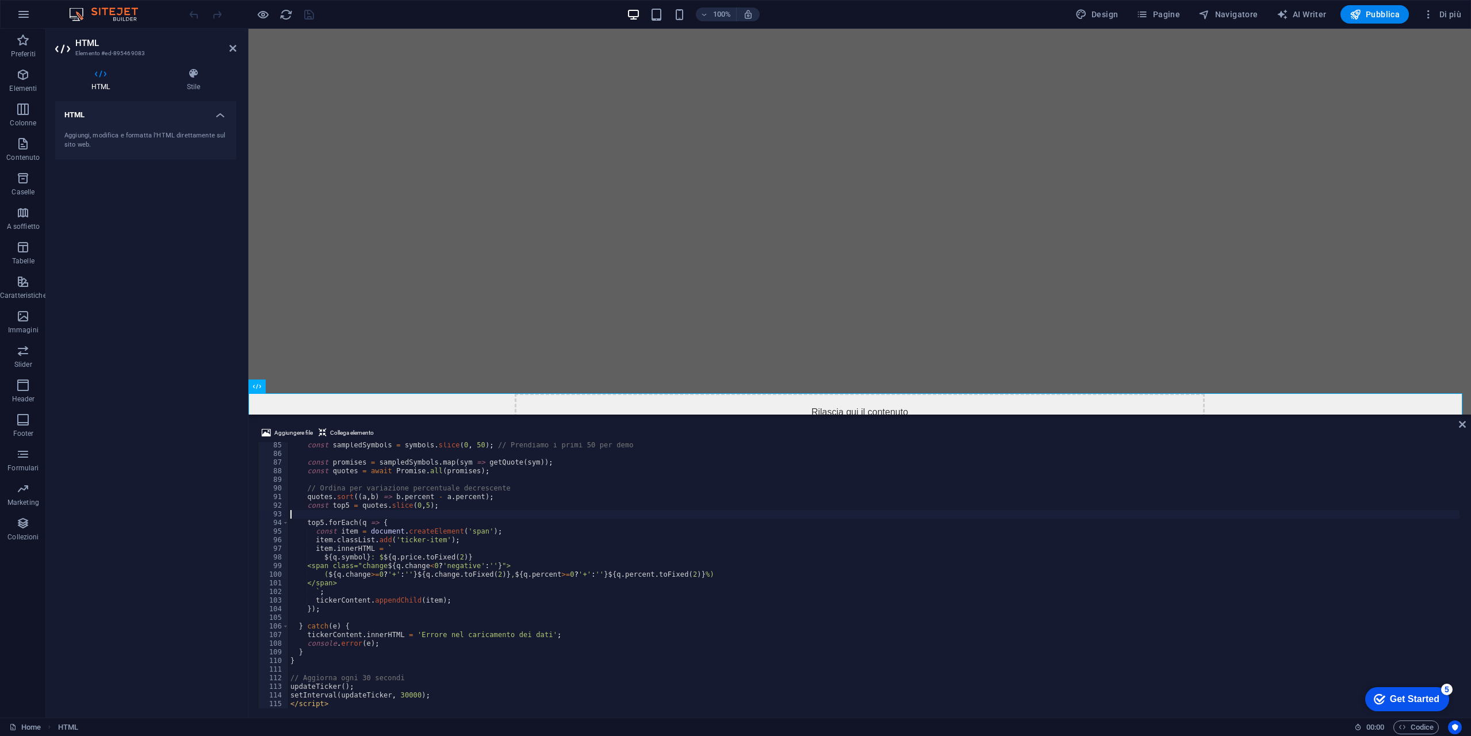
click at [466, 512] on div "const sampledSymbols = symbols . slice ( 0 , 50 ) ; // Prendiamo i primi 50 per…" at bounding box center [873, 582] width 1171 height 283
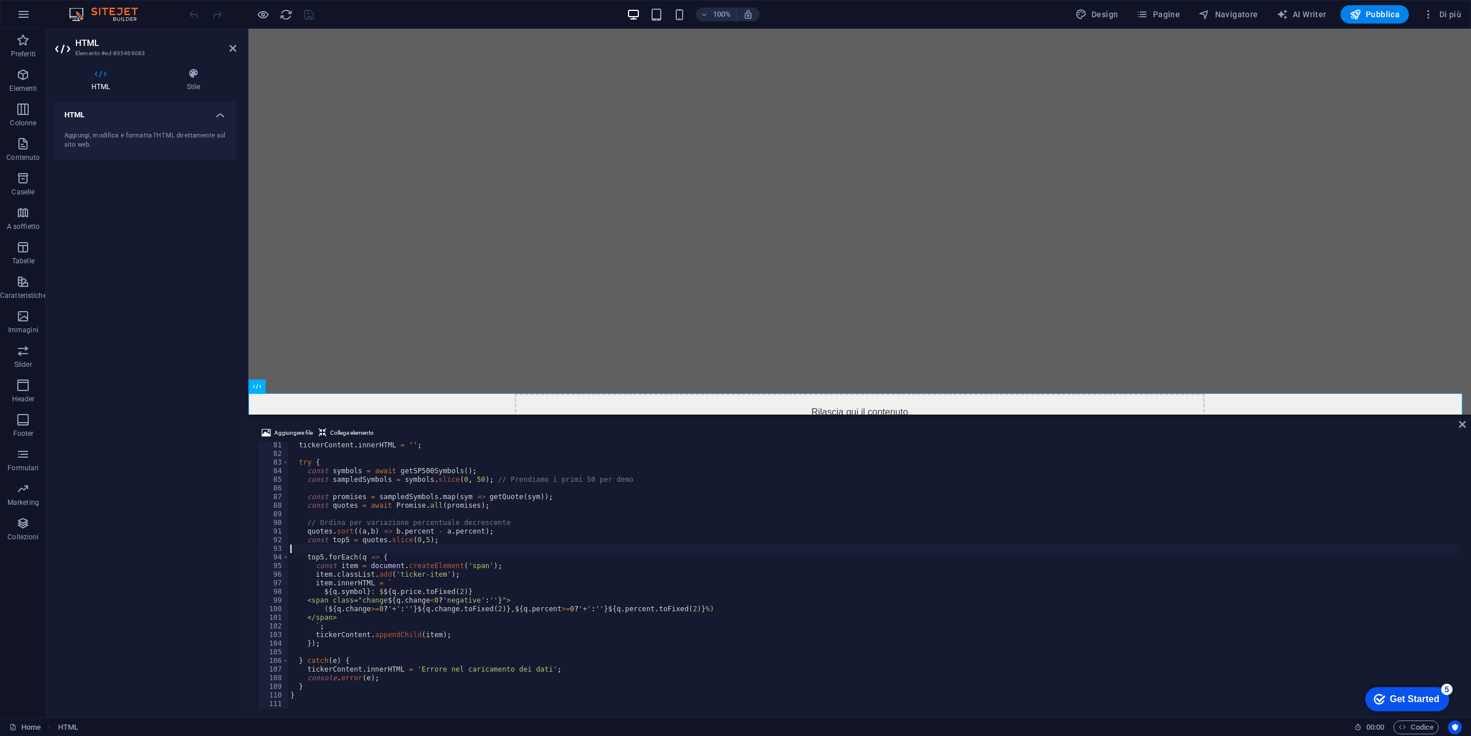
scroll to position [657, 0]
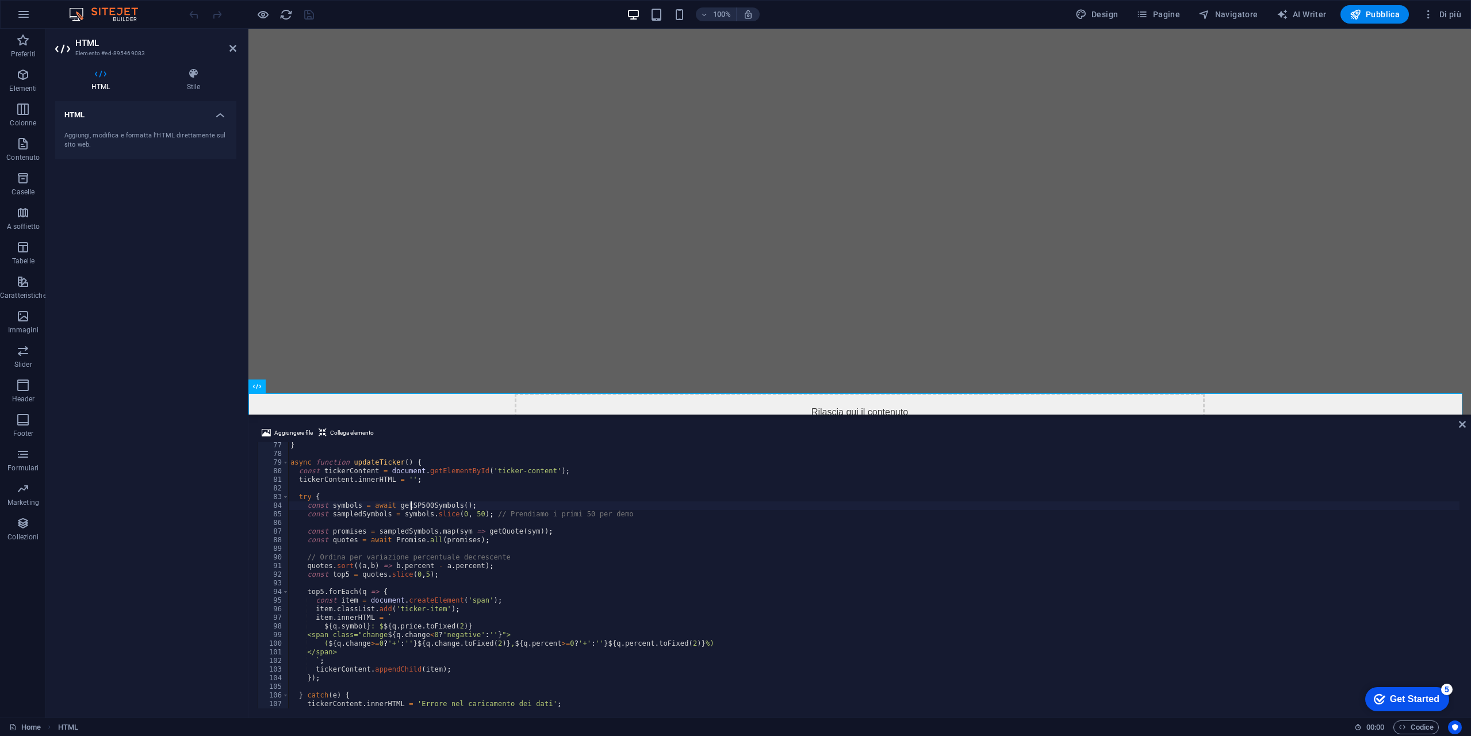
click at [411, 504] on div "} async function updateTicker ( ) { const tickerContent = document . getElement…" at bounding box center [873, 582] width 1171 height 283
drag, startPoint x: 411, startPoint y: 504, endPoint x: 382, endPoint y: 500, distance: 29.0
click at [382, 500] on div "} async function updateTicker ( ) { const tickerContent = document . getElement…" at bounding box center [873, 582] width 1171 height 283
click at [415, 502] on div "} async function updateTicker ( ) { const tickerContent = document . getElement…" at bounding box center [873, 582] width 1171 height 283
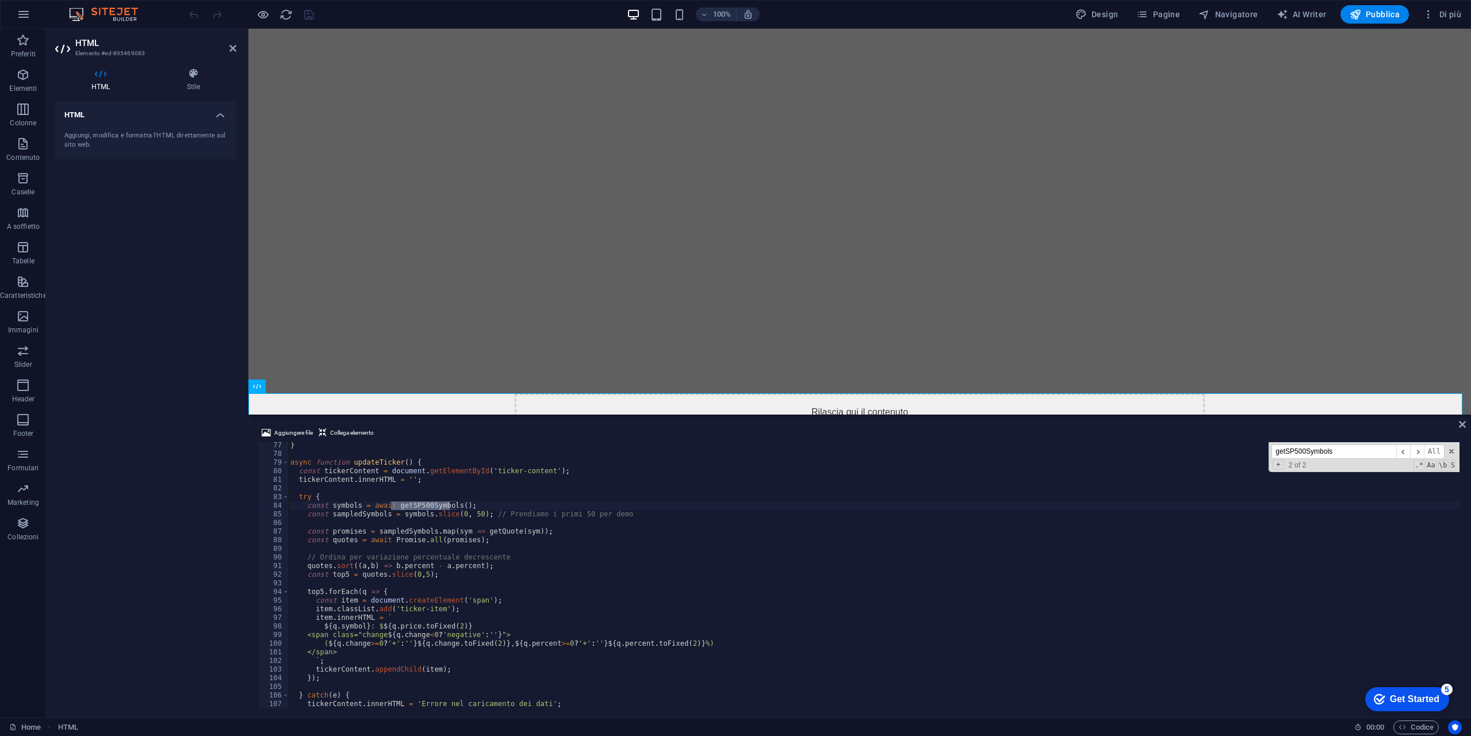
scroll to position [393, 0]
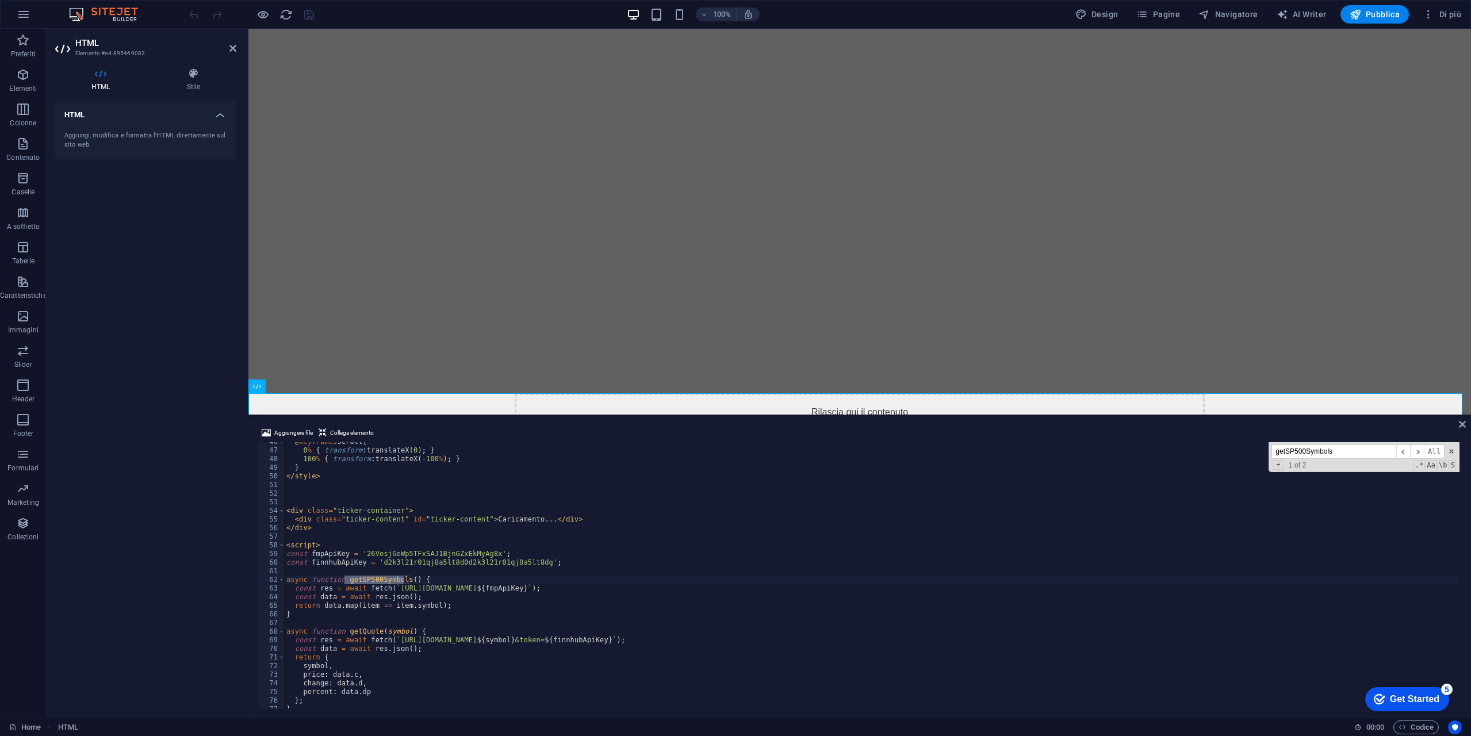
click at [478, 607] on div "@ keyframes scroll { 0 % { transform : translateX( 0 ) ; } 100 % { transform : …" at bounding box center [871, 579] width 1175 height 283
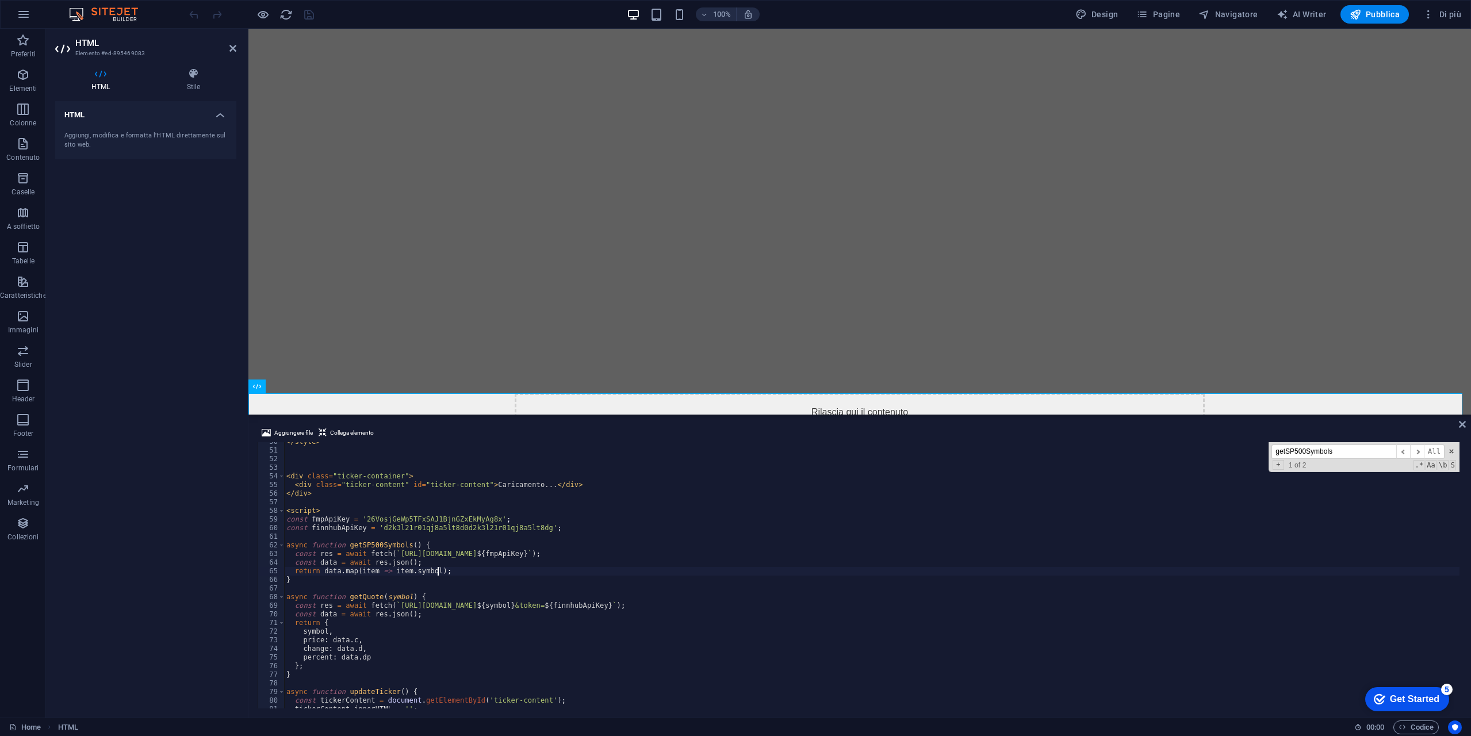
scroll to position [462, 0]
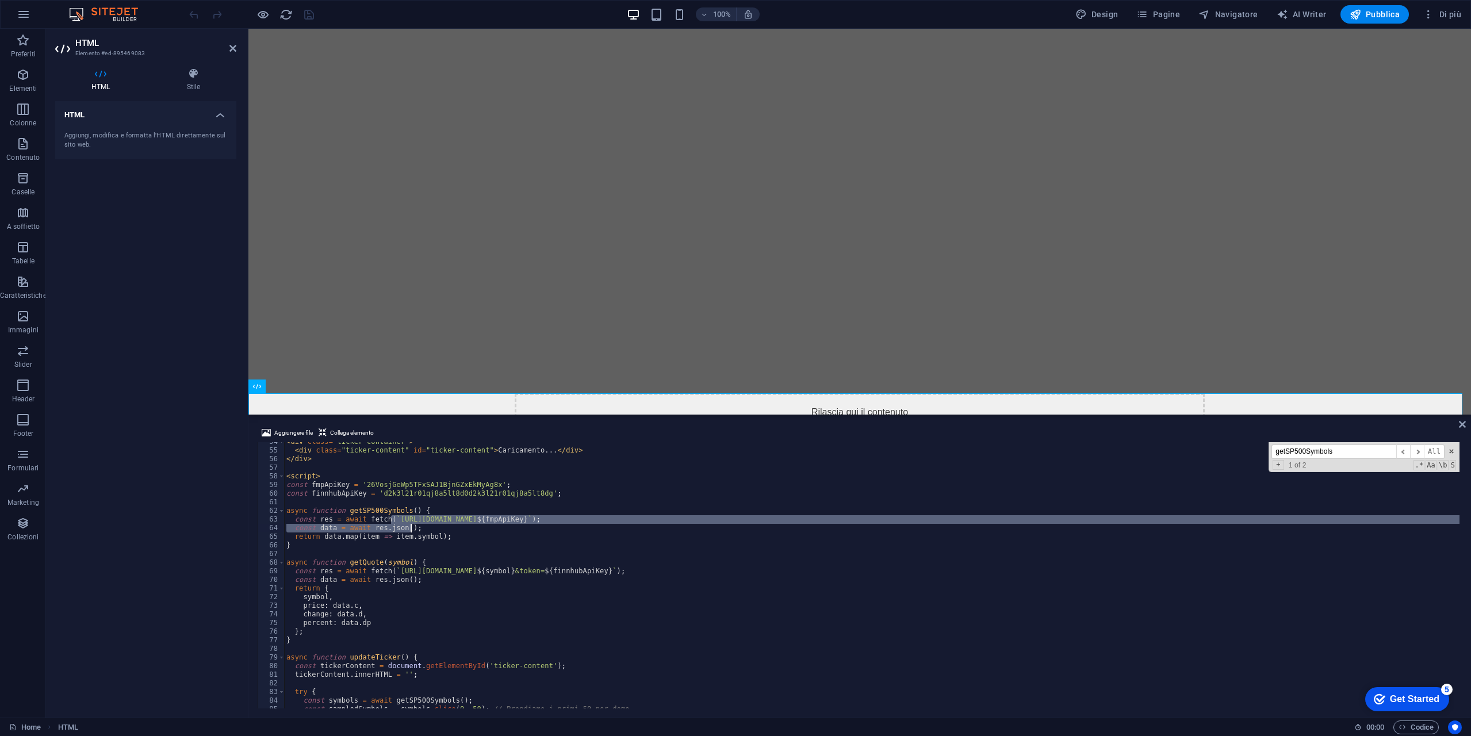
drag, startPoint x: 390, startPoint y: 518, endPoint x: 616, endPoint y: 524, distance: 225.5
click at [616, 524] on div "< div class = "ticker-container" > < div class = "ticker-content" id = "ticker-…" at bounding box center [871, 579] width 1175 height 283
click at [616, 524] on div "< div class = "ticker-container" > < div class = "ticker-content" id = "ticker-…" at bounding box center [871, 575] width 1175 height 266
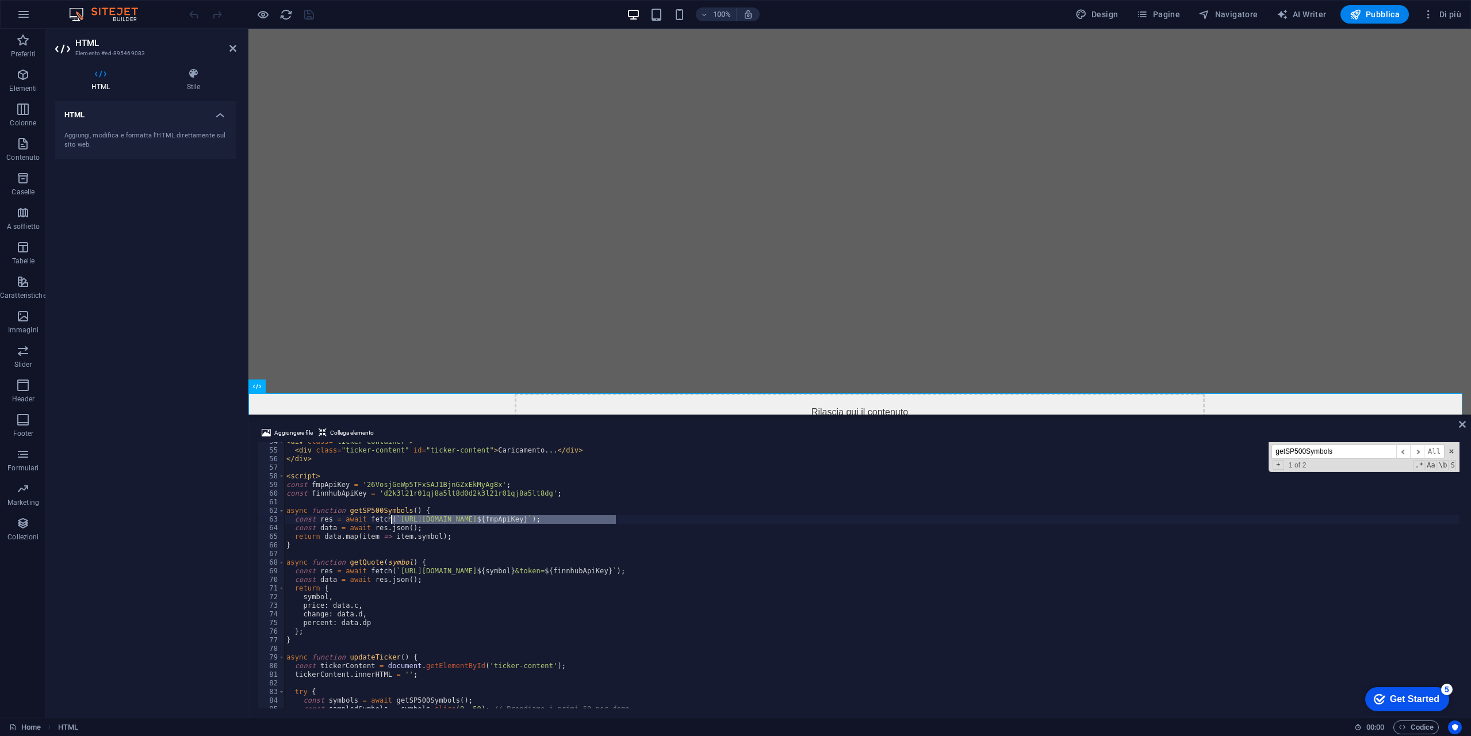
drag, startPoint x: 616, startPoint y: 522, endPoint x: 393, endPoint y: 522, distance: 223.1
click at [393, 522] on div "< div class = "ticker-container" > < div class = "ticker-content" id = "ticker-…" at bounding box center [871, 579] width 1175 height 283
click at [627, 539] on div "< div class = "ticker-container" > < div class = "ticker-content" id = "ticker-…" at bounding box center [871, 579] width 1175 height 283
drag, startPoint x: 392, startPoint y: 523, endPoint x: 694, endPoint y: 520, distance: 302.5
click at [694, 520] on div "< div class = "ticker-container" > < div class = "ticker-content" id = "ticker-…" at bounding box center [871, 579] width 1175 height 283
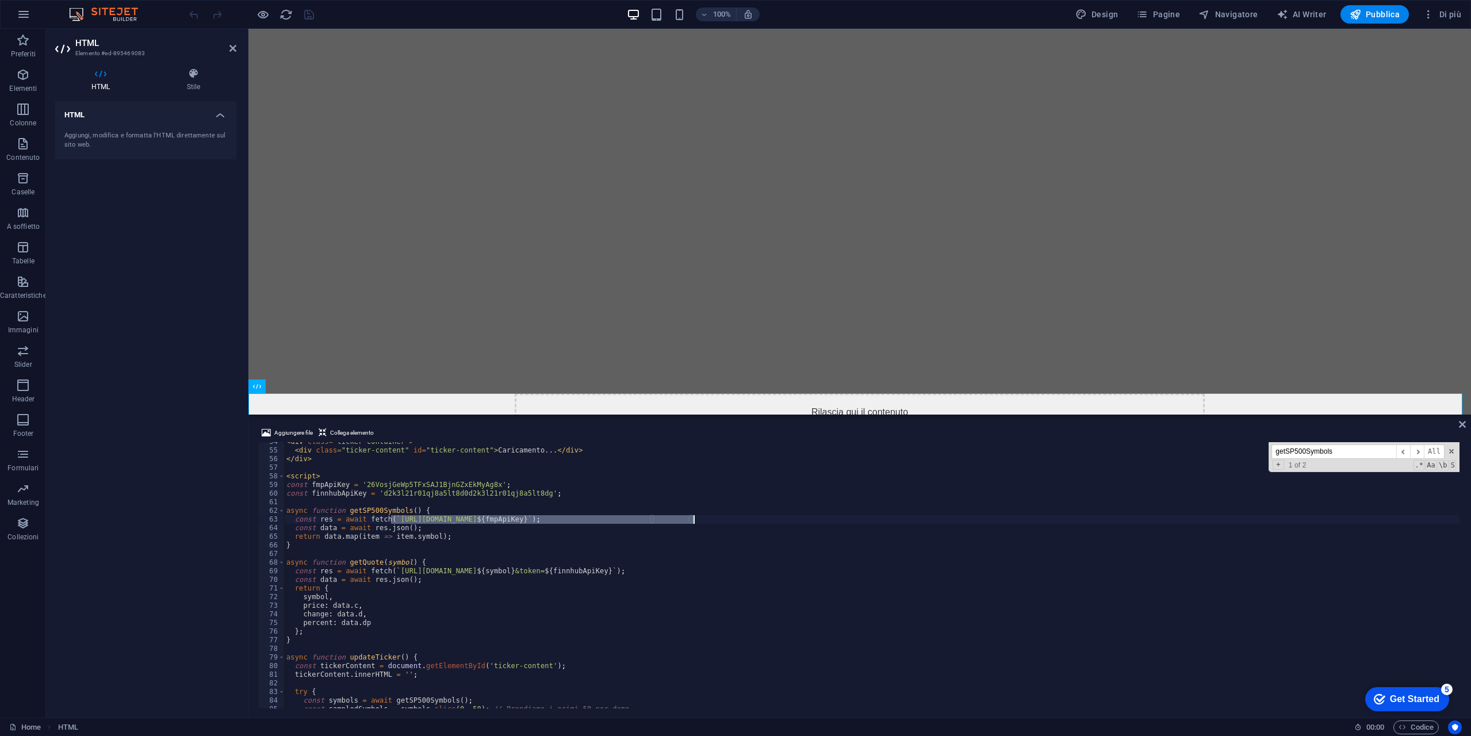
click at [704, 574] on div "< div class = "ticker-container" > < div class = "ticker-content" id = "ticker-…" at bounding box center [871, 579] width 1175 height 283
type textarea "const res = await fetch(`https://[DOMAIN_NAME]/api/v1/quote?symbol=${symbol}&to…"
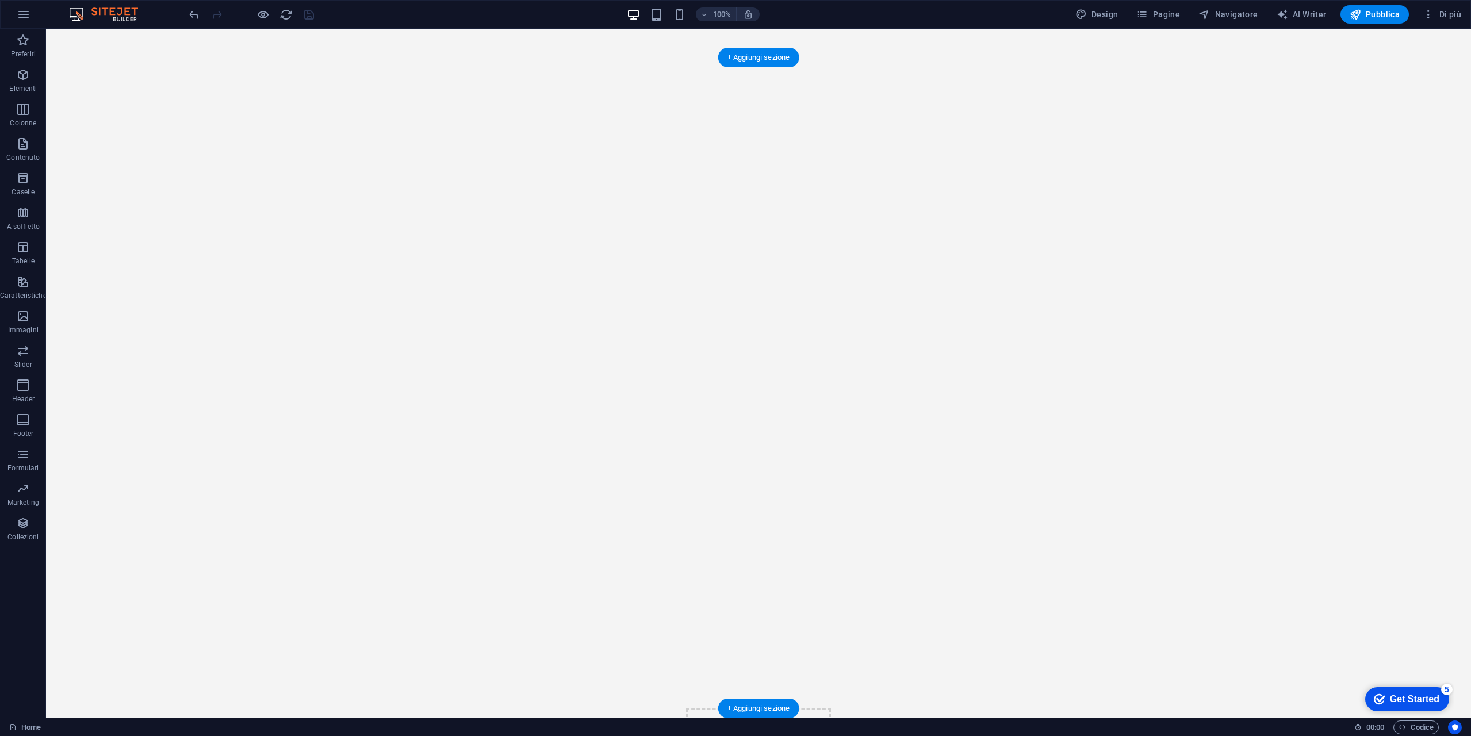
scroll to position [289, 0]
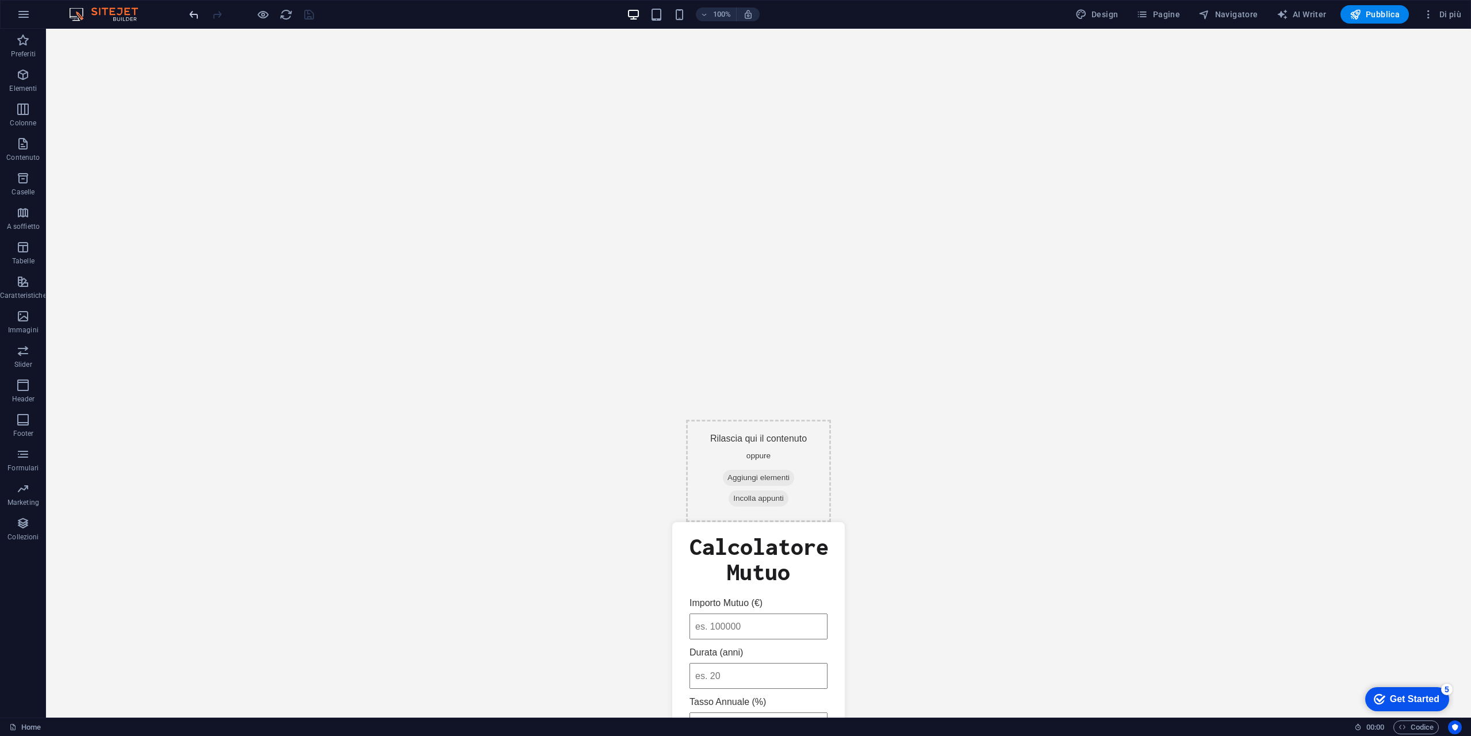
click at [193, 13] on icon "undo" at bounding box center [193, 14] width 13 height 13
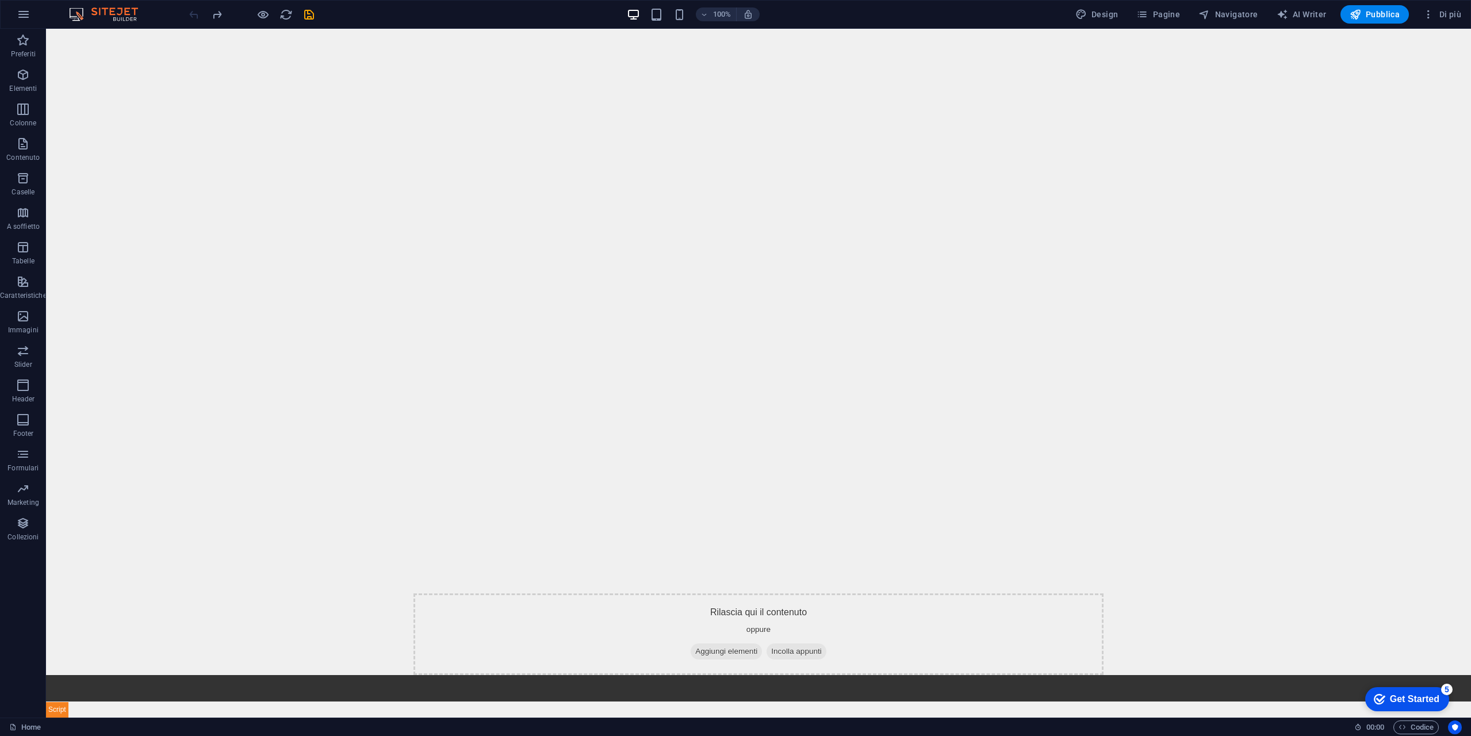
scroll to position [4, 0]
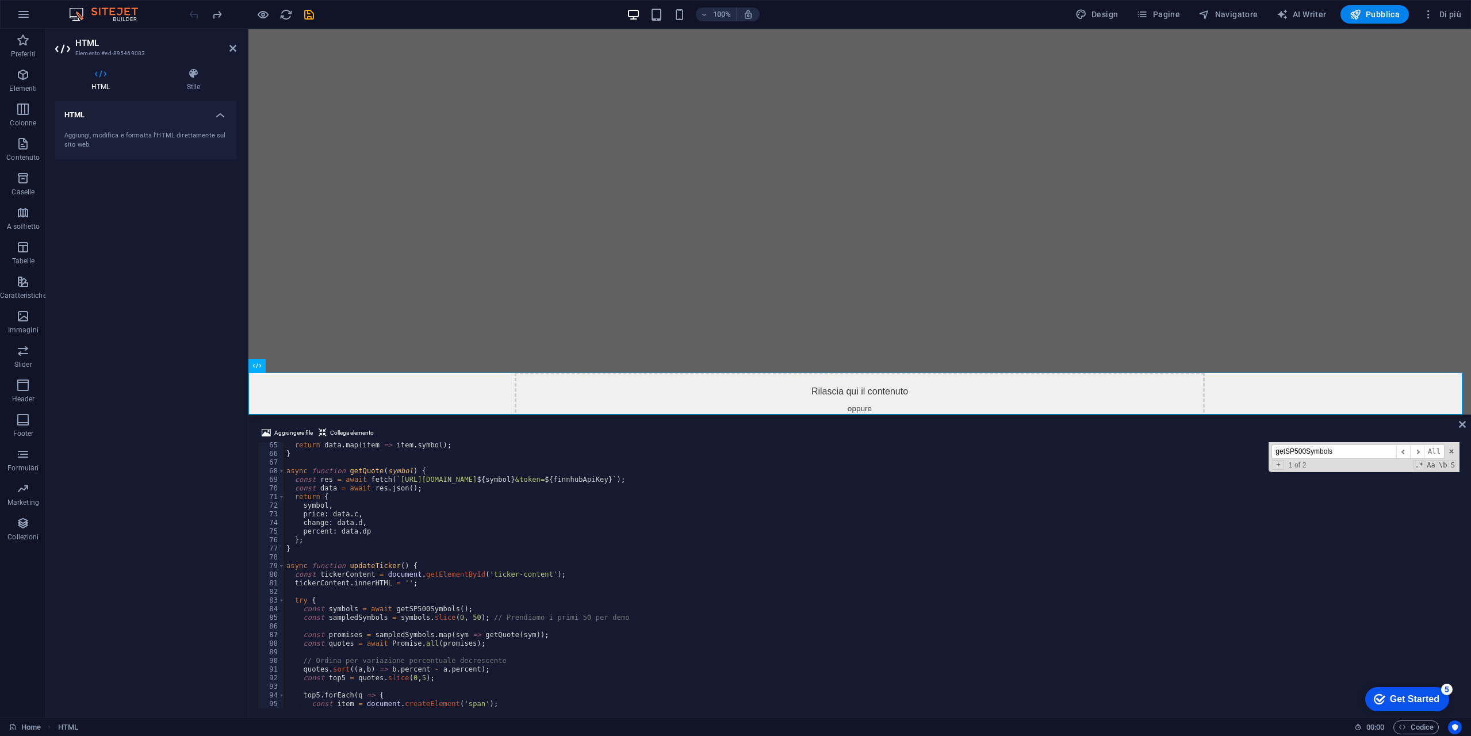
scroll to position [553, 0]
click at [658, 547] on div "return data . map ( item => item . symbol ) ; } async function getQuote ( symbo…" at bounding box center [871, 582] width 1175 height 283
type textarea "}"
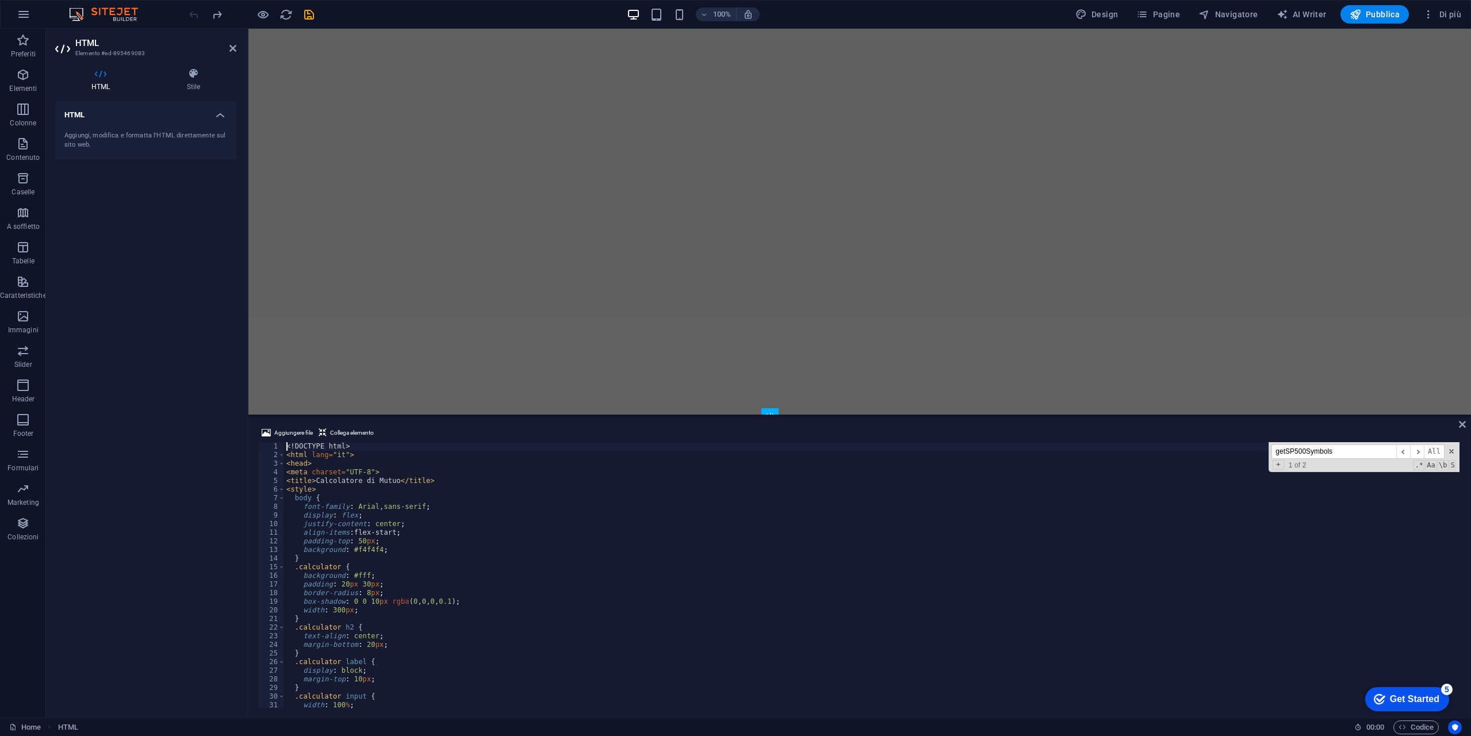
scroll to position [0, 0]
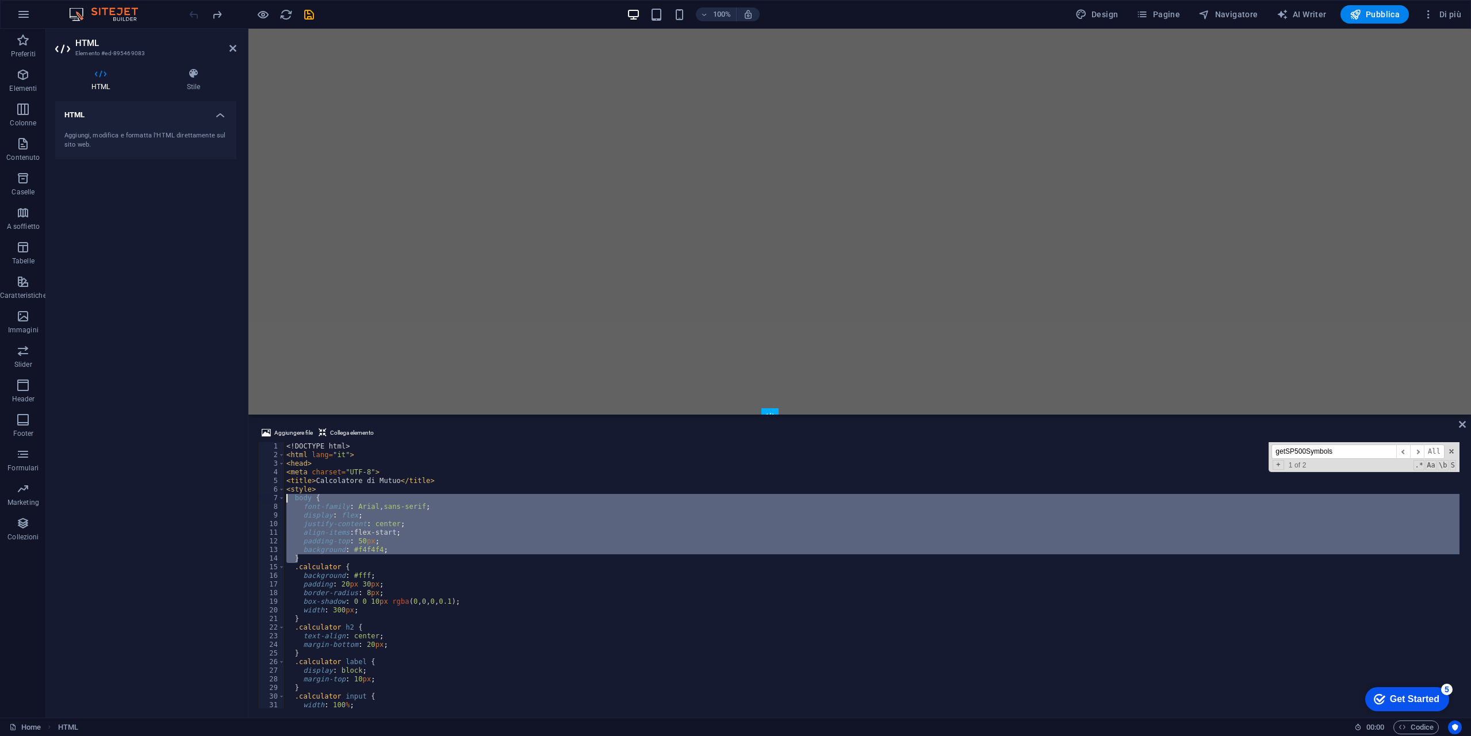
drag, startPoint x: 313, startPoint y: 560, endPoint x: 234, endPoint y: 496, distance: 102.2
click at [234, 496] on div "HTML Elemento #ed-895469083 HTML Stile HTML Aggiungi, modifica e formatta l'HTM…" at bounding box center [758, 373] width 1425 height 689
type textarea "body { font-family: [PERSON_NAME], sans-serif;"
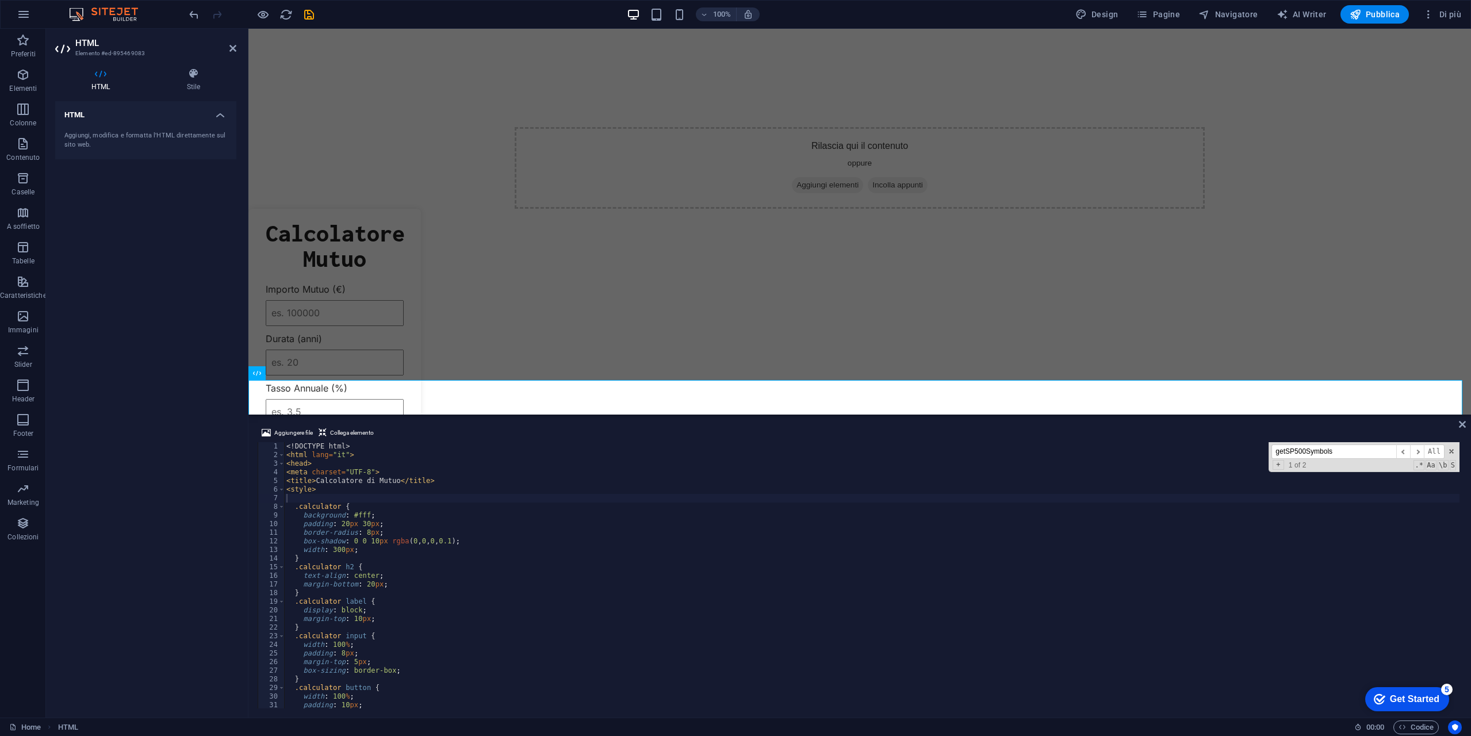
scroll to position [277, 0]
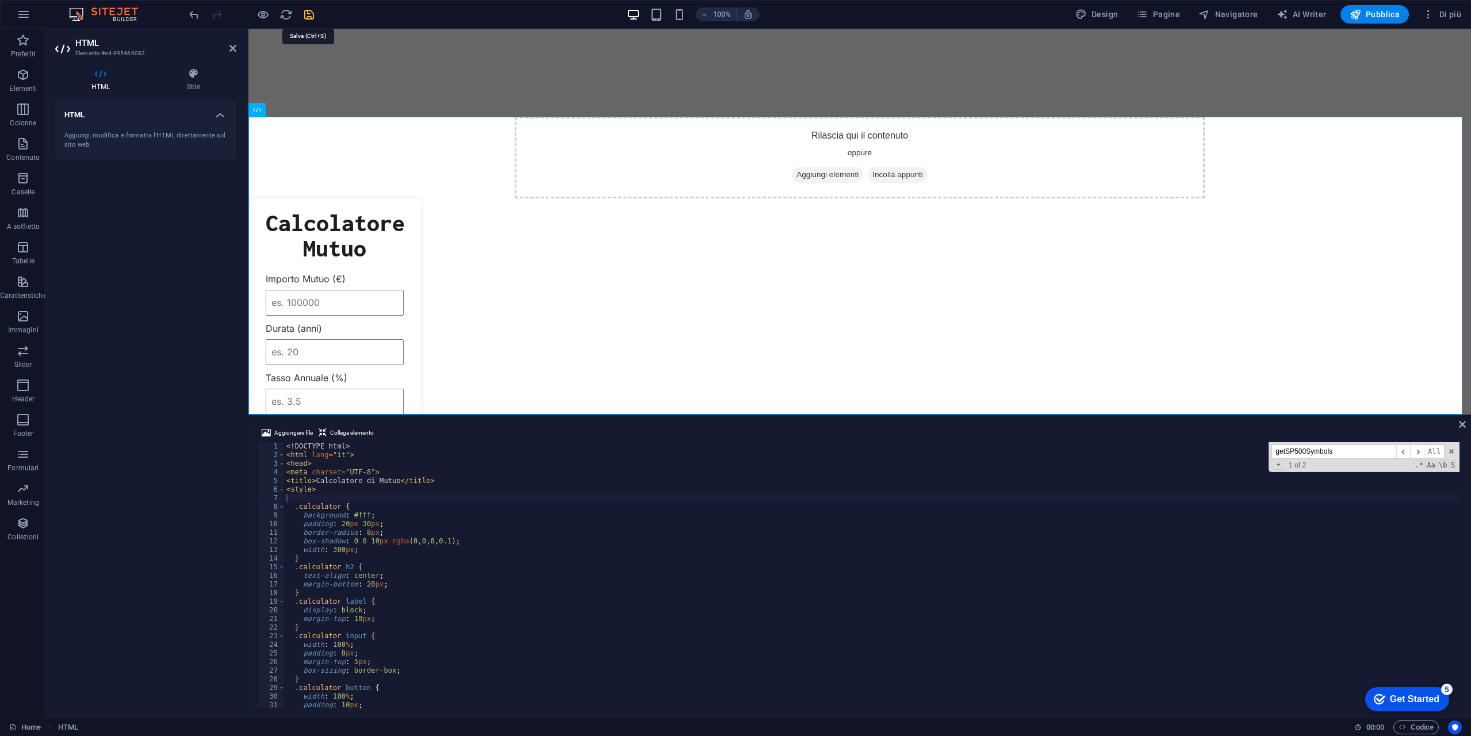
click at [309, 12] on icon "save" at bounding box center [308, 14] width 13 height 13
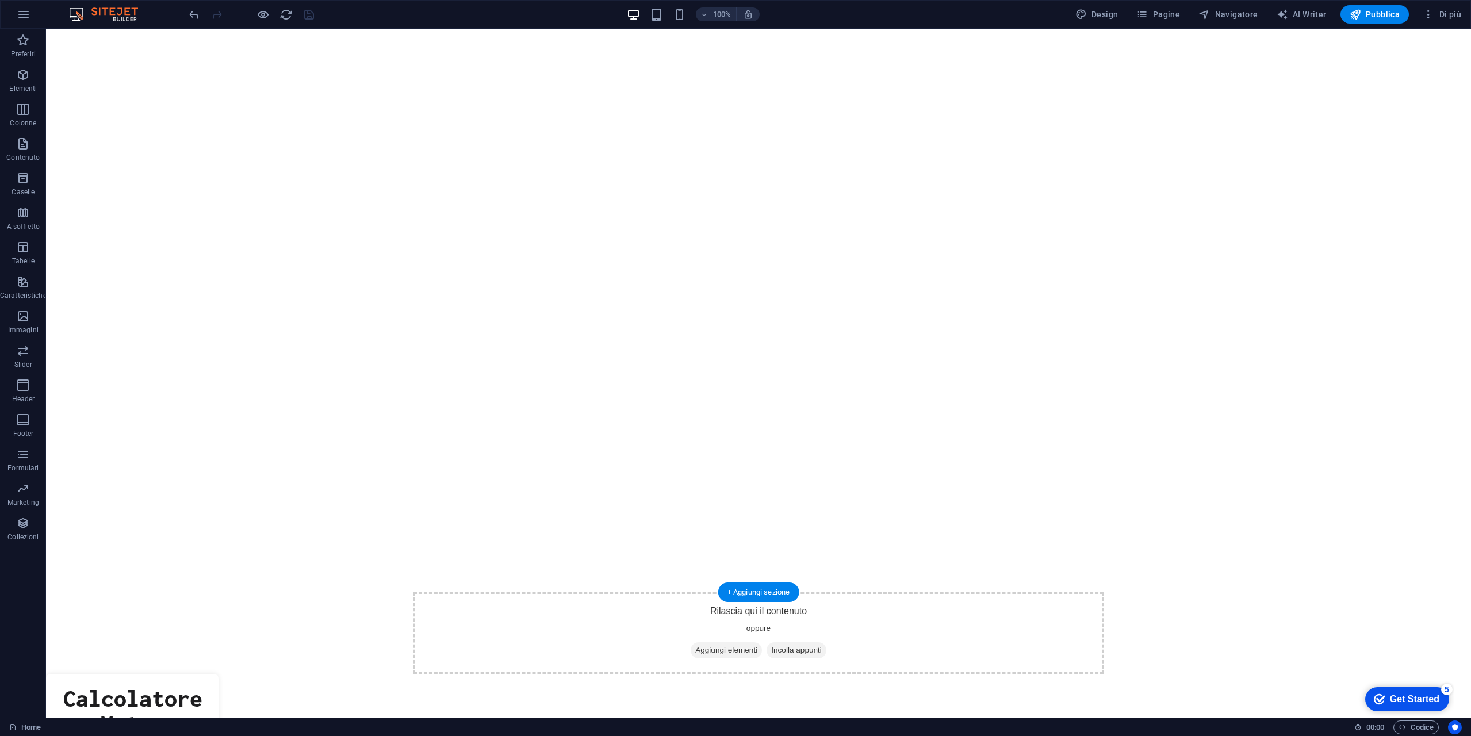
scroll to position [260, 0]
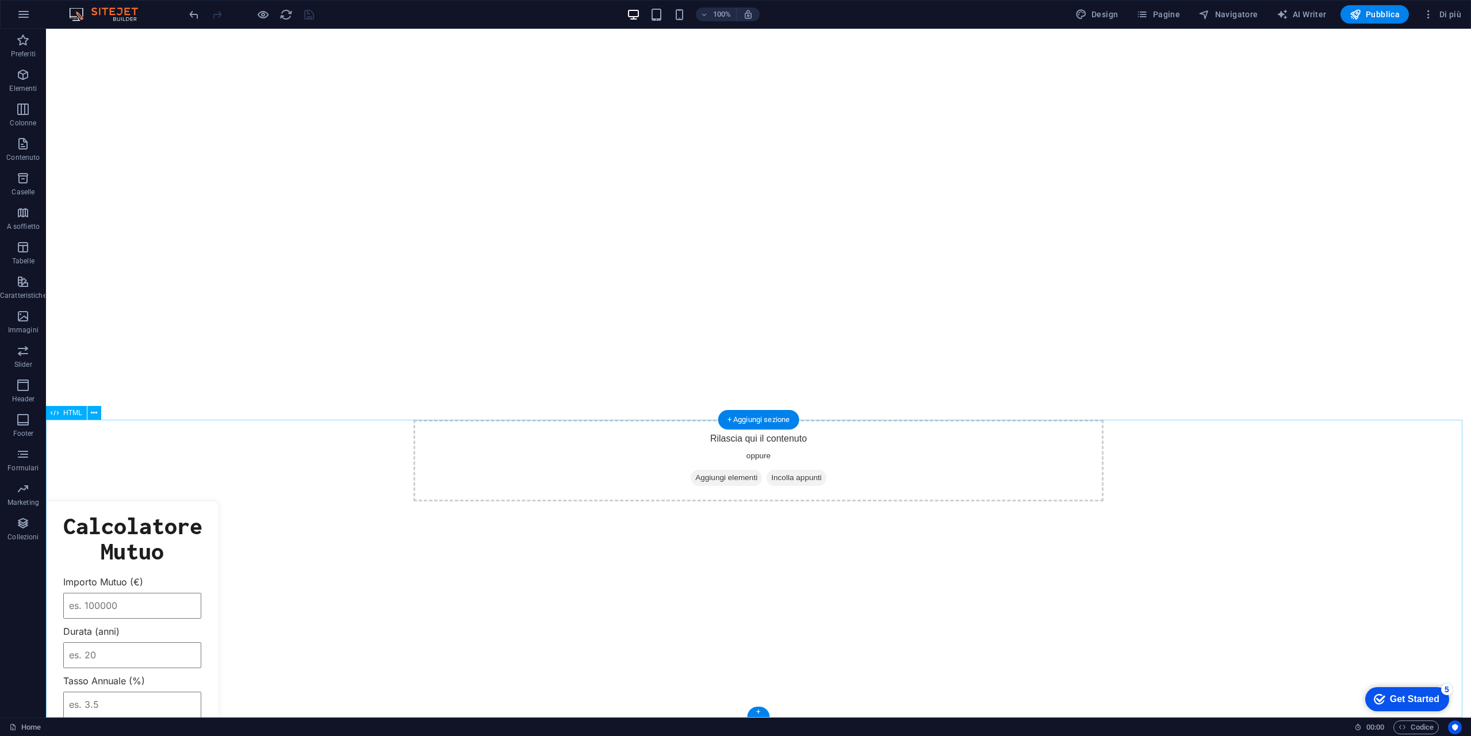
click at [133, 525] on div "Calcolatore di Mutuo Calcolatore Mutuo Importo Mutuo (€) Durata (anni) Tasso An…" at bounding box center [758, 650] width 1425 height 298
click at [132, 527] on div "Calcolatore di Mutuo Calcolatore Mutuo Importo Mutuo (€) Durata (anni) Tasso An…" at bounding box center [758, 650] width 1425 height 298
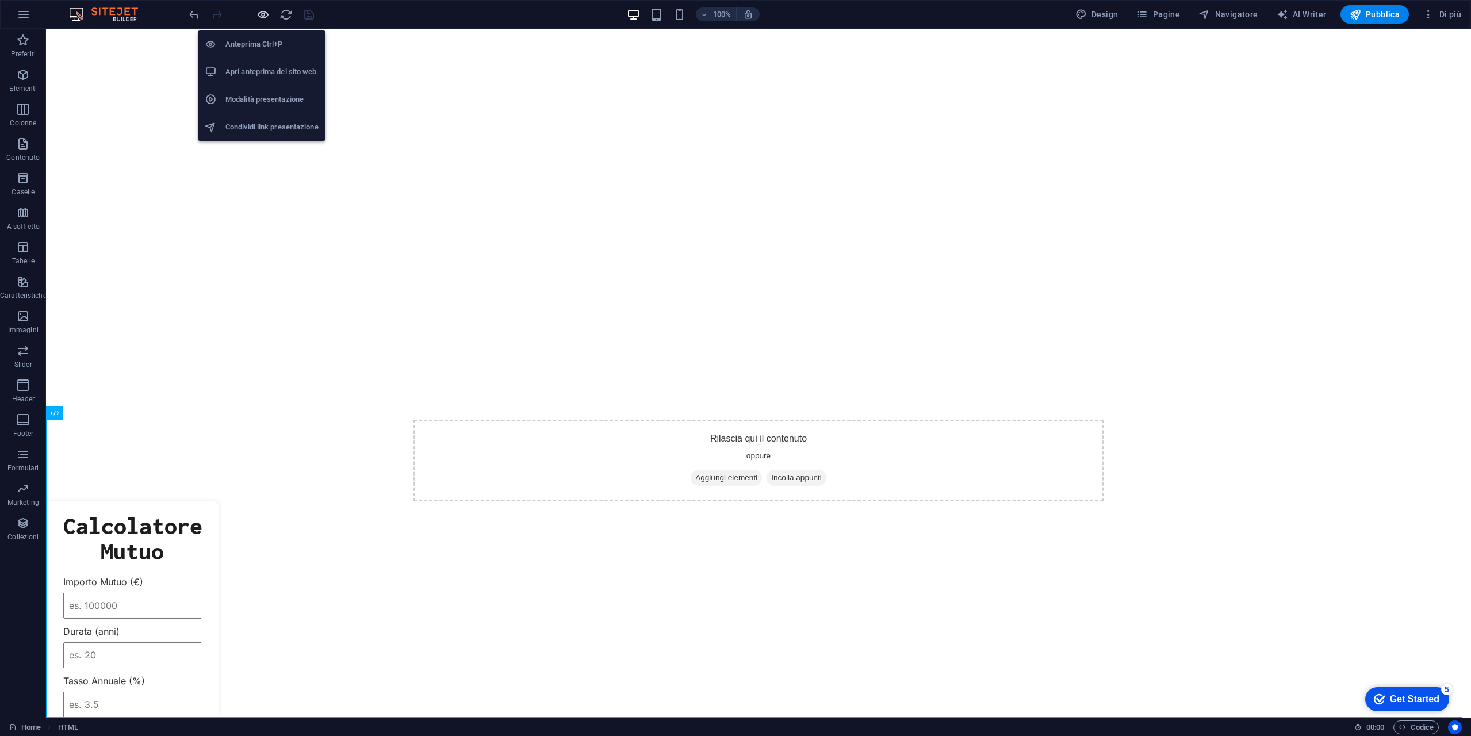
click at [261, 19] on icon "button" at bounding box center [262, 14] width 13 height 13
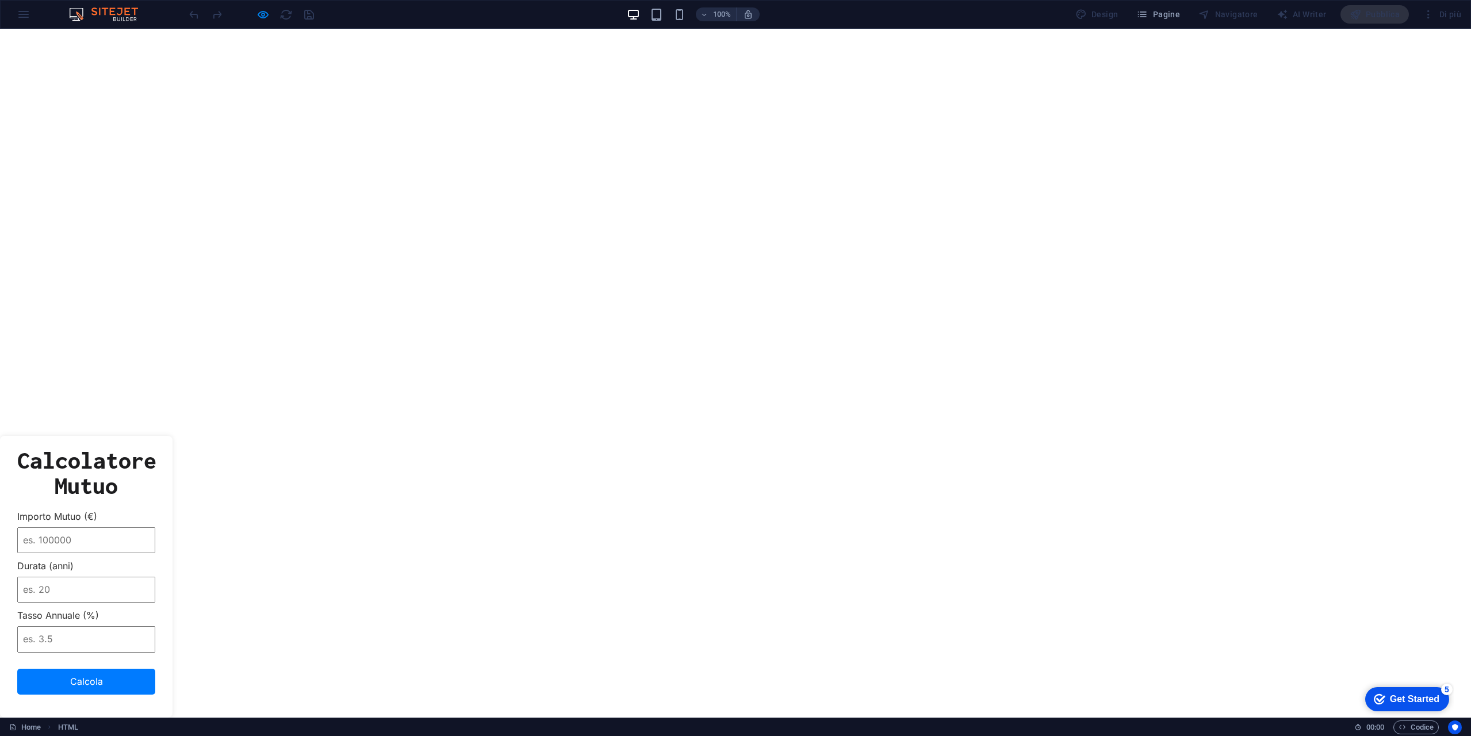
click at [105, 542] on input "Importo Mutuo (€)" at bounding box center [86, 540] width 138 height 26
type input "120000"
type input "30"
type input "3"
type input "3.5"
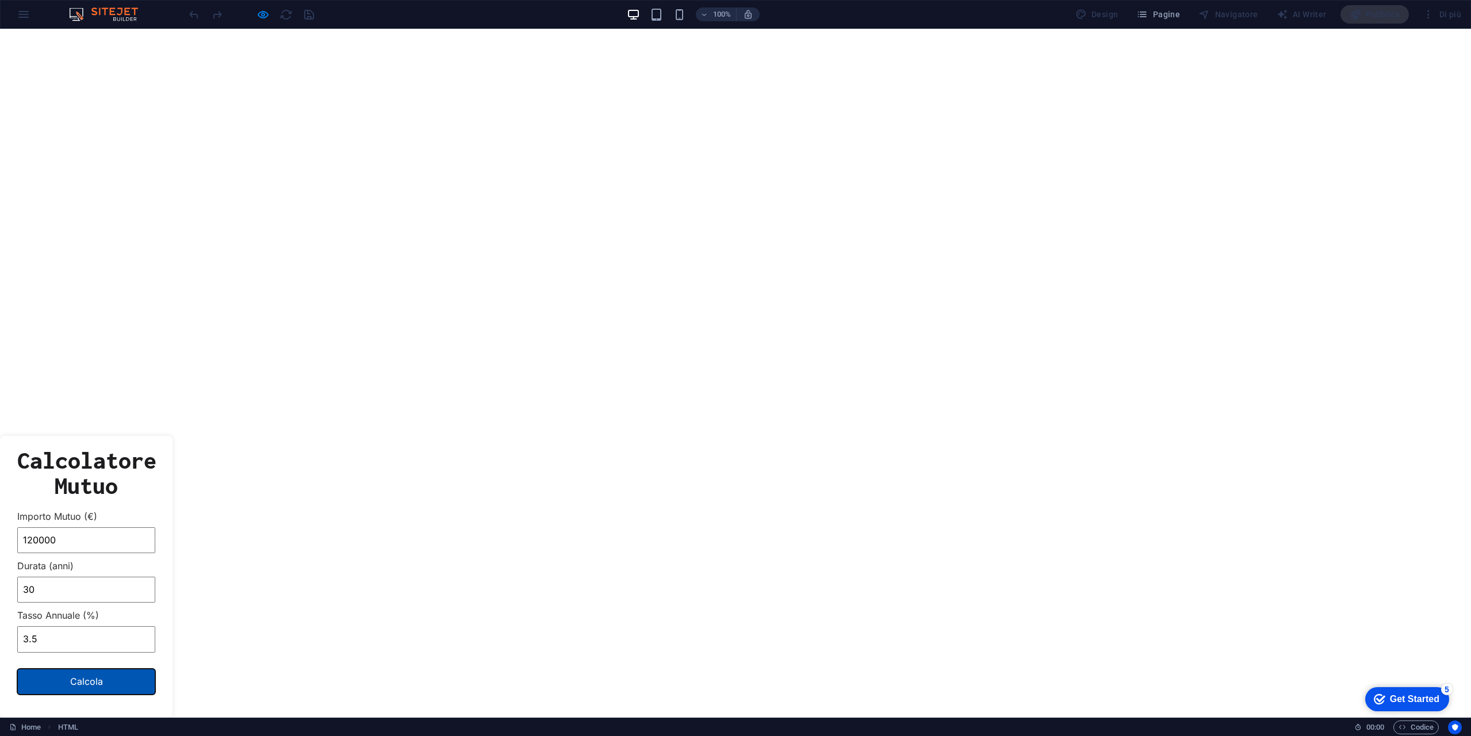
click at [117, 674] on button "Calcola" at bounding box center [86, 682] width 138 height 26
click at [92, 686] on button "Calcola" at bounding box center [86, 682] width 138 height 26
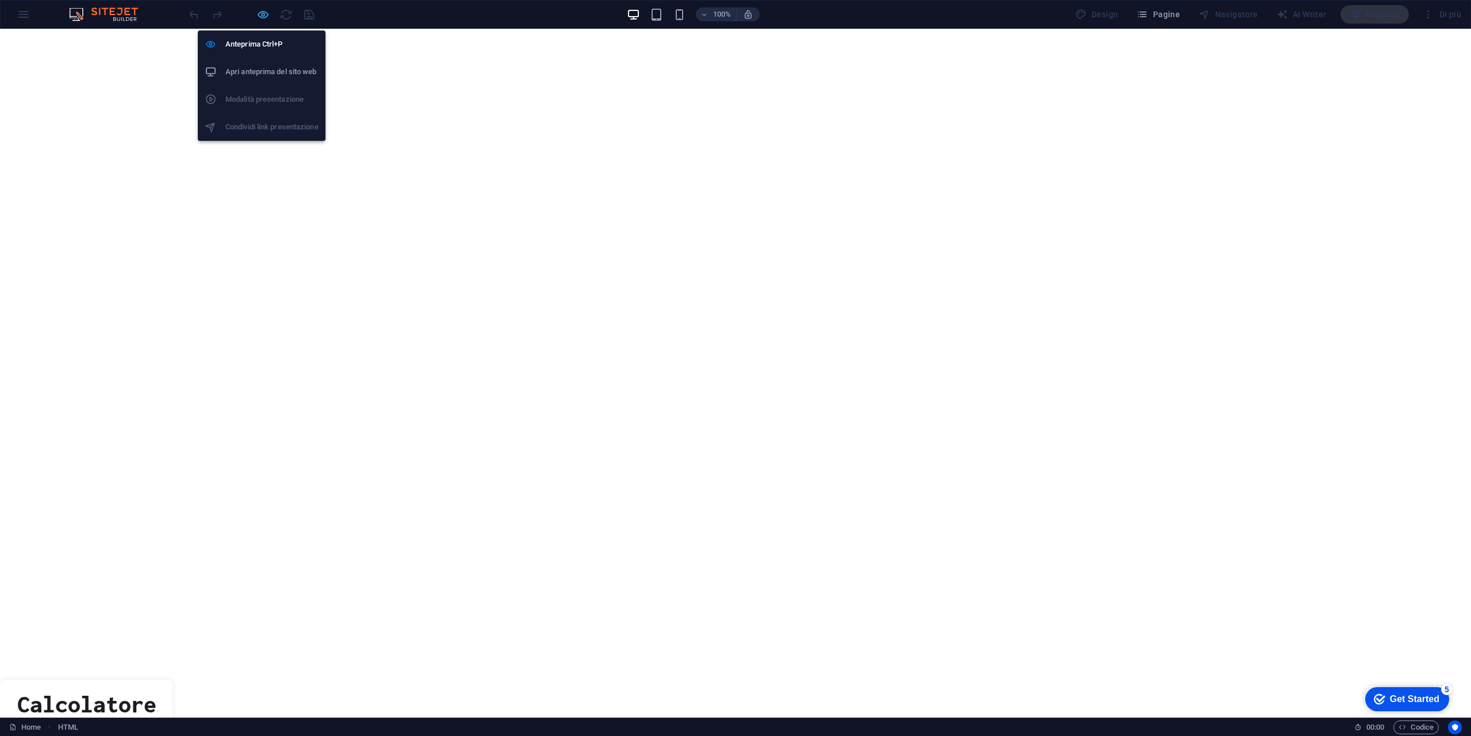
click at [264, 12] on icon "button" at bounding box center [262, 14] width 13 height 13
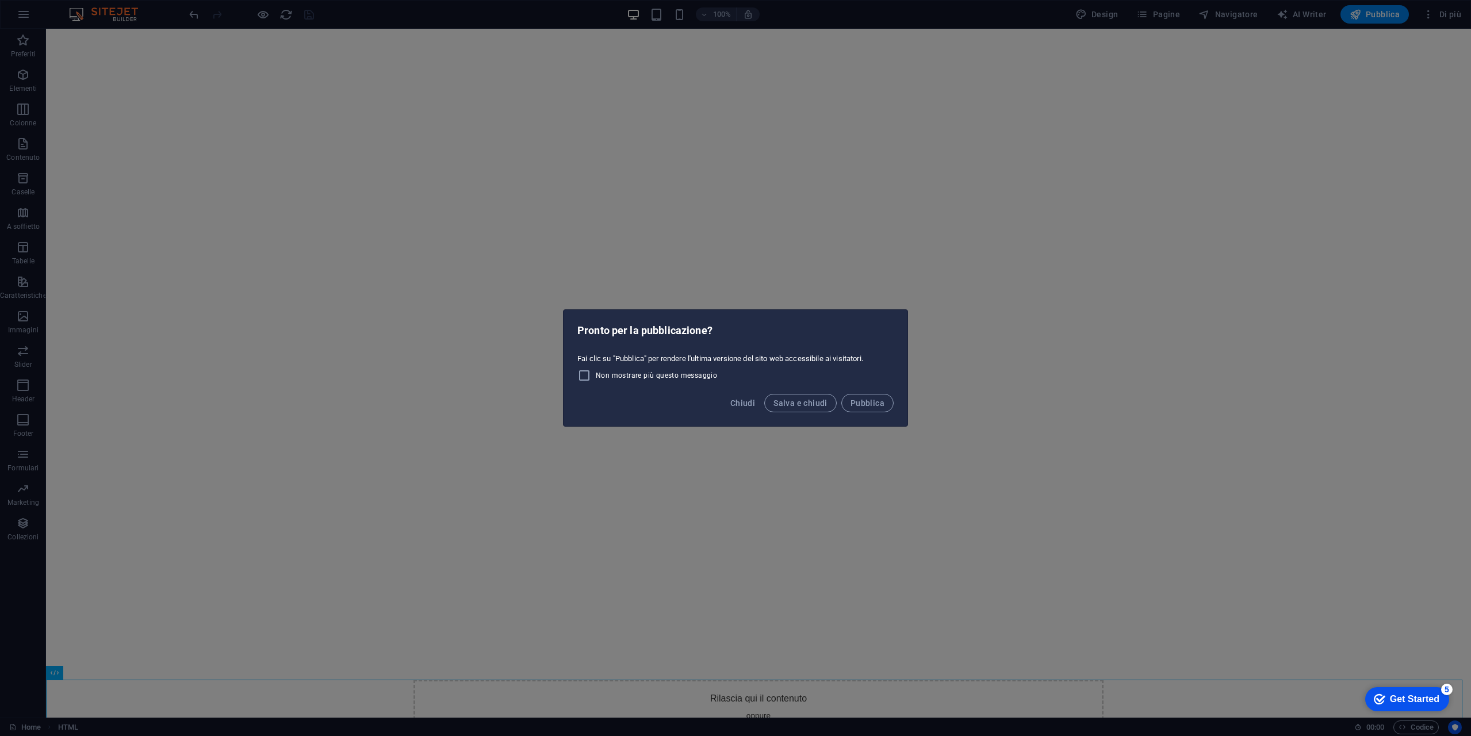
click at [765, 255] on div "Pronto per la pubblicazione? Fai clic su "Pubblica" per rendere l'ultima versio…" at bounding box center [735, 368] width 1471 height 736
click at [745, 409] on button "Chiudi" at bounding box center [743, 403] width 34 height 18
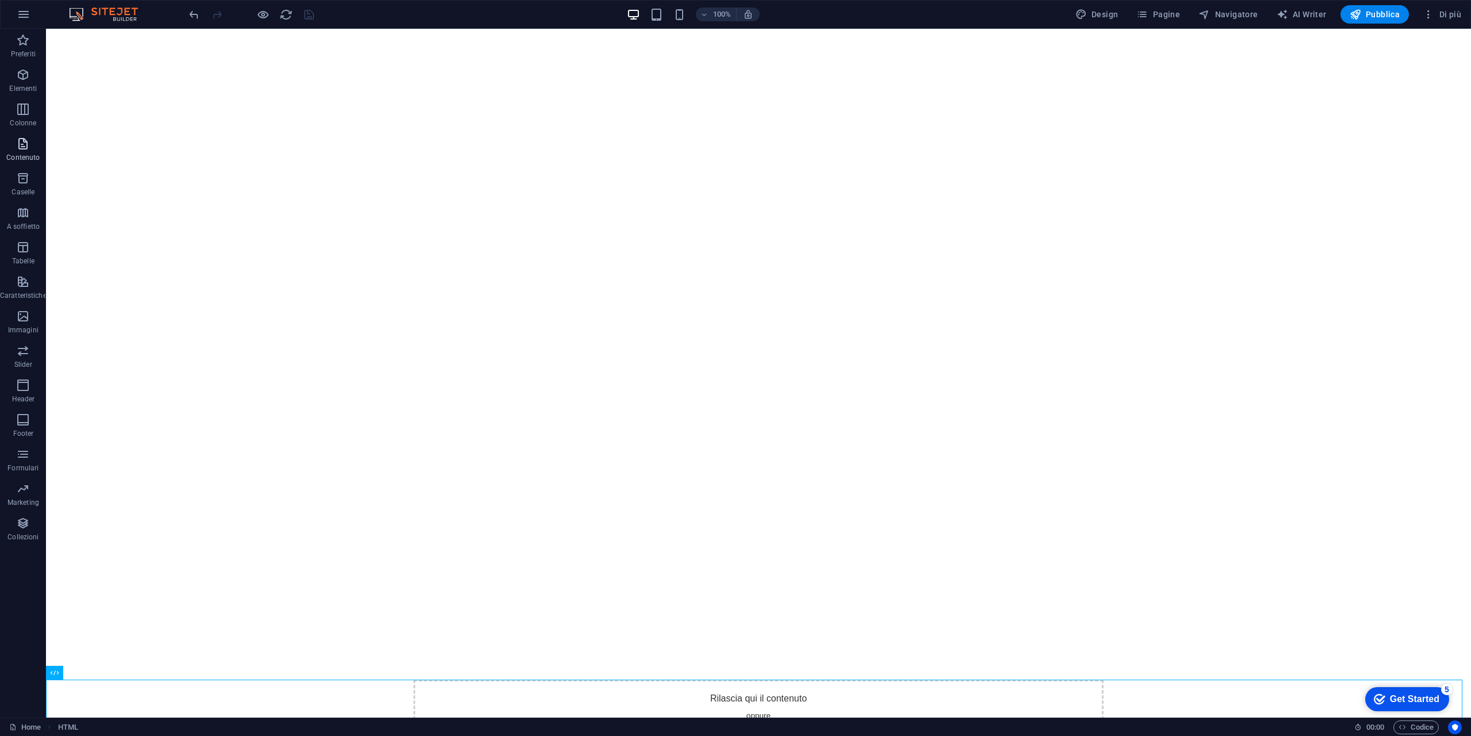
click at [35, 148] on span "Contenuto" at bounding box center [23, 151] width 47 height 28
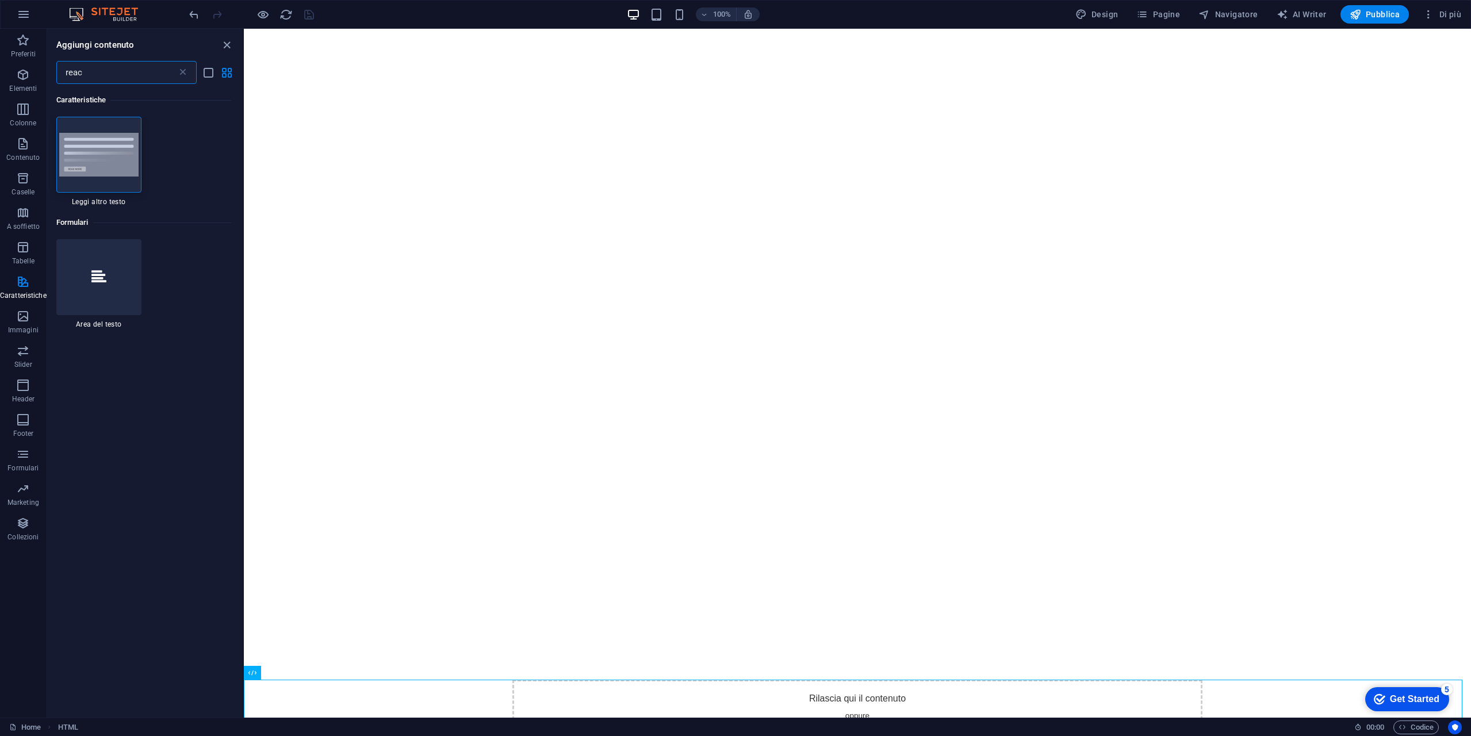
type input "react"
type input "file"
click at [125, 188] on div at bounding box center [98, 155] width 85 height 76
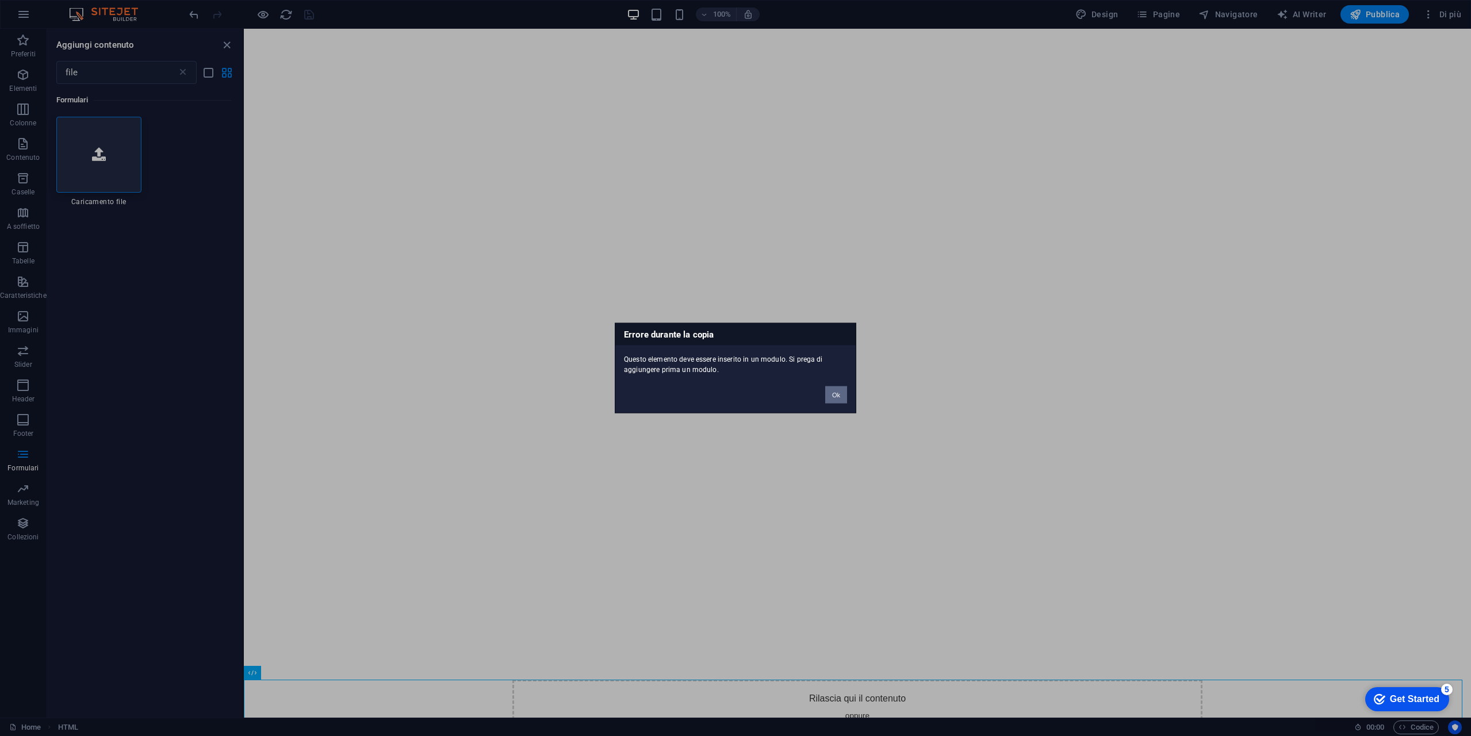
drag, startPoint x: 840, startPoint y: 392, endPoint x: 592, endPoint y: 363, distance: 249.4
click at [840, 392] on button "Ok" at bounding box center [836, 394] width 22 height 17
